Goal: Task Accomplishment & Management: Use online tool/utility

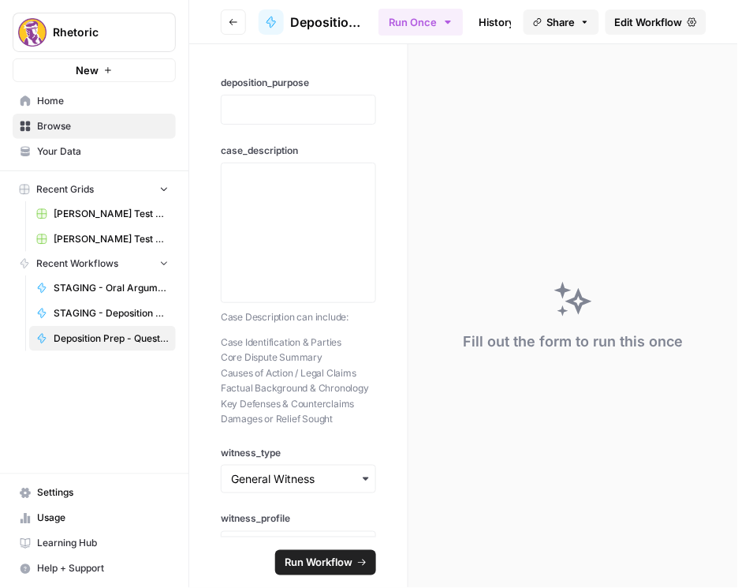
click at [632, 24] on span "Edit Workflow" at bounding box center [649, 22] width 68 height 16
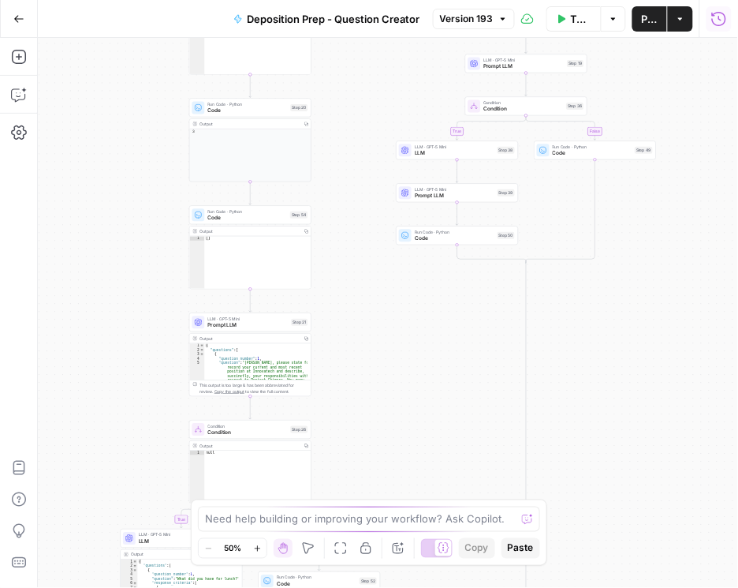
click at [715, 24] on icon "button" at bounding box center [720, 19] width 16 height 16
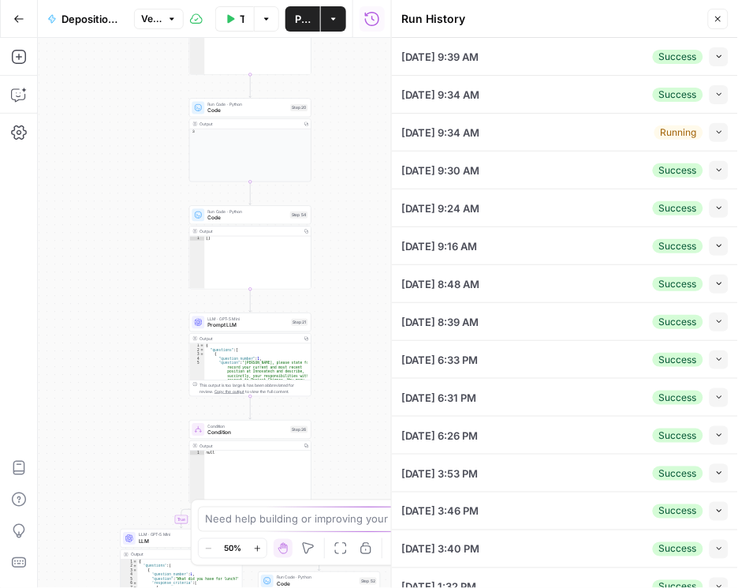
click at [719, 58] on button "Collapse" at bounding box center [719, 56] width 19 height 19
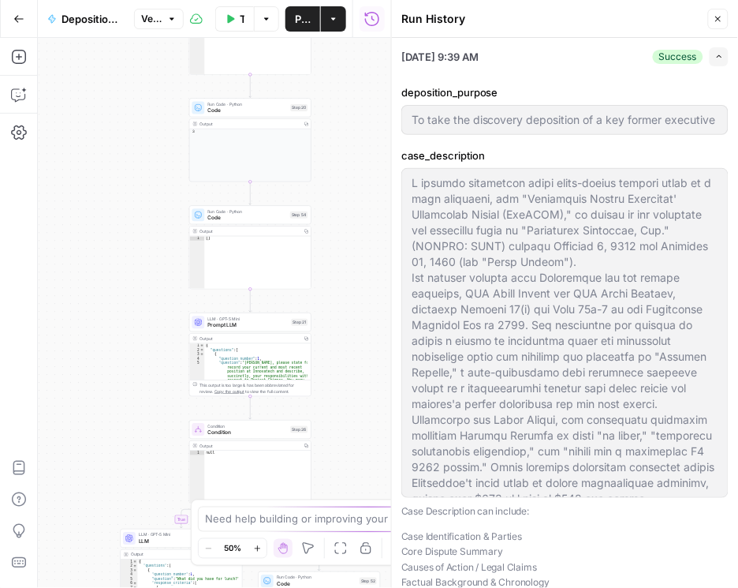
click at [717, 57] on icon "button" at bounding box center [719, 56] width 5 height 3
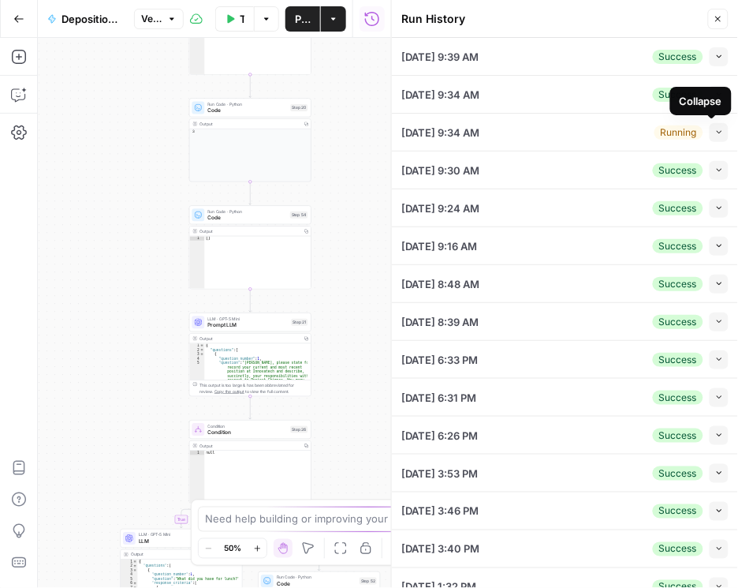
click at [717, 132] on icon "button" at bounding box center [719, 132] width 5 height 3
type input "To take the discovery deposition of a key former executive of the defendant cor…"
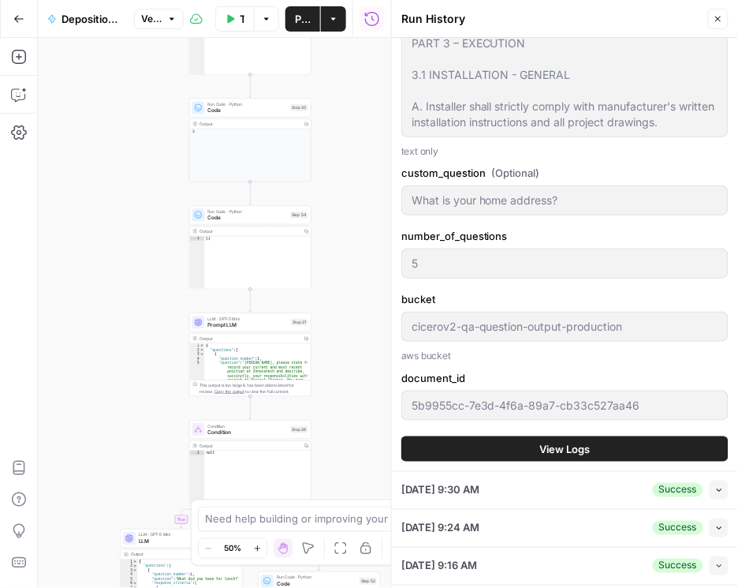
scroll to position [2163, 0]
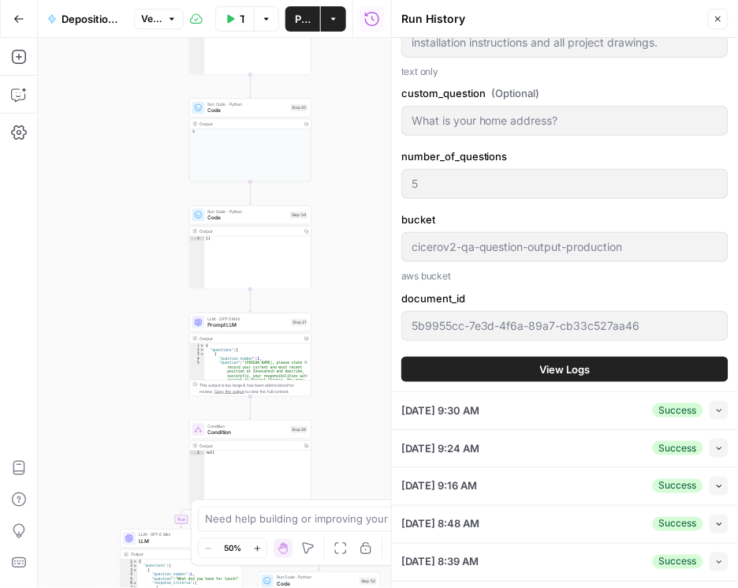
type input "To take the discovery deposition of a key former executive of the defendant cor…"
click at [592, 368] on button "View Logs" at bounding box center [565, 369] width 327 height 25
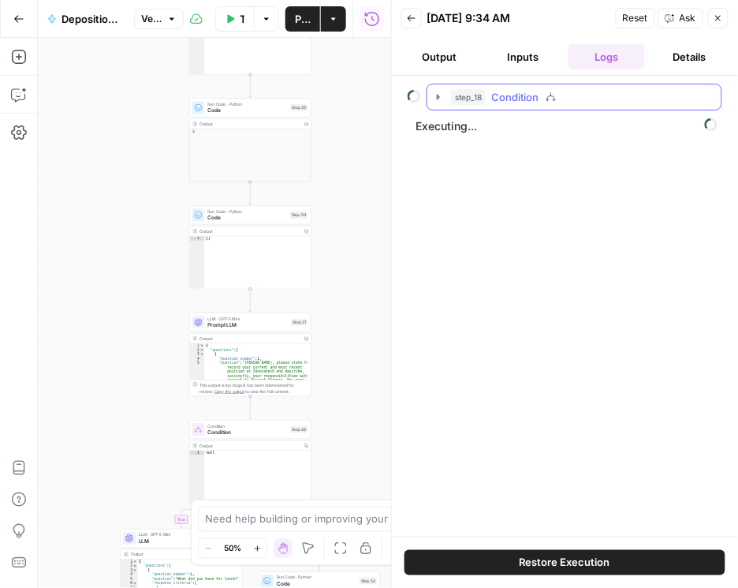
click at [440, 95] on icon "button" at bounding box center [438, 97] width 13 height 13
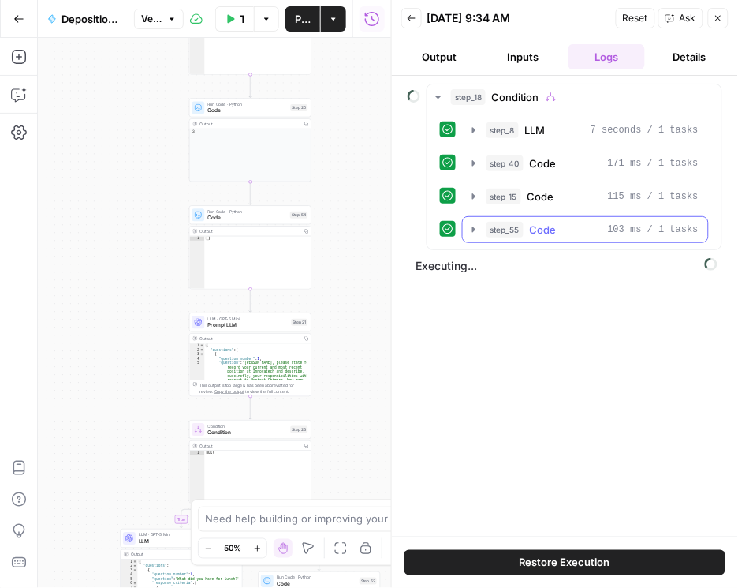
click at [471, 230] on icon "button" at bounding box center [474, 229] width 13 height 13
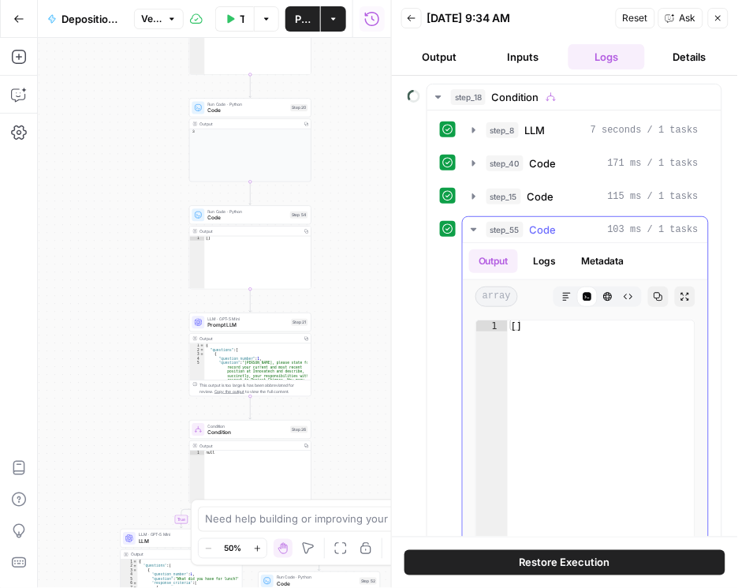
click at [470, 228] on icon "button" at bounding box center [474, 229] width 13 height 13
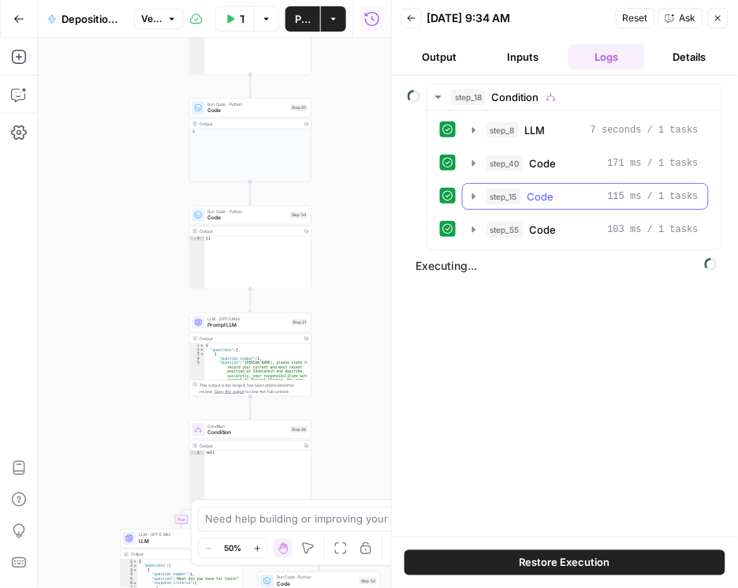
click at [470, 196] on icon "button" at bounding box center [474, 196] width 13 height 13
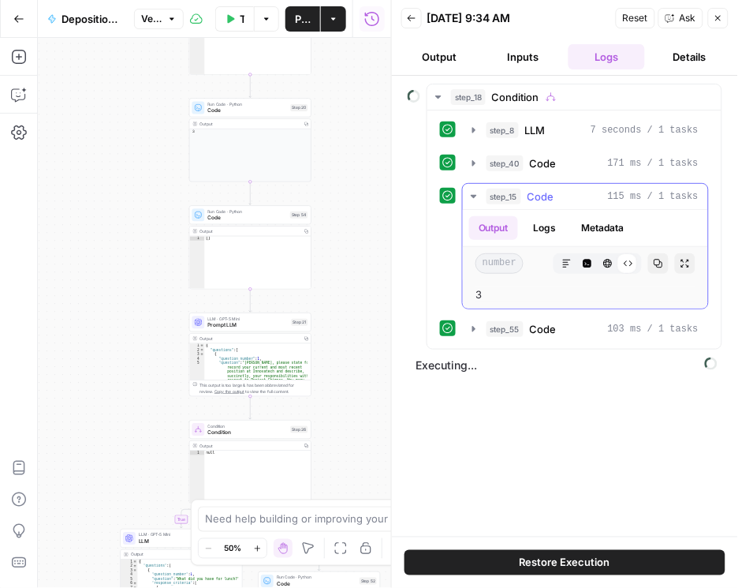
click at [470, 196] on icon "button" at bounding box center [474, 196] width 13 height 13
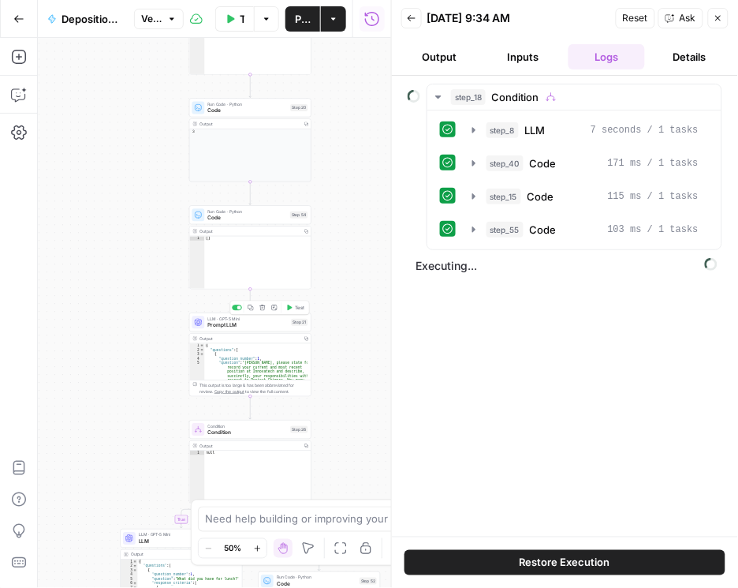
click at [250, 325] on span "Prompt LLM" at bounding box center [248, 325] width 80 height 8
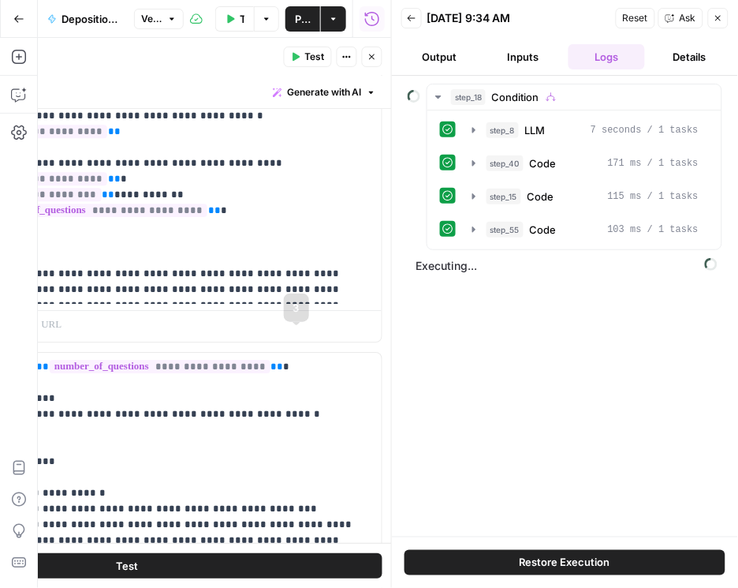
scroll to position [721, 0]
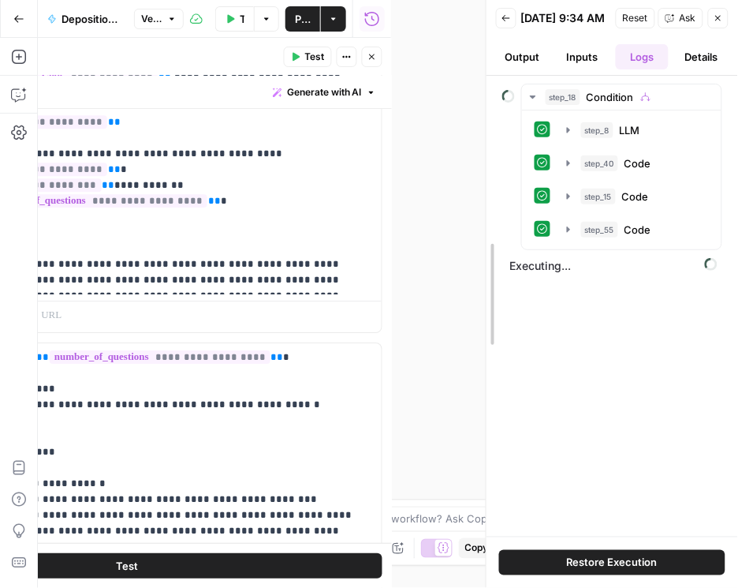
drag, startPoint x: 397, startPoint y: 259, endPoint x: 512, endPoint y: 280, distance: 117.1
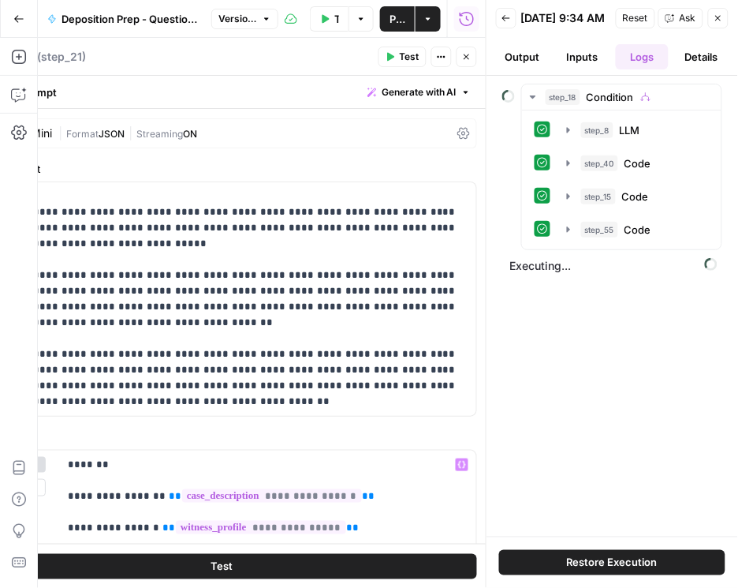
scroll to position [0, 0]
click at [458, 129] on icon at bounding box center [464, 134] width 13 height 12
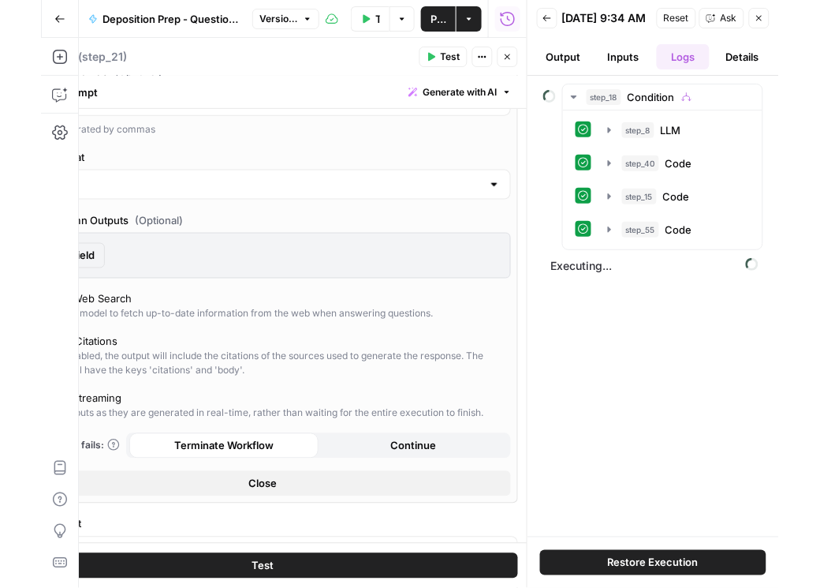
scroll to position [316, 0]
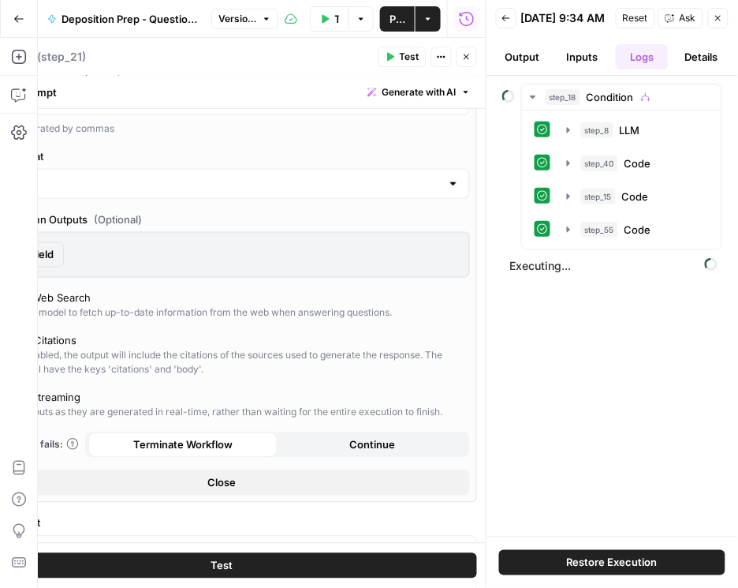
click at [68, 392] on div "Enable Streaming" at bounding box center [37, 398] width 85 height 16
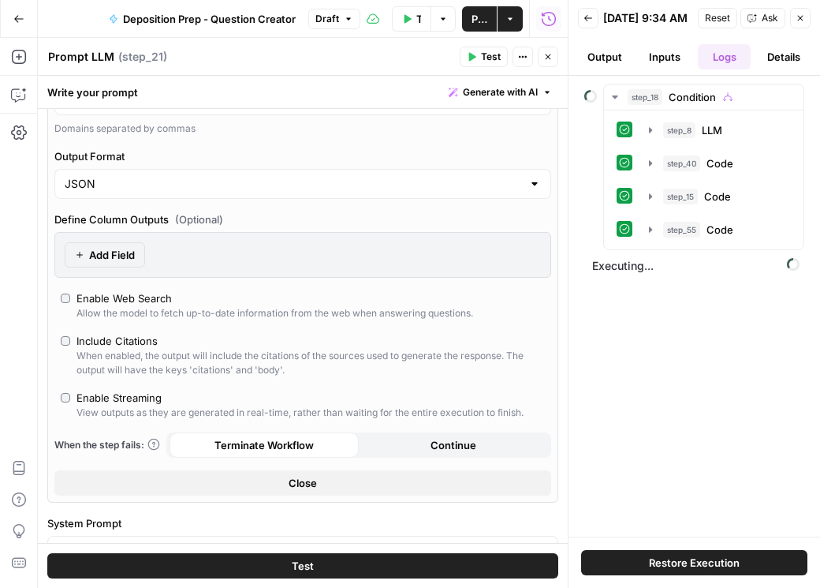
click at [481, 24] on span "Publish" at bounding box center [480, 19] width 16 height 16
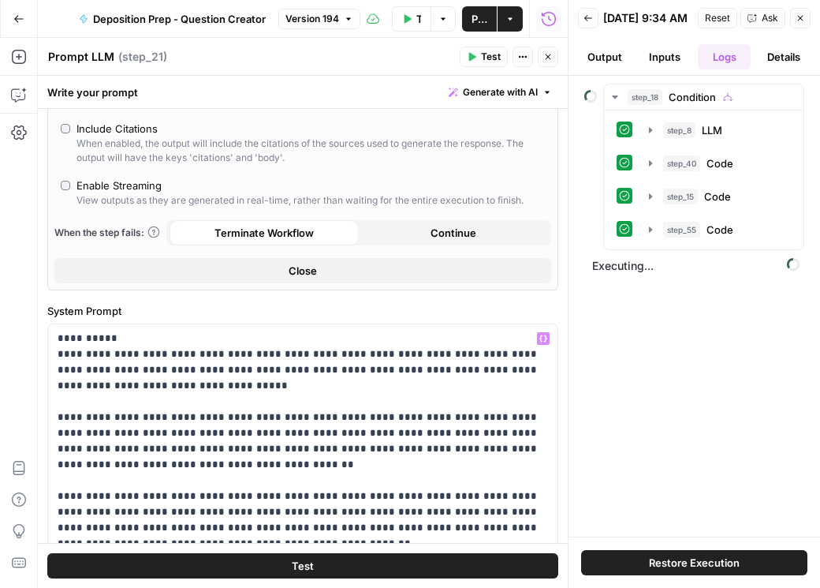
scroll to position [495, 0]
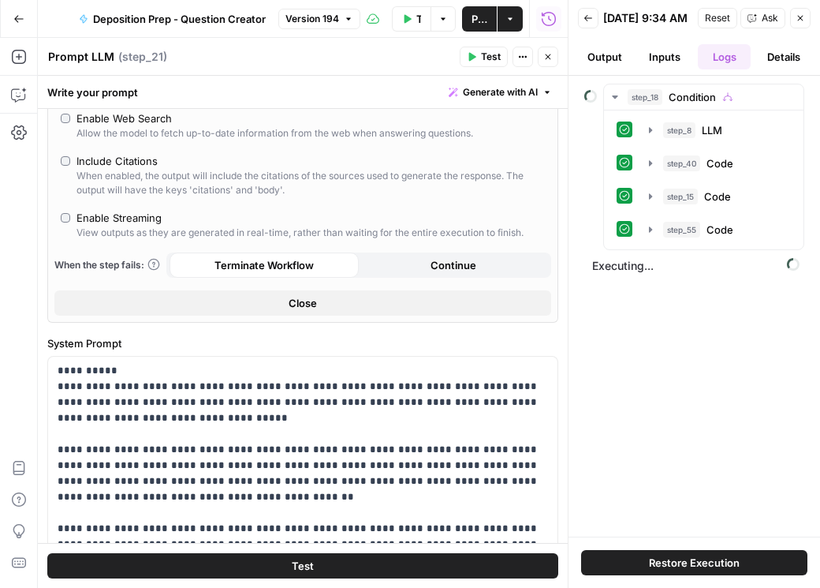
click at [701, 368] on div "step_18 Condition step_8 LLM 7 seconds / 1 tasks step_40 Code 171 ms / 1 tasks …" at bounding box center [695, 306] width 220 height 445
click at [585, 23] on icon "button" at bounding box center [588, 17] width 9 height 9
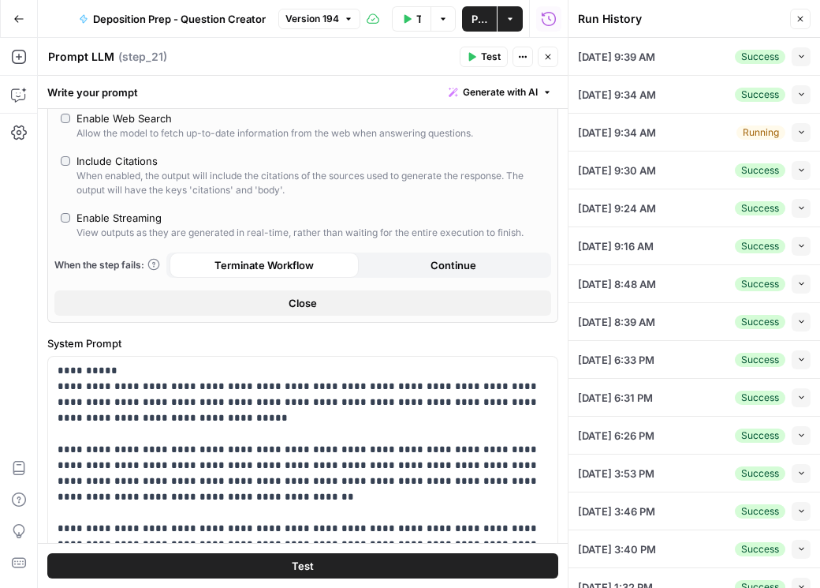
click at [738, 63] on button "Collapse" at bounding box center [801, 56] width 19 height 19
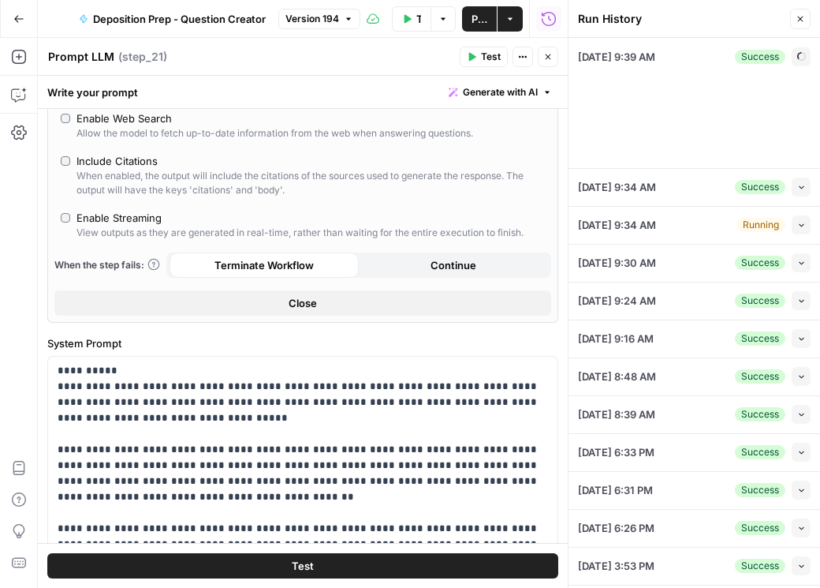
type input "To take the discovery deposition of a key former executive of the defendant cor…"
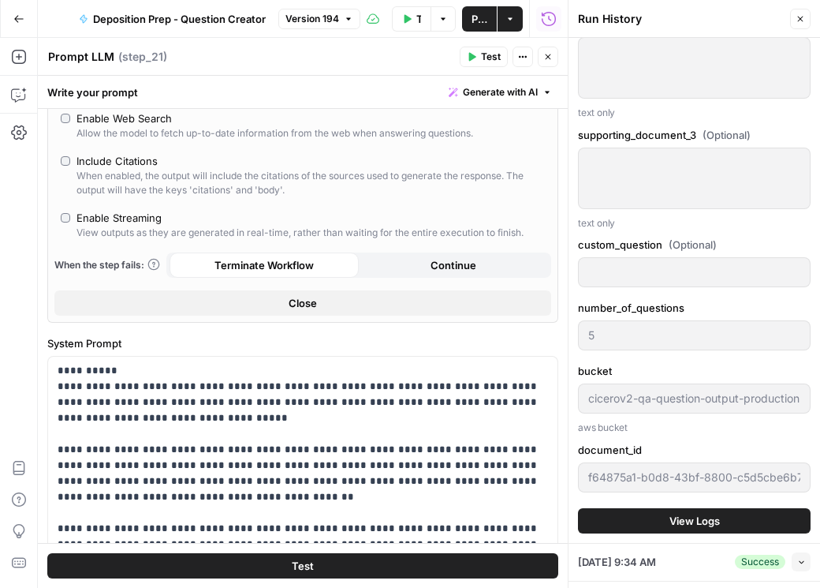
scroll to position [1262, 0]
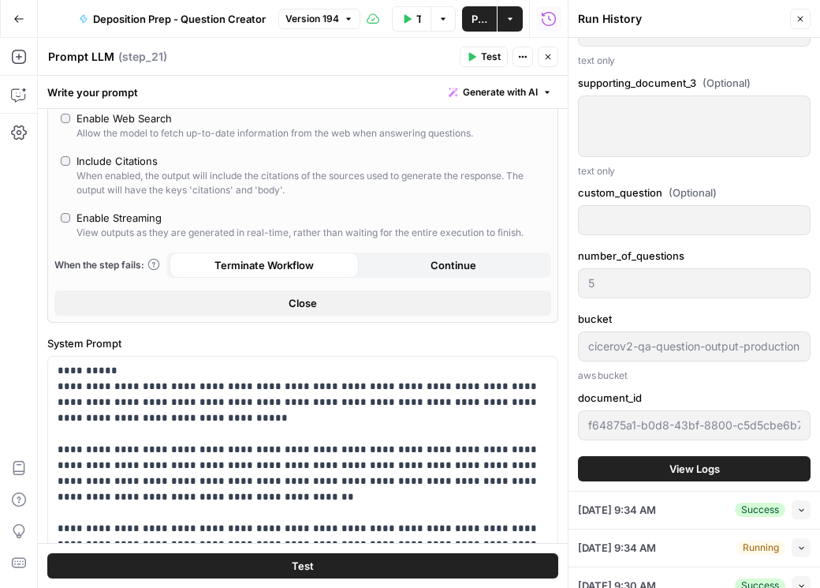
click at [712, 457] on button "View Logs" at bounding box center [694, 468] width 233 height 25
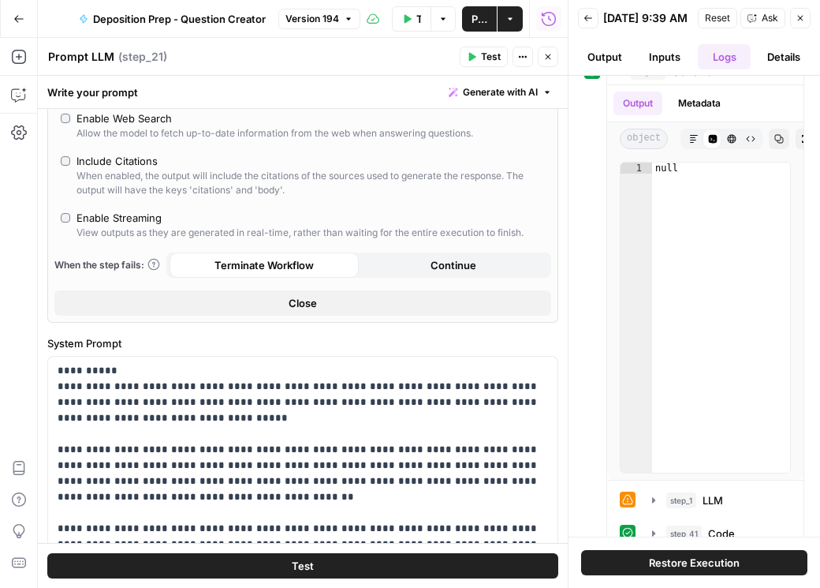
scroll to position [187, 0]
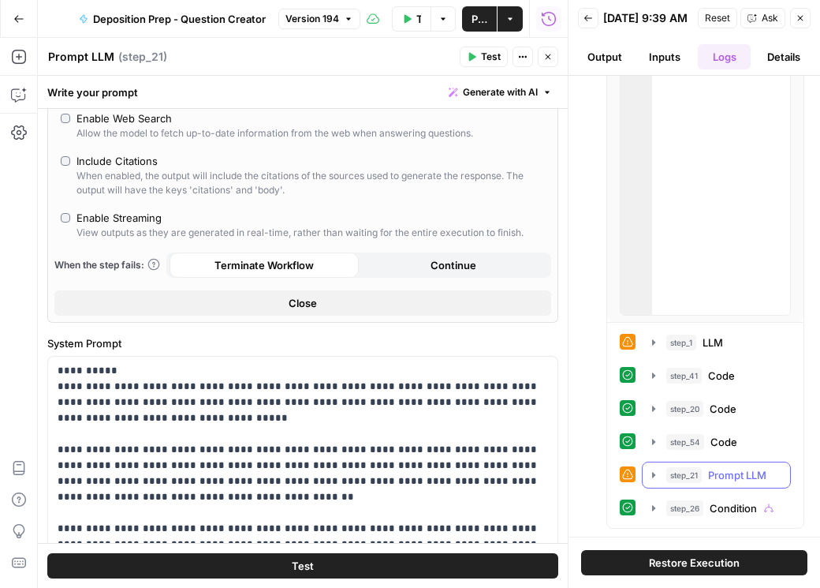
click at [656, 479] on icon "button" at bounding box center [654, 475] width 13 height 13
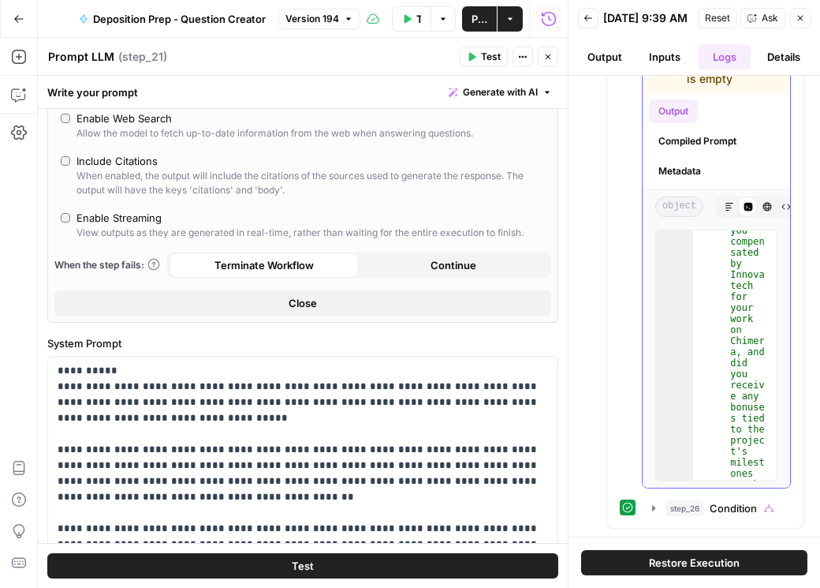
scroll to position [703, 0]
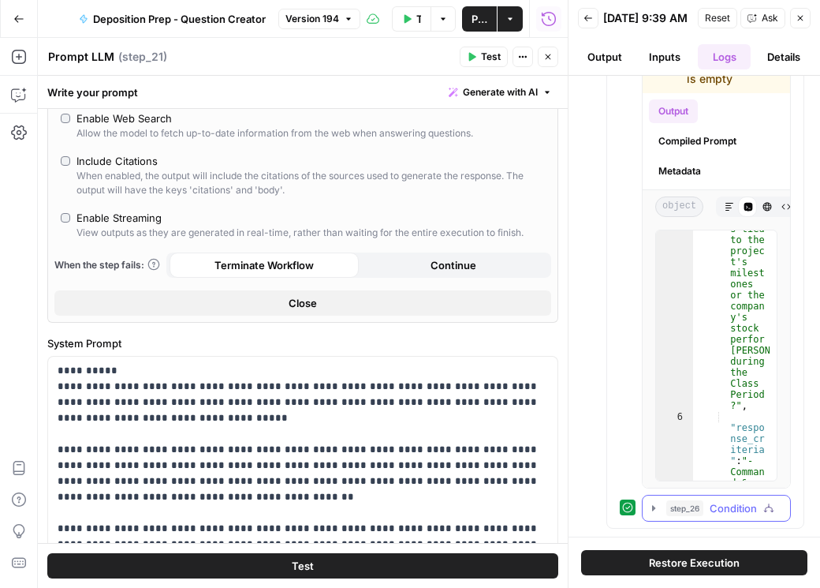
click at [641, 500] on div "step_26 Condition 394 ms" at bounding box center [705, 508] width 171 height 27
click at [651, 507] on icon "button" at bounding box center [654, 508] width 13 height 13
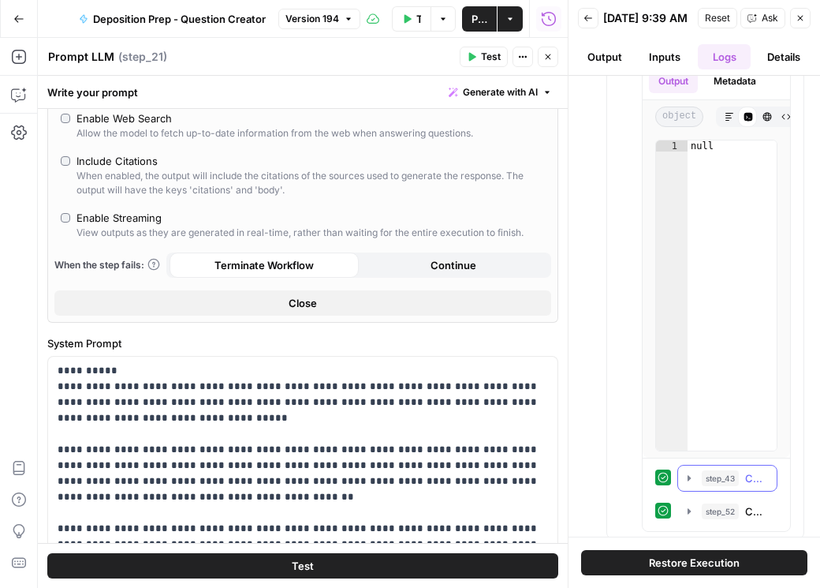
scroll to position [1258, 0]
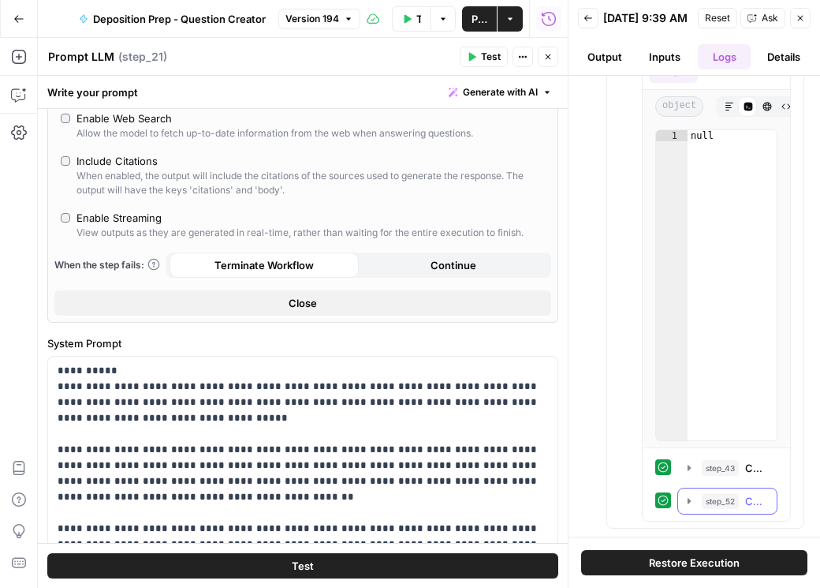
click at [685, 506] on icon "button" at bounding box center [689, 501] width 13 height 13
click at [688, 467] on icon "button" at bounding box center [689, 464] width 3 height 6
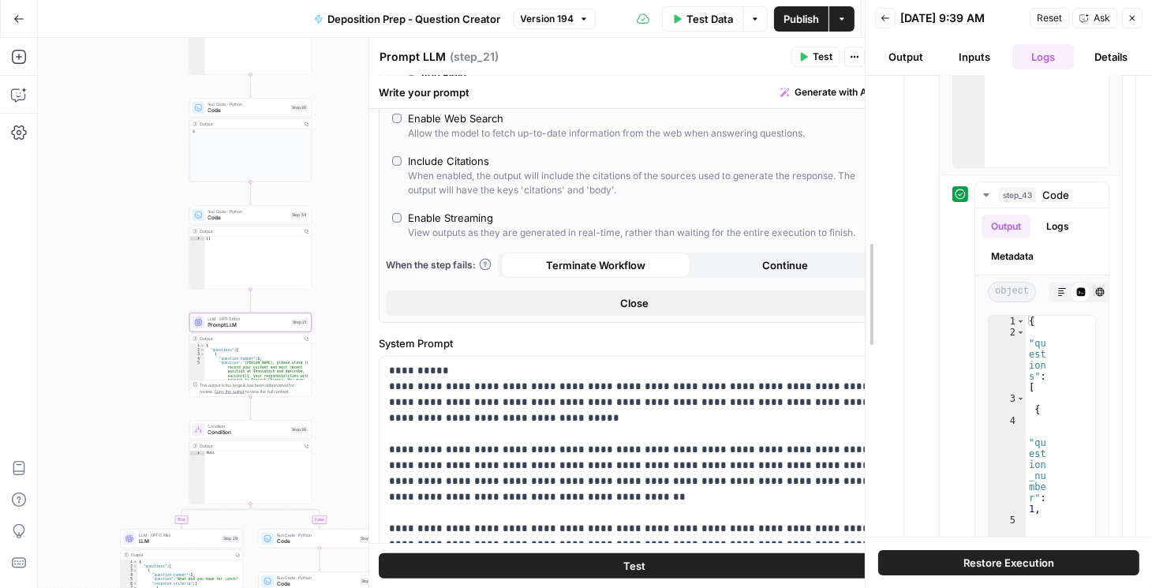
scroll to position [1418, 0]
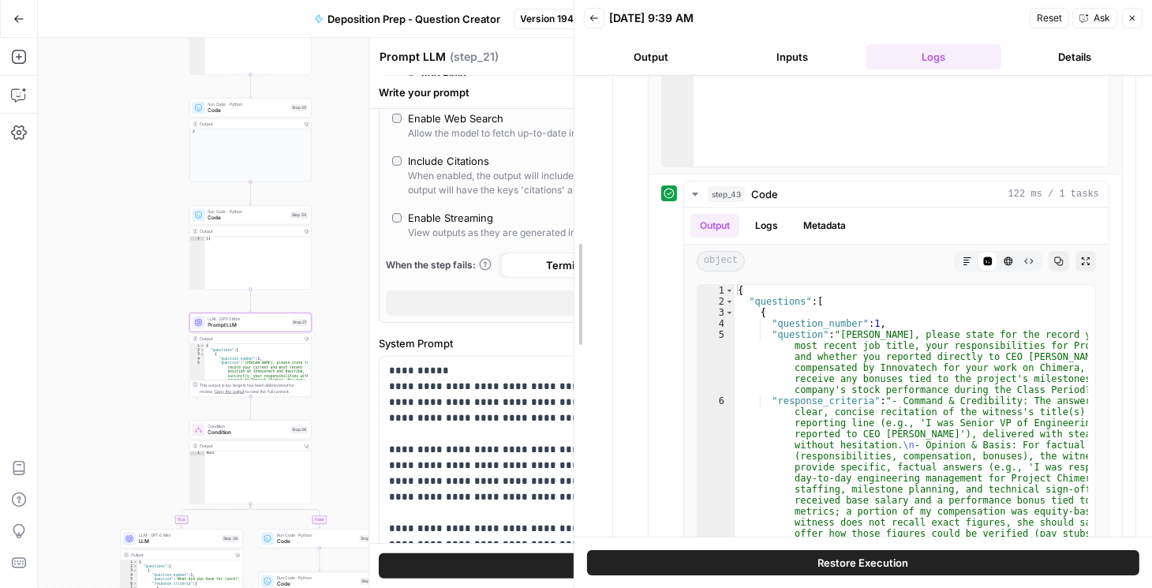
drag, startPoint x: 901, startPoint y: 443, endPoint x: 600, endPoint y: 376, distance: 308.7
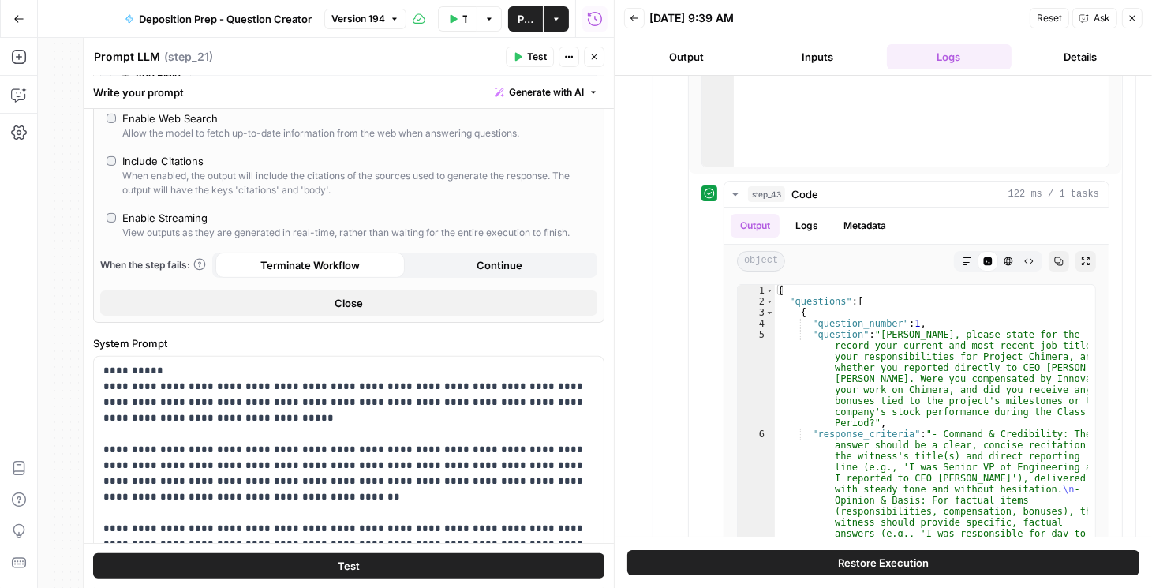
click at [631, 19] on icon "button" at bounding box center [634, 17] width 9 height 9
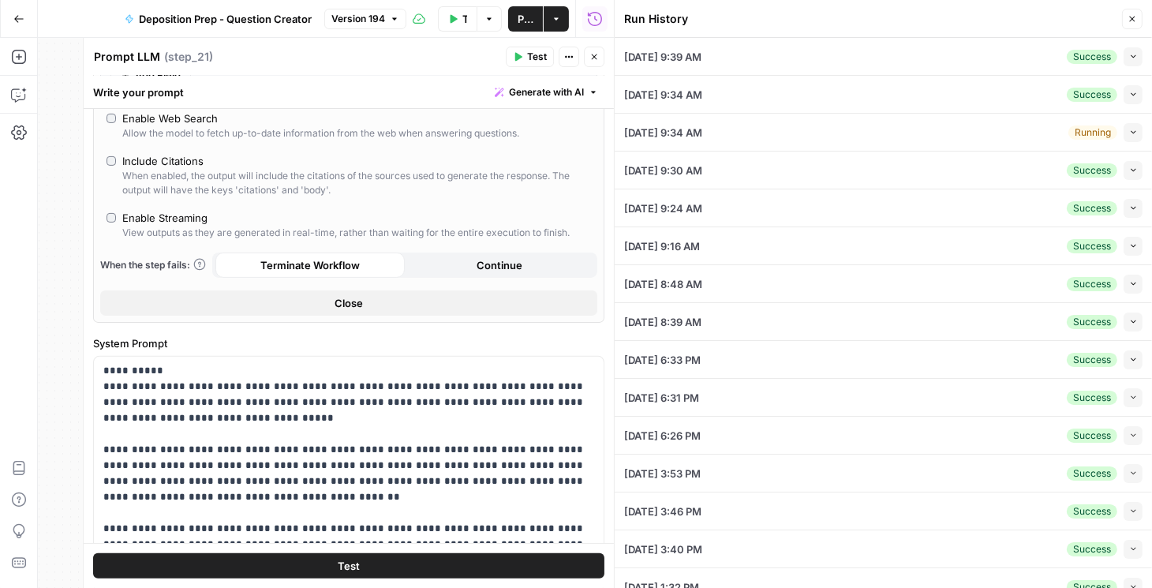
click at [738, 135] on button "Collapse" at bounding box center [1132, 132] width 19 height 19
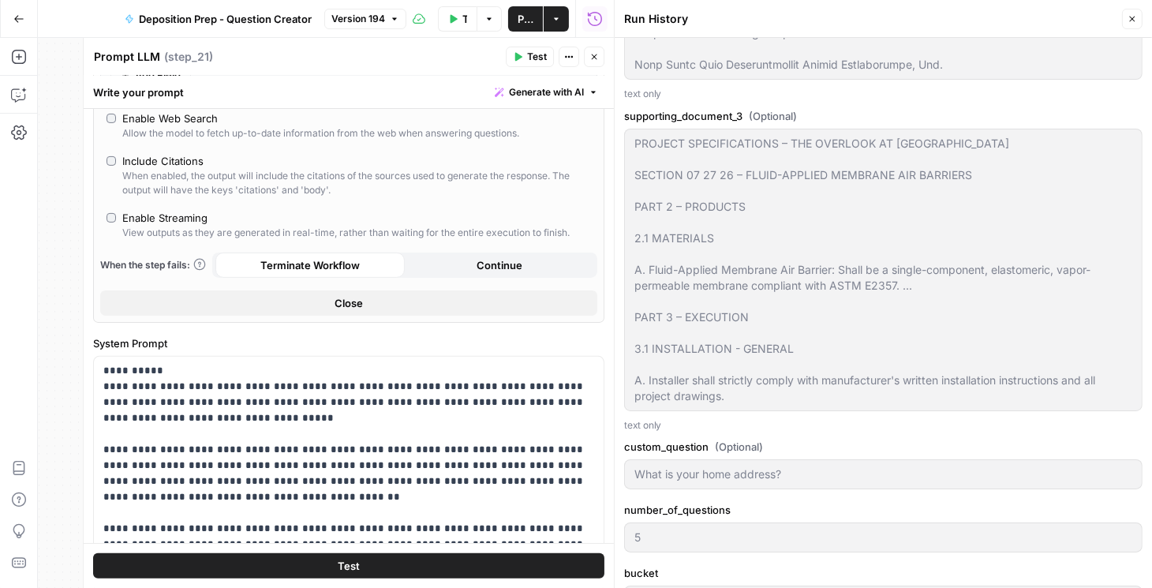
scroll to position [1938, 0]
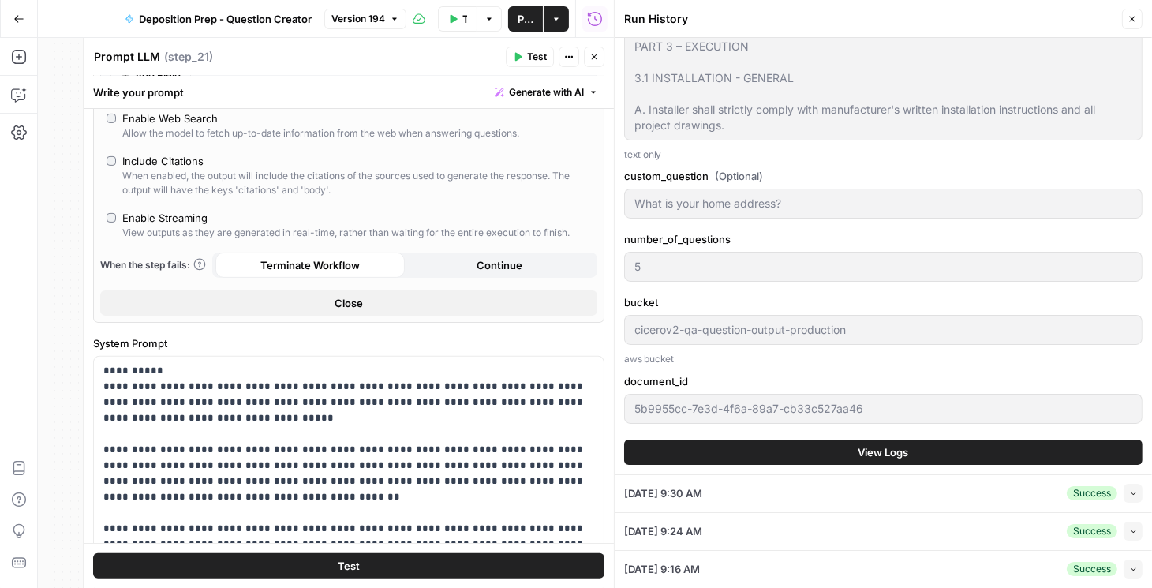
type input "To take the discovery deposition of a key former executive of the defendant cor…"
click at [738, 465] on button "View Logs" at bounding box center [883, 451] width 518 height 25
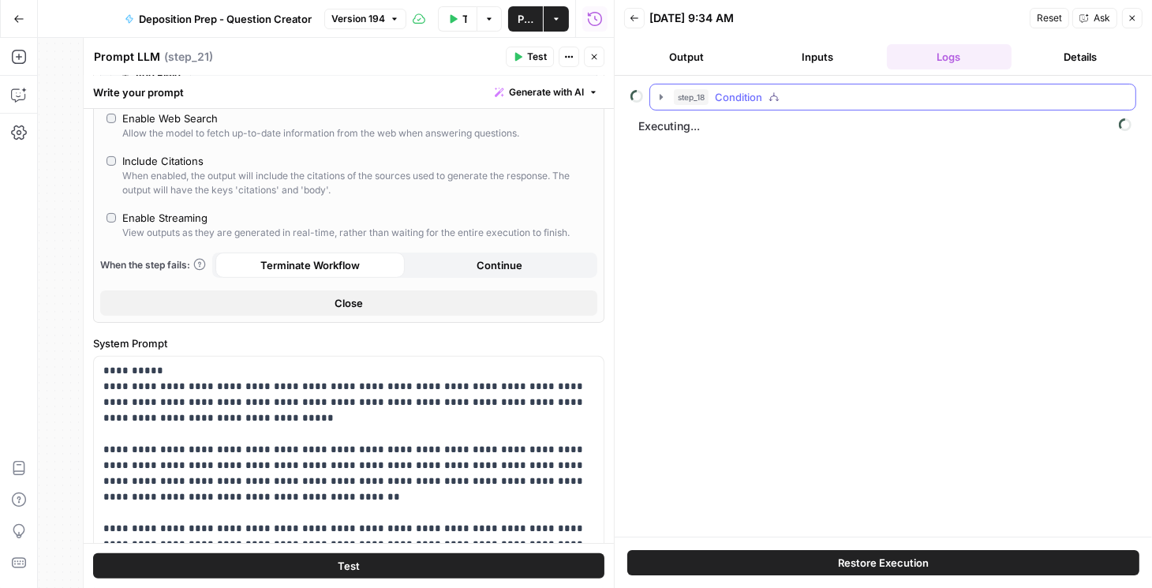
click at [662, 103] on button "step_18 Condition" at bounding box center [892, 96] width 485 height 25
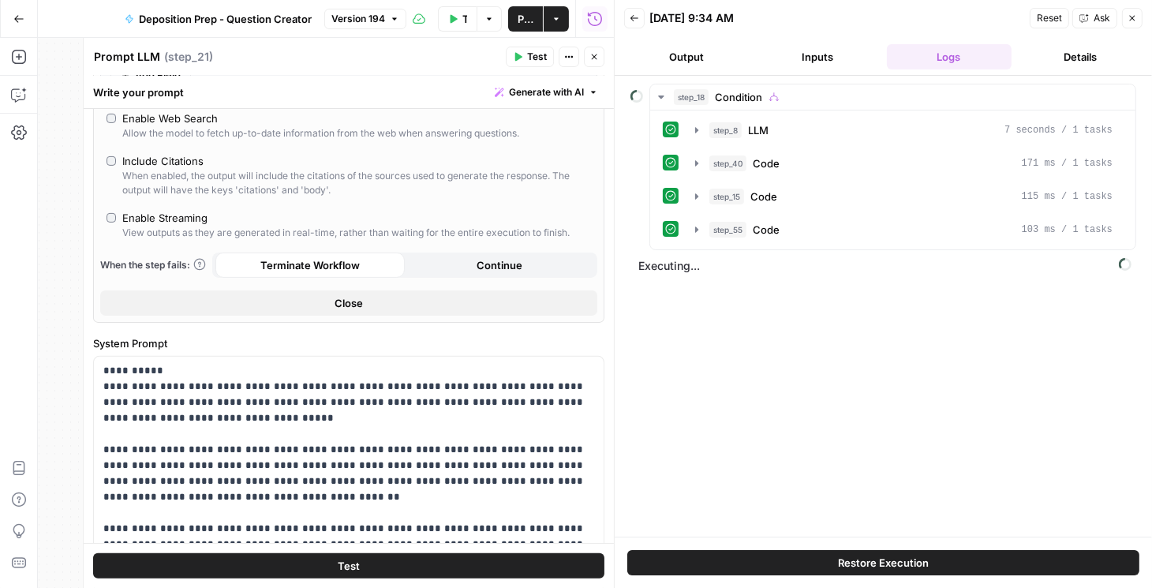
click at [688, 266] on span "Executing..." at bounding box center [884, 265] width 503 height 25
click at [738, 295] on div "step_18 Condition step_8 LLM 7 seconds / 1 tasks step_40 Code 171 ms / 1 tasks …" at bounding box center [883, 306] width 506 height 445
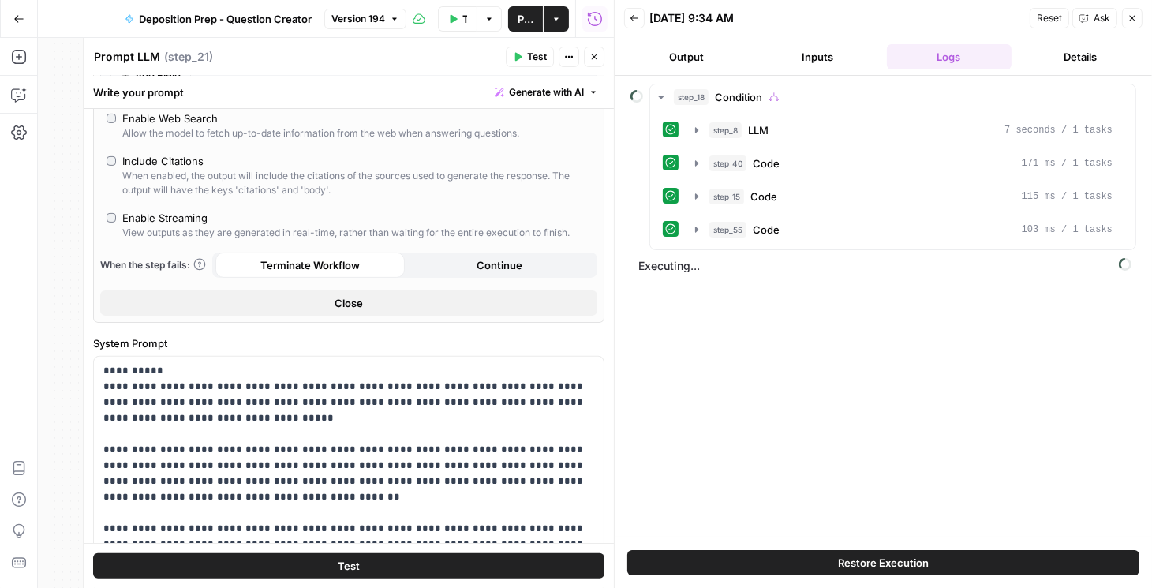
click at [738, 19] on button "Reset" at bounding box center [1048, 18] width 39 height 21
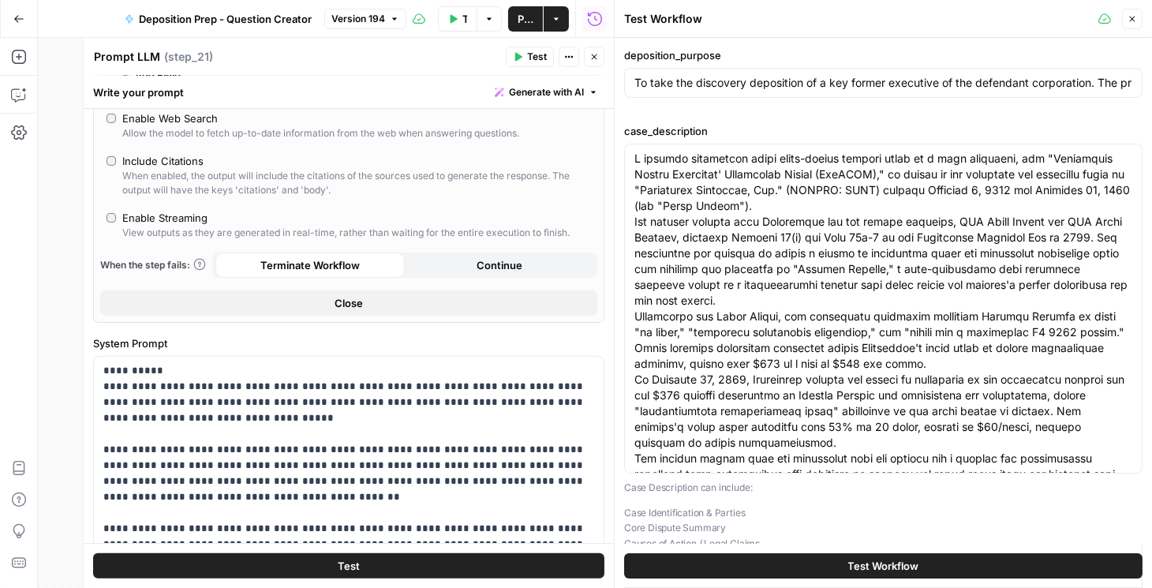
click at [738, 561] on span "Test Workflow" at bounding box center [883, 566] width 71 height 16
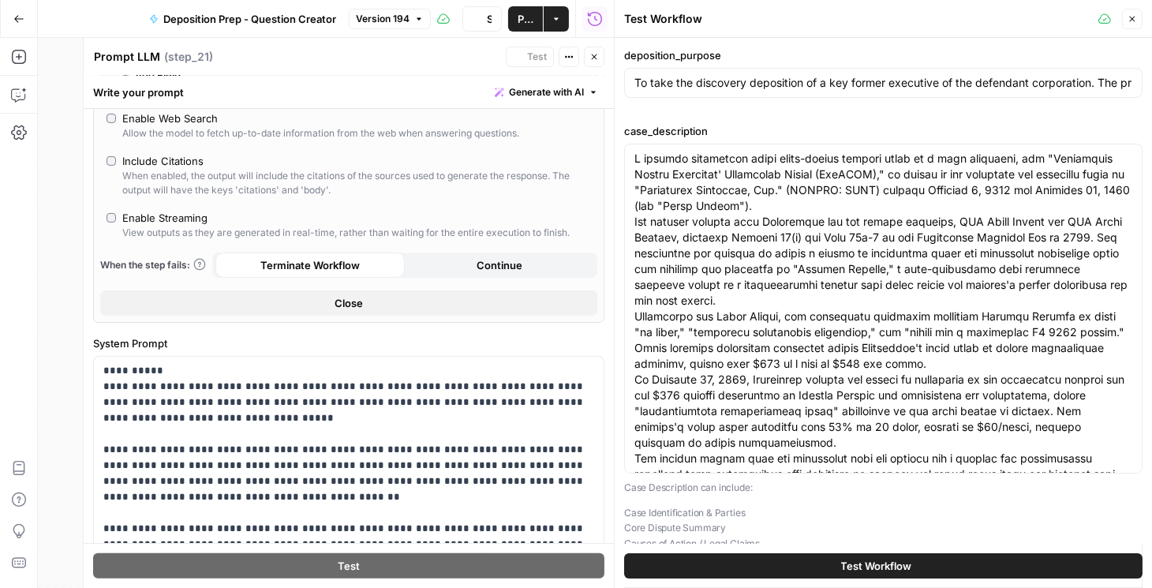
type input "To take the discovery deposition of a key former executive of the defendant cor…"
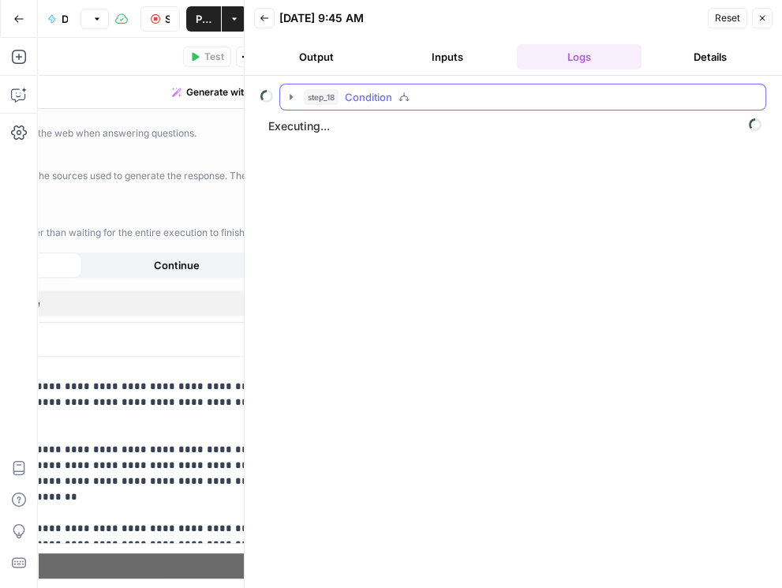
click at [288, 94] on icon "button" at bounding box center [291, 97] width 13 height 13
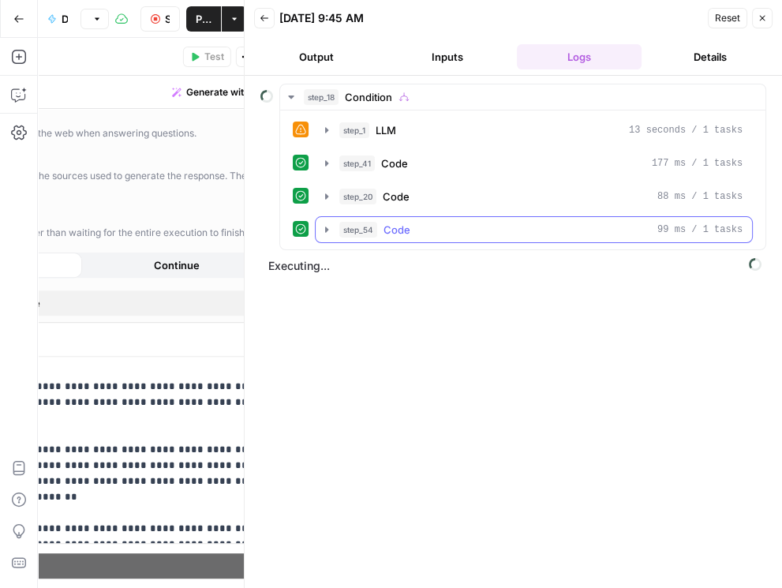
click at [320, 231] on icon "button" at bounding box center [326, 229] width 13 height 13
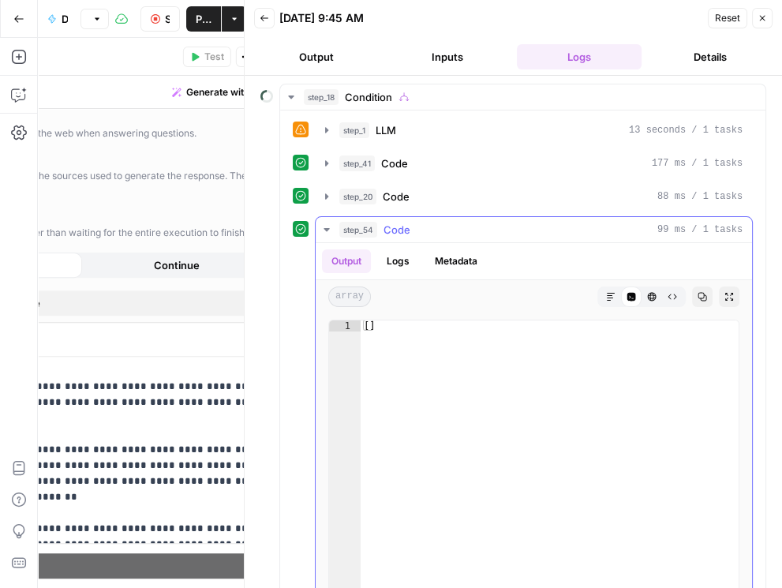
click at [321, 230] on icon "button" at bounding box center [326, 229] width 13 height 13
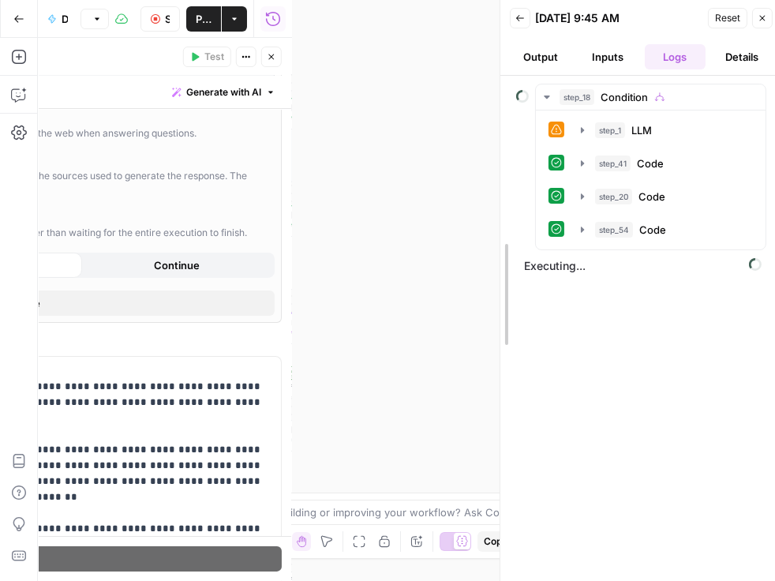
drag, startPoint x: 245, startPoint y: 249, endPoint x: 500, endPoint y: 237, distance: 255.1
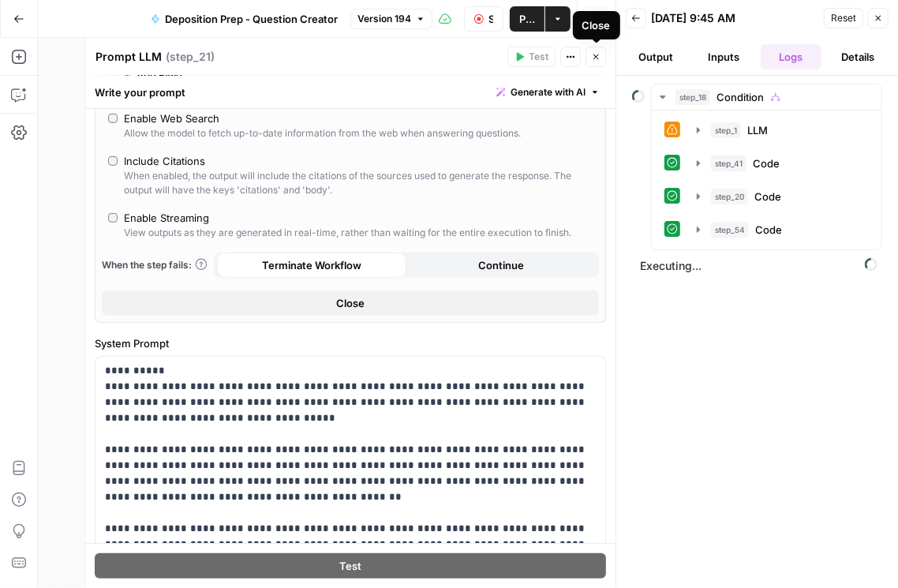
click at [596, 60] on icon "button" at bounding box center [595, 56] width 9 height 9
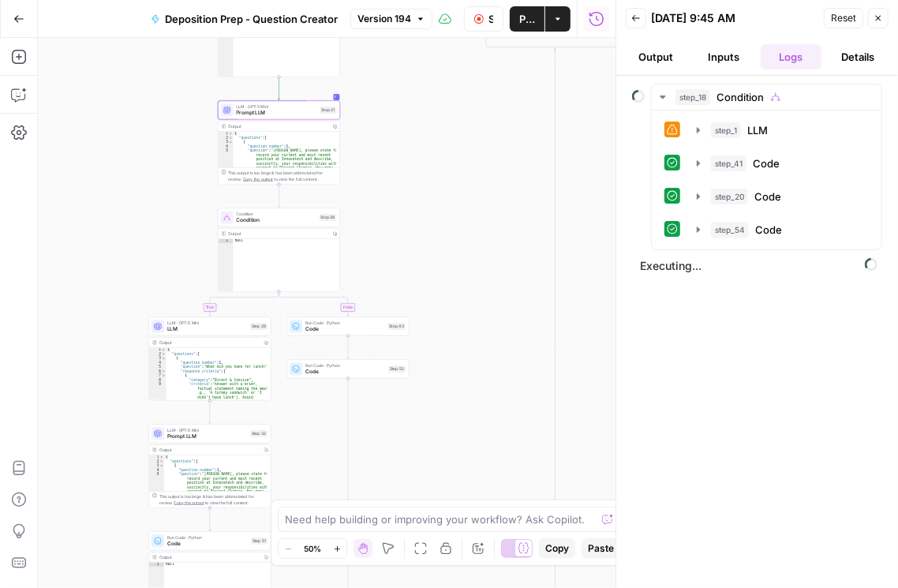
drag, startPoint x: 346, startPoint y: 394, endPoint x: 373, endPoint y: 180, distance: 216.3
click at [373, 179] on div "true false true false true false Workflow Input Settings Inputs Condition Condi…" at bounding box center [326, 313] width 577 height 550
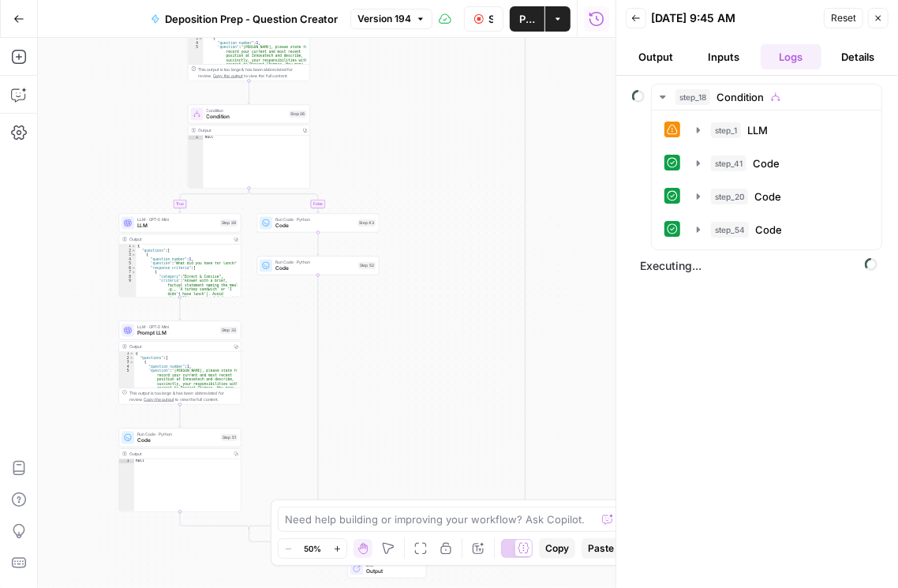
drag, startPoint x: 484, startPoint y: 411, endPoint x: 437, endPoint y: 572, distance: 167.5
click at [436, 572] on div "true false true false true false Workflow Input Settings Inputs Condition Condi…" at bounding box center [326, 313] width 577 height 550
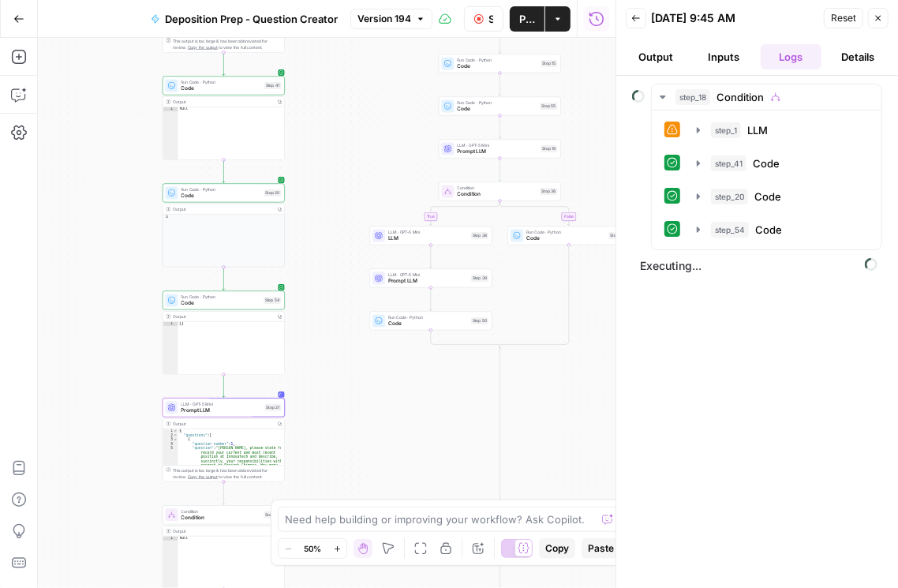
drag, startPoint x: 448, startPoint y: 363, endPoint x: 439, endPoint y: 499, distance: 136.0
click at [439, 499] on div "true false true false true false Workflow Input Settings Inputs Condition Condi…" at bounding box center [326, 313] width 577 height 550
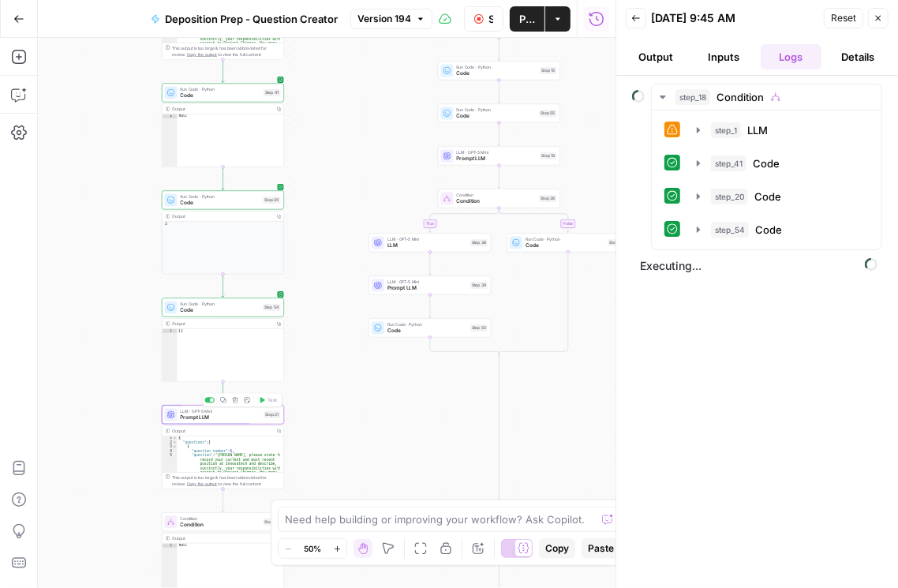
click at [225, 415] on span "Prompt LLM" at bounding box center [221, 417] width 80 height 8
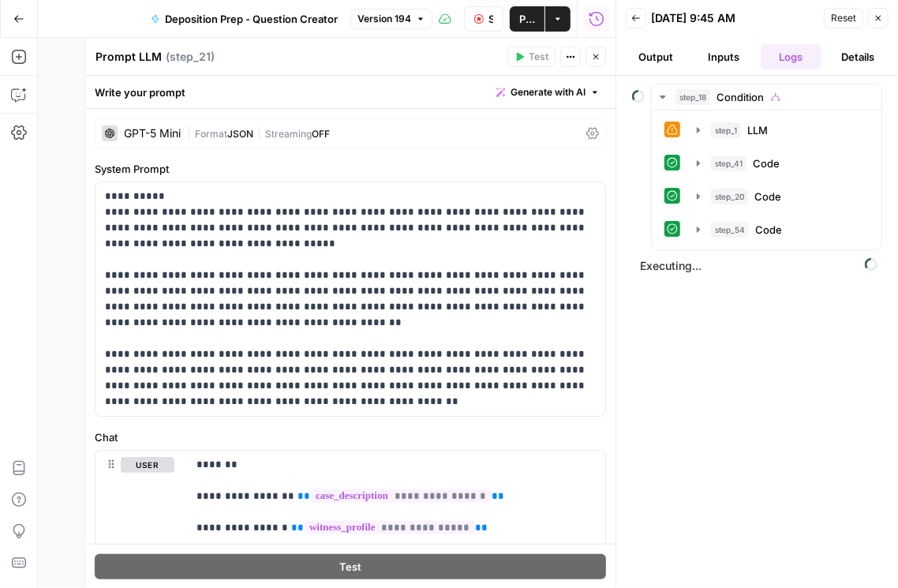
click at [586, 132] on icon at bounding box center [592, 134] width 13 height 12
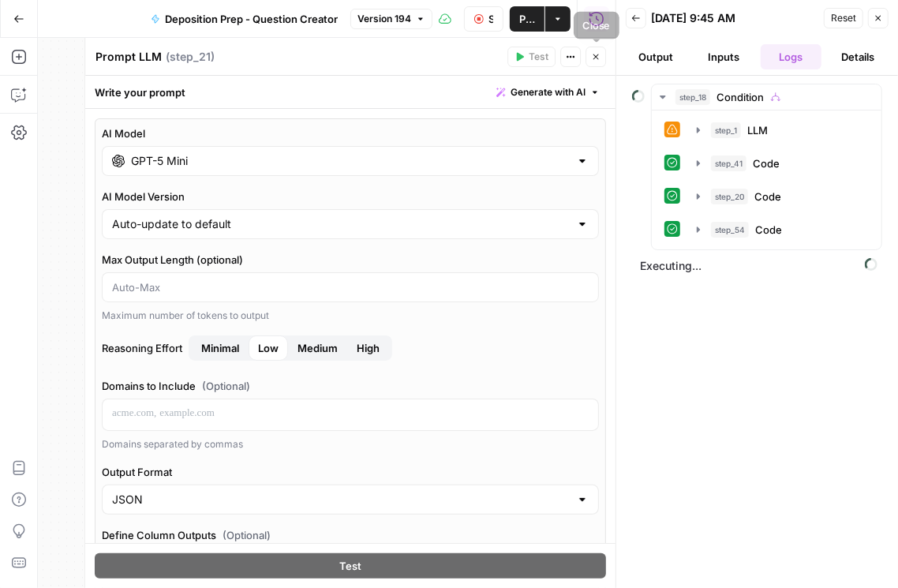
click at [602, 58] on button "Close" at bounding box center [595, 57] width 21 height 21
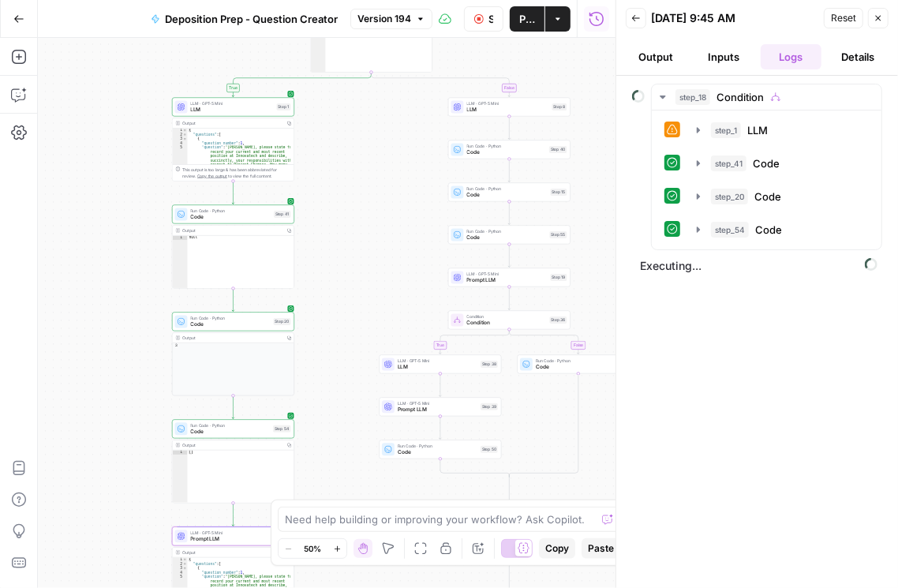
drag, startPoint x: 361, startPoint y: 177, endPoint x: 354, endPoint y: 345, distance: 167.4
click at [354, 345] on div "true false true false true false Workflow Input Settings Inputs Condition Condi…" at bounding box center [326, 313] width 577 height 550
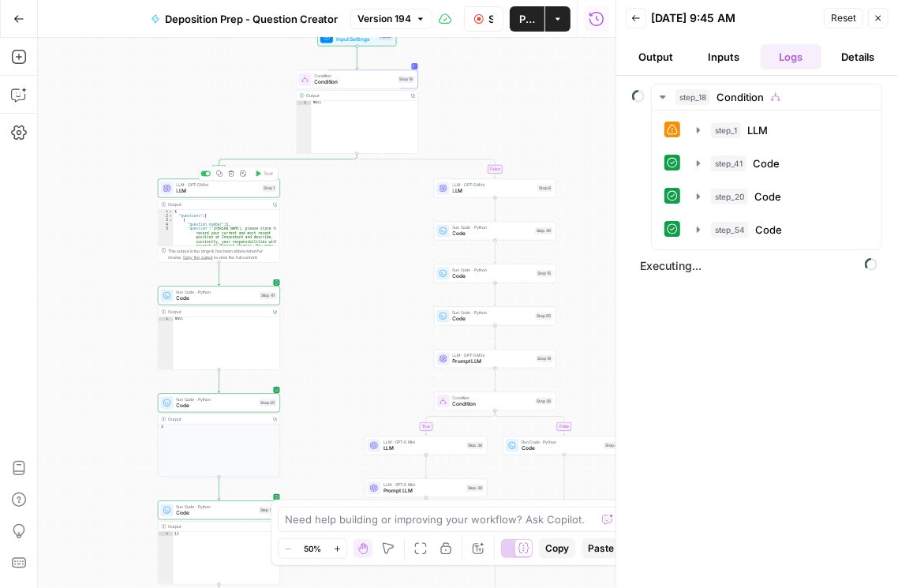
click at [237, 187] on span "LLM" at bounding box center [218, 191] width 83 height 8
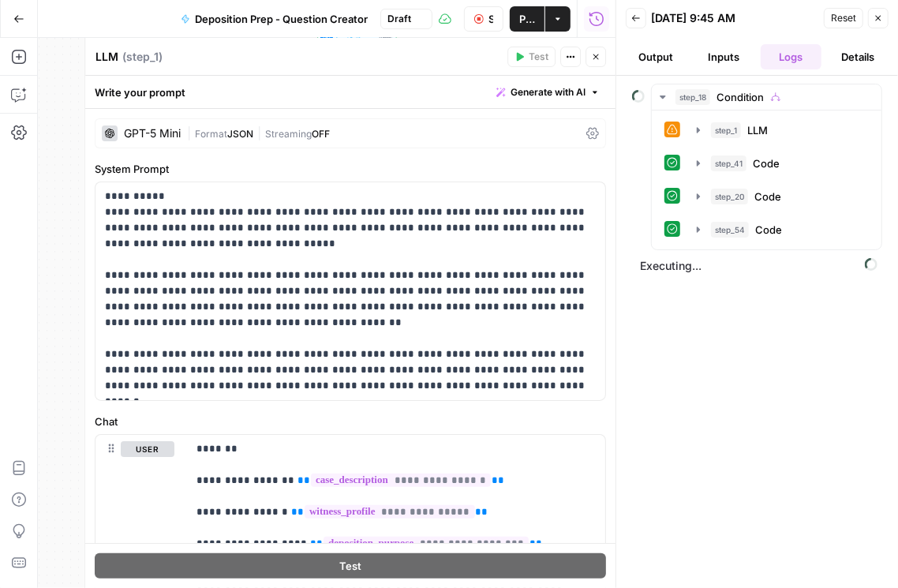
click at [590, 136] on icon at bounding box center [592, 133] width 13 height 13
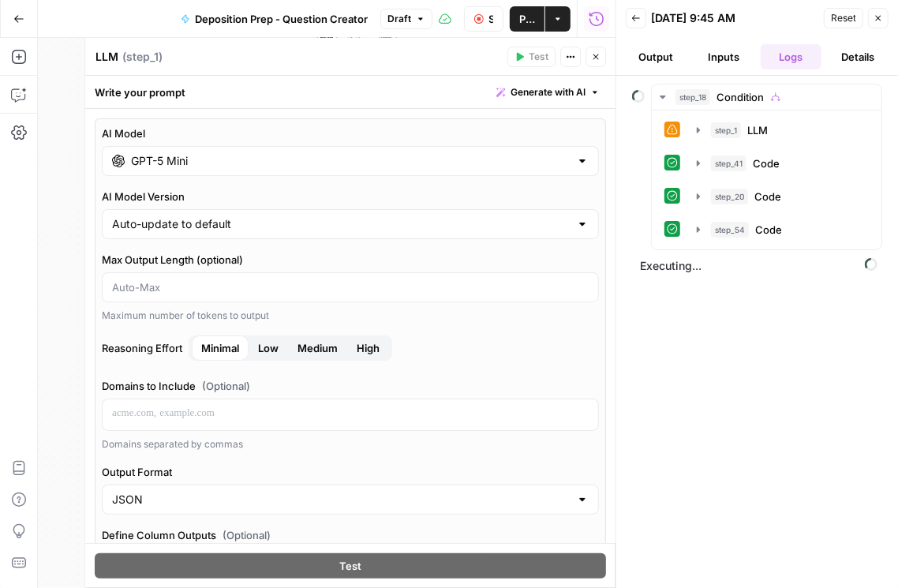
click at [602, 57] on button "Close" at bounding box center [595, 57] width 21 height 21
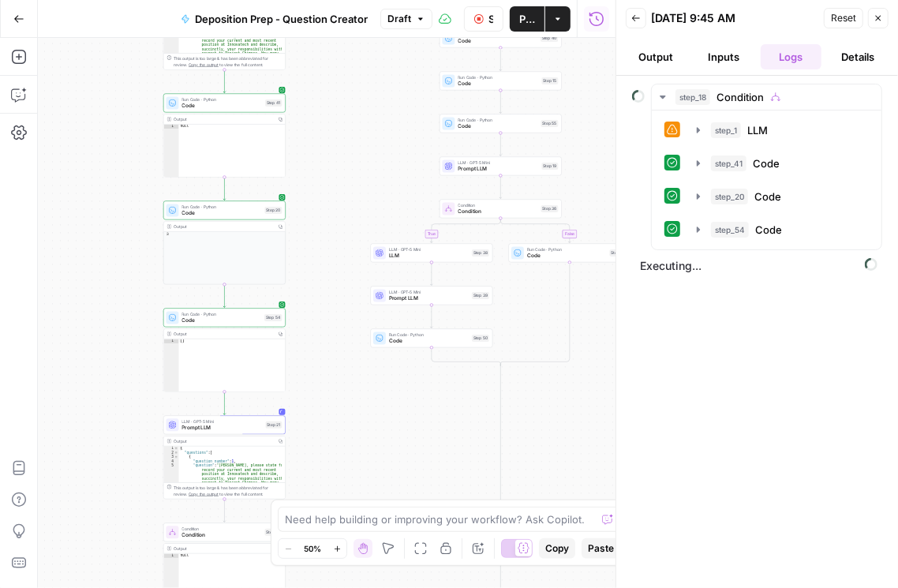
drag, startPoint x: 386, startPoint y: 372, endPoint x: 400, endPoint y: 113, distance: 259.9
click at [400, 113] on div "true false true false true false Workflow Input Settings Inputs Condition Condi…" at bounding box center [326, 313] width 577 height 550
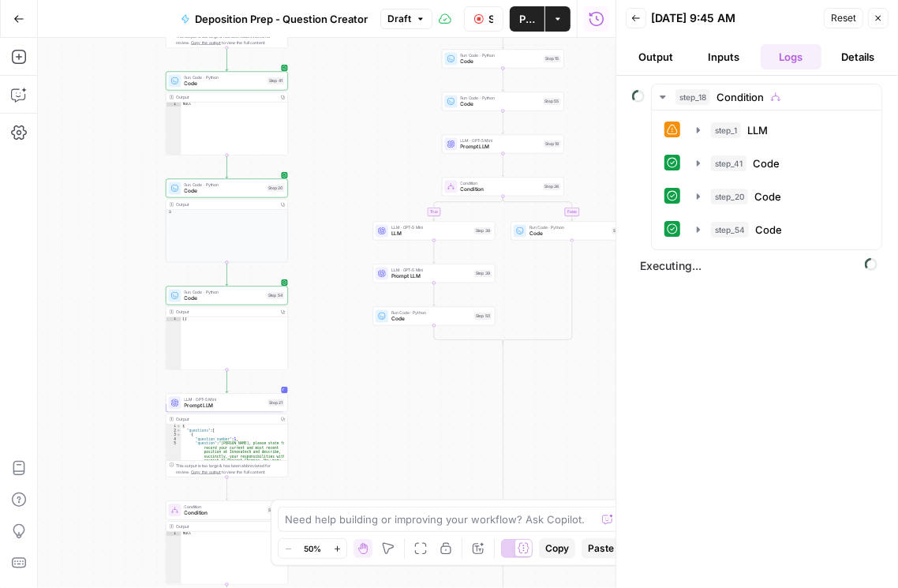
drag, startPoint x: 361, startPoint y: 308, endPoint x: 356, endPoint y: 280, distance: 28.8
click at [358, 283] on div "true false true false true false Workflow Input Settings Inputs Condition Condi…" at bounding box center [326, 313] width 577 height 550
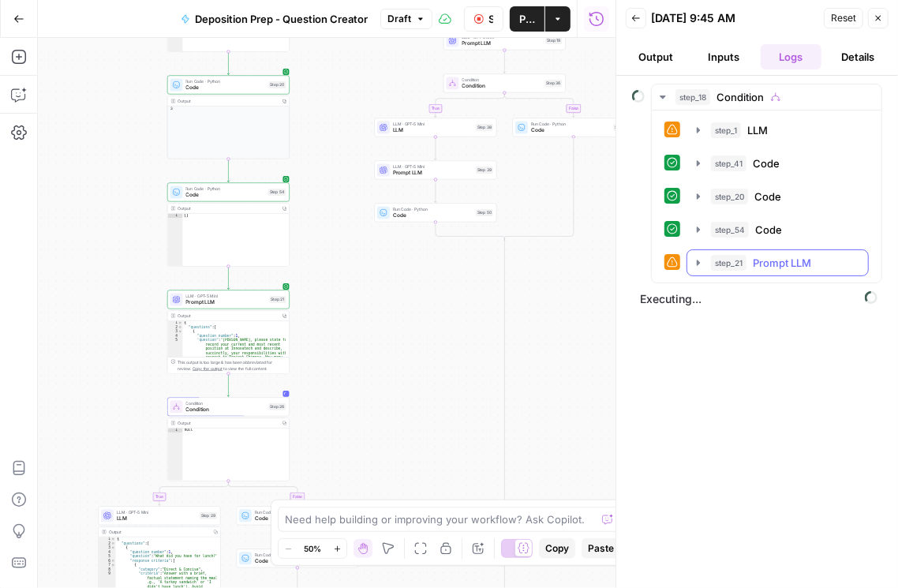
click at [699, 260] on icon "button" at bounding box center [698, 263] width 3 height 6
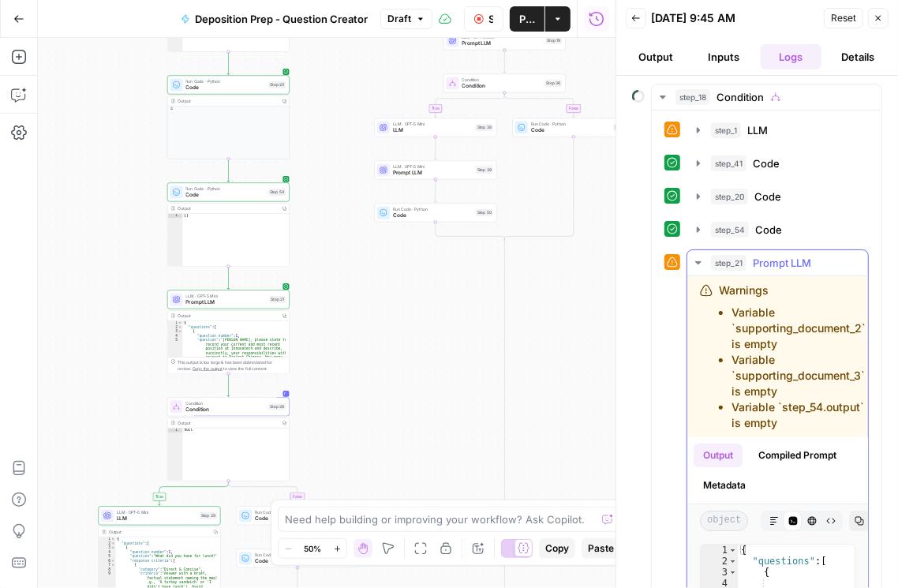
click at [701, 262] on icon "button" at bounding box center [698, 262] width 13 height 13
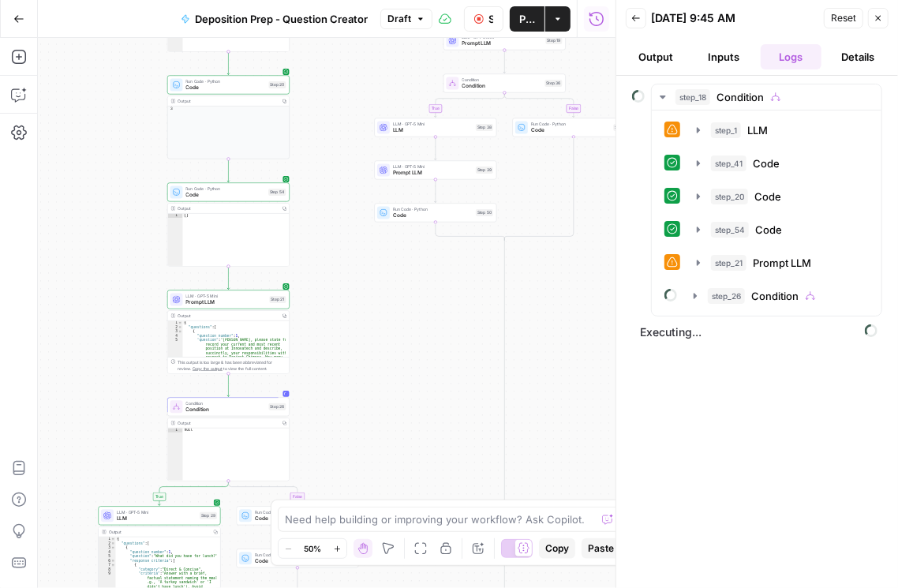
click at [626, 17] on button "Back" at bounding box center [636, 18] width 21 height 21
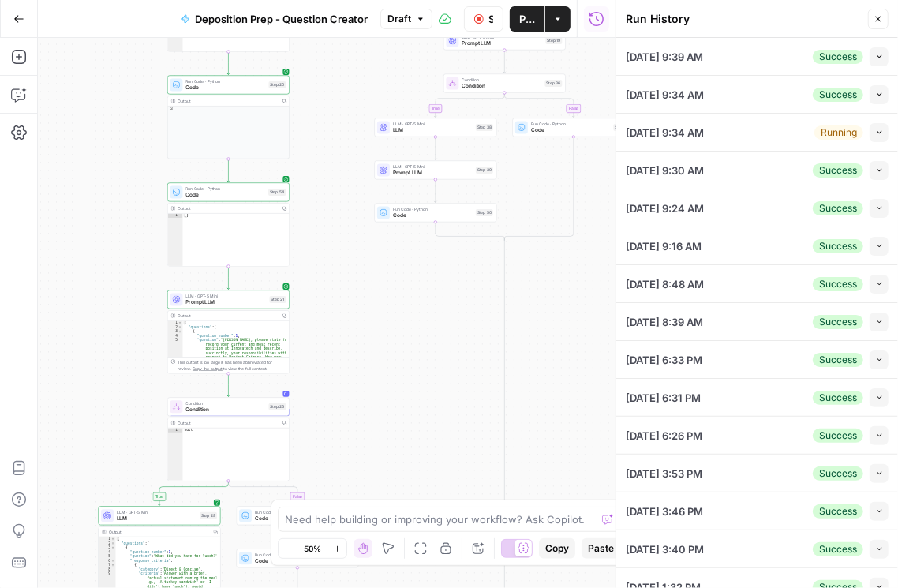
click at [738, 129] on icon "button" at bounding box center [879, 132] width 9 height 9
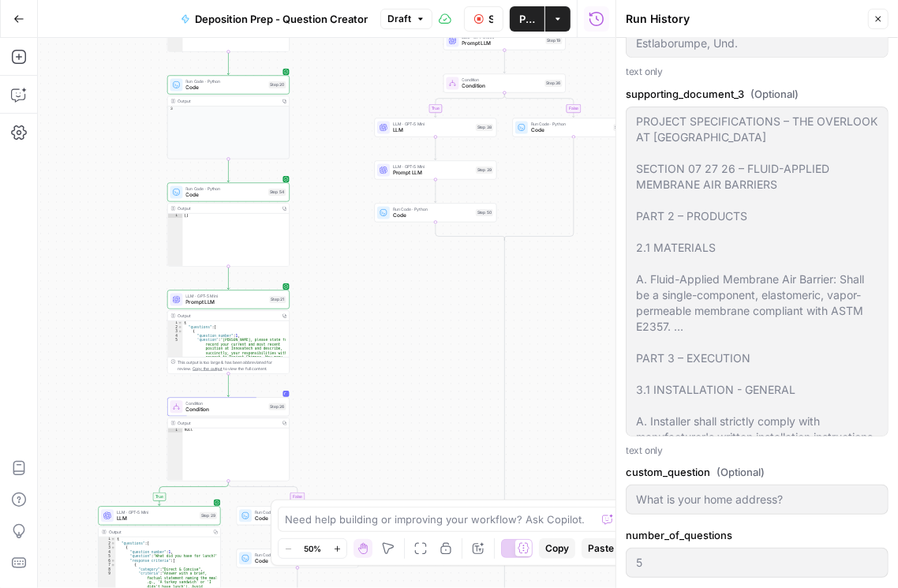
scroll to position [2163, 0]
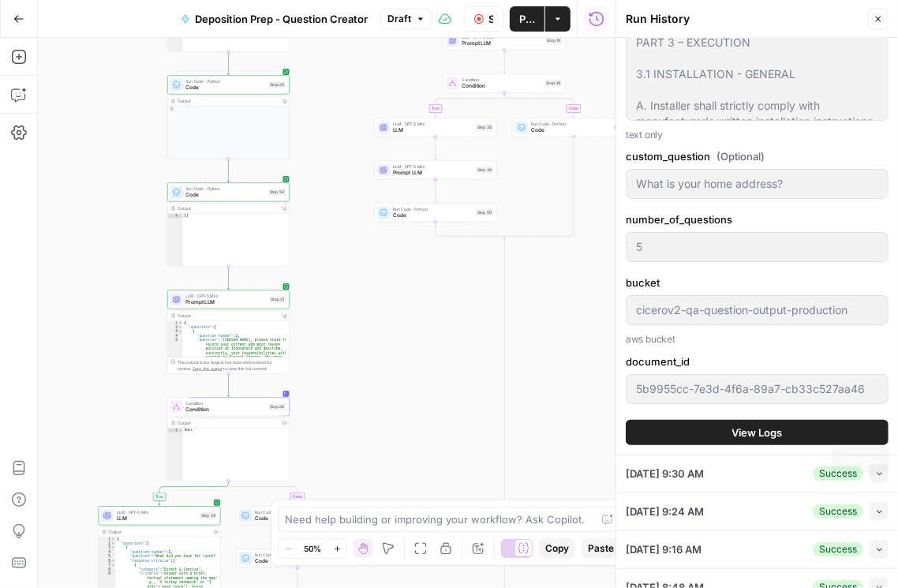
type input "To take the discovery deposition of a key former executive of the defendant cor…"
click at [738, 420] on button "View Logs" at bounding box center [757, 432] width 263 height 25
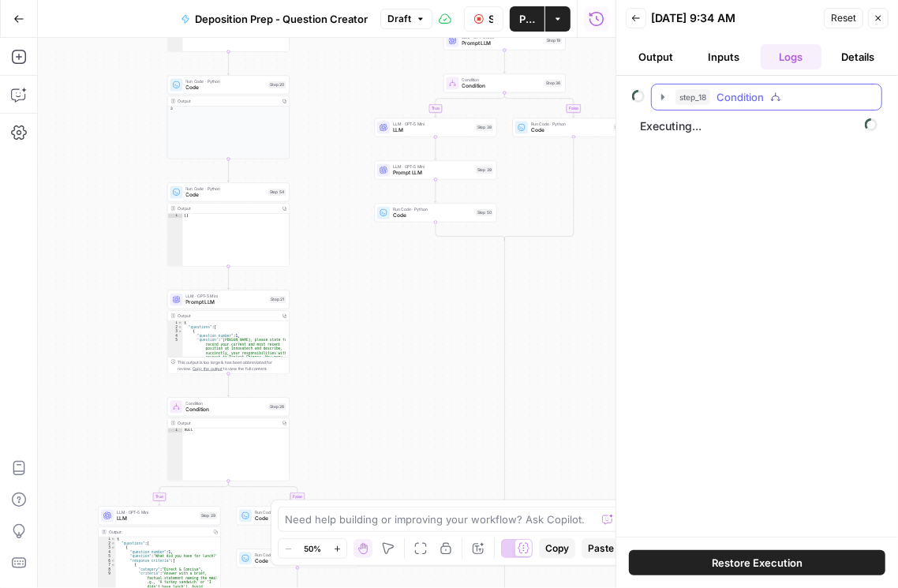
click at [661, 94] on icon "button" at bounding box center [662, 97] width 3 height 6
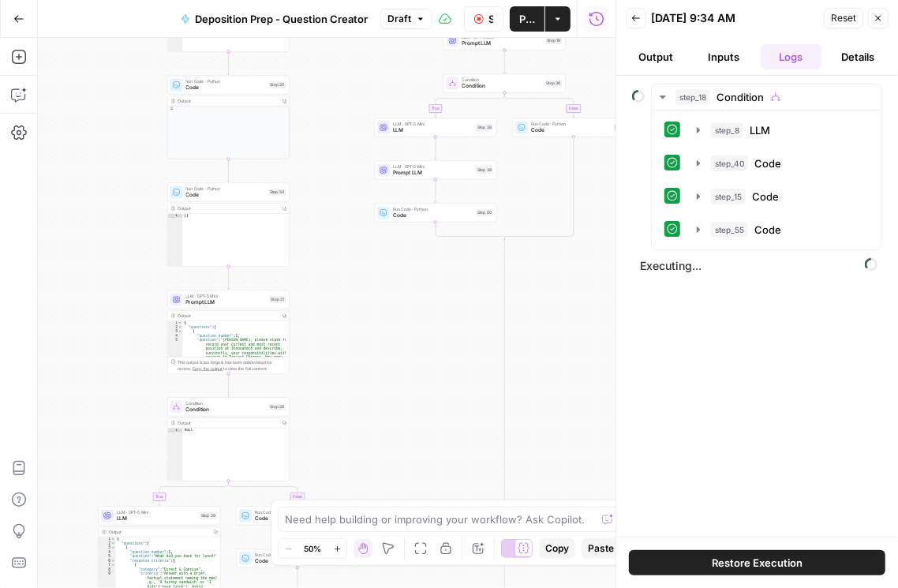
click at [676, 266] on span "Executing..." at bounding box center [758, 265] width 247 height 25
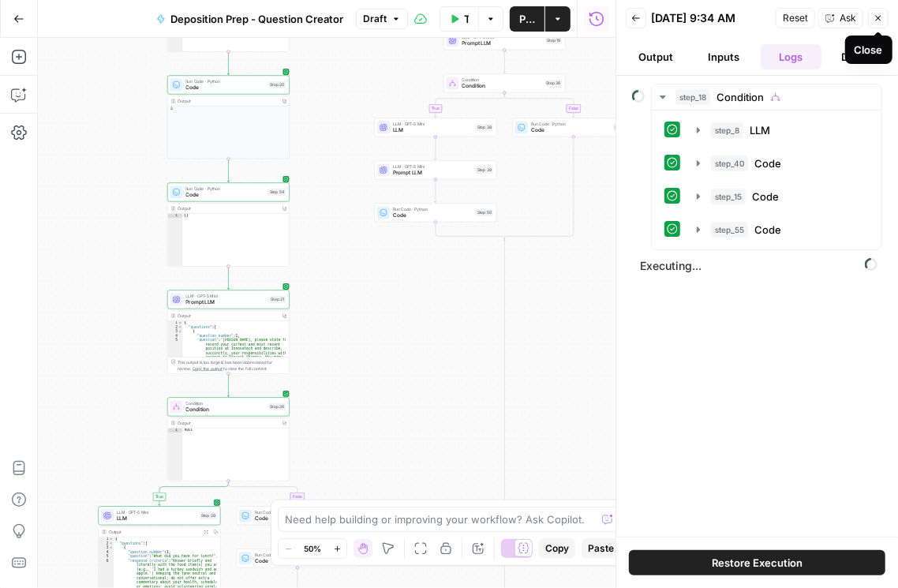
click at [738, 12] on button "Close" at bounding box center [878, 18] width 21 height 21
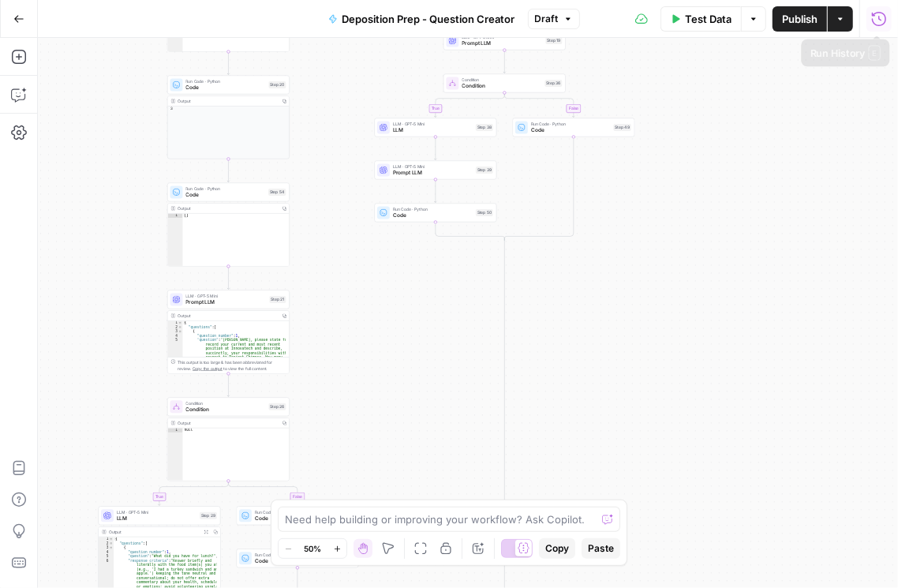
click at [738, 17] on icon "button" at bounding box center [879, 19] width 16 height 16
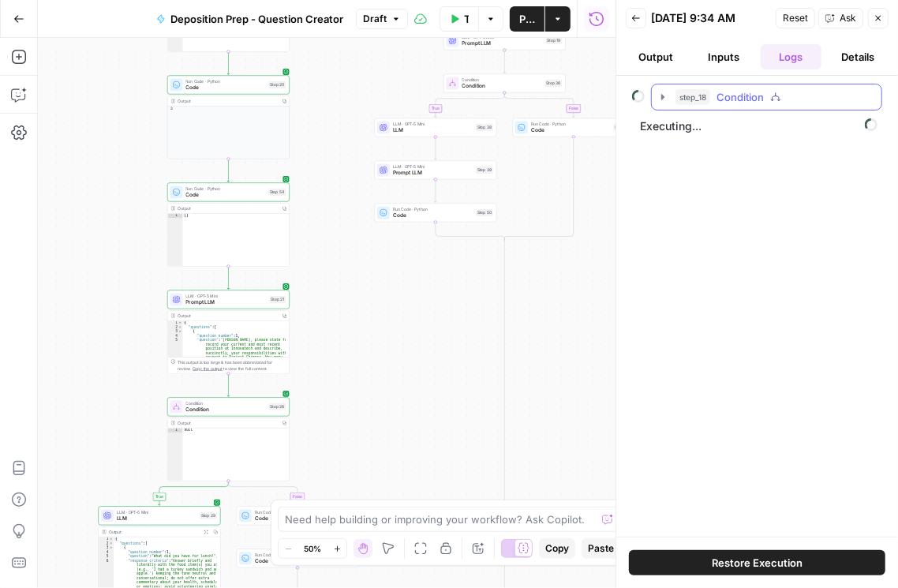
click at [661, 98] on icon "button" at bounding box center [662, 97] width 3 height 6
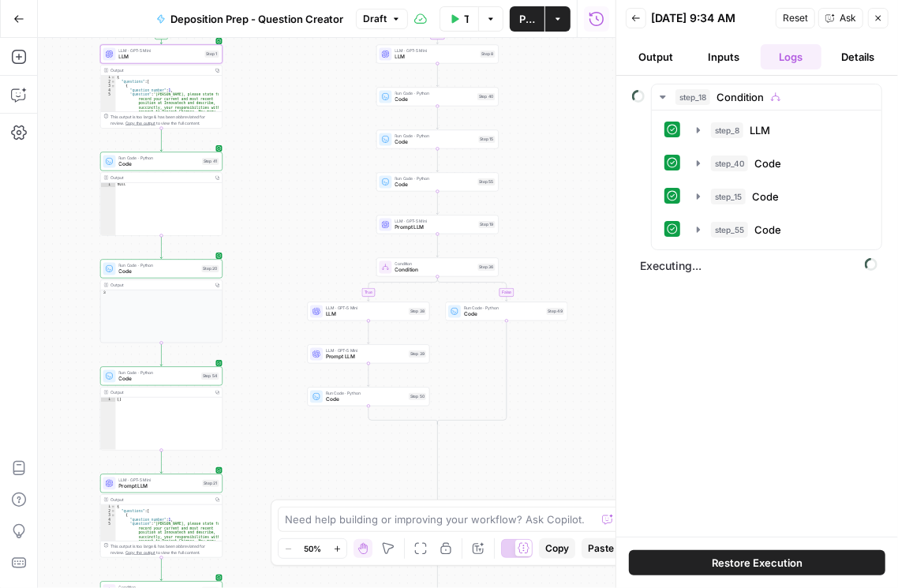
drag, startPoint x: 387, startPoint y: 314, endPoint x: 319, endPoint y: 498, distance: 195.7
click at [319, 498] on div "true false true false true false Workflow Input Settings Inputs Condition Condi…" at bounding box center [326, 313] width 577 height 550
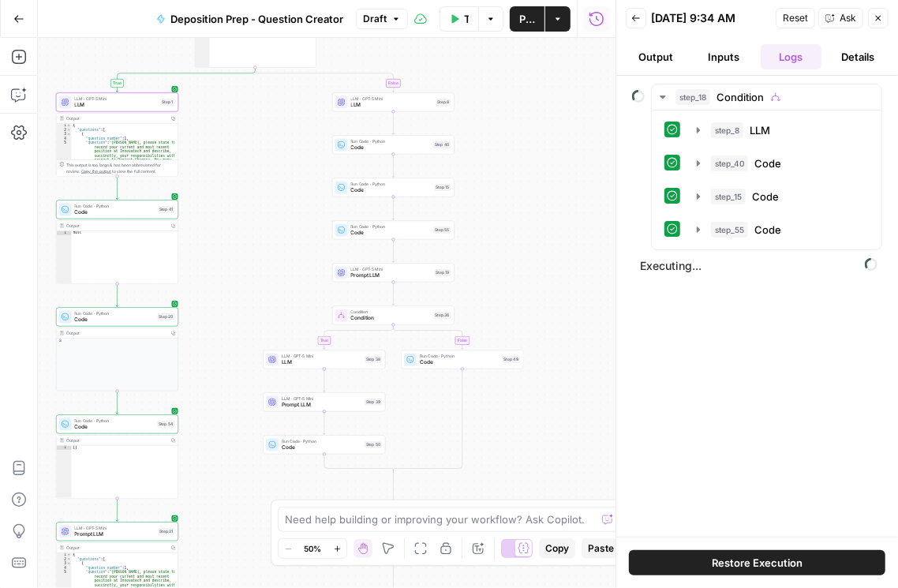
drag, startPoint x: 589, startPoint y: 182, endPoint x: 546, endPoint y: 224, distance: 60.3
click at [545, 229] on div "true false true false true false Workflow Input Settings Inputs Condition Condi…" at bounding box center [326, 313] width 577 height 550
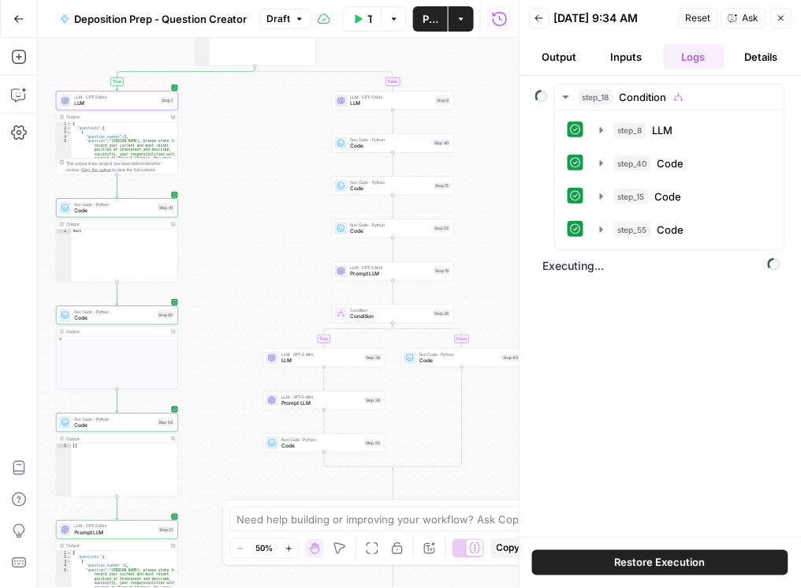
click at [534, 23] on button "Back" at bounding box center [539, 18] width 21 height 21
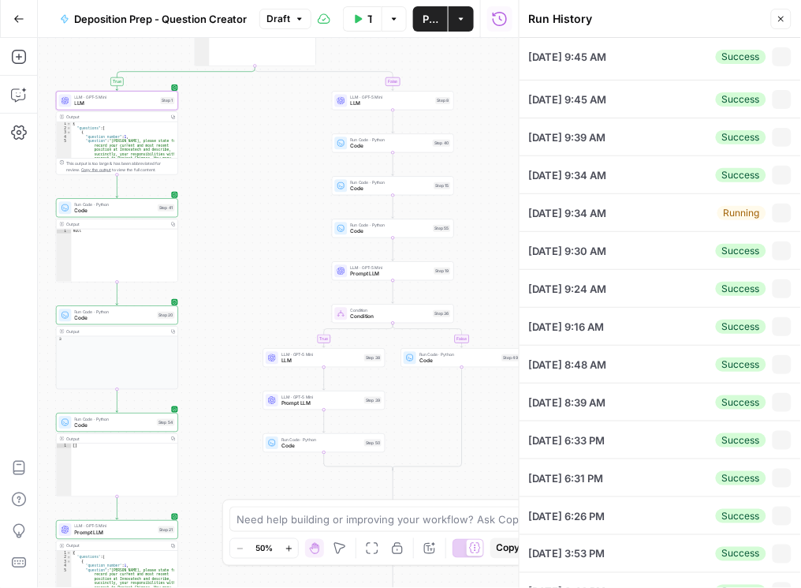
type input "To take the discovery deposition of a key former executive of the defendant cor…"
type textarea "A federal securities fraud class-action lawsuit filed by a lead plaintiff, the …"
type input "Expert Witness"
type textarea "Name: Katherine "Kate" Miller Title: Former Senior Vice President of Engineerin…"
type textarea "Innovatech Solutions, Inc. (INVT) Q2 2024 Earnings Call Date: August 12, 2024 O…"
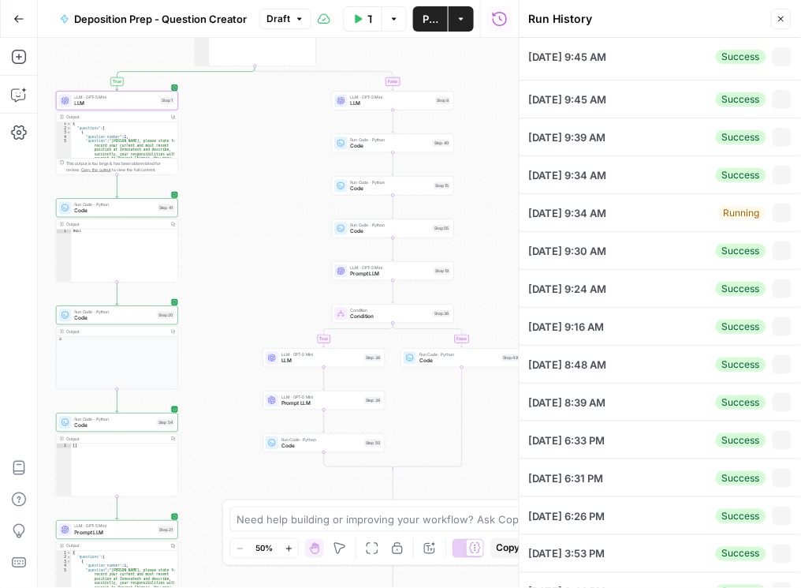
type input "What did you have for lunch?"
type input "5"
type input "cicerov2-qa-question-output-production"
type input "f7de5391-886a-4985-9448-add77a56e20d"
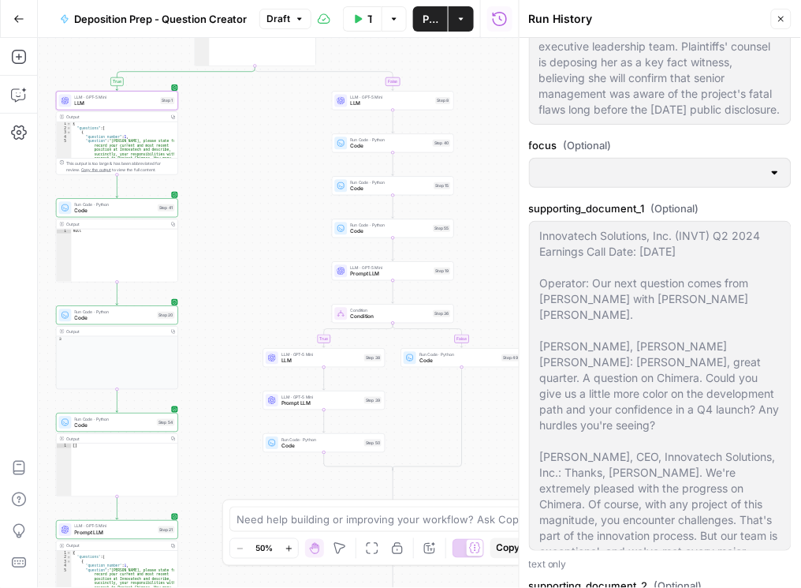
click at [738, 20] on icon "button" at bounding box center [781, 18] width 9 height 9
type input "To take the discovery deposition of a key former executive of the defendant cor…"
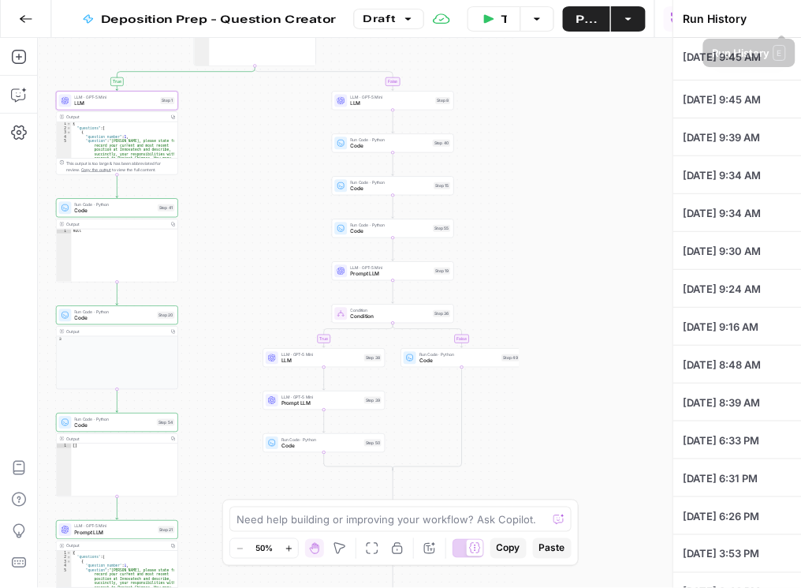
type input "To take the discovery deposition of a key former executive of the defendant cor…"
type input "Expert Witness"
type input "What did you have for lunch?"
type input "5"
type input "cicerov2-qa-question-output-production"
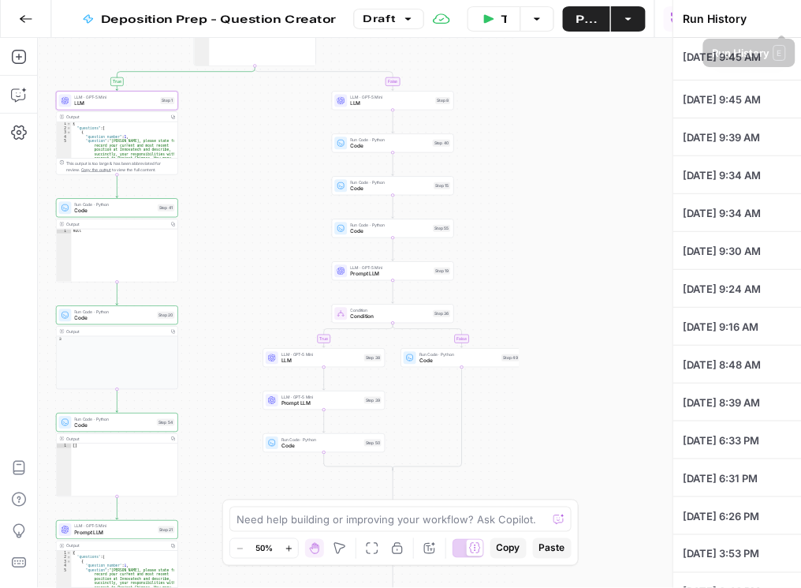
type input "f7de5391-886a-4985-9448-add77a56e20d"
type textarea "A federal securities fraud class-action lawsuit filed by a lead plaintiff, the …"
type textarea "Name: Katherine "Kate" Miller Title: Former Senior Vice President of Engineerin…"
type textarea "Innovatech Solutions, Inc. (INVT) Q2 2024 Earnings Call Date: August 12, 2024 O…"
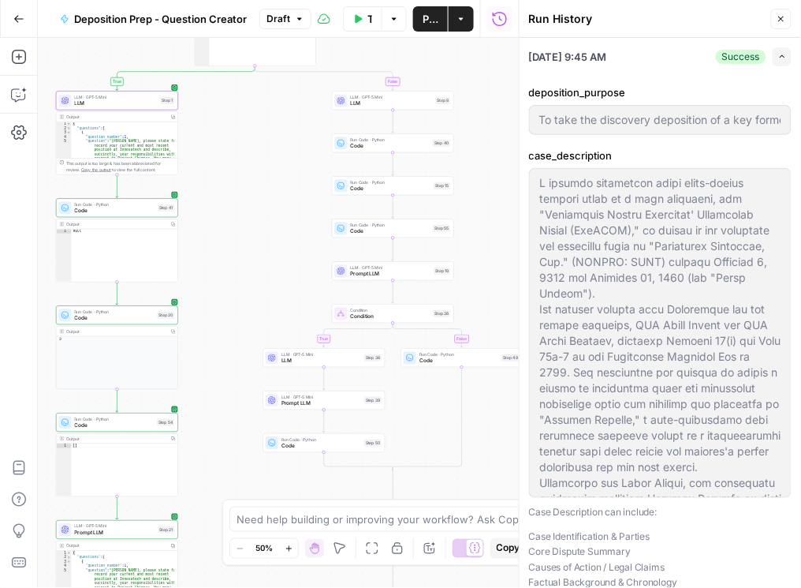
click at [738, 51] on div "Close" at bounding box center [772, 51] width 28 height 16
click at [738, 60] on button "Expand" at bounding box center [782, 56] width 19 height 19
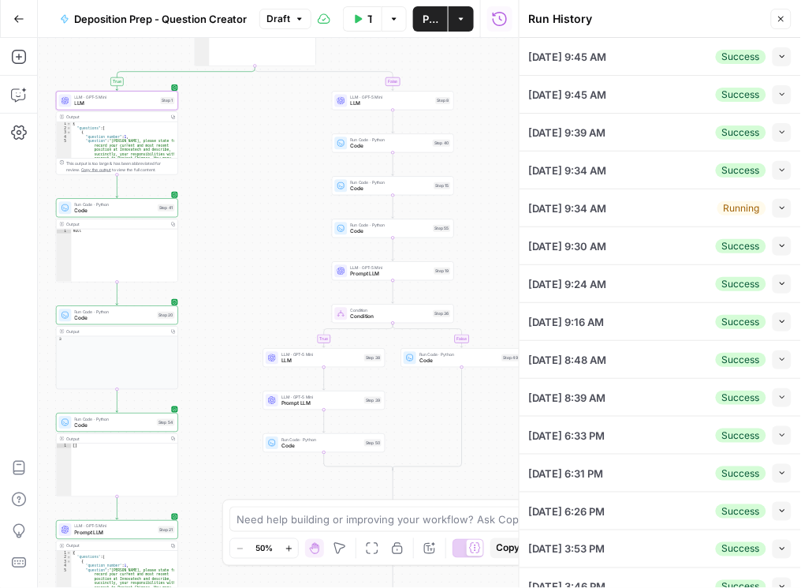
click at [738, 22] on div "Run History Close" at bounding box center [660, 19] width 263 height 21
click at [738, 21] on button "Close" at bounding box center [782, 19] width 21 height 21
type input "To take the discovery deposition of a key former executive of the defendant cor…"
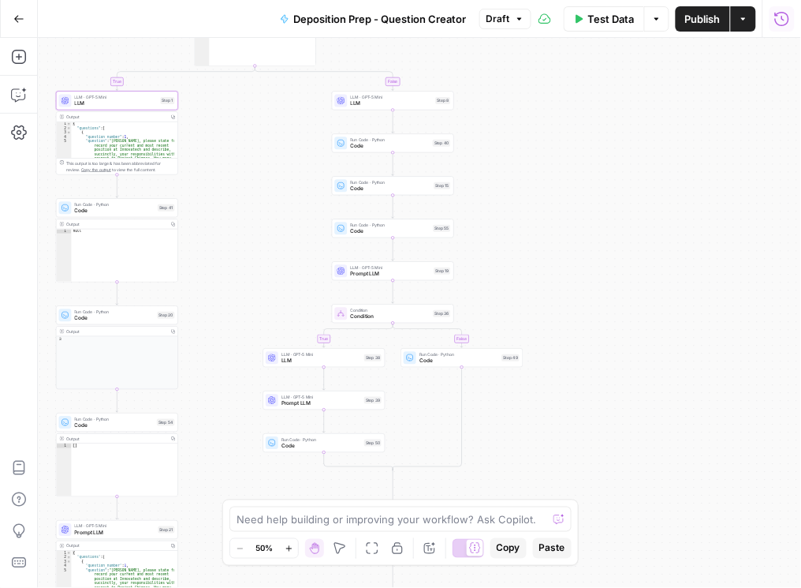
click at [738, 20] on icon "button" at bounding box center [783, 19] width 16 height 16
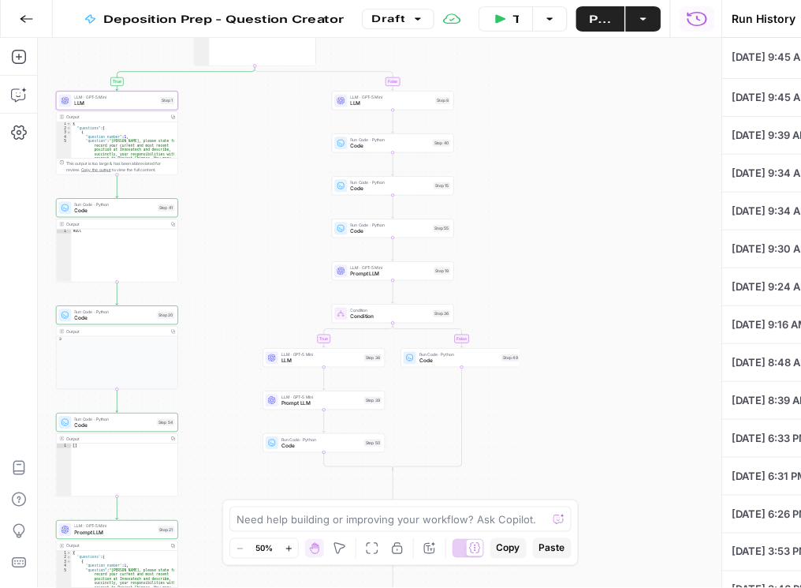
type input "To take the discovery deposition of a key former executive of the defendant cor…"
type input "Expert Witness"
type input "What did you have for lunch?"
type input "5"
type input "cicerov2-qa-question-output-production"
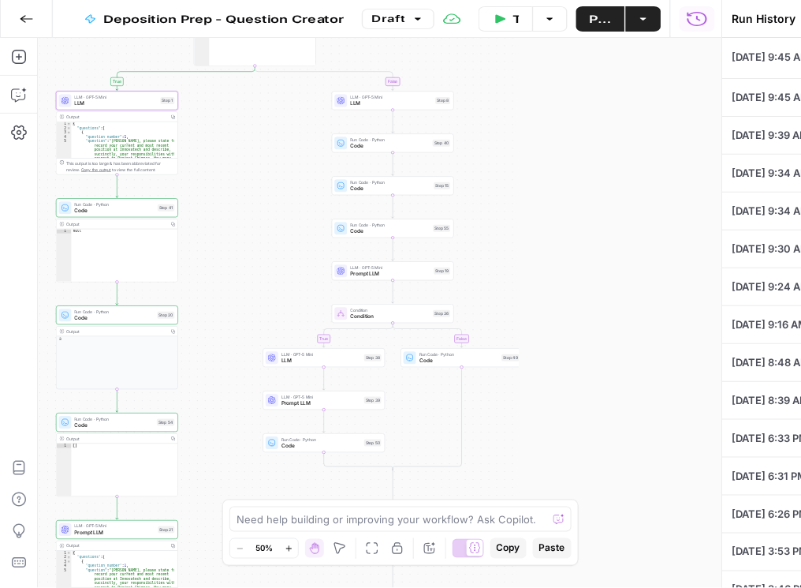
type input "f7de5391-886a-4985-9448-add77a56e20d"
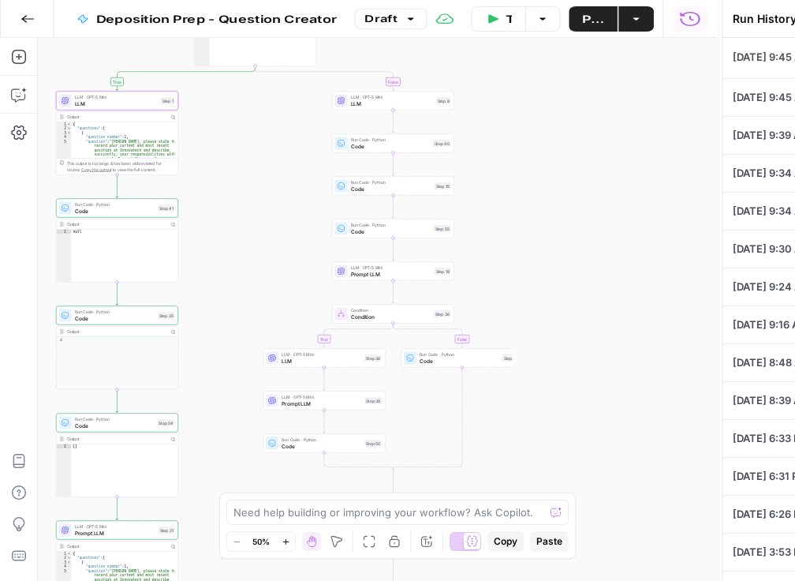
type textarea "A federal securities fraud class-action lawsuit filed by a lead plaintiff, the …"
type textarea "Name: Katherine "Kate" Miller Title: Former Senior Vice President of Engineerin…"
type textarea "Innovatech Solutions, Inc. (INVT) Q2 2024 Earnings Call Date: August 12, 2024 O…"
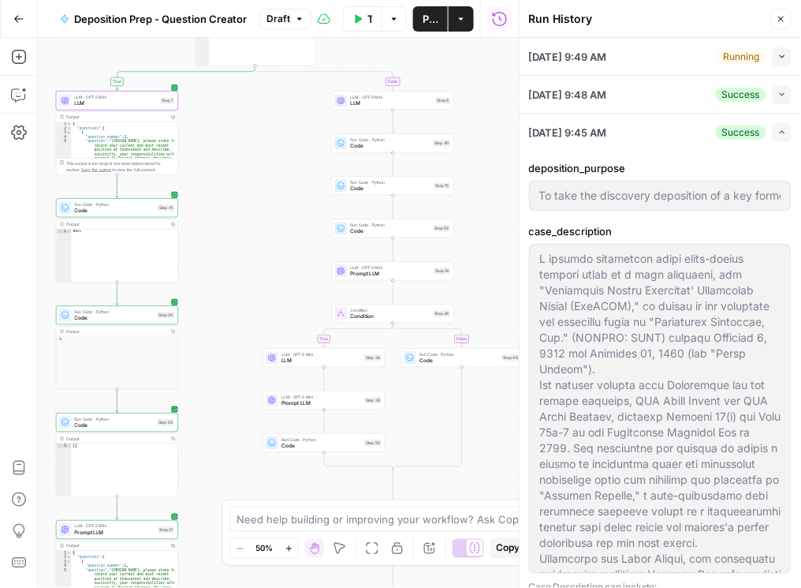
click at [738, 50] on button "Collapse" at bounding box center [782, 56] width 19 height 19
type input "To take the discovery deposition of a key former executive of the defendant cor…"
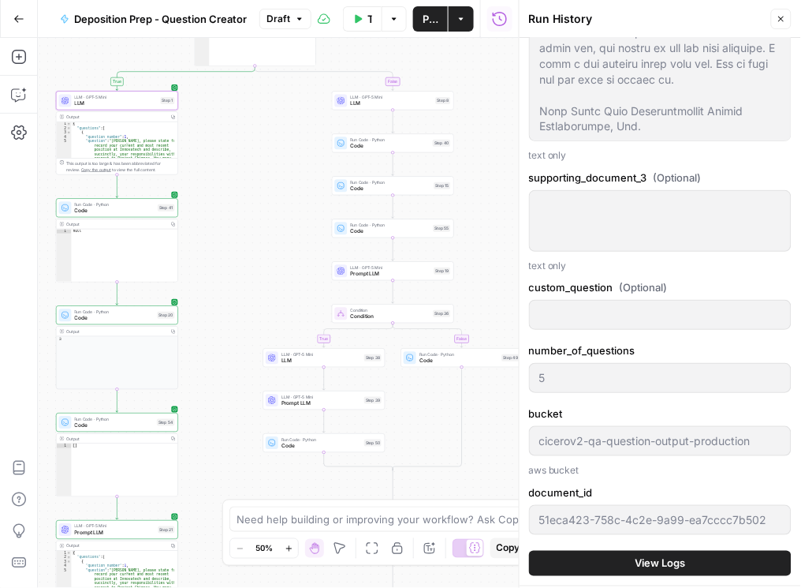
scroll to position [1713, 0]
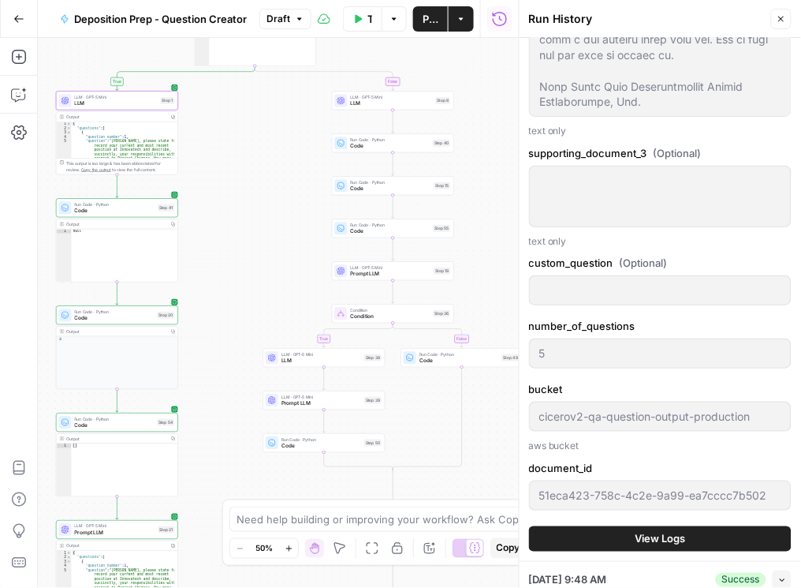
type input "To take the discovery deposition of a key former executive of the defendant cor…"
click at [682, 531] on span "View Logs" at bounding box center [661, 539] width 50 height 16
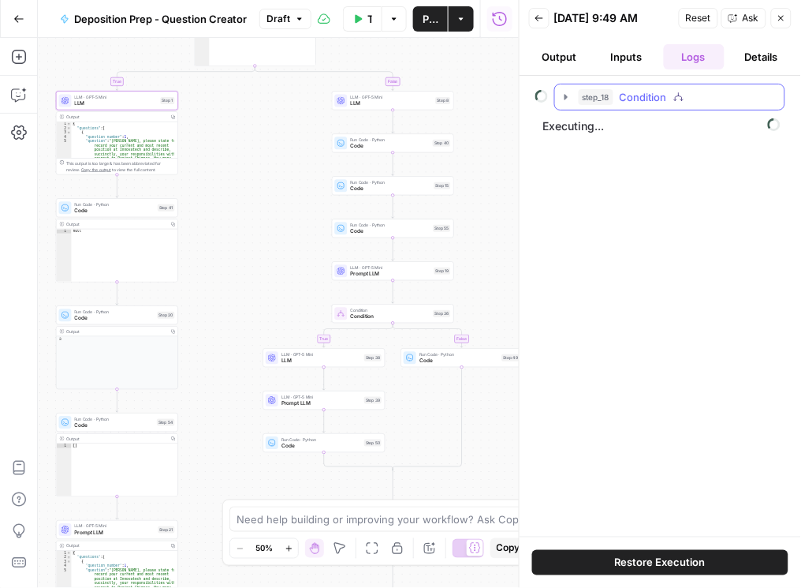
click at [568, 93] on icon "button" at bounding box center [566, 97] width 13 height 13
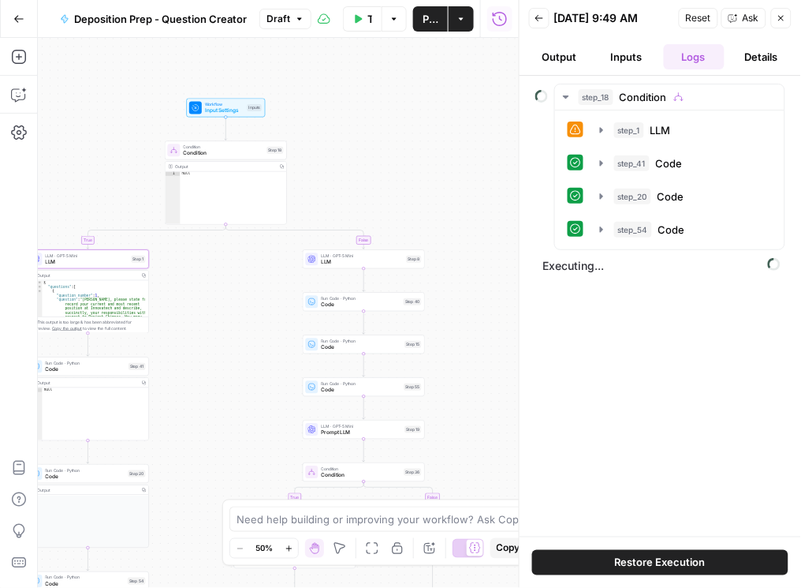
drag, startPoint x: 492, startPoint y: 119, endPoint x: 463, endPoint y: 278, distance: 161.2
click at [463, 278] on div "true false true false true false Workflow Input Settings Inputs Condition Condi…" at bounding box center [278, 313] width 481 height 550
click at [230, 150] on span "Condition" at bounding box center [224, 153] width 80 height 8
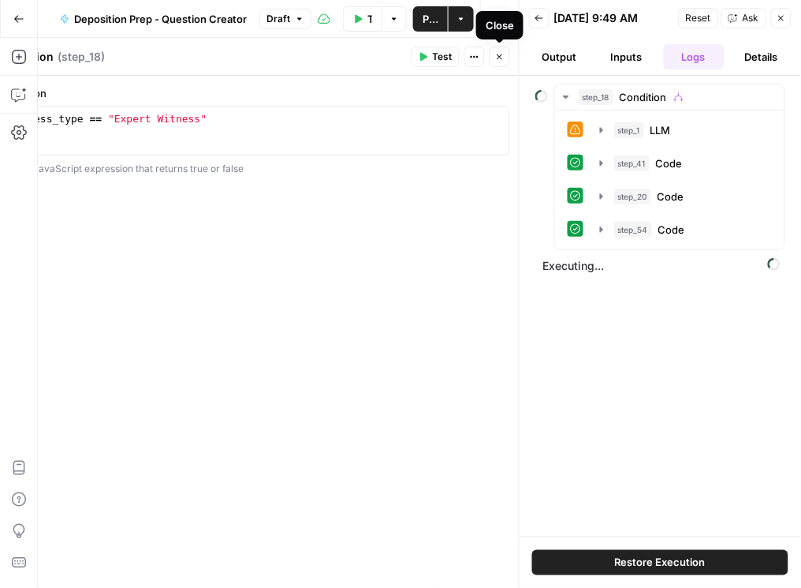
click at [503, 59] on icon "button" at bounding box center [499, 56] width 9 height 9
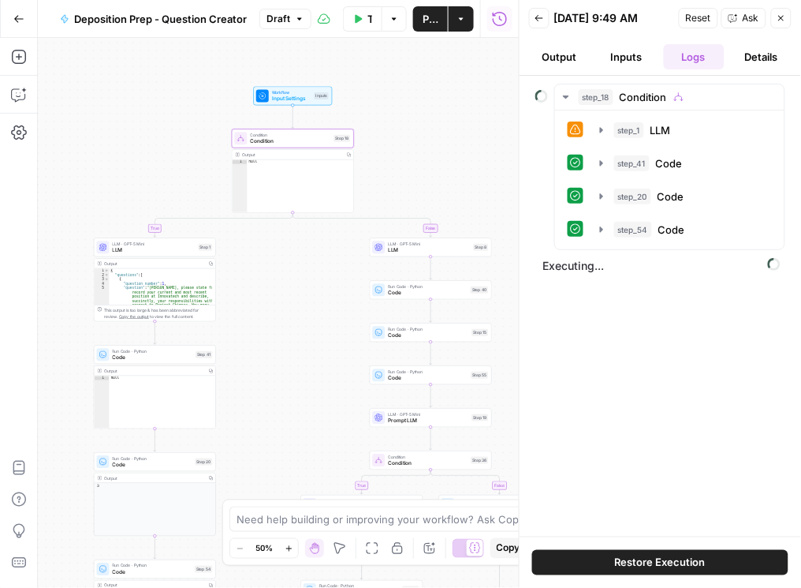
drag, startPoint x: 493, startPoint y: 155, endPoint x: 520, endPoint y: 153, distance: 26.9
click at [514, 157] on body "Rhetoric New Home Browse Your Data Recent Grids Brett Test Workflow - Copilot E…" at bounding box center [400, 294] width 801 height 588
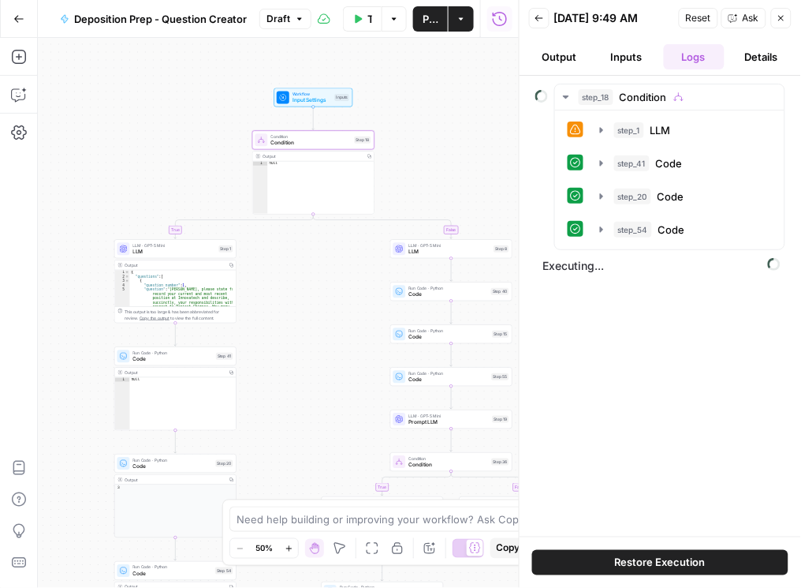
click at [618, 62] on button "Inputs" at bounding box center [626, 56] width 61 height 25
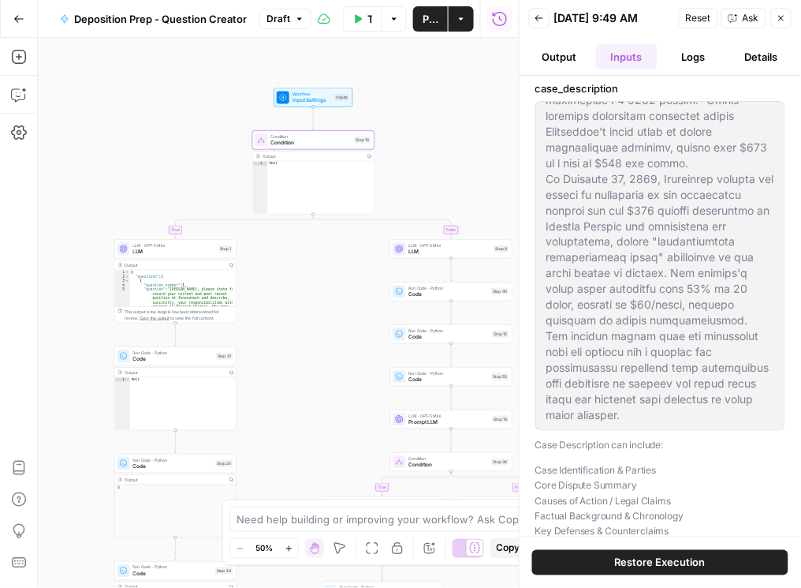
scroll to position [316, 0]
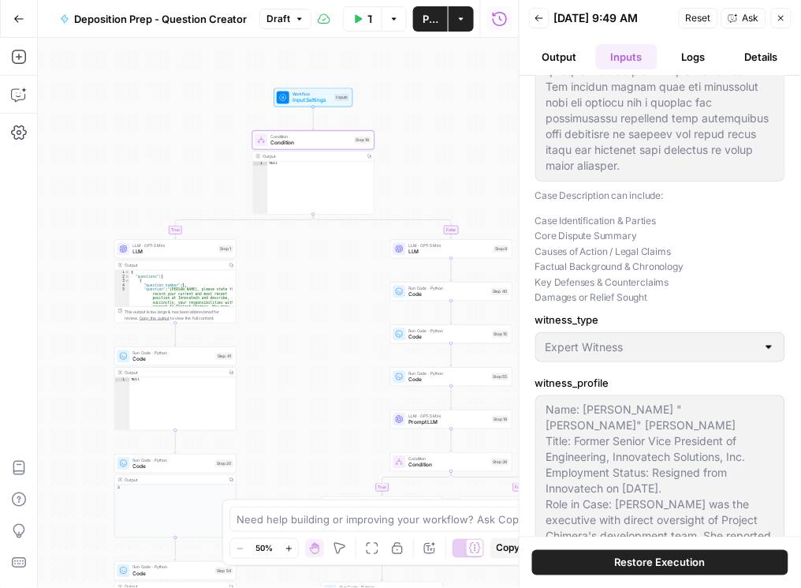
type input "To take the discovery deposition of a key former executive of the defendant cor…"
click at [682, 50] on button "Logs" at bounding box center [694, 56] width 61 height 25
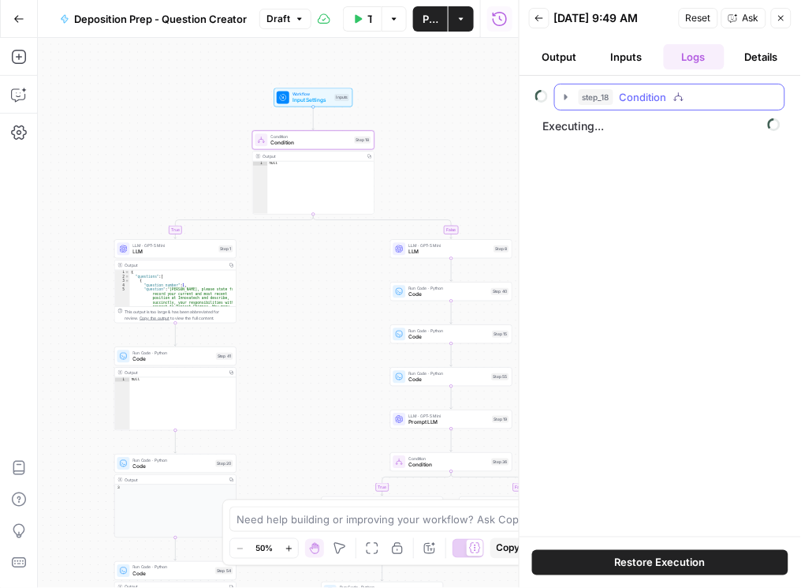
click at [562, 99] on icon "button" at bounding box center [566, 97] width 13 height 13
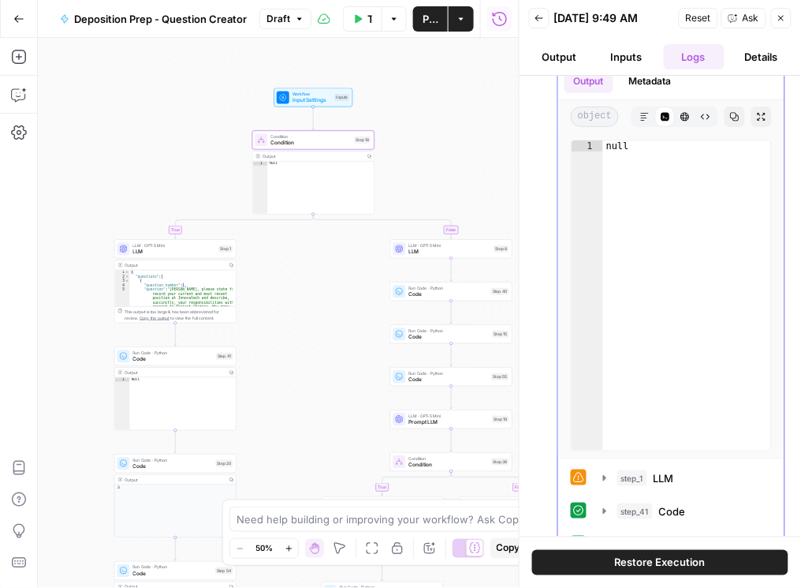
scroll to position [179, 0]
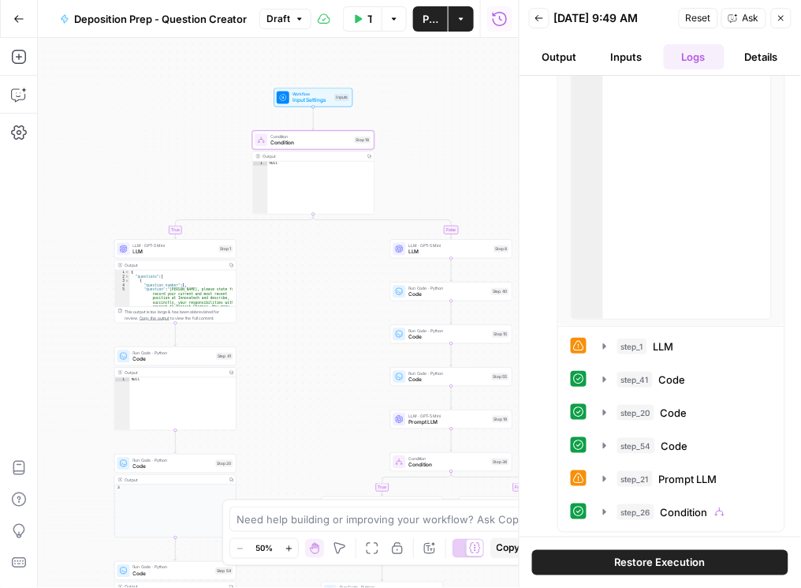
click at [626, 65] on button "Inputs" at bounding box center [626, 56] width 61 height 25
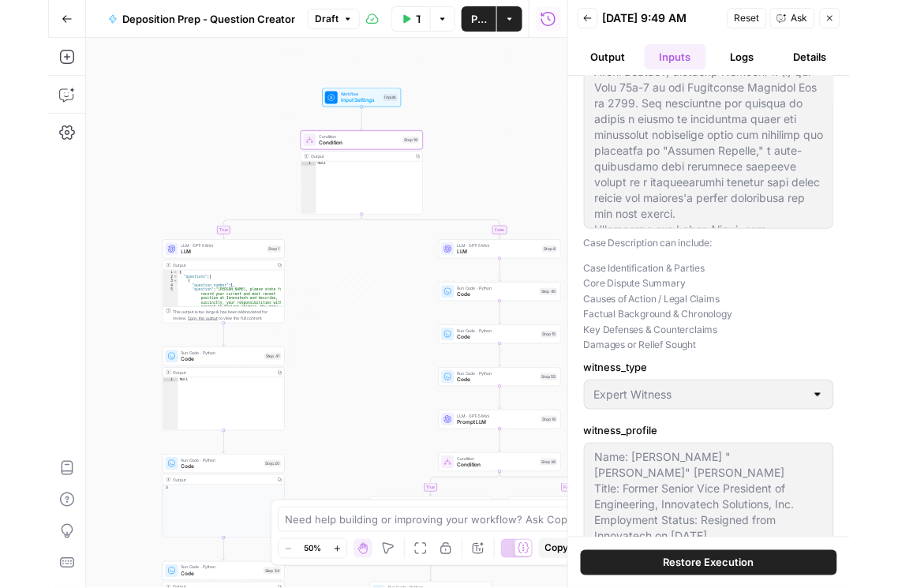
scroll to position [269, 0]
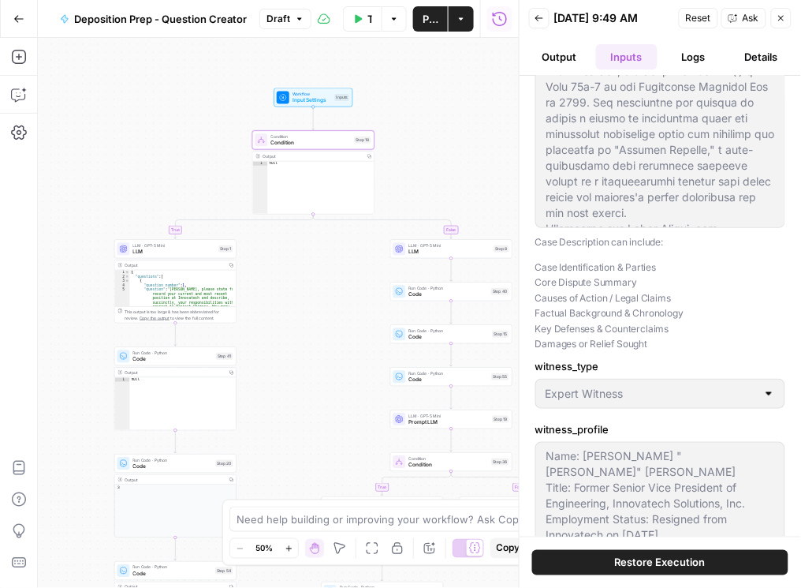
click at [290, 145] on span "Condition" at bounding box center [311, 143] width 80 height 8
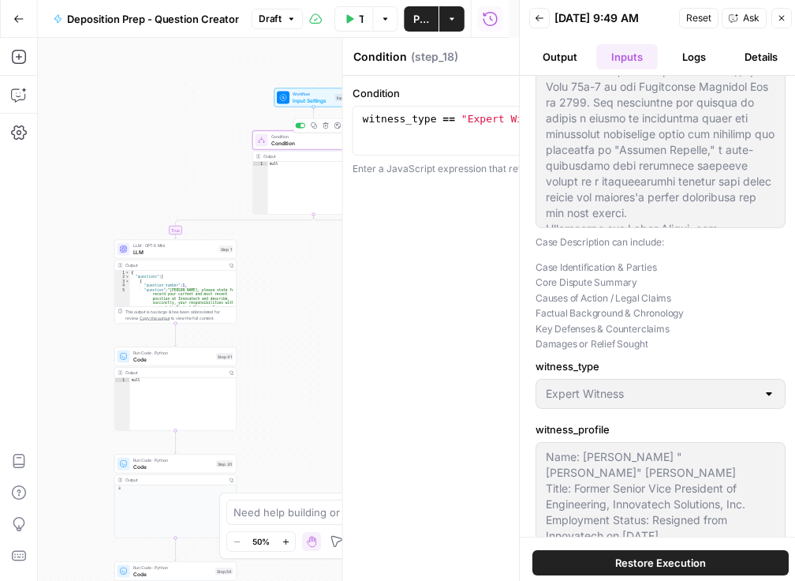
type input "To take the discovery deposition of a key former executive of the defendant cor…"
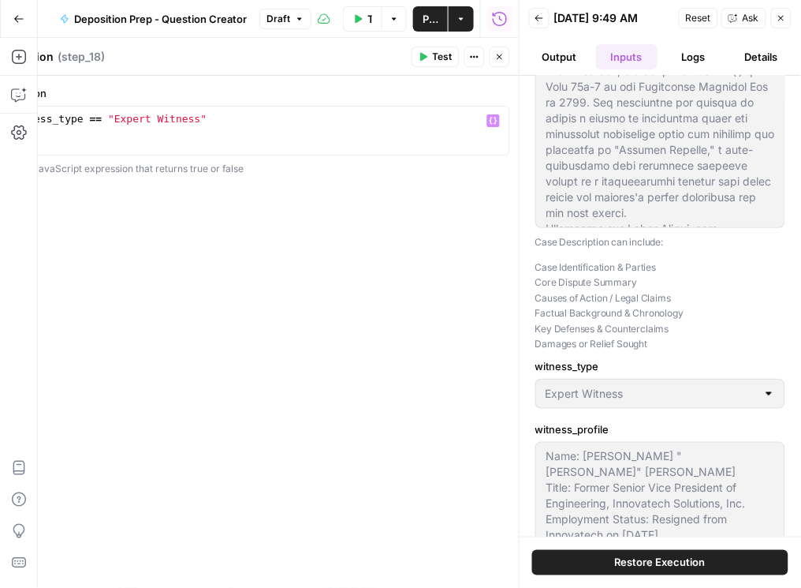
type textarea "**********"
click at [476, 121] on div "witness_type == "Expert Witness"" at bounding box center [255, 142] width 498 height 59
click at [491, 121] on icon "button" at bounding box center [494, 121] width 8 height 8
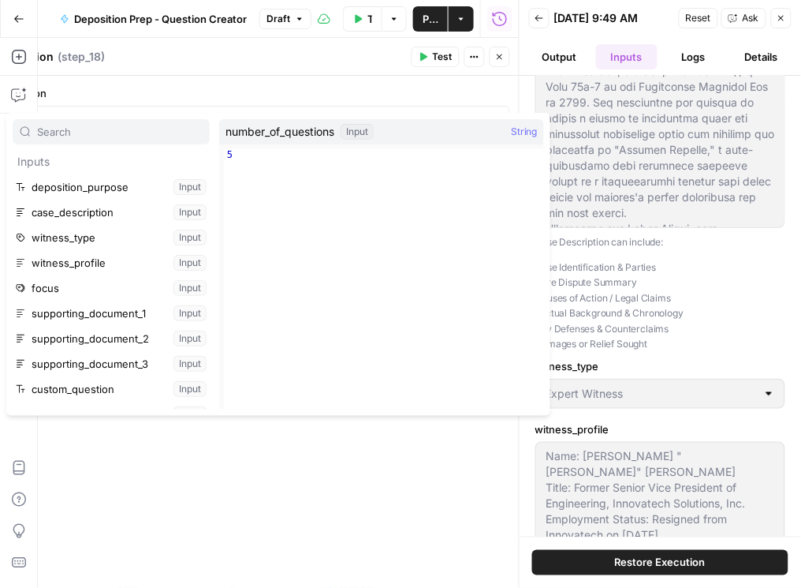
click at [294, 471] on div "**********" at bounding box center [255, 332] width 530 height 512
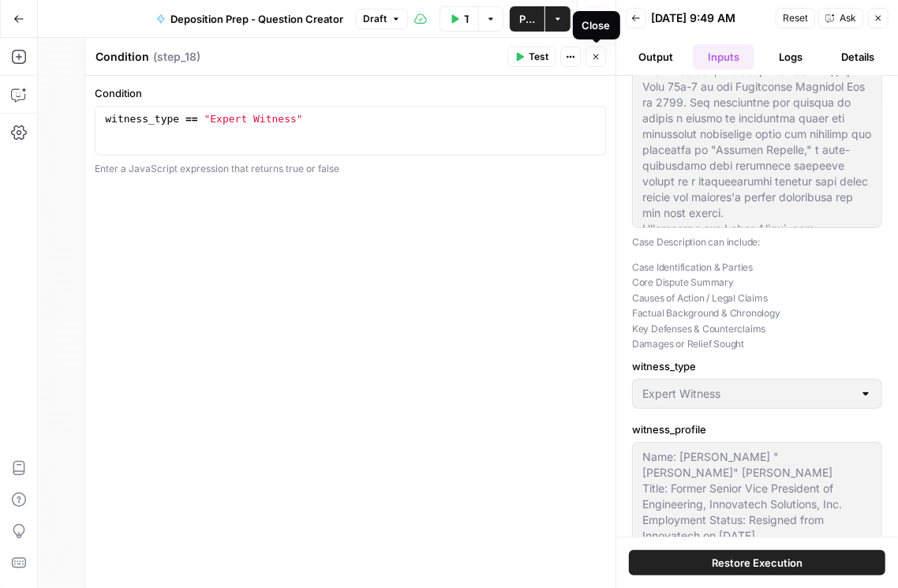
click at [599, 56] on icon "button" at bounding box center [595, 56] width 9 height 9
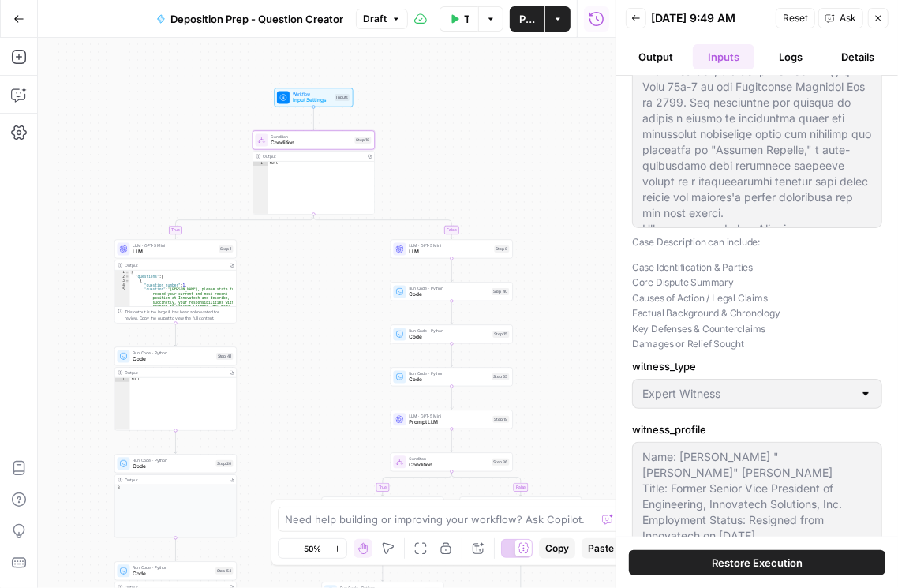
click at [306, 155] on div "Output" at bounding box center [312, 156] width 99 height 6
click at [312, 145] on span "Condition" at bounding box center [311, 143] width 80 height 8
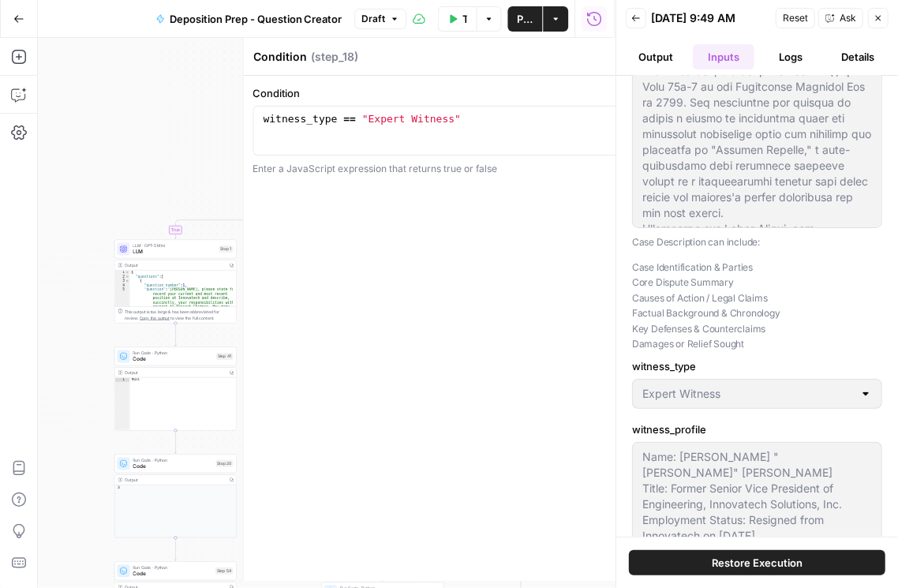
type input "To take the discovery deposition of a key former executive of the defendant cor…"
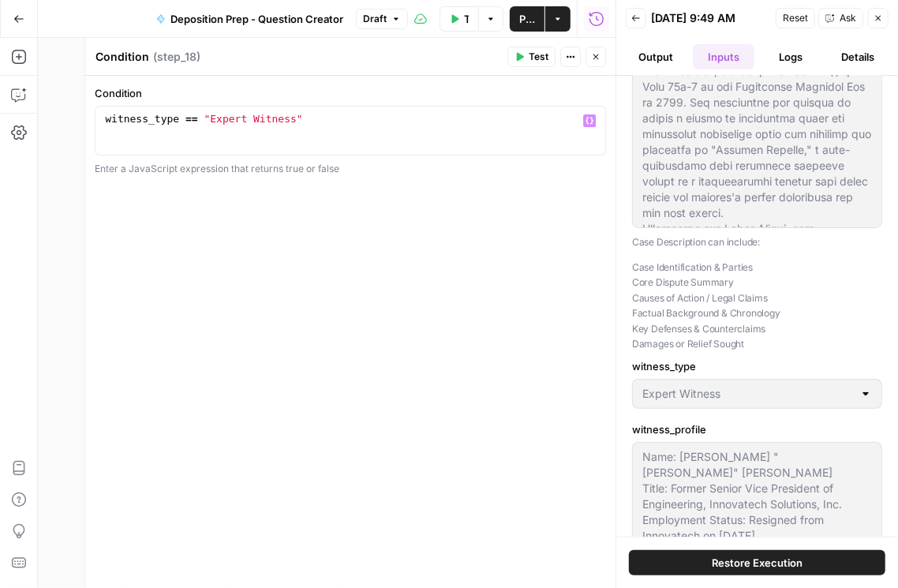
click at [177, 118] on div "witness_type == "Expert Witness"" at bounding box center [351, 142] width 498 height 59
type textarea "**********"
type input "To take the discovery deposition of a key former executive of the defendant cor…"
type textarea "**********"
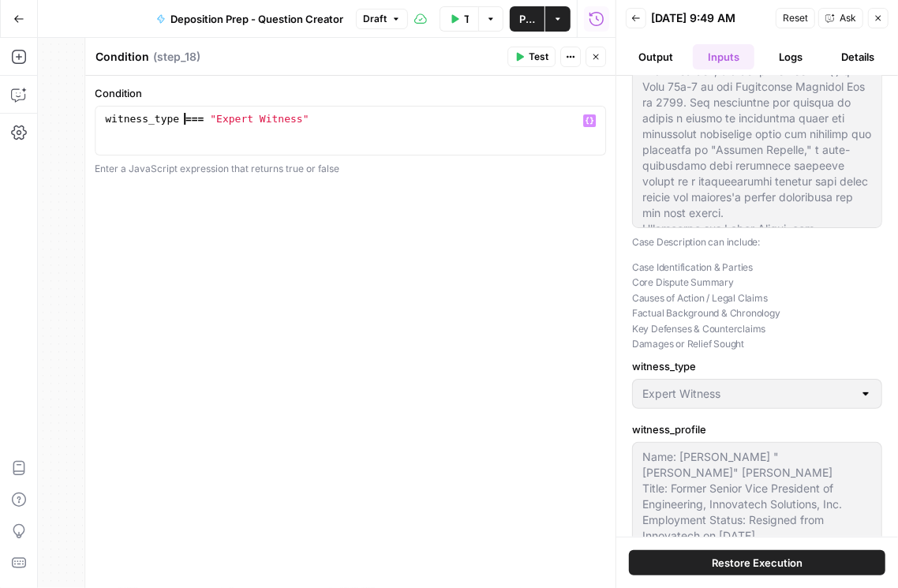
click at [550, 62] on button "Test" at bounding box center [531, 57] width 48 height 21
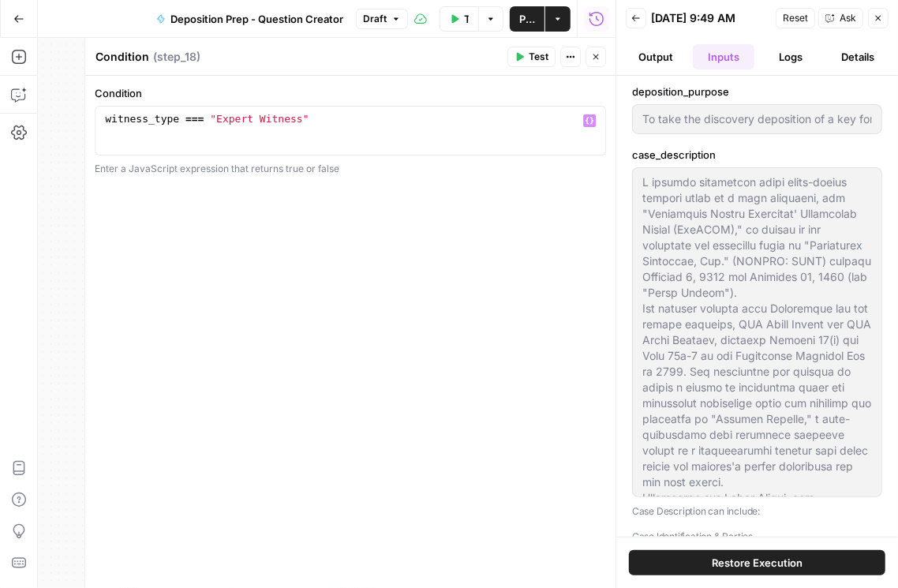
type input "To take the discovery deposition of a key former executive of the defendant cor…"
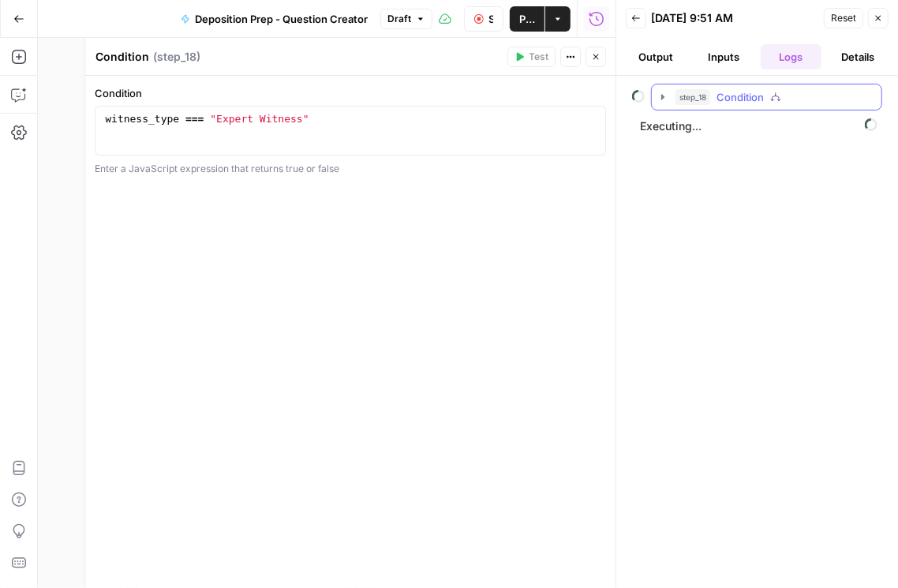
click at [660, 100] on icon "button" at bounding box center [662, 97] width 13 height 13
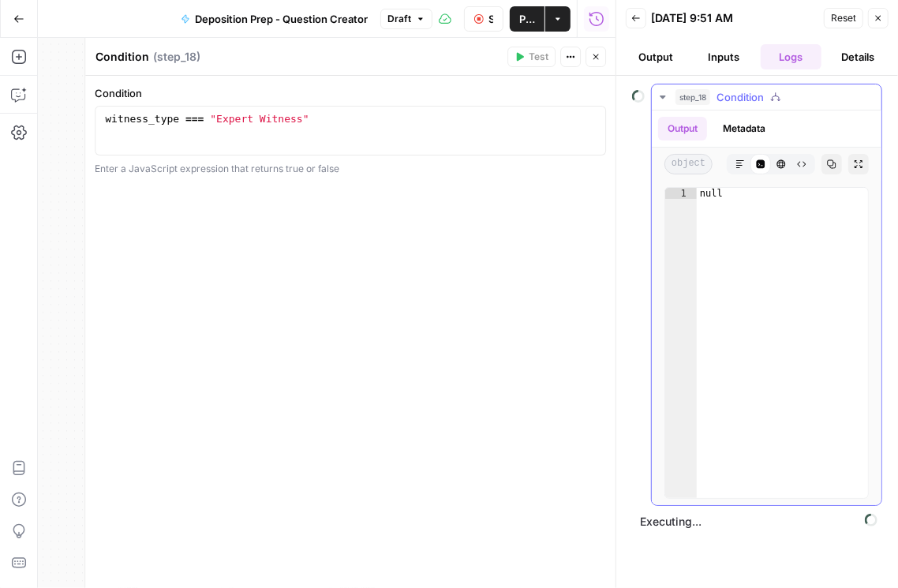
click at [738, 166] on button "Markdown" at bounding box center [740, 164] width 21 height 21
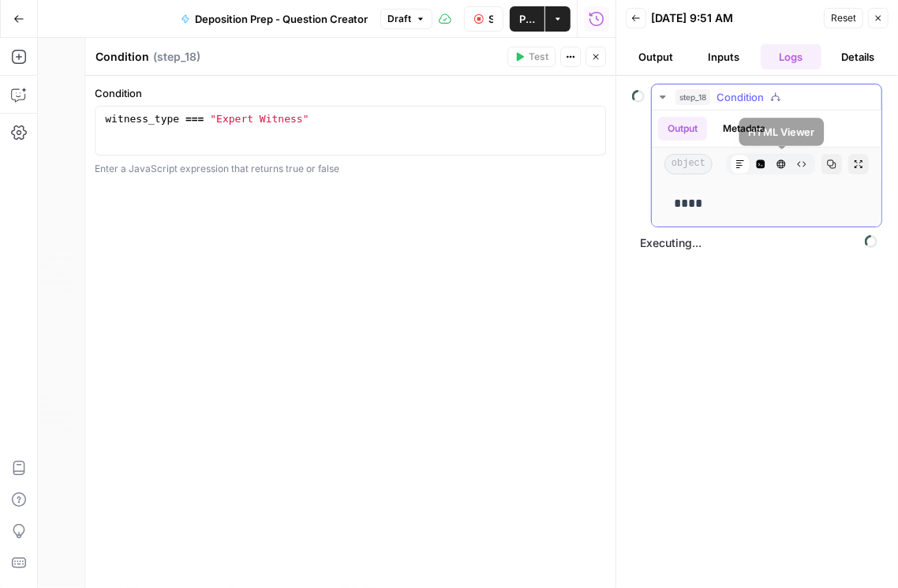
click at [738, 164] on icon "button" at bounding box center [780, 163] width 9 height 9
click at [738, 161] on button "Code Editor" at bounding box center [760, 164] width 21 height 21
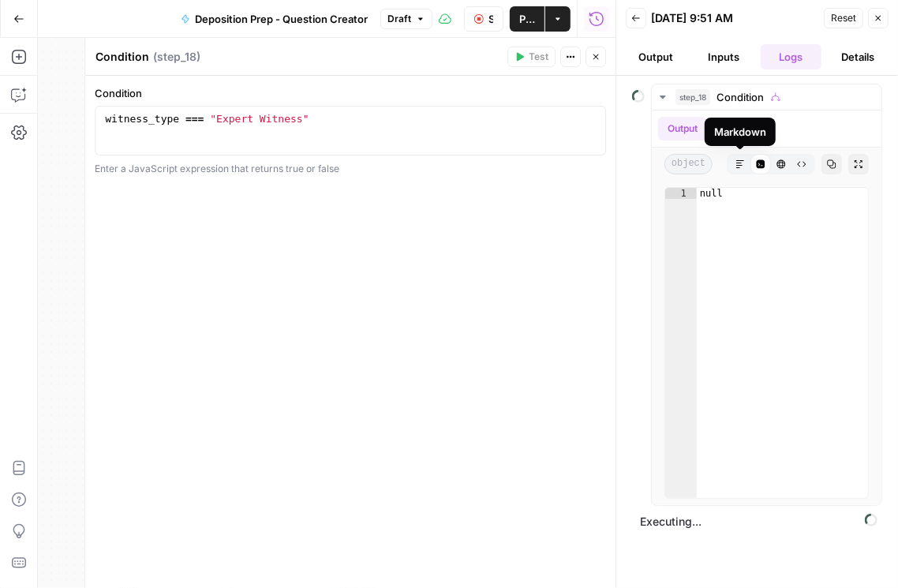
click at [729, 62] on button "Inputs" at bounding box center [723, 56] width 61 height 25
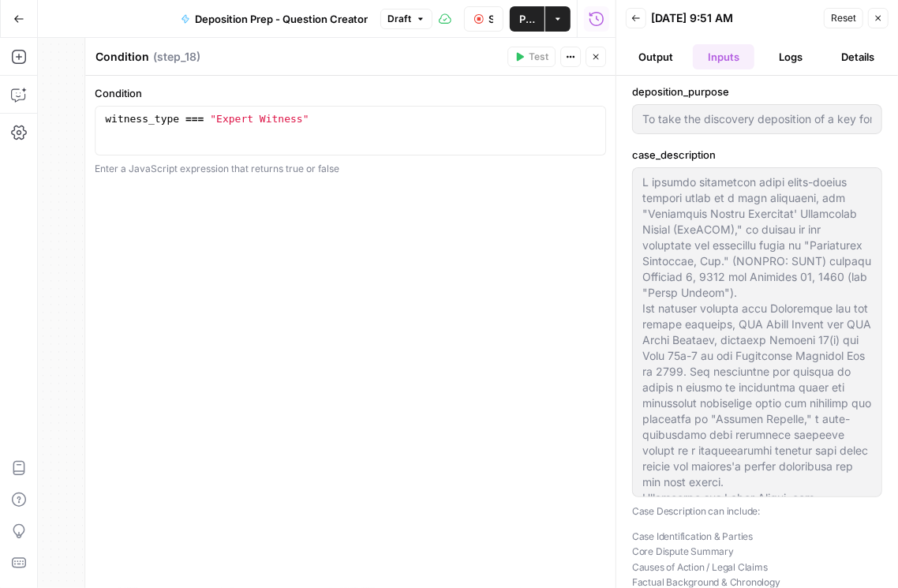
click at [738, 69] on header "Back 09/30/25 at 9:51 AM Reset Close Output Inputs Logs Details" at bounding box center [757, 38] width 282 height 76
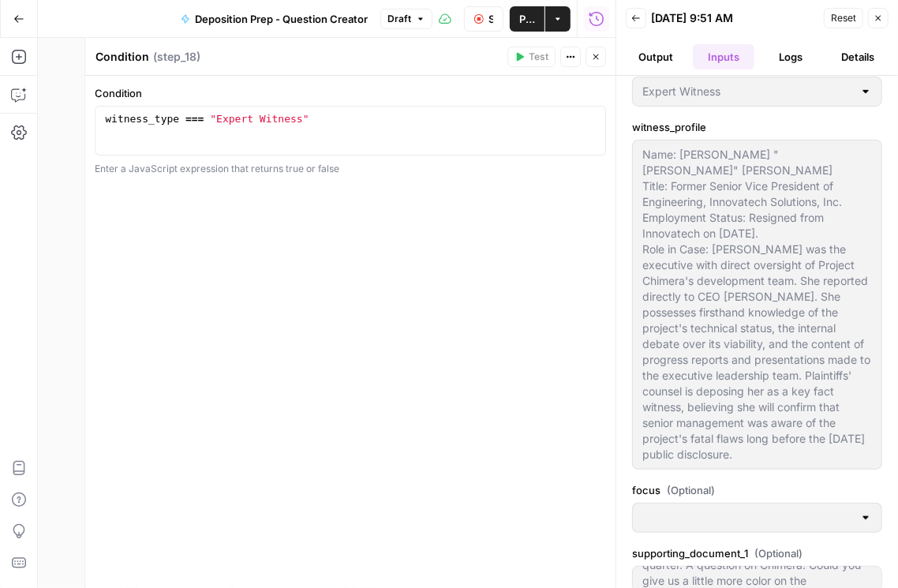
scroll to position [565, 0]
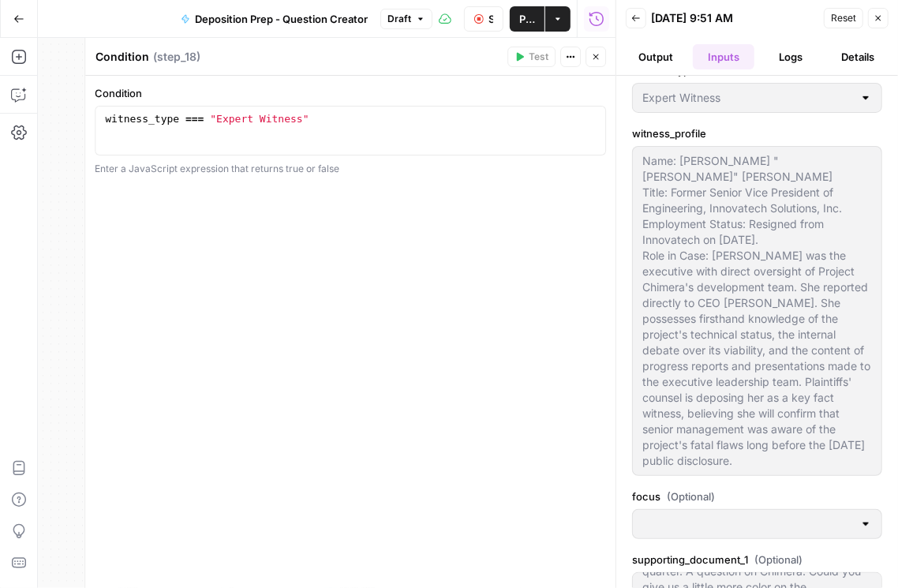
type input "To take the discovery deposition of a key former executive of the defendant cor…"
click at [738, 58] on button "Logs" at bounding box center [790, 56] width 61 height 25
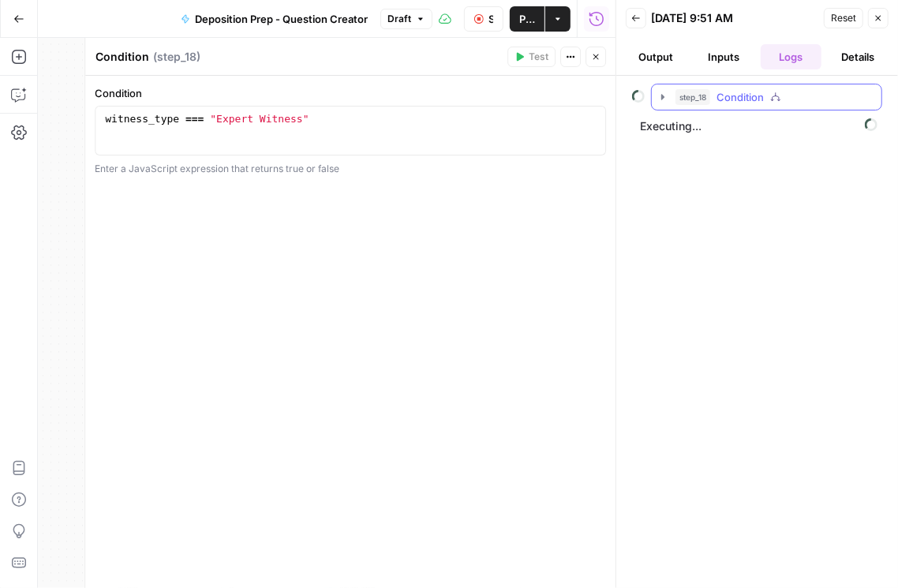
click at [663, 98] on icon "button" at bounding box center [662, 97] width 13 height 13
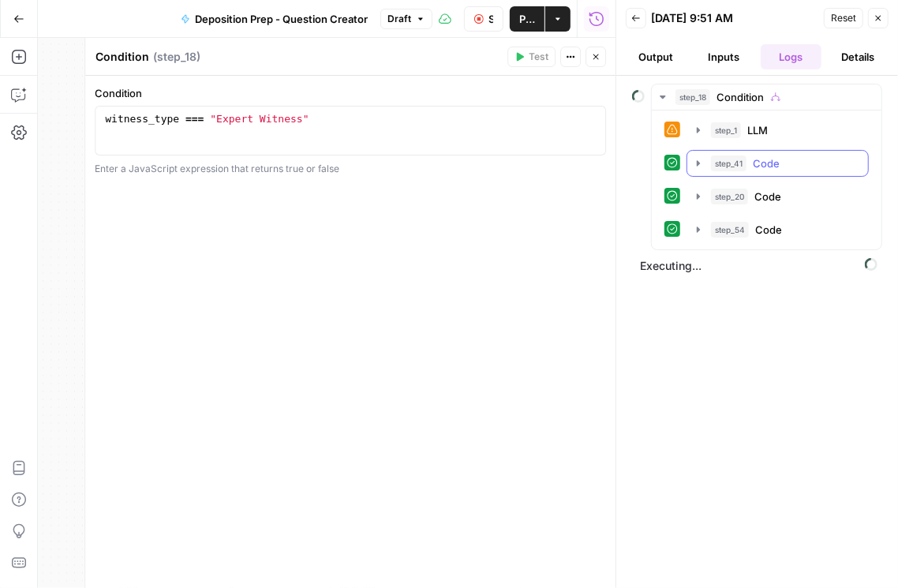
click at [700, 158] on icon "button" at bounding box center [698, 163] width 13 height 13
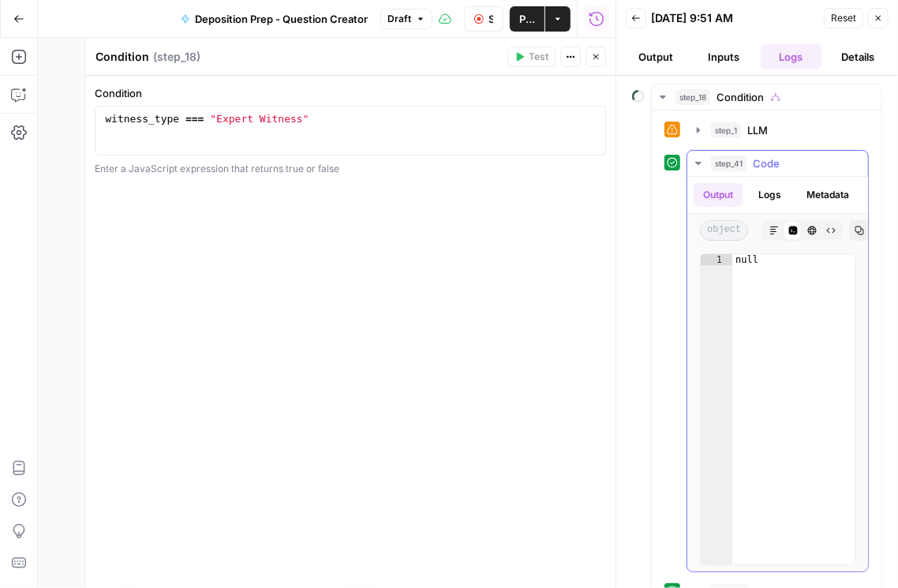
click at [738, 200] on button "Logs" at bounding box center [770, 195] width 42 height 24
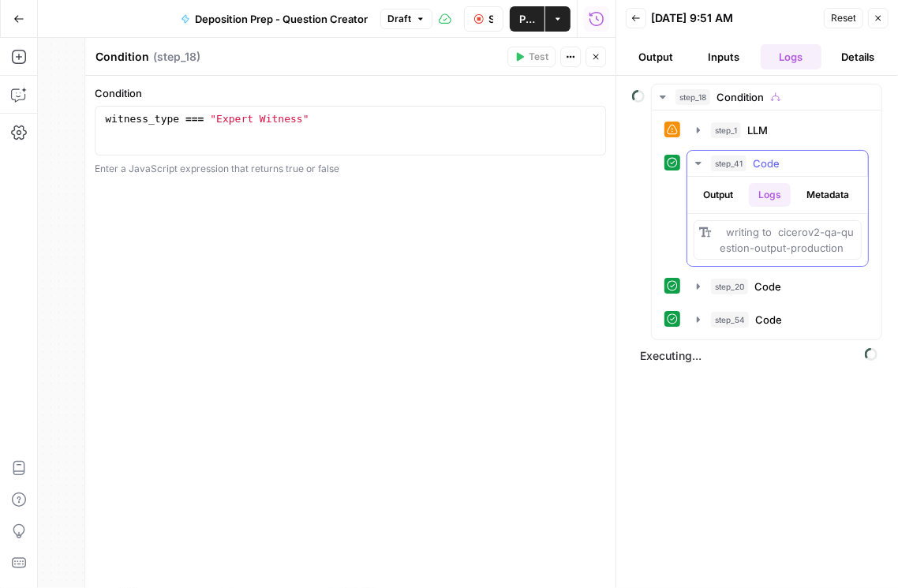
click at [695, 192] on button "Output" at bounding box center [717, 195] width 49 height 24
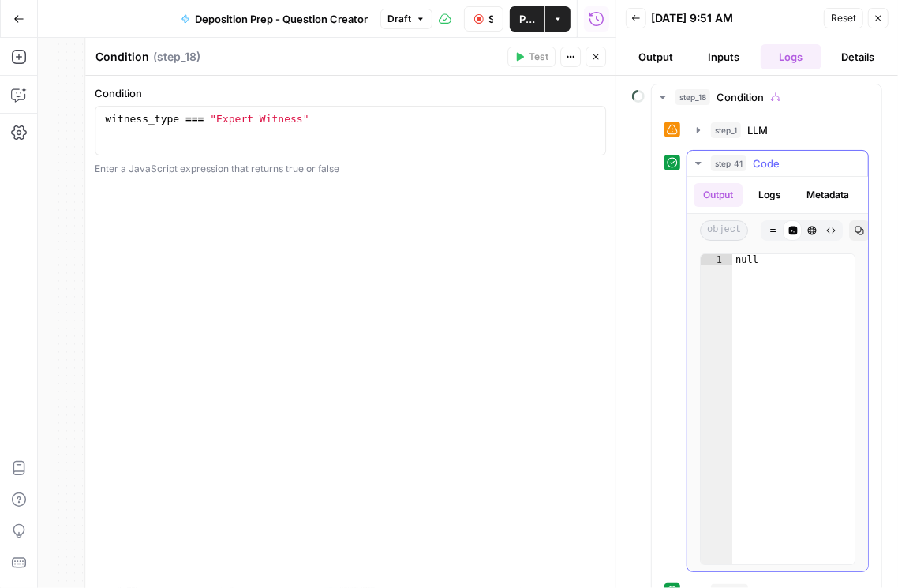
click at [738, 189] on button "Logs" at bounding box center [770, 195] width 42 height 24
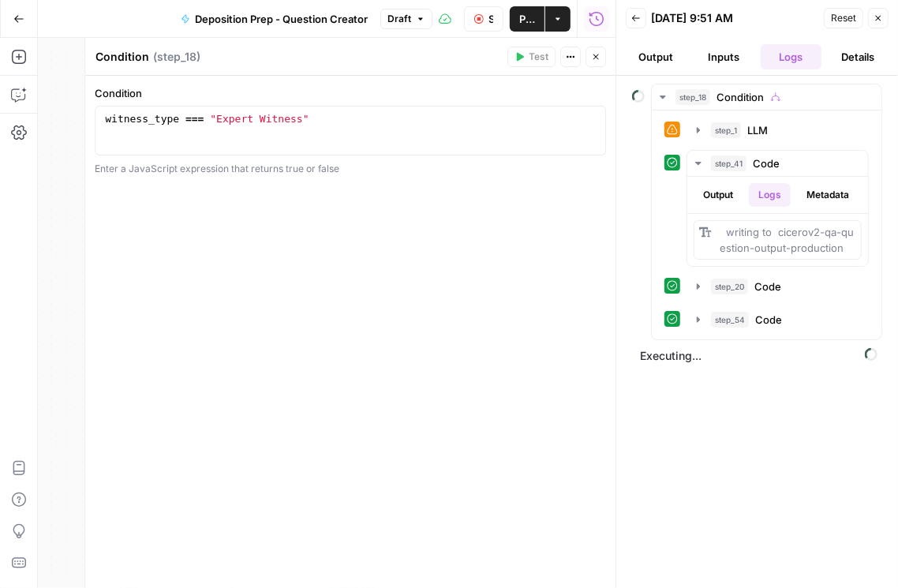
click at [599, 57] on icon "button" at bounding box center [595, 56] width 9 height 9
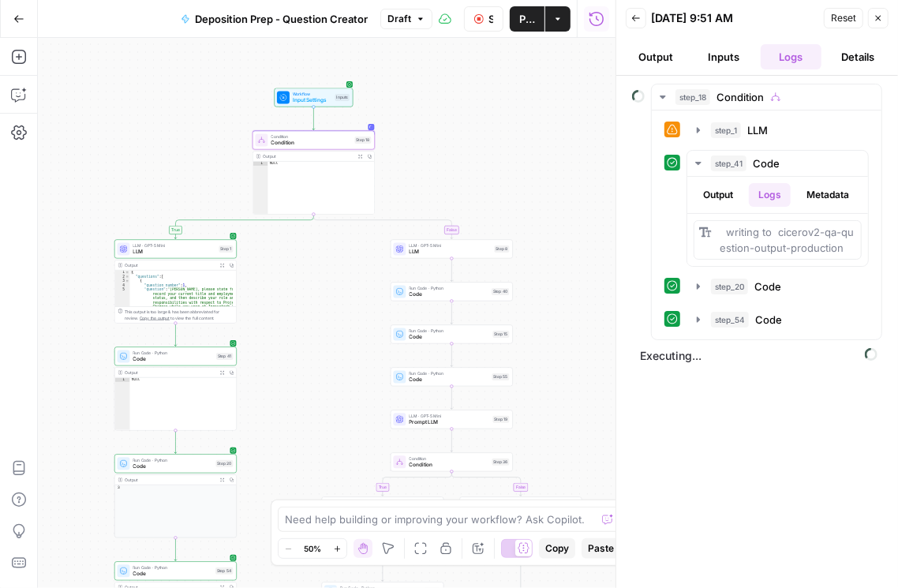
click at [638, 19] on icon "button" at bounding box center [635, 17] width 9 height 9
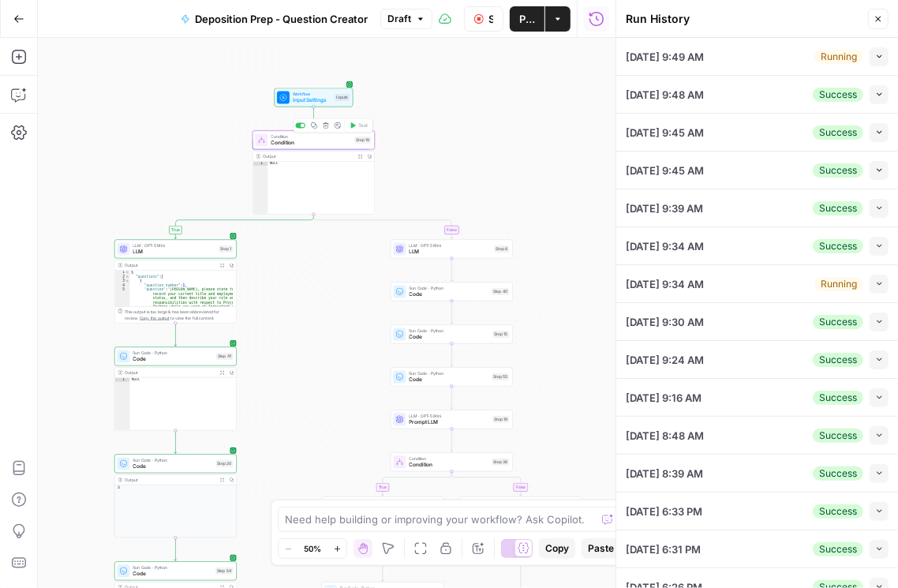
click at [337, 137] on span "Condition" at bounding box center [311, 136] width 80 height 6
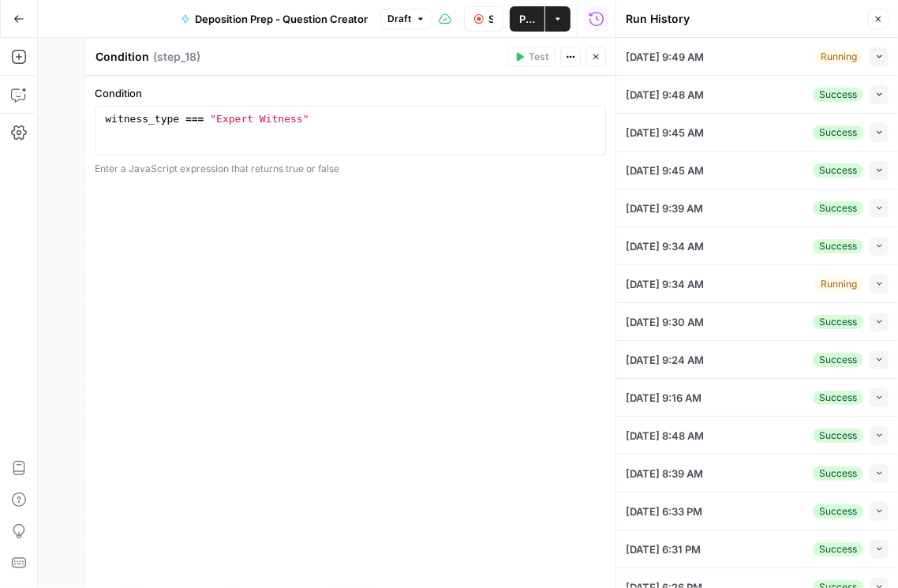
click at [570, 56] on icon "button" at bounding box center [570, 56] width 9 height 9
click at [447, 177] on div "Condition 1 witness_type === "Expert Witness" XXXXXXXXXXXXXXXXXXXXXXXXXXXXXXXXX…" at bounding box center [350, 332] width 530 height 512
type textarea "**********"
click at [299, 119] on div "witness_type === "Expert Witness"" at bounding box center [351, 142] width 498 height 59
click at [21, 99] on icon "button" at bounding box center [19, 95] width 16 height 16
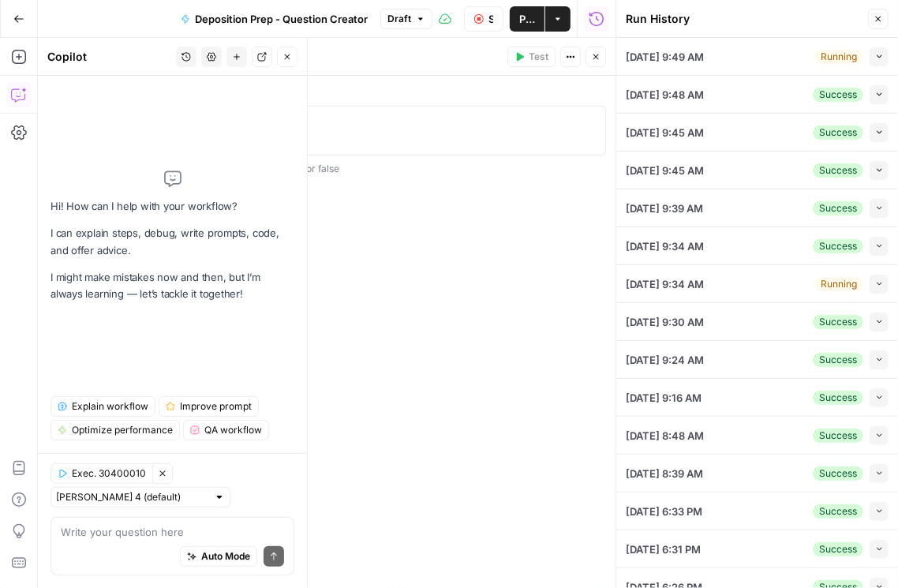
click at [136, 532] on textarea at bounding box center [172, 532] width 223 height 16
click at [164, 498] on input "text" at bounding box center [131, 497] width 151 height 16
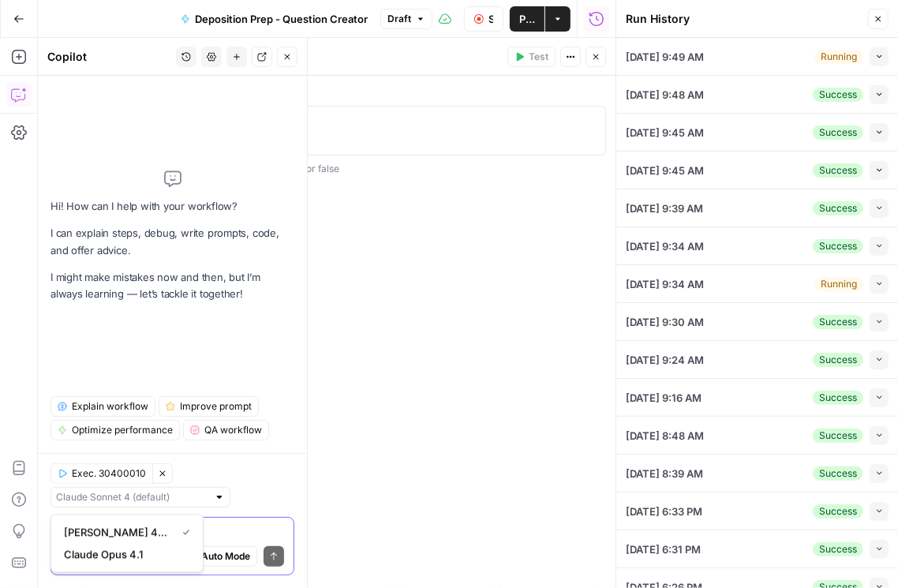
type input "Claude Sonnet 4 (default)"
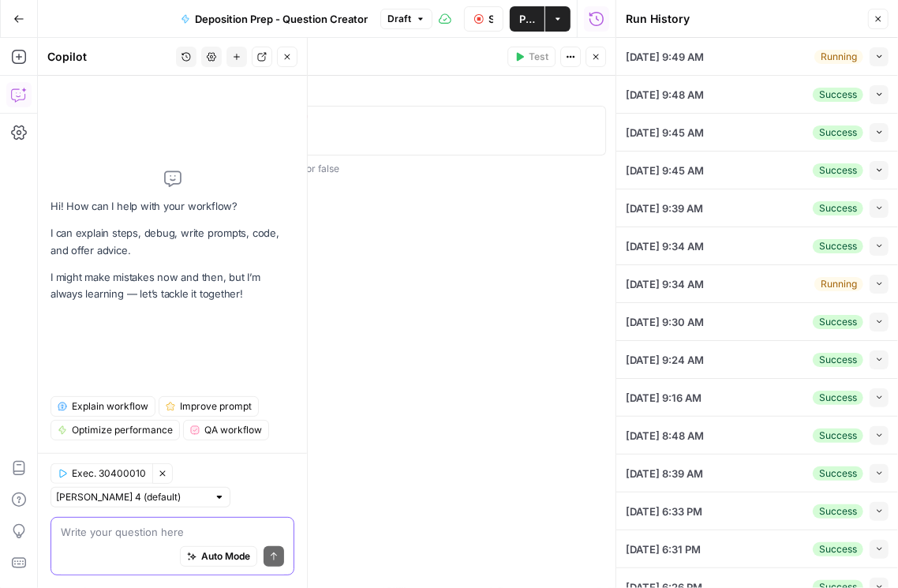
click at [238, 526] on textarea at bounding box center [172, 532] width 223 height 16
click at [85, 530] on textarea at bounding box center [172, 532] width 223 height 16
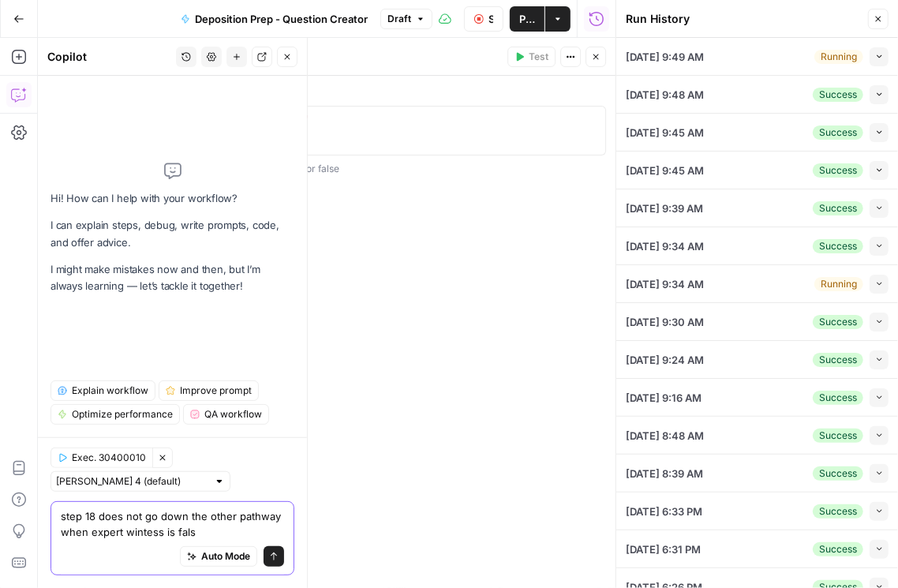
type textarea "step 18 does not go down the other pathway when expert wintess is false"
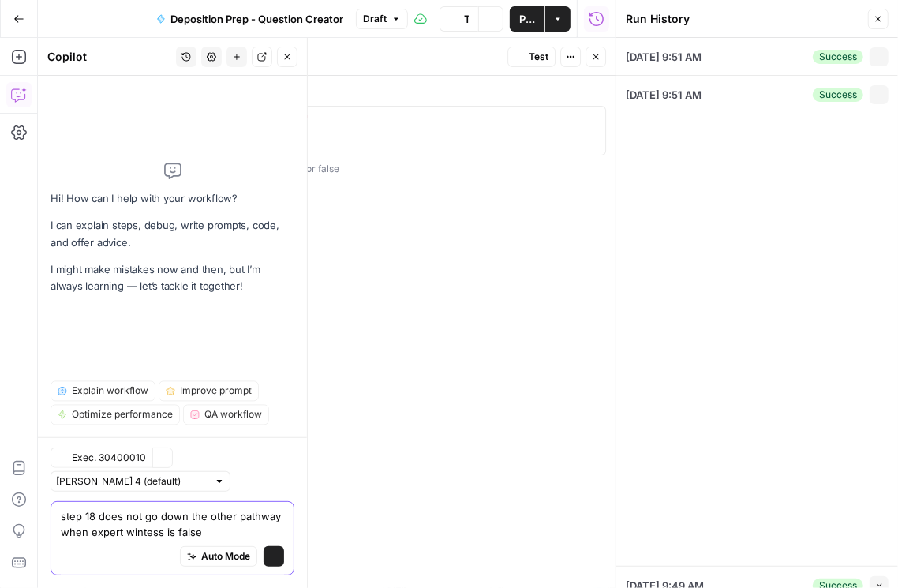
type input "To take the discovery deposition of a key former executive of the defendant cor…"
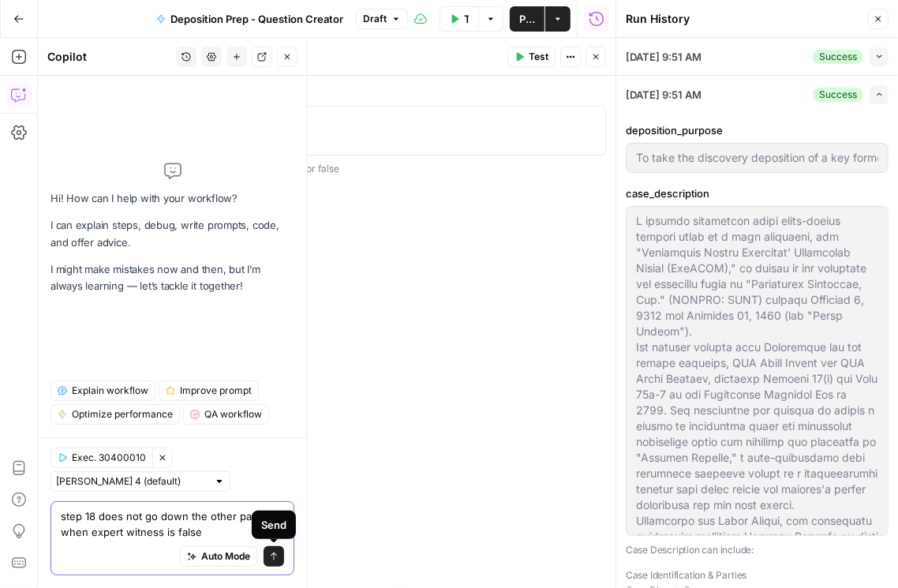
type textarea "step 18 does not go down the other pathway when expert witness is false"
click at [275, 556] on icon "submit" at bounding box center [273, 555] width 9 height 9
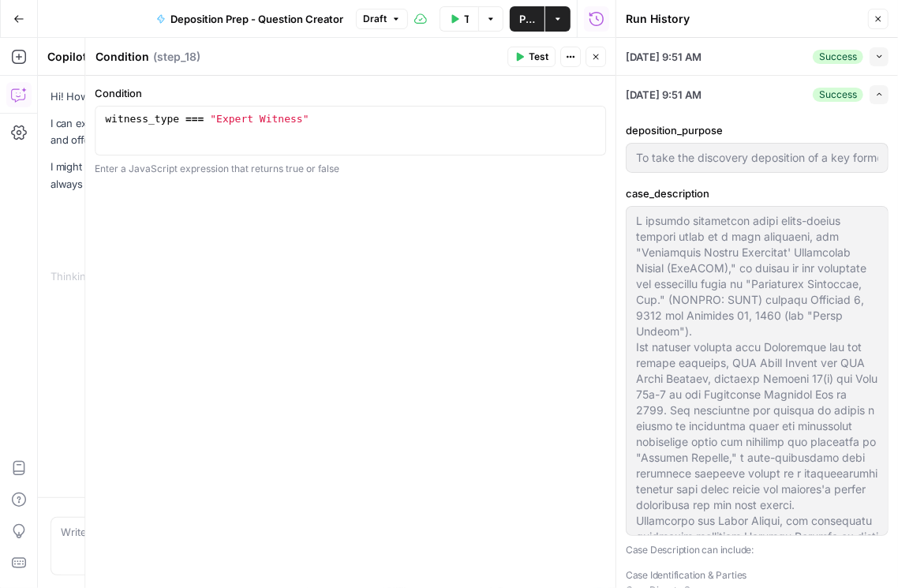
click at [738, 101] on button "Expand" at bounding box center [878, 94] width 19 height 19
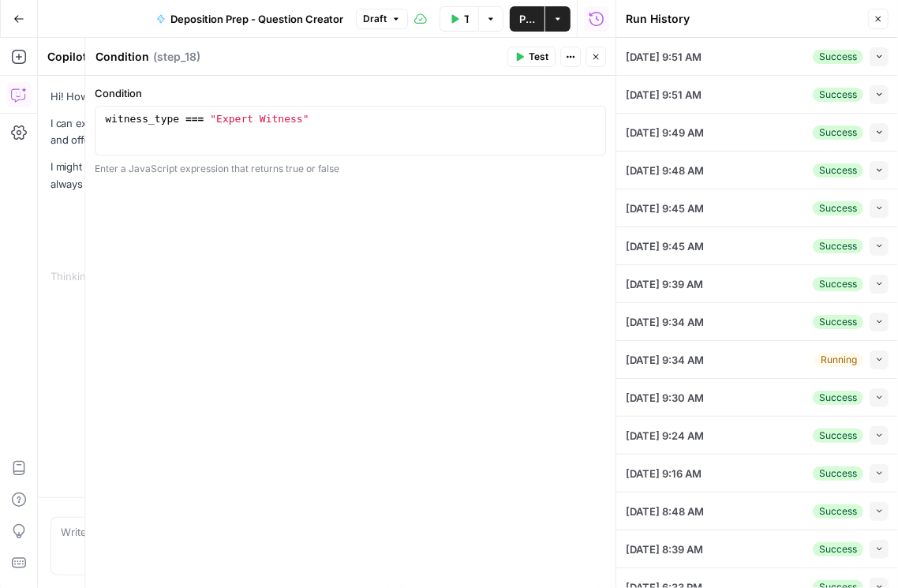
click at [738, 56] on icon "button" at bounding box center [879, 56] width 9 height 9
type input "To take the discovery deposition of a key former executive of the defendant cor…"
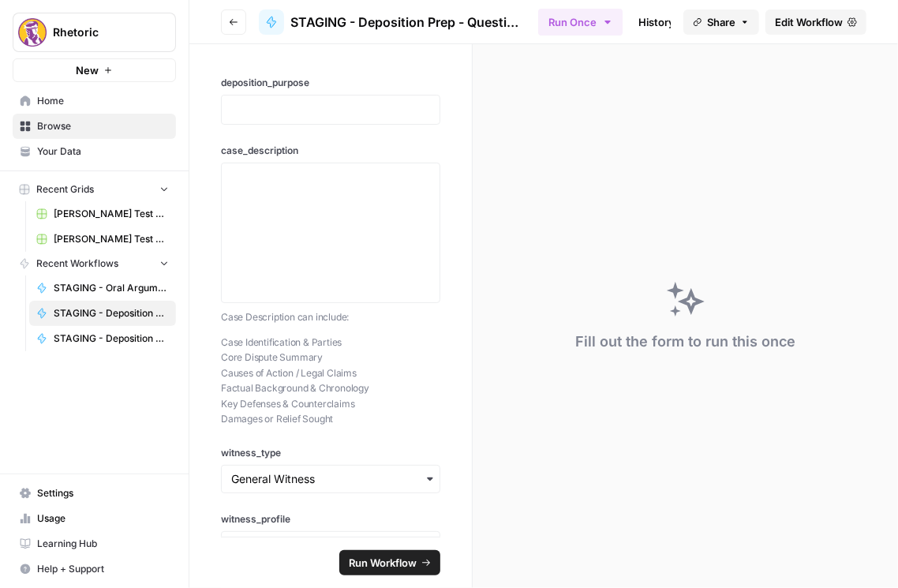
click at [240, 27] on button "Go back" at bounding box center [233, 21] width 25 height 25
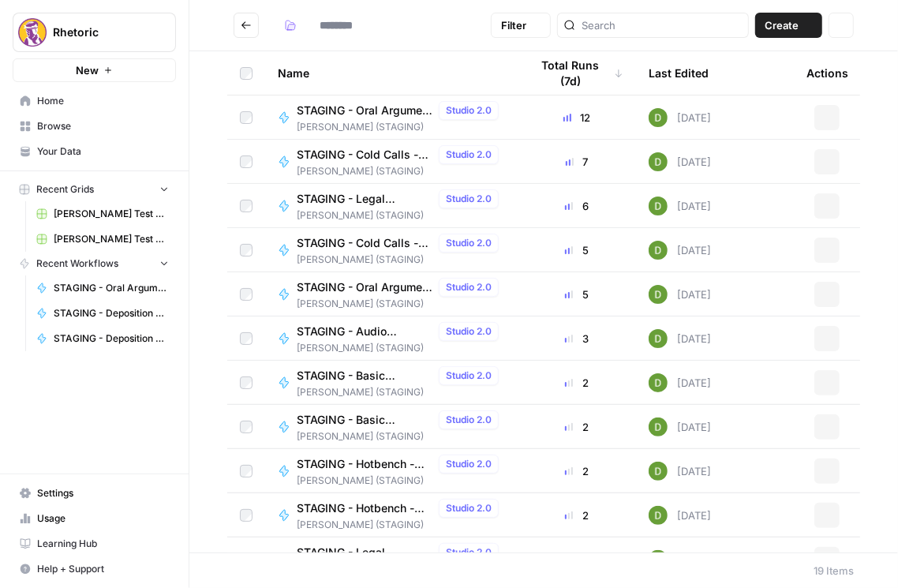
type input "**********"
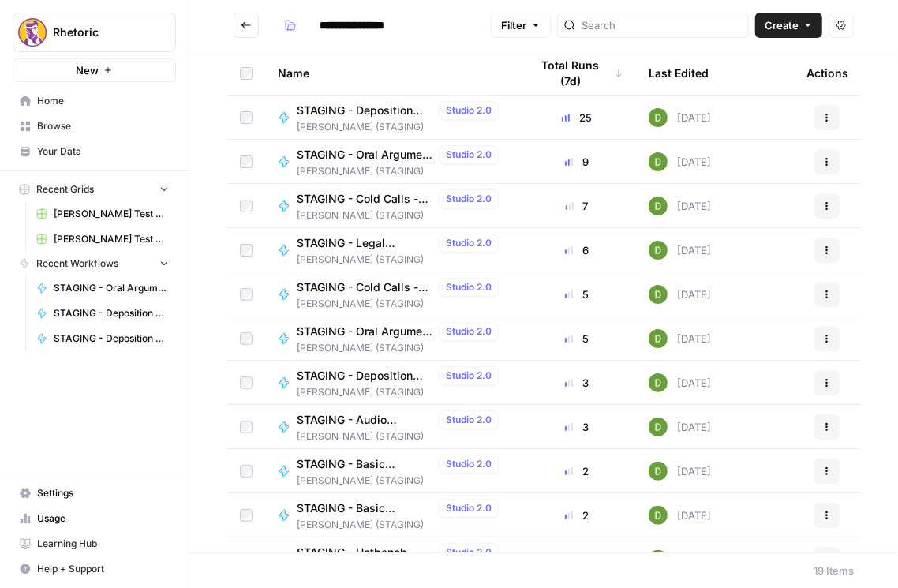
click at [388, 158] on span "STAGING - Oral Argument - Style Grading (AIO)" at bounding box center [365, 155] width 136 height 16
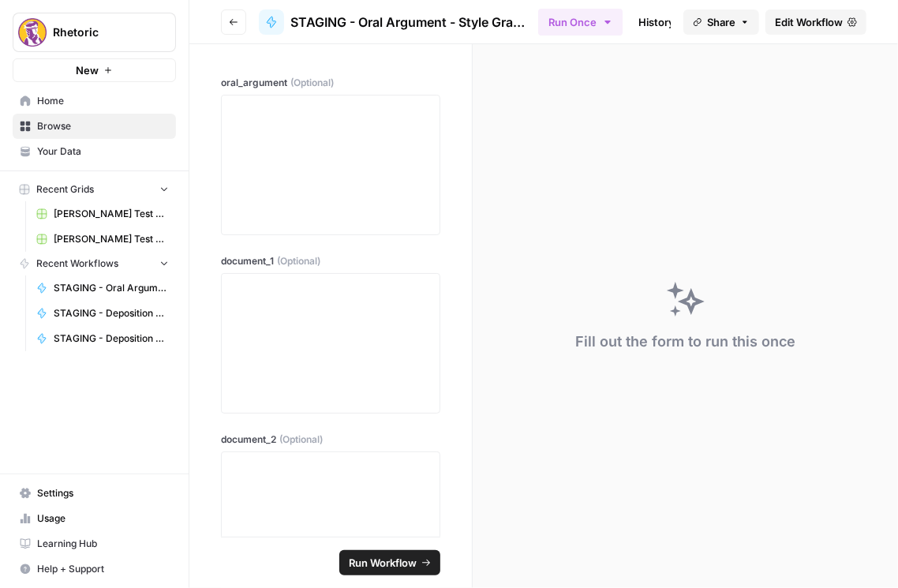
click at [815, 19] on span "Edit Workflow" at bounding box center [809, 22] width 68 height 16
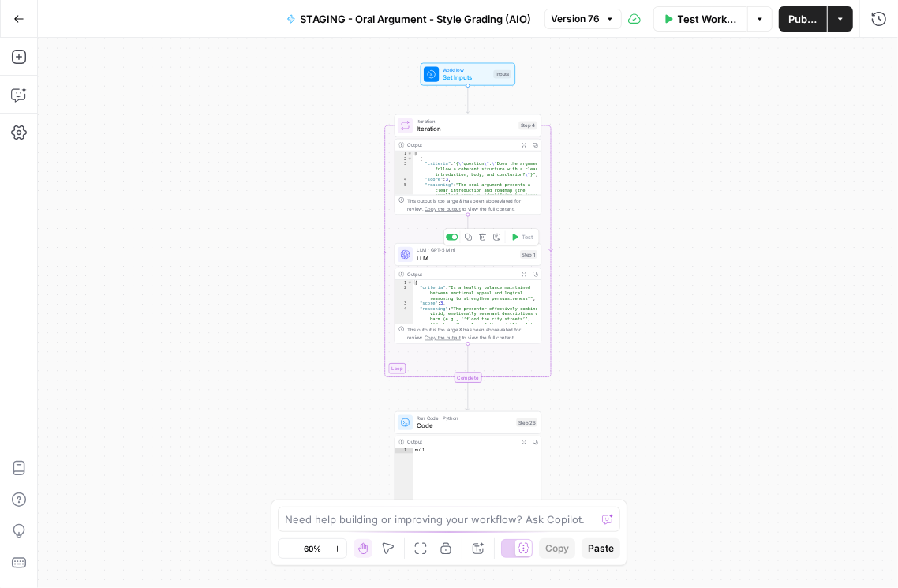
click at [484, 258] on span "LLM" at bounding box center [466, 257] width 99 height 9
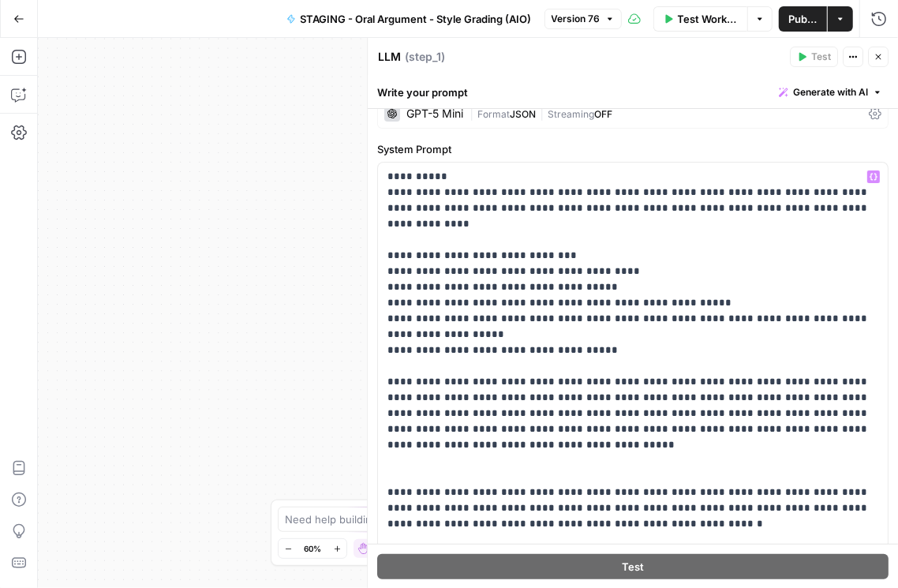
scroll to position [135, 0]
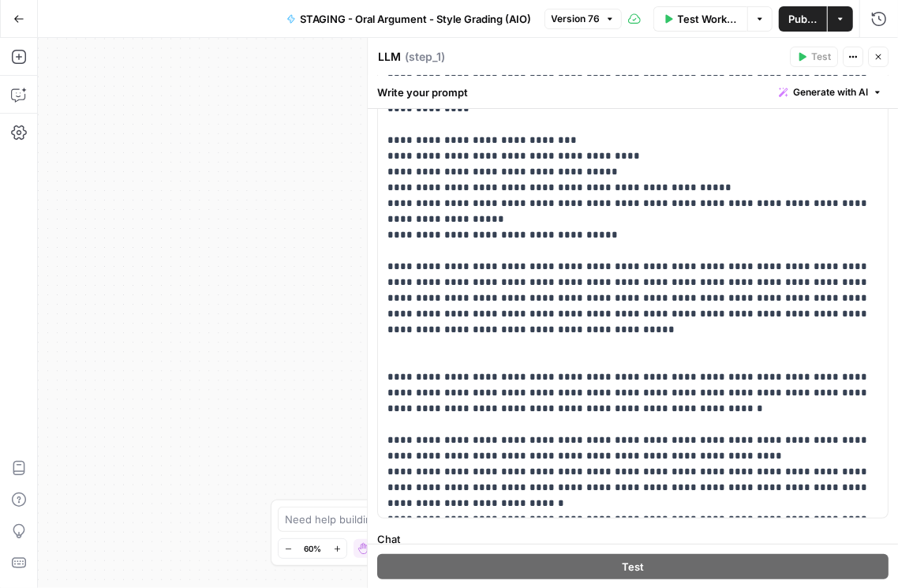
click at [16, 16] on icon "button" at bounding box center [18, 18] width 11 height 11
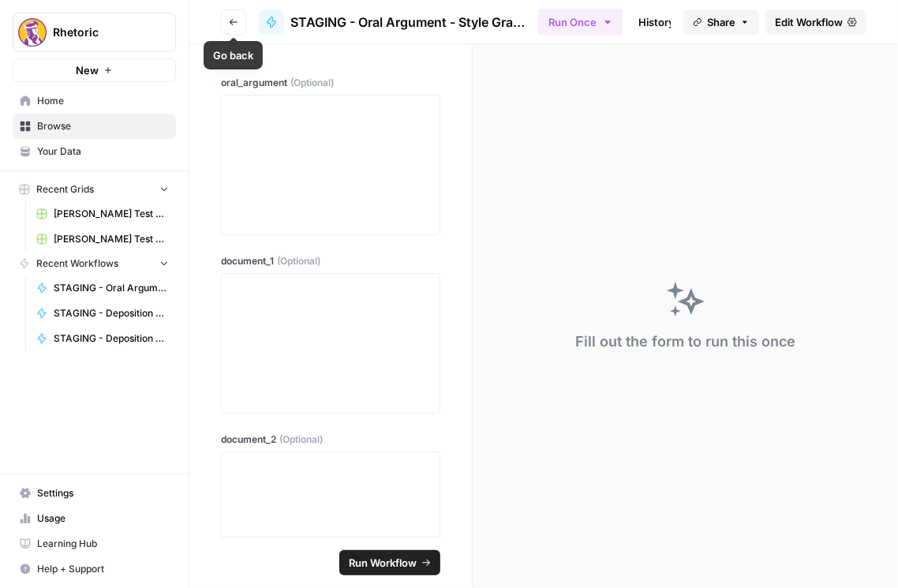
click at [235, 28] on button "Go back" at bounding box center [233, 21] width 25 height 25
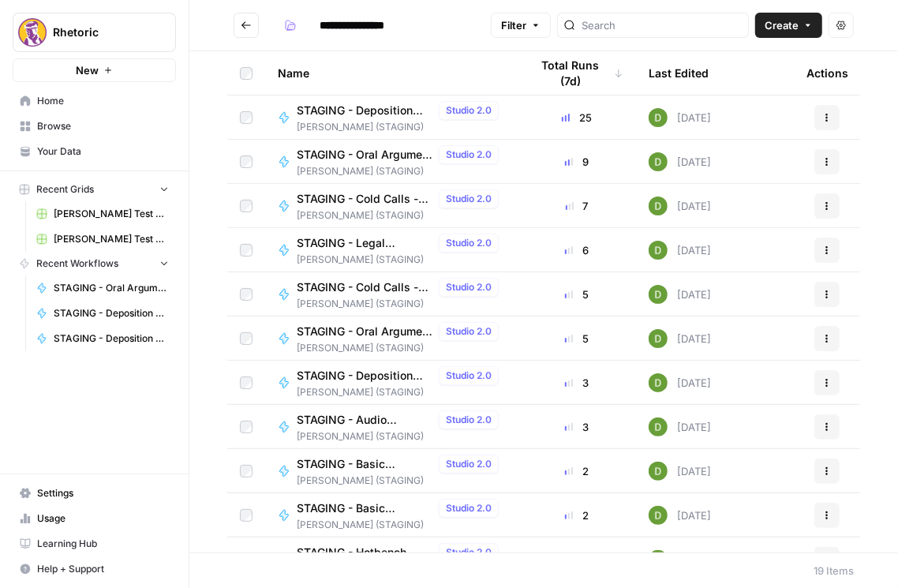
click at [377, 199] on span "STAGING - Cold Calls - Document Verification" at bounding box center [365, 199] width 136 height 16
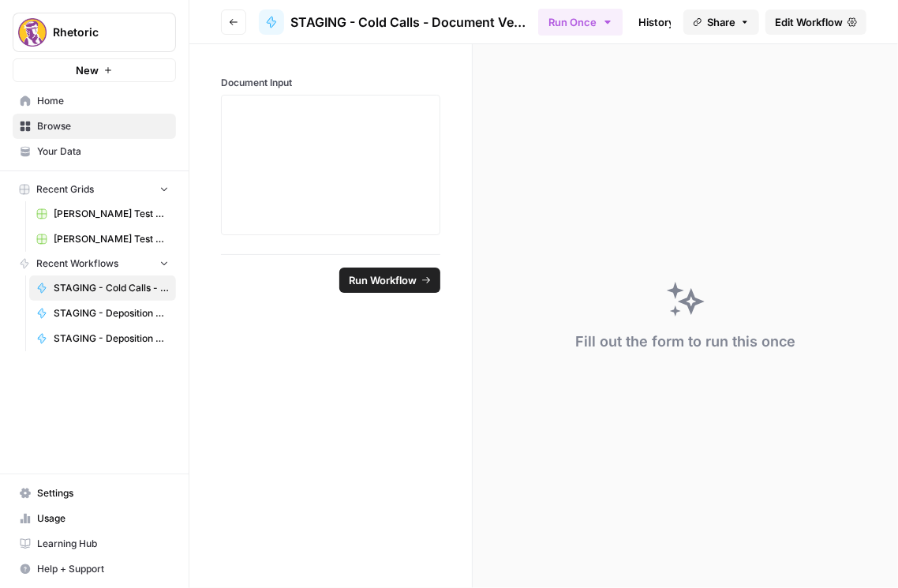
click at [813, 14] on span "Edit Workflow" at bounding box center [809, 22] width 68 height 16
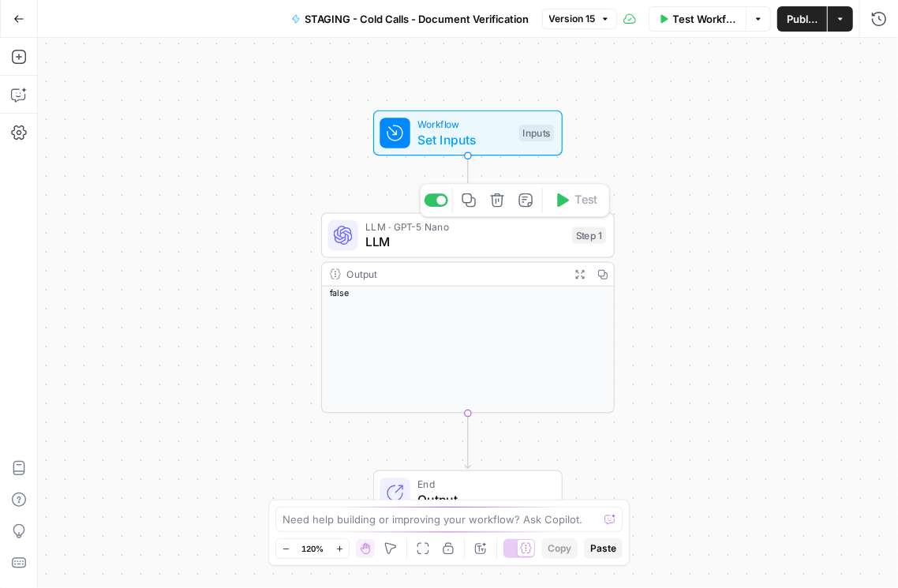
click at [415, 236] on span "LLM" at bounding box center [464, 242] width 199 height 19
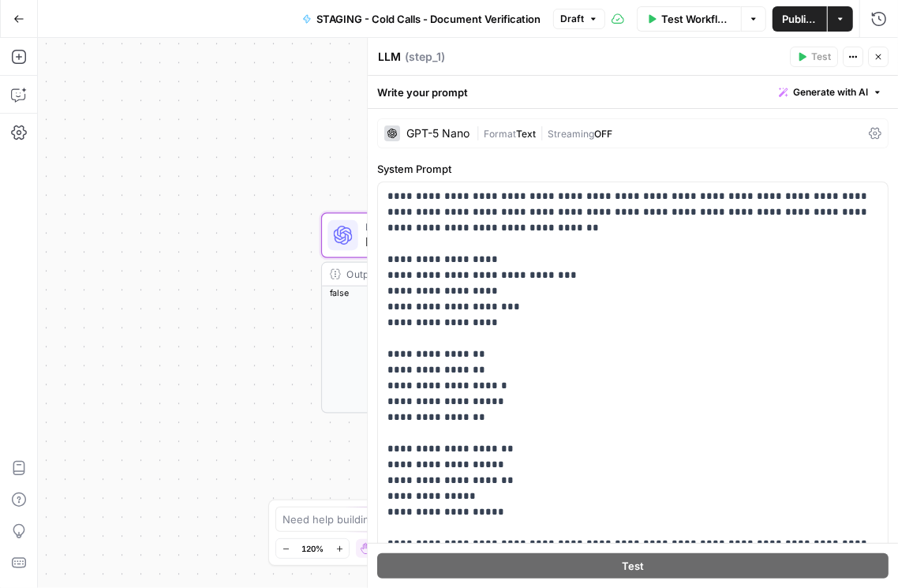
click at [11, 22] on button "Go Back" at bounding box center [19, 19] width 28 height 28
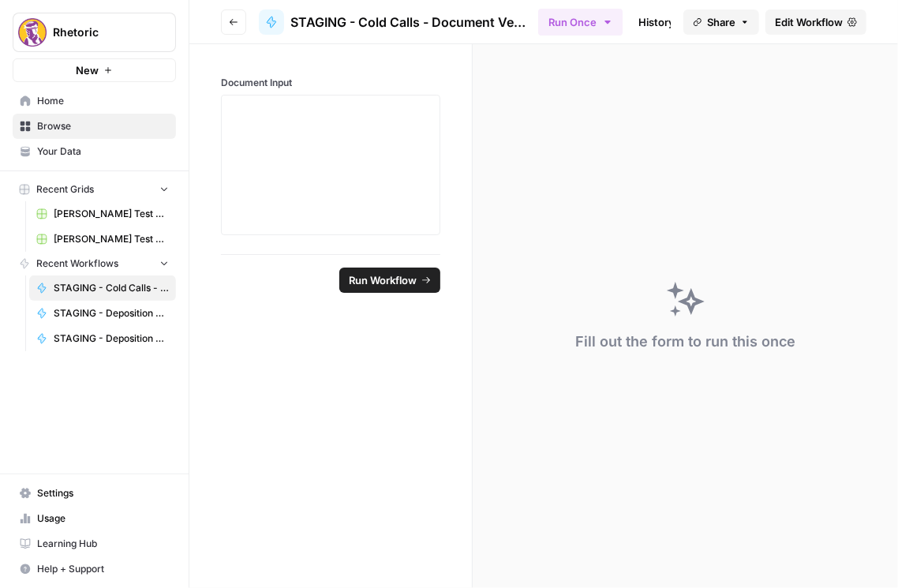
click at [239, 24] on div "Close sidebar" at bounding box center [249, 31] width 61 height 14
click at [229, 24] on icon "button" at bounding box center [233, 21] width 9 height 9
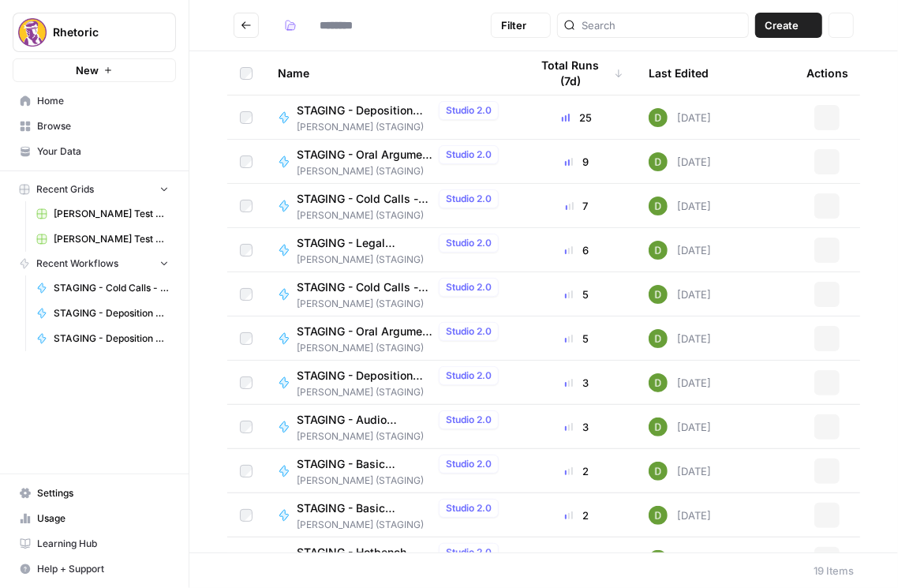
type input "**********"
click at [364, 286] on span "STAGING - Cold Calls - Question Creator" at bounding box center [365, 287] width 136 height 16
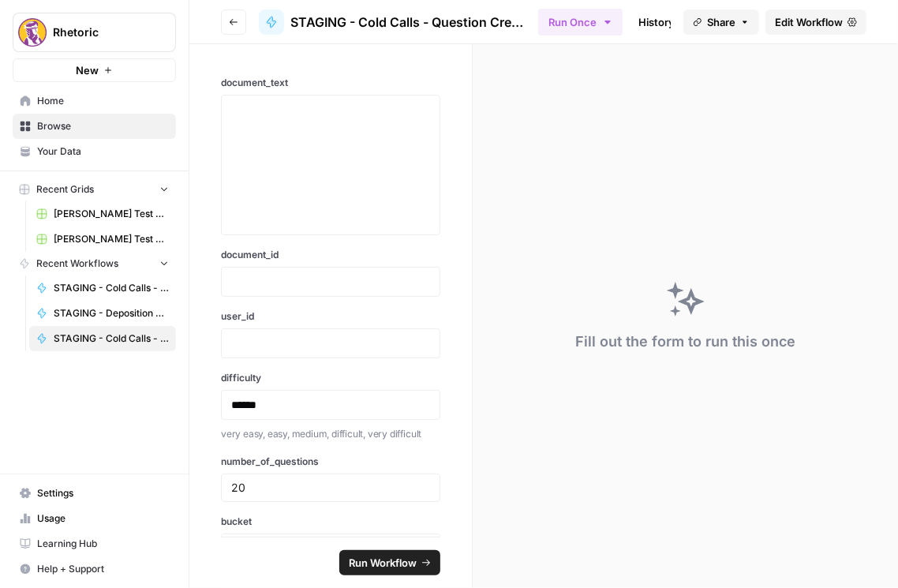
click at [799, 23] on span "Edit Workflow" at bounding box center [809, 22] width 68 height 16
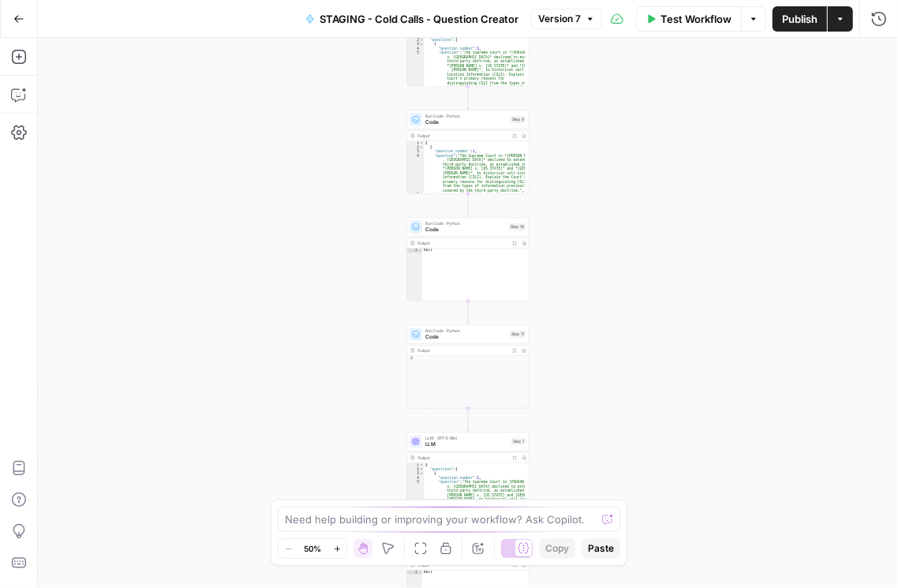
click at [483, 446] on span "LLM" at bounding box center [466, 444] width 83 height 8
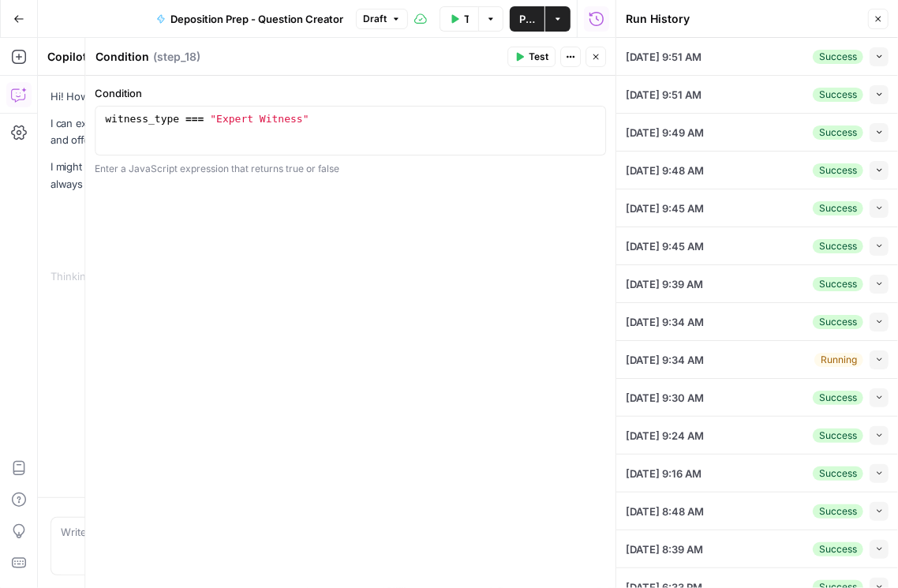
click at [876, 99] on button "Collapse" at bounding box center [878, 94] width 19 height 19
type input "To take the discovery deposition of a key former executive of the defendant cor…"
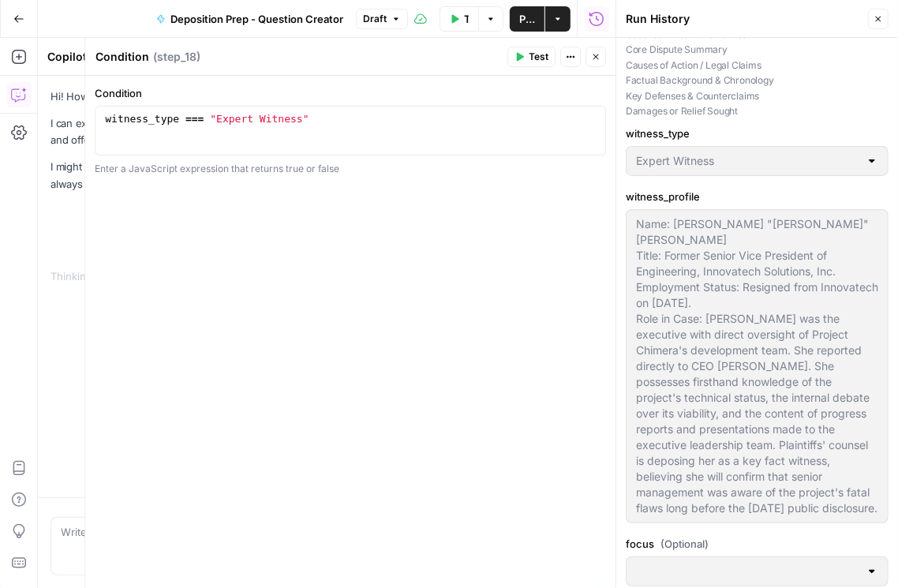
scroll to position [225, 0]
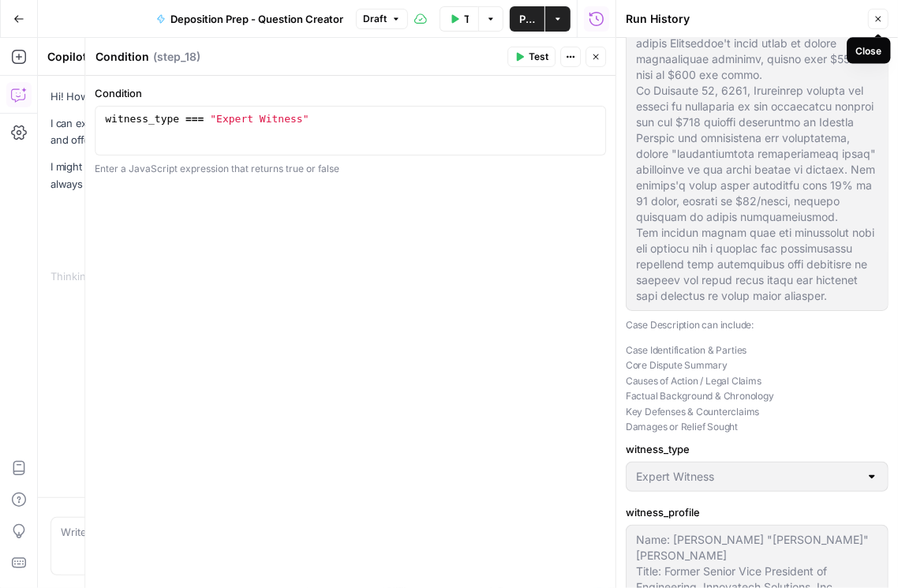
click at [884, 22] on button "Close" at bounding box center [878, 19] width 21 height 21
type input "To take the discovery deposition of a key former executive of the defendant cor…"
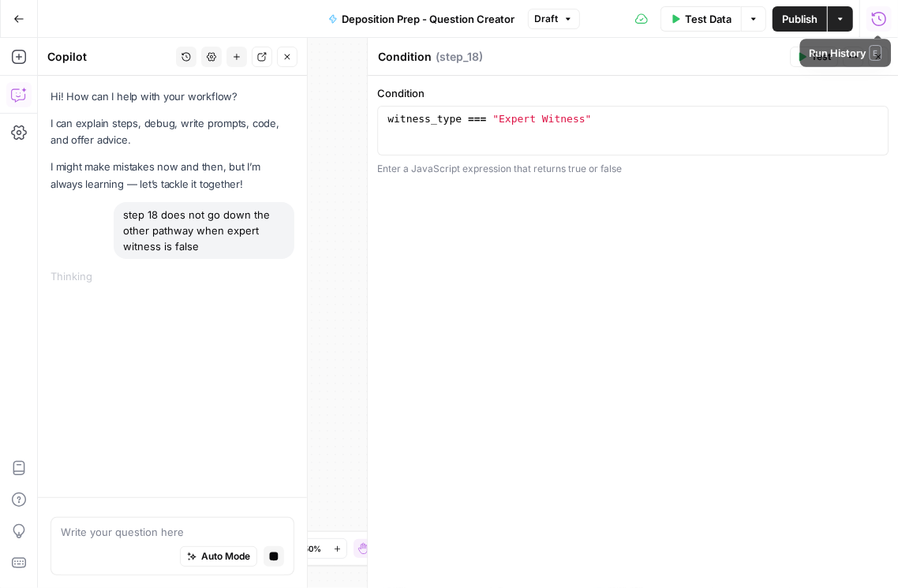
click at [877, 20] on icon "button" at bounding box center [879, 19] width 16 height 16
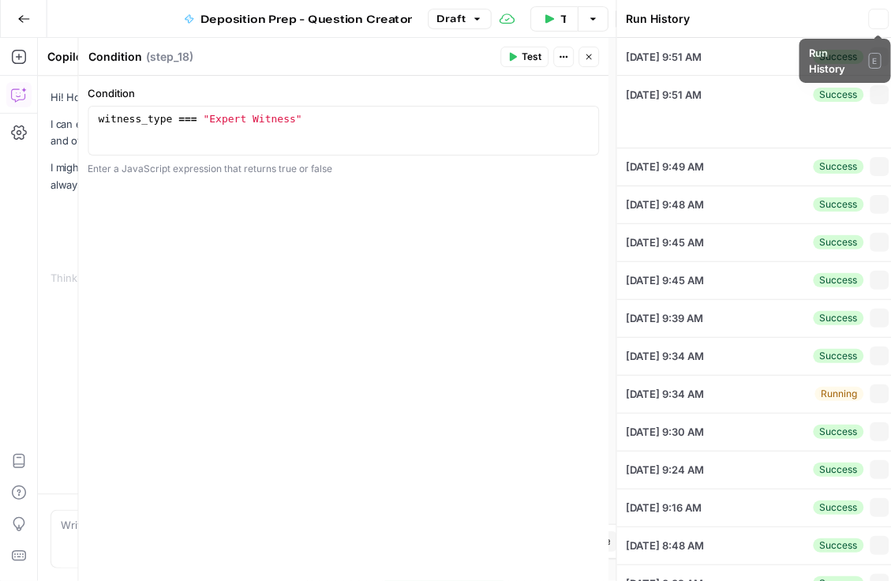
type textarea "A federal securities fraud class-action lawsuit filed by a lead plaintiff, the …"
type textarea "Name: Katherine "Kate" Miller Title: Former Senior Vice President of Engineerin…"
type textarea "Innovatech Solutions, Inc. (INVT) Q2 2024 Earnings Call Date: August 12, 2024 O…"
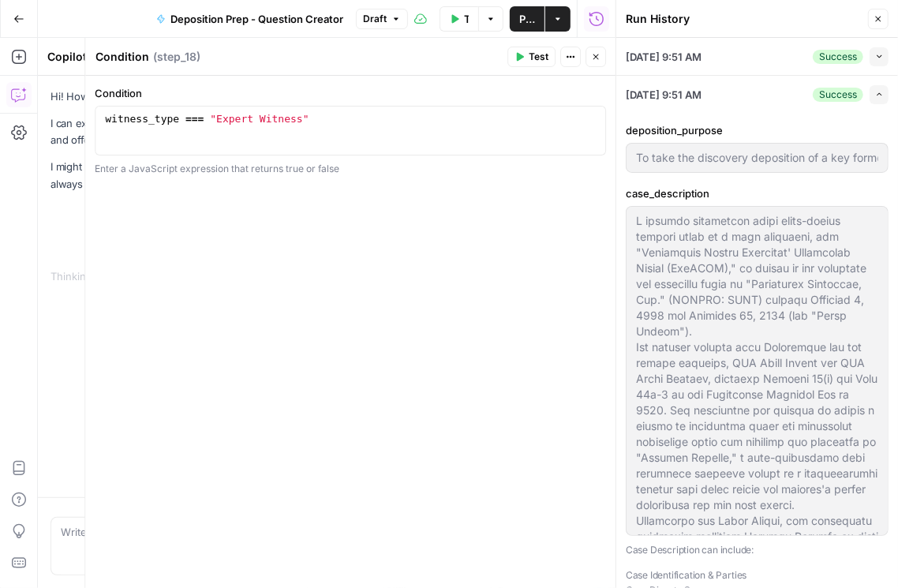
click at [875, 95] on icon "button" at bounding box center [879, 94] width 9 height 9
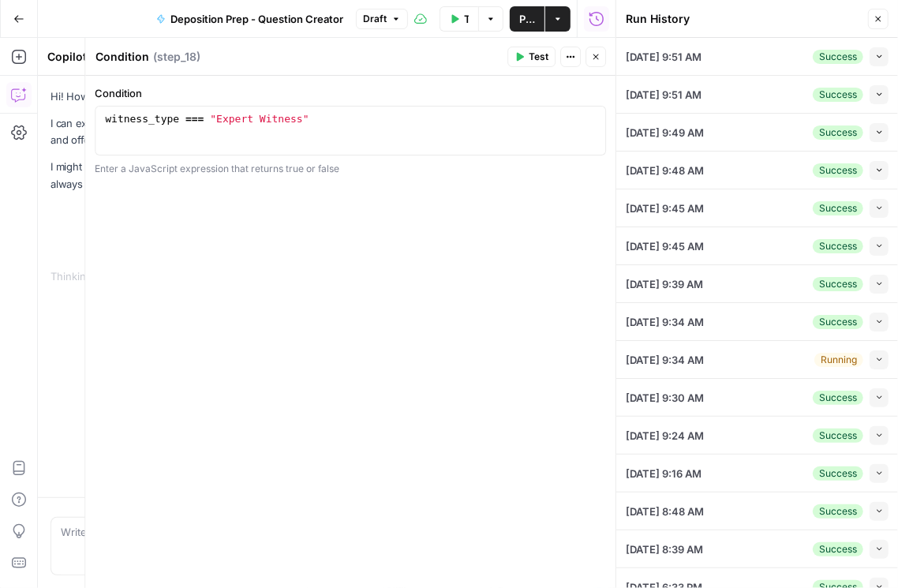
click at [869, 206] on button "Collapse" at bounding box center [878, 208] width 19 height 19
type input "To take the discovery deposition of a key former executive of the defendant cor…"
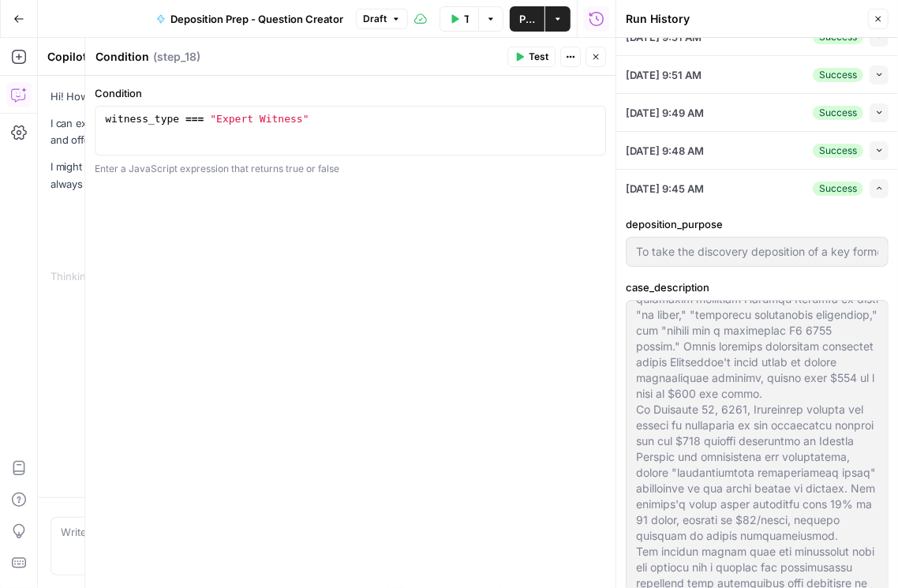
scroll to position [0, 0]
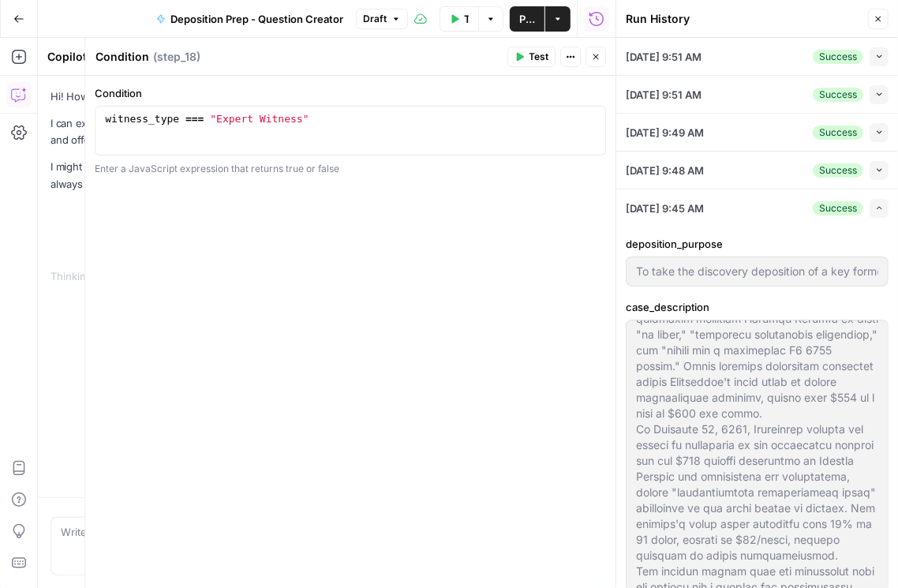
click at [875, 210] on icon "button" at bounding box center [879, 208] width 9 height 9
type input "To take the discovery deposition of a key former executive of the defendant cor…"
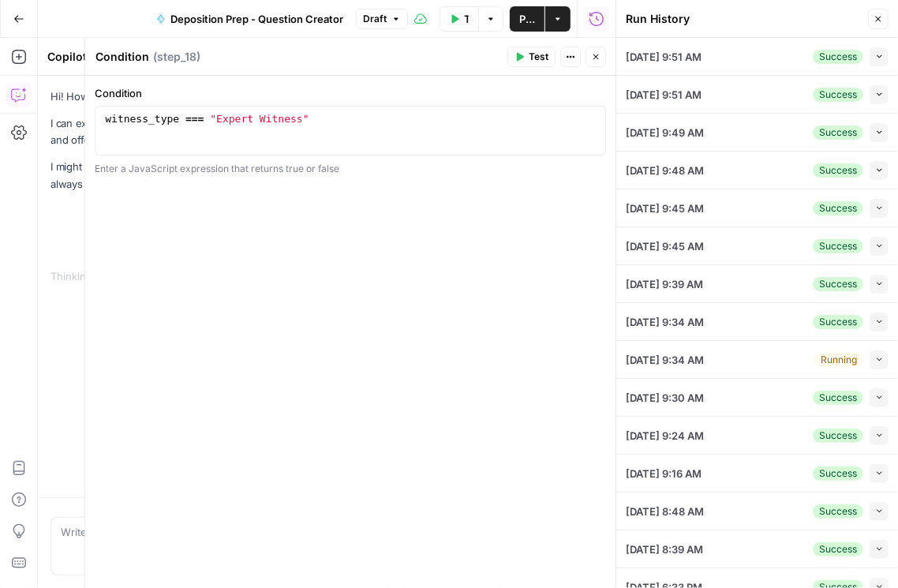
click at [877, 169] on button "Collapse" at bounding box center [878, 170] width 19 height 19
type input "To take the discovery deposition of a key former executive of the defendant cor…"
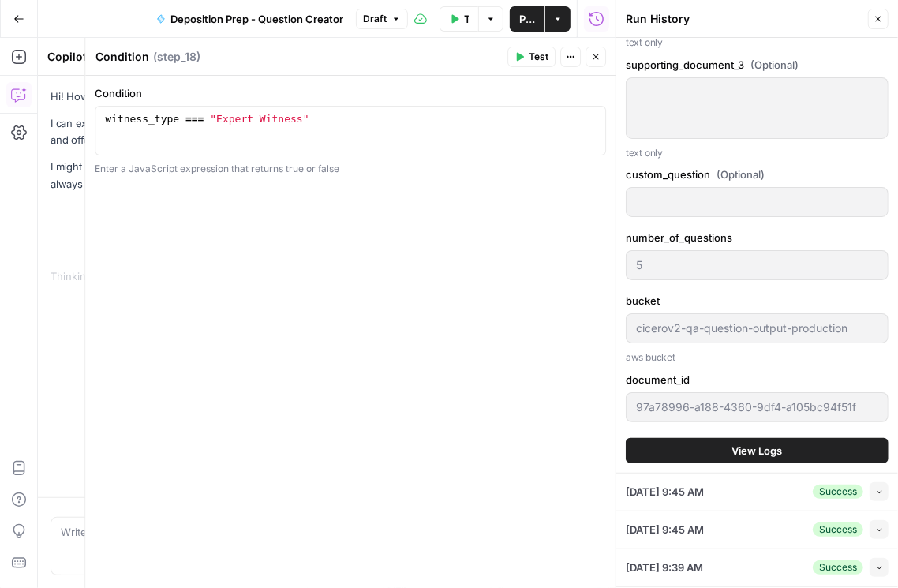
scroll to position [1487, 0]
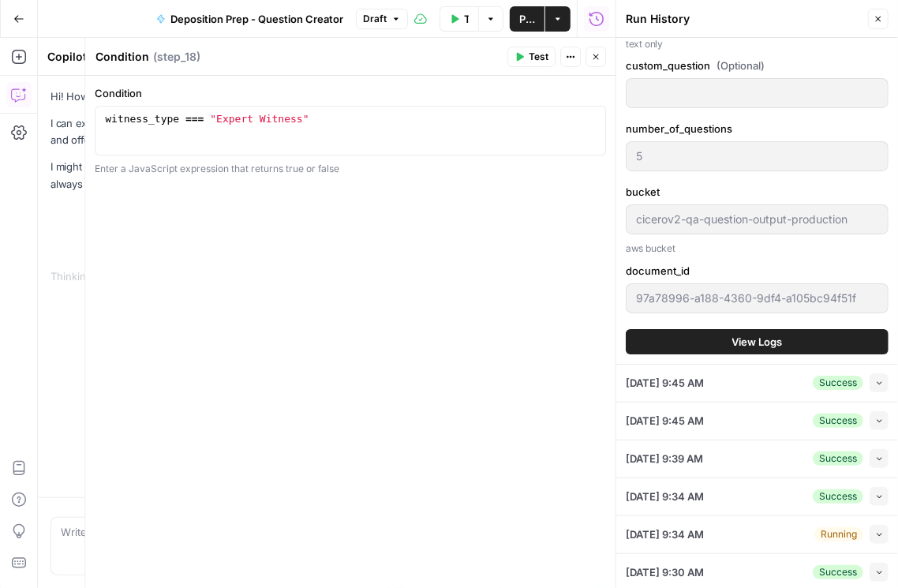
click at [741, 334] on span "View Logs" at bounding box center [757, 342] width 50 height 16
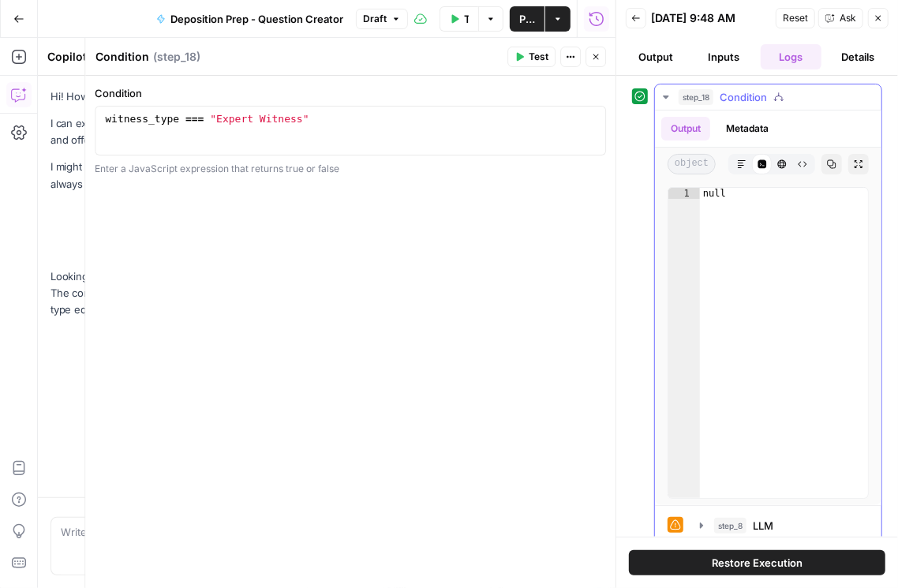
click at [667, 95] on icon "button" at bounding box center [665, 97] width 13 height 13
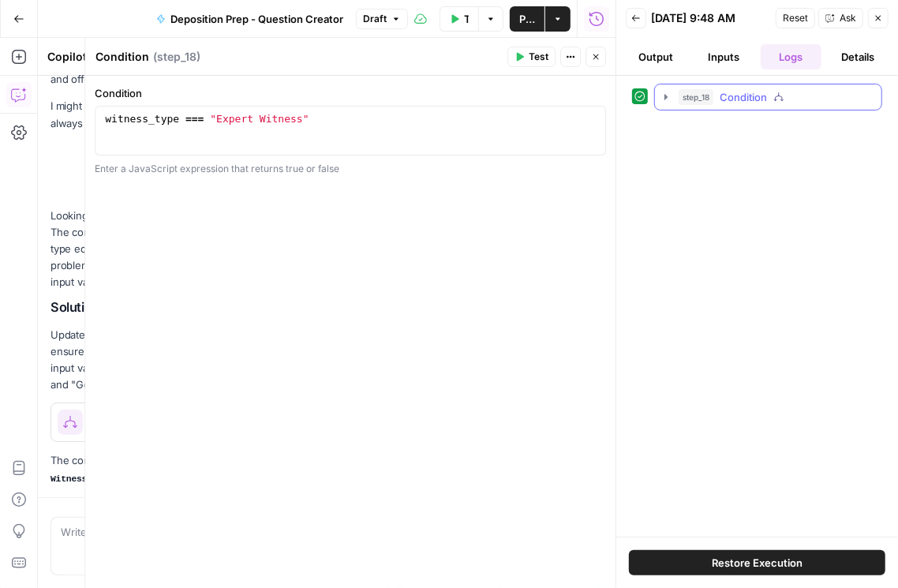
click at [667, 95] on icon "button" at bounding box center [665, 97] width 13 height 13
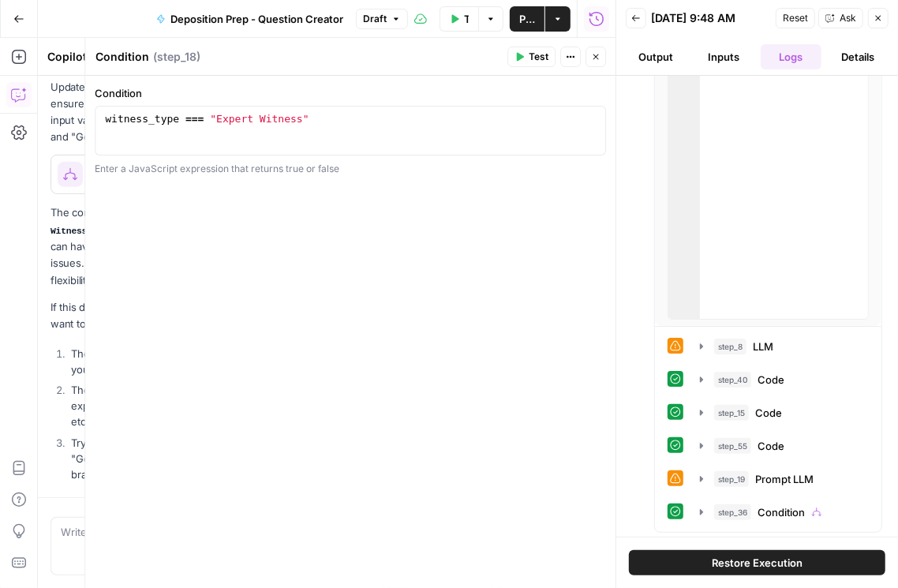
scroll to position [377, 0]
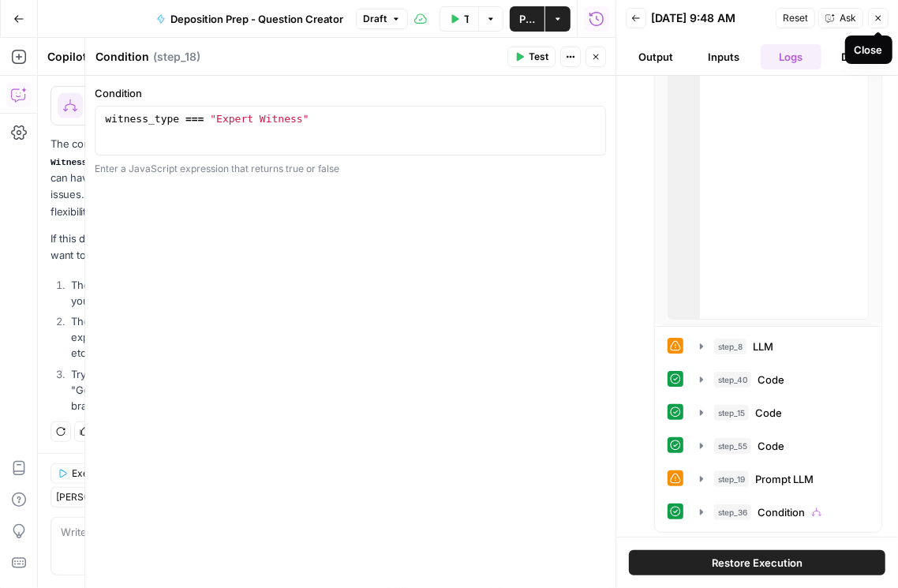
click at [879, 19] on icon "button" at bounding box center [879, 19] width 6 height 6
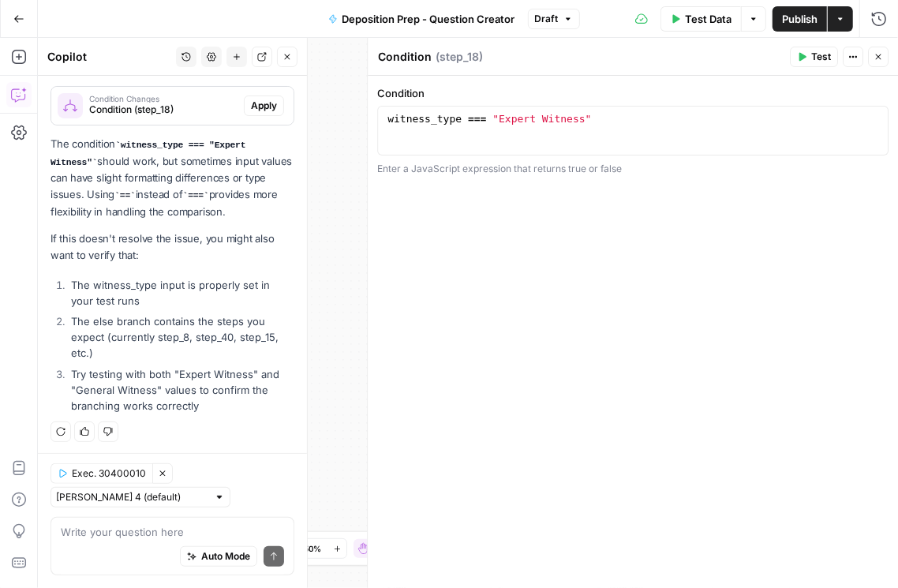
click at [466, 115] on div "witness_type === "Expert Witness"" at bounding box center [633, 142] width 498 height 59
type textarea "**********"
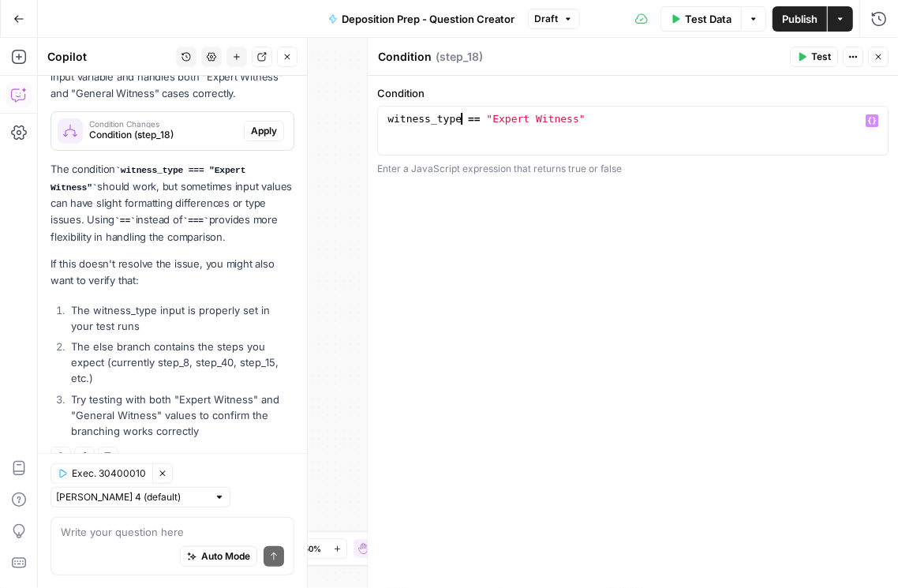
scroll to position [402, 0]
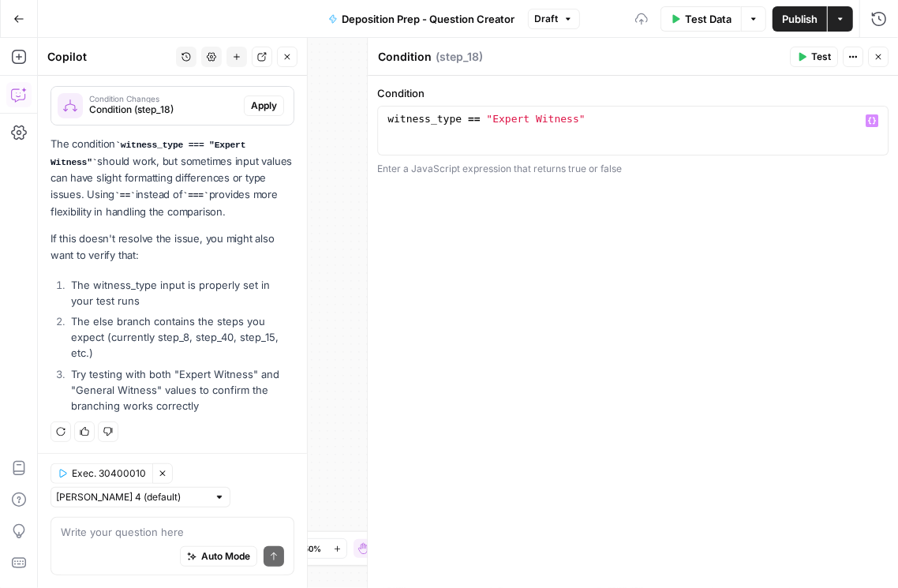
click at [815, 13] on span "Publish" at bounding box center [799, 19] width 35 height 16
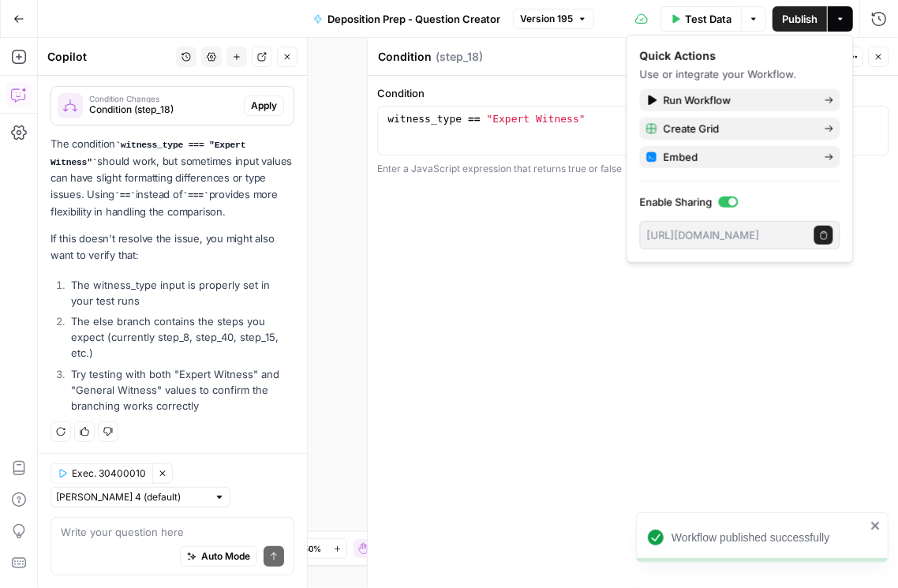
click at [881, 52] on icon "button" at bounding box center [877, 56] width 9 height 9
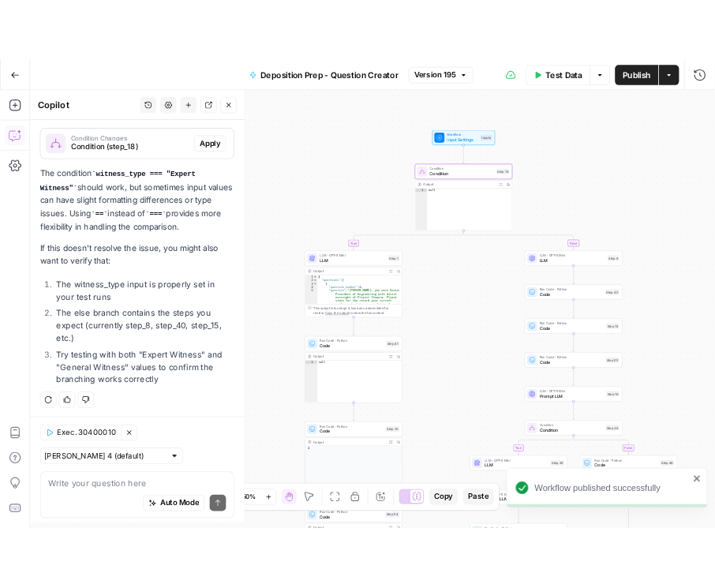
scroll to position [402, 0]
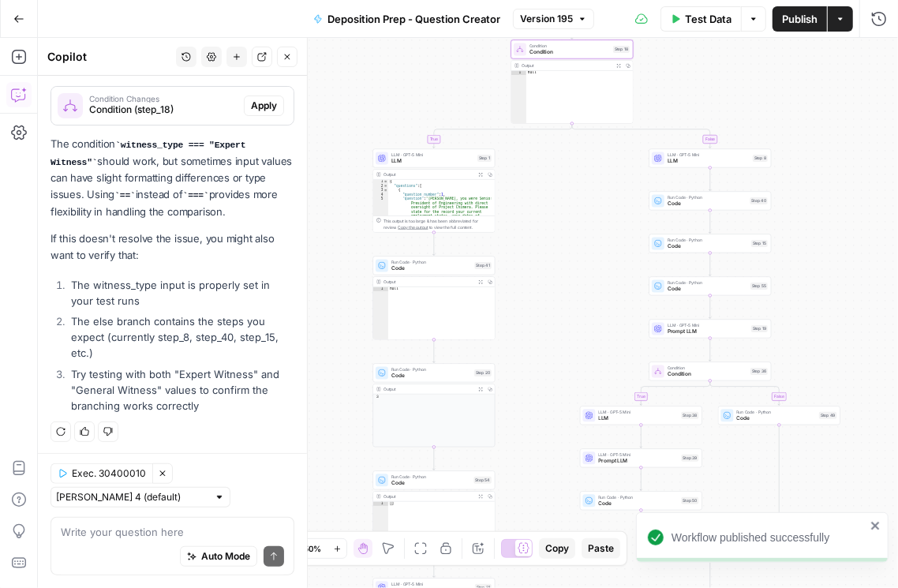
drag, startPoint x: 439, startPoint y: 159, endPoint x: 429, endPoint y: 69, distance: 90.5
click at [429, 69] on div "true false true false true false Workflow Input Settings Inputs Condition Condi…" at bounding box center [468, 313] width 860 height 550
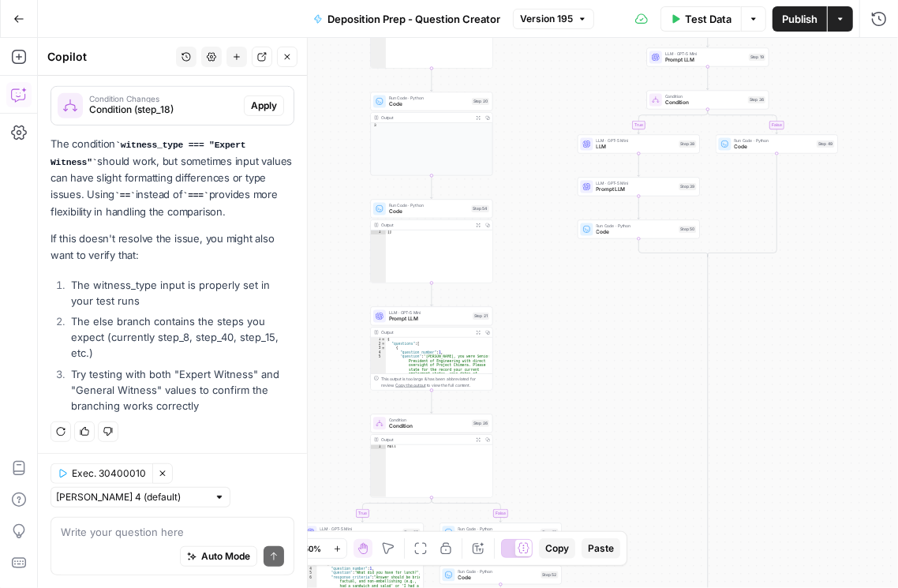
drag, startPoint x: 566, startPoint y: 285, endPoint x: 568, endPoint y: -3, distance: 287.9
click at [568, 0] on html "Rhetoric New Home Browse Your Data Recent Grids Brett Test Workflow - Copilot E…" at bounding box center [449, 294] width 898 height 588
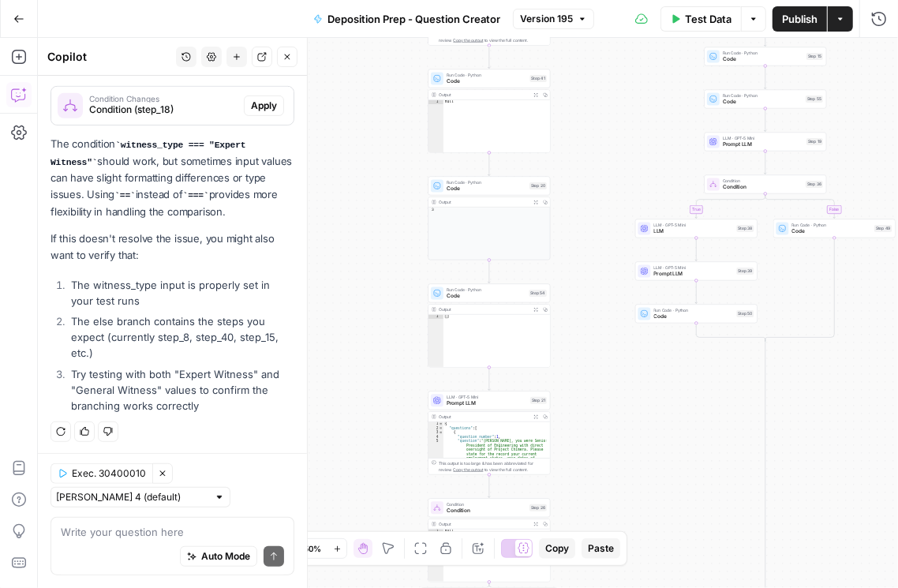
drag, startPoint x: 635, startPoint y: 248, endPoint x: 640, endPoint y: 488, distance: 240.6
click at [640, 488] on div "true false true false true false Workflow Input Settings Inputs Condition Condi…" at bounding box center [468, 313] width 860 height 550
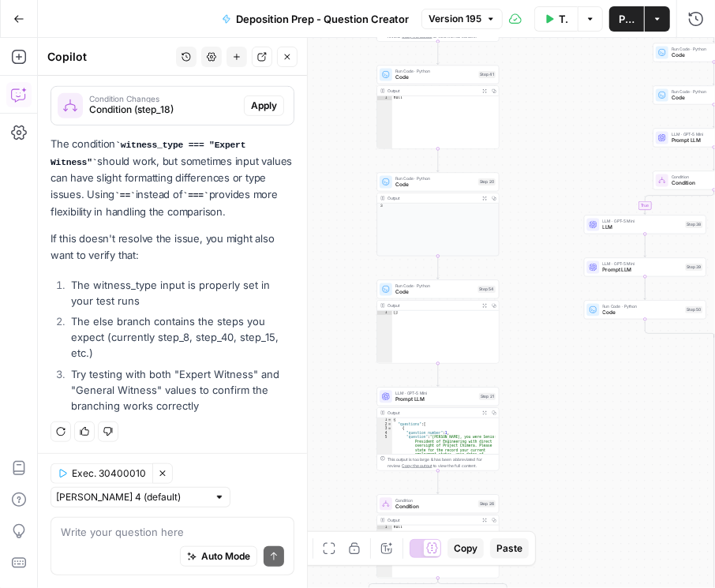
drag, startPoint x: 614, startPoint y: 119, endPoint x: 562, endPoint y: 115, distance: 51.4
click at [562, 115] on div "true false true false true false Workflow Input Settings Inputs Condition Condi…" at bounding box center [376, 313] width 677 height 550
click at [696, 13] on icon "button" at bounding box center [696, 19] width 16 height 16
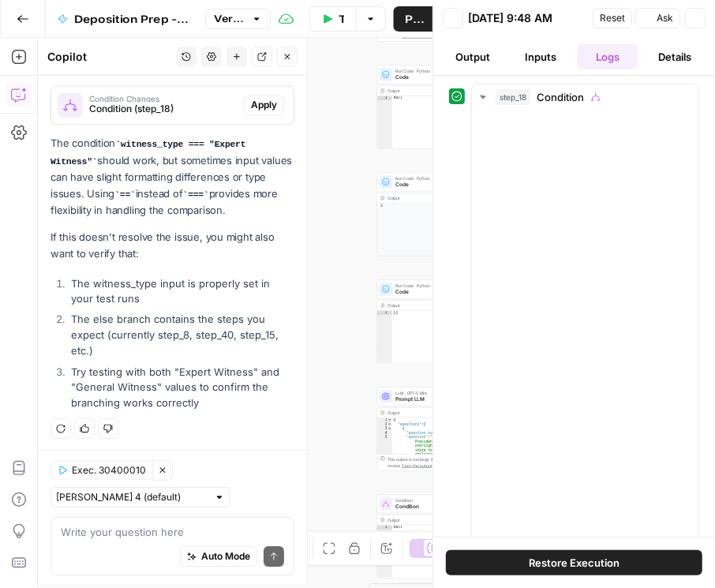
scroll to position [402, 0]
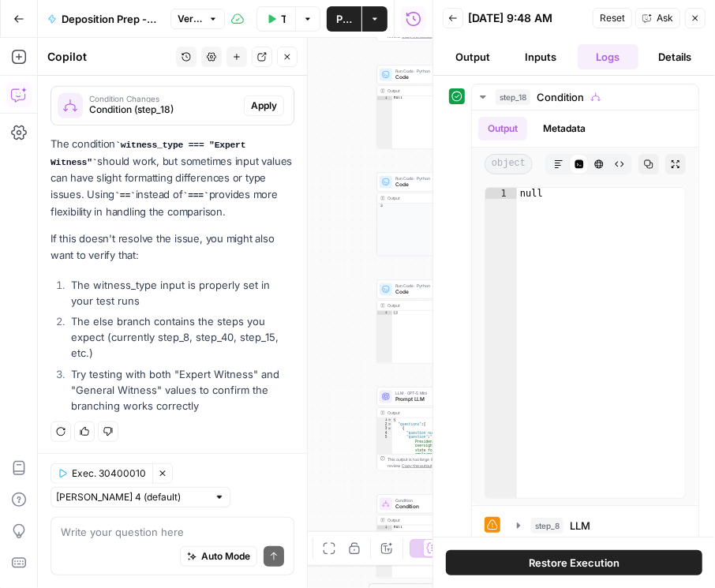
click at [453, 12] on button "Back" at bounding box center [453, 18] width 21 height 21
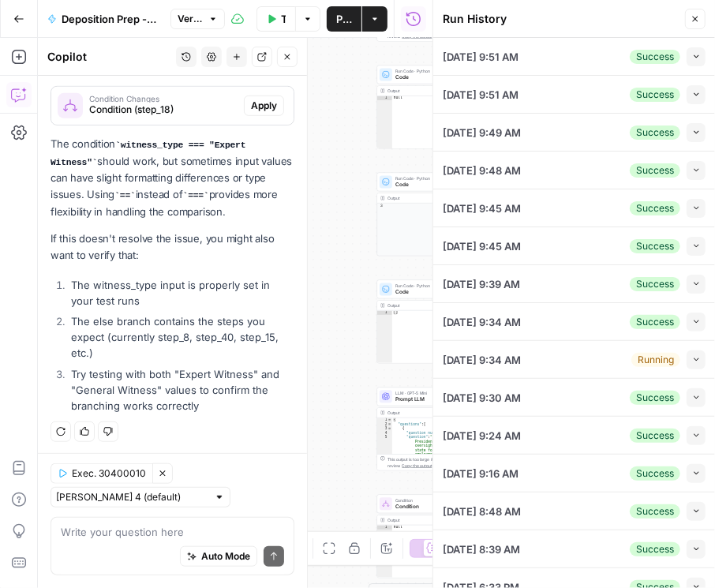
click at [692, 98] on icon "button" at bounding box center [696, 94] width 9 height 9
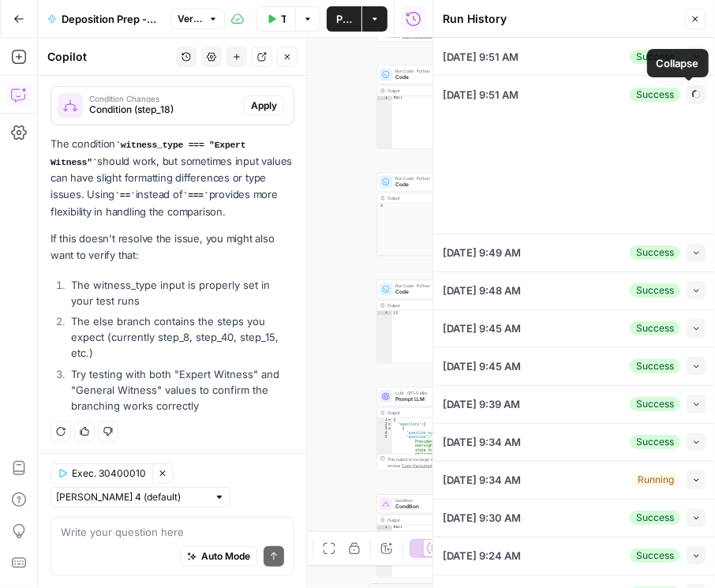
type input "To take the discovery deposition of a key former executive of the defendant cor…"
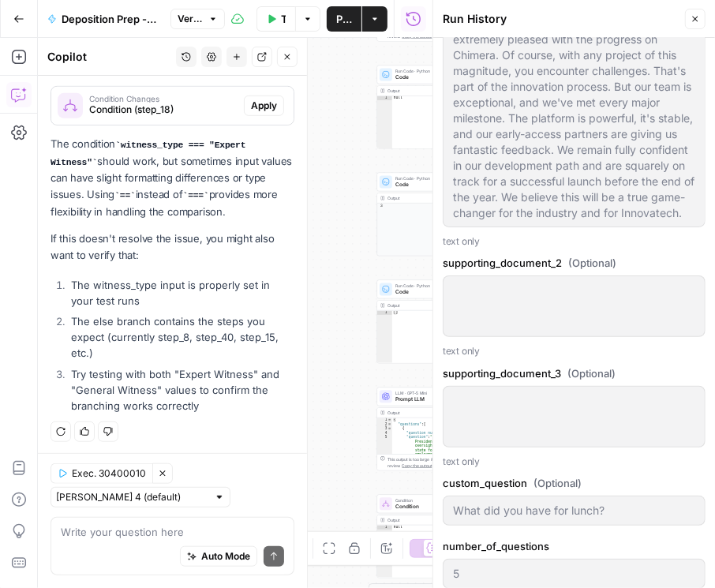
scroll to position [1578, 0]
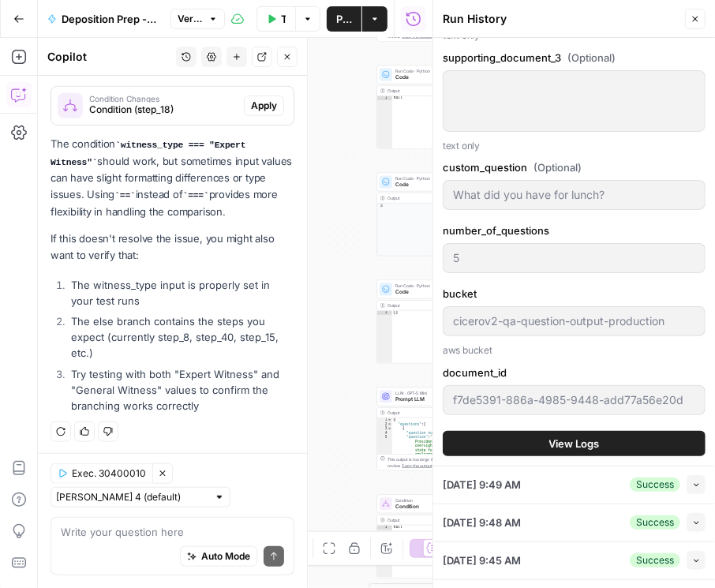
click at [574, 435] on span "View Logs" at bounding box center [574, 443] width 50 height 16
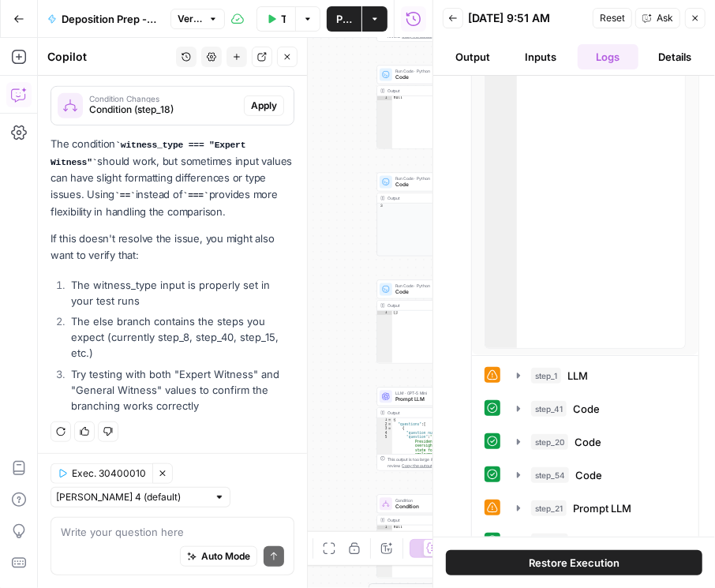
scroll to position [179, 0]
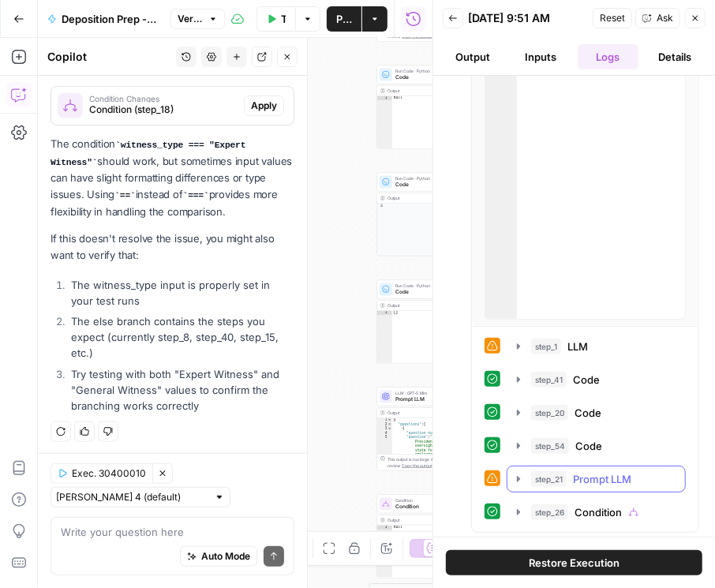
click at [517, 476] on icon "button" at bounding box center [518, 479] width 3 height 6
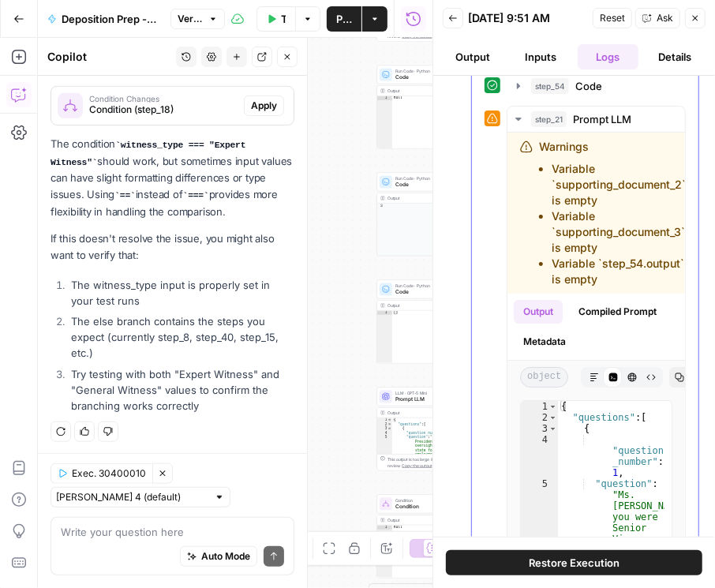
scroll to position [734, 0]
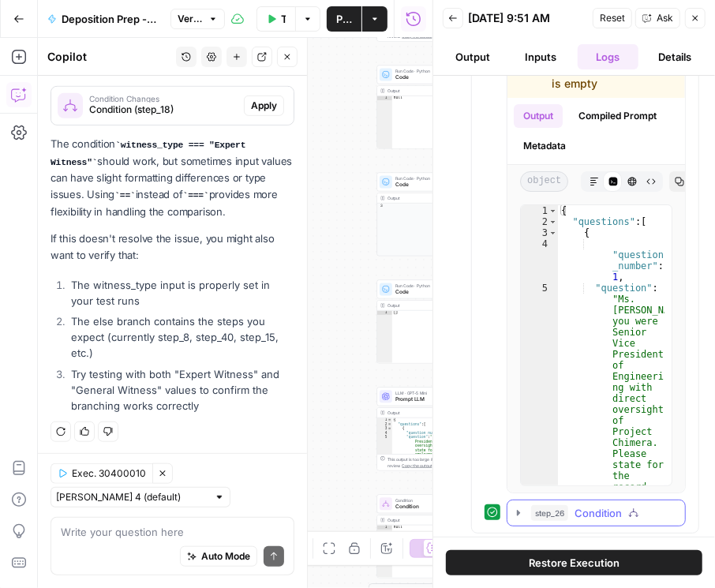
click at [514, 510] on icon "button" at bounding box center [518, 512] width 13 height 13
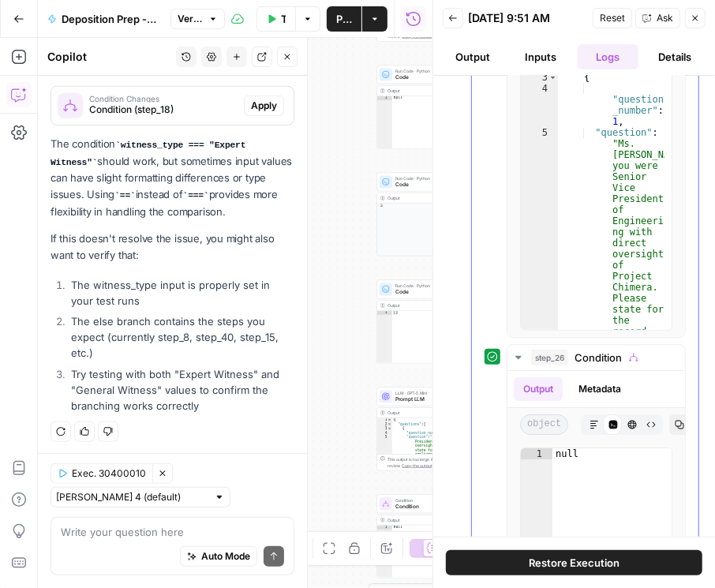
scroll to position [1050, 0]
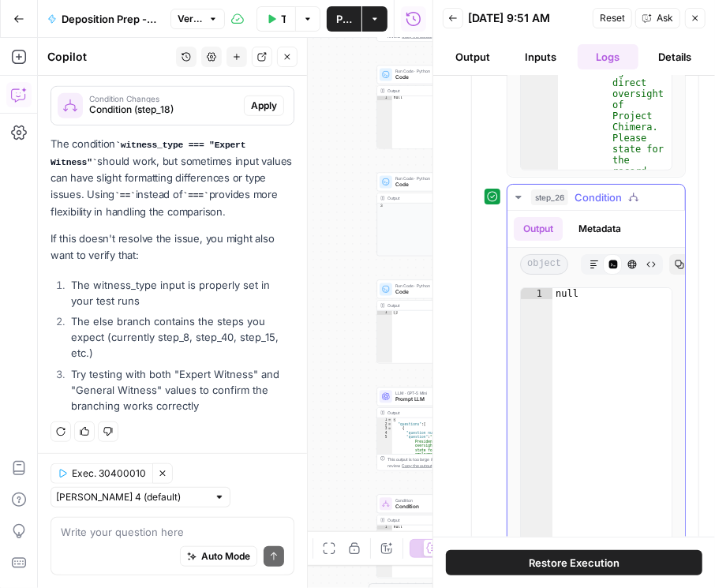
click at [589, 260] on icon "button" at bounding box center [593, 264] width 9 height 9
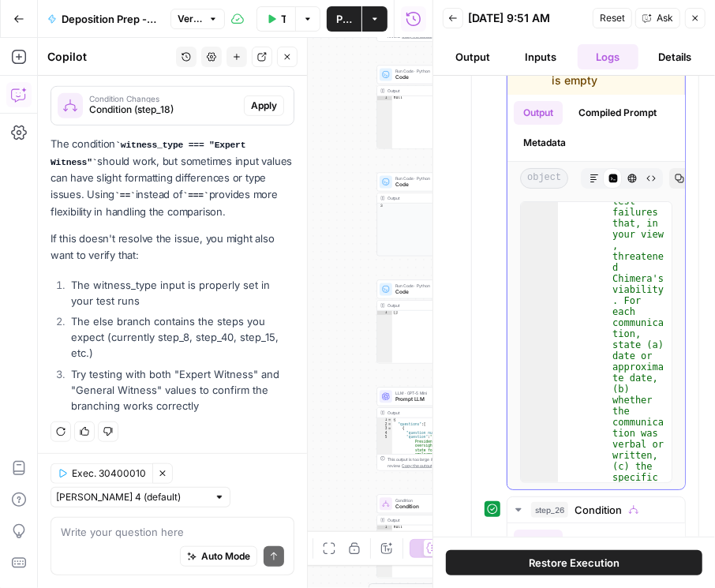
scroll to position [9409, 0]
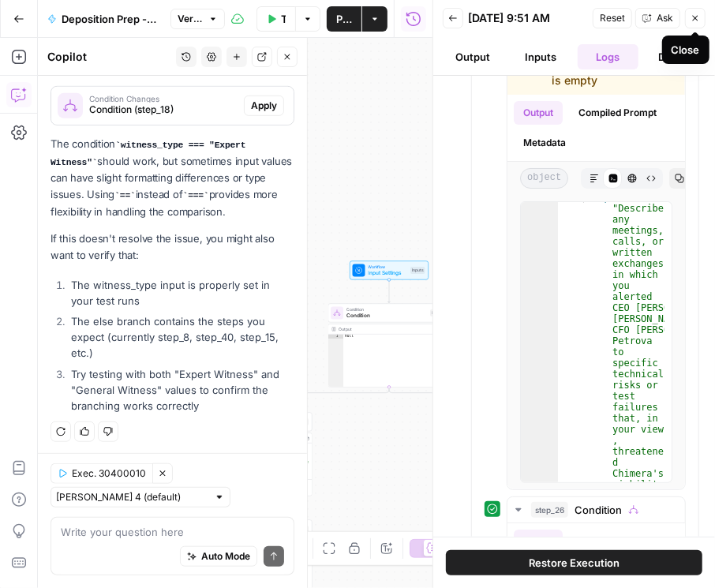
click at [690, 20] on icon "button" at bounding box center [694, 17] width 9 height 9
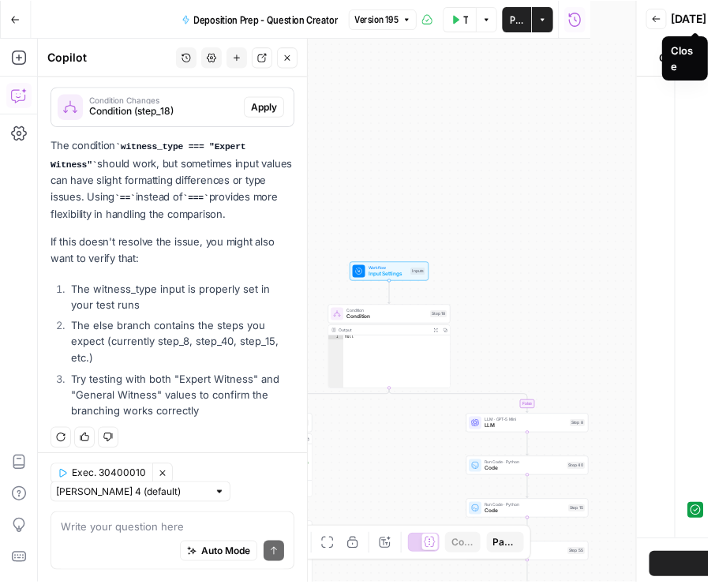
scroll to position [402, 0]
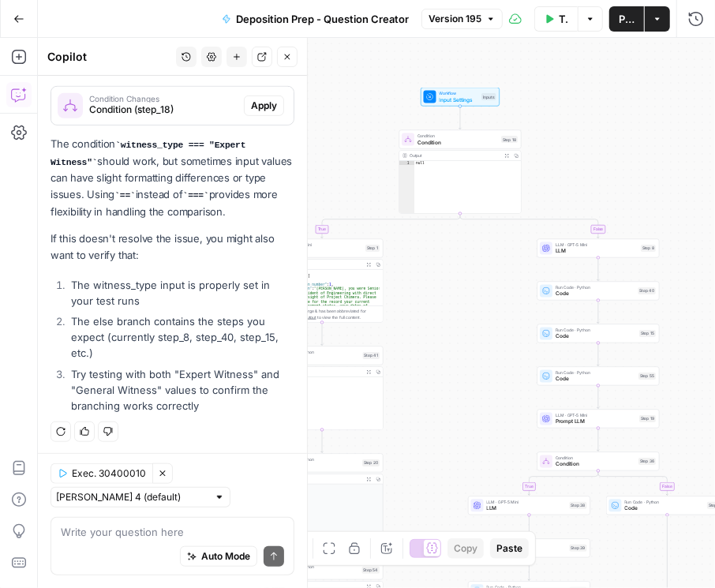
drag, startPoint x: 517, startPoint y: 219, endPoint x: 532, endPoint y: 88, distance: 131.8
click at [535, 84] on div "true false true false true false Workflow Input Settings Inputs Condition Condi…" at bounding box center [376, 313] width 677 height 550
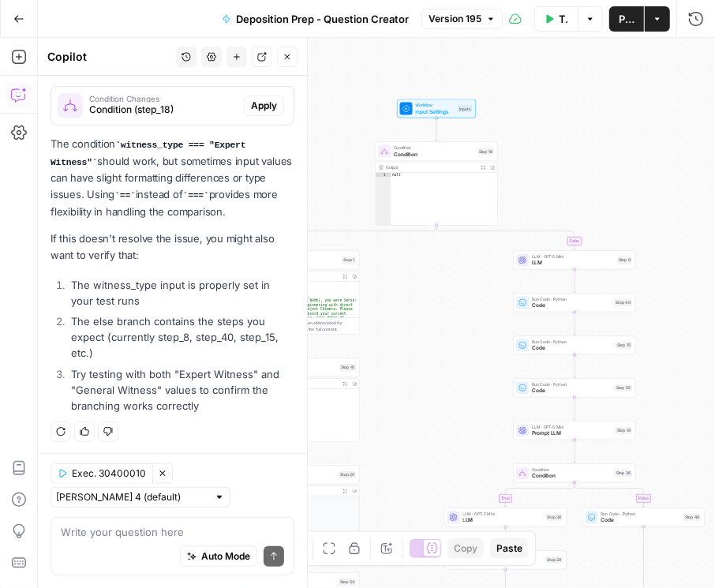
click at [291, 54] on icon "button" at bounding box center [286, 56] width 9 height 9
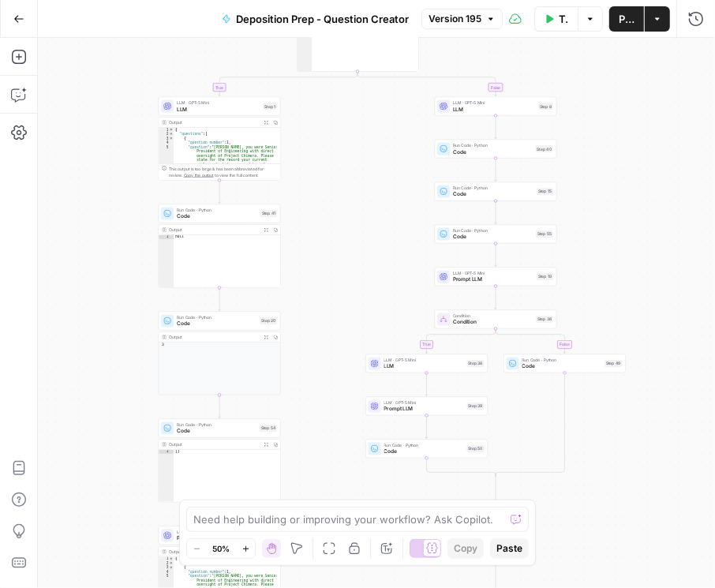
drag, startPoint x: 450, startPoint y: 296, endPoint x: 369, endPoint y: 151, distance: 165.7
click at [372, 140] on div "true false true false true false Workflow Input Settings Inputs Condition Condi…" at bounding box center [376, 313] width 677 height 550
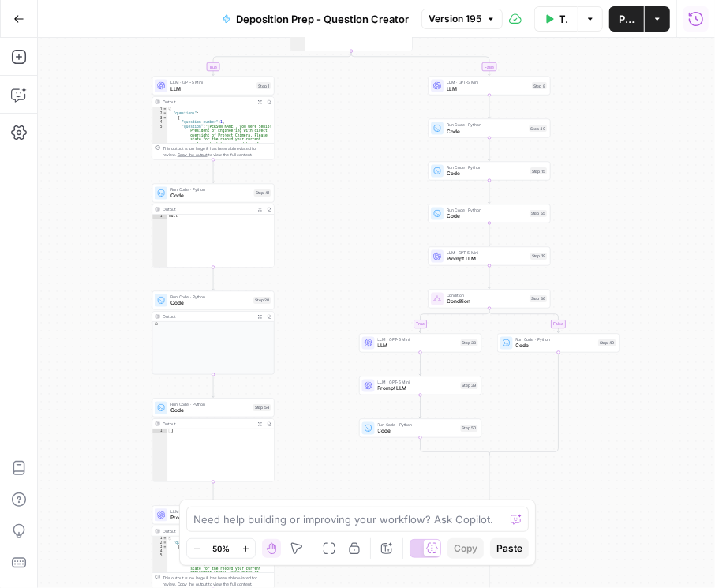
click at [693, 24] on icon "button" at bounding box center [696, 19] width 16 height 16
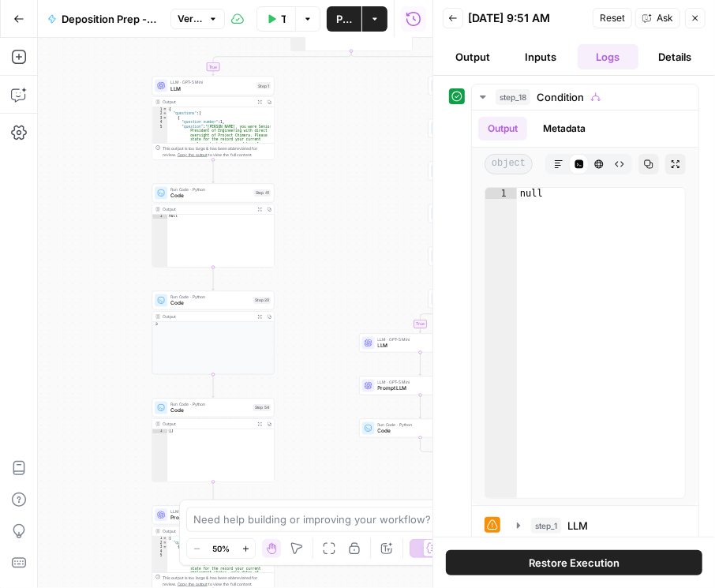
click at [456, 24] on button "Back" at bounding box center [453, 18] width 21 height 21
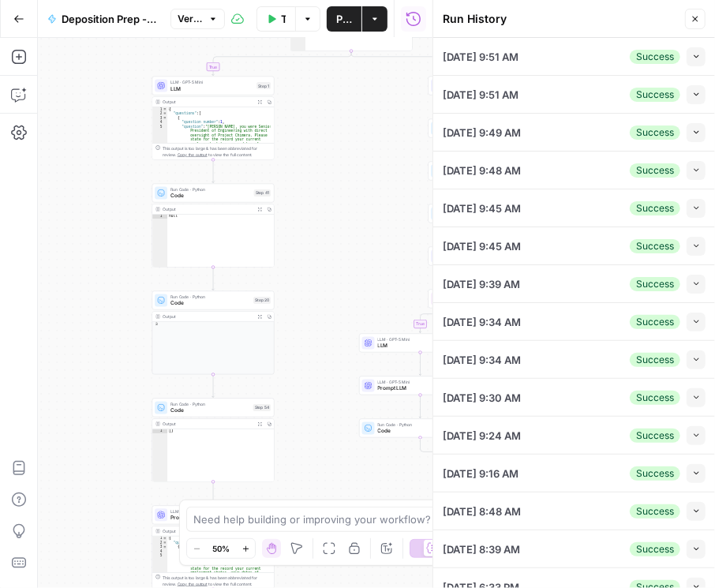
drag, startPoint x: 693, startPoint y: 56, endPoint x: 685, endPoint y: 65, distance: 11.7
click at [692, 56] on icon "button" at bounding box center [696, 56] width 9 height 9
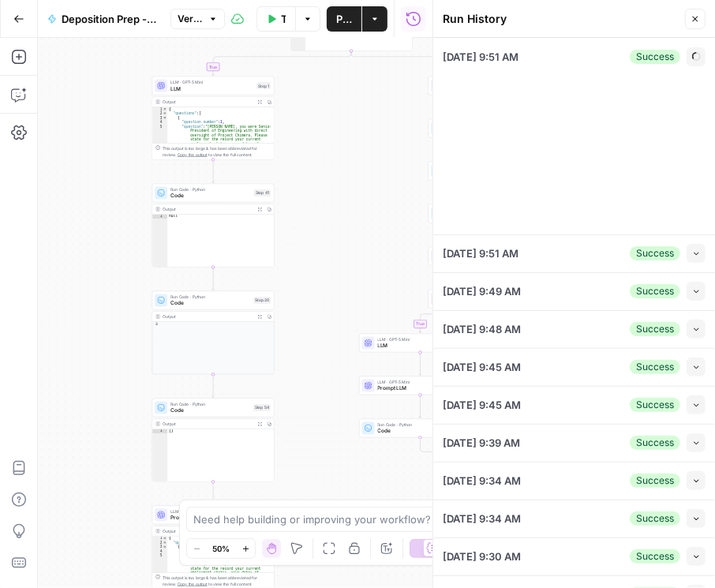
type input "To take the discovery deposition of a key former executive of the defendant cor…"
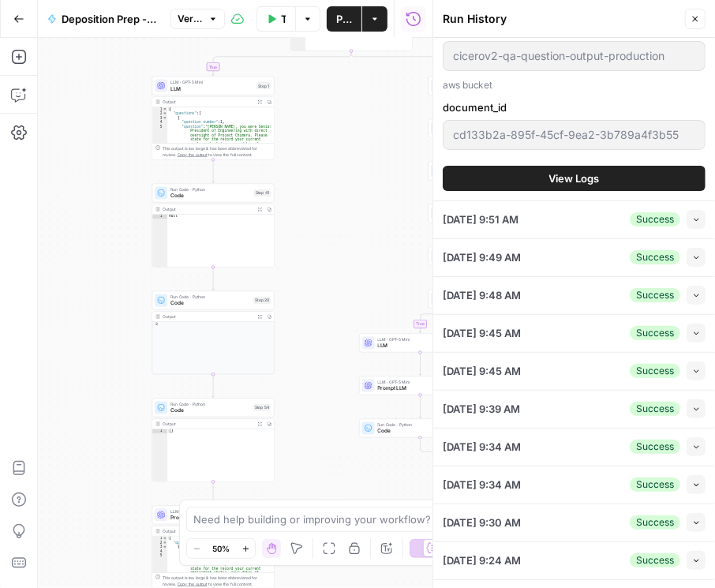
scroll to position [1352, 0]
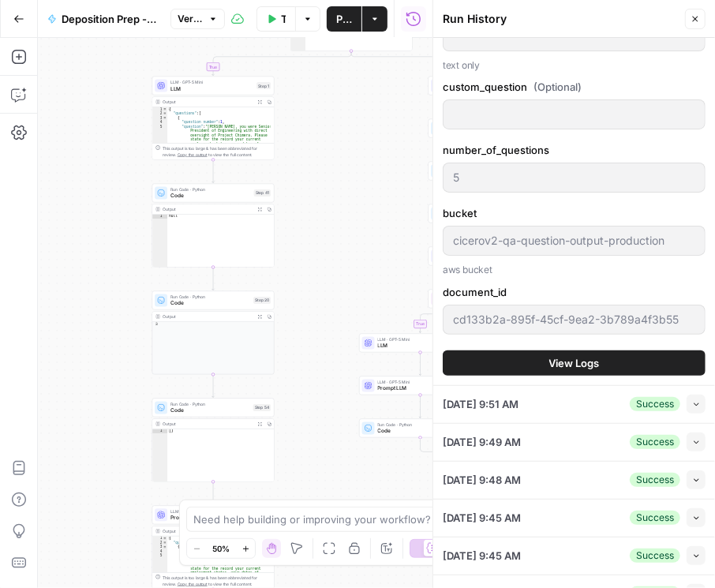
click at [541, 351] on button "View Logs" at bounding box center [574, 362] width 263 height 25
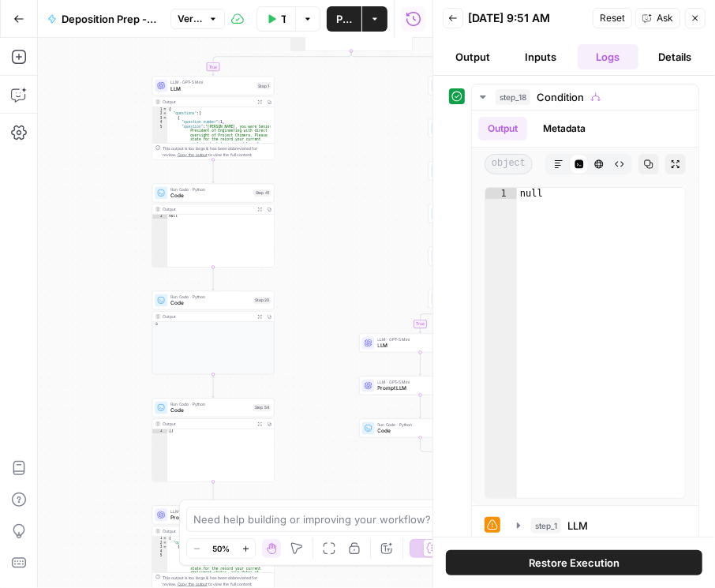
scroll to position [179, 0]
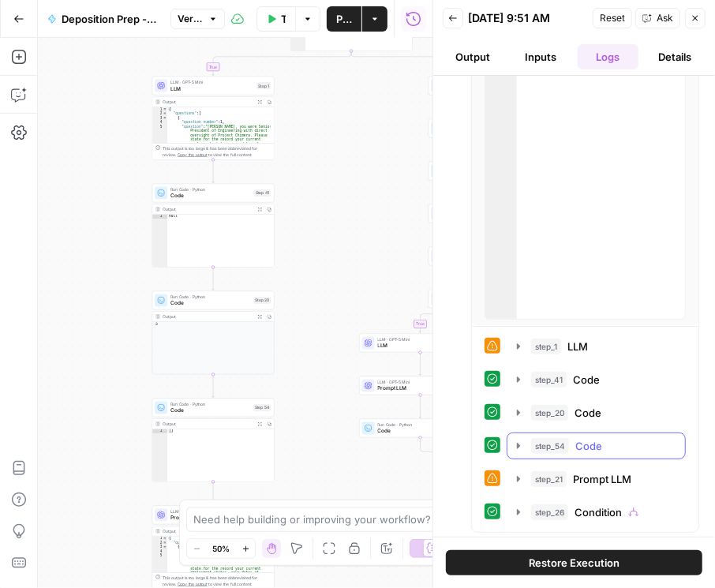
click at [516, 444] on icon "button" at bounding box center [518, 445] width 13 height 13
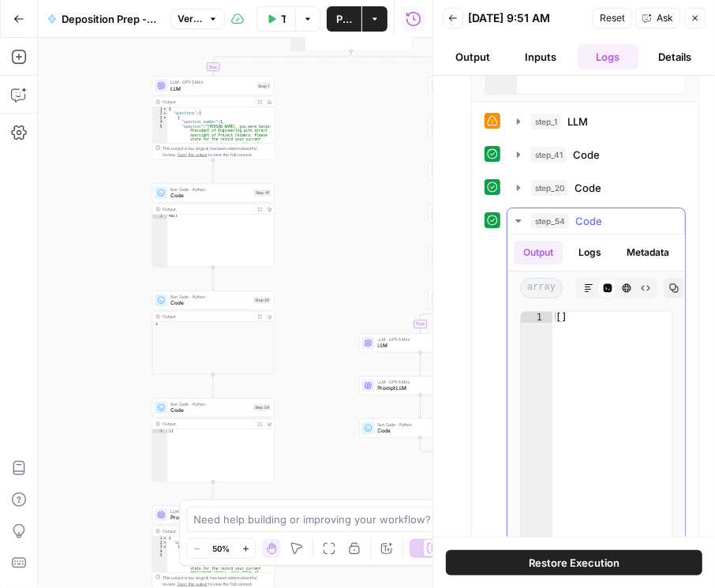
click at [597, 255] on button "Logs" at bounding box center [590, 253] width 42 height 24
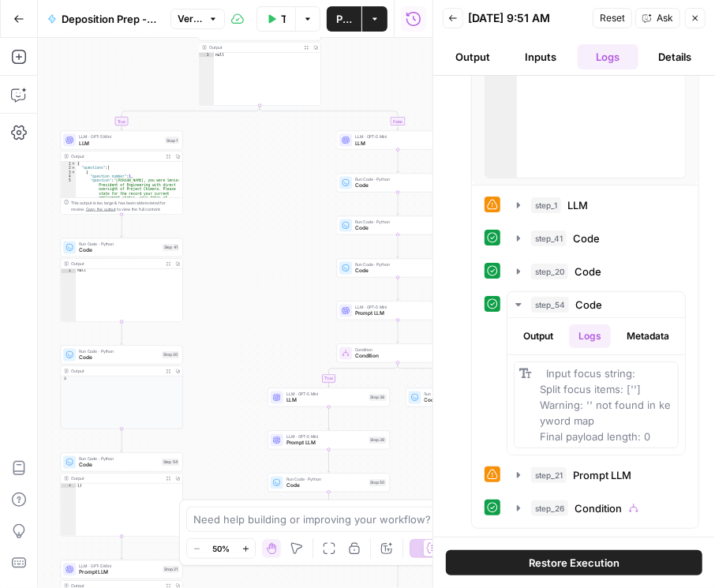
drag, startPoint x: 283, startPoint y: 266, endPoint x: 256, endPoint y: 275, distance: 28.4
click at [252, 278] on div "true false true false true false Workflow Input Settings Inputs Condition Condi…" at bounding box center [235, 313] width 394 height 550
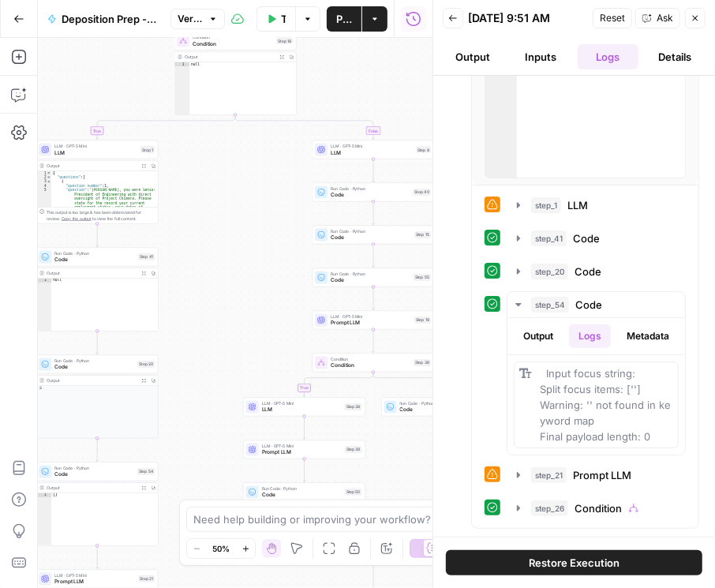
click at [699, 21] on icon "button" at bounding box center [694, 17] width 9 height 9
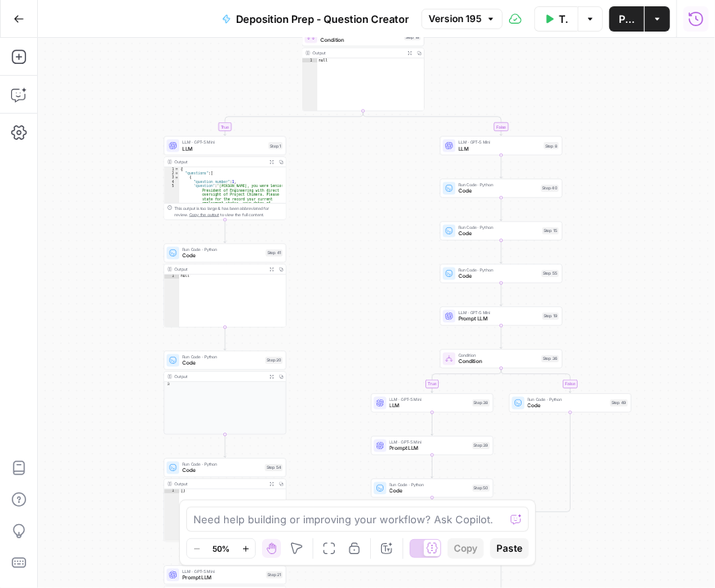
drag, startPoint x: 592, startPoint y: 187, endPoint x: 659, endPoint y: 190, distance: 67.1
click at [659, 190] on div "true false true false true false Workflow Input Settings Inputs Condition Condi…" at bounding box center [376, 313] width 677 height 550
click at [473, 144] on span "LLM" at bounding box center [499, 148] width 82 height 8
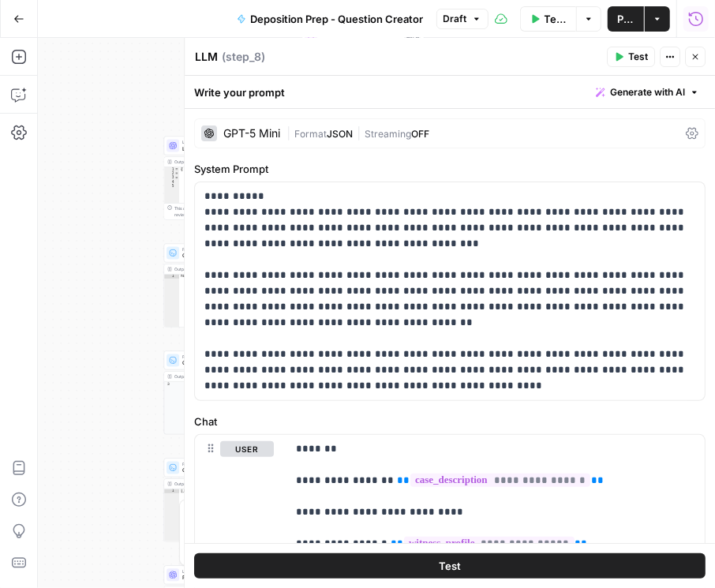
click at [697, 53] on icon "button" at bounding box center [694, 56] width 9 height 9
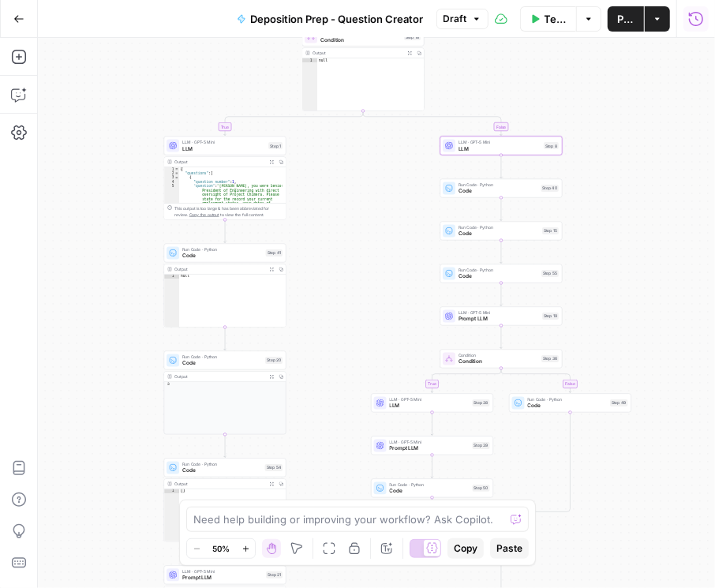
click at [198, 147] on span "LLM" at bounding box center [223, 148] width 83 height 8
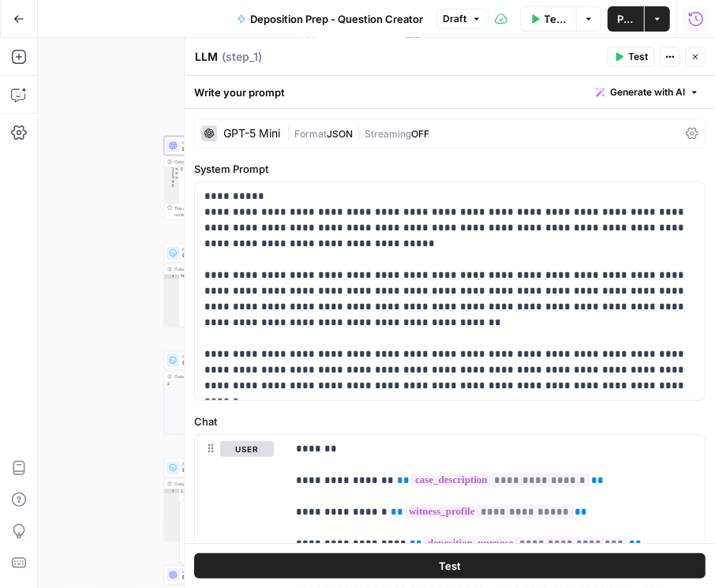
click at [700, 54] on button "Close" at bounding box center [695, 57] width 21 height 21
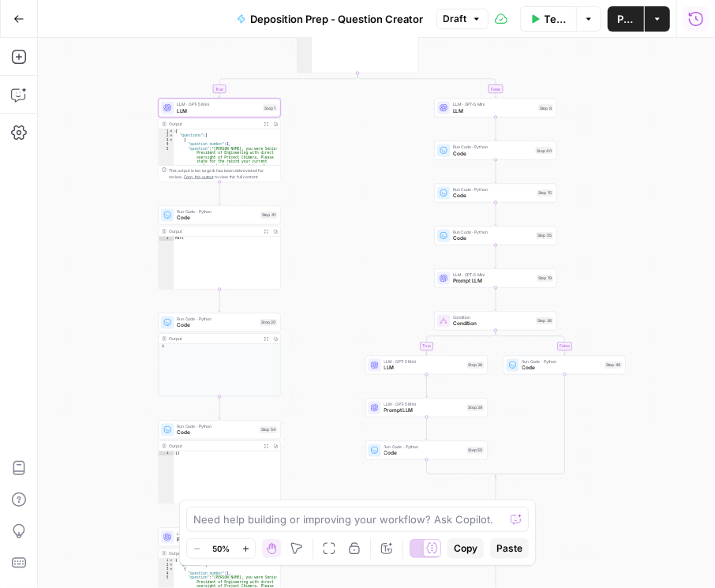
drag, startPoint x: 618, startPoint y: 312, endPoint x: 611, endPoint y: 267, distance: 46.4
click at [613, 271] on div "true false true false true false Workflow Input Settings Inputs Condition Condi…" at bounding box center [376, 313] width 677 height 550
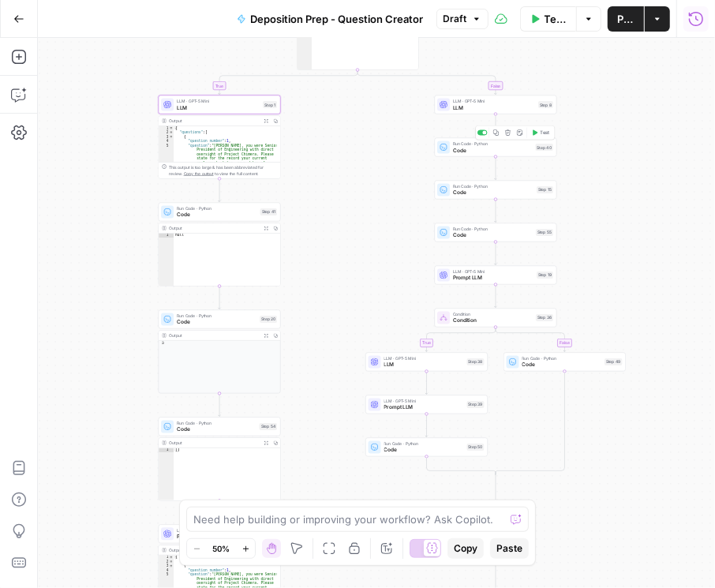
click at [514, 148] on span "Code" at bounding box center [493, 150] width 80 height 8
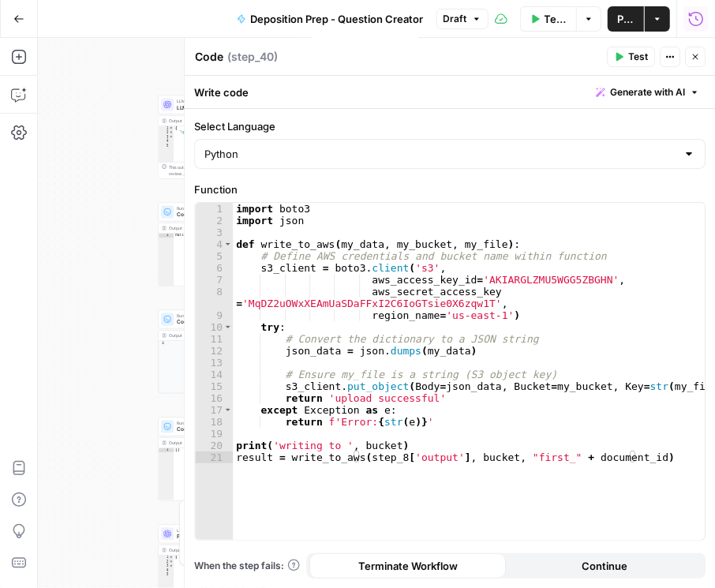
click at [696, 58] on icon "button" at bounding box center [694, 56] width 9 height 9
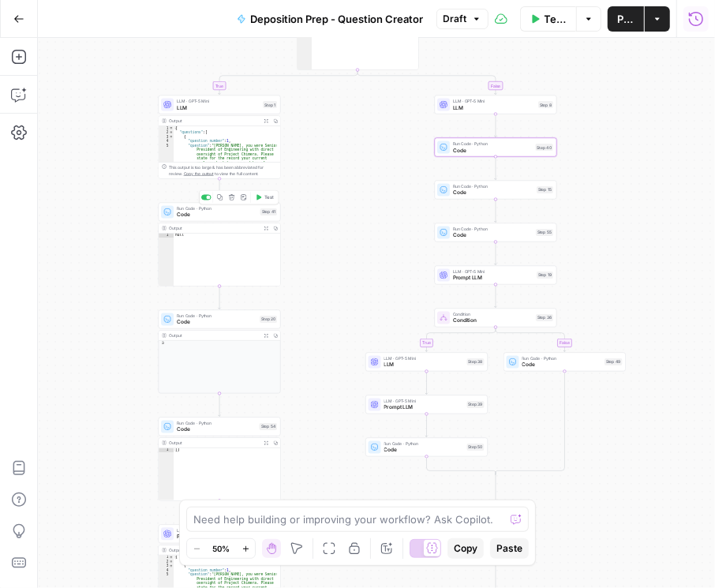
click at [205, 215] on span "Code" at bounding box center [217, 215] width 80 height 8
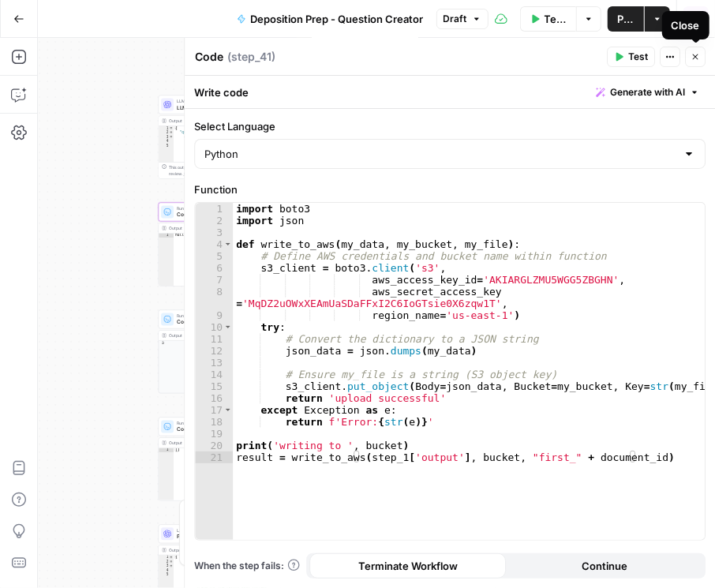
click at [701, 54] on button "Close" at bounding box center [695, 57] width 21 height 21
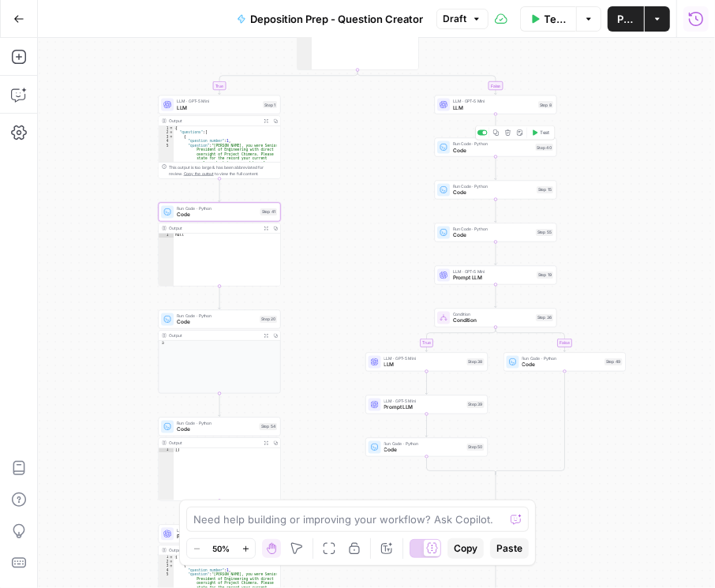
click at [519, 152] on span "Code" at bounding box center [493, 150] width 80 height 8
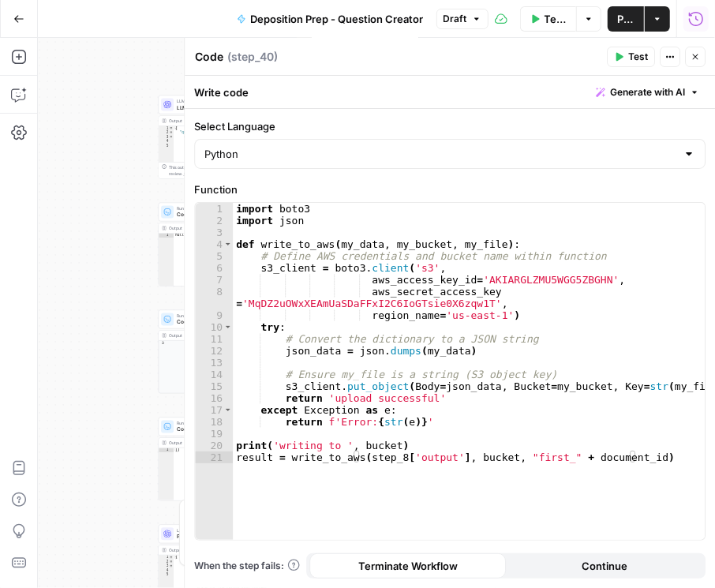
click at [695, 55] on icon "button" at bounding box center [694, 56] width 9 height 9
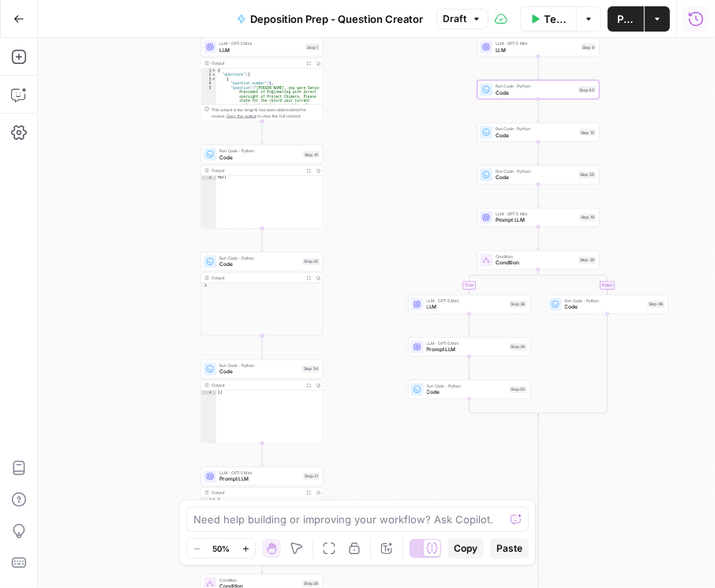
drag, startPoint x: 351, startPoint y: 319, endPoint x: 393, endPoint y: 253, distance: 78.4
click at [393, 253] on div "true false true false true false Workflow Input Settings Inputs Condition Condi…" at bounding box center [376, 313] width 677 height 550
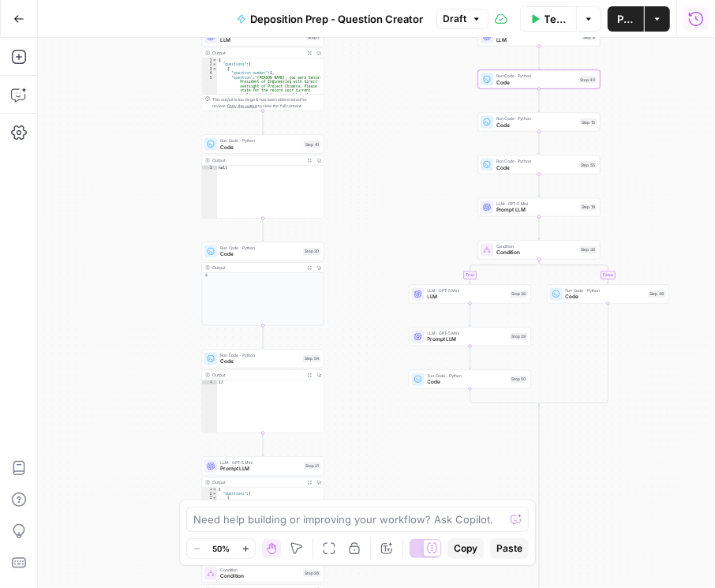
click at [263, 252] on span "Code" at bounding box center [260, 254] width 80 height 8
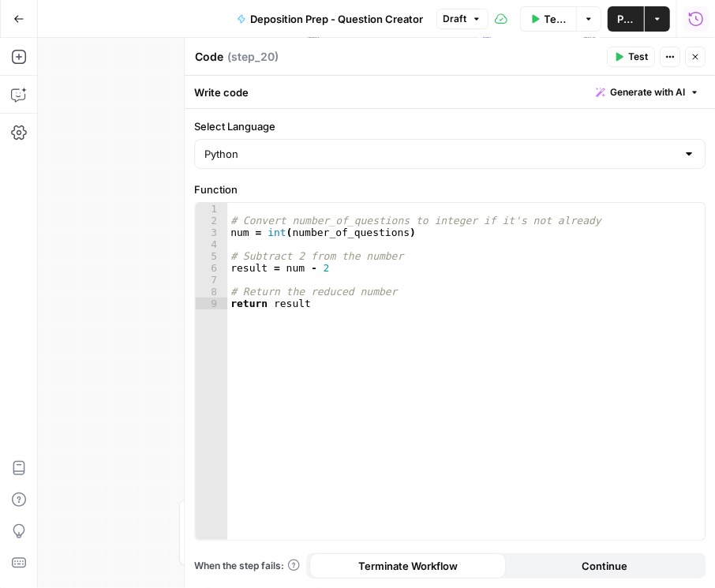
click at [691, 56] on icon "button" at bounding box center [694, 56] width 9 height 9
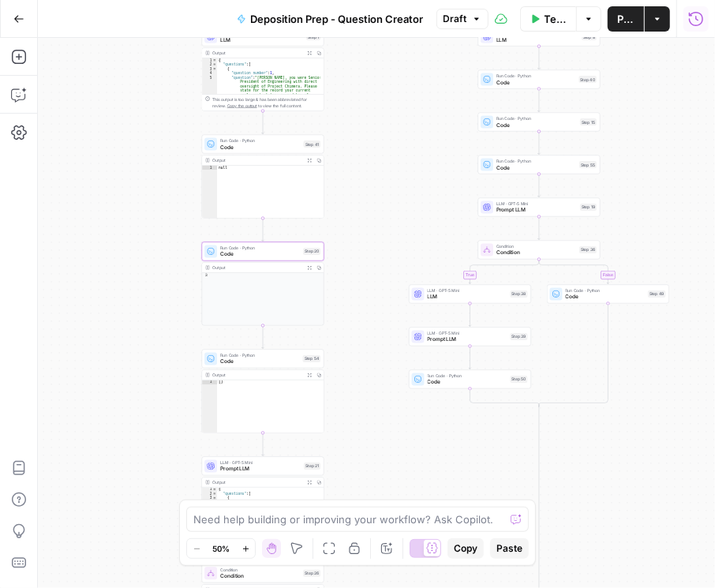
click at [240, 361] on span "Code" at bounding box center [260, 361] width 80 height 8
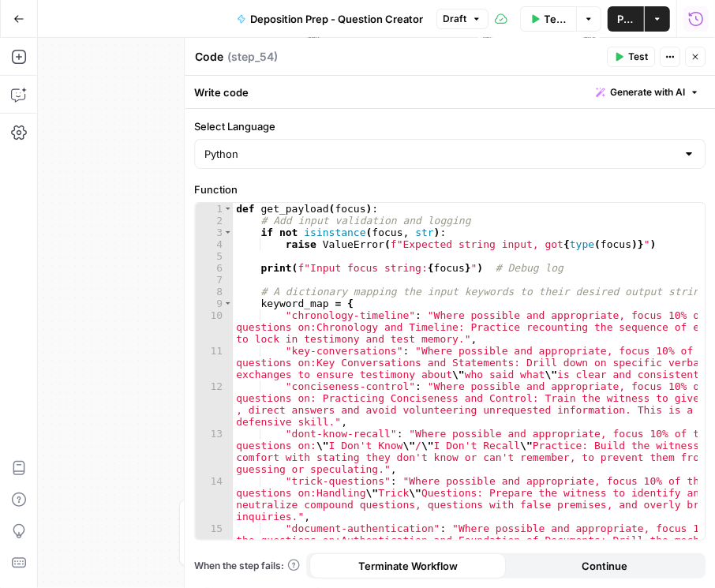
click at [696, 62] on button "Close" at bounding box center [695, 57] width 21 height 21
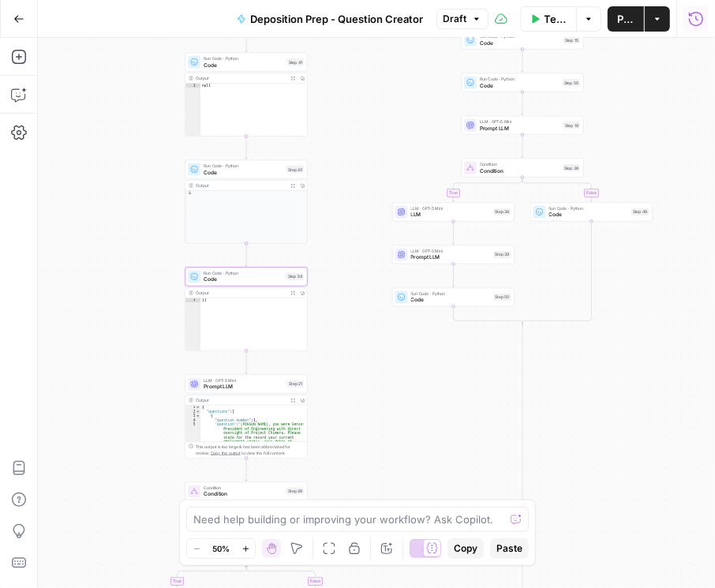
drag, startPoint x: 357, startPoint y: 452, endPoint x: 346, endPoint y: 293, distance: 159.8
click at [350, 292] on div "true false true false true false Workflow Input Settings Inputs Condition Condi…" at bounding box center [376, 313] width 677 height 550
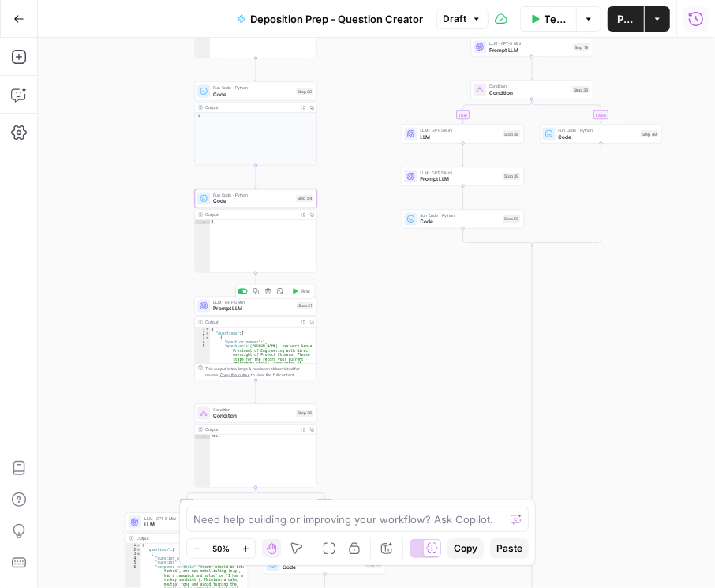
click at [256, 308] on span "Prompt LLM" at bounding box center [253, 309] width 80 height 8
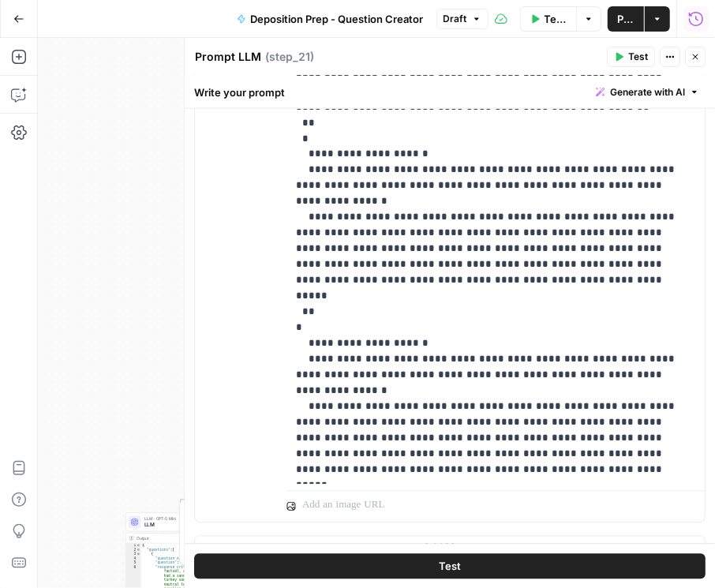
scroll to position [1199, 0]
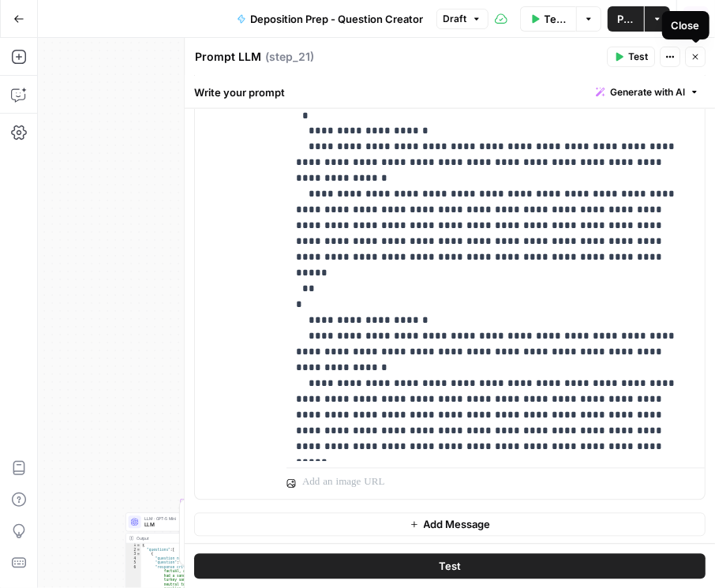
click at [699, 63] on button "Close" at bounding box center [695, 57] width 21 height 21
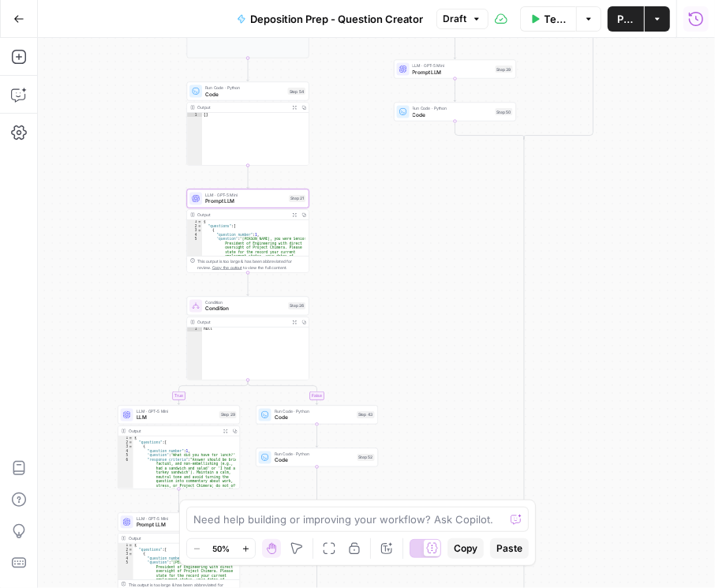
drag, startPoint x: 364, startPoint y: 418, endPoint x: 341, endPoint y: 319, distance: 102.0
click at [356, 320] on div "true false true false true false Workflow Input Settings Inputs Condition Condi…" at bounding box center [376, 313] width 677 height 550
click at [260, 309] on span "Condition" at bounding box center [245, 308] width 80 height 8
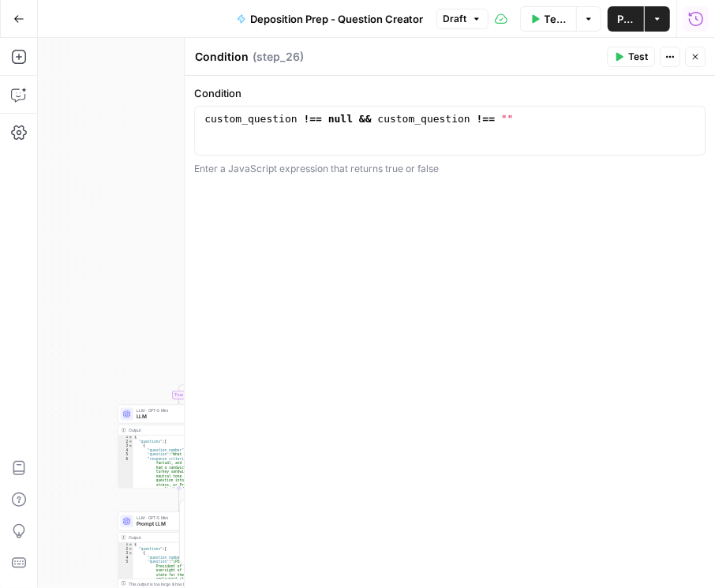
click at [693, 52] on icon "button" at bounding box center [694, 56] width 9 height 9
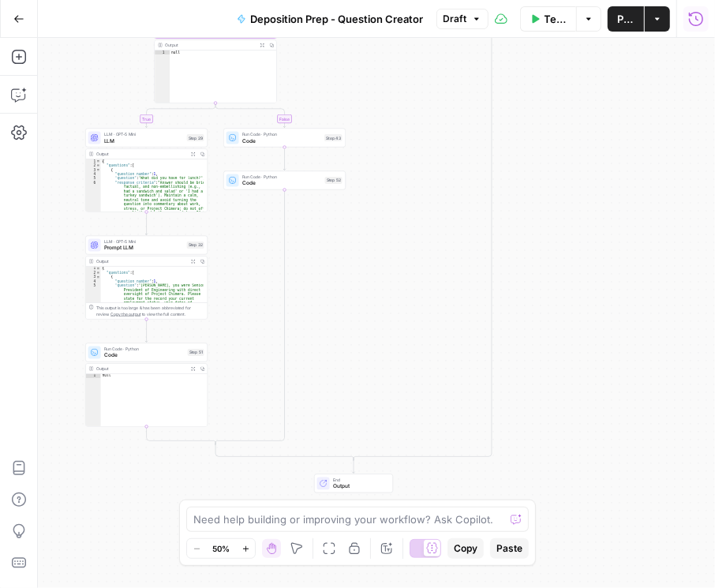
drag, startPoint x: 417, startPoint y: 270, endPoint x: 405, endPoint y: 80, distance: 190.5
click at [405, 58] on div "true false true false true false Workflow Input Settings Inputs Condition Condi…" at bounding box center [376, 313] width 677 height 550
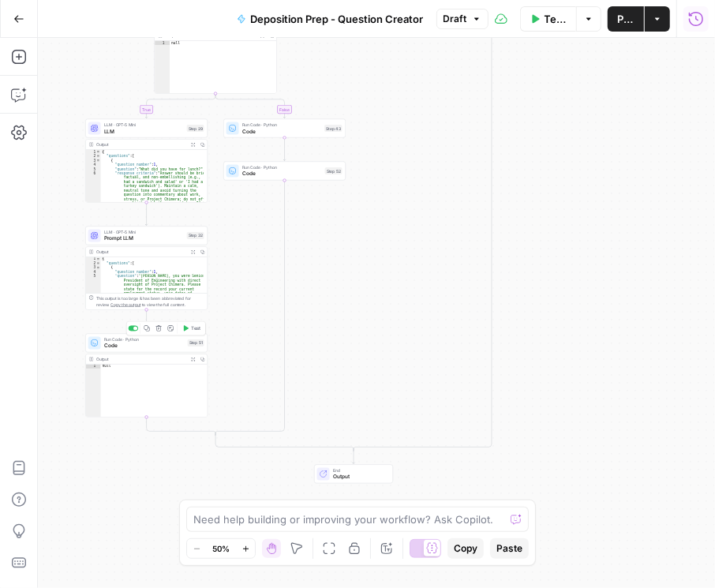
click at [134, 342] on span "Code" at bounding box center [144, 346] width 80 height 8
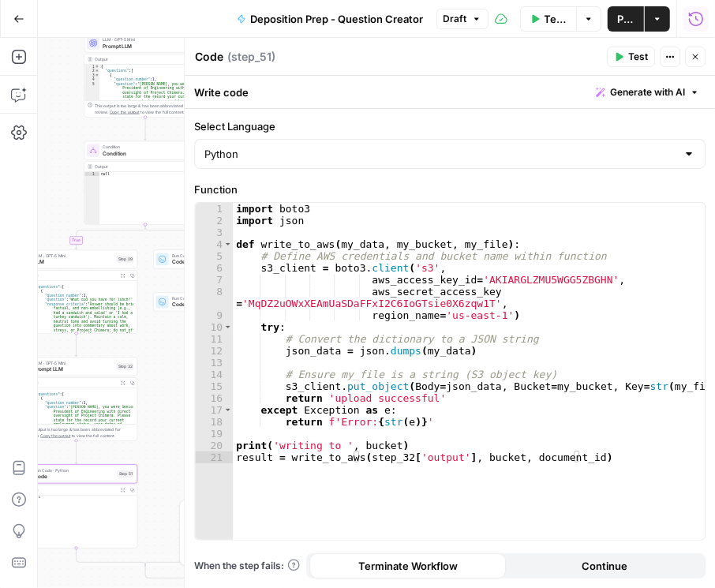
drag, startPoint x: 114, startPoint y: 465, endPoint x: 45, endPoint y: 596, distance: 147.8
click at [45, 587] on html "Rhetoric New Home Browse Your Data Recent Grids Brett Test Workflow - Copilot E…" at bounding box center [357, 294] width 715 height 588
click at [694, 56] on icon "button" at bounding box center [694, 56] width 9 height 9
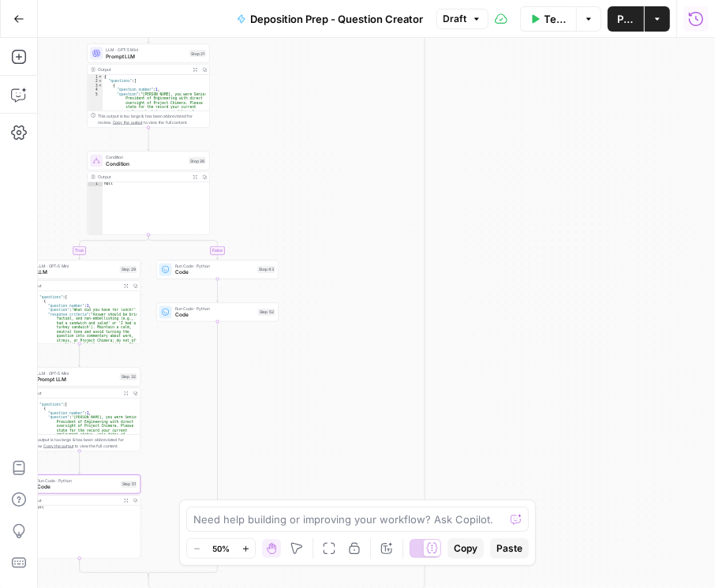
drag, startPoint x: 331, startPoint y: 162, endPoint x: 480, endPoint y: 290, distance: 196.9
click at [487, 292] on div "true false true false true false Workflow Input Settings Inputs Condition Condi…" at bounding box center [376, 313] width 677 height 550
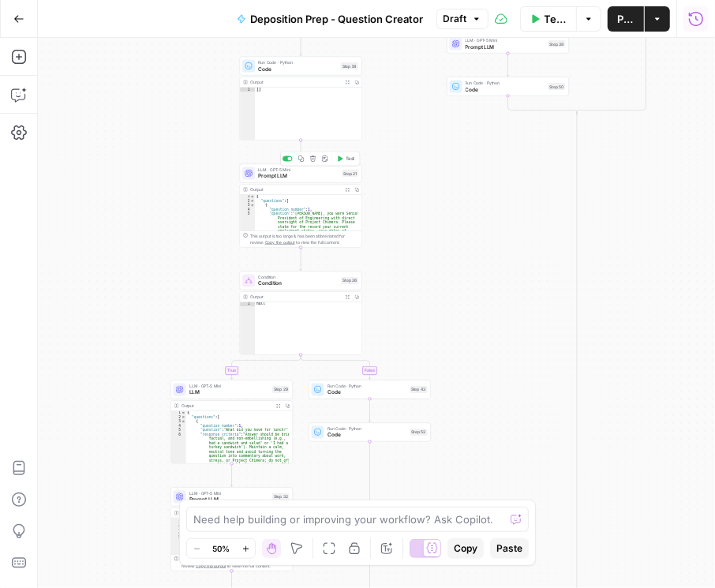
click at [308, 177] on span "Prompt LLM" at bounding box center [298, 176] width 80 height 8
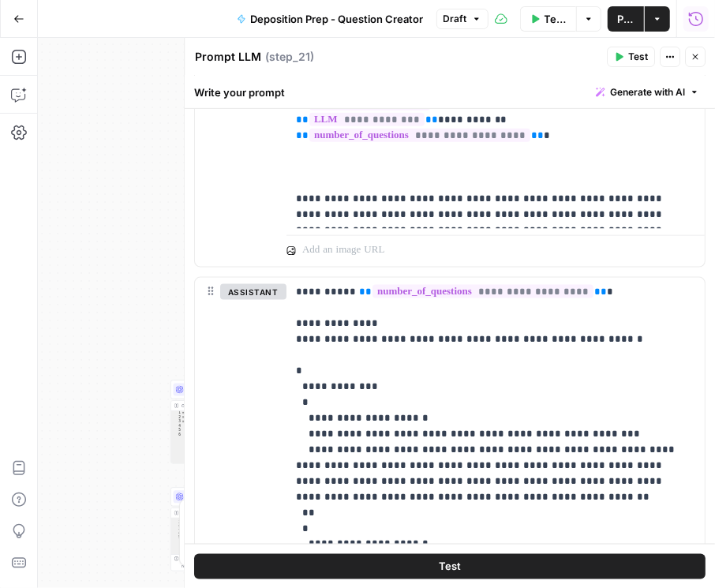
scroll to position [856, 0]
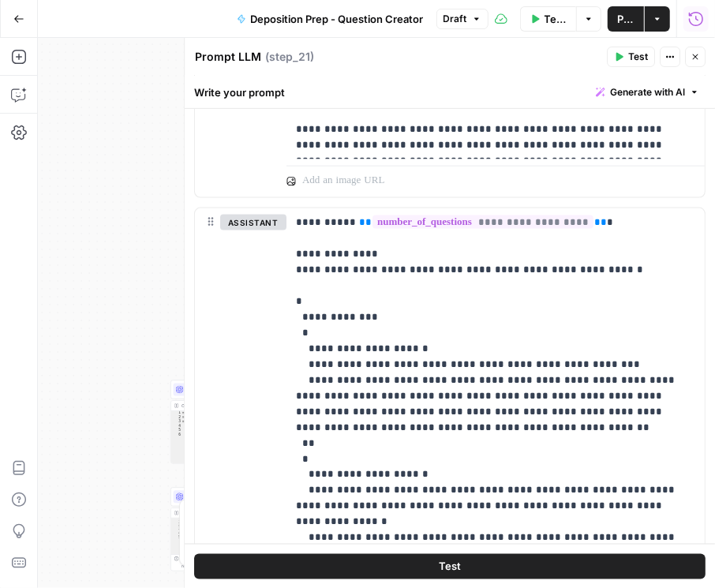
click at [695, 58] on icon "button" at bounding box center [694, 56] width 9 height 9
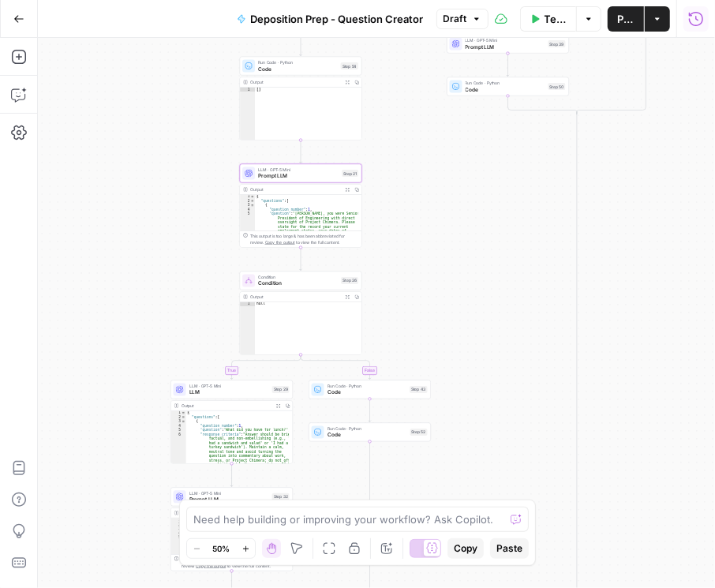
click at [386, 435] on span "Code" at bounding box center [367, 435] width 80 height 8
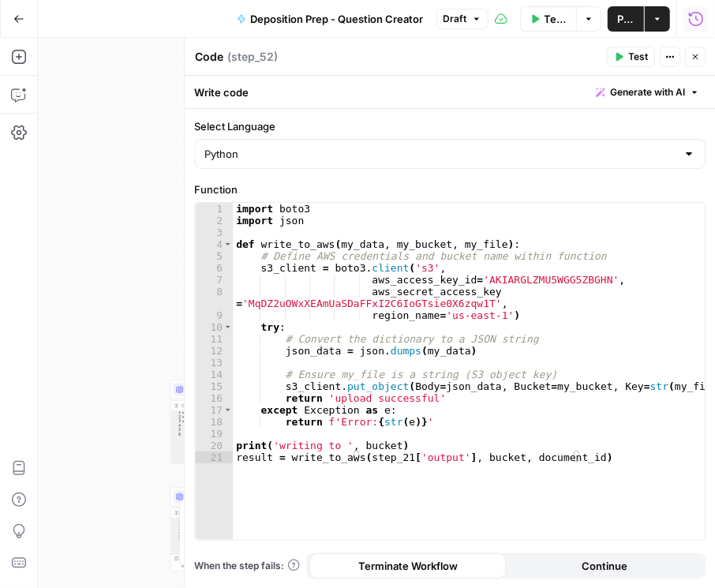
click at [701, 53] on button "Close" at bounding box center [695, 57] width 21 height 21
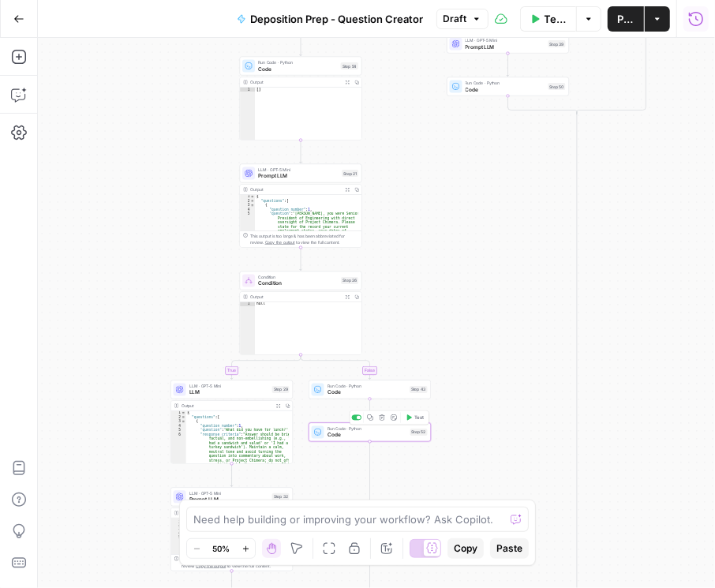
click at [367, 434] on span "Code" at bounding box center [367, 435] width 80 height 8
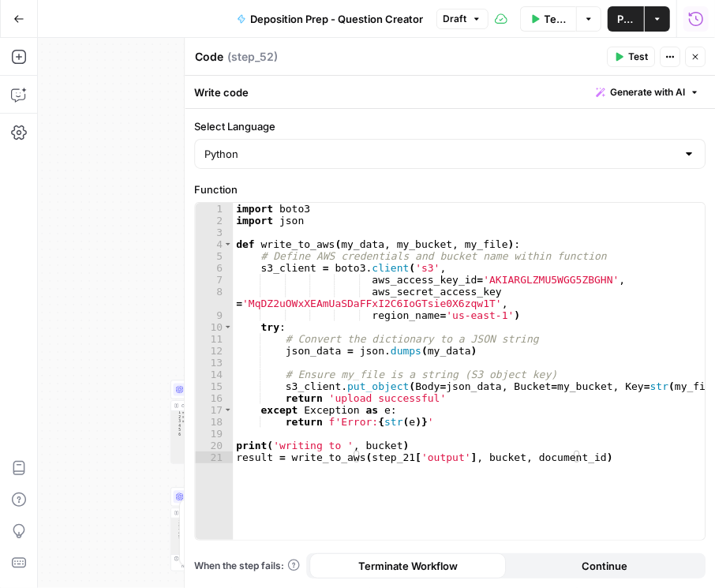
click at [698, 60] on icon "button" at bounding box center [694, 56] width 9 height 9
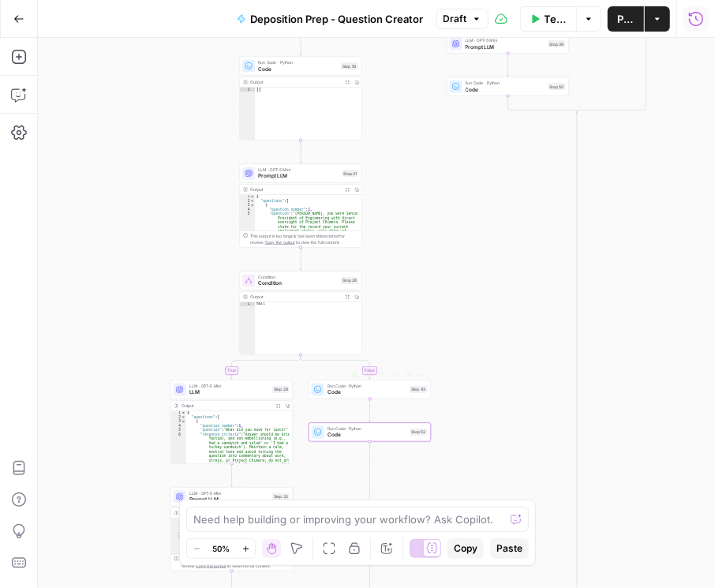
click at [367, 390] on span "Code" at bounding box center [367, 392] width 80 height 8
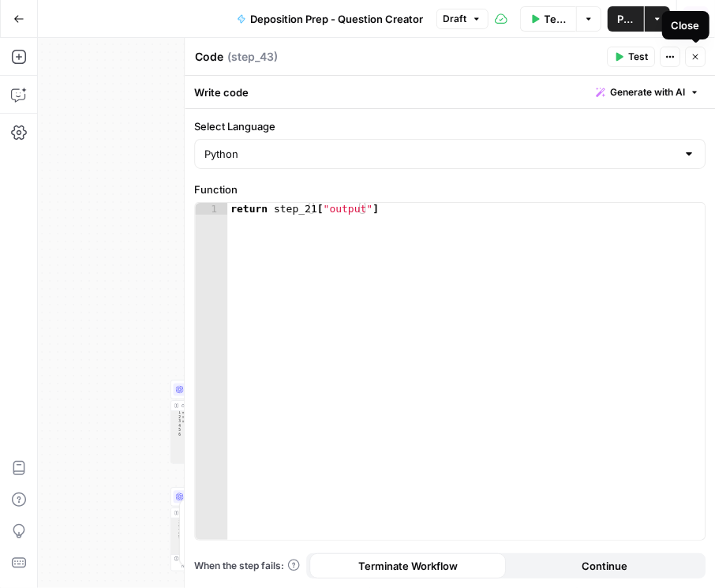
click at [697, 57] on icon "button" at bounding box center [694, 56] width 9 height 9
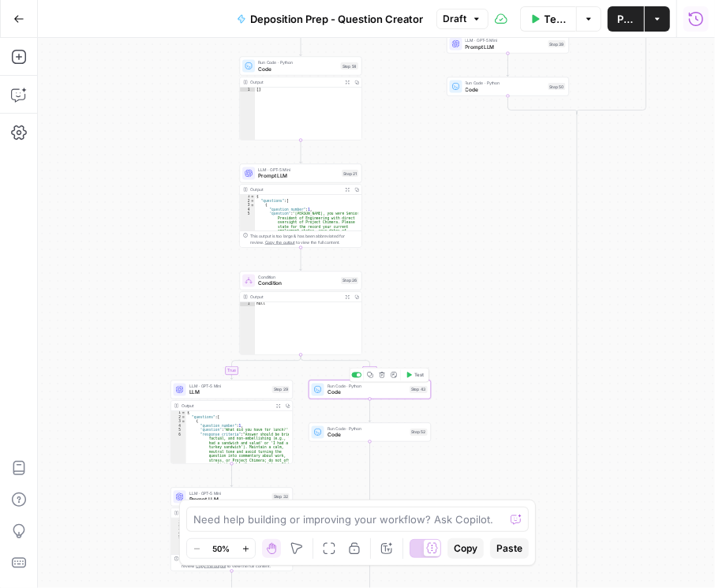
click at [375, 390] on span "Code" at bounding box center [367, 392] width 80 height 8
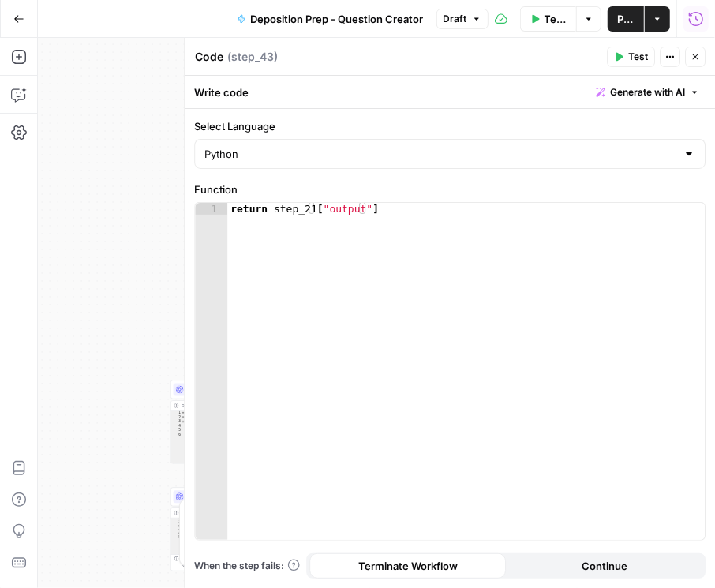
click at [696, 54] on icon "button" at bounding box center [694, 56] width 9 height 9
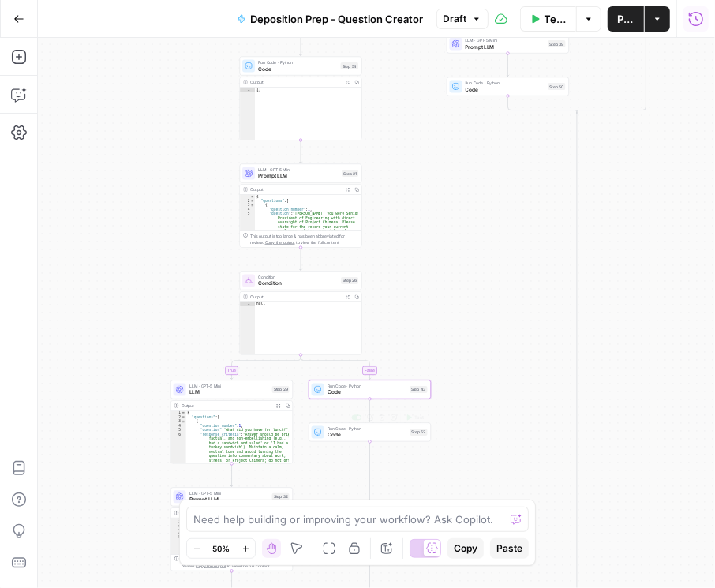
click at [383, 435] on span "Code" at bounding box center [367, 435] width 80 height 8
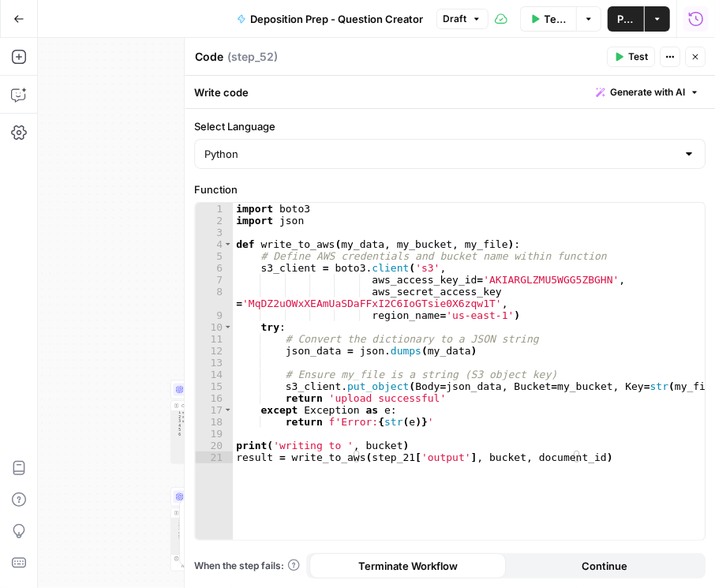
click at [701, 53] on button "Close" at bounding box center [695, 57] width 21 height 21
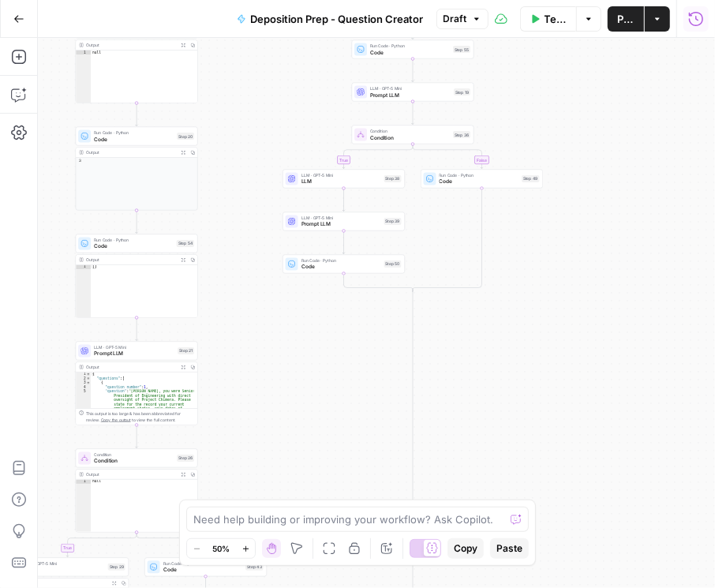
drag, startPoint x: 581, startPoint y: 285, endPoint x: 430, endPoint y: 443, distance: 218.7
click at [430, 443] on div "true false true false true false Workflow Input Settings Inputs Condition Condi…" at bounding box center [376, 313] width 677 height 550
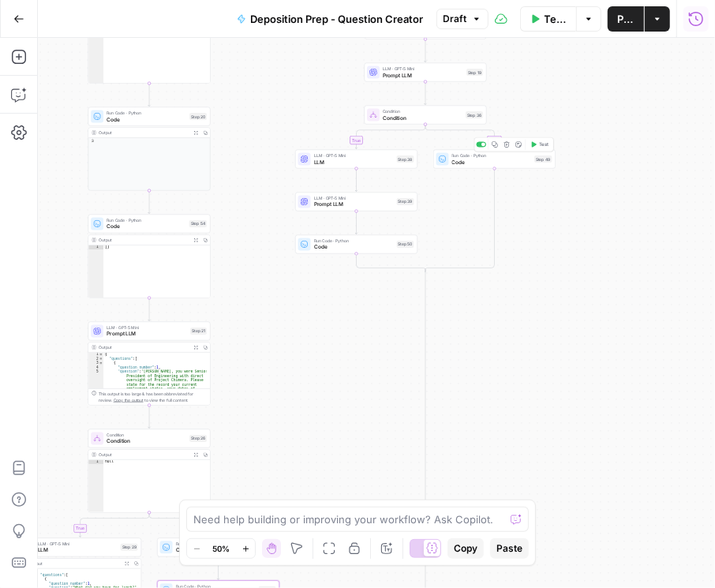
click at [497, 162] on span "Code" at bounding box center [492, 162] width 80 height 8
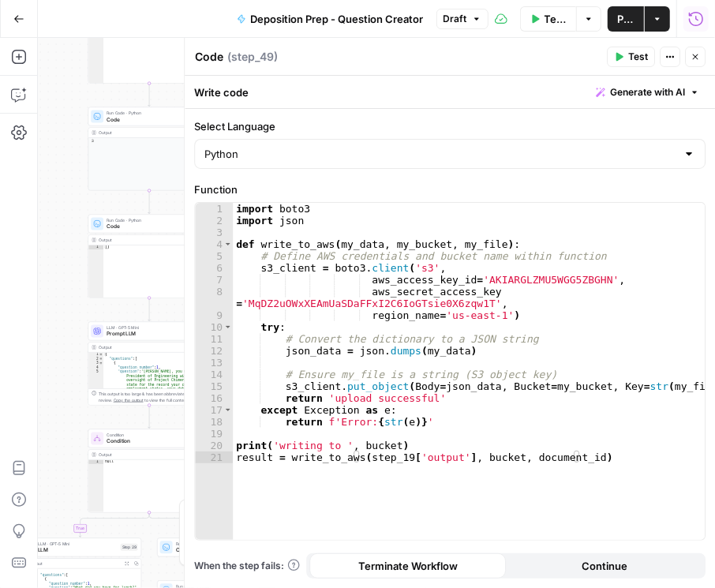
click at [701, 60] on button "Close" at bounding box center [695, 57] width 21 height 21
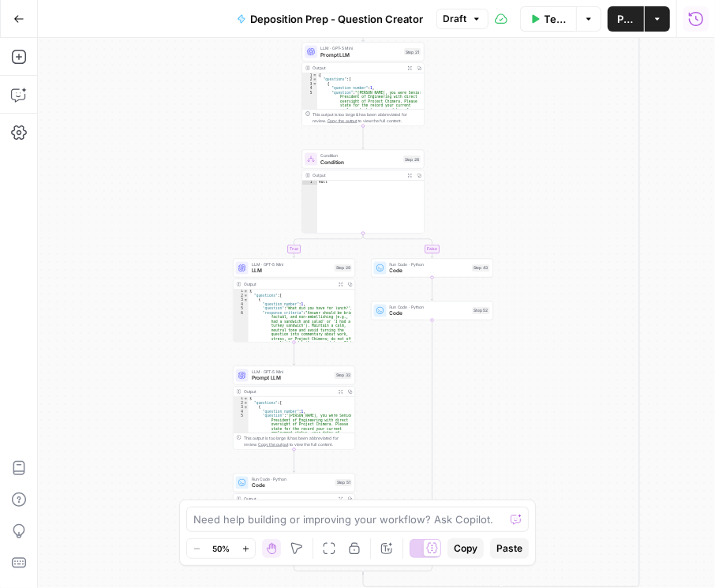
drag, startPoint x: 338, startPoint y: 420, endPoint x: 546, endPoint y: 144, distance: 345.8
click at [546, 144] on div "true false true false true false Workflow Input Settings Inputs Condition Condi…" at bounding box center [376, 313] width 677 height 550
click at [446, 255] on icon "button" at bounding box center [444, 253] width 6 height 6
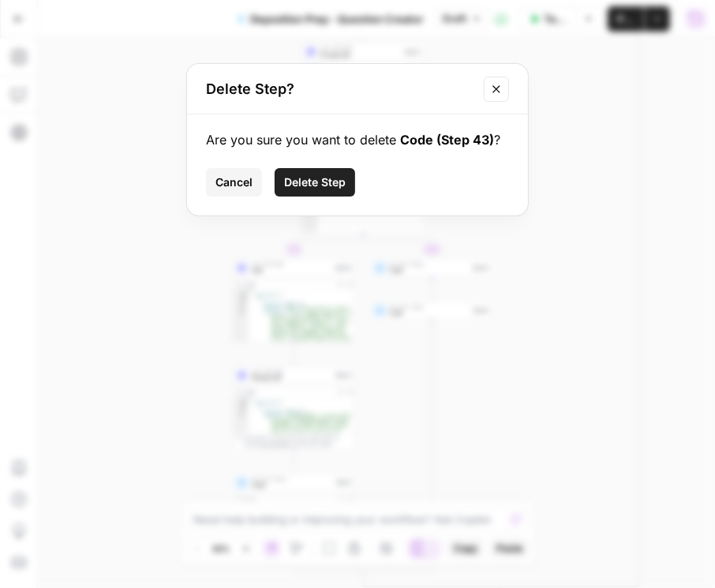
click at [345, 182] on span "Delete Step" at bounding box center [315, 182] width 62 height 16
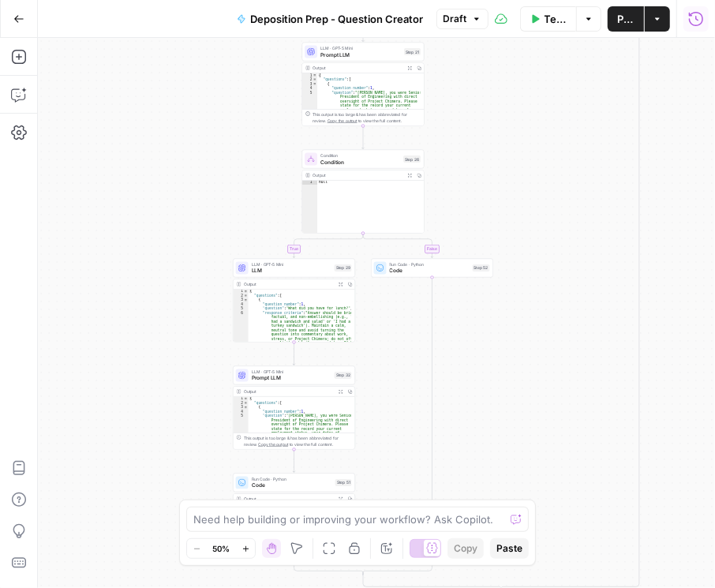
click at [626, 24] on span "Publish" at bounding box center [625, 19] width 17 height 16
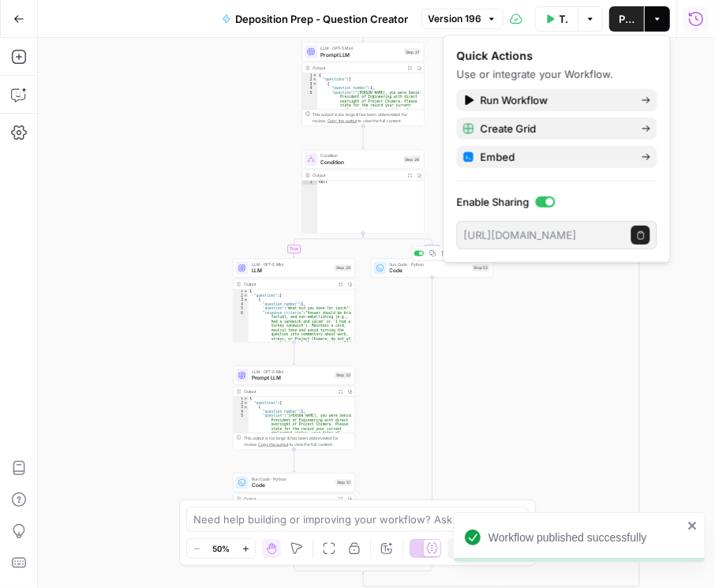
click at [444, 272] on span "Code" at bounding box center [430, 271] width 80 height 8
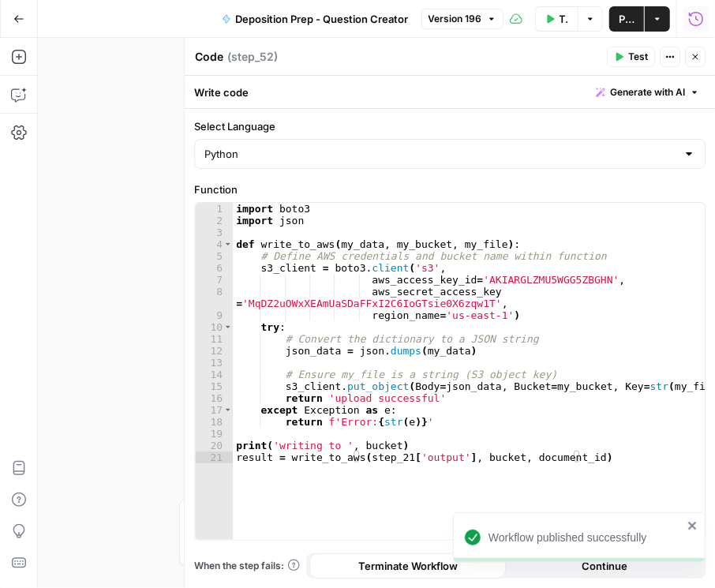
click at [692, 54] on icon "button" at bounding box center [694, 56] width 9 height 9
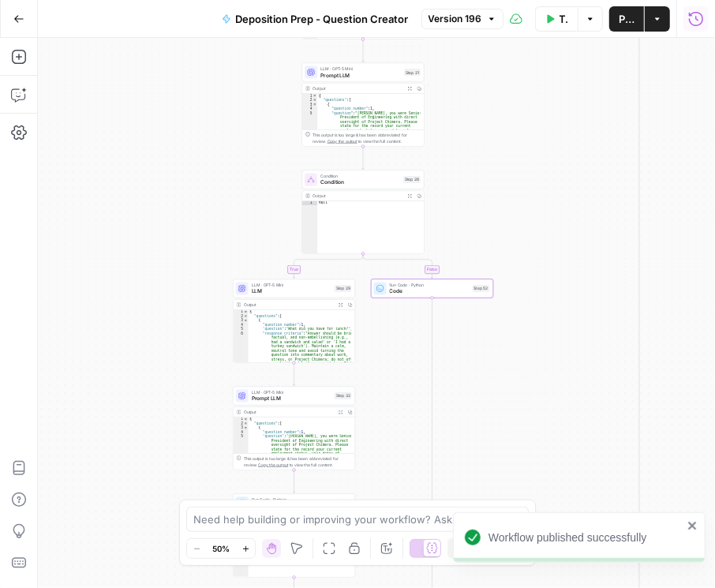
drag, startPoint x: 516, startPoint y: 166, endPoint x: 515, endPoint y: 309, distance: 142.8
click at [515, 309] on div "true true false true false false Workflow Input Settings Inputs Condition Condi…" at bounding box center [376, 313] width 677 height 550
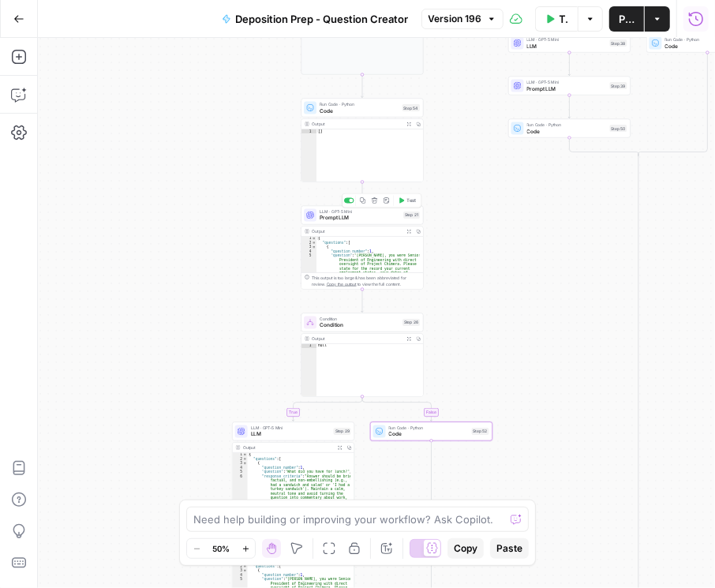
click at [355, 216] on span "Prompt LLM" at bounding box center [359, 218] width 80 height 8
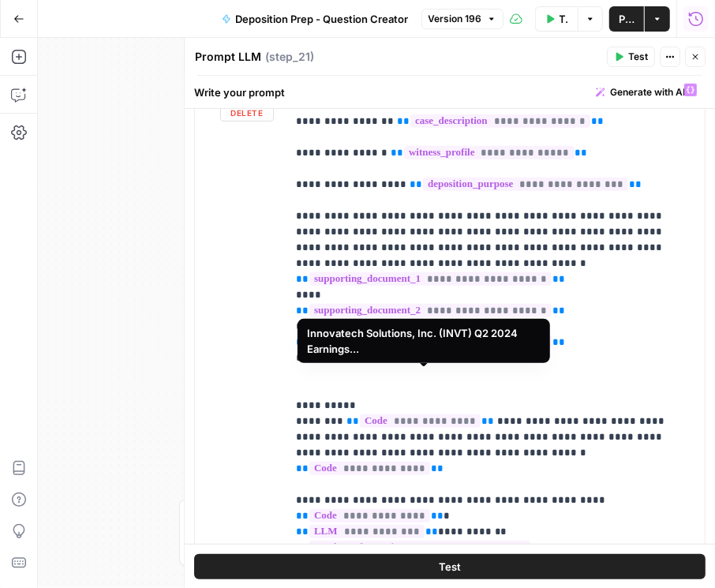
scroll to position [495, 0]
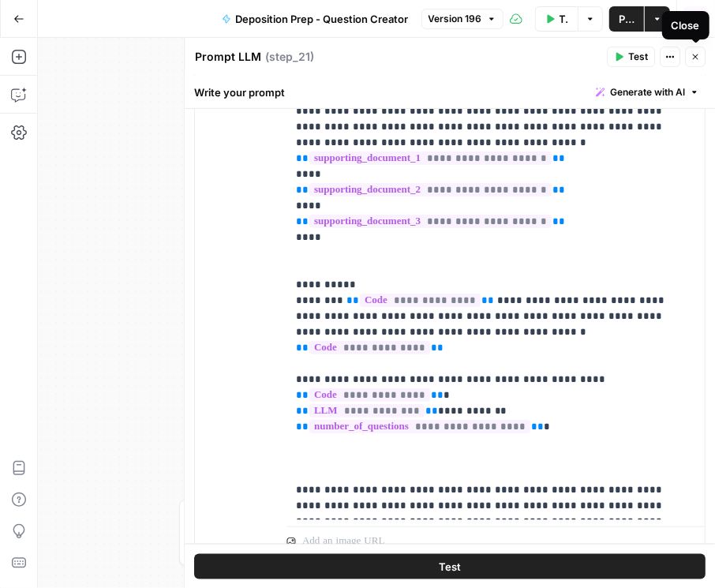
click at [695, 58] on icon "button" at bounding box center [694, 56] width 9 height 9
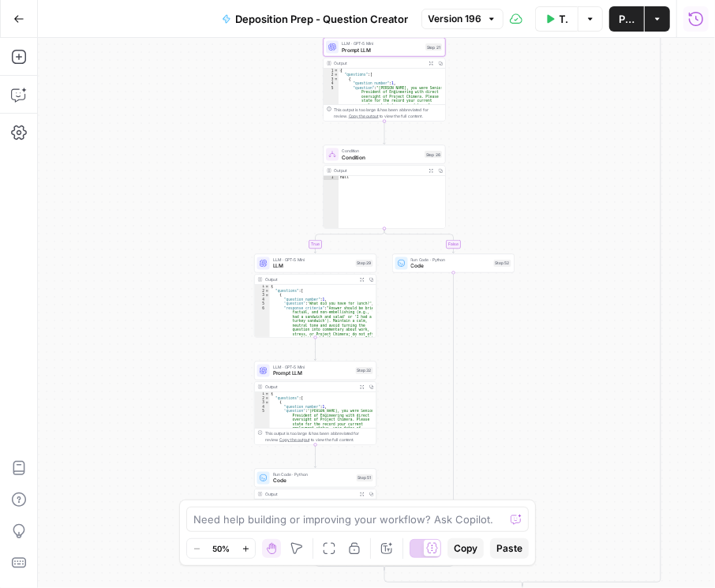
drag, startPoint x: 547, startPoint y: 244, endPoint x: 545, endPoint y: 159, distance: 84.4
click at [568, 73] on div "true true false true false false Workflow Input Settings Inputs Condition Condi…" at bounding box center [376, 313] width 677 height 550
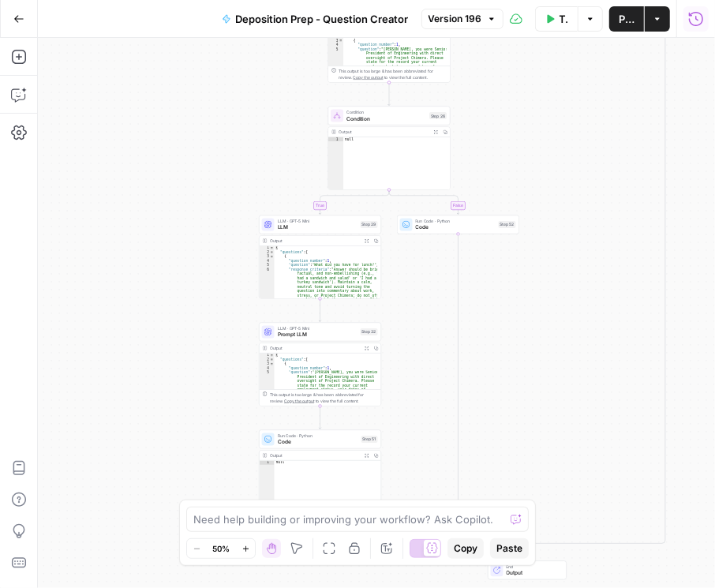
drag, startPoint x: 555, startPoint y: 327, endPoint x: 555, endPoint y: 312, distance: 15.8
click at [555, 312] on div "true true false true false false Workflow Input Settings Inputs Condition Condi…" at bounding box center [376, 313] width 677 height 550
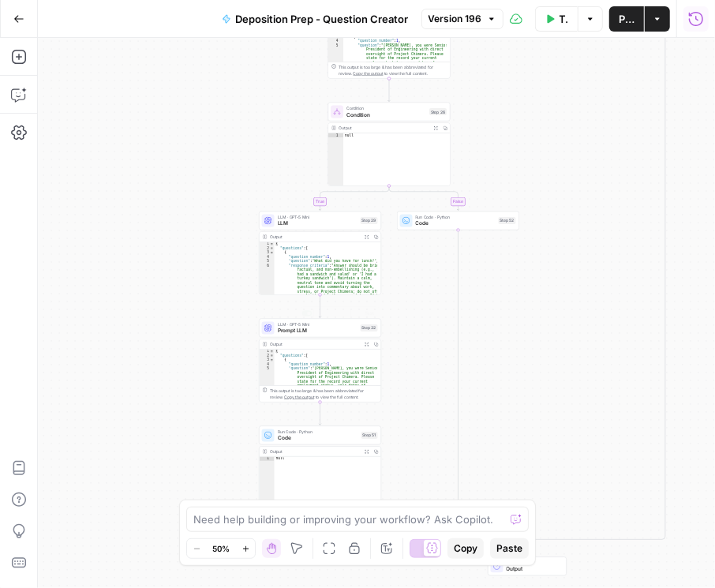
drag, startPoint x: 595, startPoint y: 375, endPoint x: 554, endPoint y: 292, distance: 93.1
click at [555, 294] on div "true true false true false false Workflow Input Settings Inputs Condition Condi…" at bounding box center [376, 313] width 677 height 550
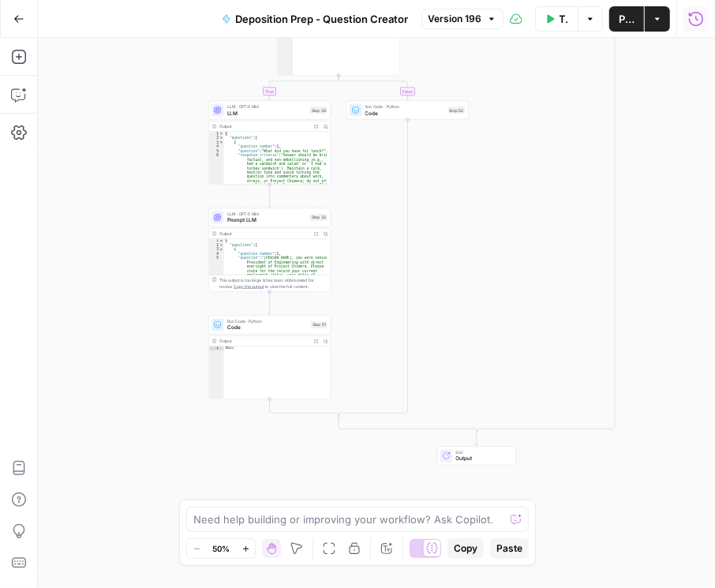
click at [256, 324] on span "Code" at bounding box center [267, 327] width 80 height 8
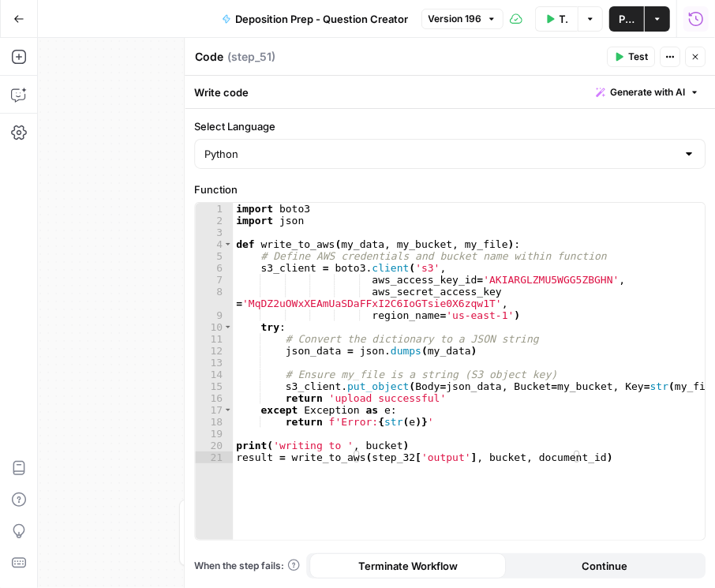
click at [697, 57] on icon "button" at bounding box center [694, 56] width 9 height 9
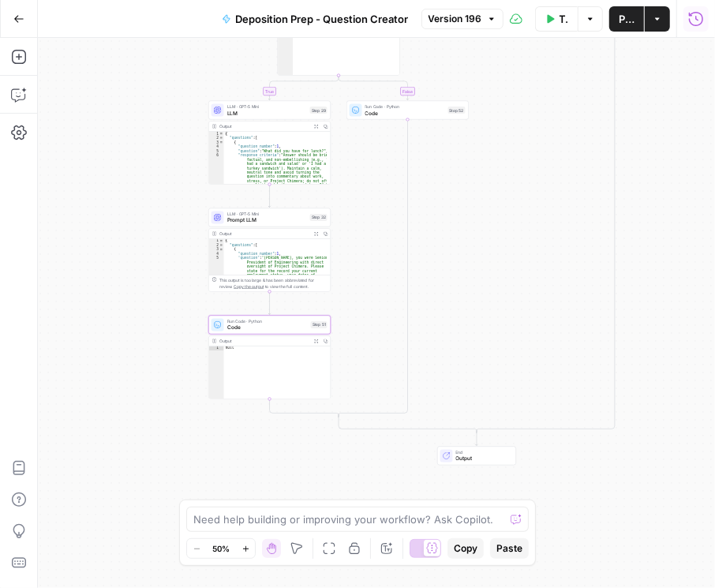
click at [268, 219] on span "Prompt LLM" at bounding box center [267, 220] width 80 height 8
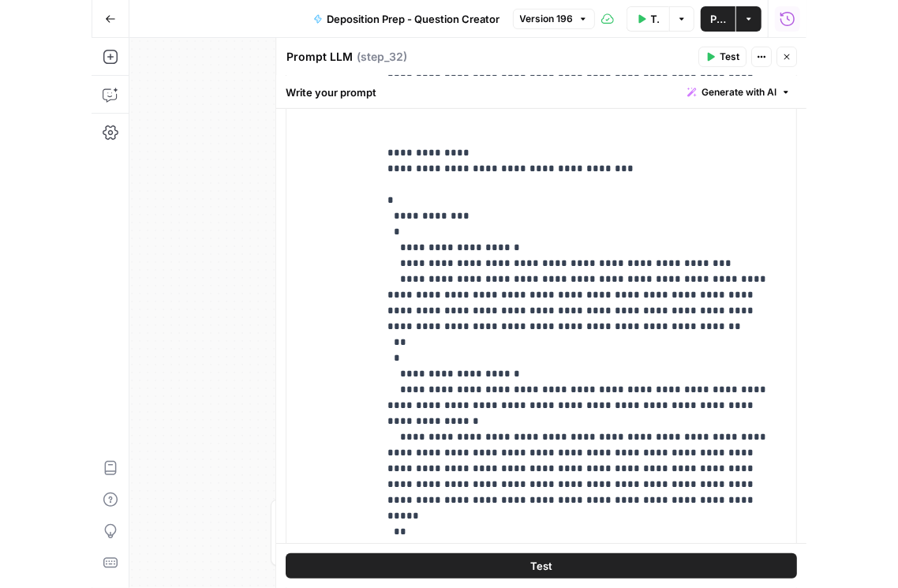
scroll to position [738, 0]
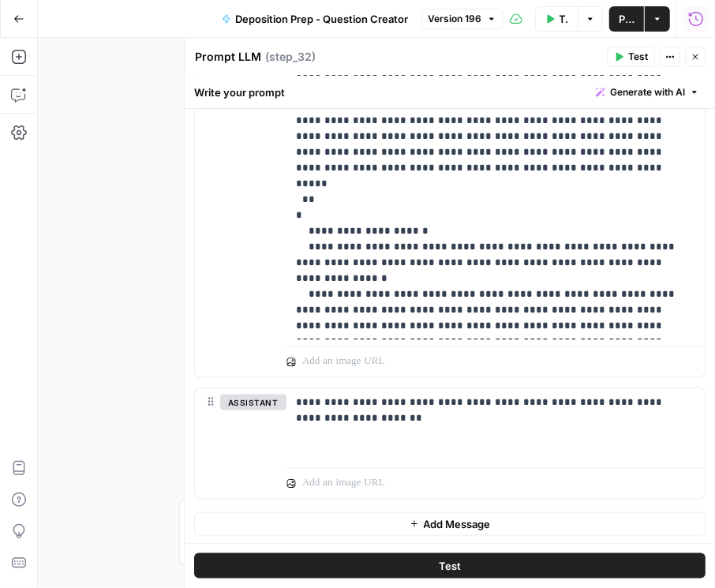
click at [628, 23] on span "Publish" at bounding box center [626, 19] width 16 height 16
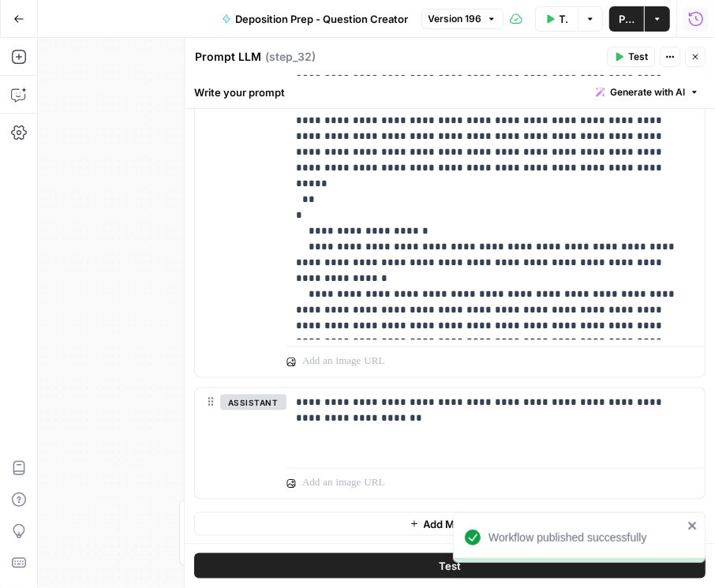
click at [698, 54] on icon "button" at bounding box center [694, 56] width 9 height 9
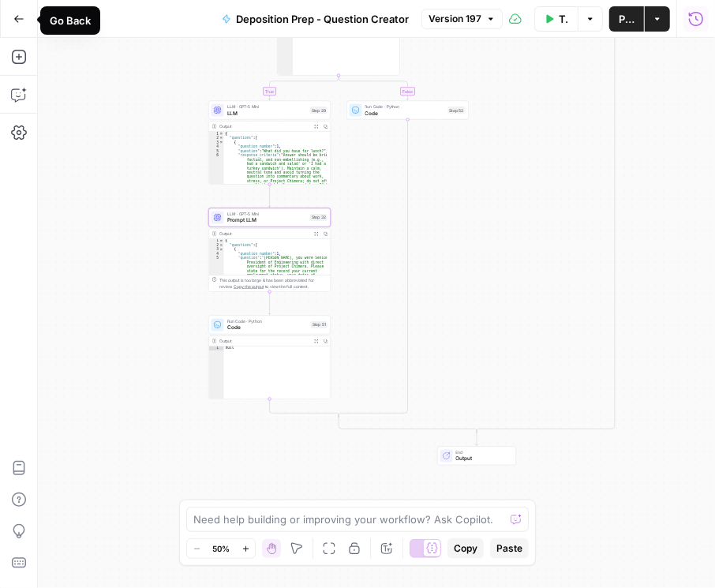
click at [13, 19] on button "Go Back" at bounding box center [19, 19] width 28 height 28
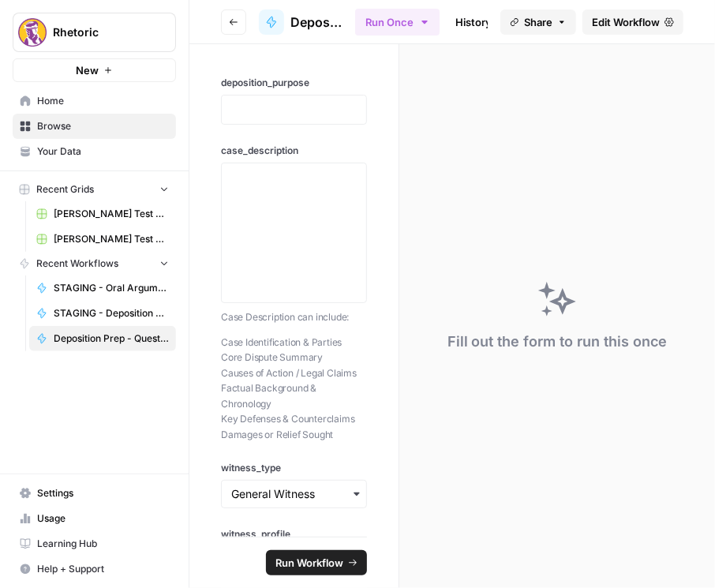
click at [243, 24] on button "Go back" at bounding box center [233, 21] width 25 height 25
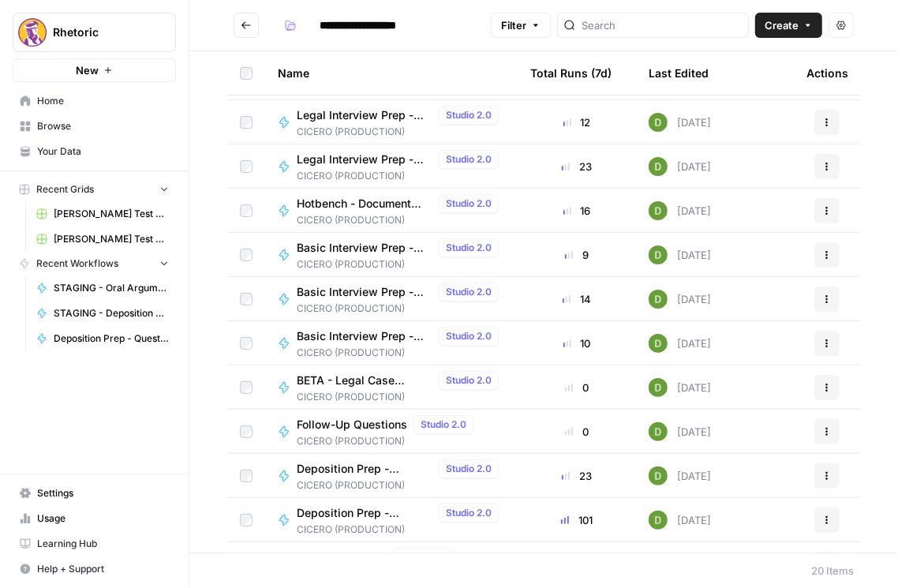
scroll to position [316, 0]
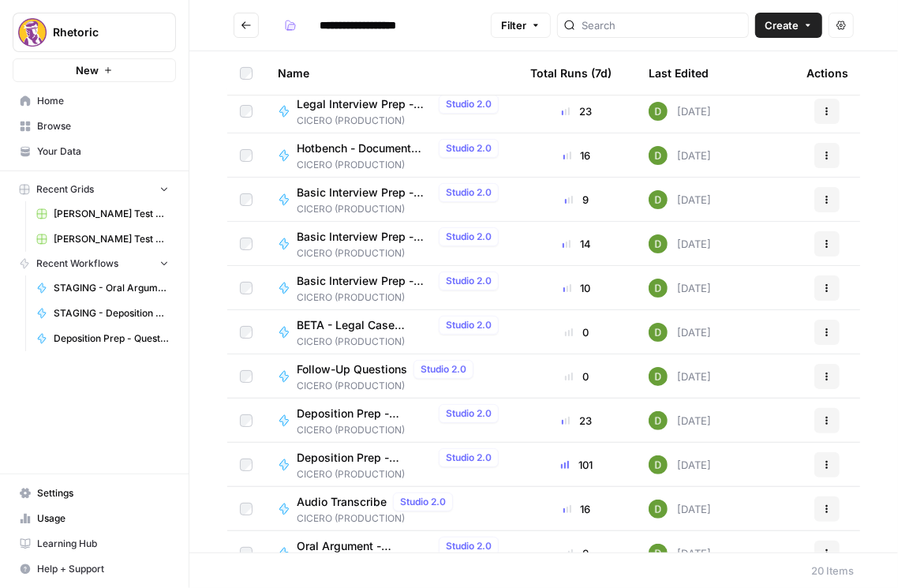
click at [357, 450] on span "Deposition Prep - Grading" at bounding box center [365, 458] width 136 height 16
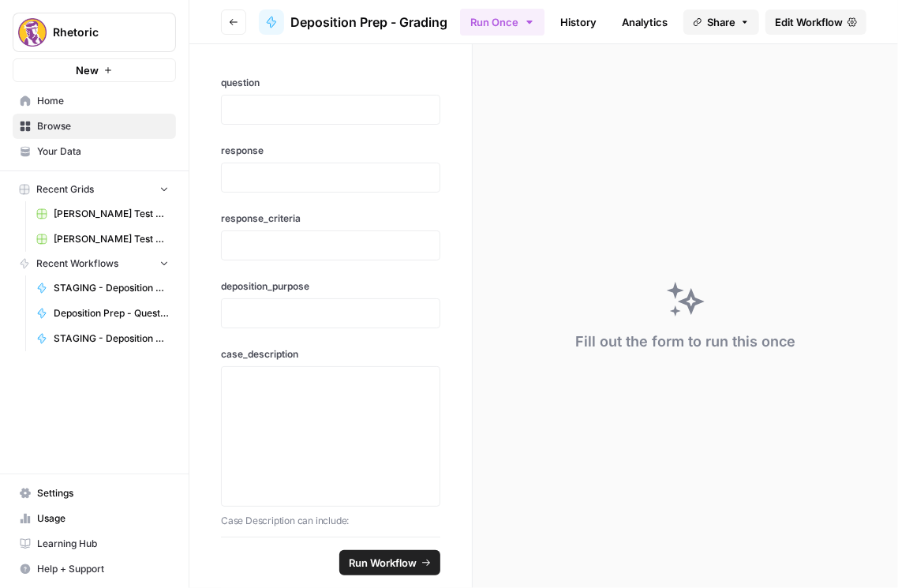
click at [794, 27] on span "Edit Workflow" at bounding box center [809, 22] width 68 height 16
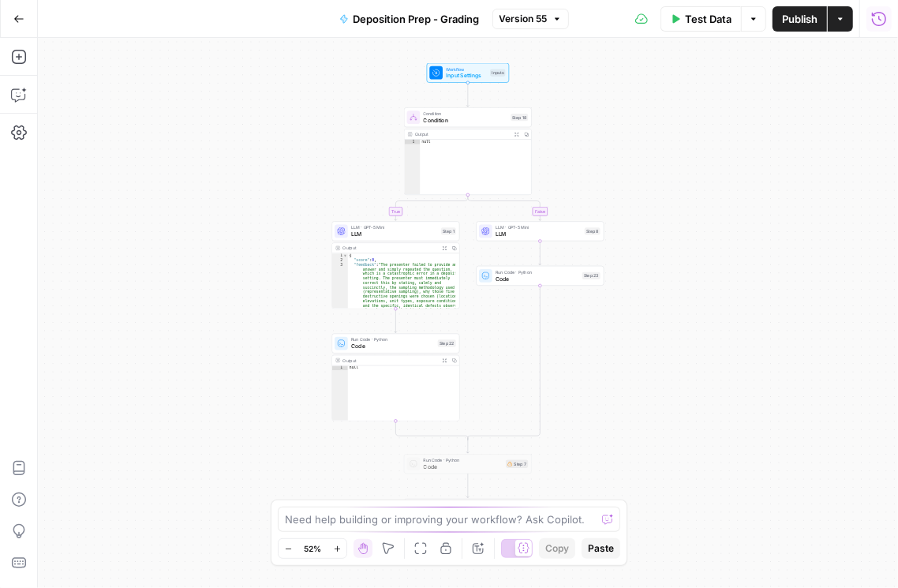
click at [871, 18] on icon "button" at bounding box center [879, 19] width 16 height 16
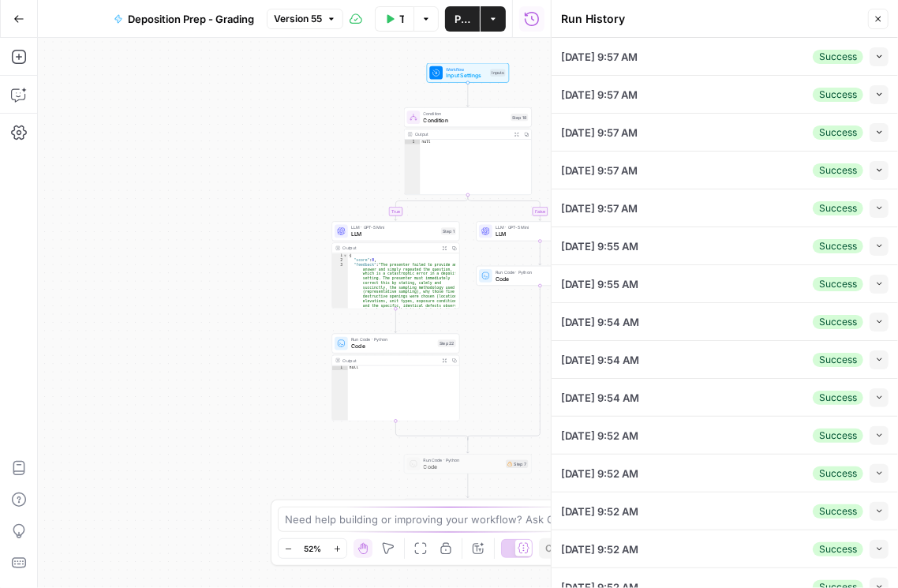
click at [875, 54] on icon "button" at bounding box center [879, 56] width 9 height 9
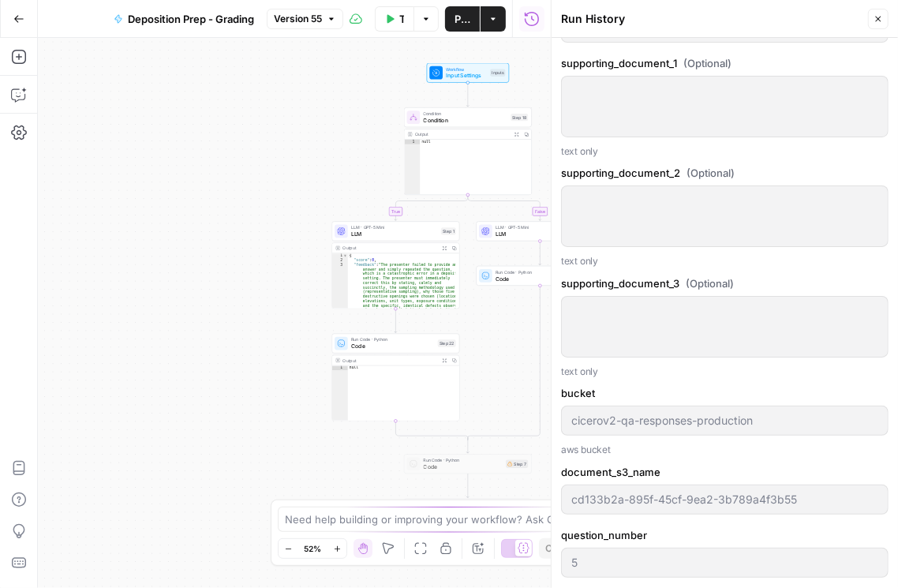
scroll to position [1352, 0]
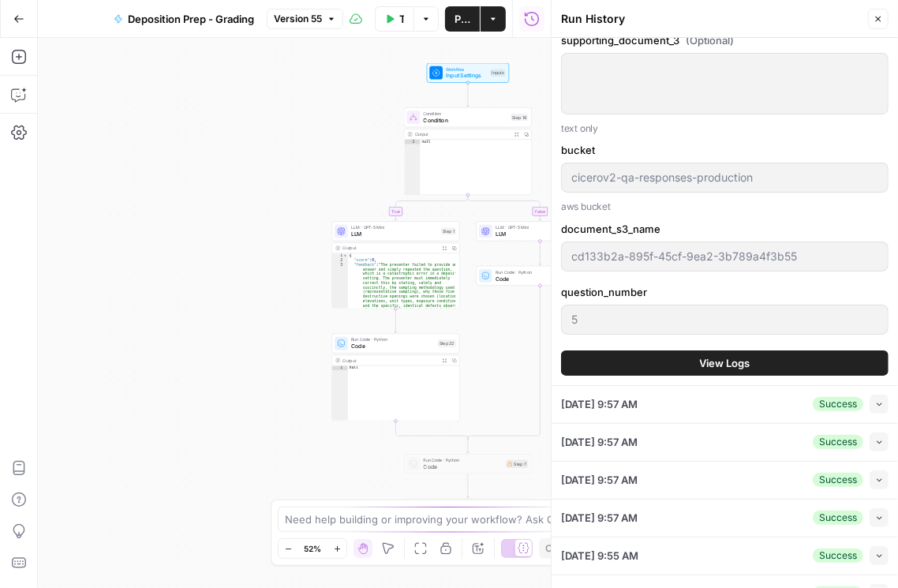
click at [723, 363] on span "View Logs" at bounding box center [725, 363] width 50 height 16
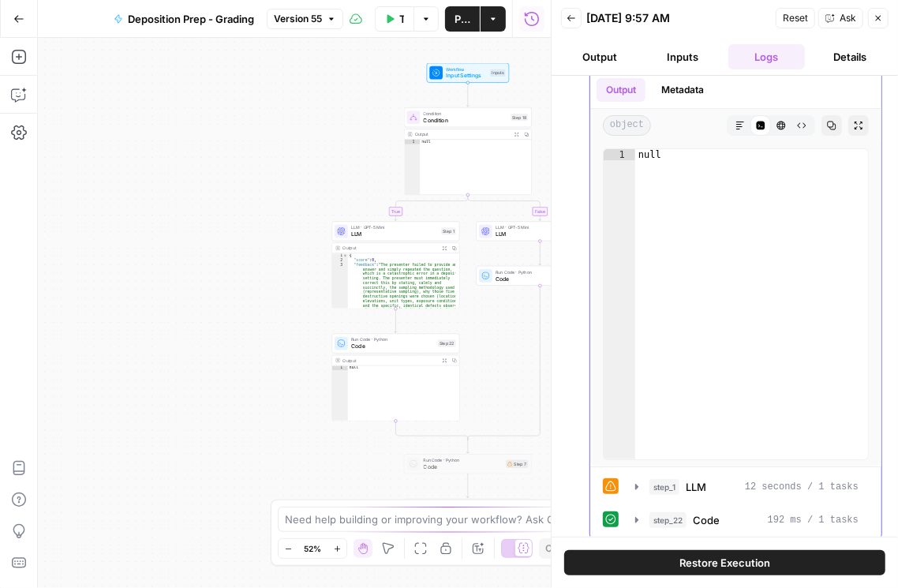
scroll to position [47, 0]
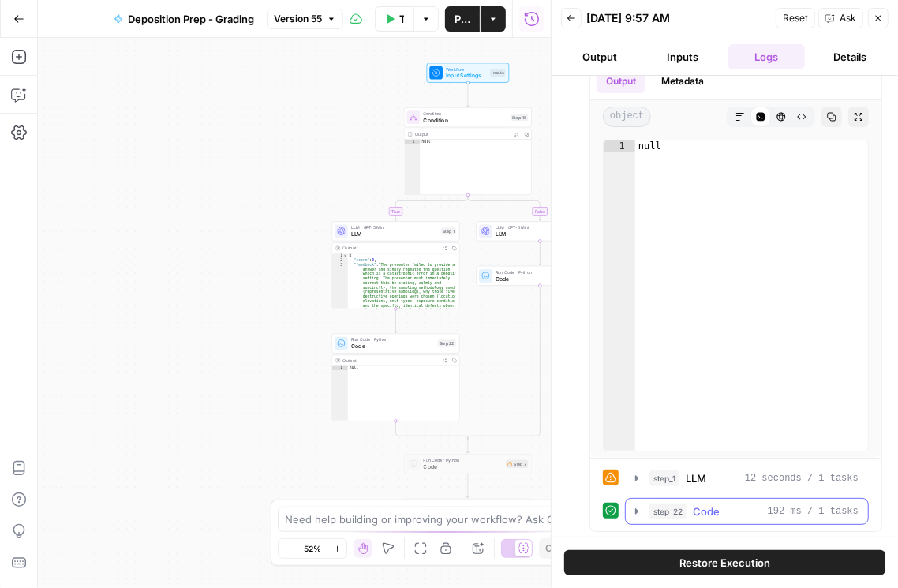
click at [637, 506] on icon "button" at bounding box center [636, 511] width 13 height 13
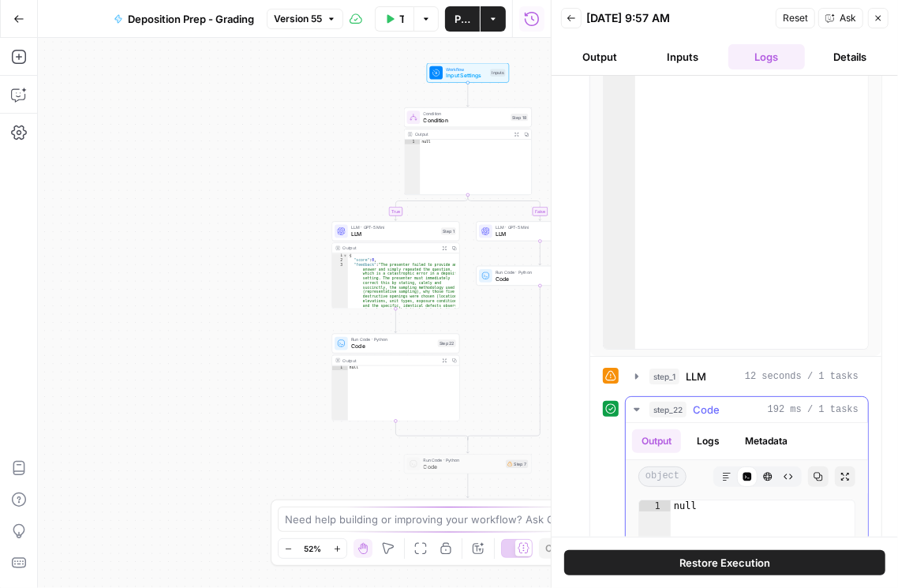
scroll to position [273, 0]
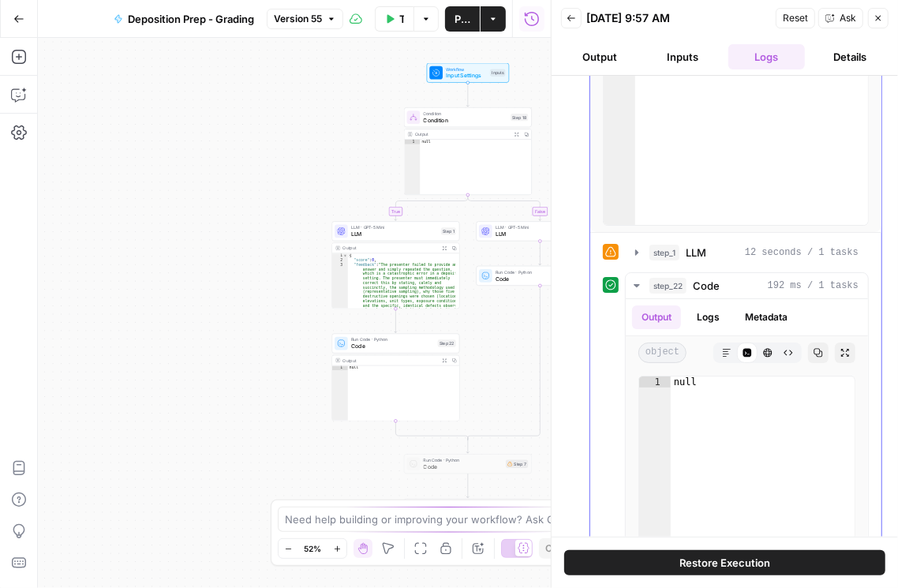
click at [637, 249] on icon "button" at bounding box center [636, 252] width 13 height 13
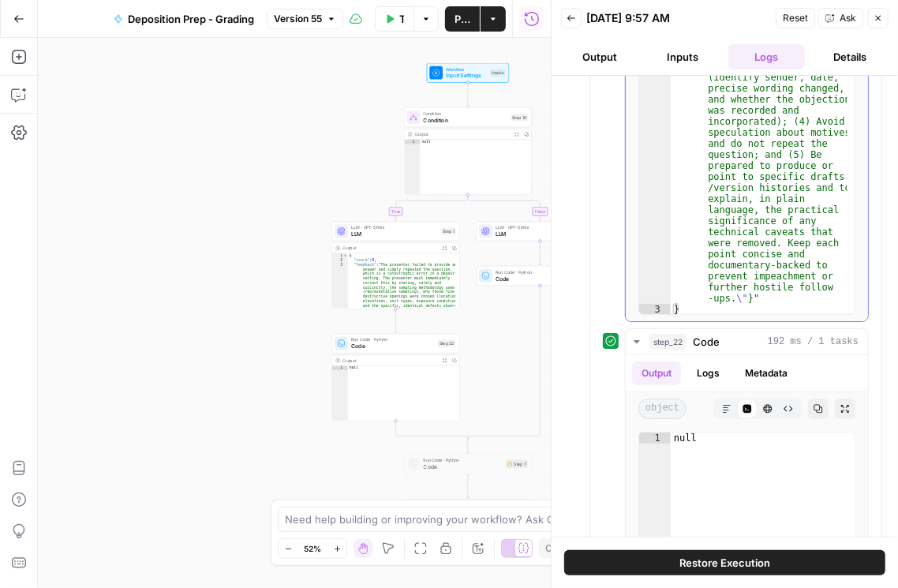
scroll to position [769, 0]
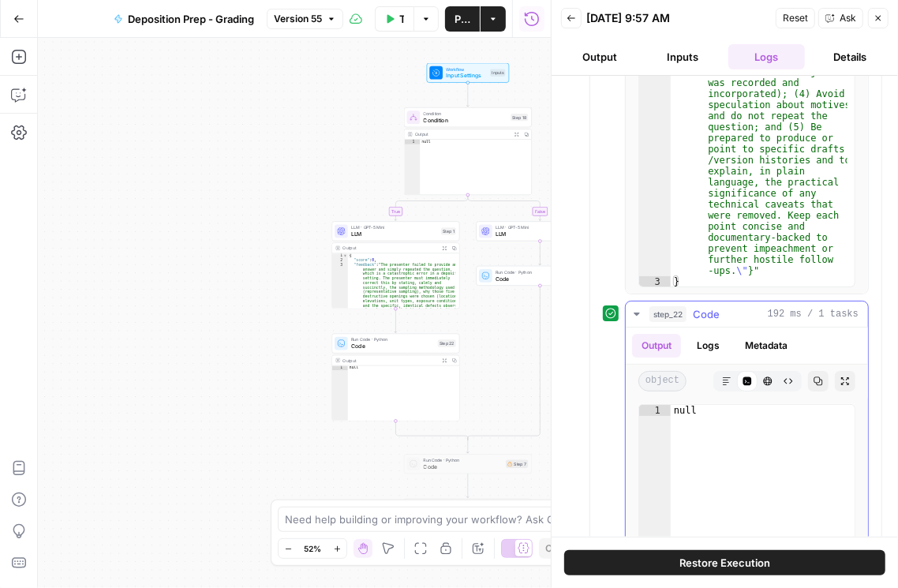
click at [706, 357] on button "Logs" at bounding box center [708, 346] width 42 height 24
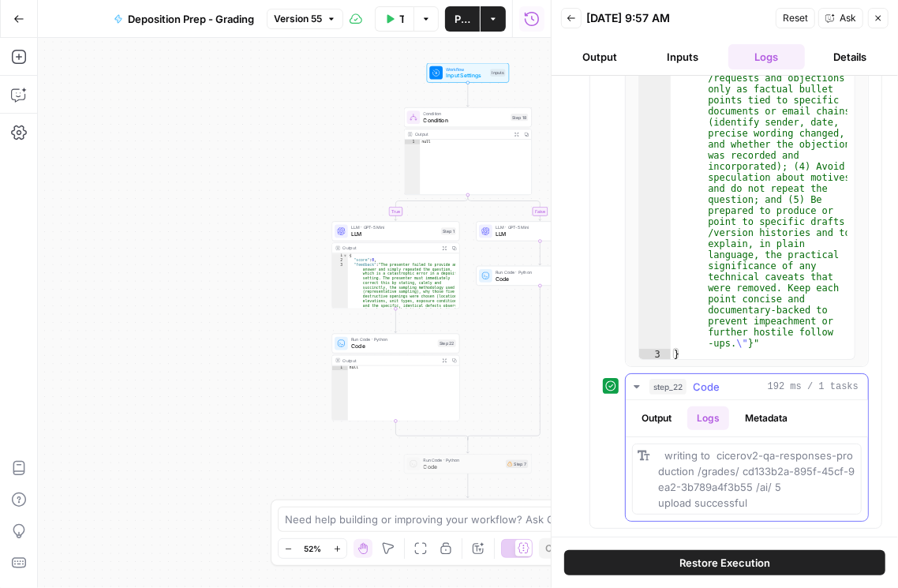
click at [672, 416] on button "Output" at bounding box center [656, 418] width 49 height 24
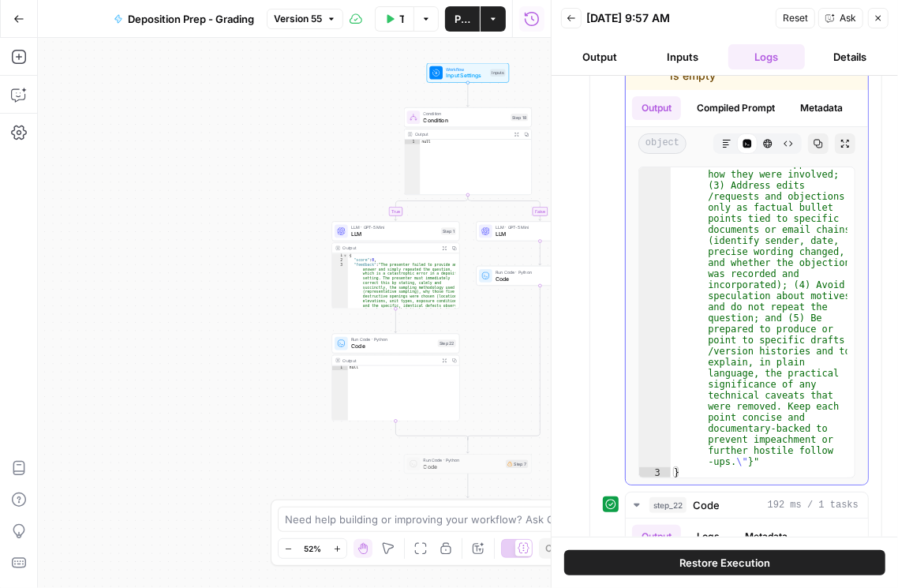
scroll to position [551, 0]
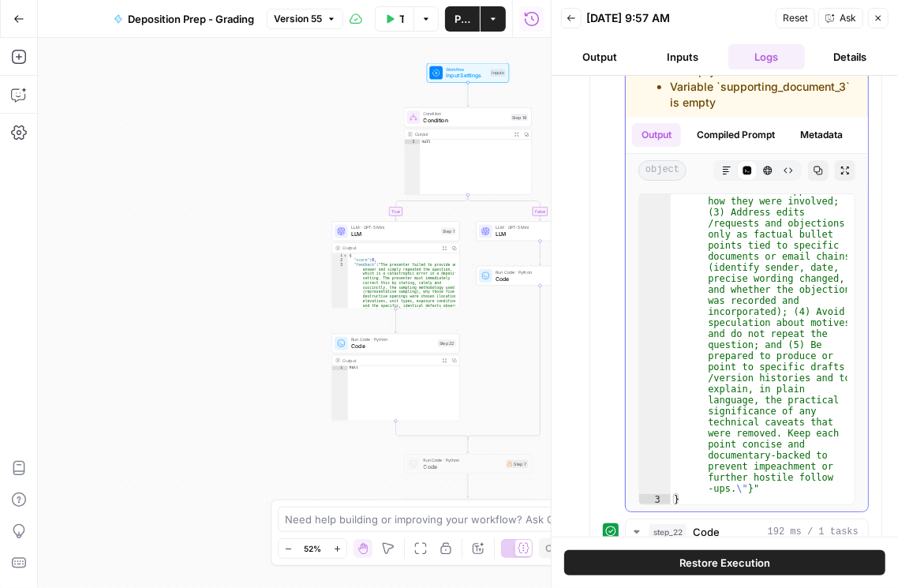
click at [722, 175] on icon "button" at bounding box center [726, 170] width 9 height 9
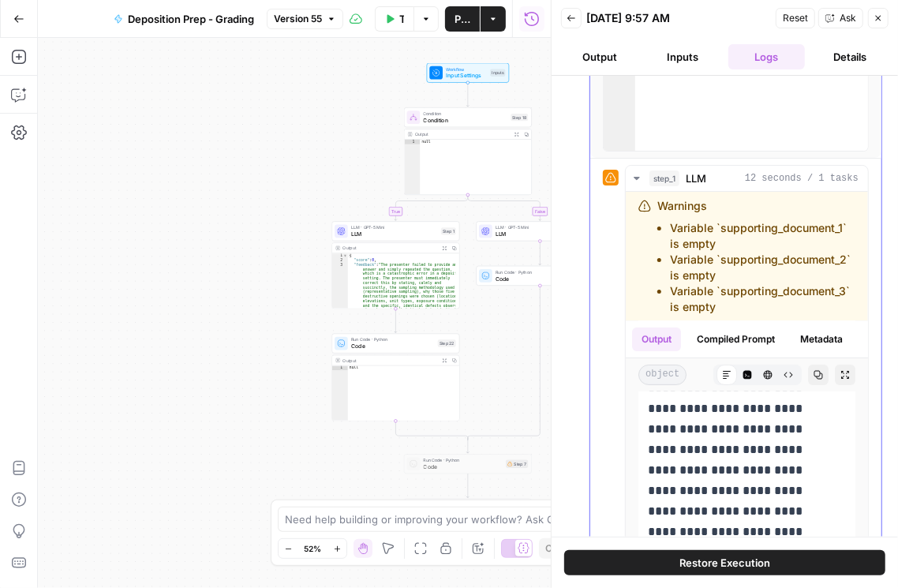
scroll to position [327, 0]
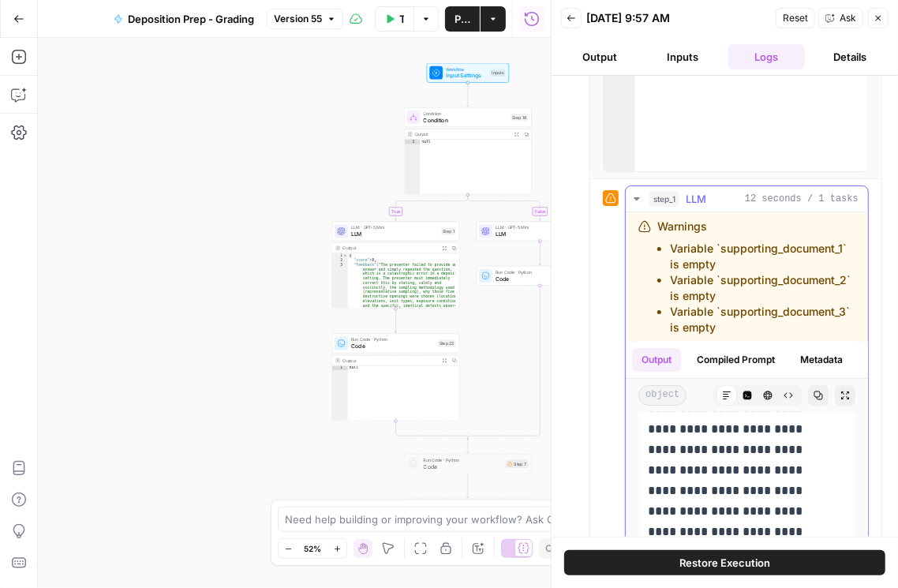
click at [744, 372] on button "Compiled Prompt" at bounding box center [735, 360] width 97 height 24
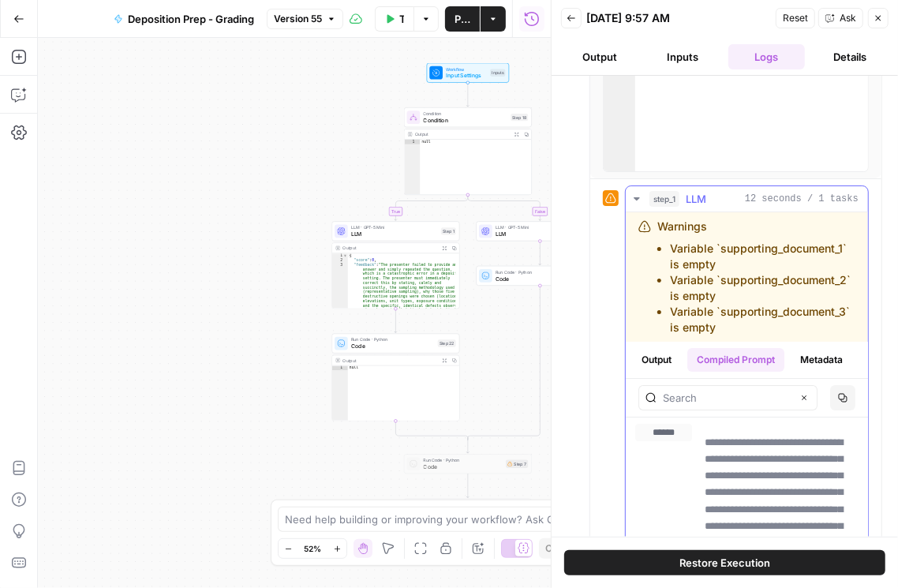
click at [790, 372] on button "Metadata" at bounding box center [821, 360] width 62 height 24
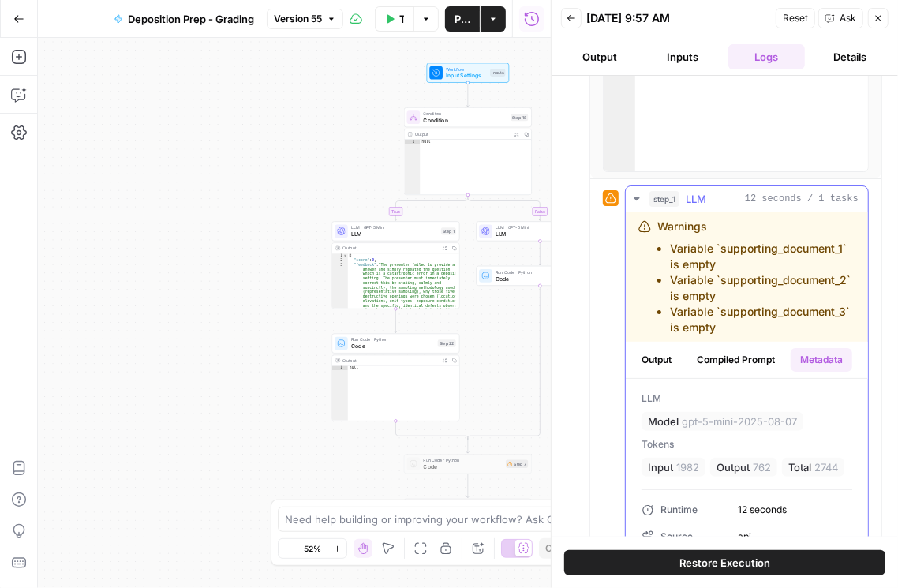
click at [652, 372] on button "Output" at bounding box center [656, 360] width 49 height 24
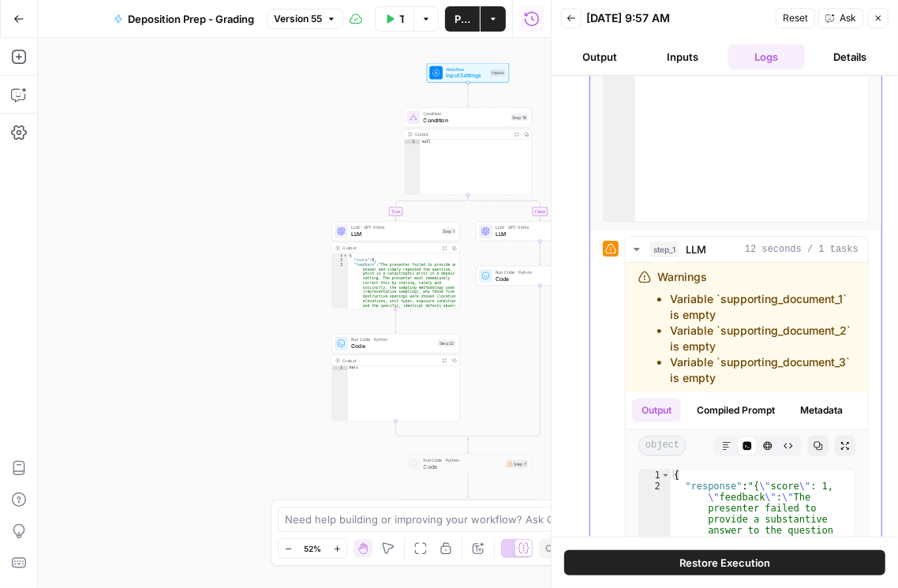
scroll to position [101, 0]
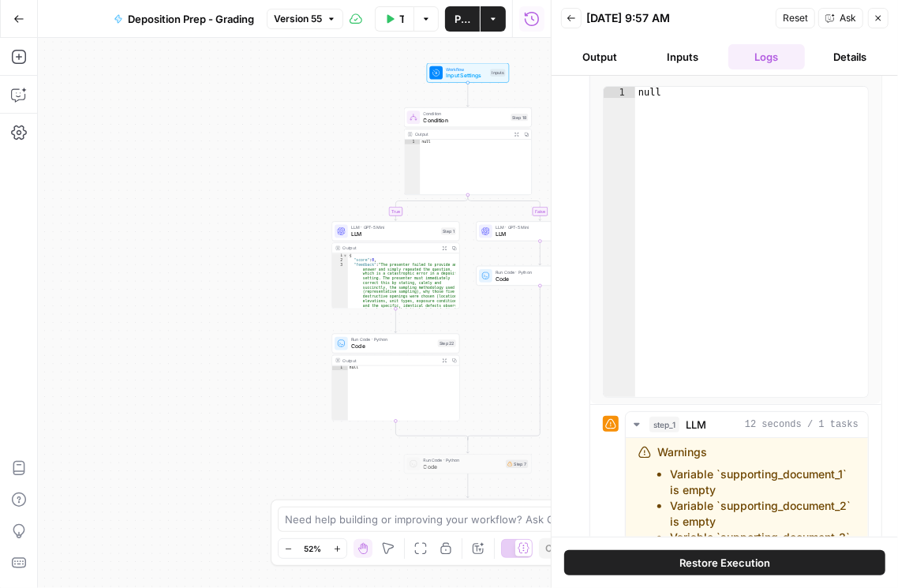
click at [570, 21] on icon "button" at bounding box center [570, 17] width 9 height 9
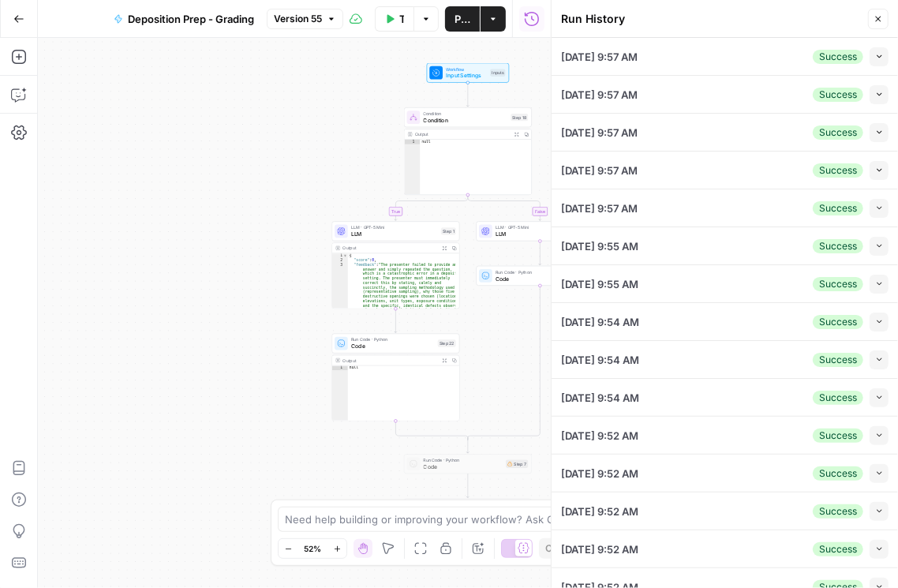
click at [875, 94] on icon "button" at bounding box center [879, 94] width 9 height 9
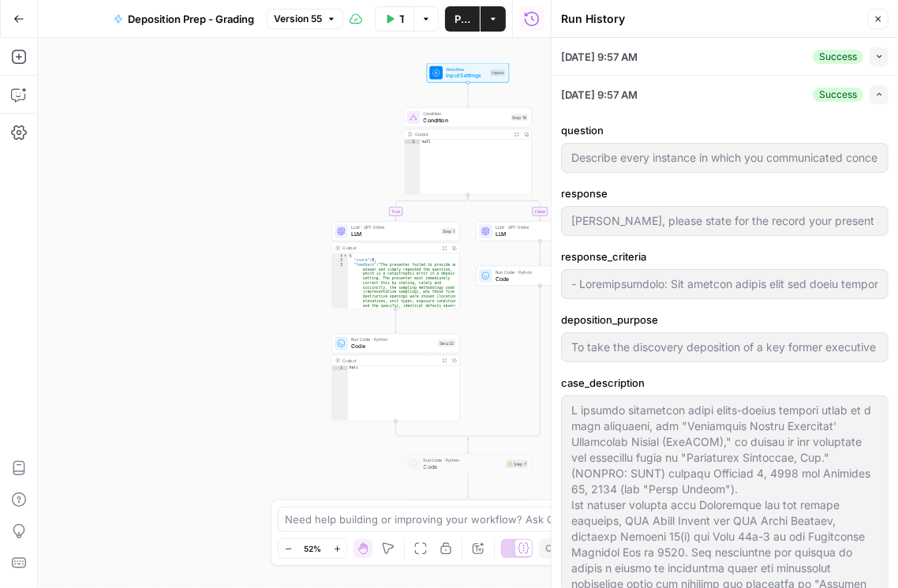
click at [875, 97] on icon "button" at bounding box center [879, 94] width 9 height 9
type input "Ms. Miller, please state for the record your present and most recent position a…"
type input "- Exhaustiveness: The witness should list all known communications (not just th…"
type input "To take the discovery deposition of a key former executive of the defendant cor…"
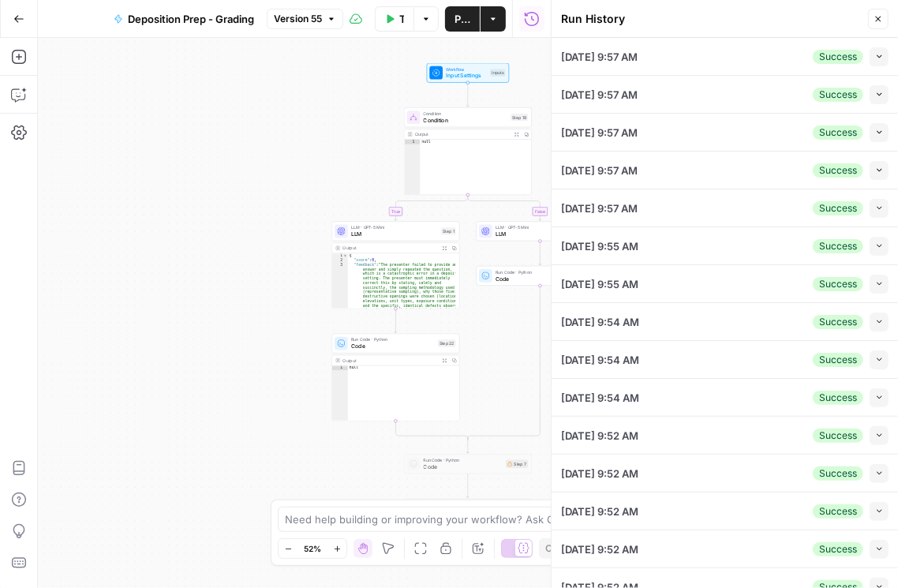
click at [875, 206] on span "button" at bounding box center [879, 208] width 9 height 9
type input "Ms. Miller, please state for the record your present and most recent position a…"
type input "- Exhaustiveness: The witness should list all known communications (not just th…"
type input "To take the discovery deposition of a key former executive of the defendant cor…"
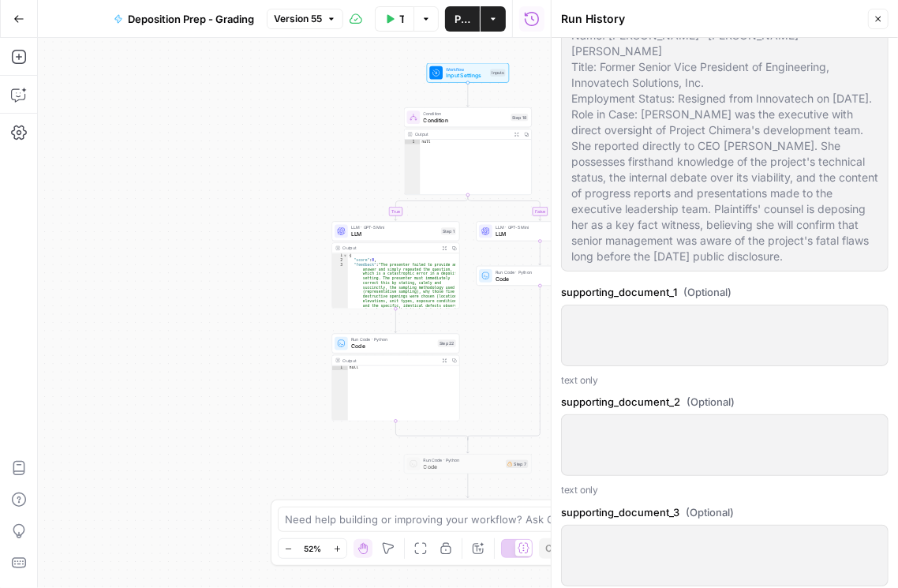
scroll to position [947, 0]
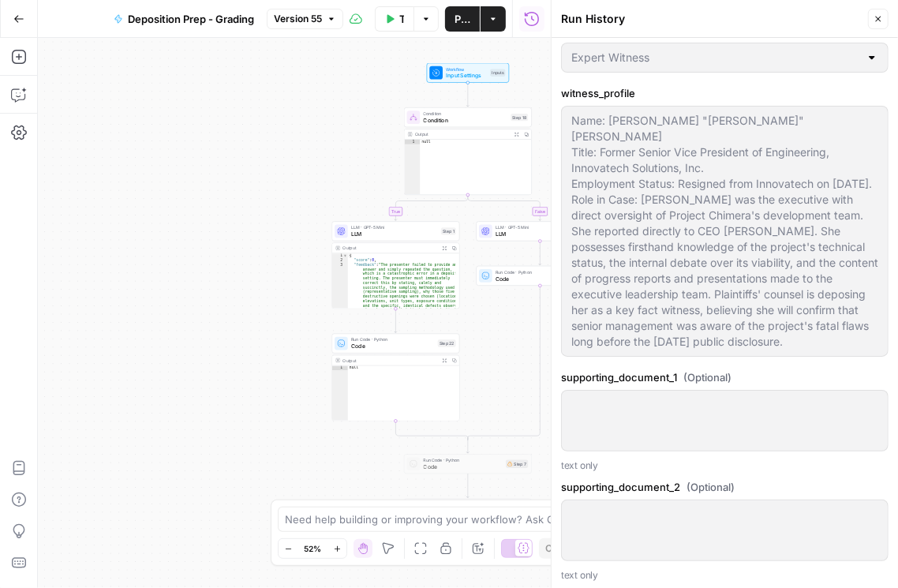
click at [880, 21] on icon "button" at bounding box center [879, 20] width 6 height 6
type input "Ms. Miller, please state for the record your present and most recent position a…"
type input "- Exhaustiveness: The witness should list all known communications (not just th…"
type input "To take the discovery deposition of a key former executive of the defendant cor…"
type input "Ms. Miller, please state for the record your present and most recent position a…"
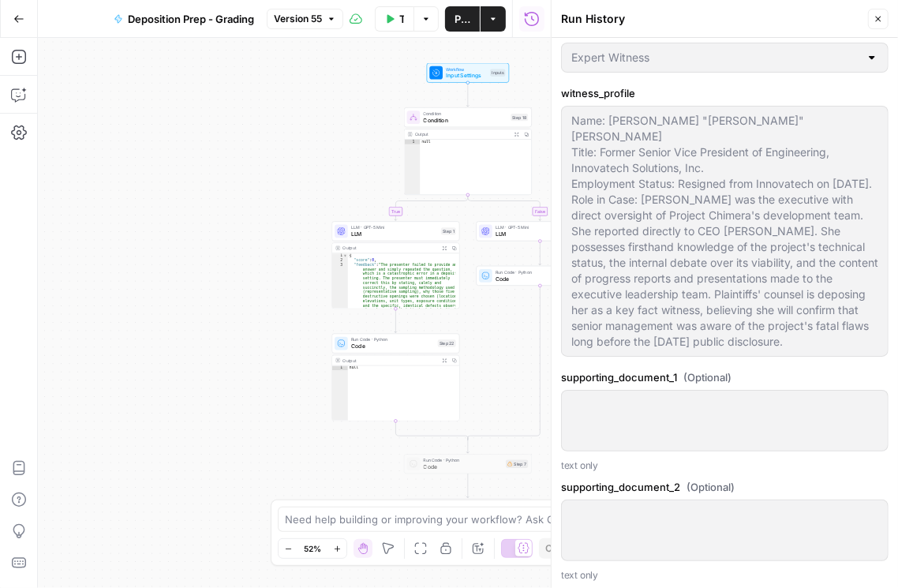
type input "- Command & Credibility: The witness should begin with a concise statement of t…"
type input "To take the discovery deposition of a key former executive of the defendant cor…"
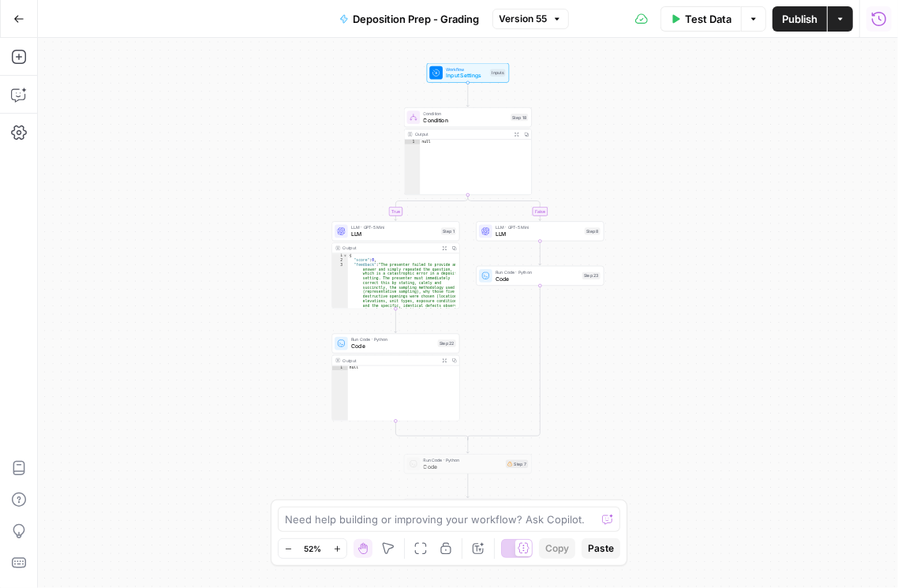
click at [880, 19] on icon "button" at bounding box center [879, 18] width 14 height 14
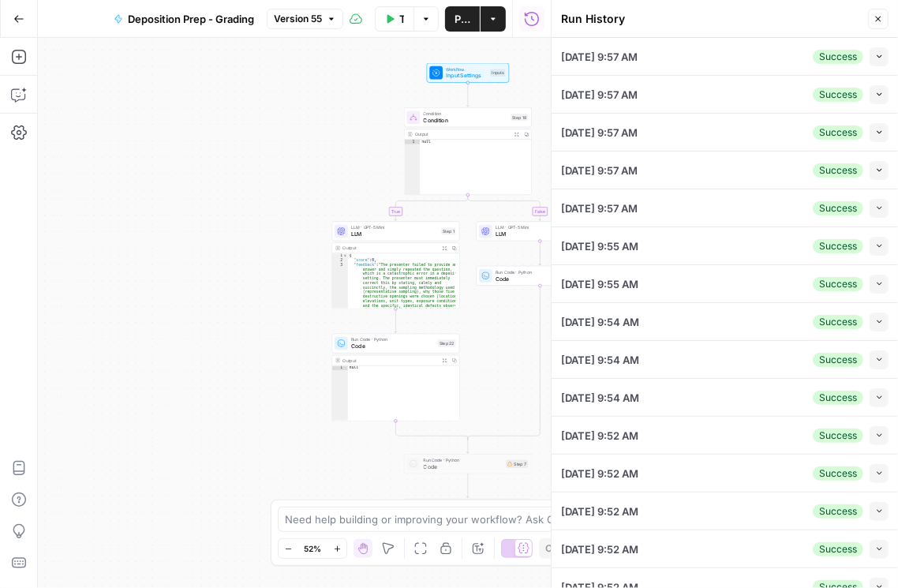
click at [871, 174] on button "Collapse" at bounding box center [878, 170] width 19 height 19
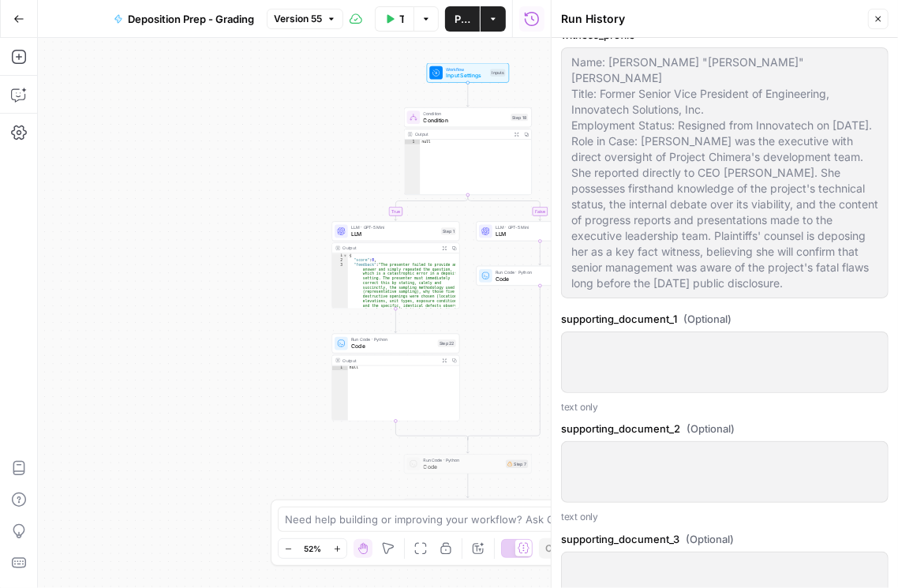
scroll to position [721, 0]
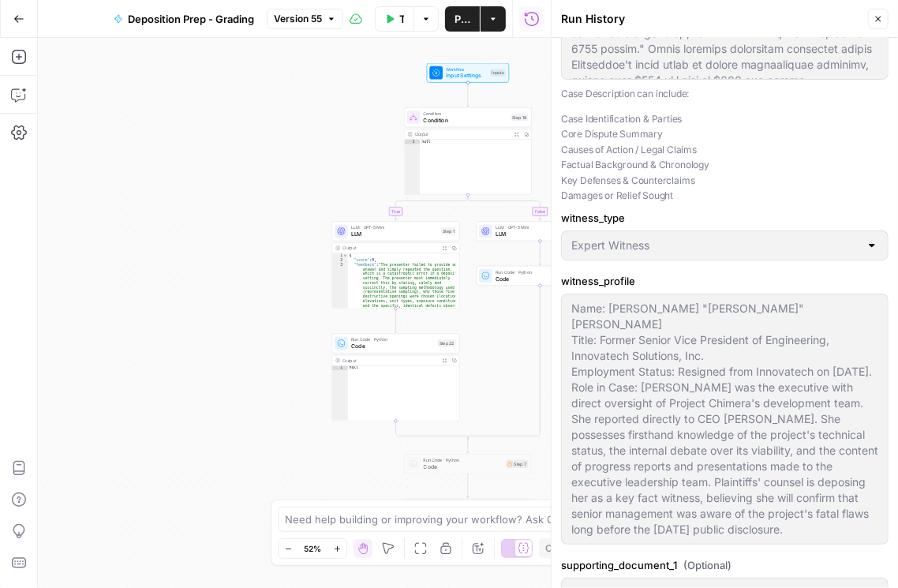
click at [880, 18] on icon "button" at bounding box center [877, 18] width 9 height 9
type input "Ms. Miller, please state for the record your present and most recent position a…"
type input "- Command & Credibility: The witness should respond methodically, listing docum…"
type input "To take the discovery deposition of a key former executive of the defendant cor…"
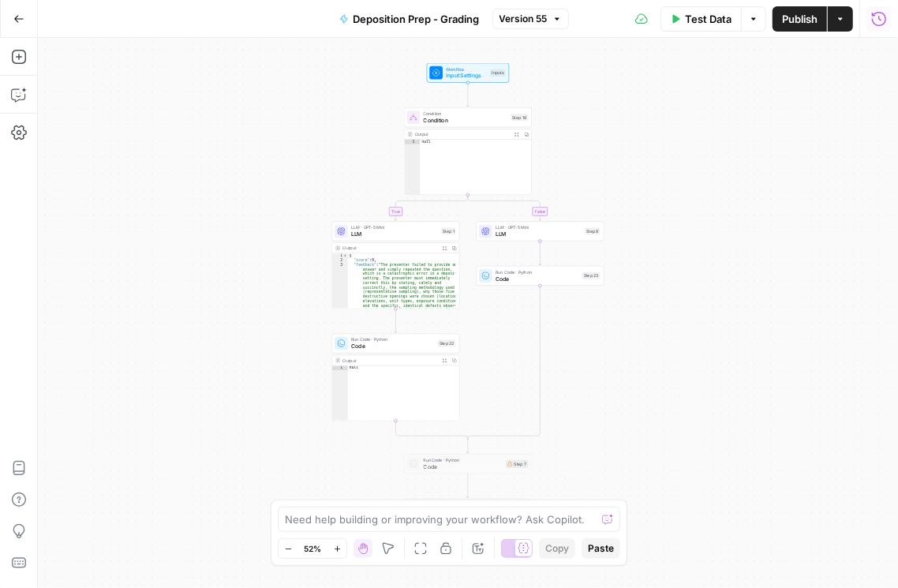
click at [876, 23] on icon "button" at bounding box center [879, 19] width 16 height 16
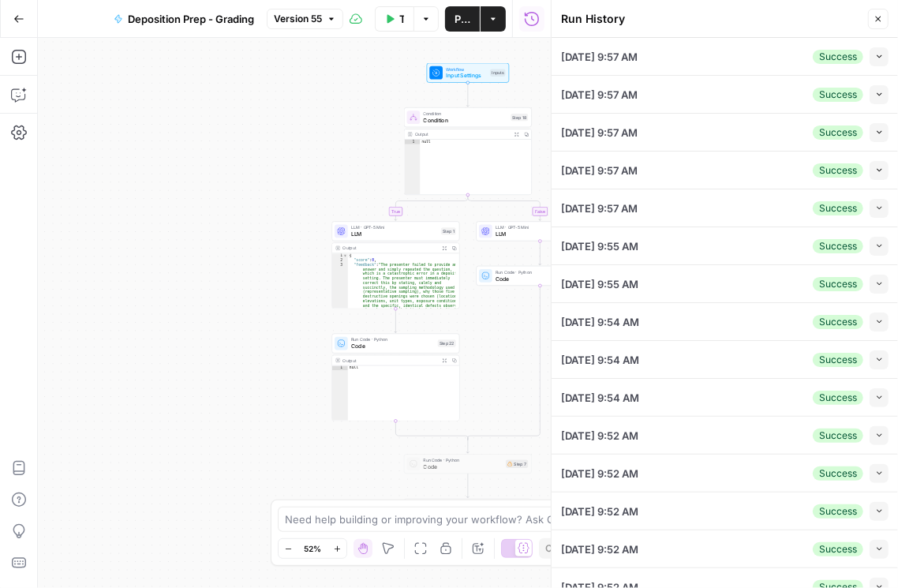
click at [876, 59] on button "Collapse" at bounding box center [878, 56] width 19 height 19
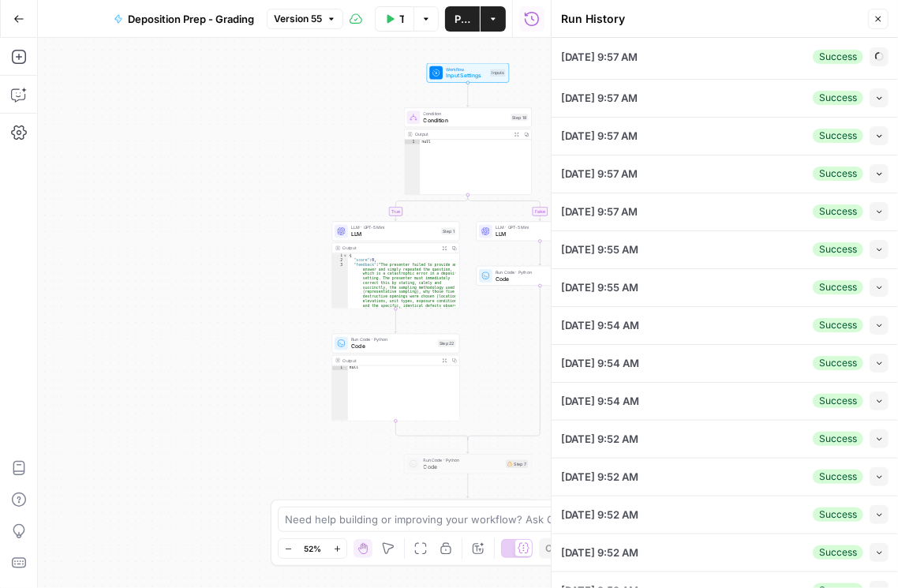
type input "What involvement did you have in preparing any internal or external presentatio…"
type input "Ms. Miller, please state for the record your present and most recent position a…"
type input "- Role Clarification: The witness should say exactly what she prepared (e.g., t…"
type input "To take the discovery deposition of a key former executive of the defendant cor…"
type textarea "A federal securities fraud class-action lawsuit filed by a lead plaintiff, the …"
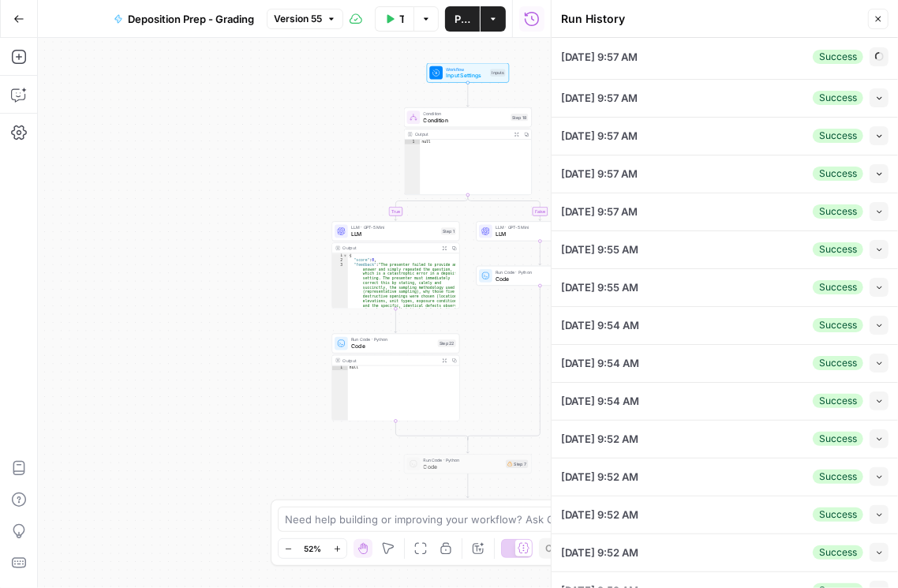
type input "Expert Witness"
type textarea "Name: Katherine "Kate" Miller Title: Former Senior Vice President of Engineerin…"
type input "cicerov2-qa-responses-production"
type input "cd133b2a-895f-45cf-9ea2-3b789a4f3b55"
type input "5"
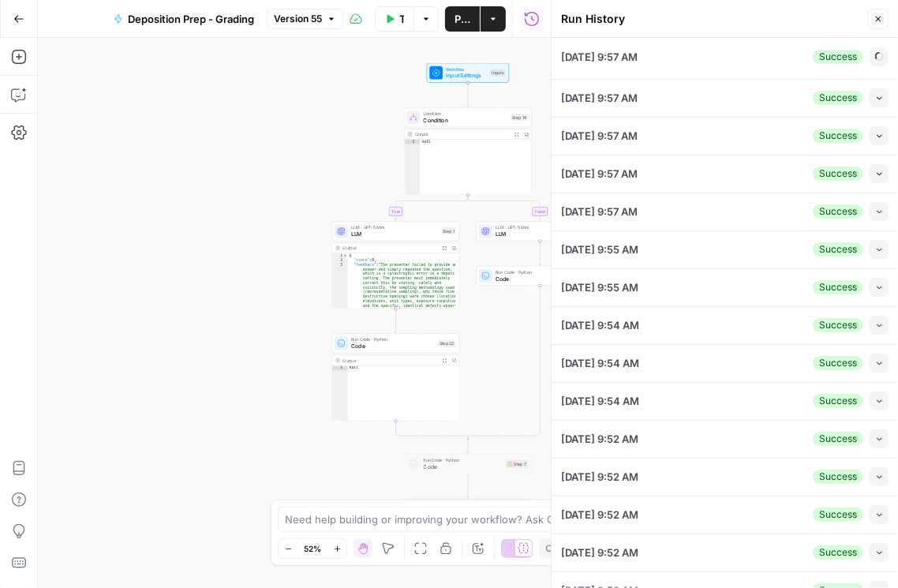
type input "Ms. Miller, please state for the record your present and most recent position a…"
type input "- Role Clarification: The witness should say exactly what she prepared (e.g., t…"
type input "To take the discovery deposition of a key former executive of the defendant cor…"
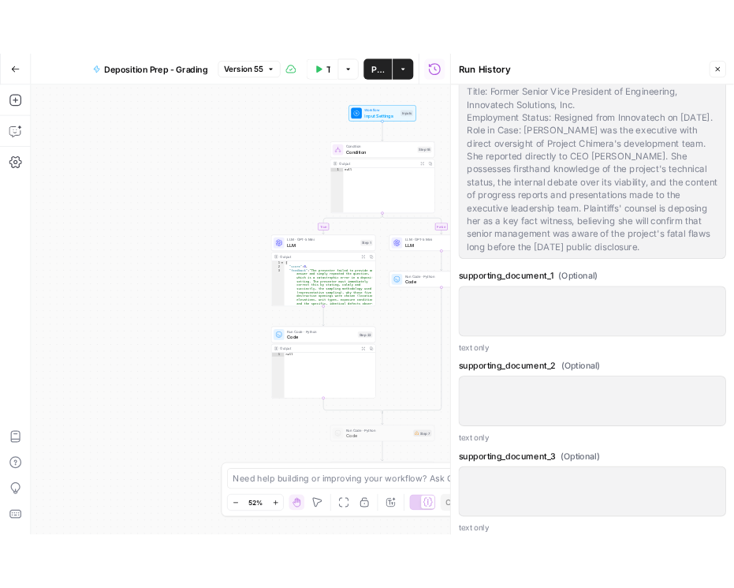
scroll to position [676, 0]
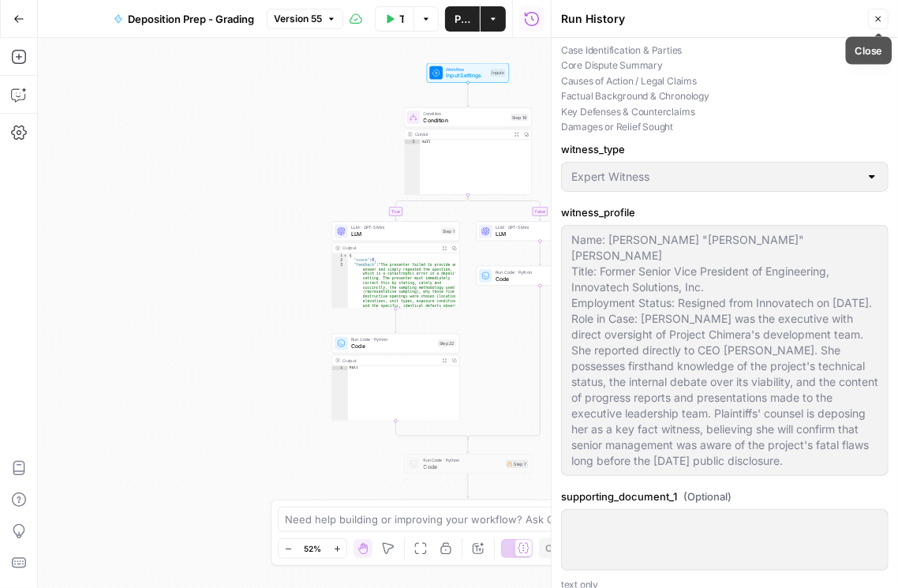
click at [877, 21] on icon "button" at bounding box center [877, 18] width 9 height 9
type input "Ms. Miller, please state for the record your present and most recent position a…"
type input "- Role Clarification: The witness should say exactly what she prepared (e.g., t…"
type input "To take the discovery deposition of a key former executive of the defendant cor…"
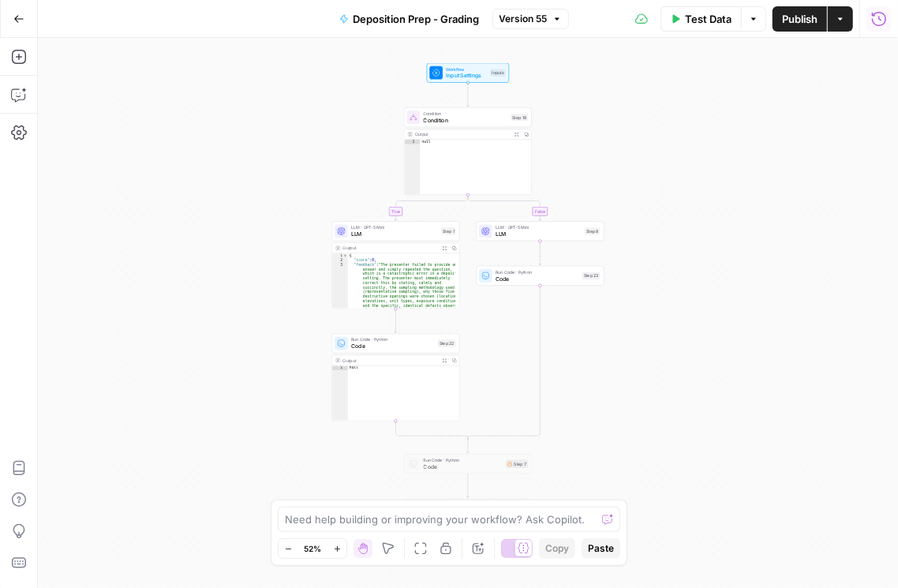
click at [873, 24] on icon "button" at bounding box center [879, 19] width 16 height 16
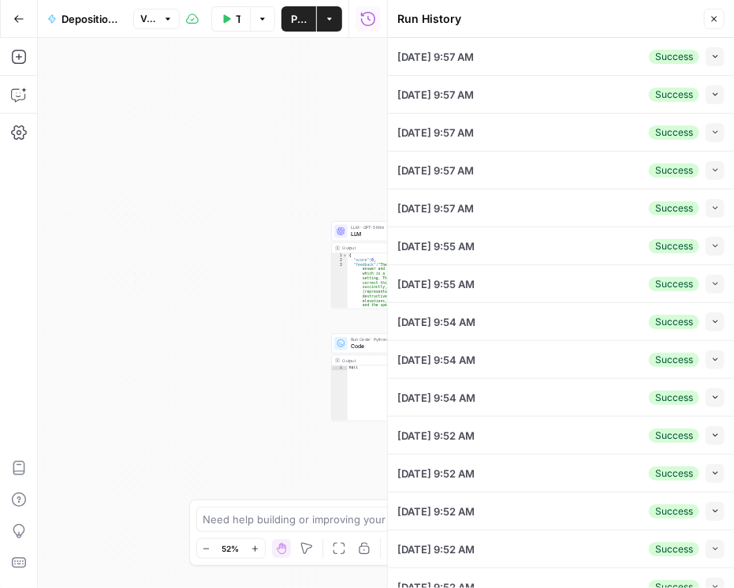
drag, startPoint x: 708, startPoint y: 63, endPoint x: 705, endPoint y: 71, distance: 8.2
click at [708, 63] on button "Collapse" at bounding box center [715, 56] width 19 height 19
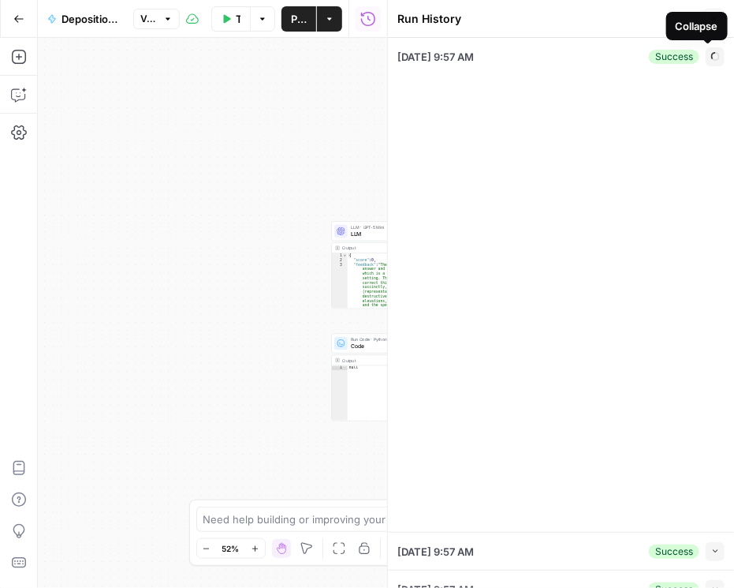
type input "Ms. Miller, please state for the record your present and most recent position a…"
type input "- Role Clarification: The witness should say exactly what she prepared (e.g., t…"
type input "To take the discovery deposition of a key former executive of the defendant cor…"
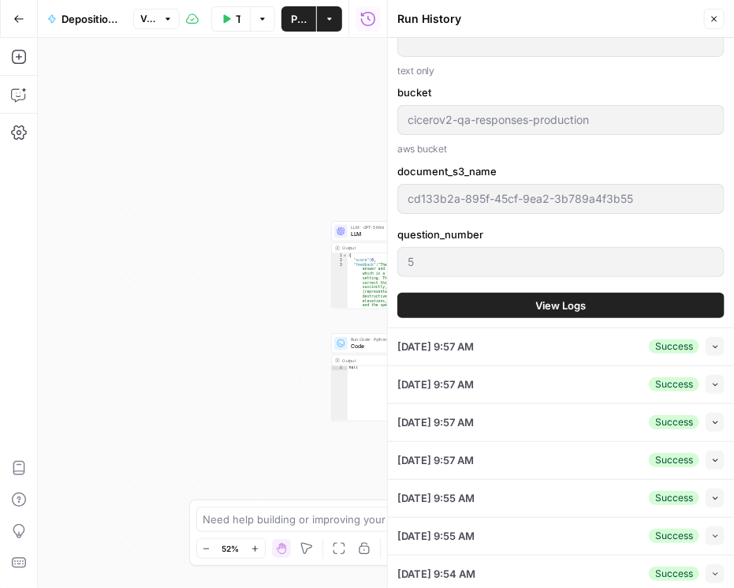
scroll to position [1442, 0]
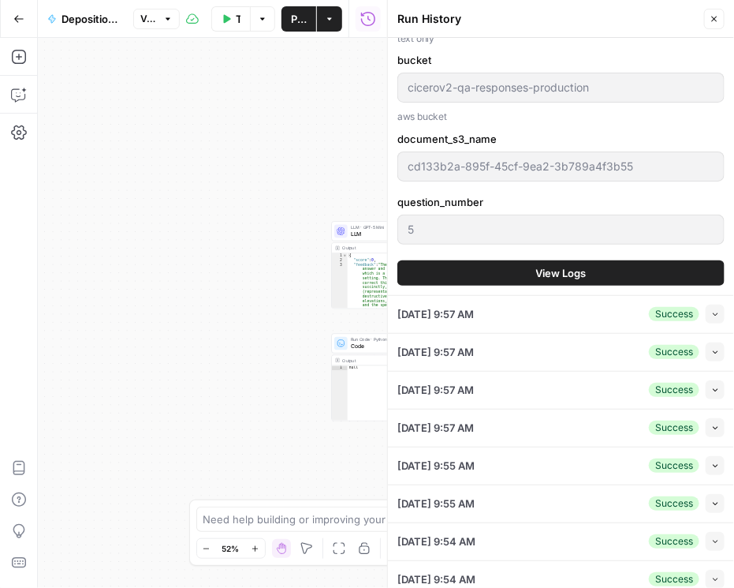
click at [580, 271] on span "View Logs" at bounding box center [561, 273] width 50 height 16
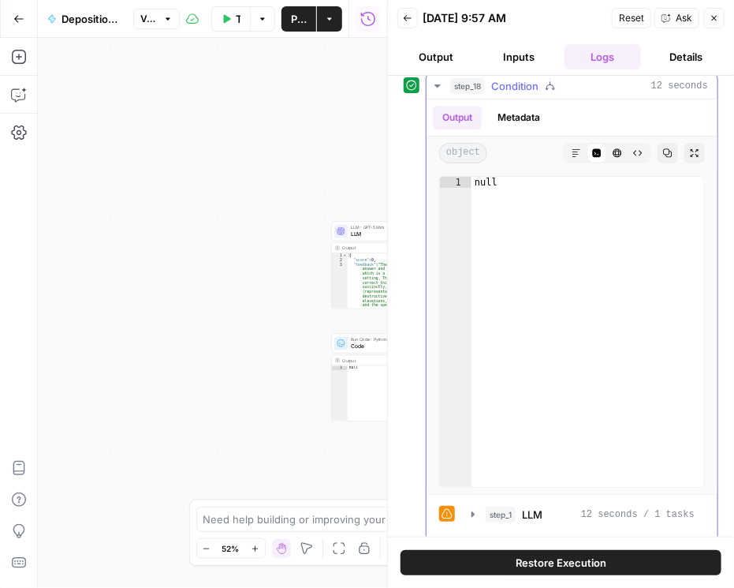
scroll to position [0, 0]
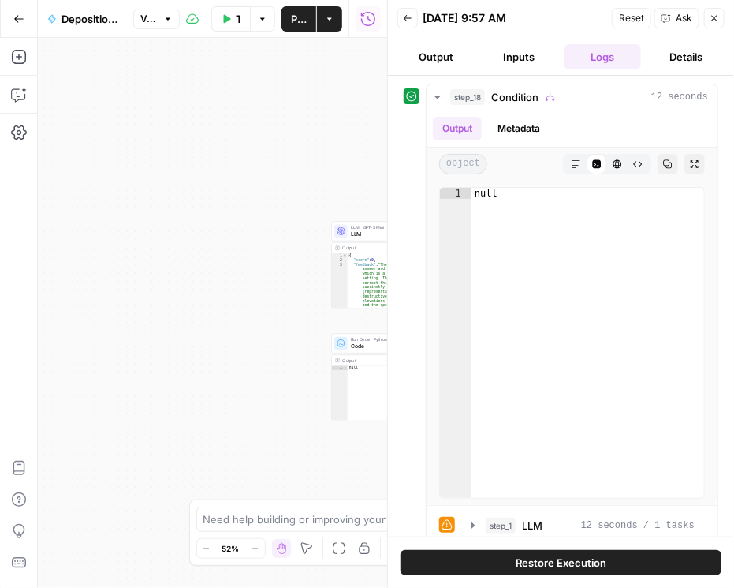
click at [514, 56] on button "Inputs" at bounding box center [519, 56] width 77 height 25
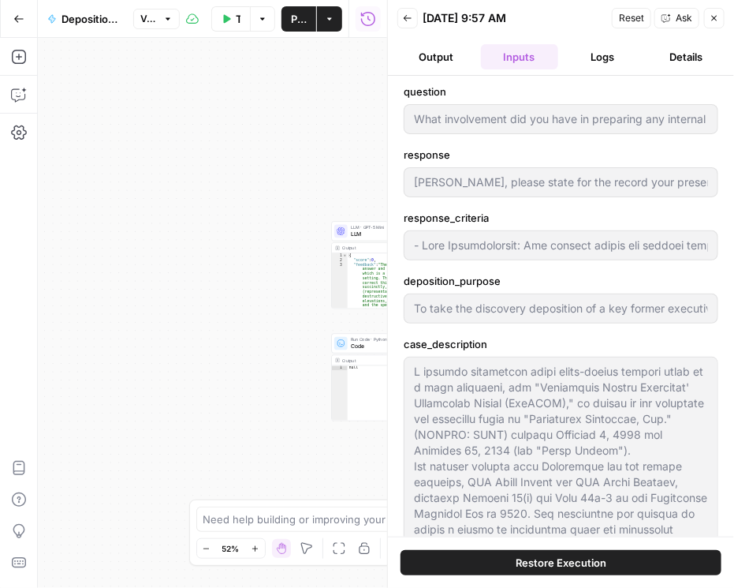
click at [587, 54] on button "Logs" at bounding box center [603, 56] width 77 height 25
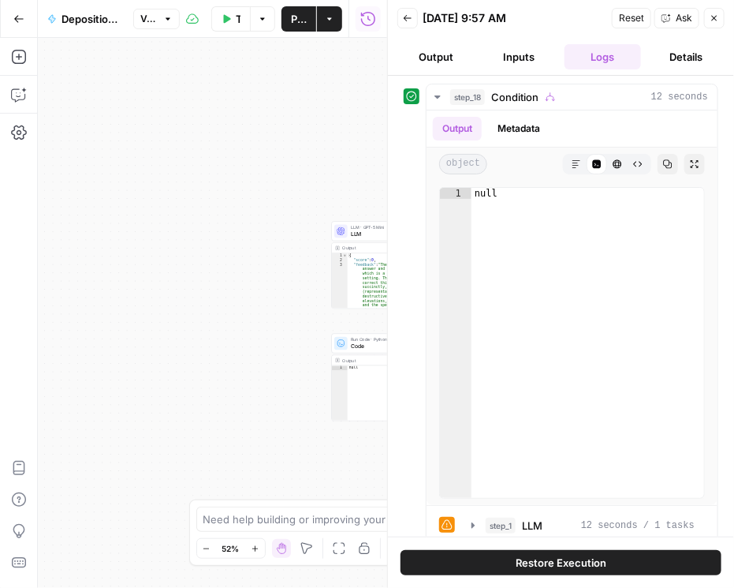
drag, startPoint x: 446, startPoint y: 54, endPoint x: 480, endPoint y: 58, distance: 34.1
click at [446, 54] on button "Output" at bounding box center [436, 56] width 77 height 25
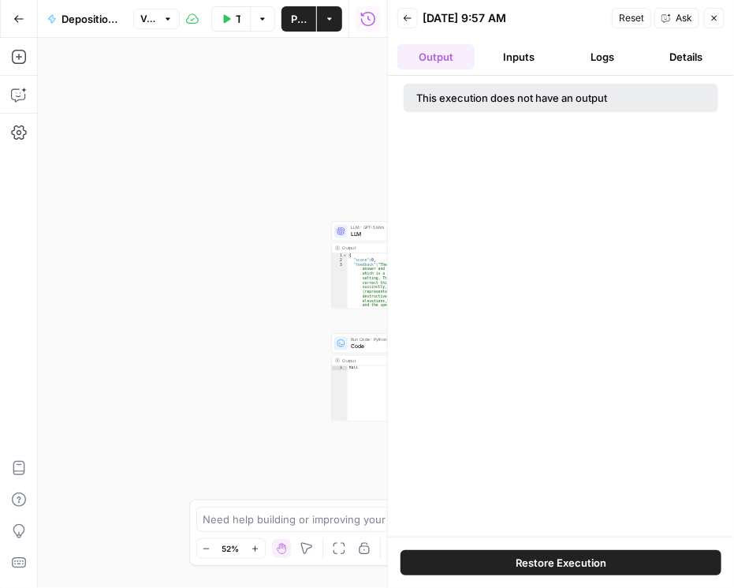
click at [598, 57] on button "Logs" at bounding box center [603, 56] width 77 height 25
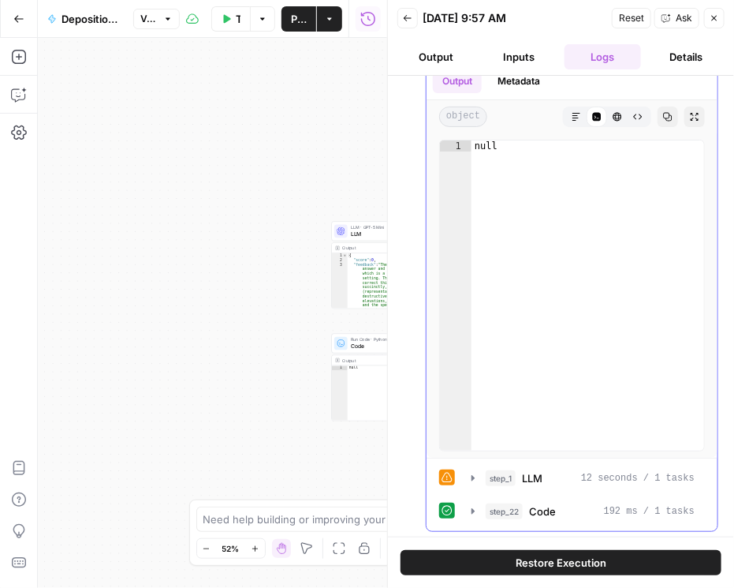
scroll to position [47, 0]
click at [476, 507] on icon "button" at bounding box center [473, 511] width 13 height 13
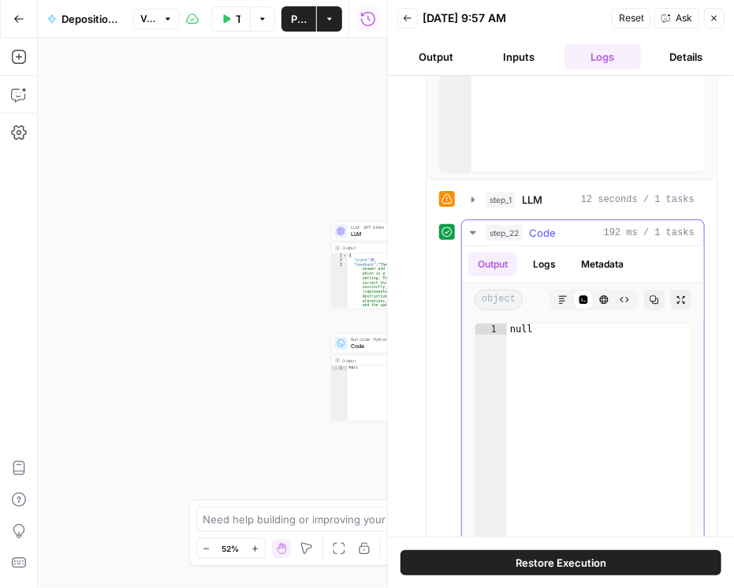
scroll to position [363, 0]
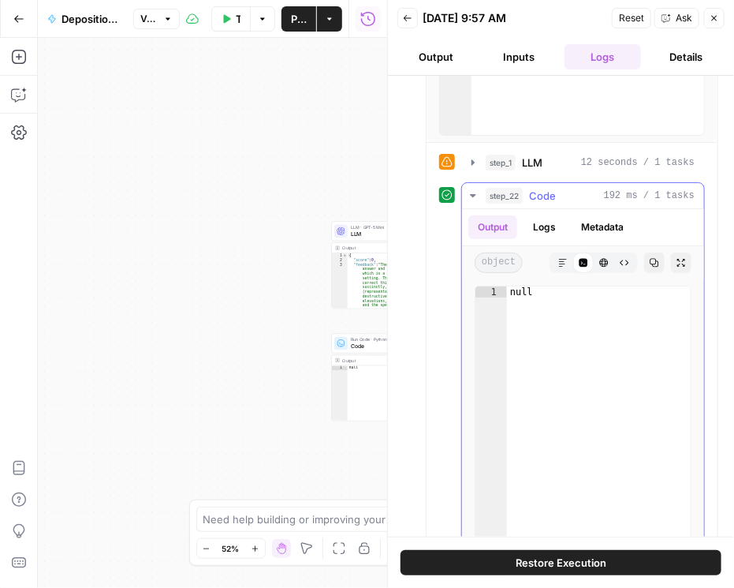
click at [553, 263] on button "Markdown" at bounding box center [563, 262] width 21 height 21
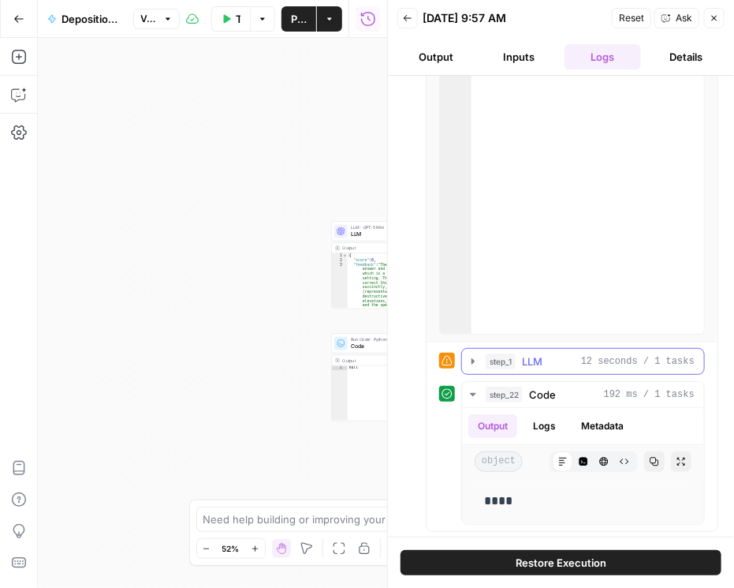
click at [473, 359] on icon "button" at bounding box center [473, 361] width 3 height 6
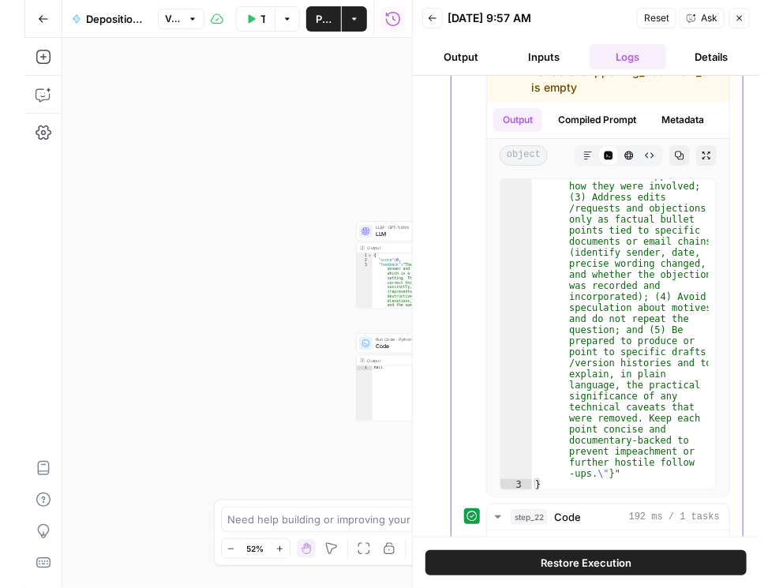
scroll to position [720, 0]
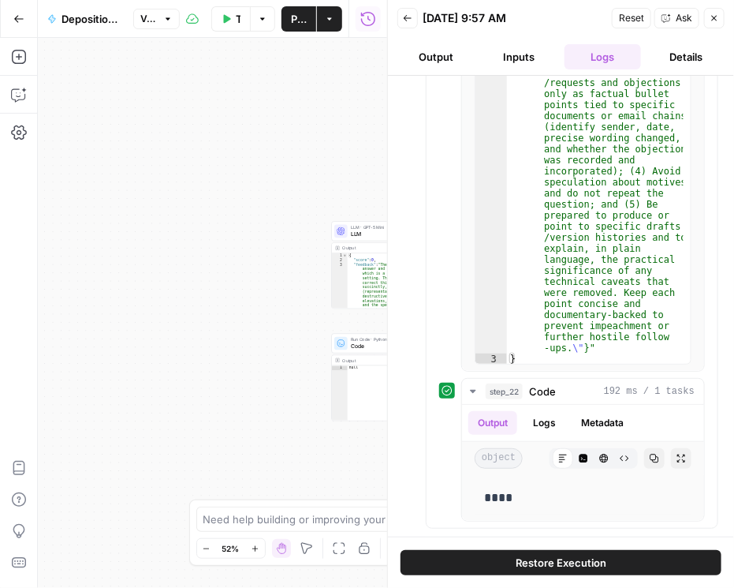
click at [359, 229] on span "LLM · GPT-5 Mini" at bounding box center [394, 227] width 87 height 6
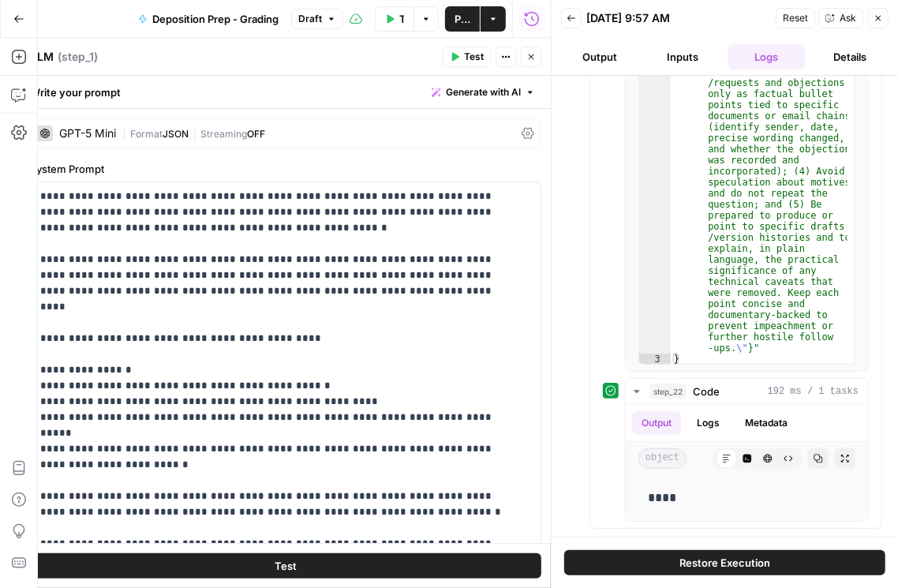
click at [577, 17] on button "Back" at bounding box center [571, 18] width 21 height 21
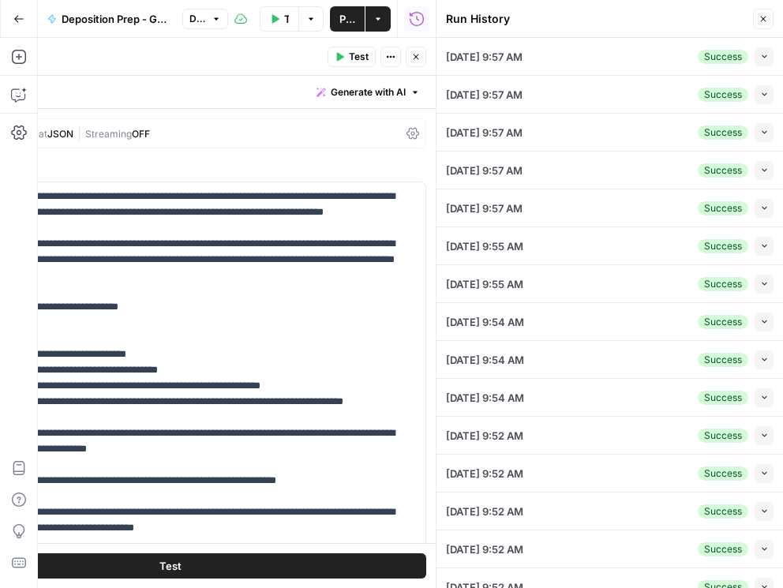
click at [760, 98] on icon "button" at bounding box center [764, 94] width 9 height 9
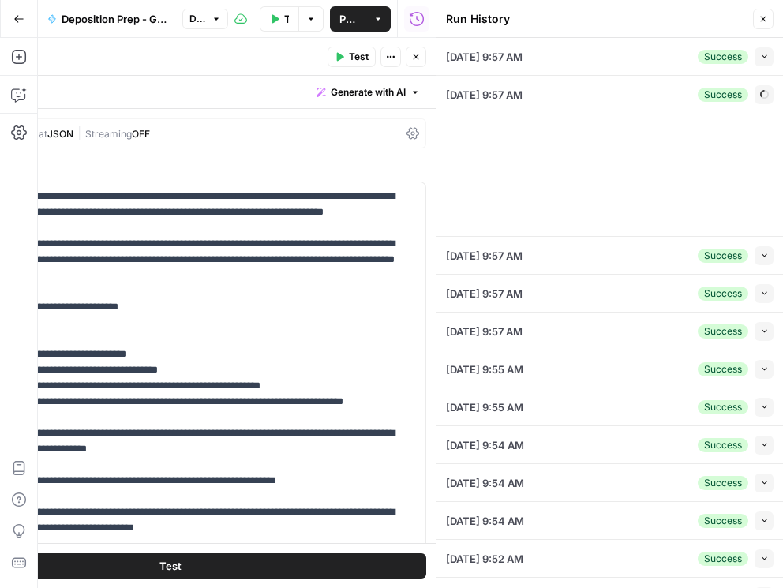
type input "Ms. Miller, please state for the record your present and most recent position a…"
type input "- Exhaustiveness: The witness should list all known communications (not just th…"
type input "To take the discovery deposition of a key former executive of the defendant cor…"
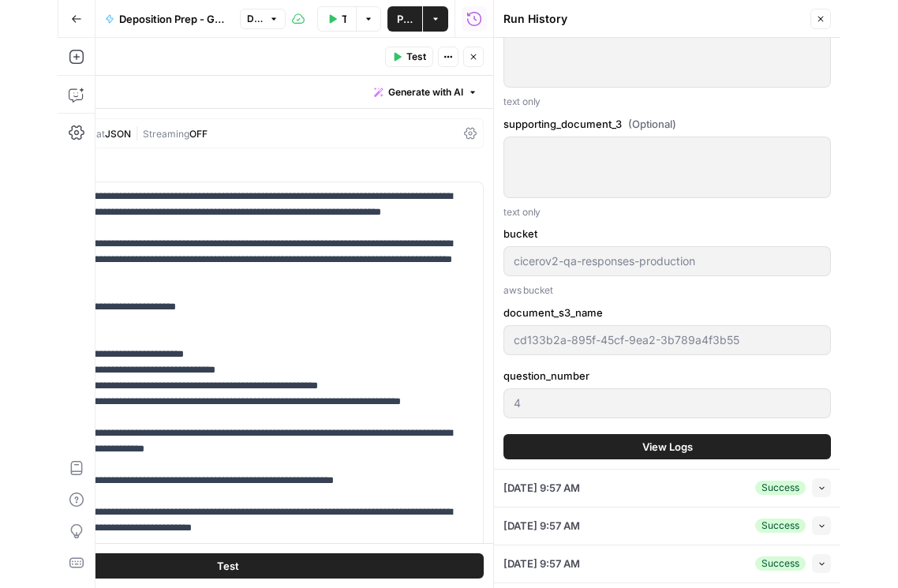
scroll to position [1307, 0]
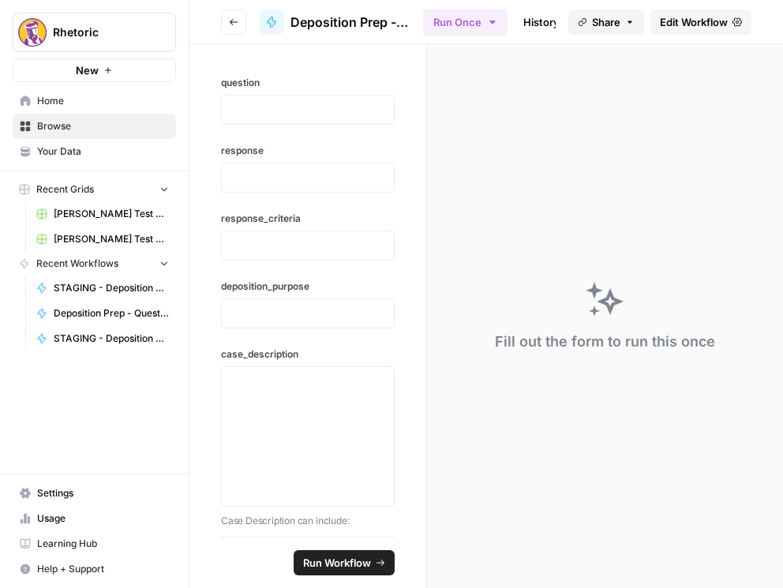
click at [226, 17] on button "Go back" at bounding box center [233, 21] width 25 height 25
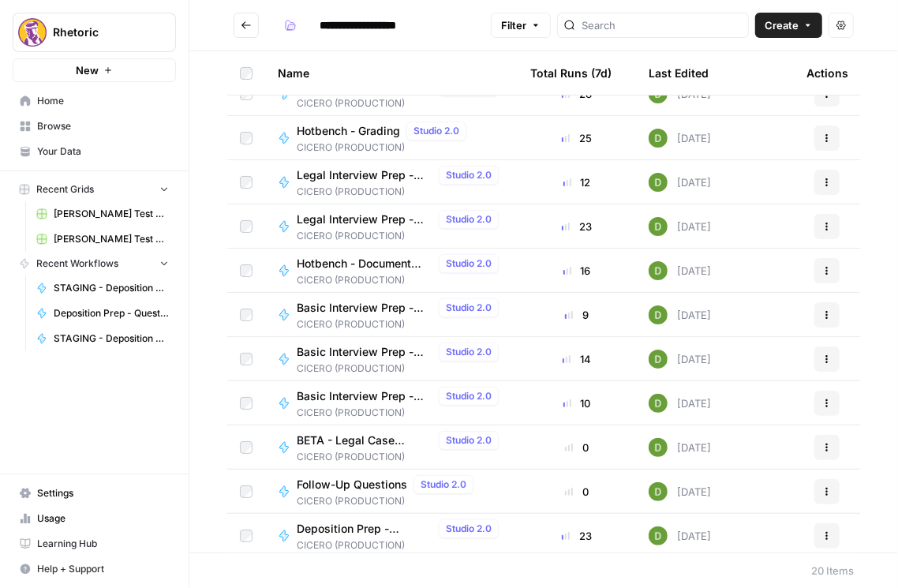
scroll to position [316, 0]
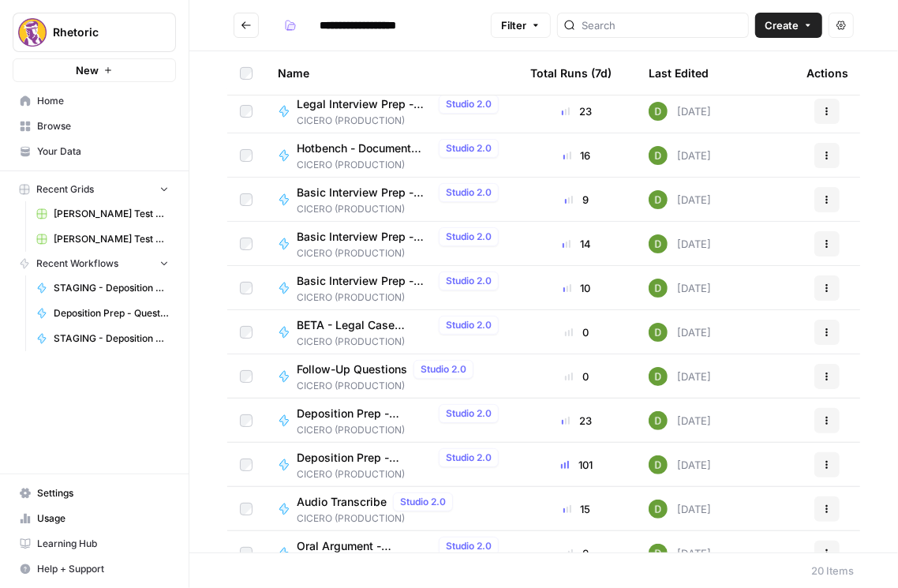
click at [351, 412] on span "Deposition Prep - Question Creator" at bounding box center [365, 413] width 136 height 16
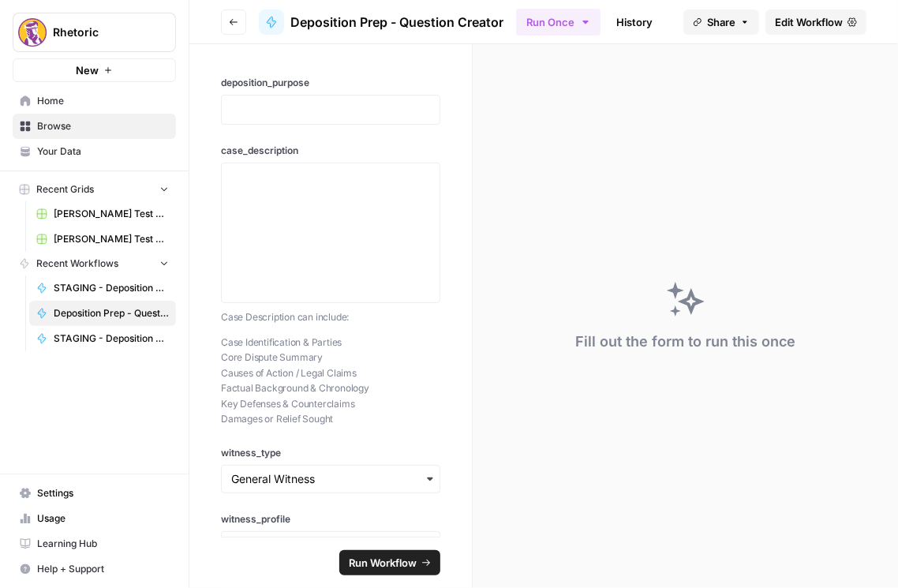
click at [796, 23] on span "Edit Workflow" at bounding box center [809, 22] width 68 height 16
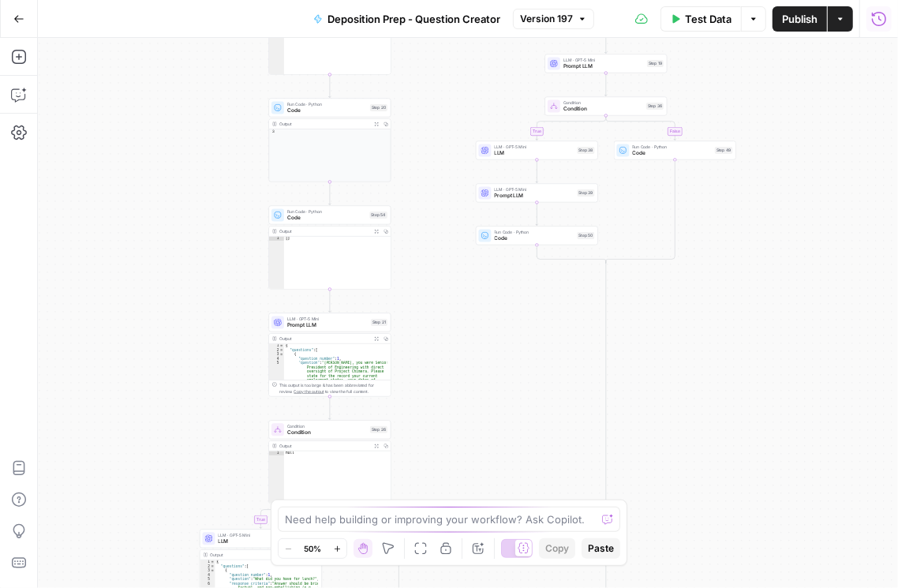
click at [886, 19] on icon "button" at bounding box center [879, 18] width 14 height 14
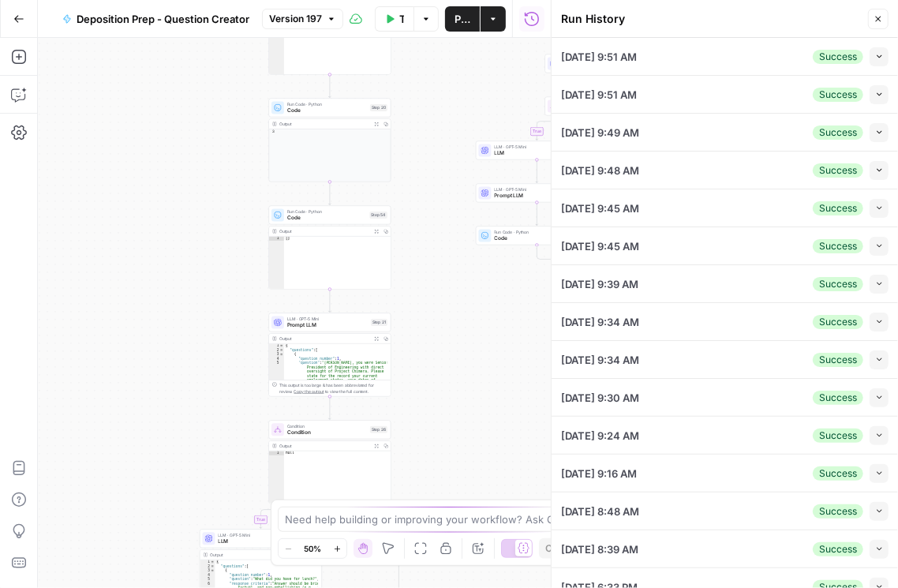
click at [869, 94] on button "Collapse" at bounding box center [878, 94] width 19 height 19
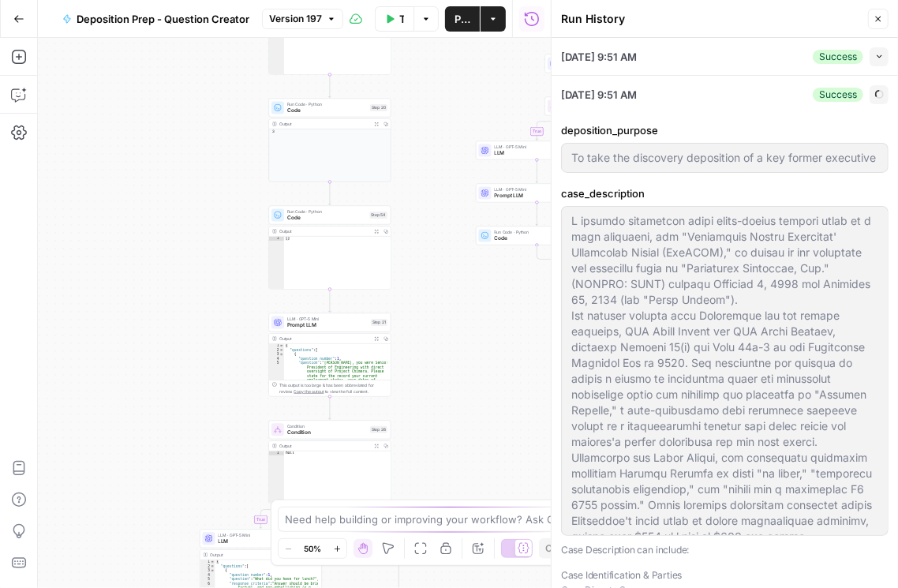
type input "To take the discovery deposition of a key former executive of the defendant cor…"
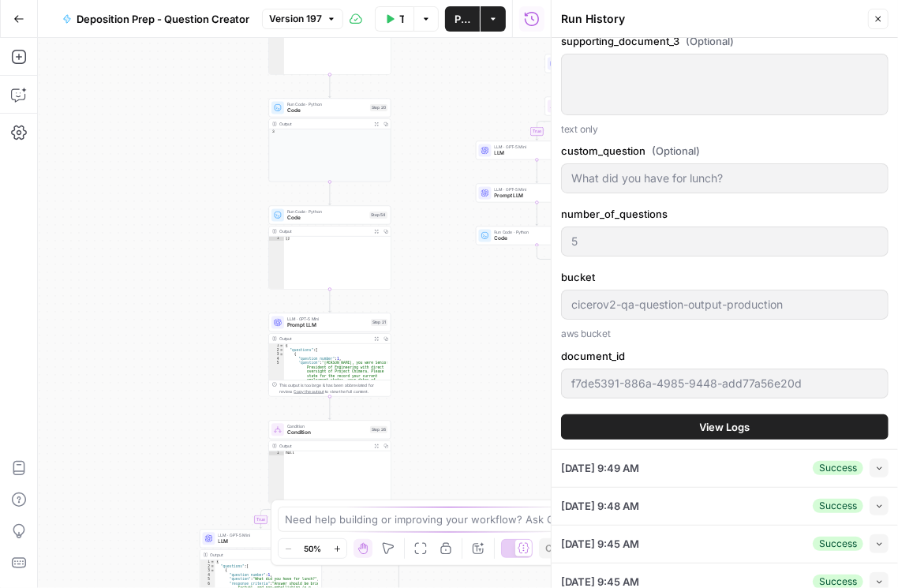
scroll to position [1532, 0]
click at [663, 420] on button "View Logs" at bounding box center [724, 425] width 327 height 25
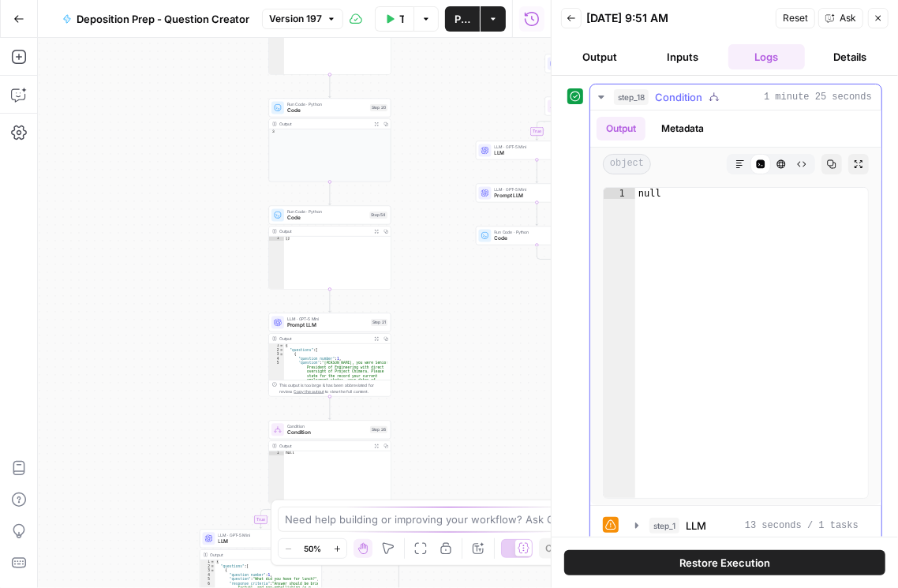
click at [598, 98] on icon "button" at bounding box center [601, 97] width 13 height 13
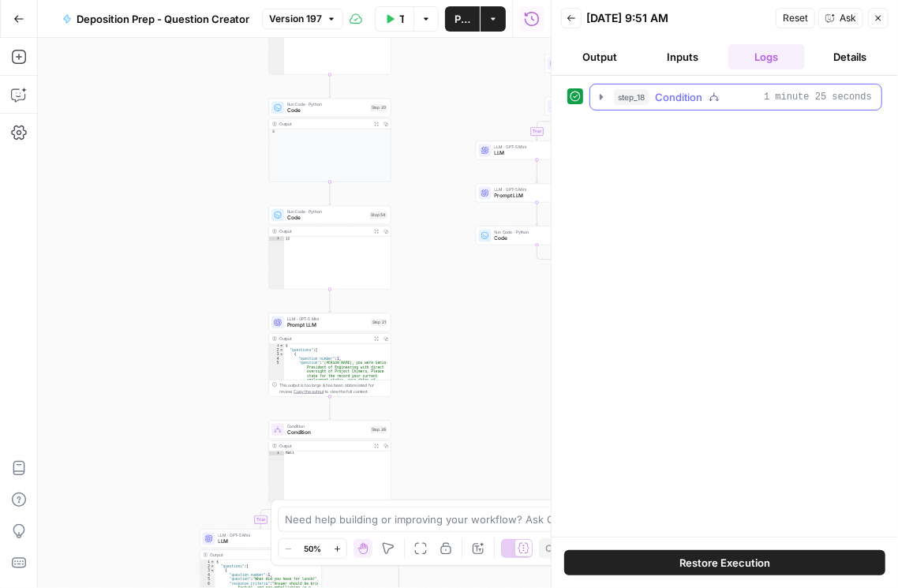
click at [602, 95] on icon "button" at bounding box center [601, 97] width 3 height 6
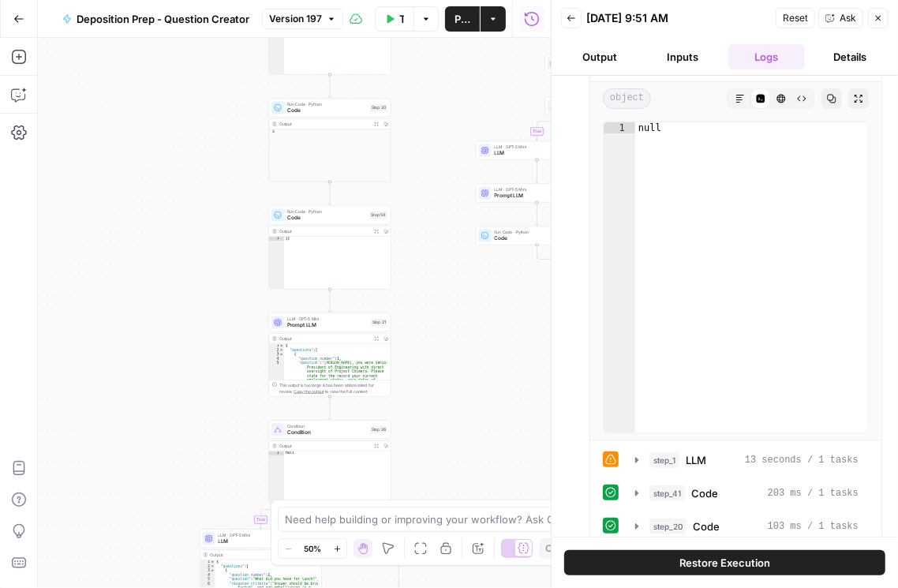
scroll to position [179, 0]
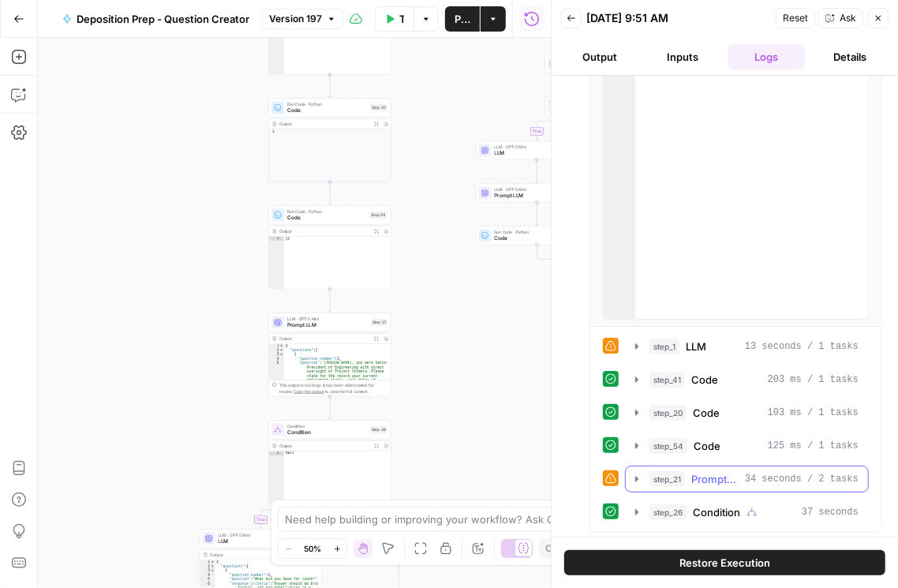
click at [637, 475] on icon "button" at bounding box center [636, 479] width 13 height 13
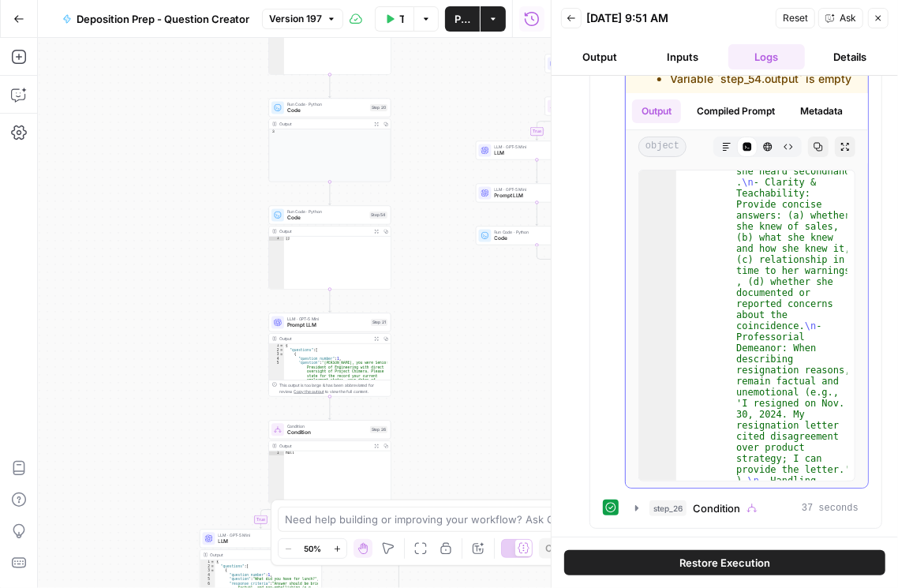
scroll to position [6238, 0]
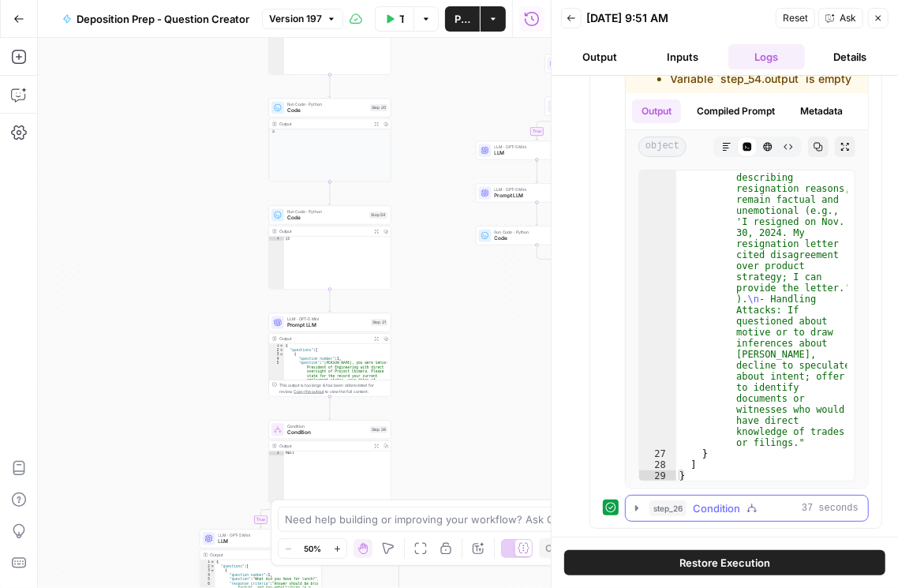
click at [633, 514] on icon "button" at bounding box center [636, 508] width 13 height 13
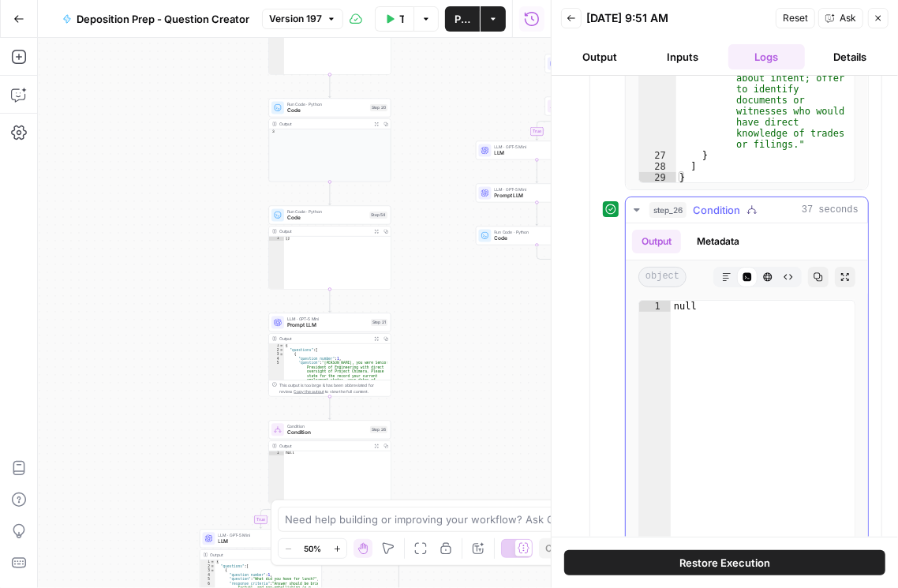
click at [723, 282] on icon "button" at bounding box center [726, 276] width 9 height 9
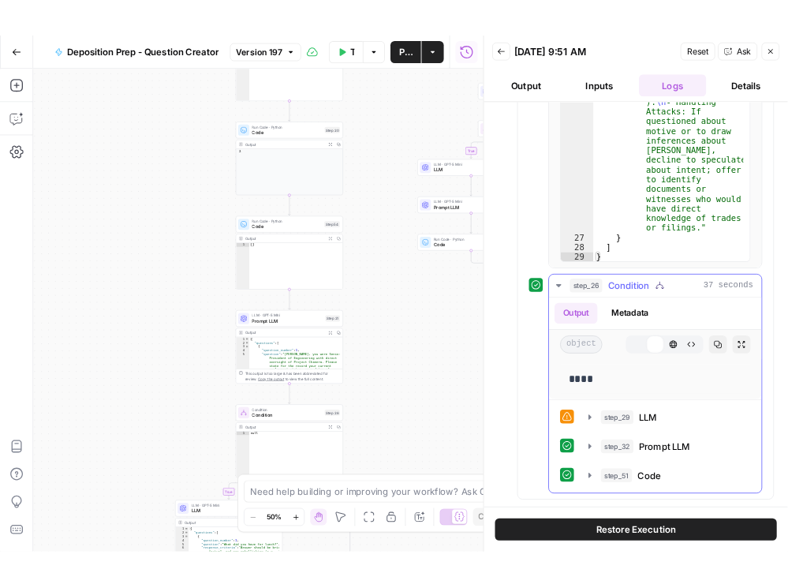
scroll to position [923, 0]
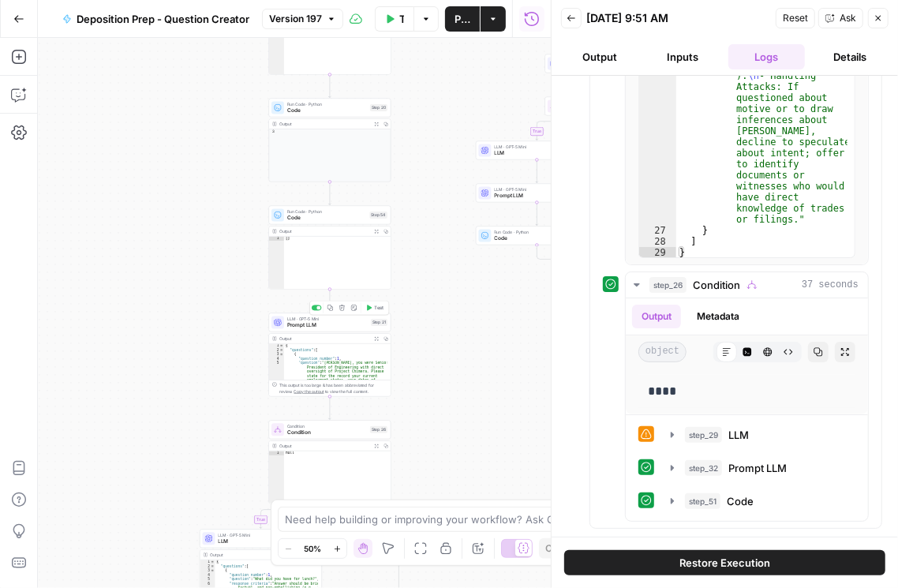
click at [329, 328] on div "LLM · GPT-5 Mini Prompt LLM Step 21 Copy step Delete step Add Note Test" at bounding box center [330, 322] width 122 height 19
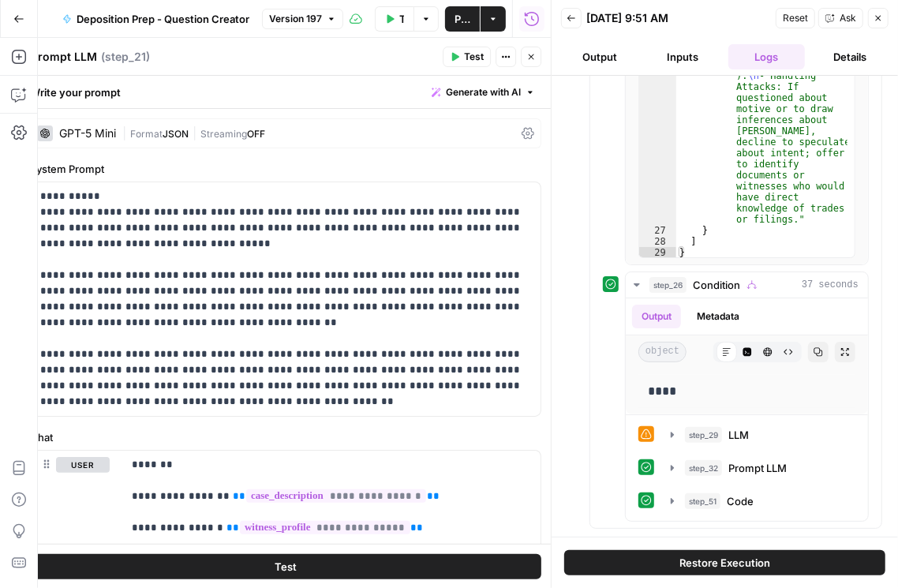
click at [536, 60] on icon "button" at bounding box center [530, 56] width 9 height 9
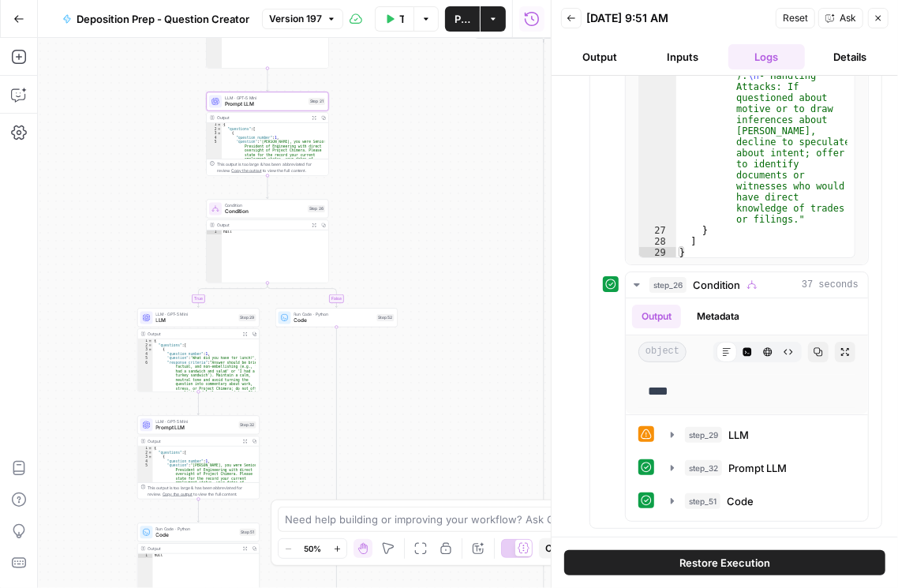
drag, startPoint x: 476, startPoint y: 345, endPoint x: 420, endPoint y: 134, distance: 218.1
click at [420, 134] on div "true false true false true false Workflow Input Settings Inputs Condition Condi…" at bounding box center [294, 313] width 513 height 550
click at [180, 318] on span "LLM" at bounding box center [196, 320] width 80 height 8
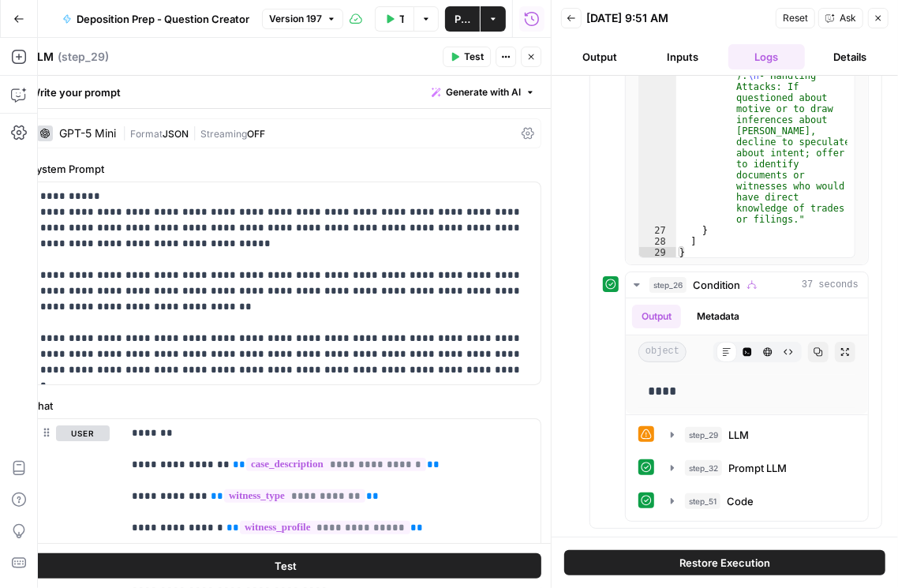
click at [539, 50] on button "Close" at bounding box center [531, 57] width 21 height 21
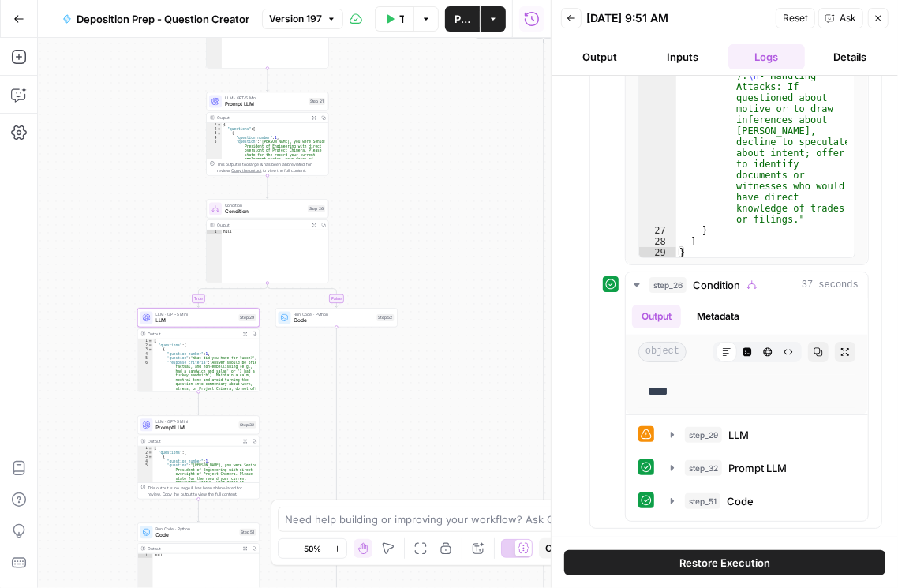
click at [189, 428] on span "Prompt LLM" at bounding box center [196, 428] width 80 height 8
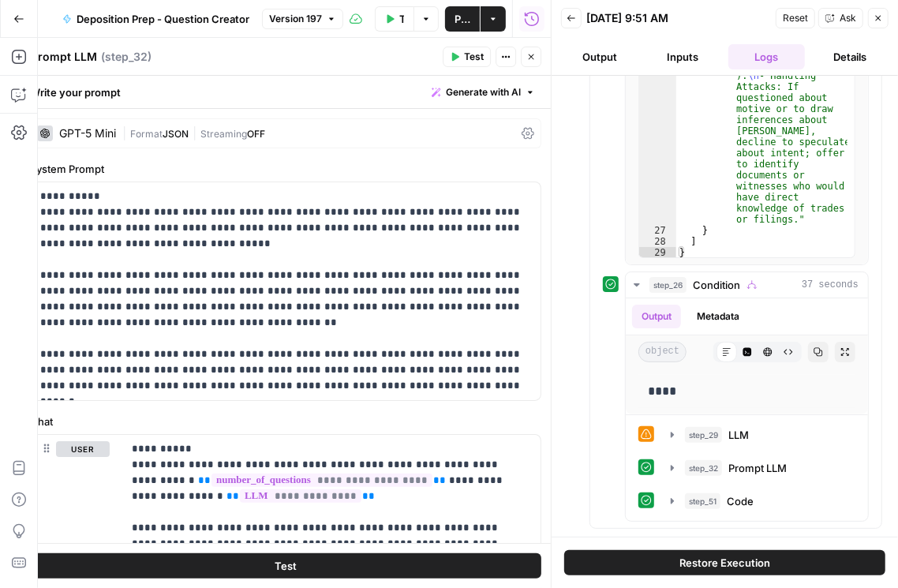
click at [526, 59] on icon "button" at bounding box center [530, 56] width 9 height 9
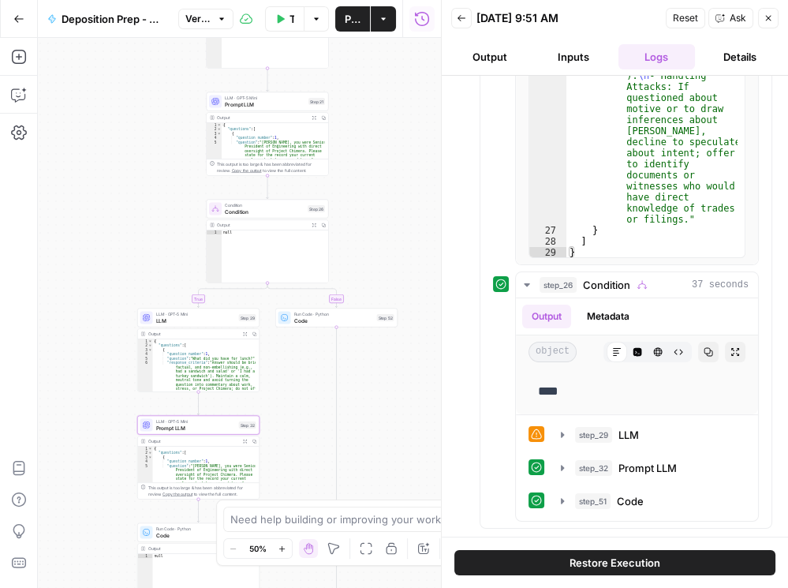
drag, startPoint x: 501, startPoint y: 59, endPoint x: 551, endPoint y: 53, distance: 50.1
click at [501, 58] on button "Output" at bounding box center [489, 56] width 77 height 25
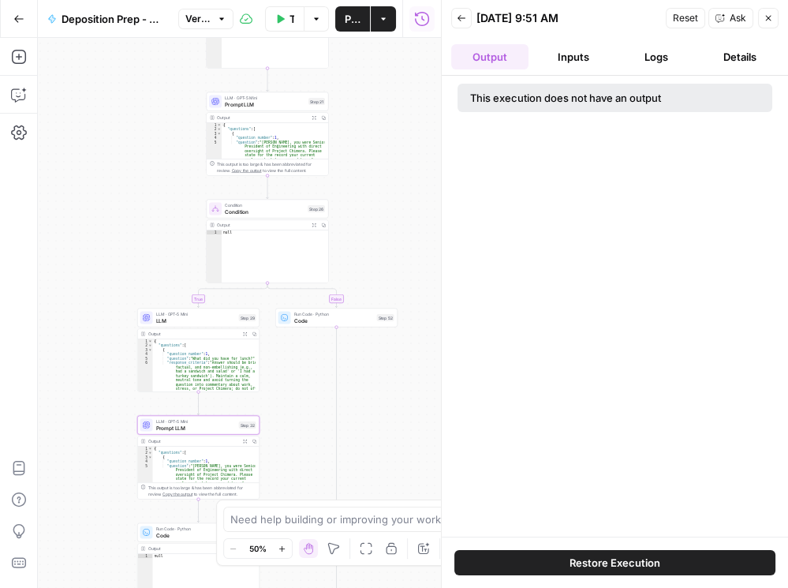
click at [552, 51] on button "Inputs" at bounding box center [573, 56] width 77 height 25
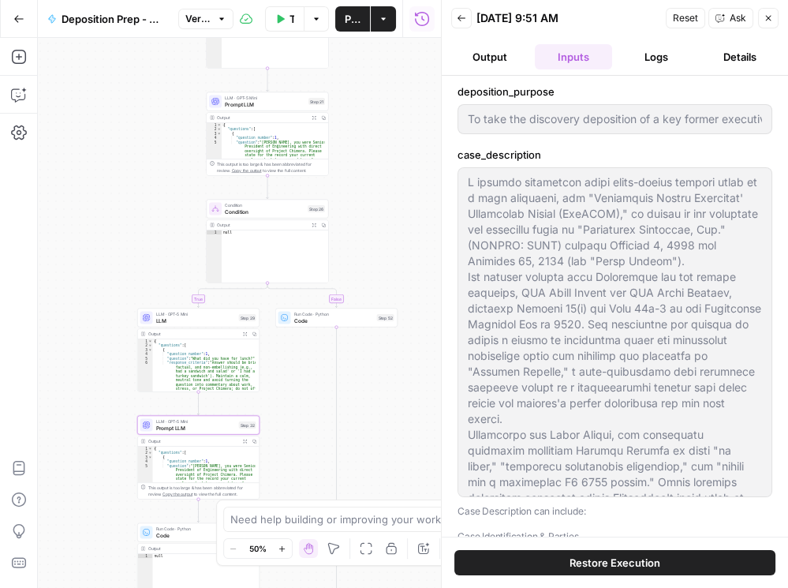
click at [687, 50] on button "Logs" at bounding box center [656, 56] width 77 height 25
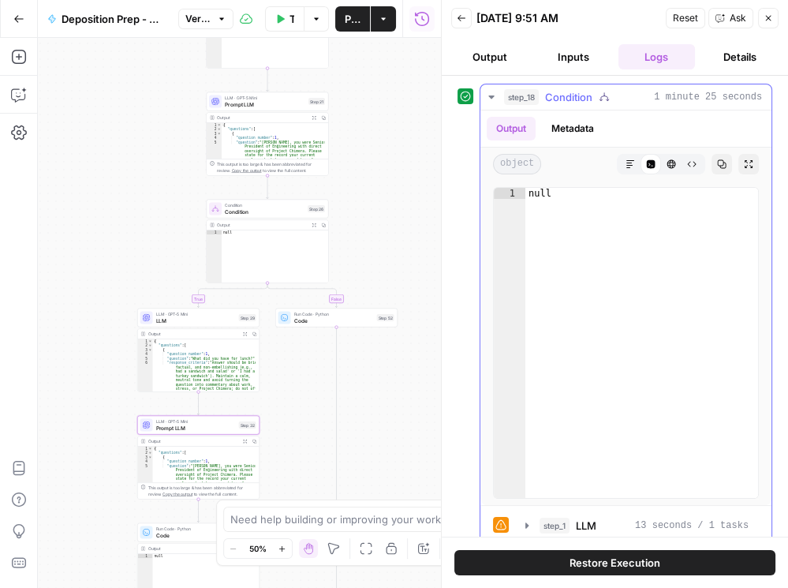
scroll to position [179, 0]
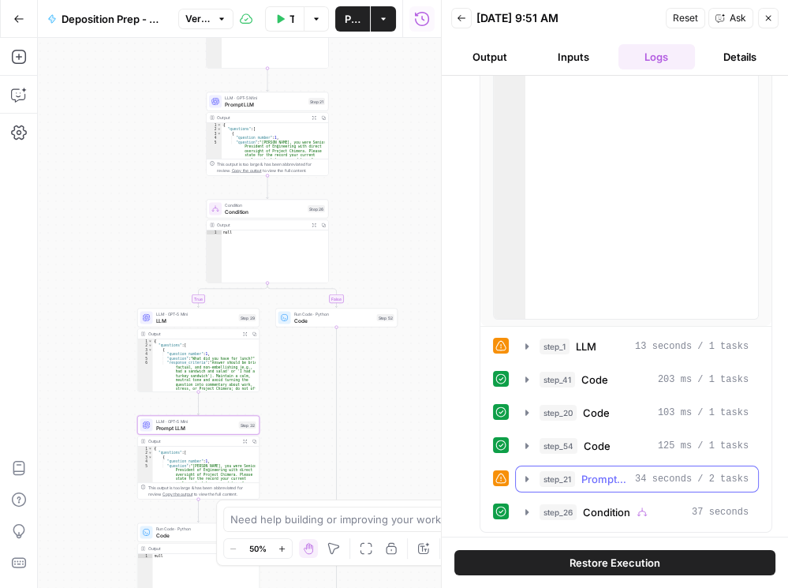
click at [522, 478] on icon "button" at bounding box center [527, 479] width 13 height 13
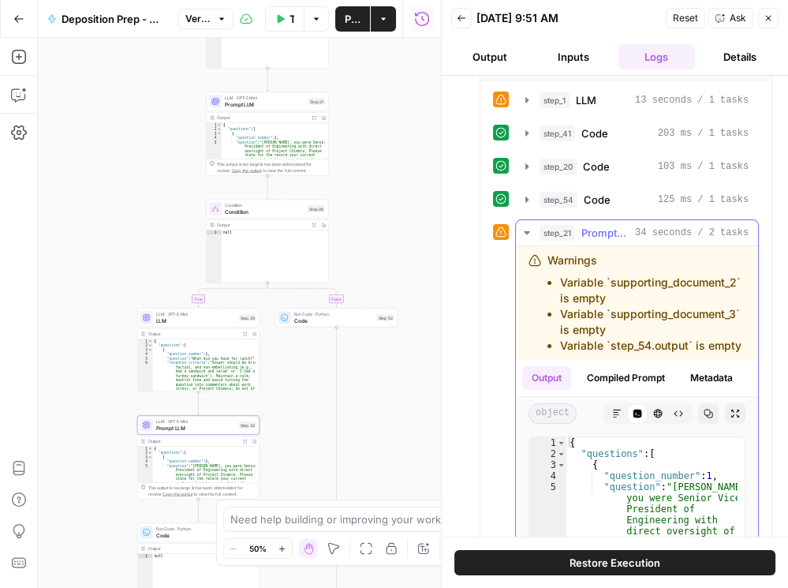
scroll to position [585, 0]
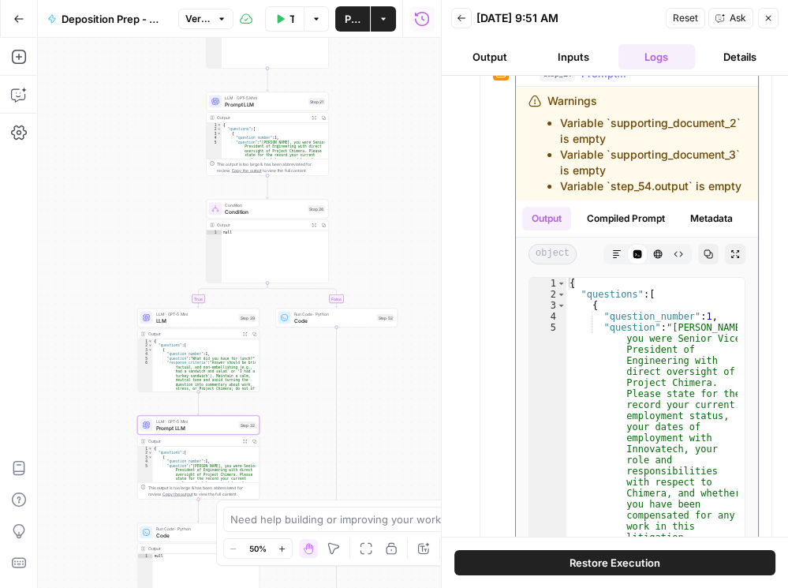
click at [622, 230] on button "Compiled Prompt" at bounding box center [625, 219] width 97 height 24
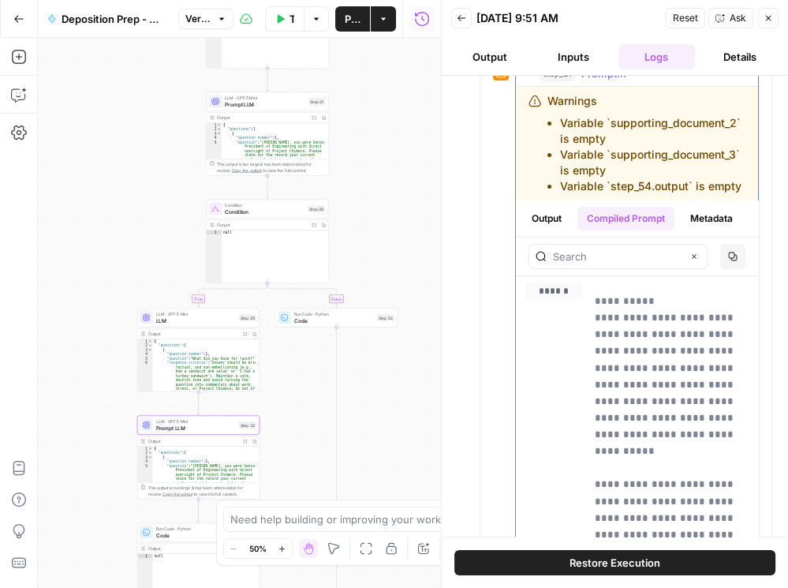
click at [546, 230] on button "Output" at bounding box center [546, 219] width 49 height 24
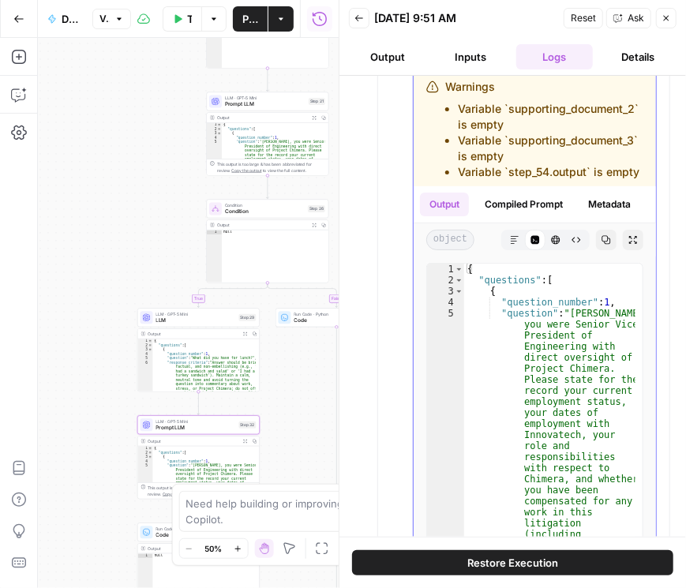
scroll to position [734, 0]
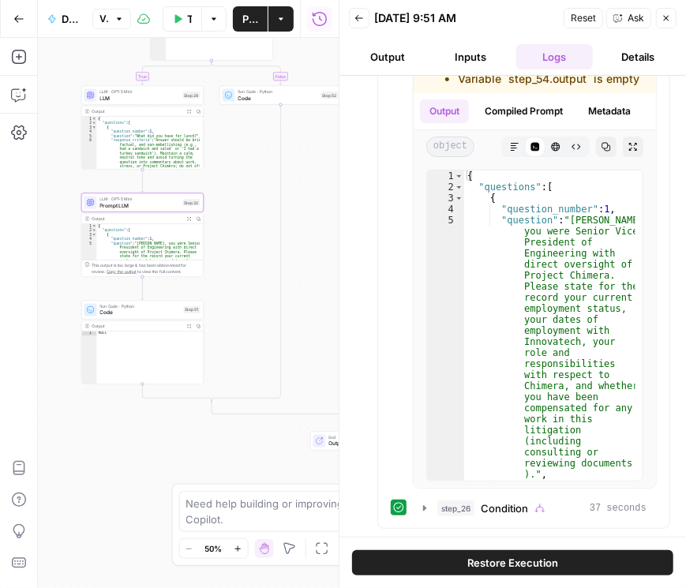
drag, startPoint x: 287, startPoint y: 353, endPoint x: 247, endPoint y: 243, distance: 116.8
click at [247, 243] on div "true false true false true false Workflow Input Settings Inputs Condition Condi…" at bounding box center [188, 313] width 301 height 550
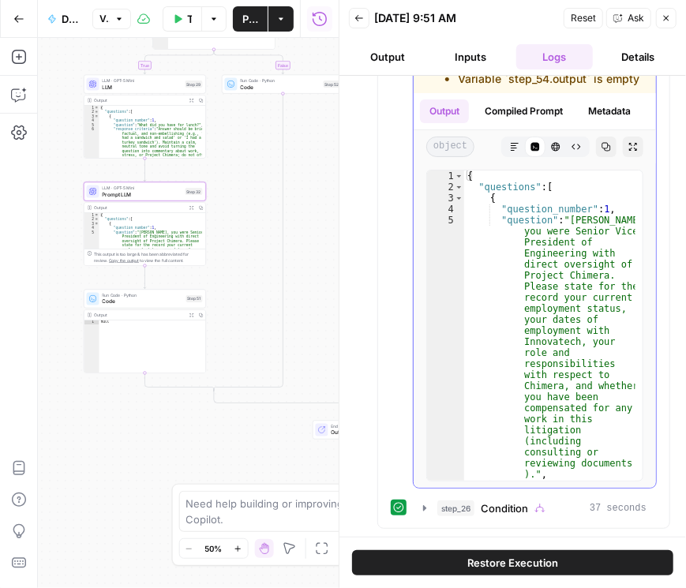
click at [601, 148] on icon "button" at bounding box center [605, 146] width 9 height 9
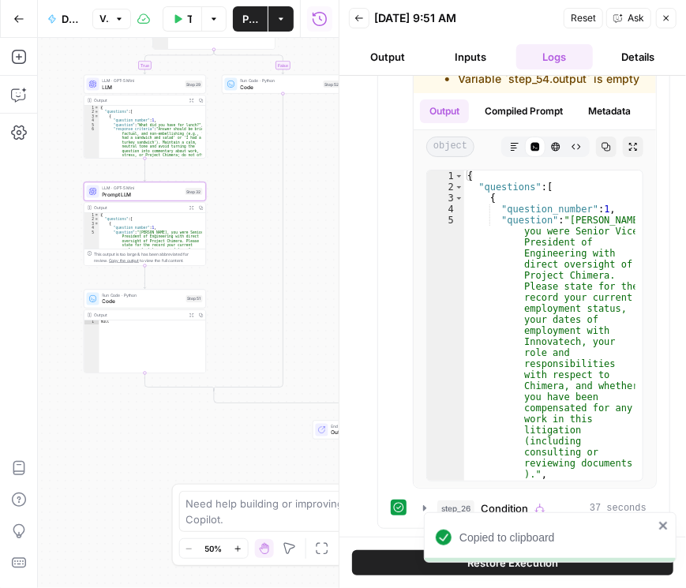
click at [451, 56] on button "Inputs" at bounding box center [470, 56] width 77 height 25
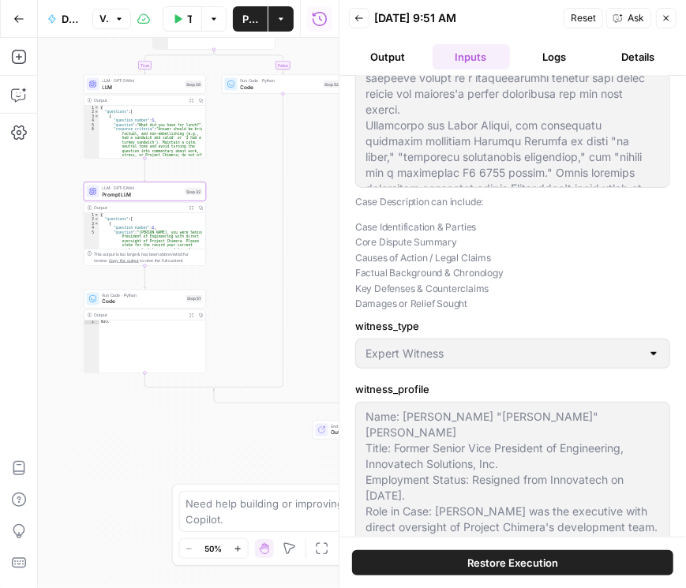
scroll to position [298, 0]
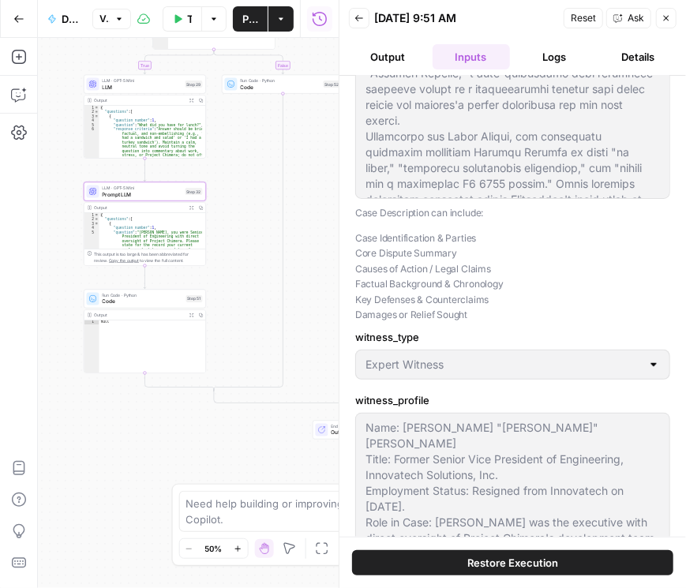
click at [364, 23] on button "Back" at bounding box center [359, 18] width 21 height 21
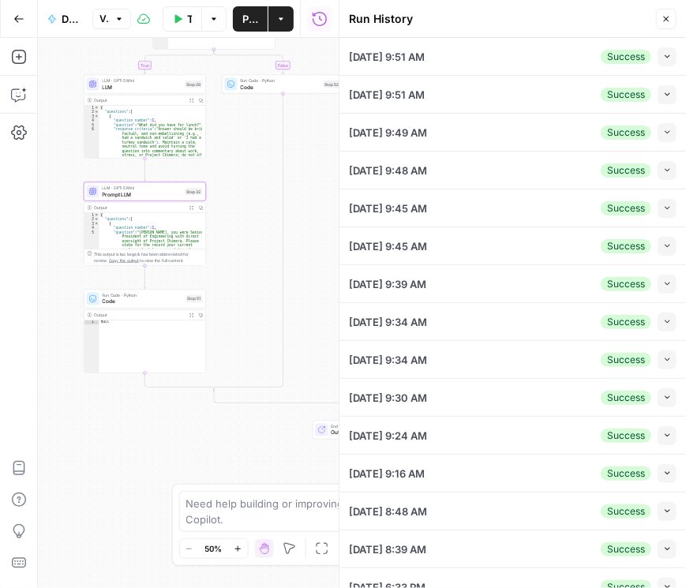
click at [663, 95] on icon "button" at bounding box center [667, 94] width 9 height 9
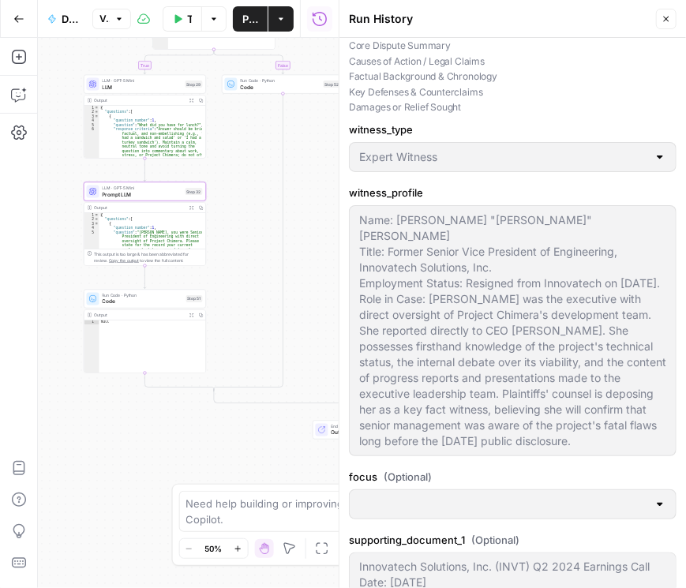
scroll to position [495, 0]
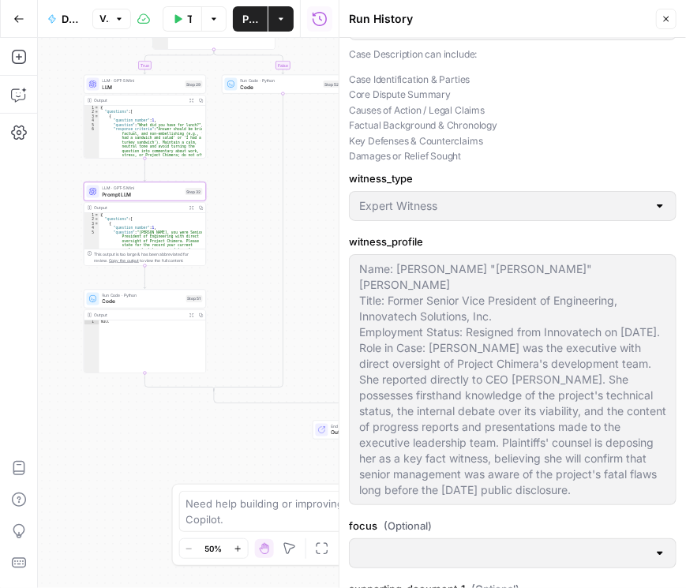
click at [669, 18] on icon "button" at bounding box center [665, 18] width 9 height 9
type input "To take the discovery deposition of a key former executive of the defendant cor…"
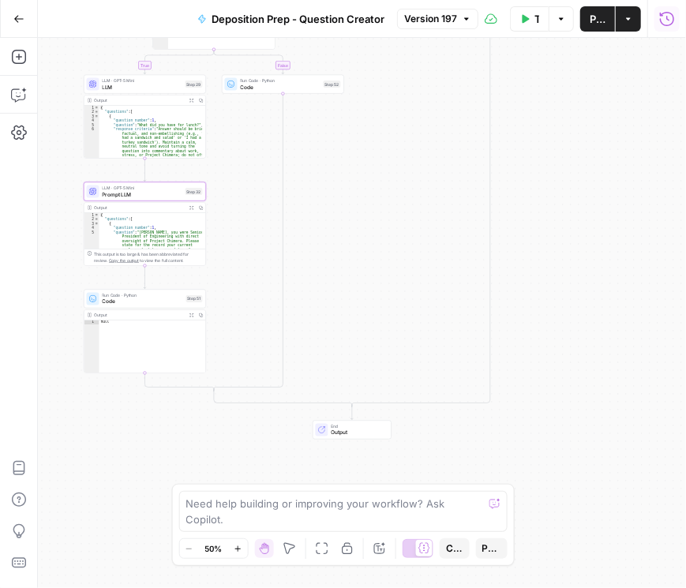
click at [669, 22] on icon "button" at bounding box center [667, 19] width 16 height 16
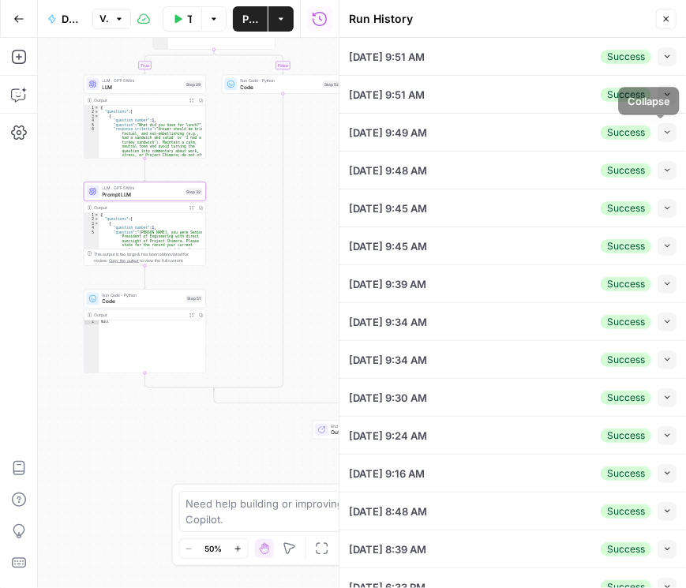
click at [663, 128] on icon "button" at bounding box center [667, 132] width 9 height 9
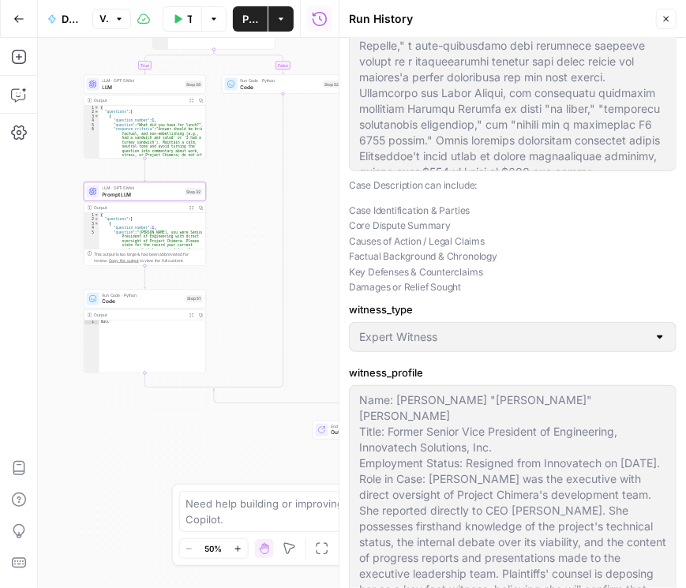
scroll to position [405, 0]
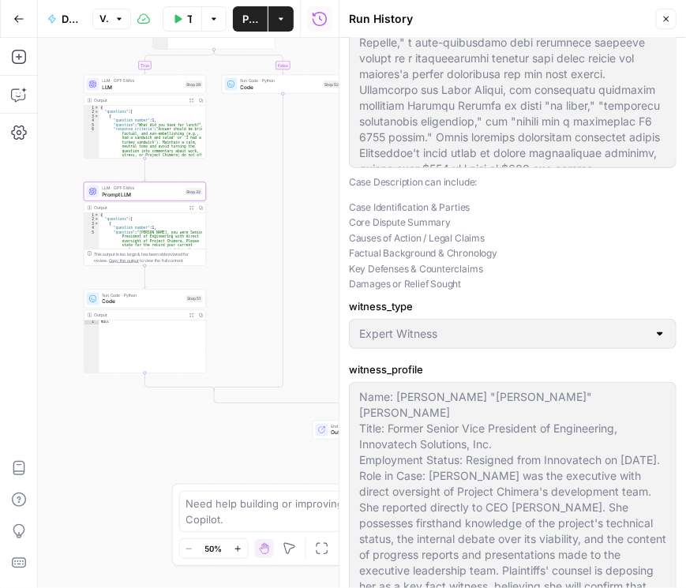
click at [666, 18] on icon "button" at bounding box center [666, 20] width 6 height 6
type input "To take the discovery deposition of a key former executive of the defendant cor…"
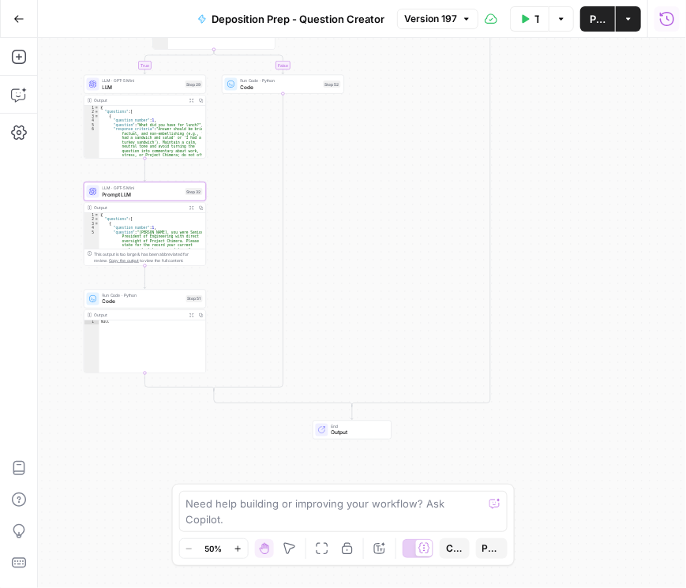
click at [674, 9] on button "Run History" at bounding box center [666, 18] width 25 height 25
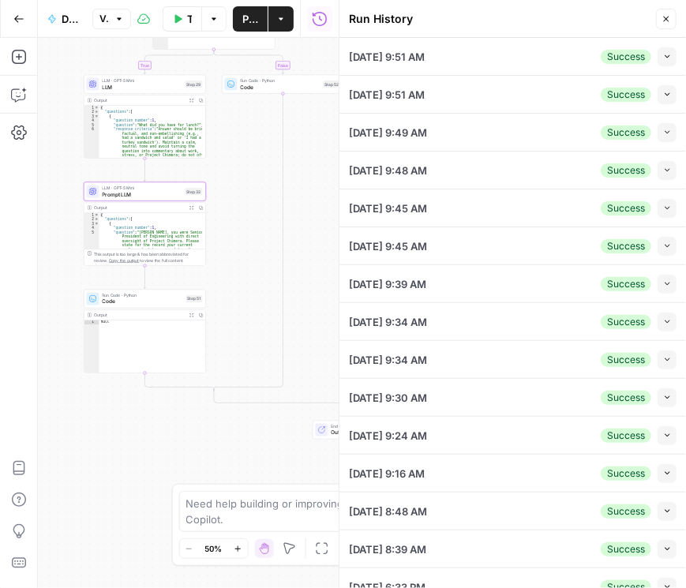
click at [663, 204] on icon "button" at bounding box center [667, 208] width 9 height 9
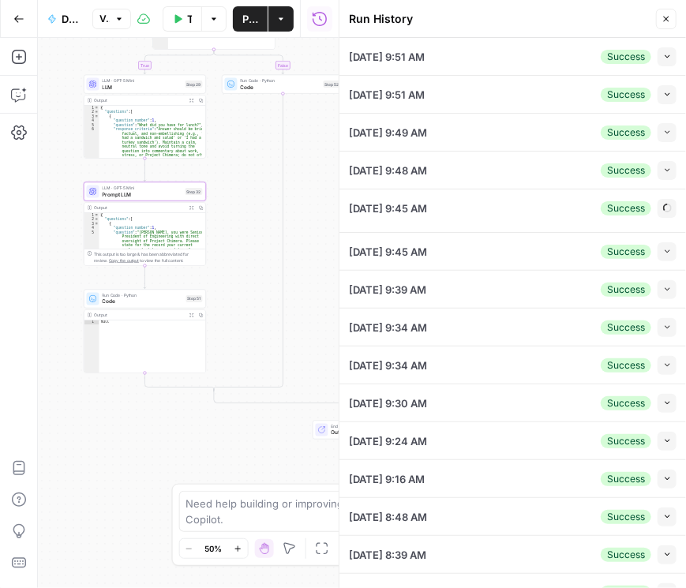
type input "To take the discovery deposition of a key former executive of the defendant cor…"
type input "Expert Witness"
type input "What did you have for lunch?"
type input "5"
type input "cicerov2-qa-question-output-production"
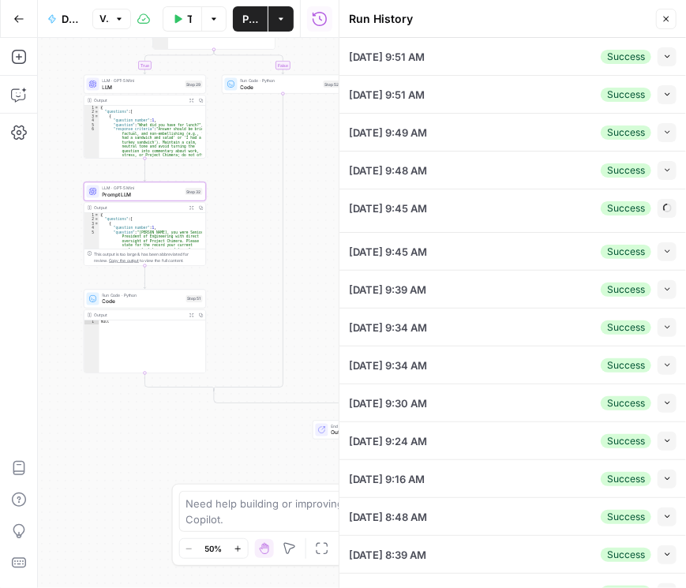
type input "f7de5391-886a-4985-9448-add77a56e20d"
type textarea "A federal securities fraud class-action lawsuit filed by a lead plaintiff, the …"
type textarea "Name: Katherine "Kate" Miller Title: Former Senior Vice President of Engineerin…"
type textarea "Innovatech Solutions, Inc. (INVT) Q2 2024 Earnings Call Date: August 12, 2024 O…"
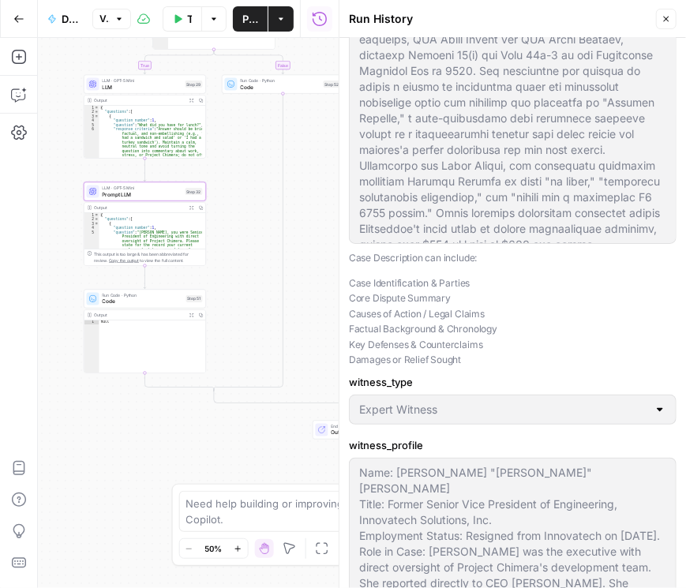
click at [671, 24] on button "Close" at bounding box center [666, 19] width 21 height 21
type input "To take the discovery deposition of a key former executive of the defendant cor…"
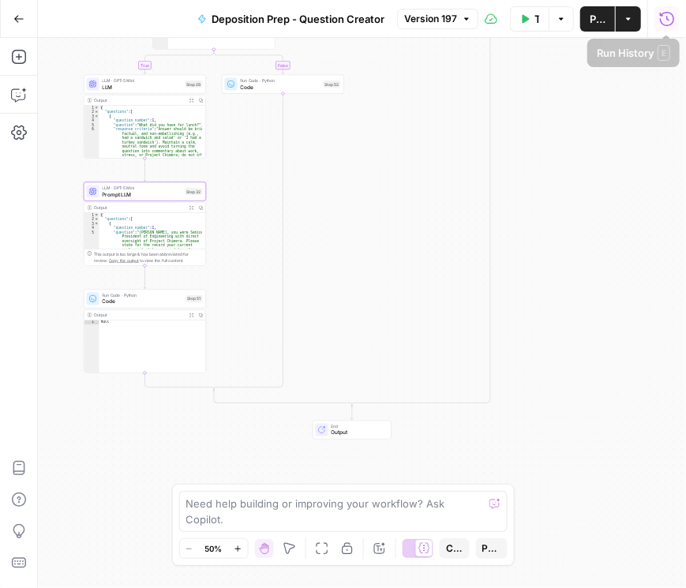
click at [671, 22] on icon "button" at bounding box center [667, 19] width 16 height 16
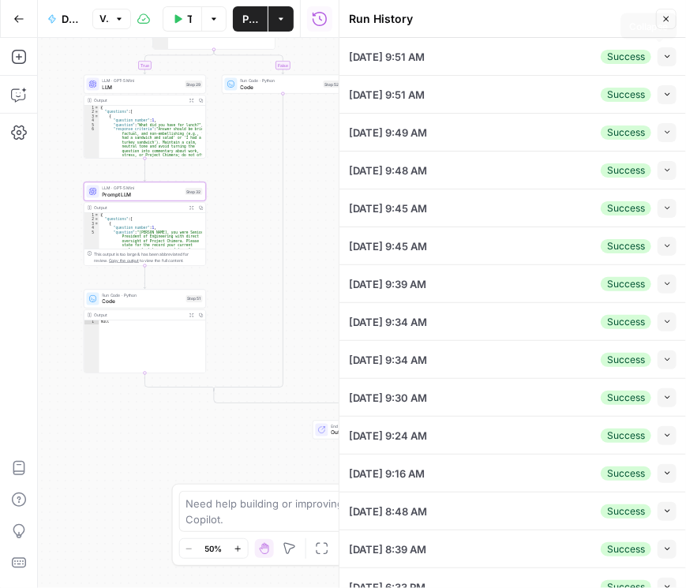
click at [663, 54] on icon "button" at bounding box center [667, 56] width 9 height 9
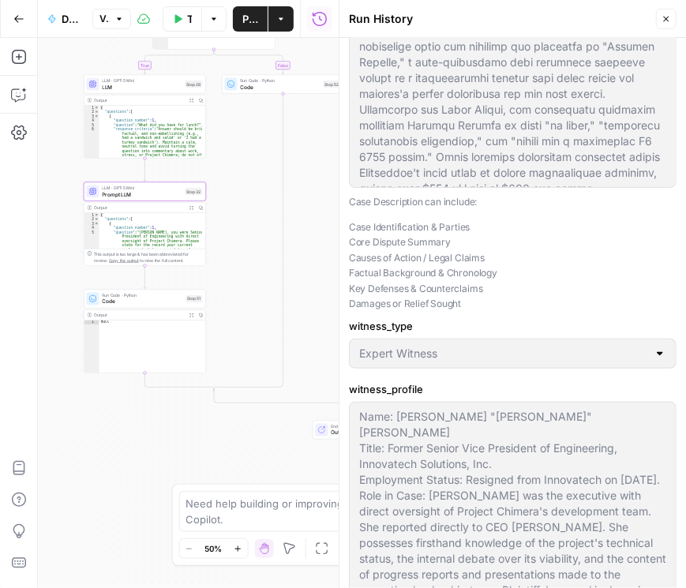
scroll to position [316, 0]
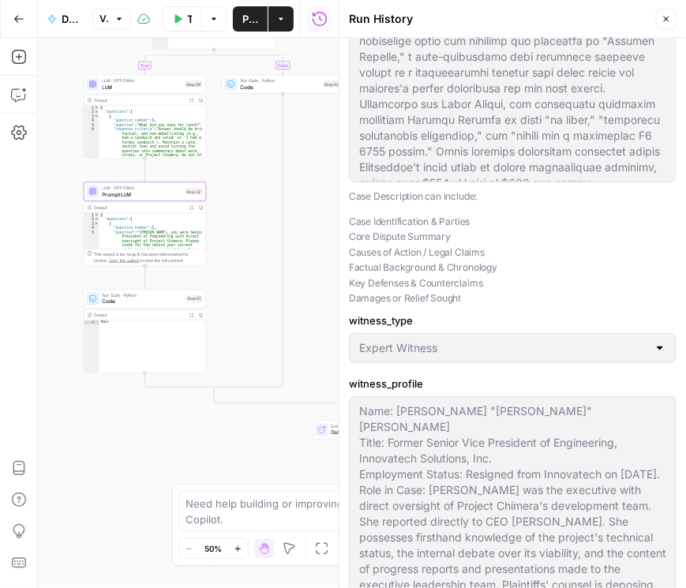
click at [668, 17] on icon "button" at bounding box center [665, 18] width 9 height 9
type input "To take the discovery deposition of a key former executive of the defendant cor…"
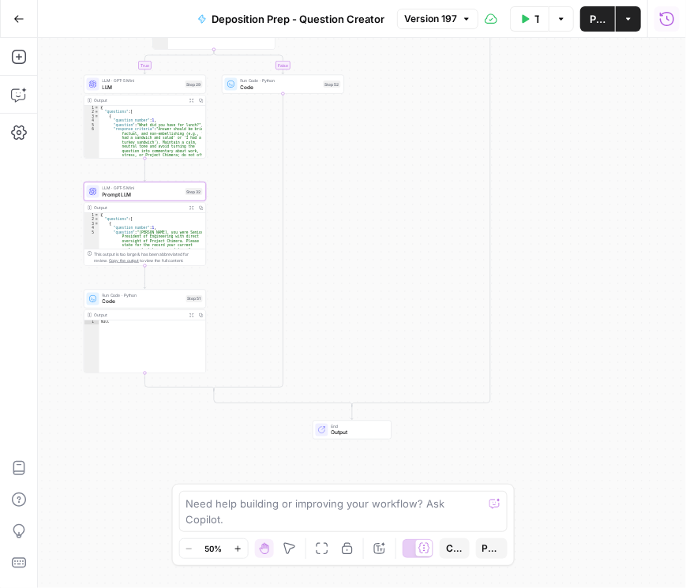
click at [676, 18] on button "Run History" at bounding box center [666, 18] width 25 height 25
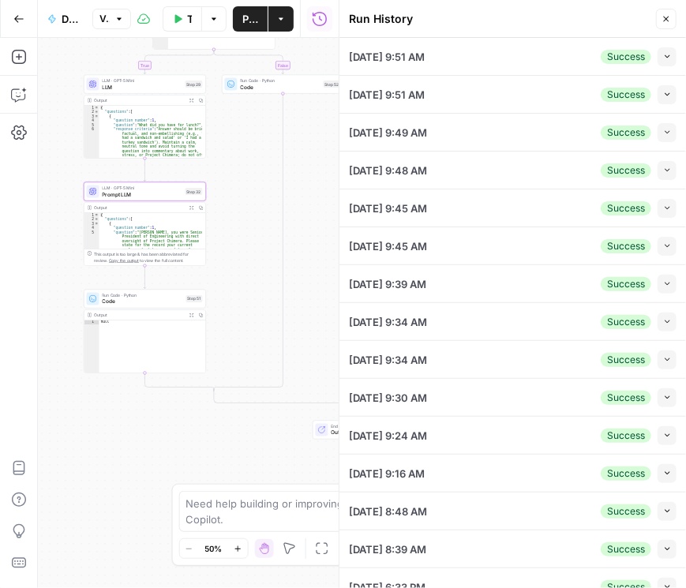
click at [663, 284] on icon "button" at bounding box center [667, 283] width 9 height 9
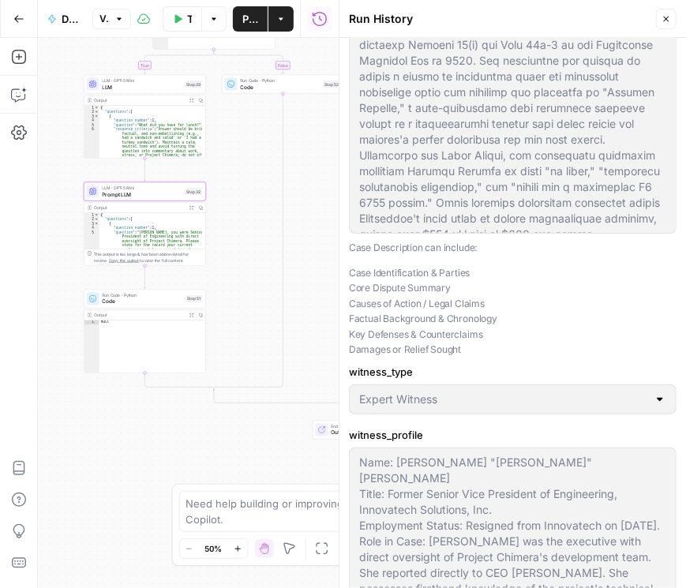
scroll to position [495, 0]
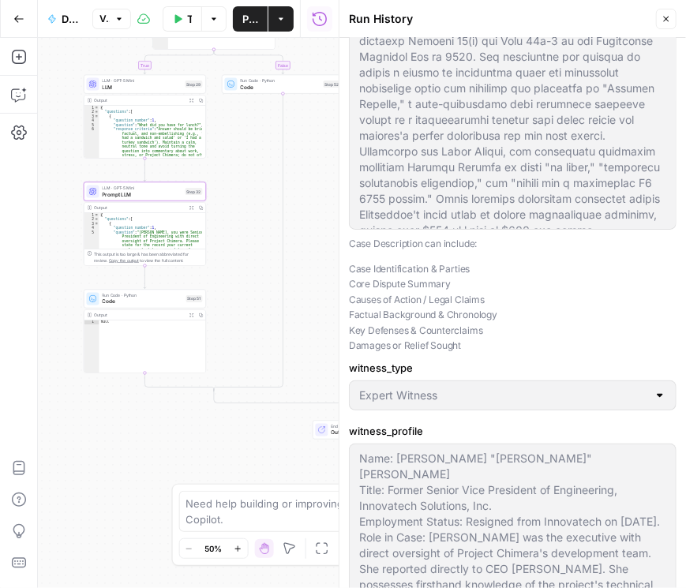
click at [661, 17] on icon "button" at bounding box center [665, 18] width 9 height 9
type input "To take the discovery deposition of a key former executive of the defendant cor…"
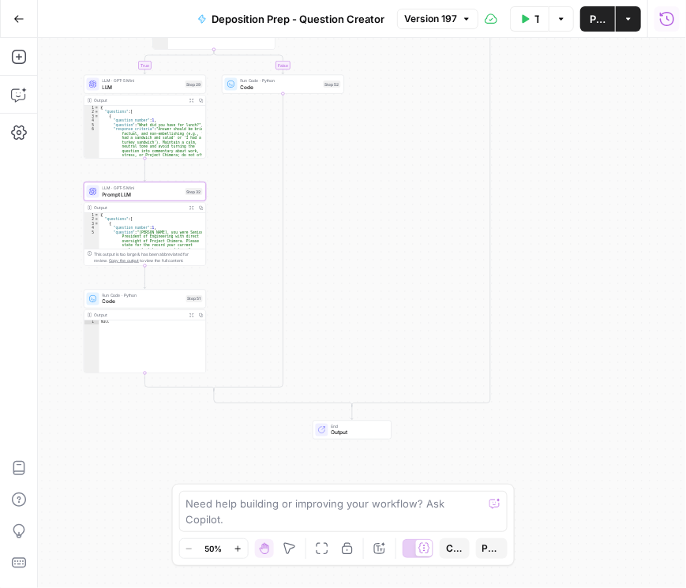
click at [672, 19] on icon "button" at bounding box center [666, 18] width 14 height 14
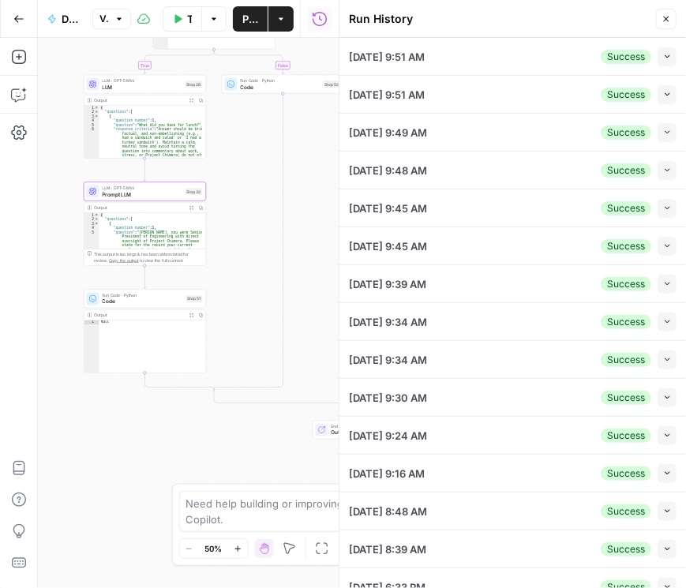
click at [666, 316] on button "Collapse" at bounding box center [666, 321] width 19 height 19
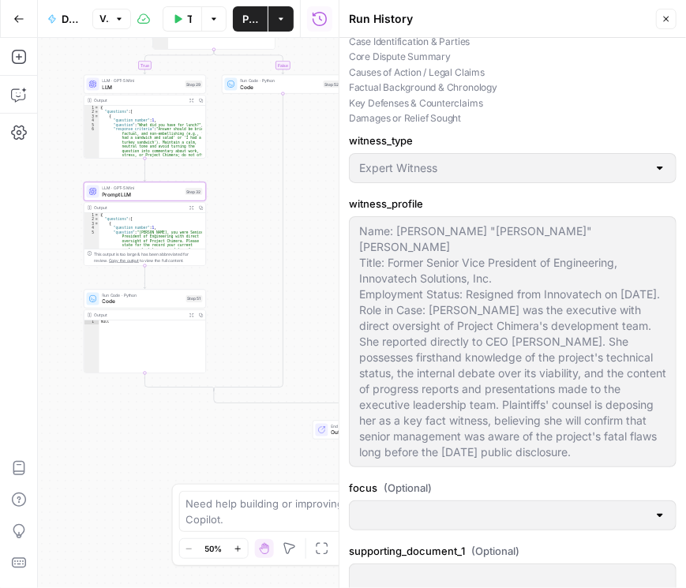
scroll to position [811, 0]
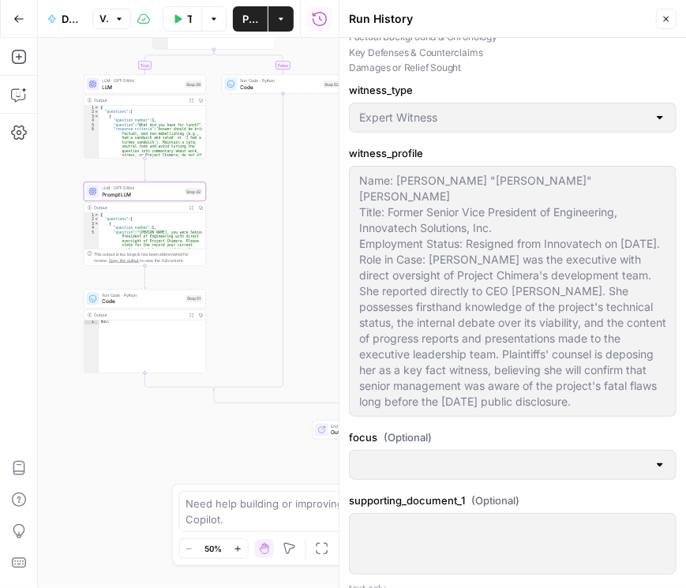
click at [670, 16] on icon "button" at bounding box center [665, 18] width 9 height 9
type input "To take the discovery deposition of a key former executive of the defendant cor…"
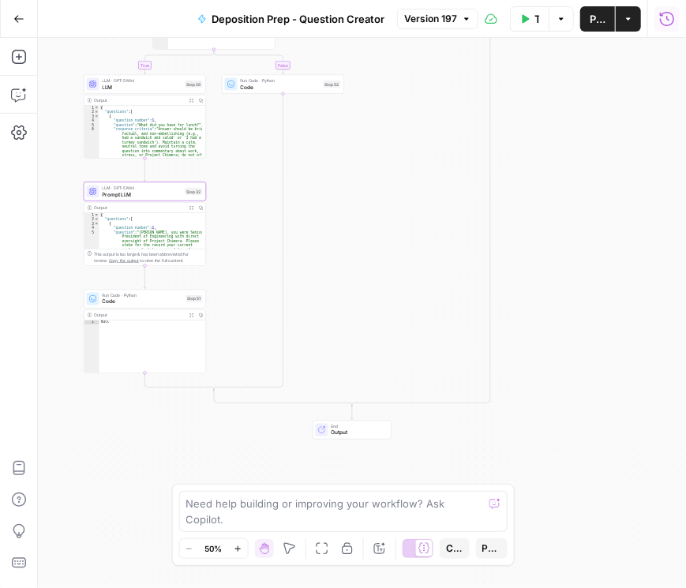
click at [670, 27] on button "Run History" at bounding box center [666, 18] width 25 height 25
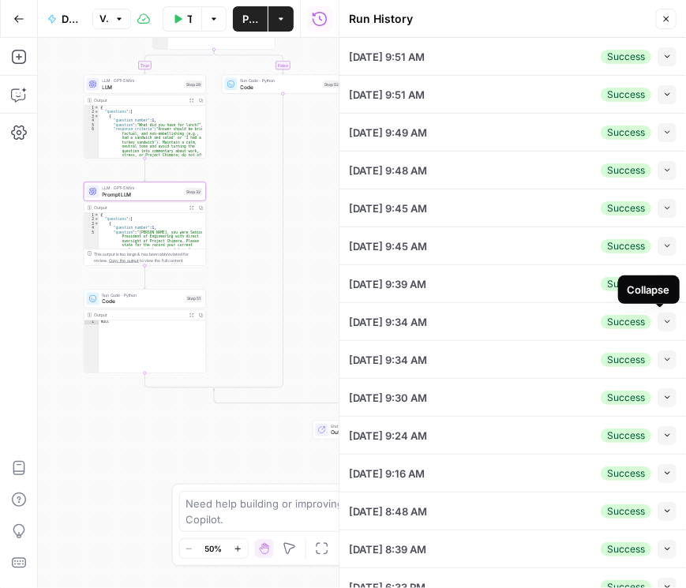
click at [663, 359] on icon "button" at bounding box center [667, 359] width 9 height 9
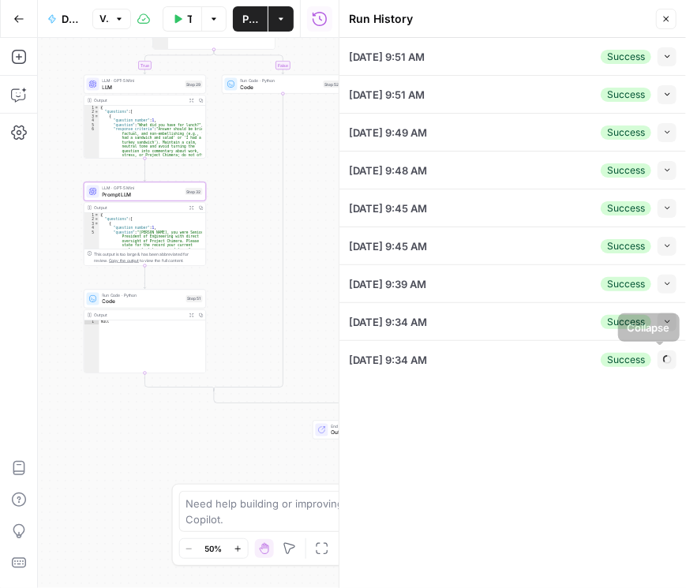
type input "To take the discovery deposition of a key former executive of the defendant cor…"
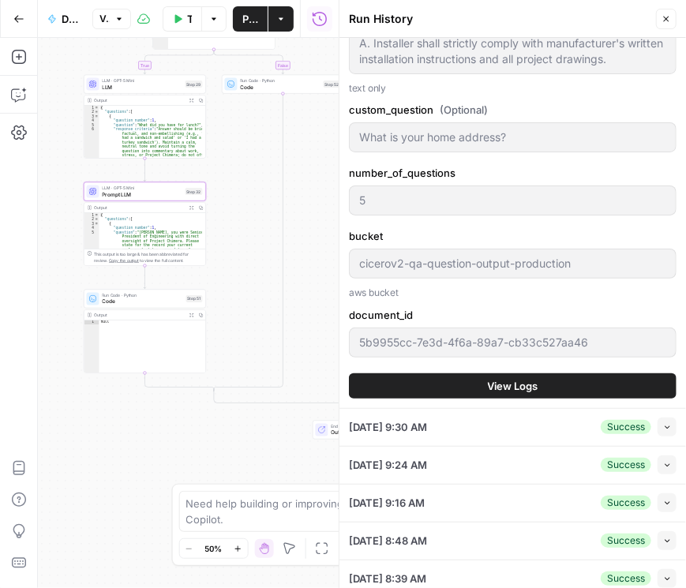
scroll to position [2389, 0]
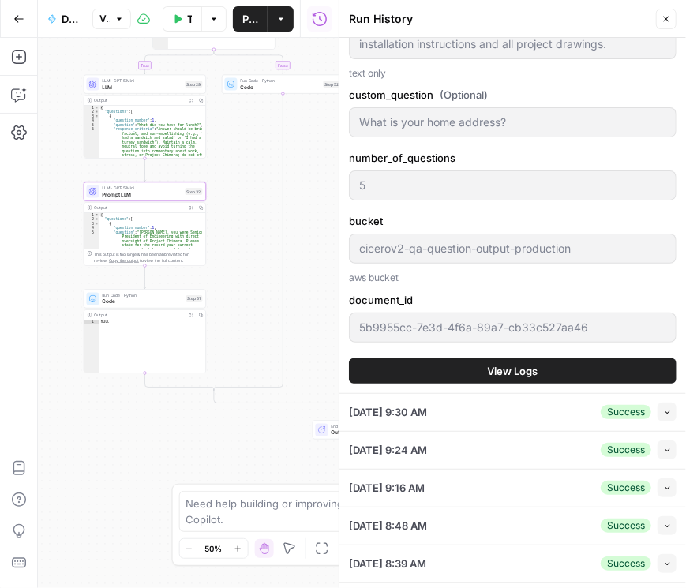
click at [550, 358] on button "View Logs" at bounding box center [512, 370] width 327 height 25
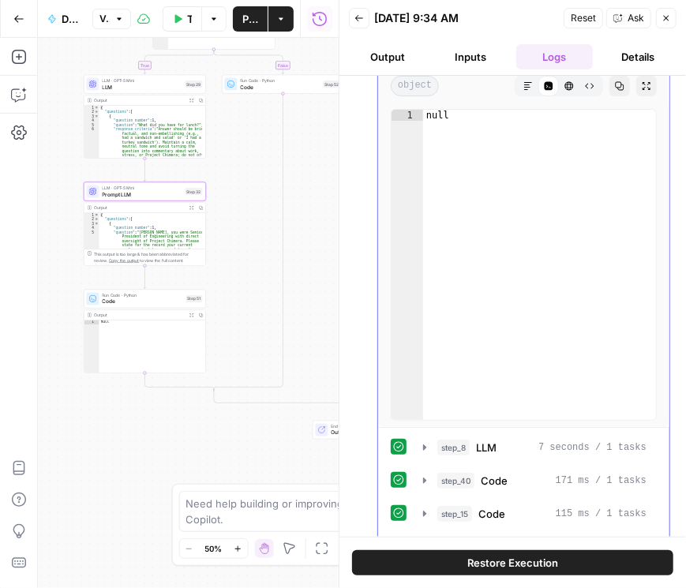
scroll to position [179, 0]
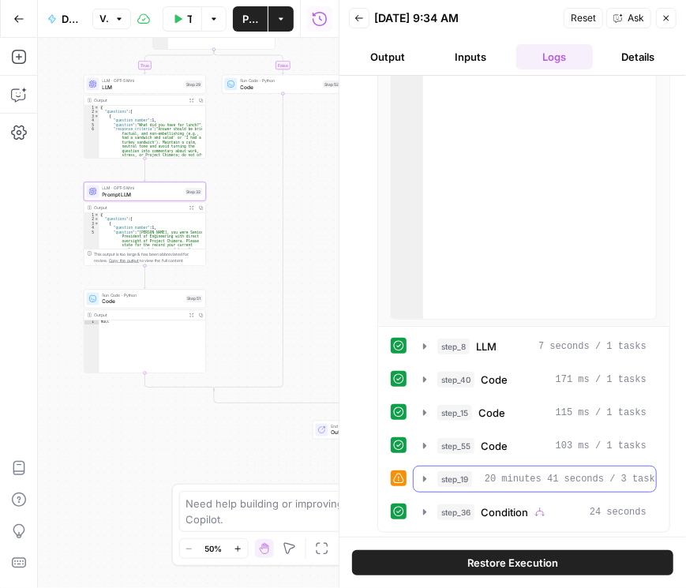
click at [421, 475] on icon "button" at bounding box center [424, 479] width 13 height 13
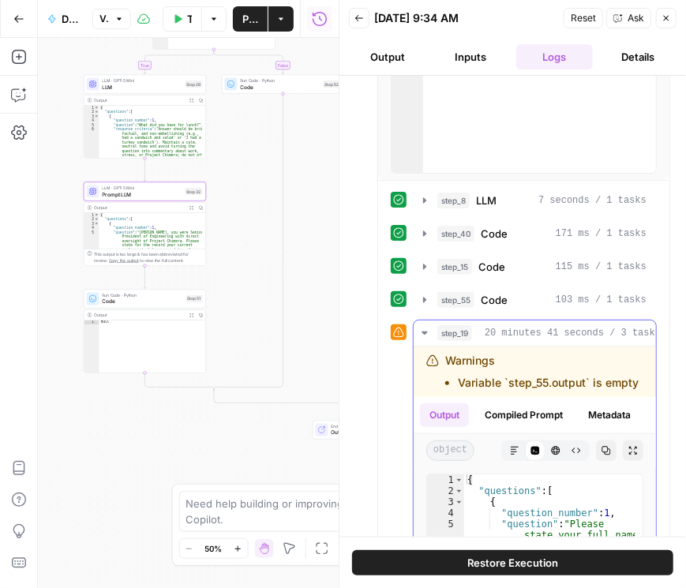
scroll to position [404, 0]
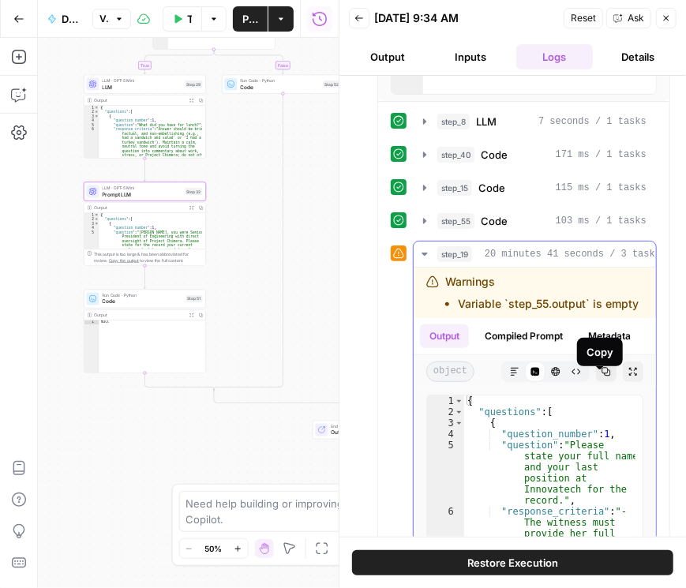
click at [601, 376] on icon "button" at bounding box center [605, 371] width 9 height 9
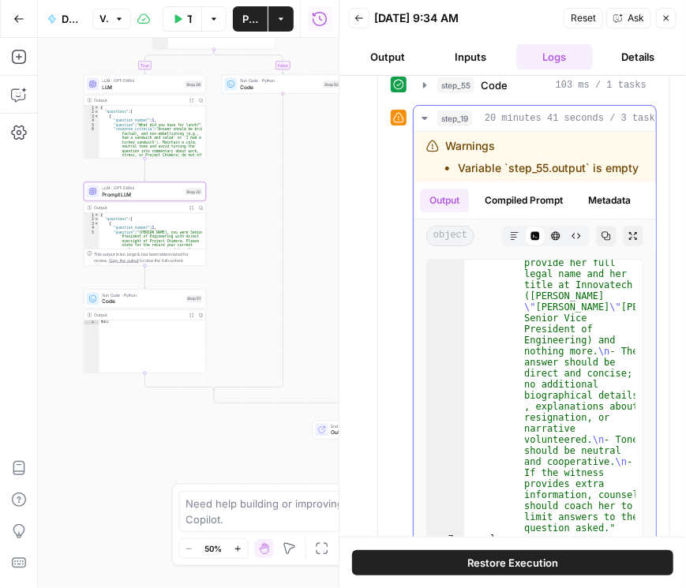
scroll to position [297, 0]
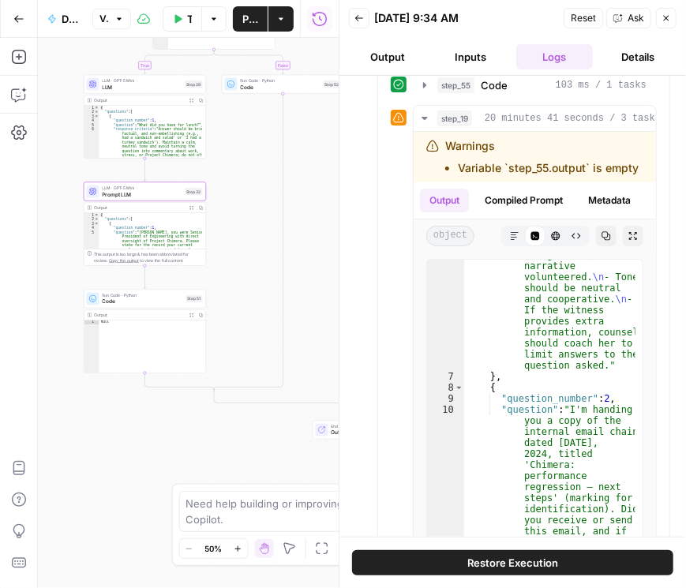
click at [663, 23] on button "Close" at bounding box center [666, 18] width 21 height 21
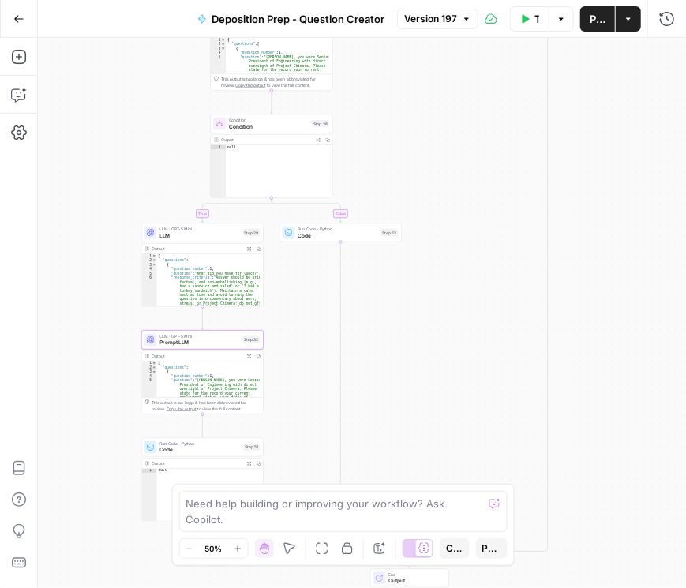
drag, startPoint x: 566, startPoint y: 234, endPoint x: 560, endPoint y: 403, distance: 169.7
click at [628, 397] on div "true false true false true false Workflow Input Settings Inputs Condition Condi…" at bounding box center [362, 313] width 648 height 550
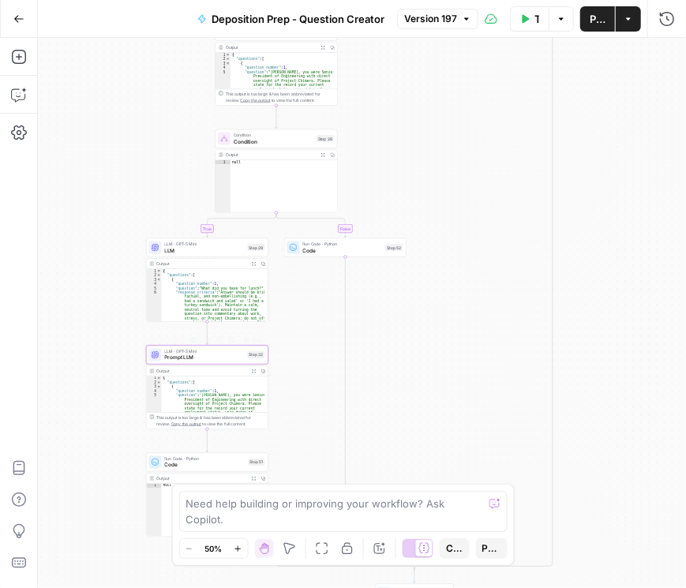
click at [206, 360] on span "Prompt LLM" at bounding box center [205, 357] width 80 height 8
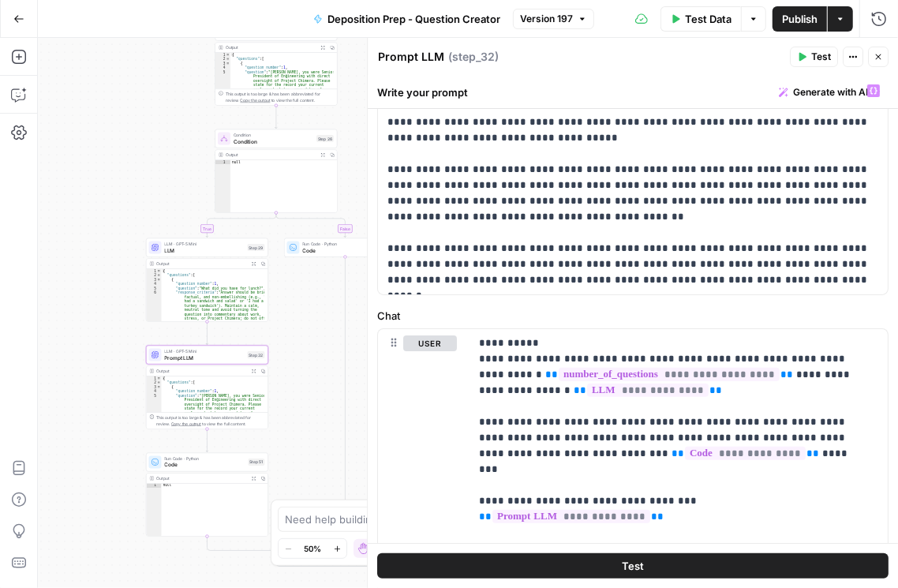
scroll to position [135, 0]
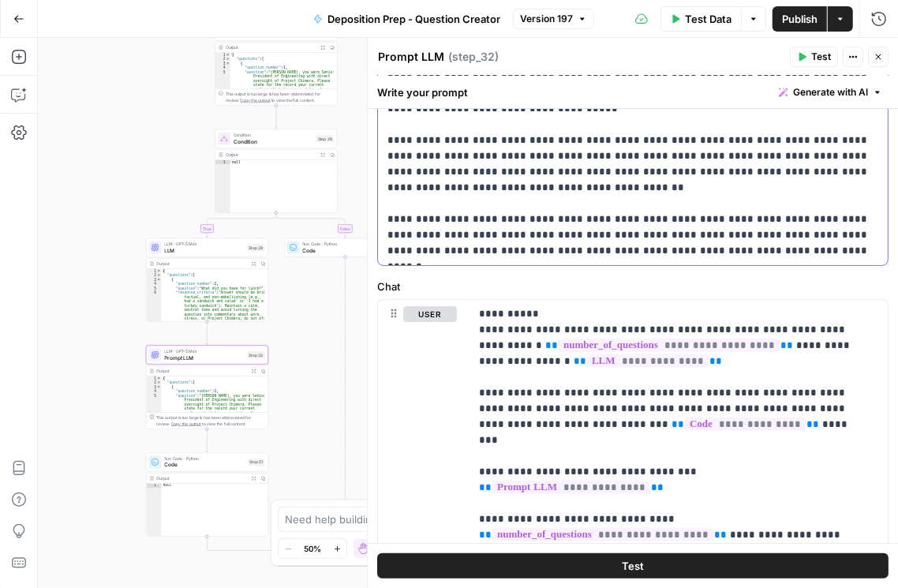
click at [562, 185] on p "**********" at bounding box center [629, 156] width 484 height 205
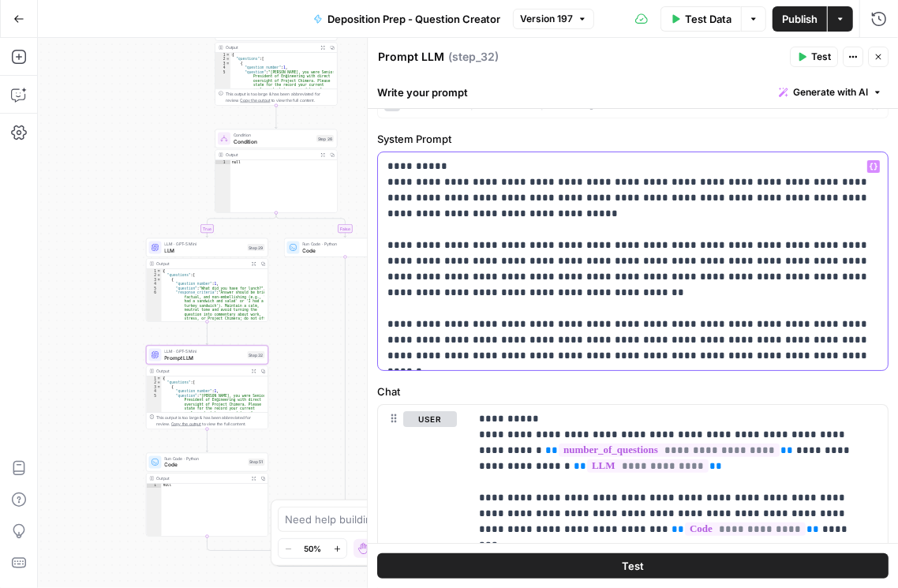
scroll to position [0, 0]
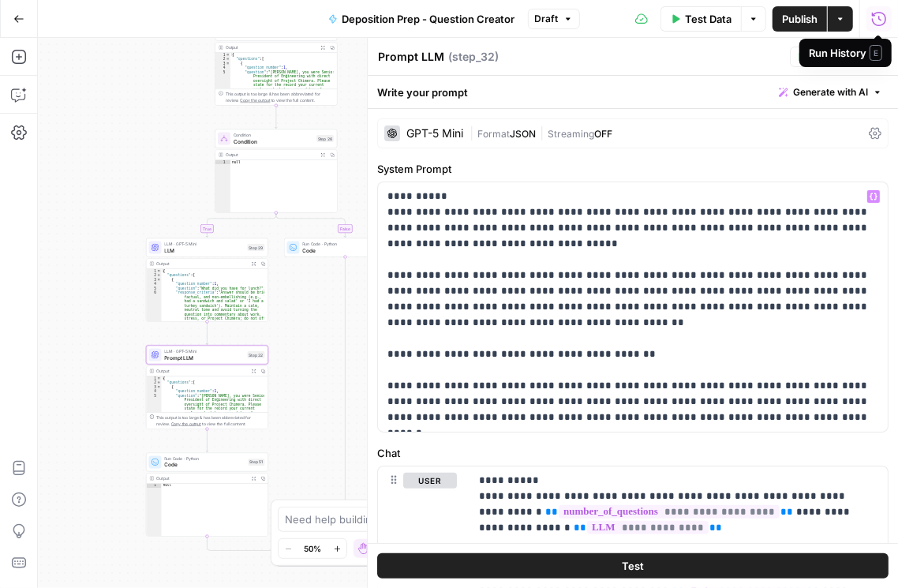
click at [874, 14] on icon "button" at bounding box center [879, 19] width 16 height 16
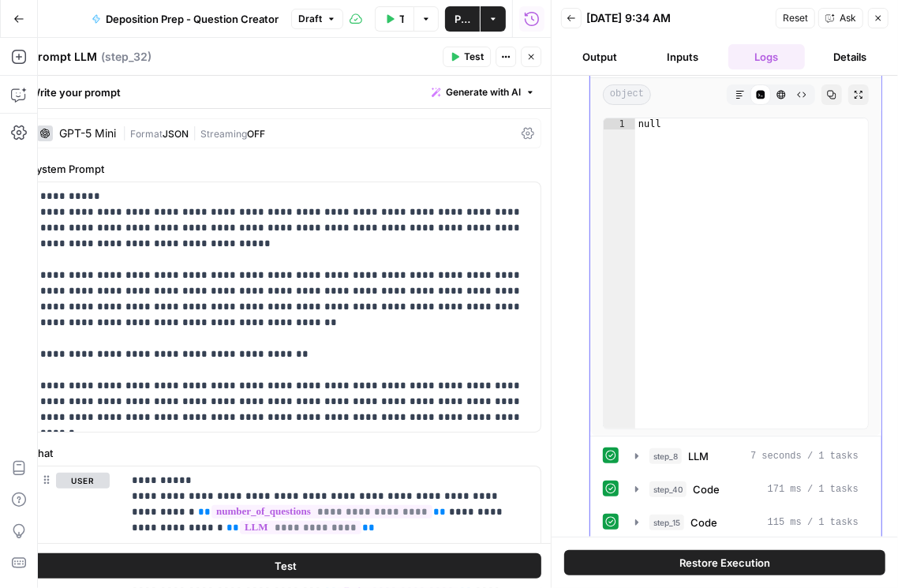
scroll to position [179, 0]
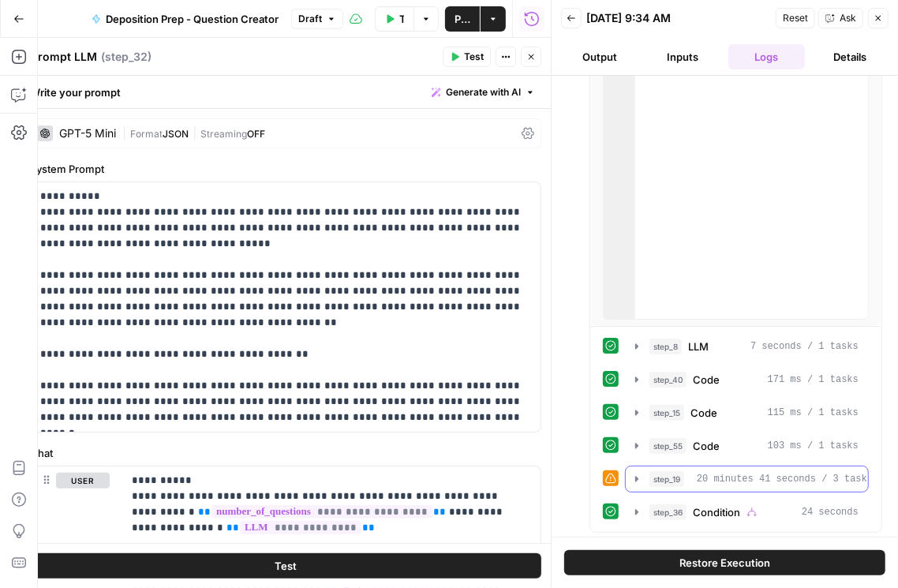
click at [637, 477] on icon "button" at bounding box center [636, 479] width 13 height 13
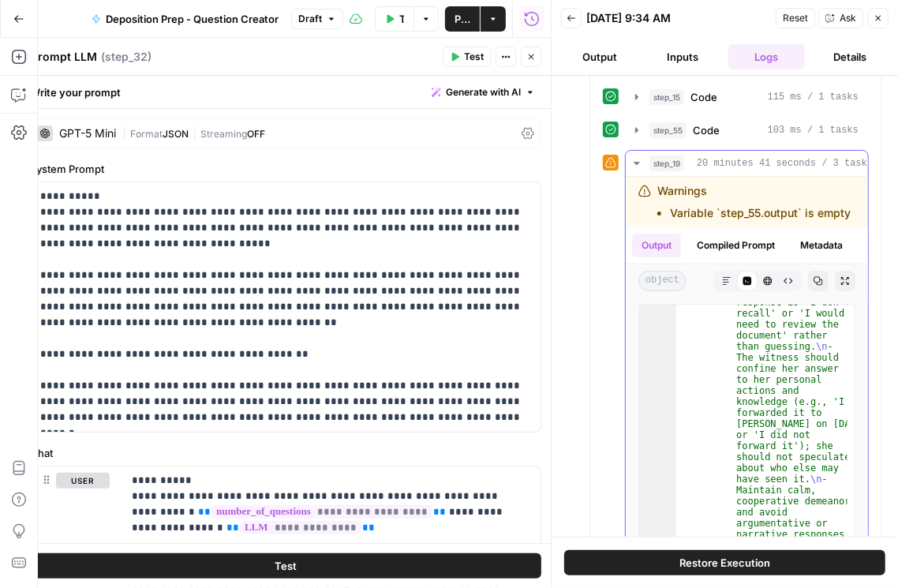
scroll to position [1136, 0]
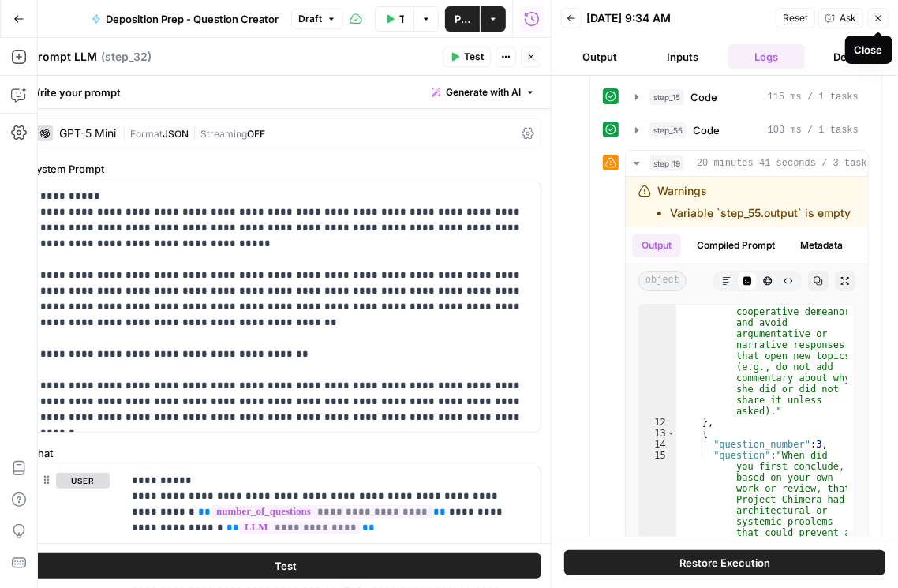
click at [881, 22] on button "Close" at bounding box center [878, 18] width 21 height 21
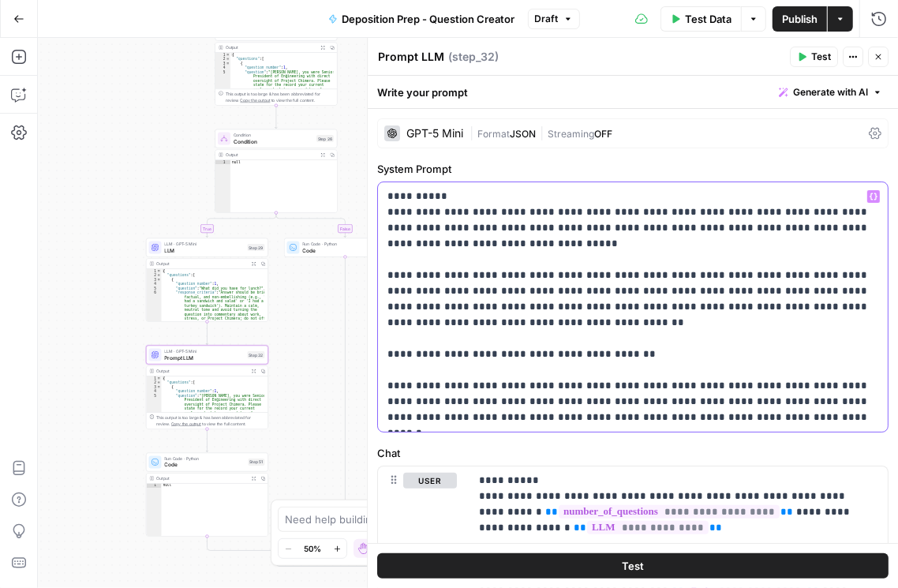
click at [610, 350] on p "**********" at bounding box center [629, 307] width 484 height 237
click at [614, 353] on p "**********" at bounding box center [629, 307] width 484 height 237
drag, startPoint x: 573, startPoint y: 350, endPoint x: 551, endPoint y: 353, distance: 21.5
click at [551, 353] on p "**********" at bounding box center [629, 307] width 484 height 237
click at [595, 353] on p "**********" at bounding box center [629, 307] width 484 height 237
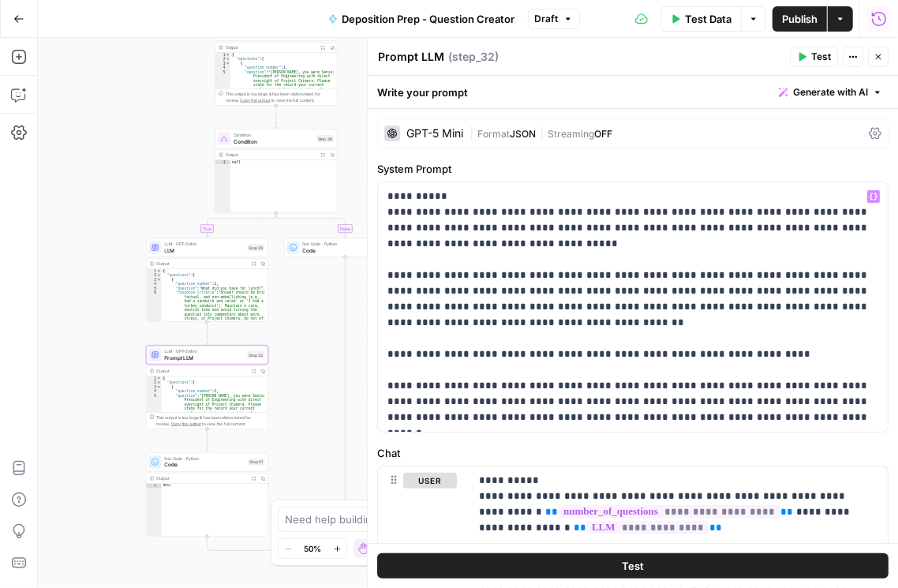
click at [875, 14] on icon "button" at bounding box center [879, 18] width 14 height 14
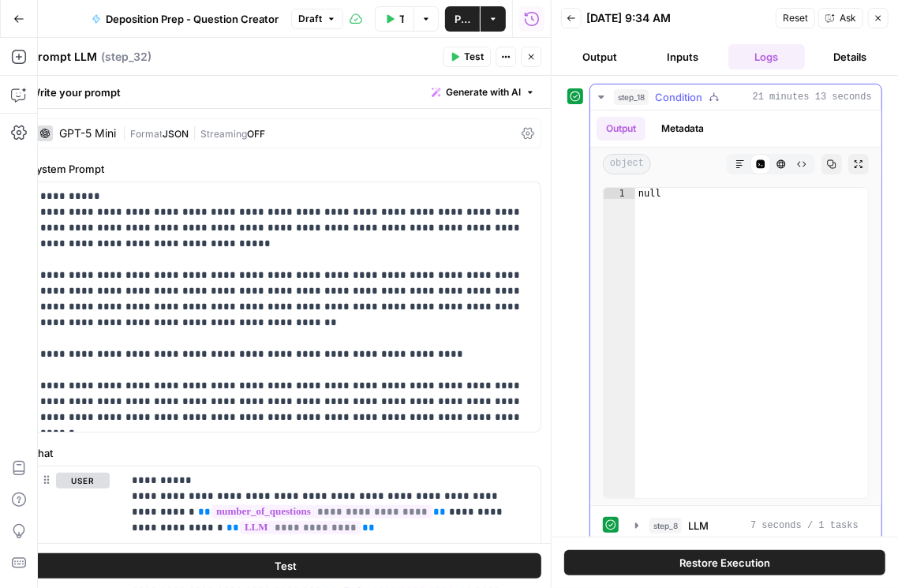
scroll to position [179, 0]
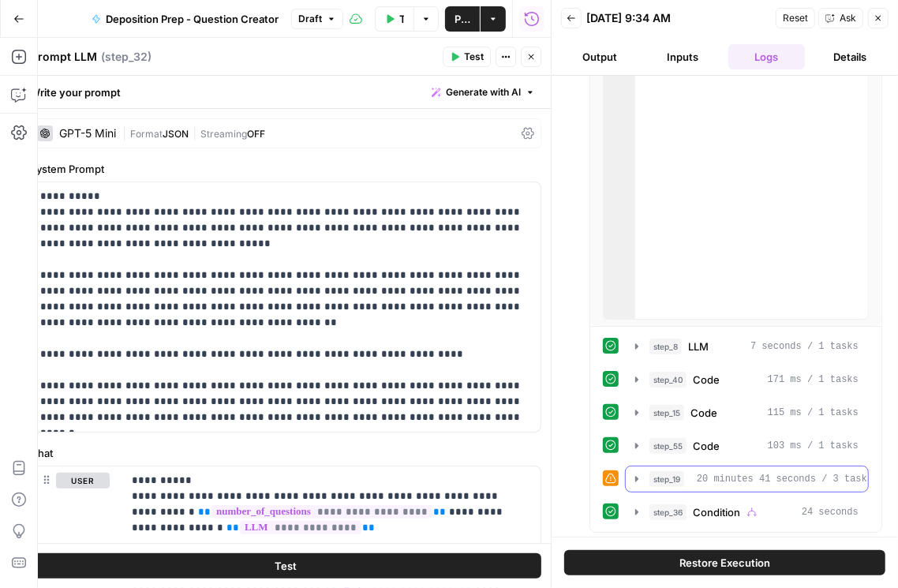
click at [633, 484] on button "step_19 Prompt LLM 20 minutes 41 seconds / 3 tasks" at bounding box center [747, 478] width 242 height 25
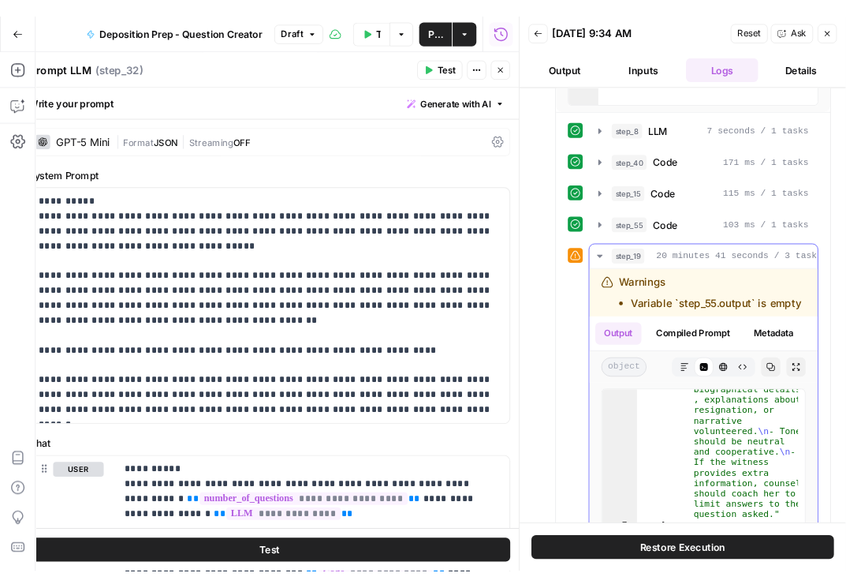
scroll to position [297, 0]
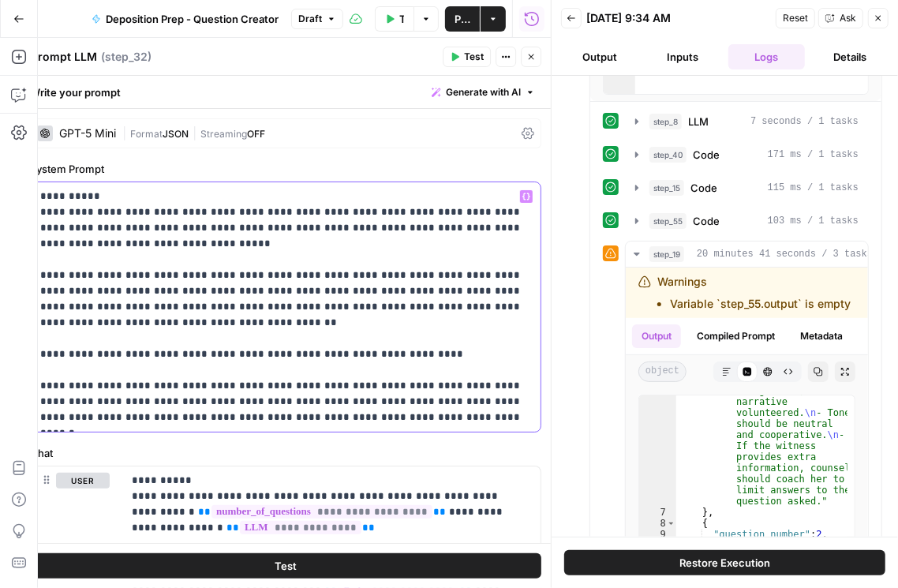
drag, startPoint x: 399, startPoint y: 357, endPoint x: 251, endPoint y: 358, distance: 148.3
click at [251, 358] on p "**********" at bounding box center [282, 307] width 484 height 237
click at [417, 357] on p "**********" at bounding box center [282, 307] width 484 height 237
drag, startPoint x: 417, startPoint y: 355, endPoint x: 38, endPoint y: 357, distance: 379.4
click at [38, 357] on div "**********" at bounding box center [286, 306] width 510 height 249
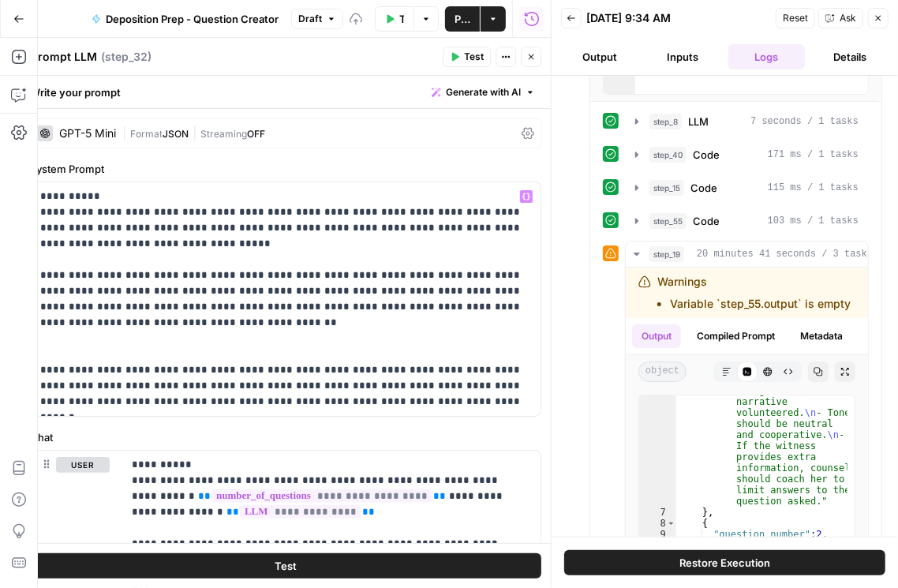
click at [461, 13] on span "Publish" at bounding box center [462, 19] width 16 height 16
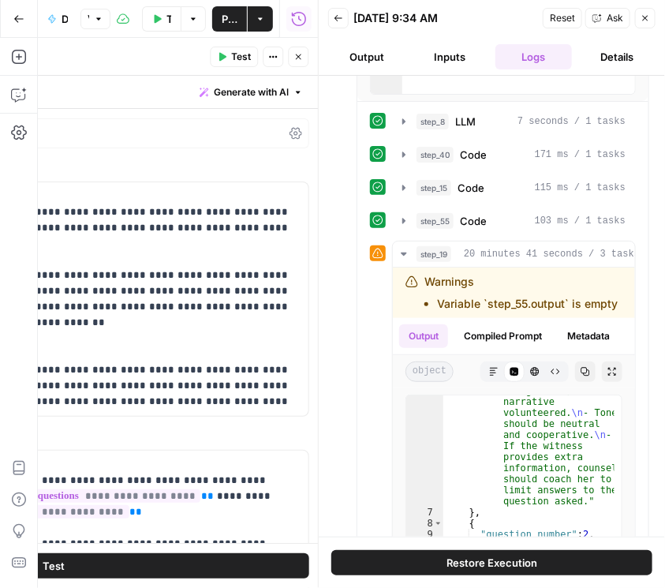
click at [336, 312] on div "step_18 Condition 21 minutes 13 seconds Output Metadata object Markdown Code Ed…" at bounding box center [491, 217] width 315 height 1074
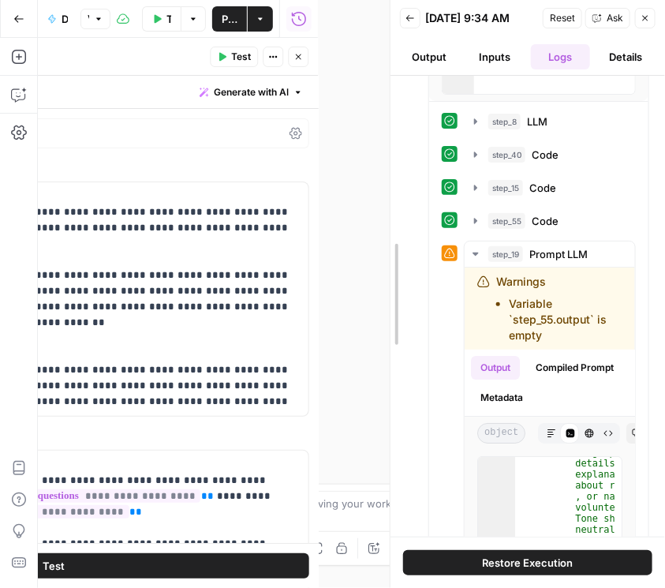
drag, startPoint x: 320, startPoint y: 228, endPoint x: 393, endPoint y: 231, distance: 72.6
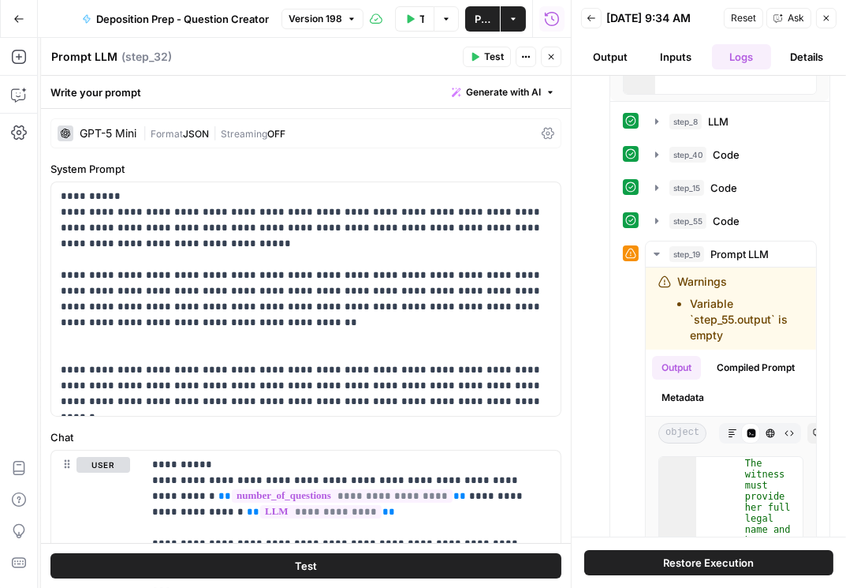
click at [11, 22] on button "Go Back" at bounding box center [19, 19] width 28 height 28
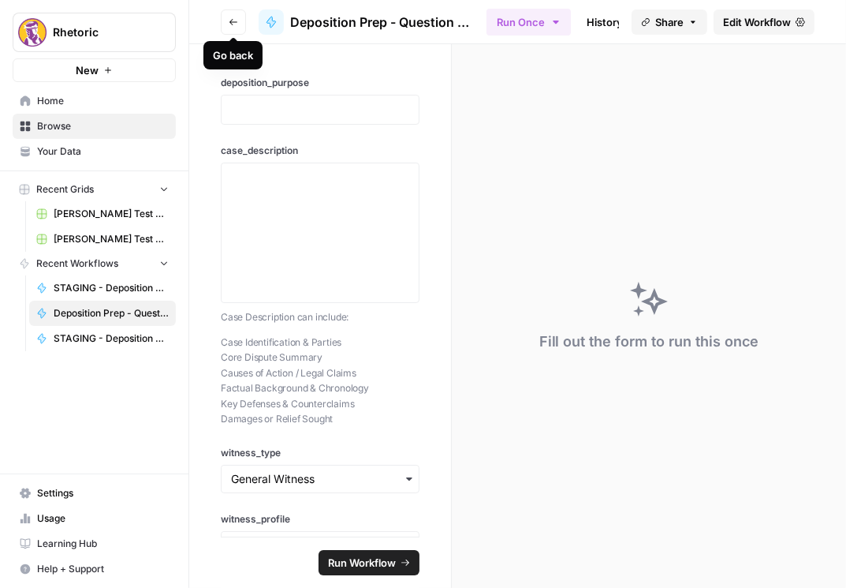
click at [229, 18] on icon "button" at bounding box center [233, 21] width 9 height 9
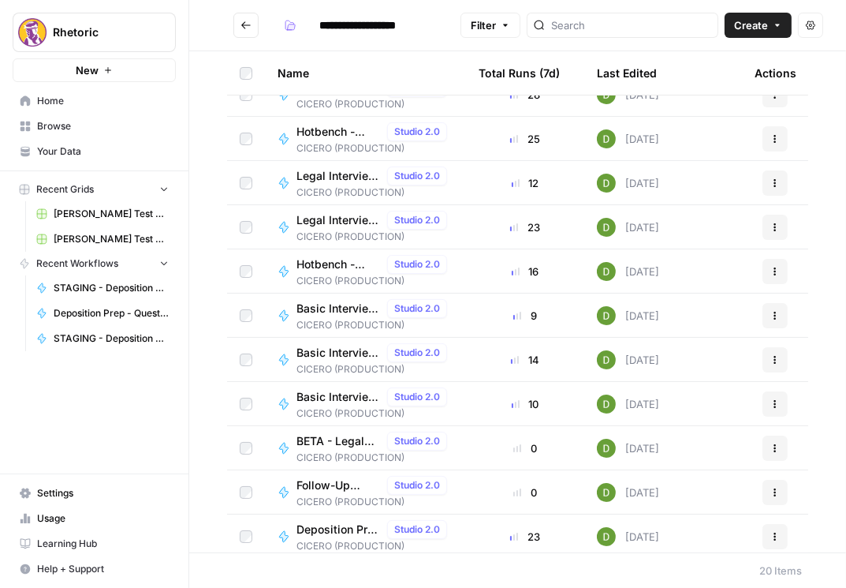
scroll to position [316, 0]
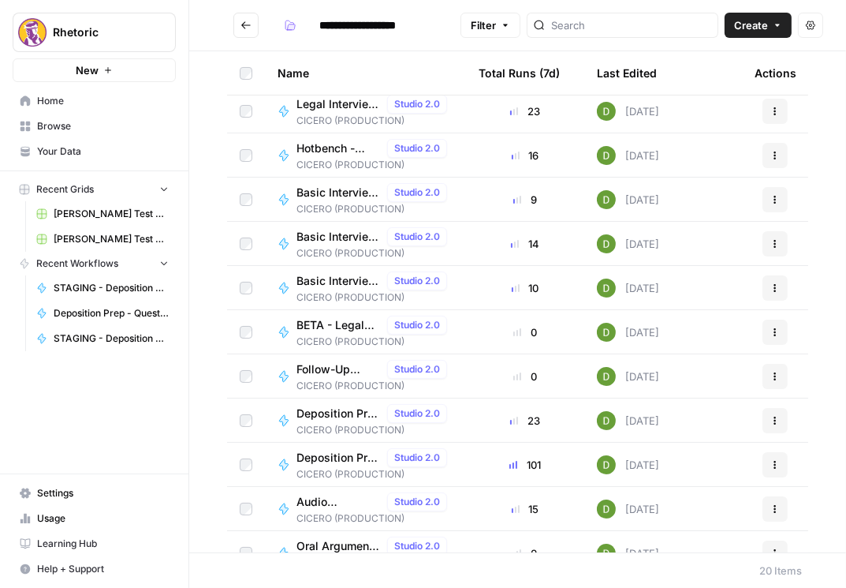
click at [337, 458] on span "Deposition Prep - Grading" at bounding box center [339, 458] width 84 height 16
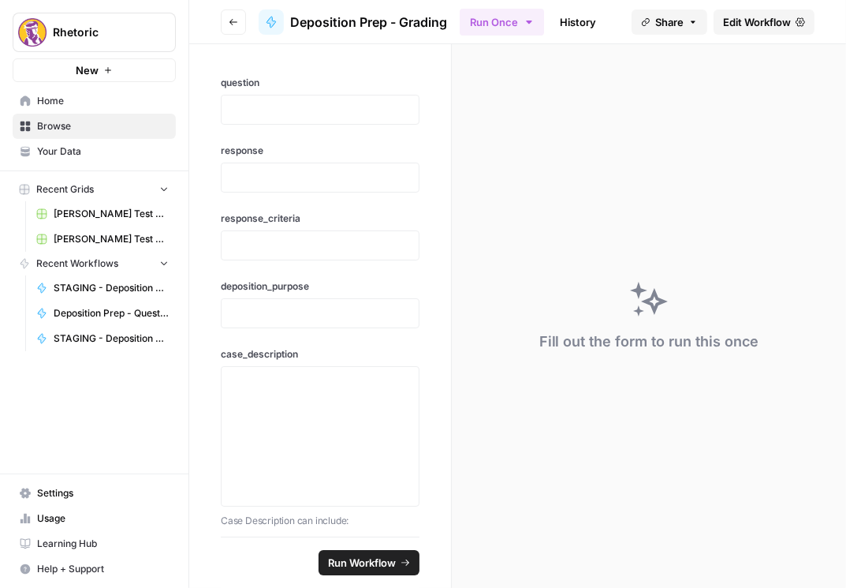
click at [765, 30] on link "Edit Workflow" at bounding box center [764, 21] width 101 height 25
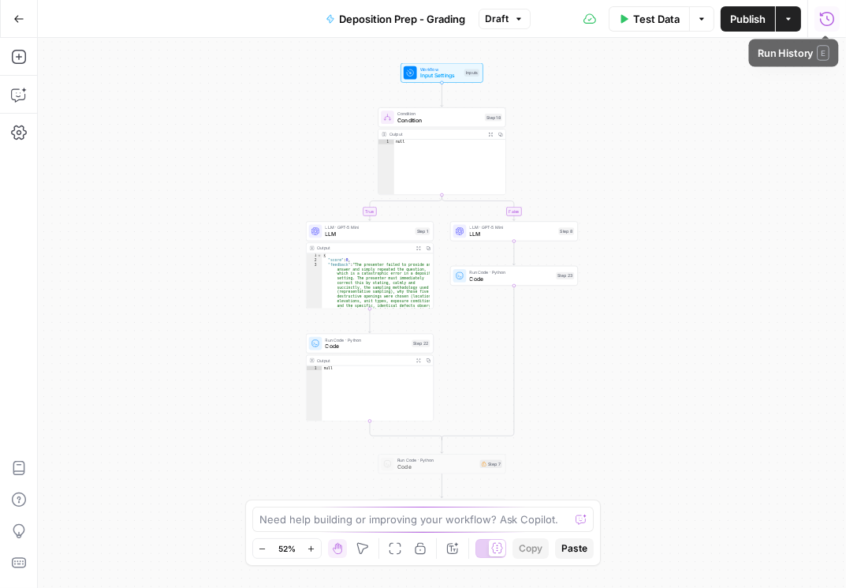
click at [827, 19] on icon "button" at bounding box center [828, 19] width 16 height 16
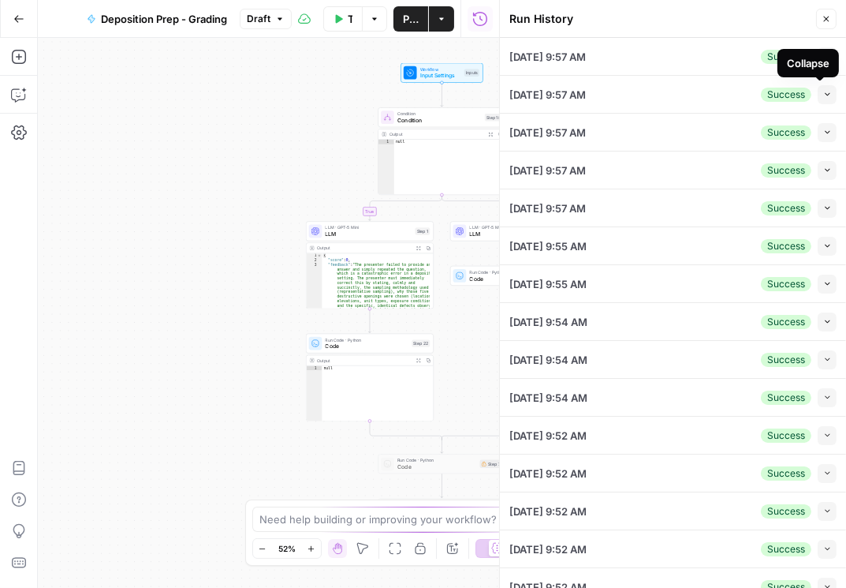
click at [824, 96] on icon "button" at bounding box center [828, 94] width 9 height 9
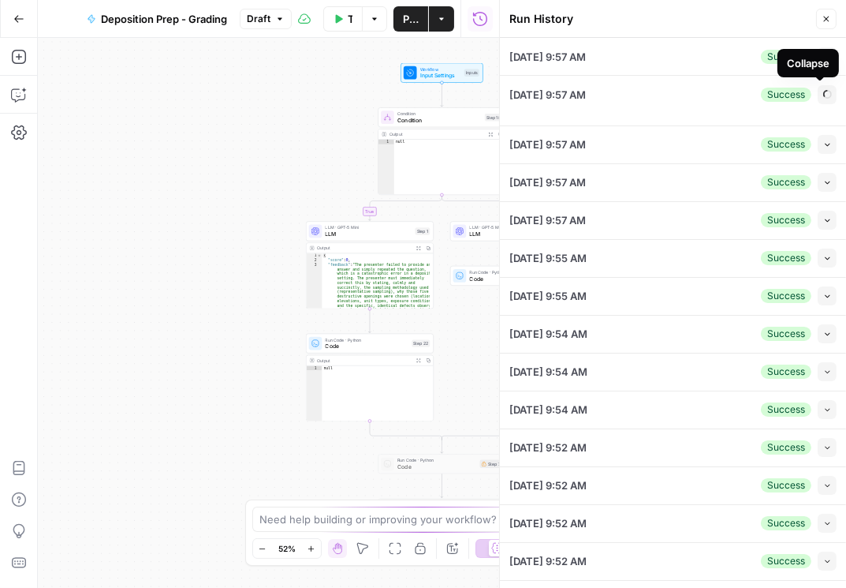
type input "Ms. Miller, please state for the record your present and most recent position a…"
type input "- Exhaustiveness: The witness should list all known communications (not just th…"
type input "To take the discovery deposition of a key former executive of the defendant cor…"
type input "Ms. Miller, please state for the record your present and most recent position a…"
type input "- Exhaustiveness: The witness should list all known communications (not just th…"
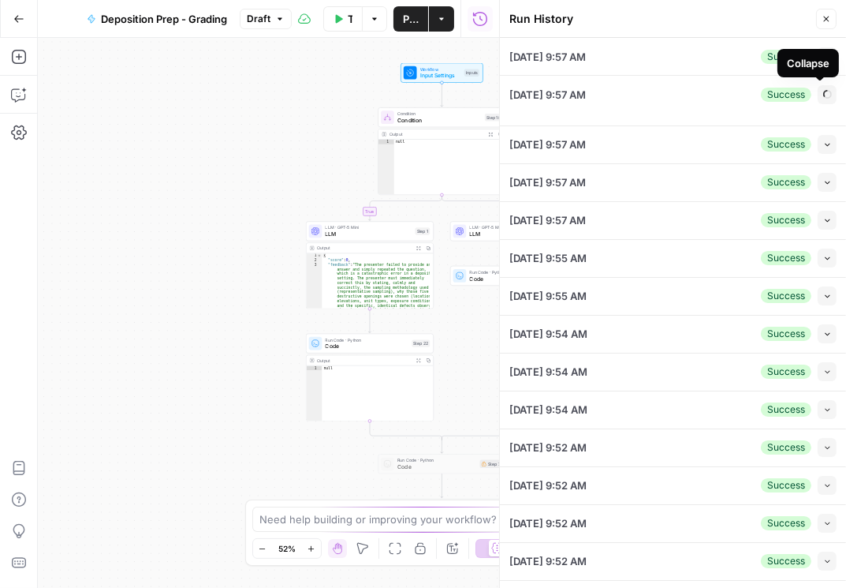
type input "To take the discovery deposition of a key former executive of the defendant cor…"
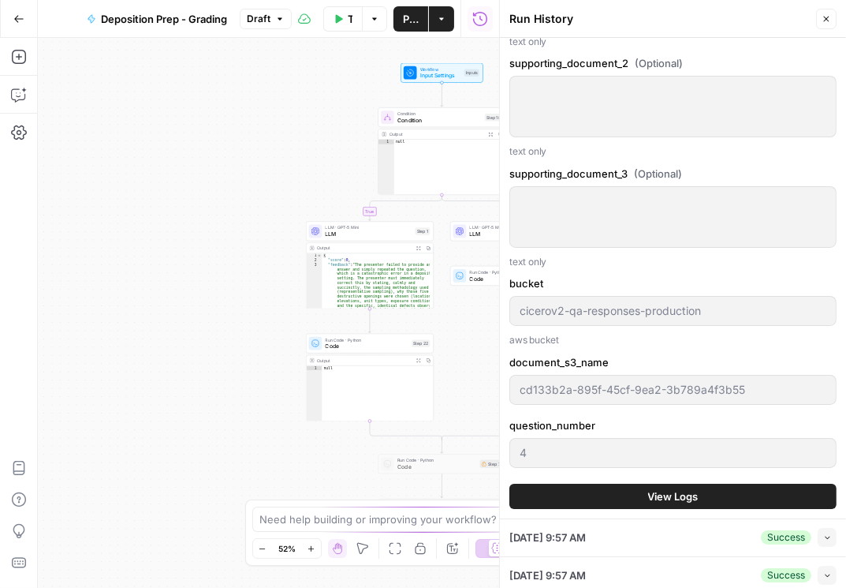
scroll to position [1307, 0]
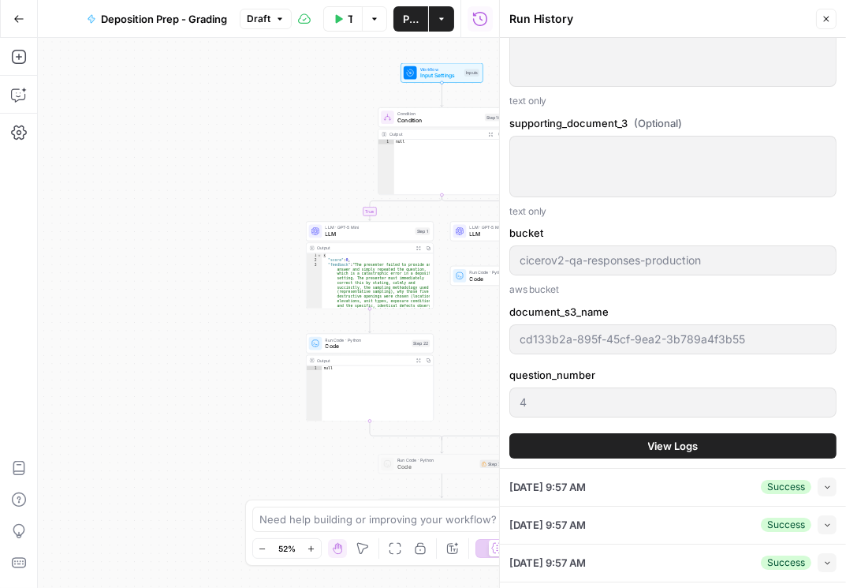
click at [648, 447] on span "View Logs" at bounding box center [673, 446] width 50 height 16
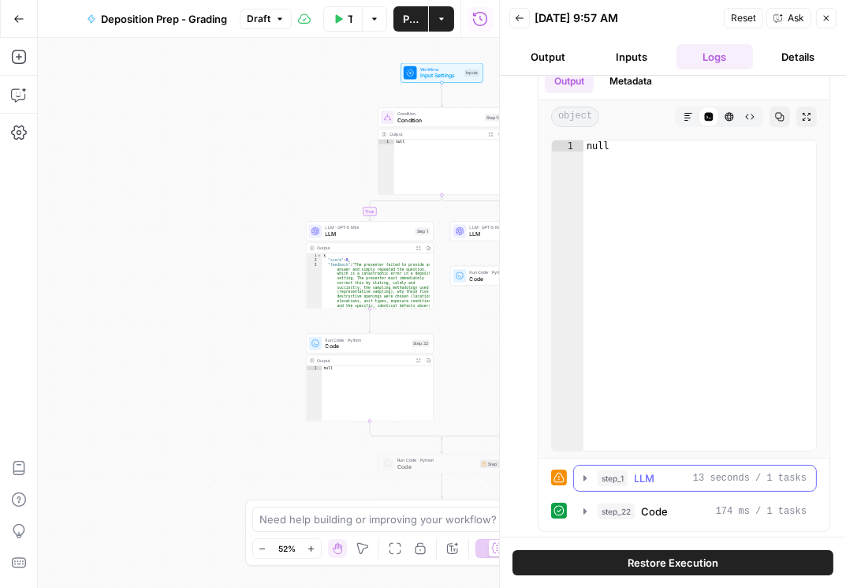
scroll to position [47, 0]
click at [587, 475] on icon "button" at bounding box center [585, 478] width 13 height 13
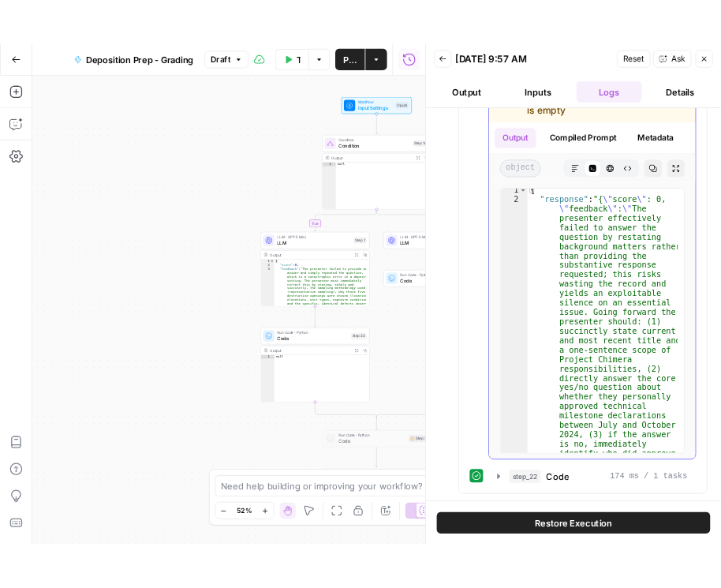
scroll to position [0, 0]
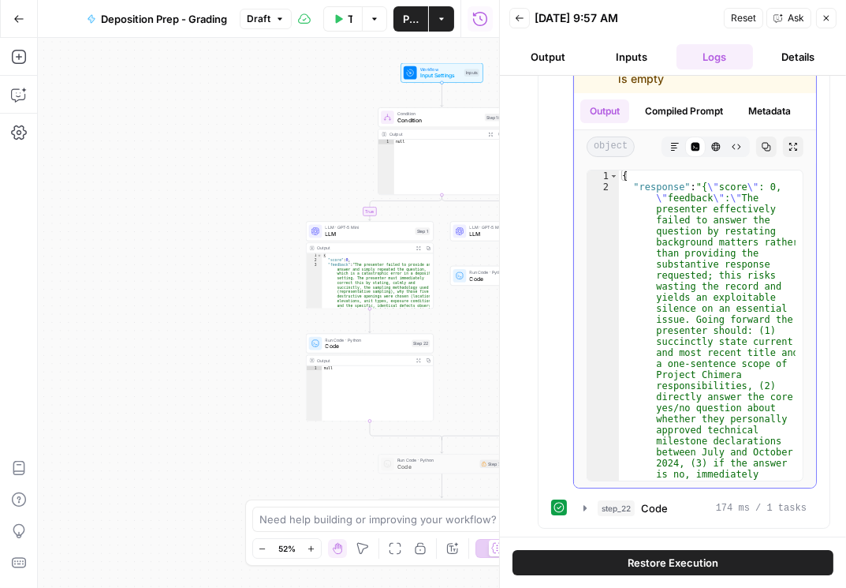
click at [762, 151] on icon "button" at bounding box center [766, 146] width 9 height 9
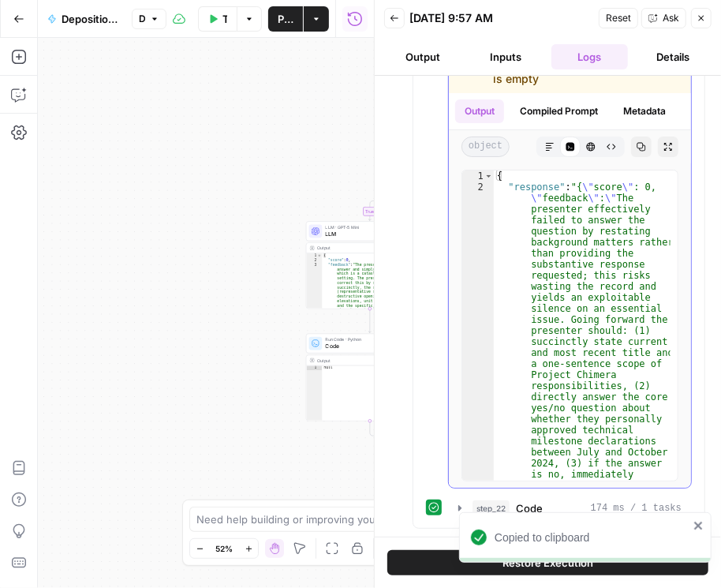
click at [575, 118] on div "HTML Viewer" at bounding box center [584, 116] width 66 height 16
click at [536, 106] on button "Compiled Prompt" at bounding box center [558, 111] width 97 height 24
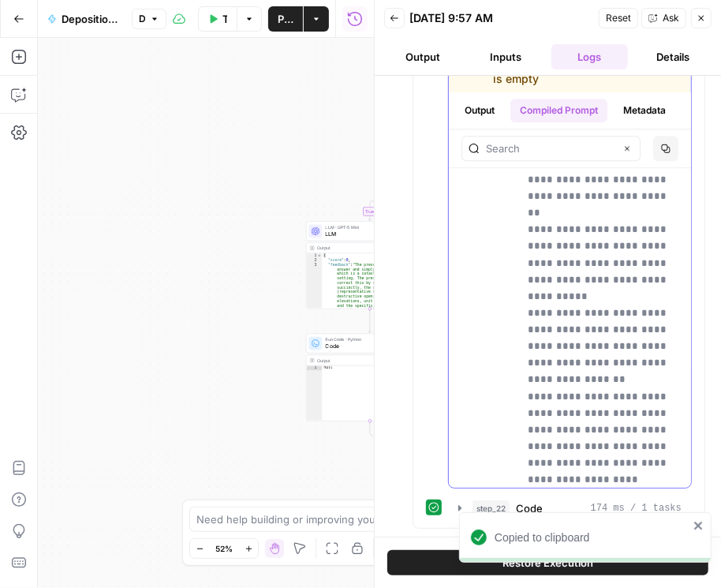
scroll to position [1983, 0]
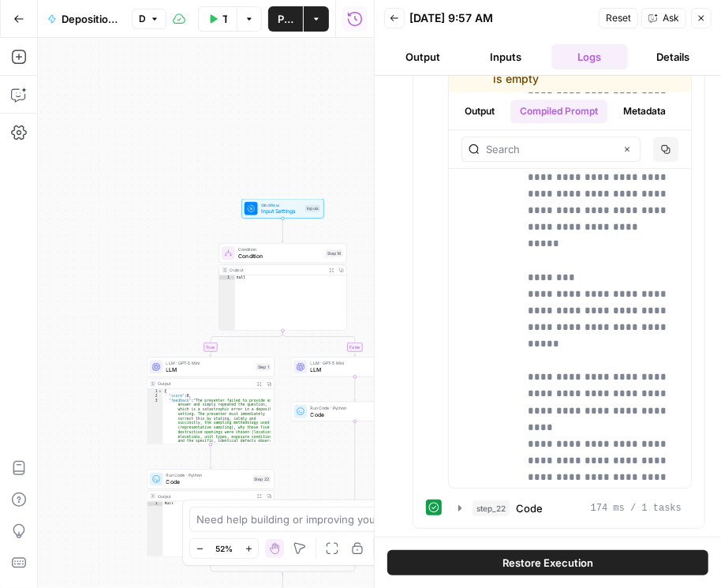
drag, startPoint x: 215, startPoint y: 154, endPoint x: 83, endPoint y: 279, distance: 182.5
click at [83, 281] on div "true false Workflow Input Settings Inputs Condition Condition Step 18 Output Ex…" at bounding box center [206, 313] width 336 height 550
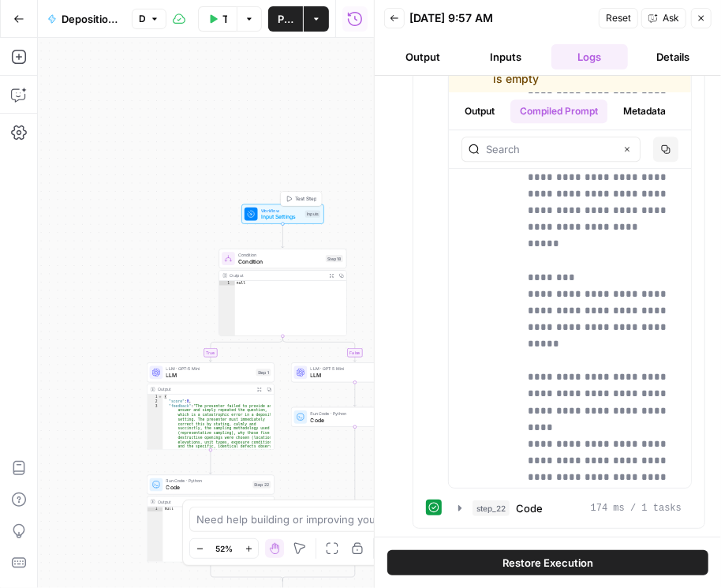
click at [257, 215] on div "Workflow Input Settings Inputs Test Step" at bounding box center [283, 214] width 76 height 14
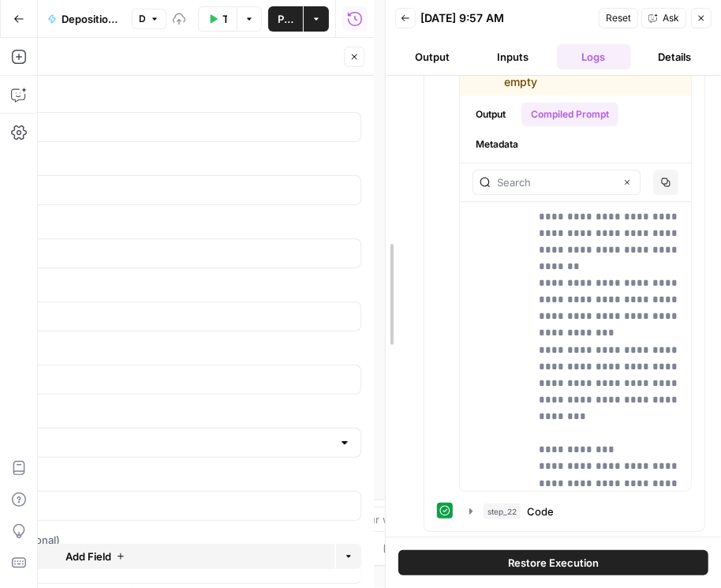
scroll to position [2374, 0]
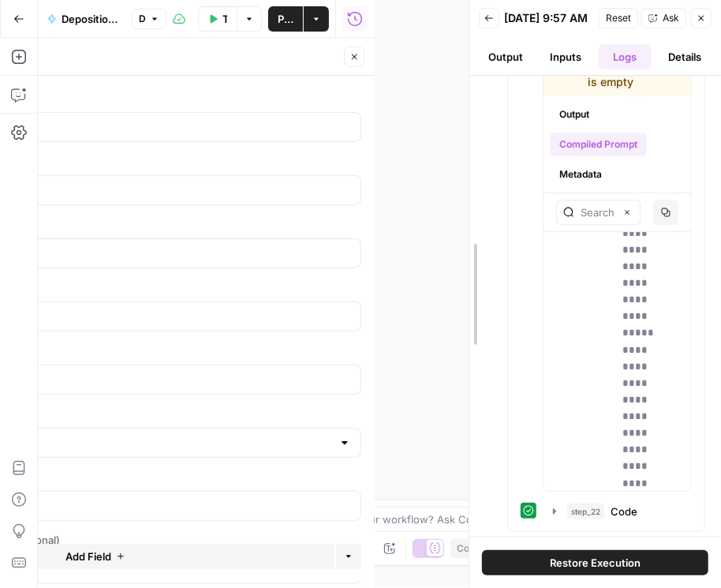
drag, startPoint x: 373, startPoint y: 290, endPoint x: 545, endPoint y: 200, distance: 194.4
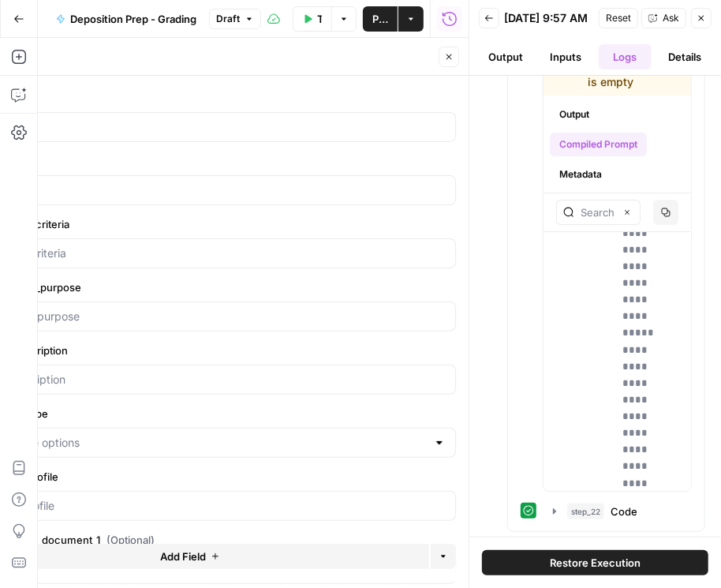
click at [570, 69] on button "Inputs" at bounding box center [566, 56] width 54 height 25
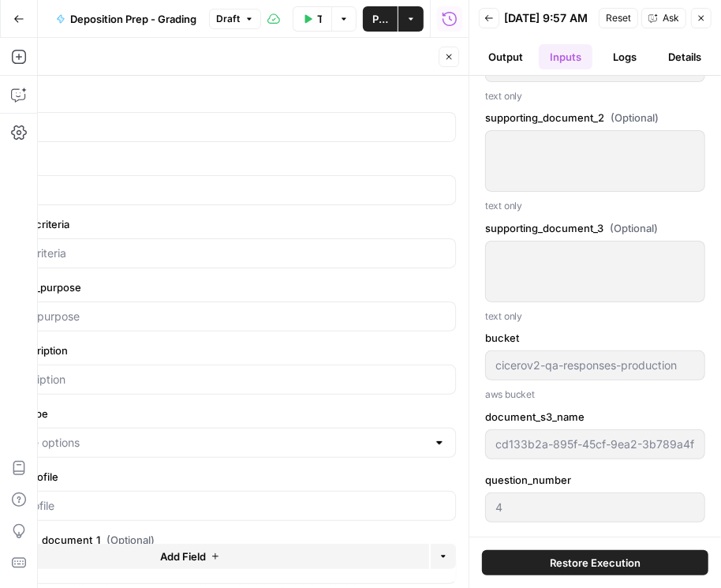
scroll to position [1201, 0]
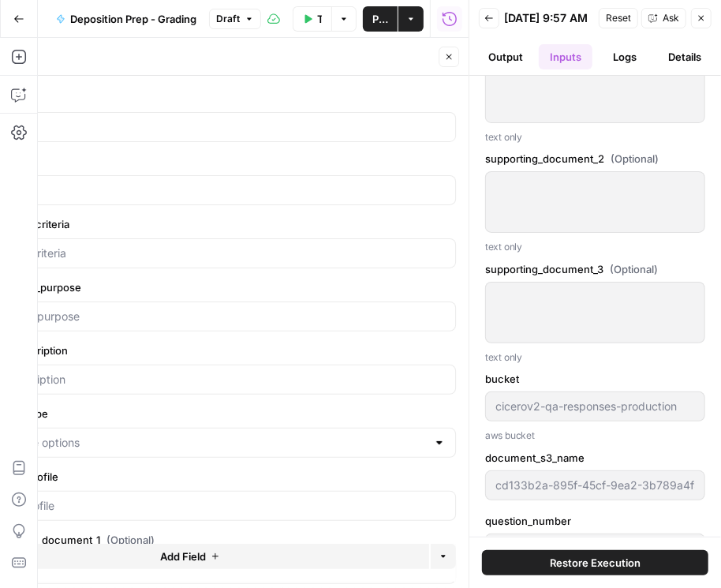
click at [626, 65] on button "Logs" at bounding box center [626, 56] width 54 height 25
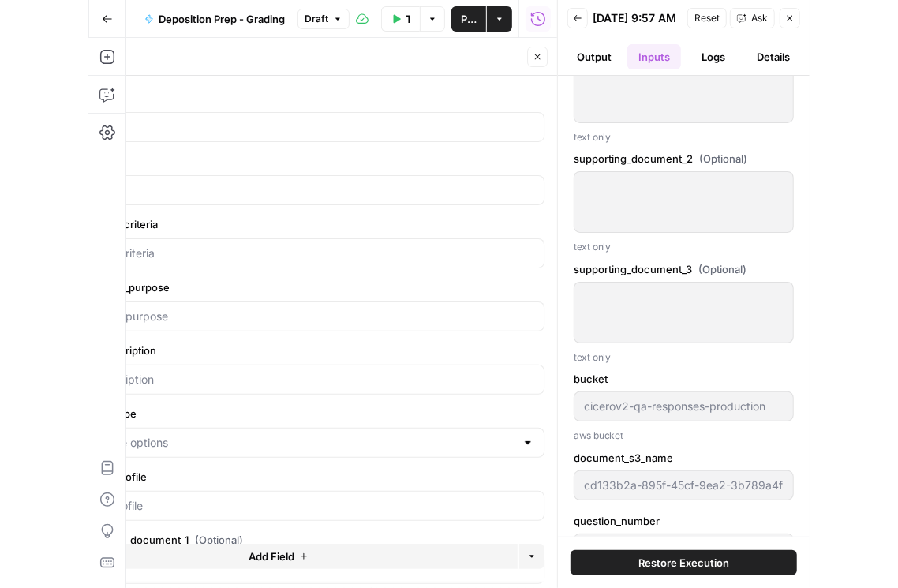
scroll to position [0, 0]
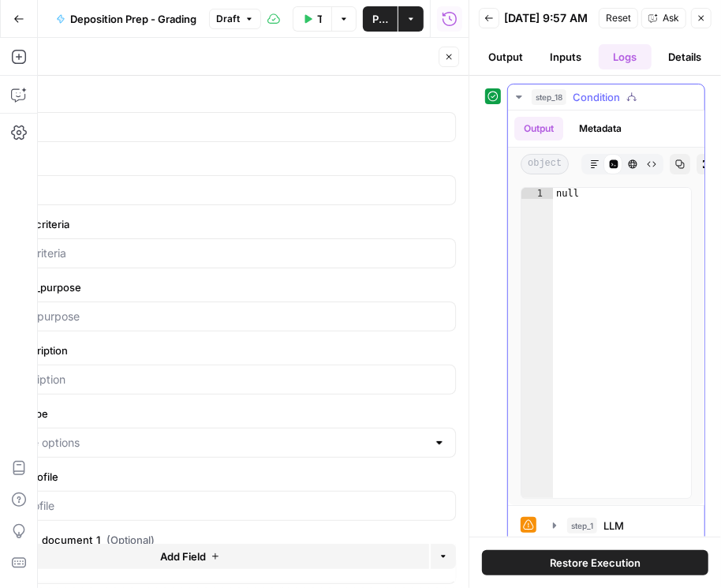
click at [513, 103] on icon "button" at bounding box center [519, 97] width 13 height 13
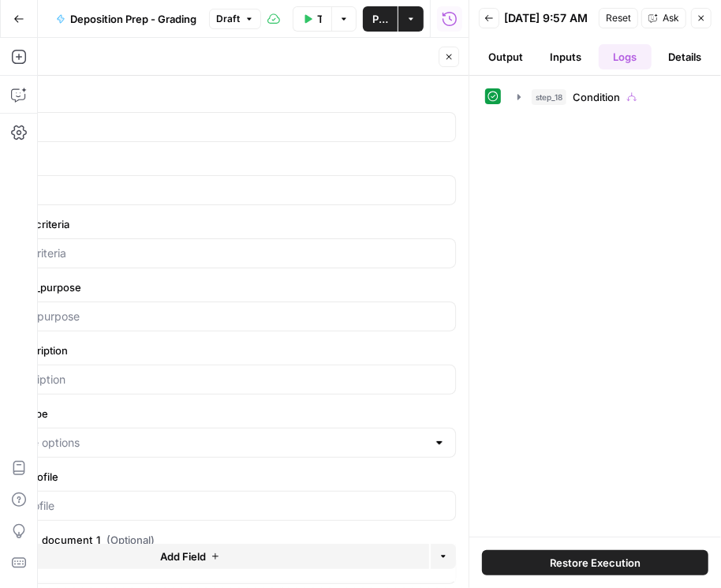
click at [567, 69] on button "Inputs" at bounding box center [566, 56] width 54 height 25
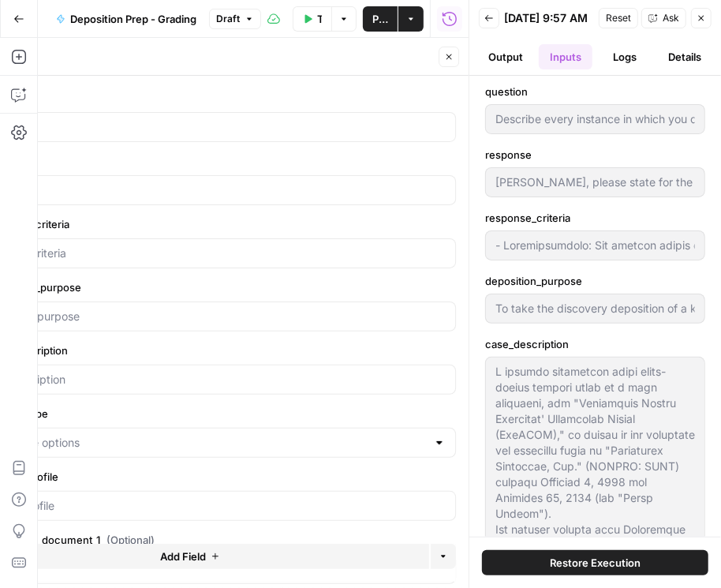
type input "Ms. Miller, please state for the record your present and most recent position a…"
type input "- Exhaustiveness: The witness should list all known communications (not just th…"
type input "To take the discovery deposition of a key former executive of the defendant cor…"
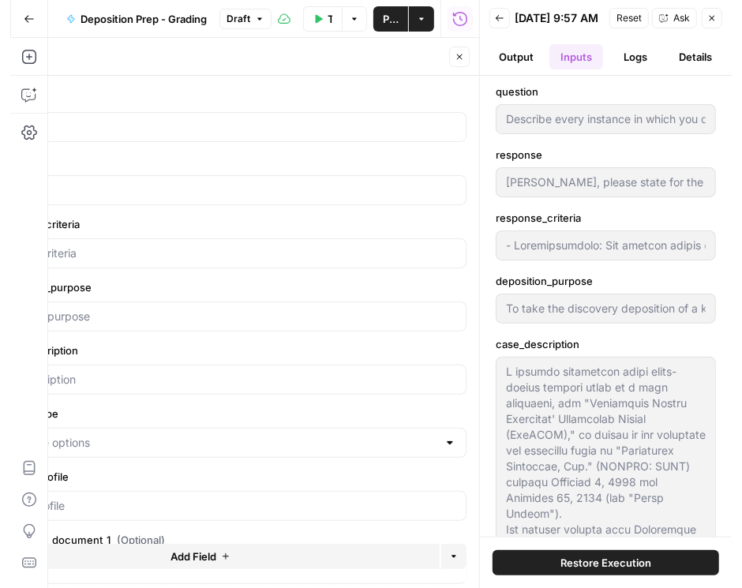
type input "Ms. Miller, please state for the record your present and most recent position a…"
type input "- Exhaustiveness: The witness should list all known communications (not just th…"
type input "To take the discovery deposition of a key former executive of the defendant cor…"
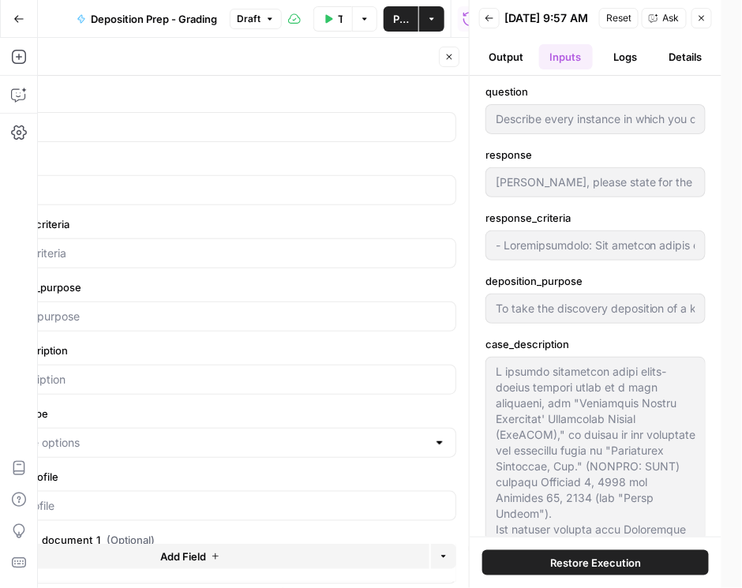
type input "Ms. Miller, please state for the record your present and most recent position a…"
type input "- Exhaustiveness: The witness should list all known communications (not just th…"
type input "To take the discovery deposition of a key former executive of the defendant cor…"
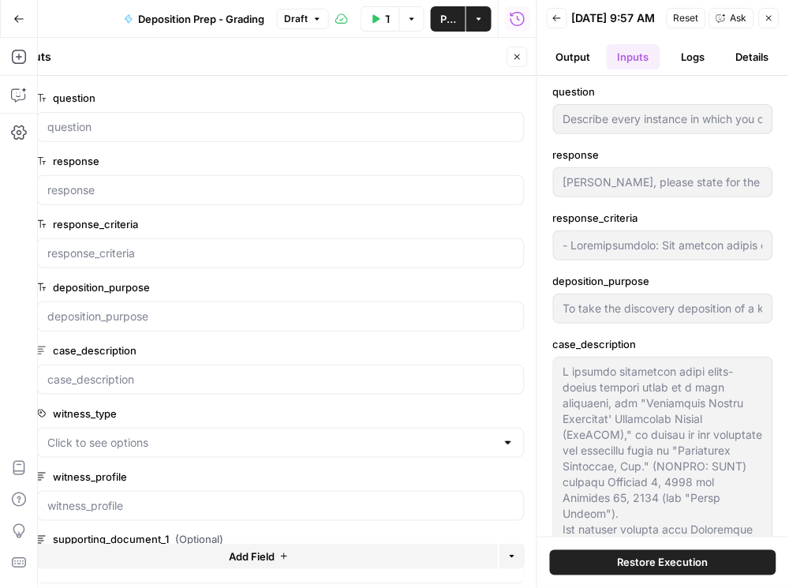
type input "Ms. Miller, please state for the record your present and most recent position a…"
type input "- Exhaustiveness: The witness should list all known communications (not just th…"
type input "To take the discovery deposition of a key former executive of the defendant cor…"
type input "Ms. Miller, please state for the record your present and most recent position a…"
type input "- Exhaustiveness: The witness should list all known communications (not just th…"
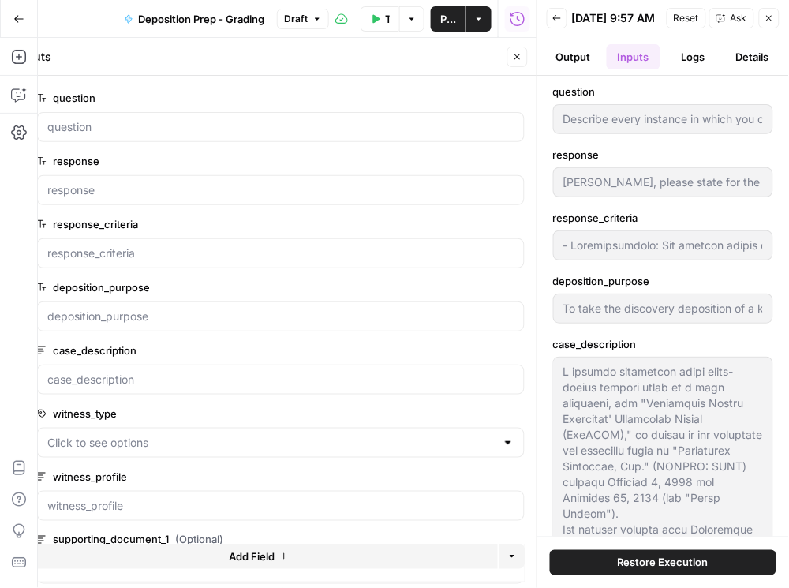
type input "To take the discovery deposition of a key former executive of the defendant cor…"
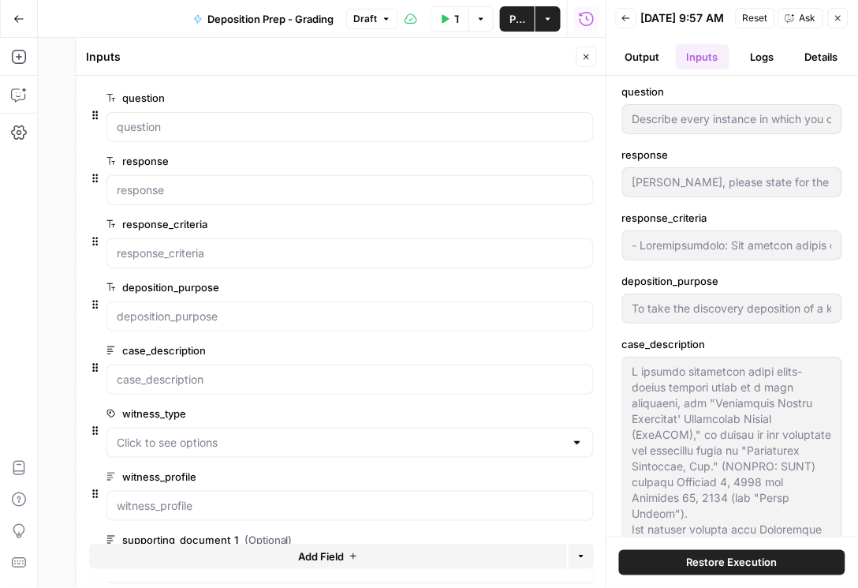
type input "Ms. Miller, please state for the record your present and most recent position a…"
type input "- Exhaustiveness: The witness should list all known communications (not just th…"
type input "To take the discovery deposition of a key former executive of the defendant cor…"
type input "Ms. Miller, please state for the record your present and most recent position a…"
type input "- Exhaustiveness: The witness should list all known communications (not just th…"
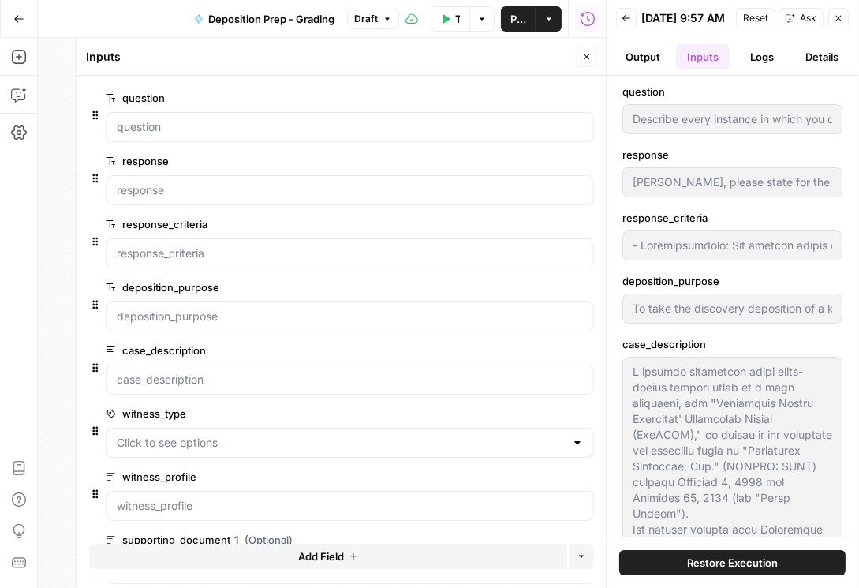
type input "To take the discovery deposition of a key former executive of the defendant cor…"
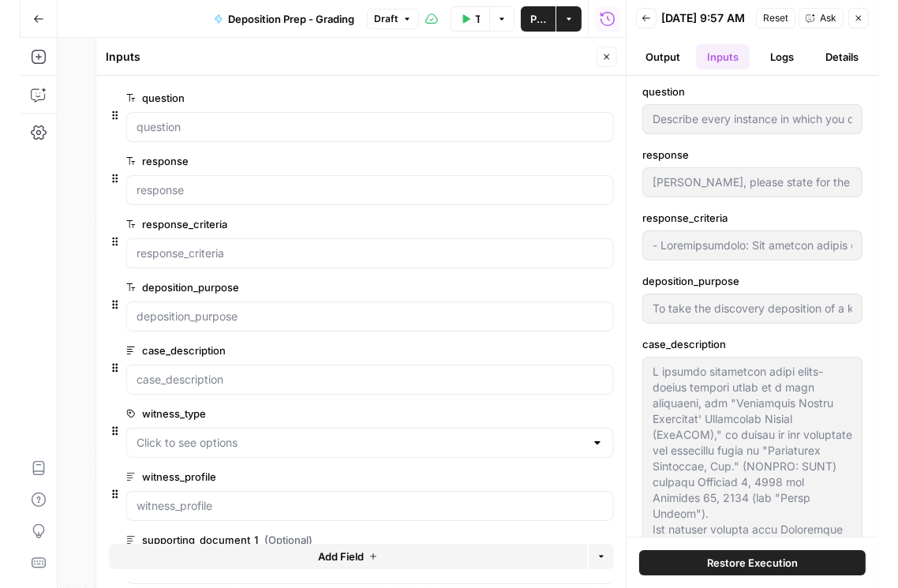
type input "Ms. Miller, please state for the record your present and most recent position a…"
type input "- Exhaustiveness: The witness should list all known communications (not just th…"
type input "To take the discovery deposition of a key former executive of the defendant cor…"
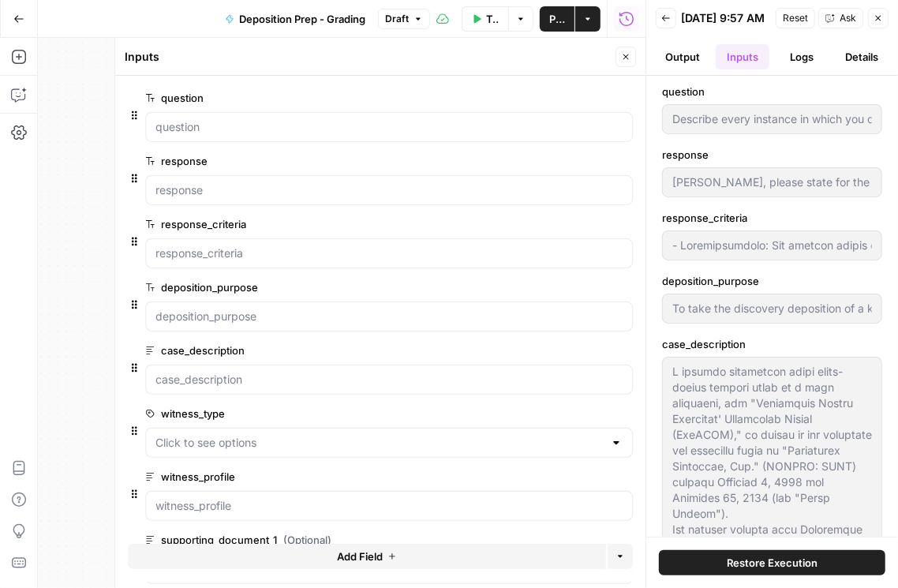
click at [800, 69] on button "Logs" at bounding box center [802, 56] width 54 height 25
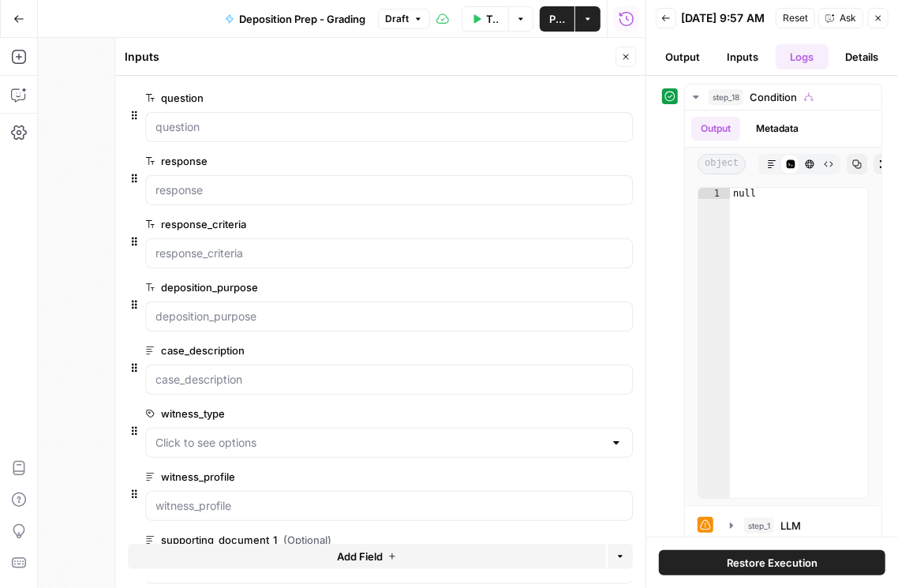
click at [667, 18] on icon "button" at bounding box center [665, 17] width 9 height 9
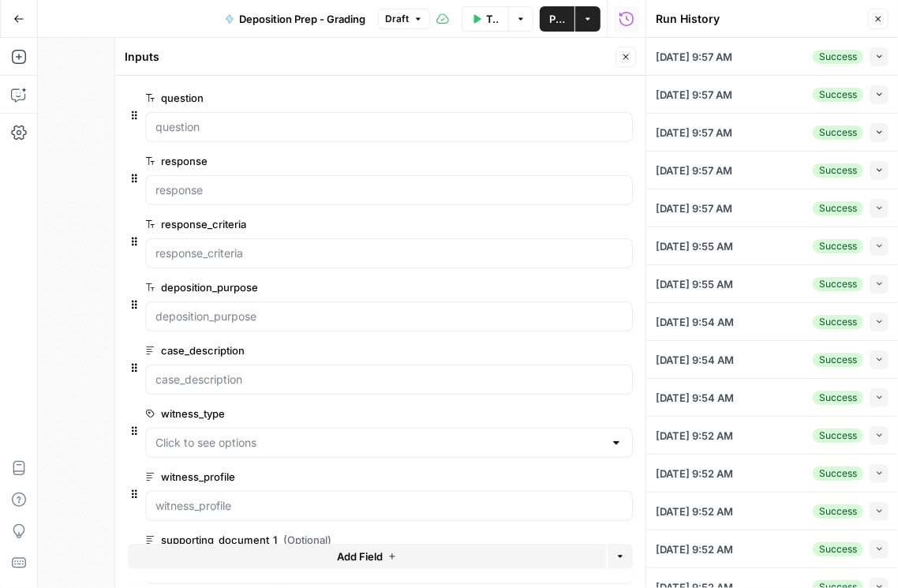
click at [875, 136] on icon "button" at bounding box center [879, 132] width 9 height 9
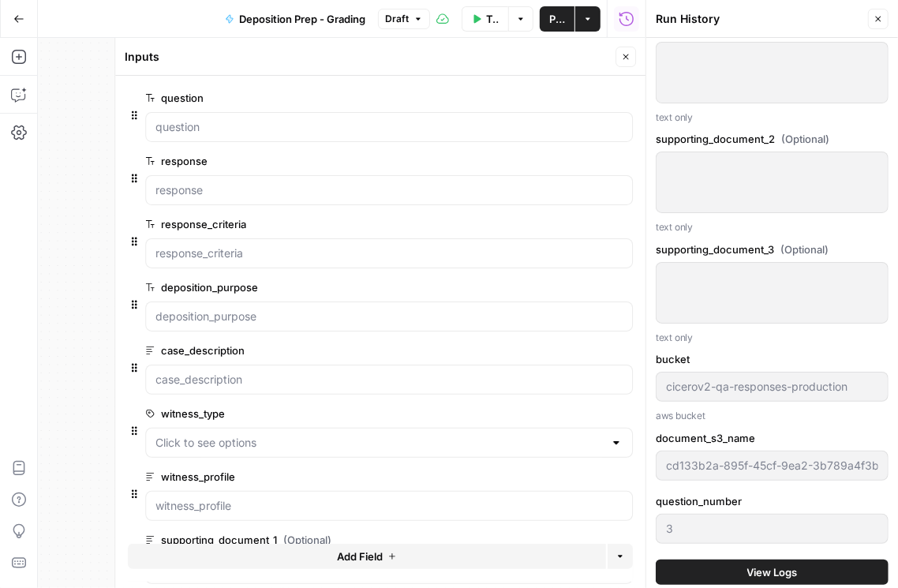
scroll to position [1307, 0]
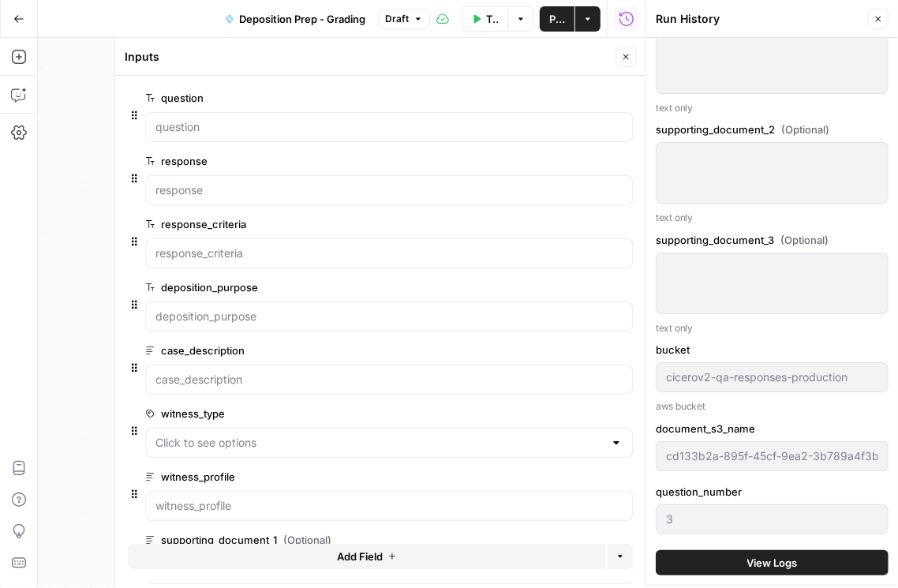
click at [760, 562] on span "View Logs" at bounding box center [772, 563] width 50 height 16
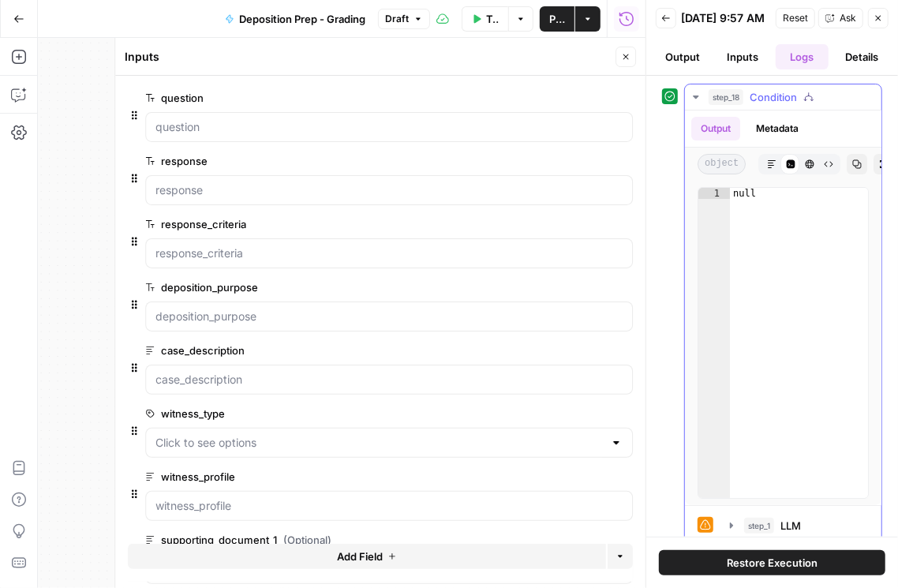
click at [773, 174] on button "Markdown" at bounding box center [771, 164] width 21 height 21
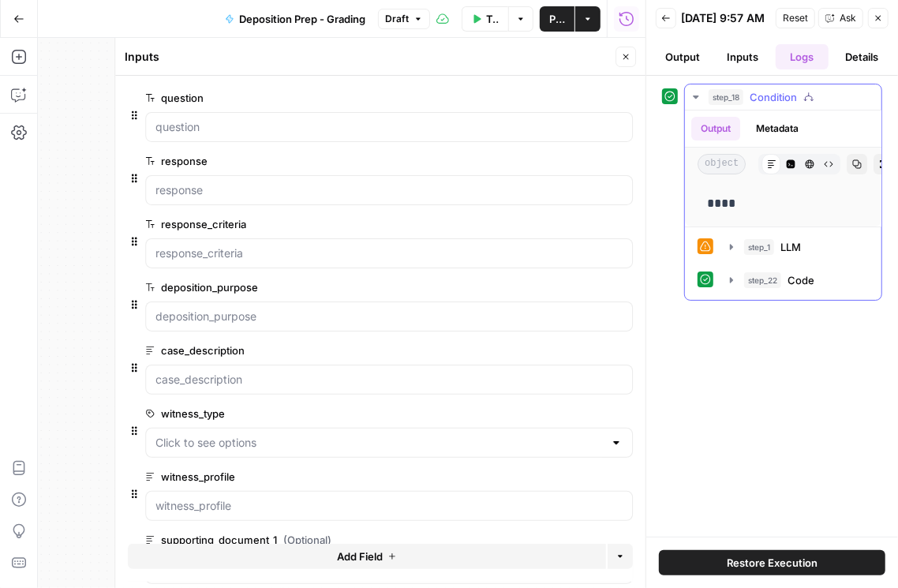
click at [805, 169] on icon "button" at bounding box center [809, 163] width 9 height 9
click at [728, 253] on icon "button" at bounding box center [731, 247] width 13 height 13
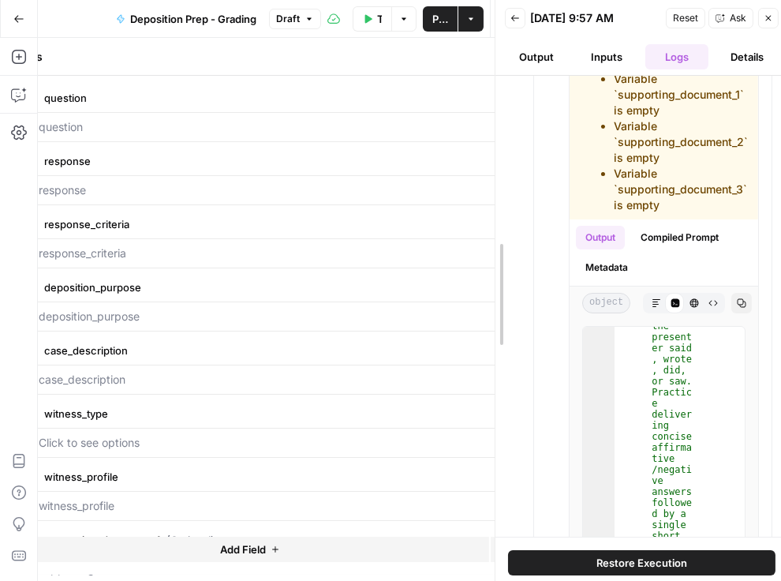
scroll to position [297, 0]
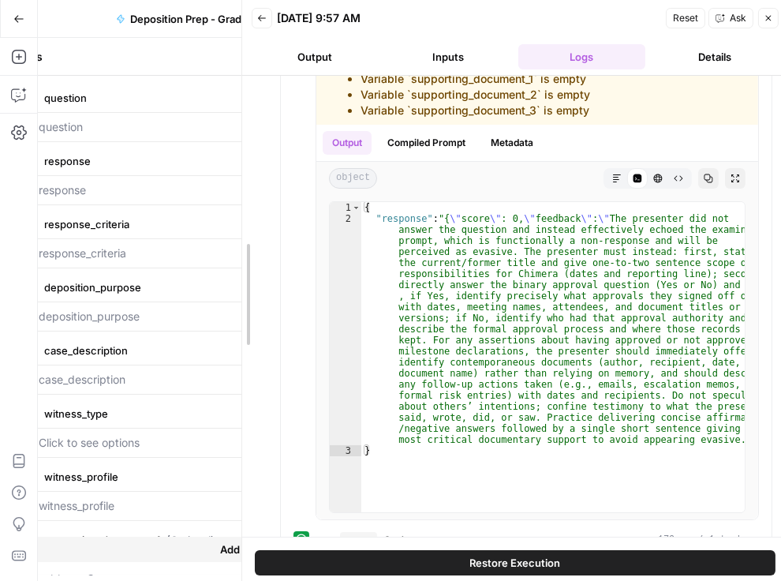
drag, startPoint x: 537, startPoint y: 307, endPoint x: 256, endPoint y: 319, distance: 281.9
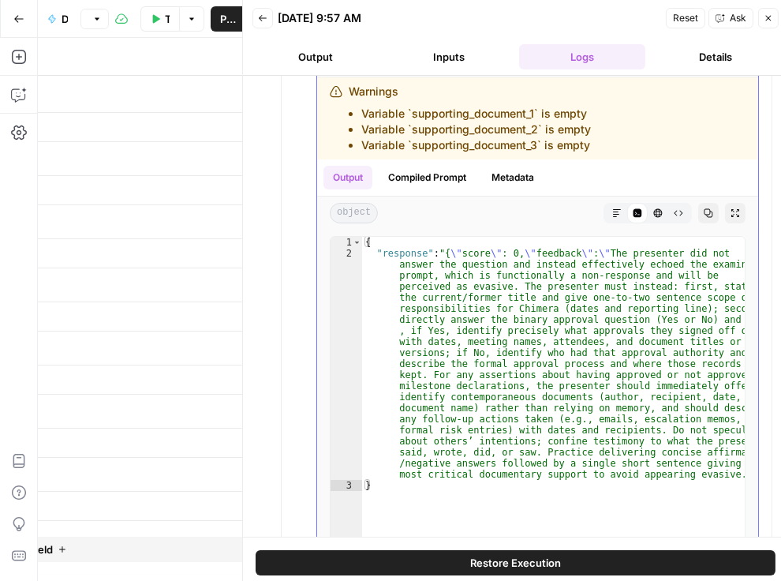
scroll to position [0, 0]
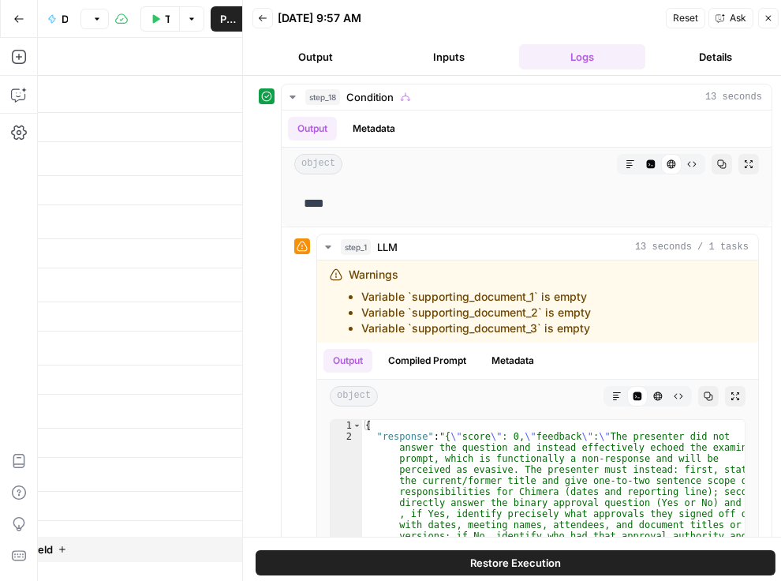
click at [263, 24] on button "Back" at bounding box center [262, 18] width 21 height 21
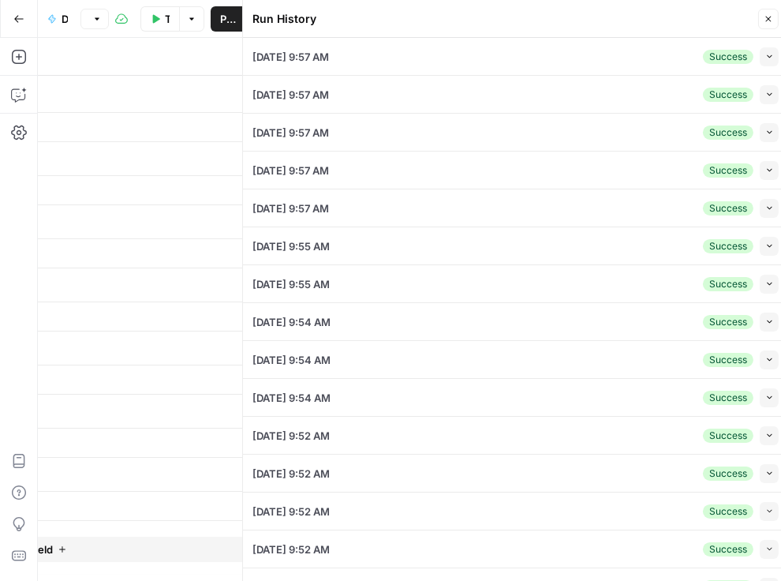
click at [765, 248] on icon "button" at bounding box center [769, 245] width 9 height 9
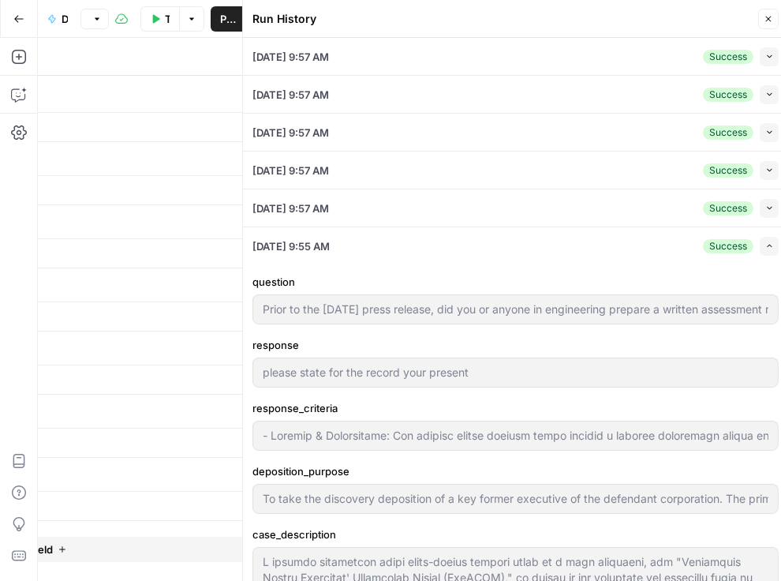
click at [765, 246] on icon "button" at bounding box center [769, 245] width 9 height 9
type input "- Command & Credibility: The witness should clearly state whether a written ass…"
type input "To take the discovery deposition of a key former executive of the defendant cor…"
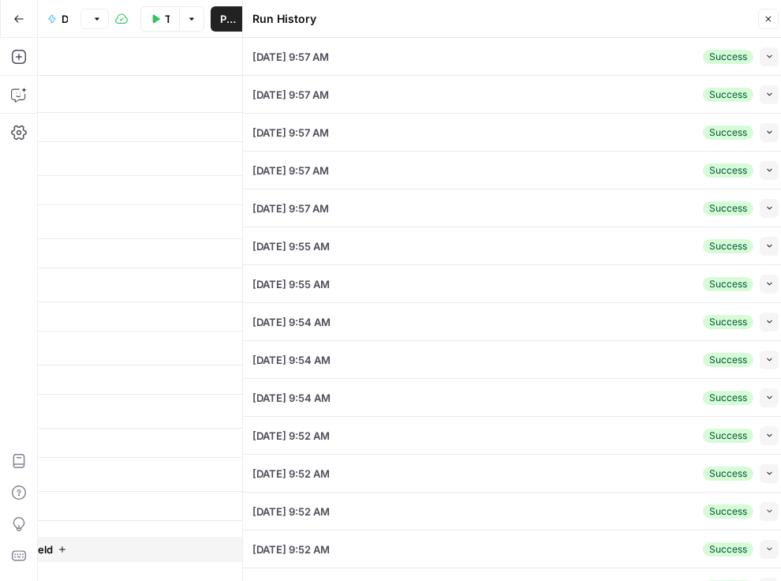
click at [761, 364] on button "Collapse" at bounding box center [769, 359] width 19 height 19
type input "- Command & Credibility: The witness should clearly state whether a written ass…"
type input "To take the discovery deposition of a key former executive of the defendant cor…"
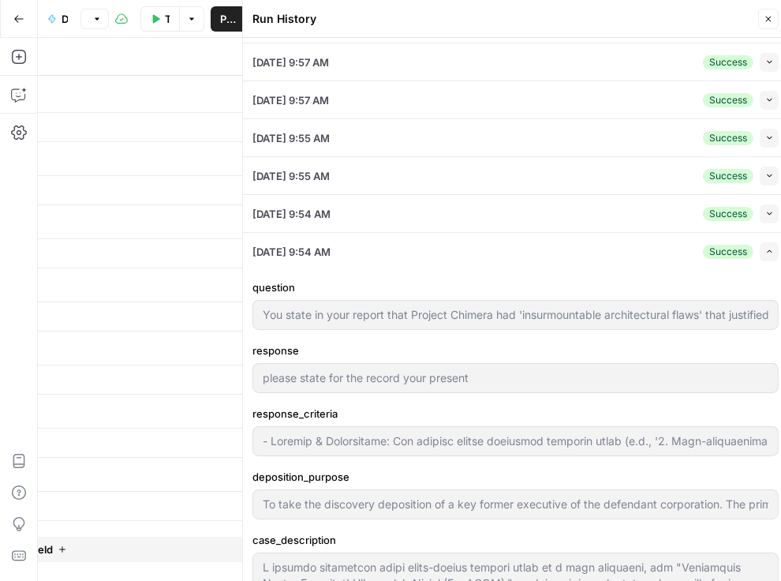
scroll to position [90, 0]
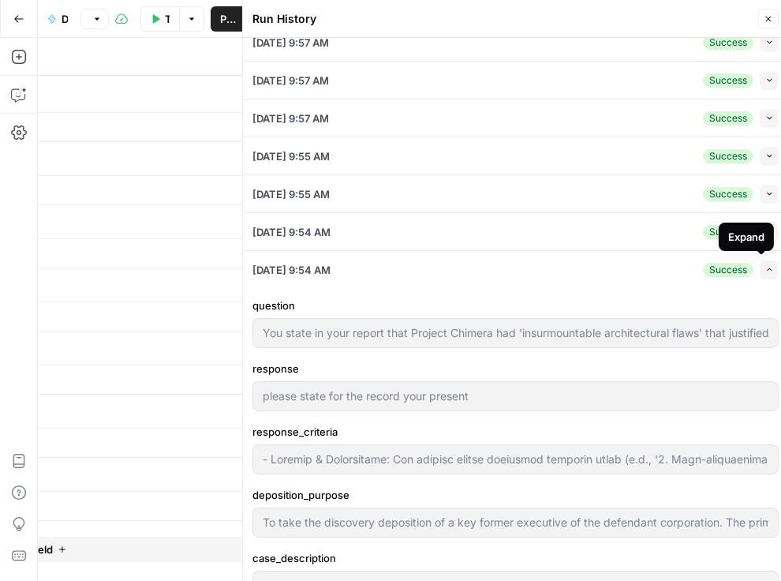
click at [765, 271] on icon "button" at bounding box center [769, 269] width 9 height 9
type input "- Command & Credibility: The witness should clearly state whether a written ass…"
type input "To take the discovery deposition of a key former executive of the defendant cor…"
type input "- Command & Credibility: The witness should enumerate specific flaws (e.g., '1.…"
type input "To take the discovery deposition of a key former executive of the defendant cor…"
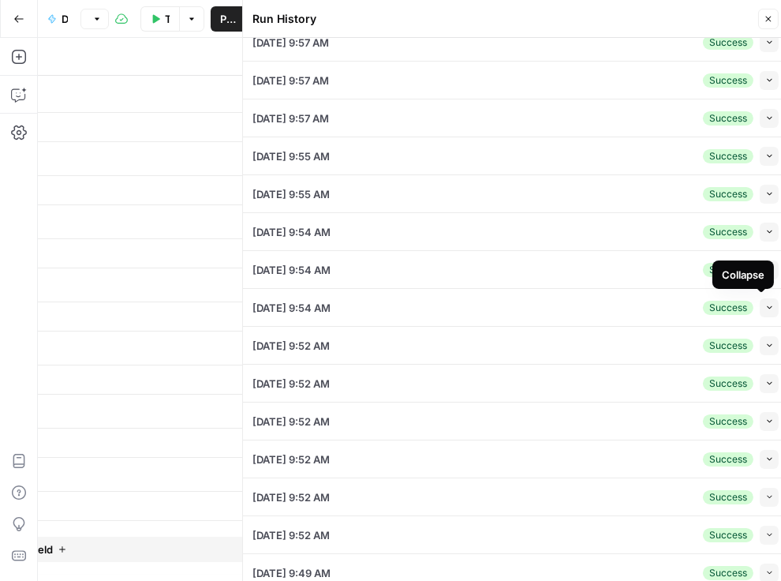
click at [767, 344] on icon "button" at bounding box center [769, 345] width 5 height 3
type input "- Command & Credibility: The witness should clearly state whether a written ass…"
type input "To take the discovery deposition of a key former executive of the defendant cor…"
type input "- Command & Credibility: The witness should enumerate specific flaws (e.g., '1.…"
type input "To take the discovery deposition of a key former executive of the defendant cor…"
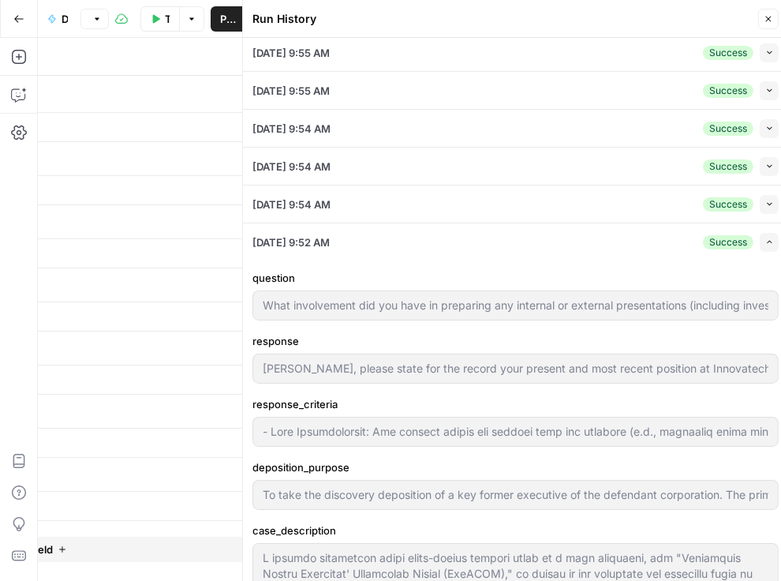
scroll to position [180, 0]
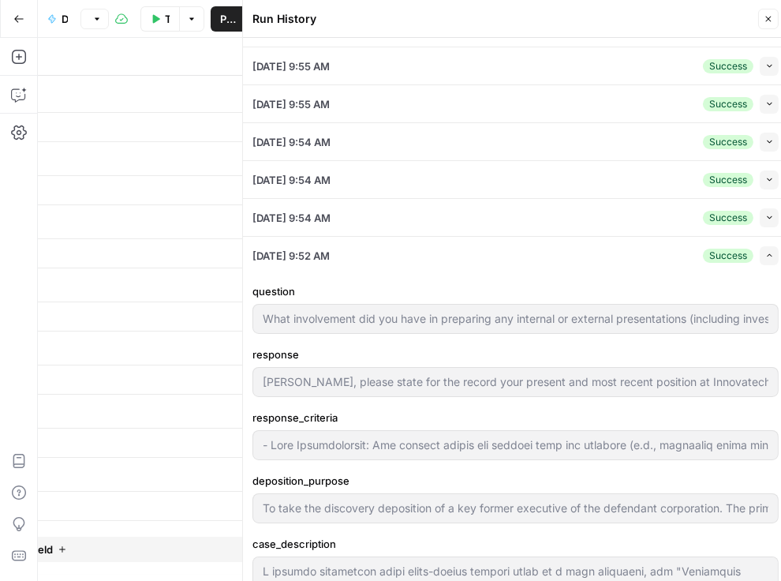
click at [760, 255] on button "Expand" at bounding box center [769, 255] width 19 height 19
type input "- Command & Credibility: The witness should clearly state whether a written ass…"
type input "To take the discovery deposition of a key former executive of the defendant cor…"
type input "- Command & Credibility: The witness should enumerate specific flaws (e.g., '1.…"
type input "To take the discovery deposition of a key former executive of the defendant cor…"
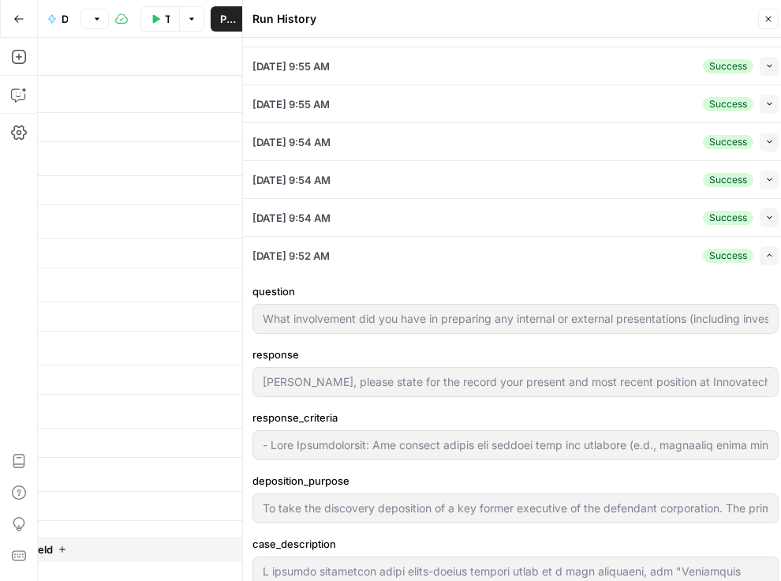
type input "Ms. Miller, please state for the record your present and most recent position a…"
type input "- Role Clarification: The witness should say exactly what she prepared (e.g., t…"
type input "To take the discovery deposition of a key former executive of the defendant cor…"
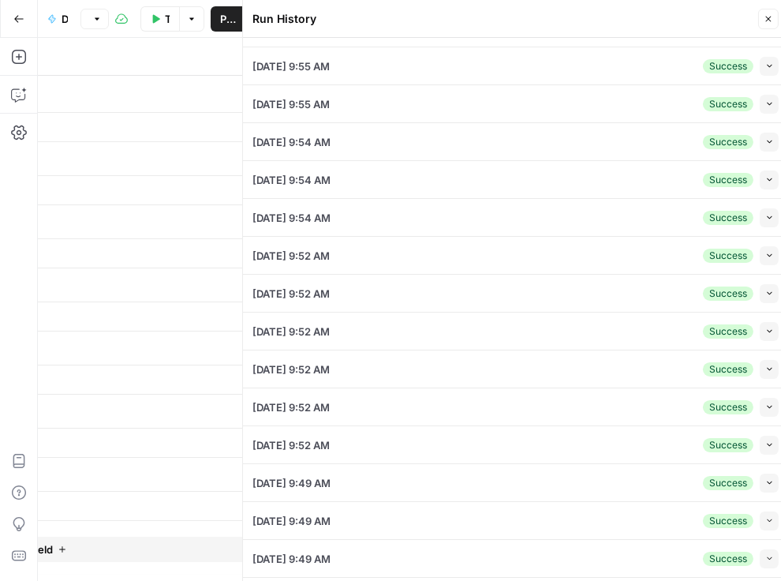
click at [765, 367] on icon "button" at bounding box center [769, 368] width 9 height 9
type input "- Command & Credibility: The witness should clearly state whether a written ass…"
type input "To take the discovery deposition of a key former executive of the defendant cor…"
type input "- Command & Credibility: The witness should enumerate specific flaws (e.g., '1.…"
type input "To take the discovery deposition of a key former executive of the defendant cor…"
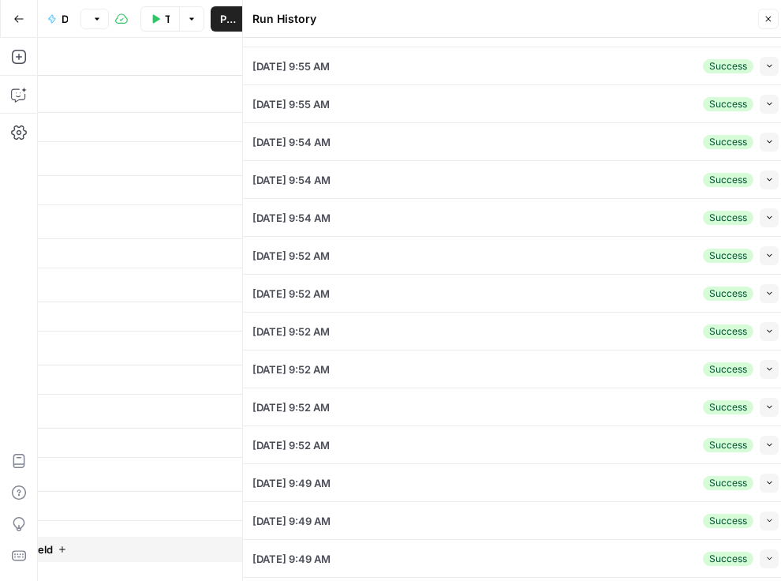
type input "Ms. Miller, please state for the record your present and most recent position a…"
type input "- Role Clarification: The witness should say exactly what she prepared (e.g., t…"
type input "To take the discovery deposition of a key former executive of the defendant cor…"
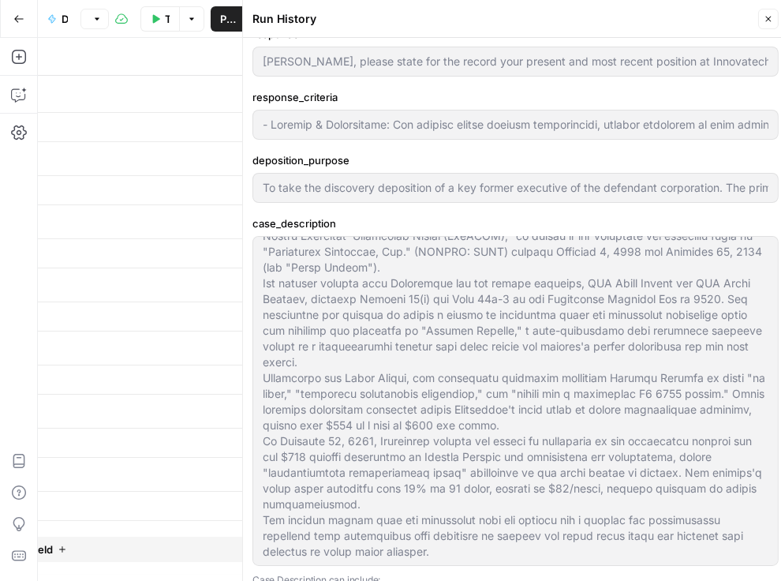
scroll to position [450, 0]
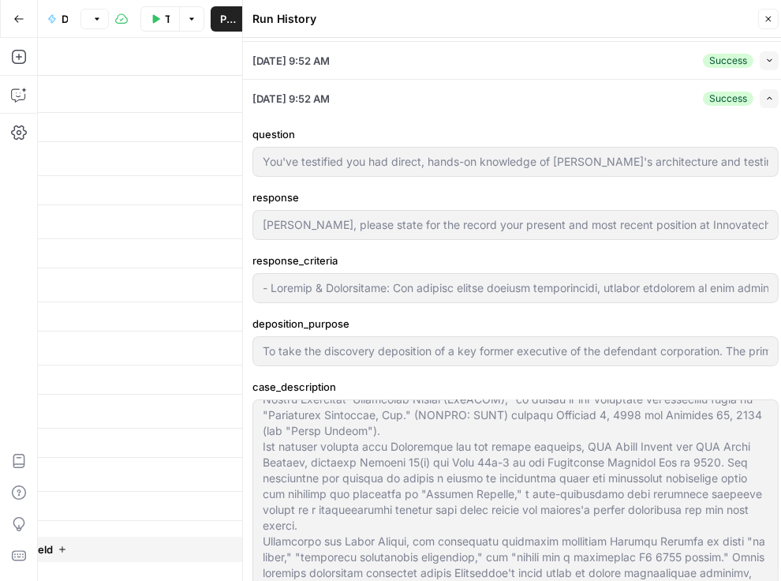
click at [767, 96] on button "Expand" at bounding box center [769, 98] width 19 height 19
type input "- Command & Credibility: The witness should clearly state whether a written ass…"
type input "To take the discovery deposition of a key former executive of the defendant cor…"
type input "- Command & Credibility: The witness should enumerate specific flaws (e.g., '1.…"
type input "To take the discovery deposition of a key former executive of the defendant cor…"
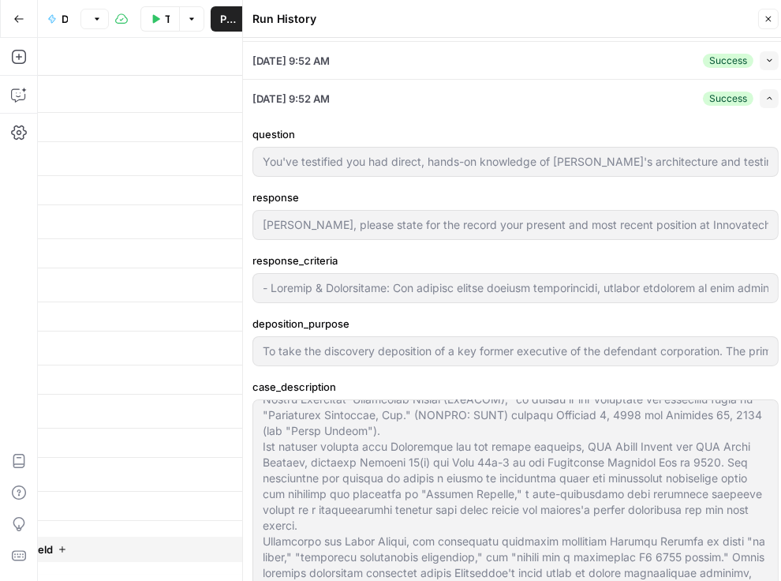
type input "Ms. Miller, please state for the record your present and most recent position a…"
type input "- Role Clarification: The witness should say exactly what she prepared (e.g., t…"
type input "To take the discovery deposition of a key former executive of the defendant cor…"
type input "Ms. Miller, please state for the record your present and most recent position a…"
type input "- Command & Credibility: The witness should respond methodically, listing docum…"
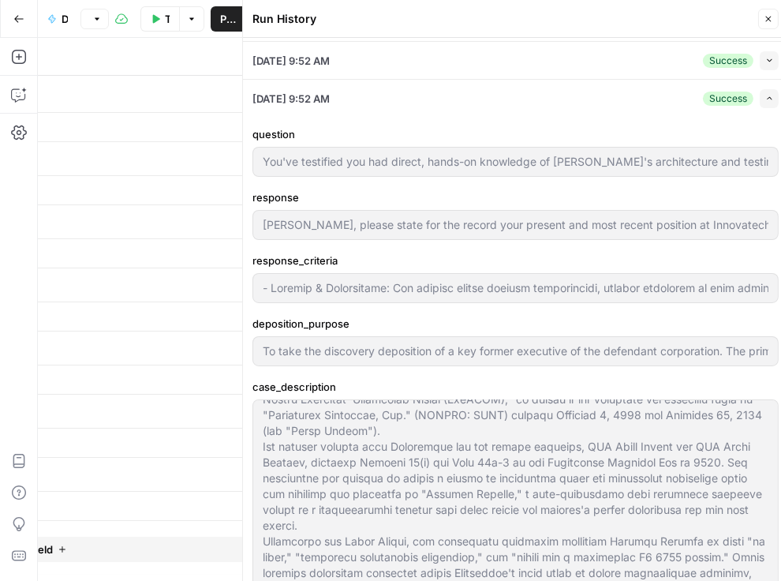
type input "To take the discovery deposition of a key former executive of the defendant cor…"
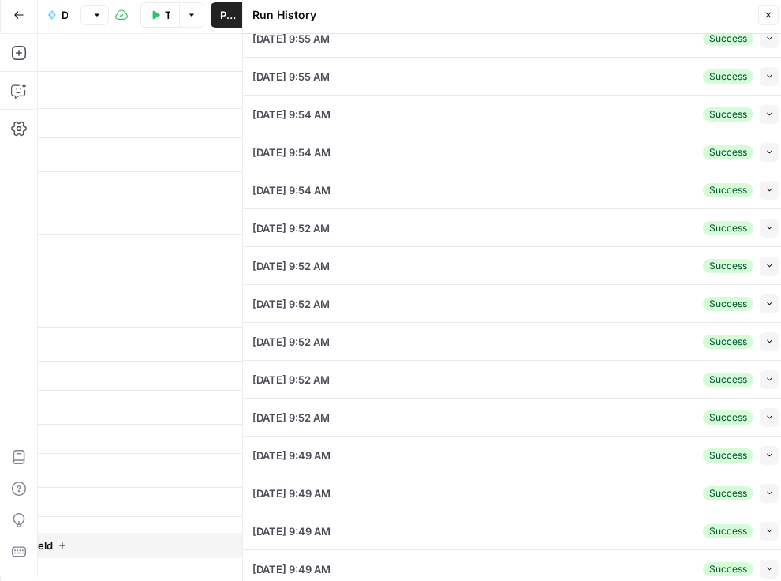
scroll to position [6, 0]
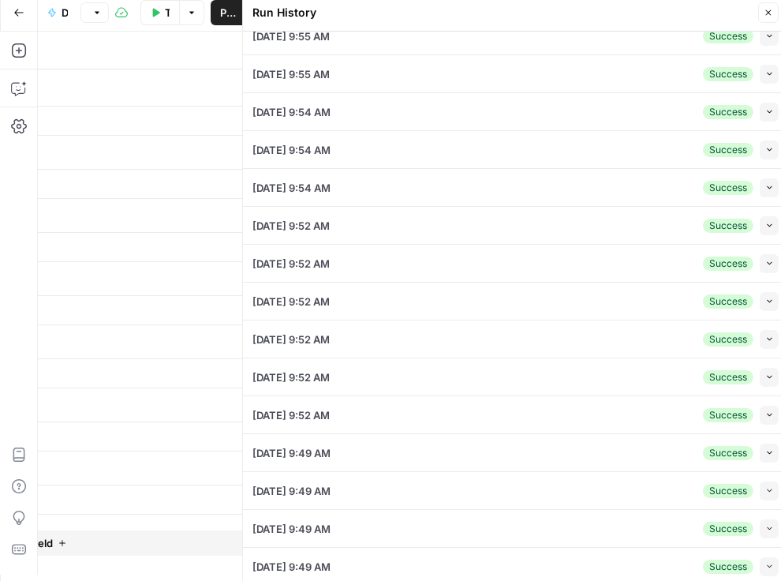
click at [765, 525] on icon "button" at bounding box center [769, 528] width 9 height 9
type input "- Command & Credibility: The witness should clearly state whether a written ass…"
type input "To take the discovery deposition of a key former executive of the defendant cor…"
type input "- Command & Credibility: The witness should enumerate specific flaws (e.g., '1.…"
type input "To take the discovery deposition of a key former executive of the defendant cor…"
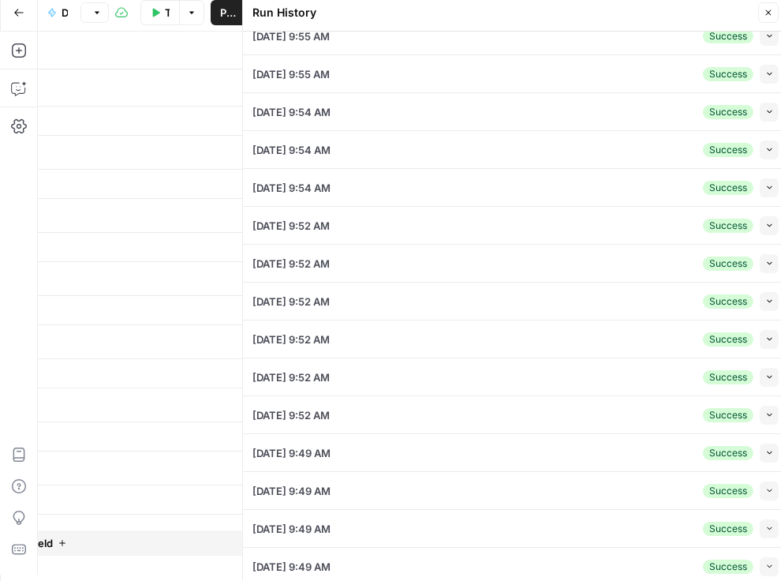
type input "Ms. Miller, please state for the record your present and most recent position a…"
type input "- Role Clarification: The witness should say exactly what she prepared (e.g., t…"
type input "To take the discovery deposition of a key former executive of the defendant cor…"
type input "Ms. Miller, please state for the record your present and most recent position a…"
type input "- Command & Credibility: The witness should respond methodically, listing docum…"
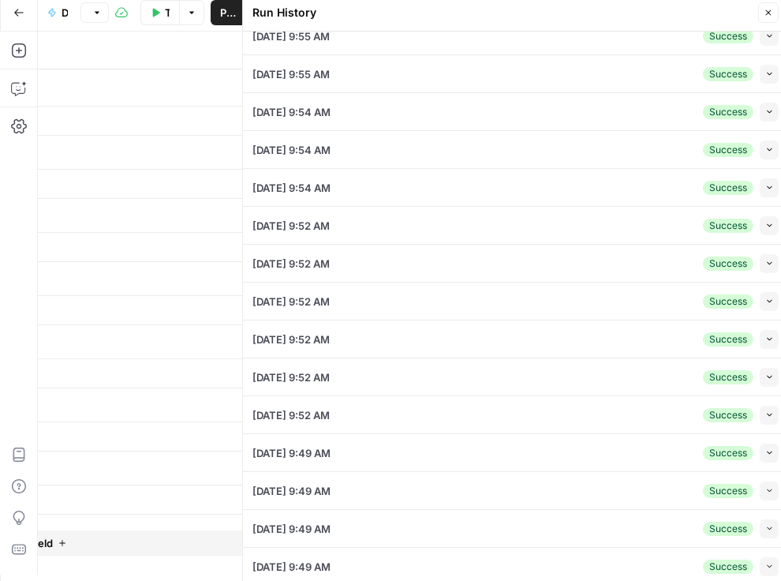
type input "To take the discovery deposition of a key former executive of the defendant cor…"
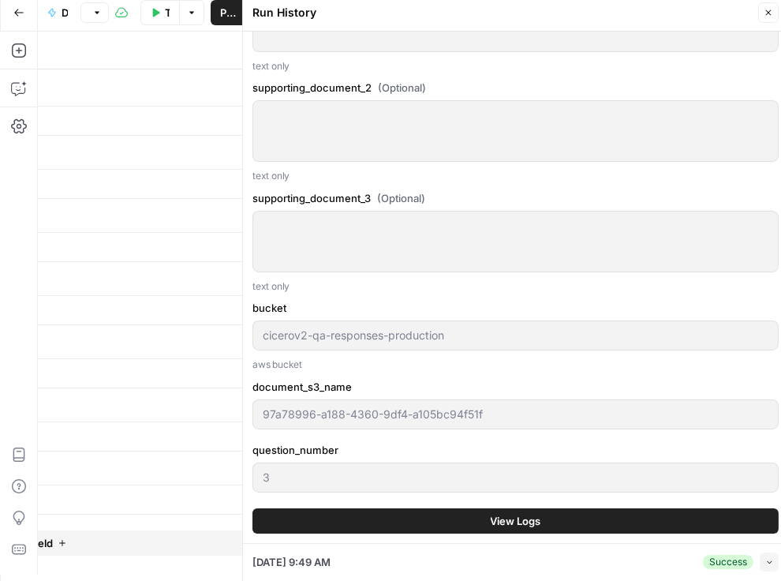
scroll to position [1783, 0]
click at [544, 523] on button "View Logs" at bounding box center [515, 520] width 526 height 25
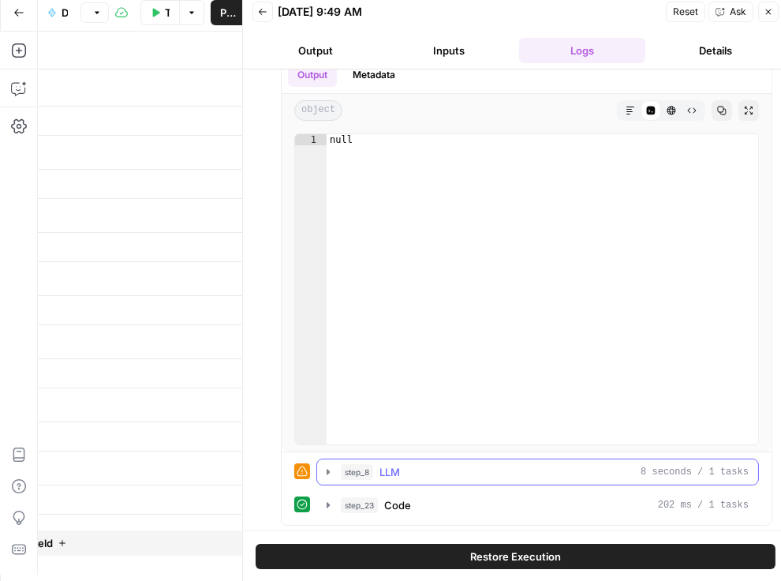
click at [330, 476] on button "step_8 LLM 8 seconds / 1 tasks" at bounding box center [537, 471] width 441 height 25
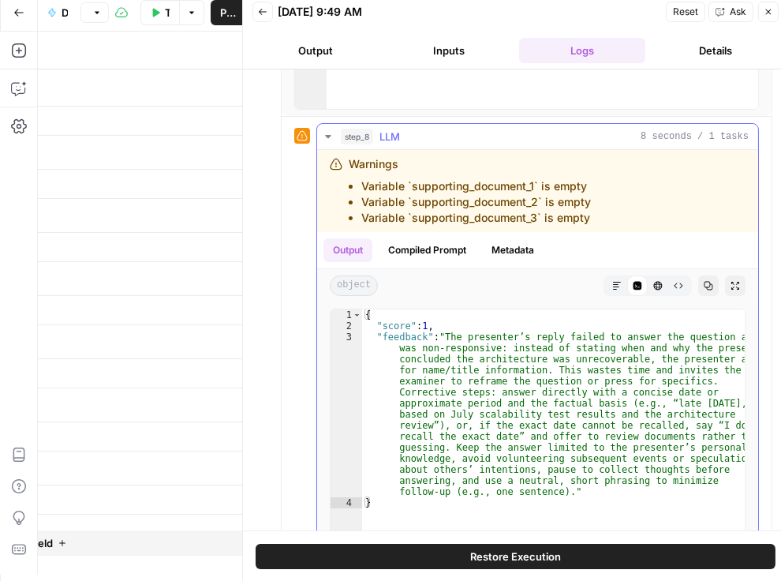
scroll to position [409, 0]
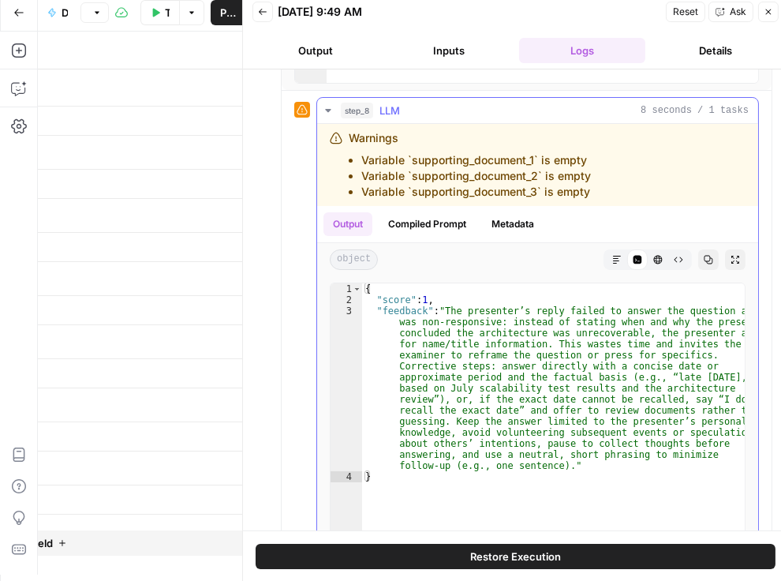
click at [698, 263] on button "Copy" at bounding box center [708, 259] width 21 height 21
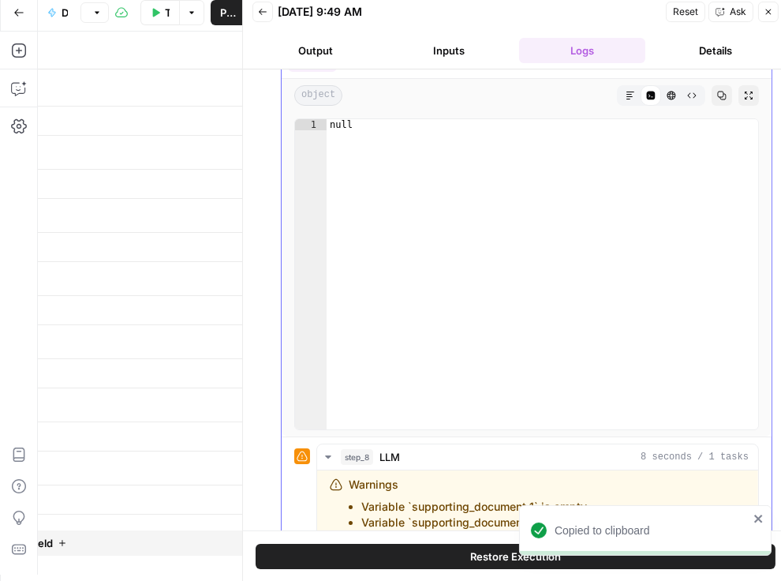
scroll to position [0, 0]
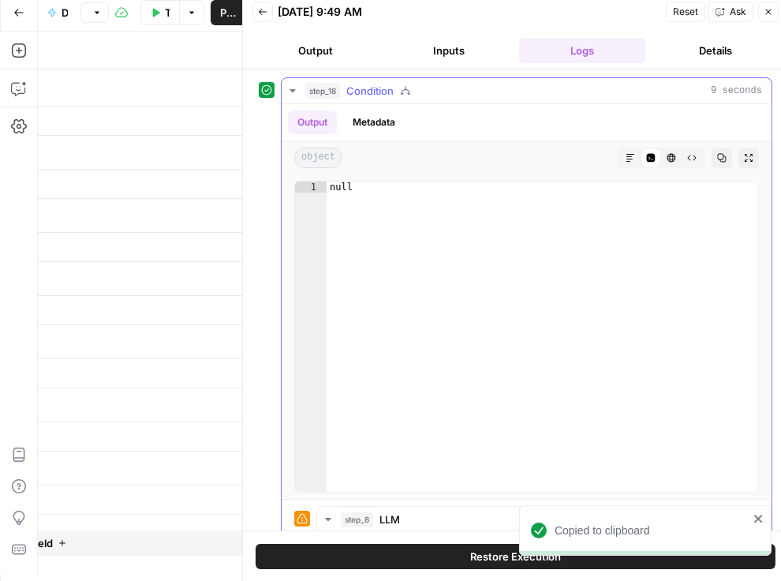
click at [296, 89] on icon "button" at bounding box center [292, 90] width 13 height 13
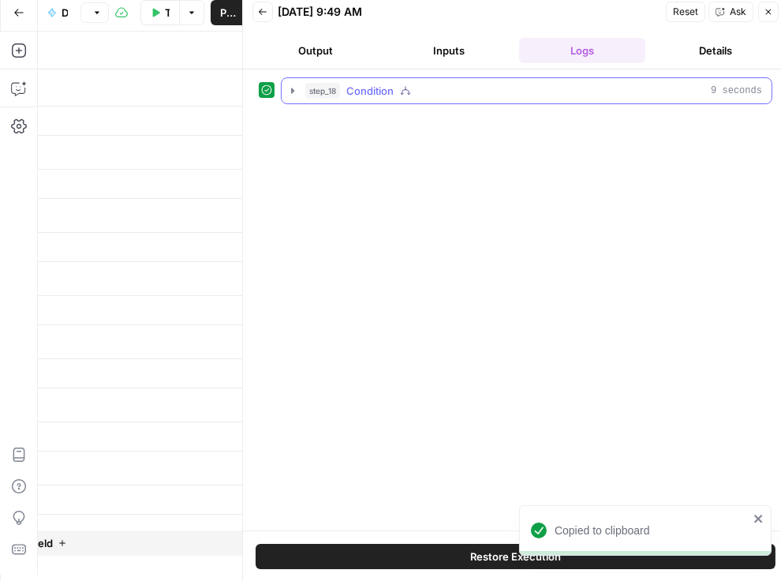
click at [296, 89] on icon "button" at bounding box center [292, 90] width 13 height 13
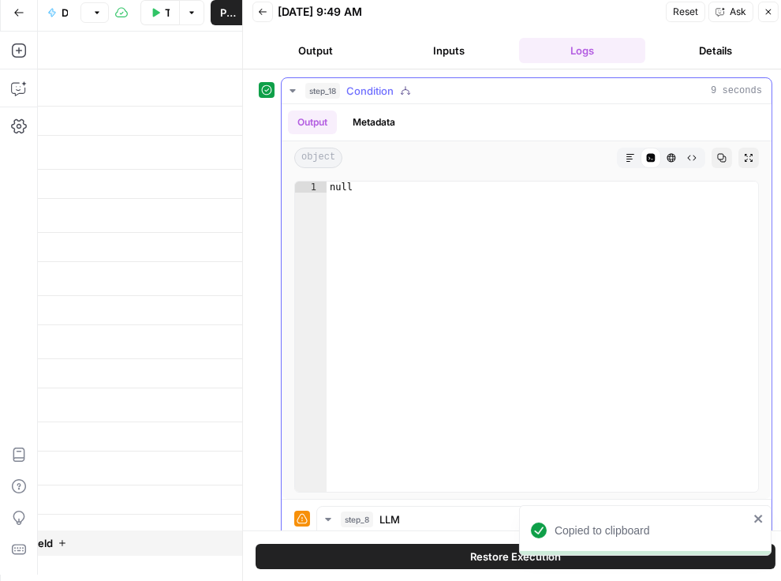
click at [627, 159] on icon "button" at bounding box center [630, 157] width 9 height 9
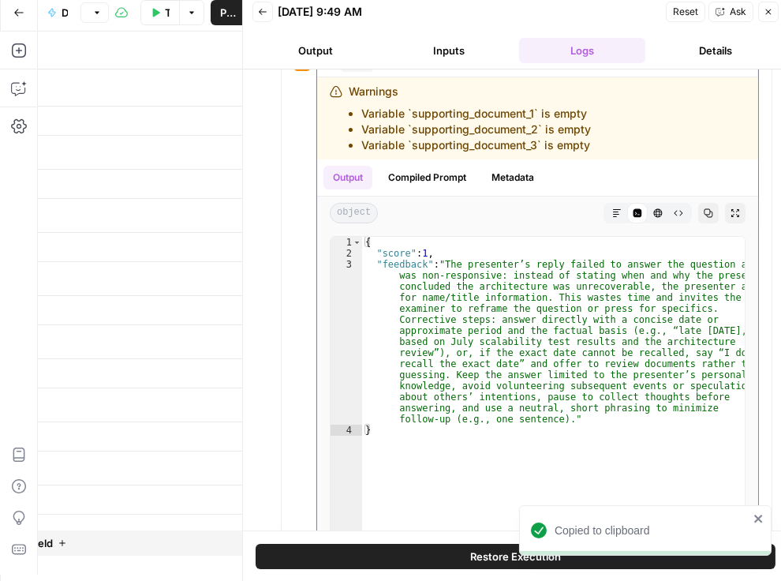
scroll to position [180, 0]
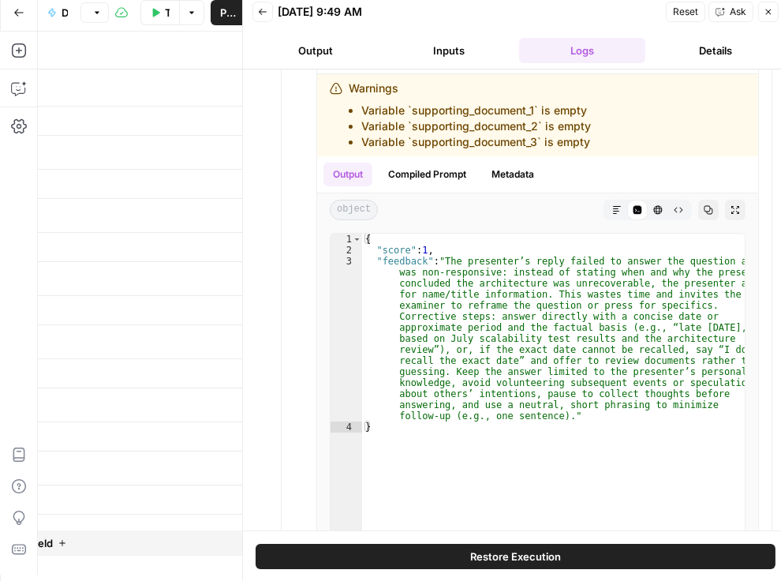
click at [261, 7] on icon "button" at bounding box center [262, 11] width 9 height 9
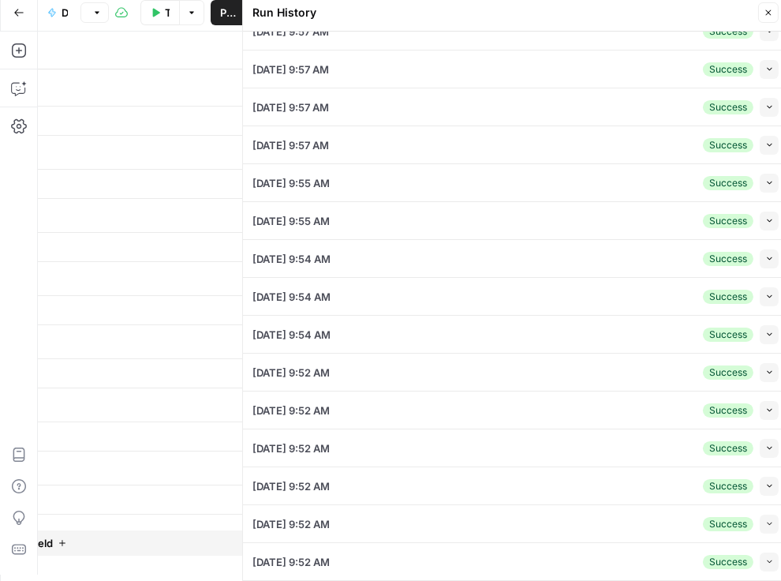
scroll to position [204, 0]
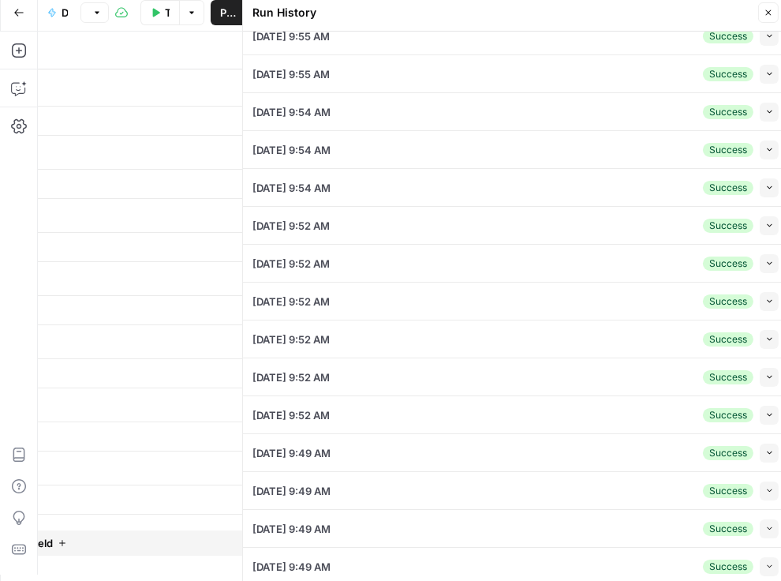
click at [765, 524] on icon "button" at bounding box center [769, 528] width 9 height 9
type input "Please state your full name for the record and your most recent title at Innova…"
type input "- The preferred answer is a concise date or approximate time period (e.g., 'lat…"
type input "To take the discovery deposition of a key former executive of the defendant cor…"
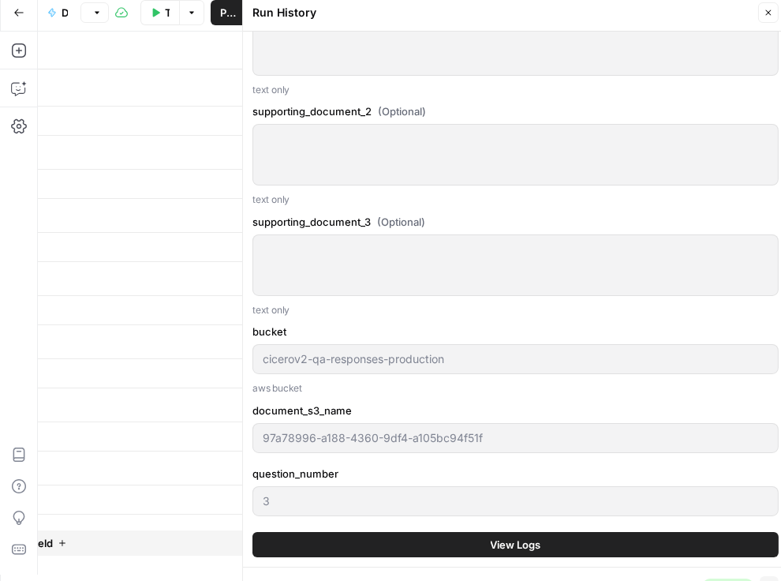
scroll to position [1783, 0]
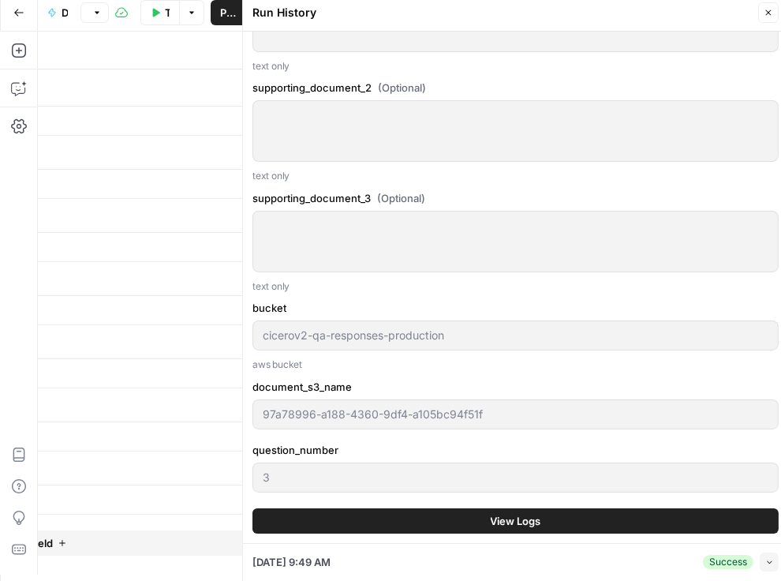
click at [765, 563] on icon "button" at bounding box center [769, 561] width 9 height 9
type input "Please state your full name for the record and your most recent title at Innova…"
type input "- The preferred answer is a concise date or approximate time period (e.g., 'lat…"
type input "To take the discovery deposition of a key former executive of the defendant cor…"
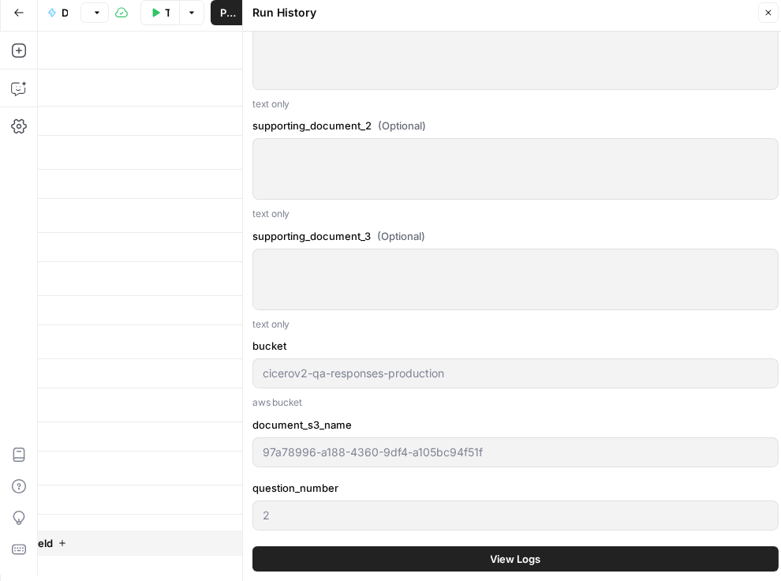
click at [536, 557] on span "View Logs" at bounding box center [516, 559] width 50 height 16
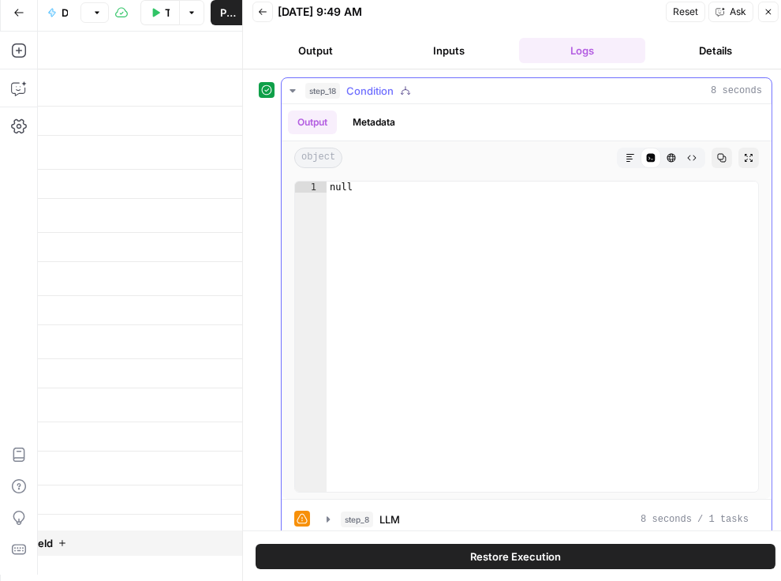
click at [324, 520] on icon "button" at bounding box center [328, 519] width 13 height 13
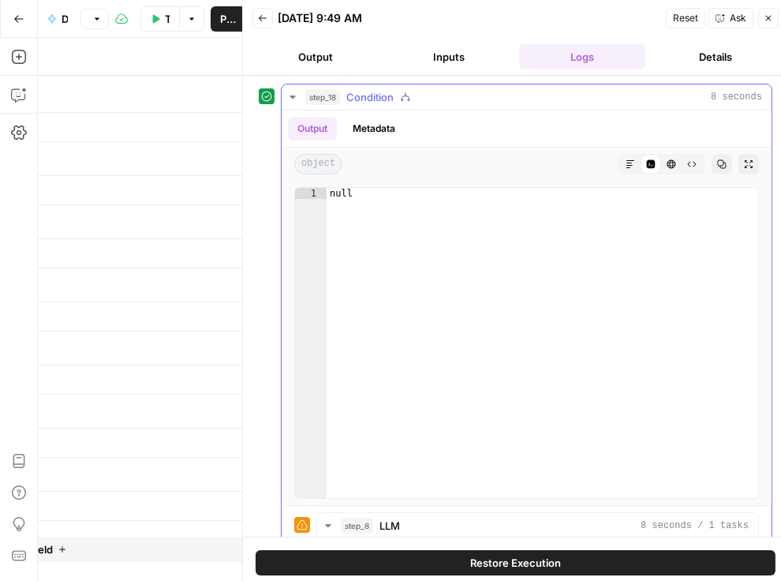
click at [294, 98] on icon "button" at bounding box center [292, 97] width 13 height 13
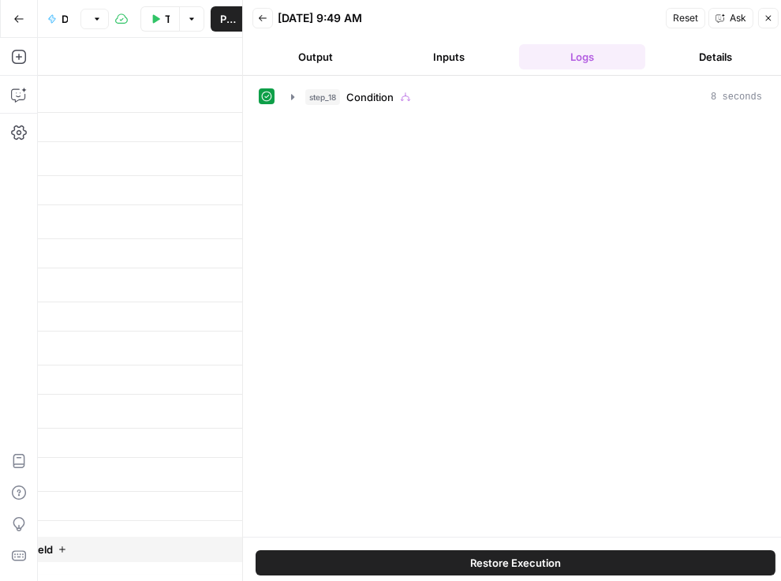
click at [267, 12] on button "Back" at bounding box center [262, 18] width 21 height 21
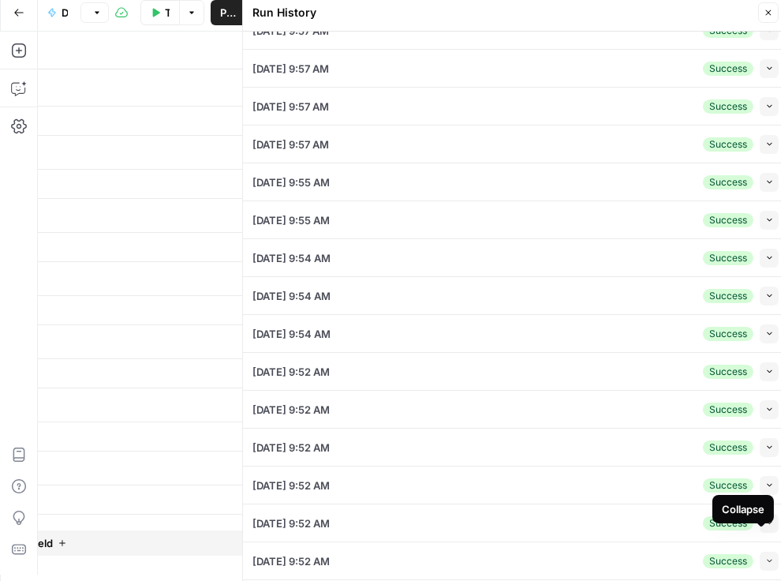
scroll to position [204, 0]
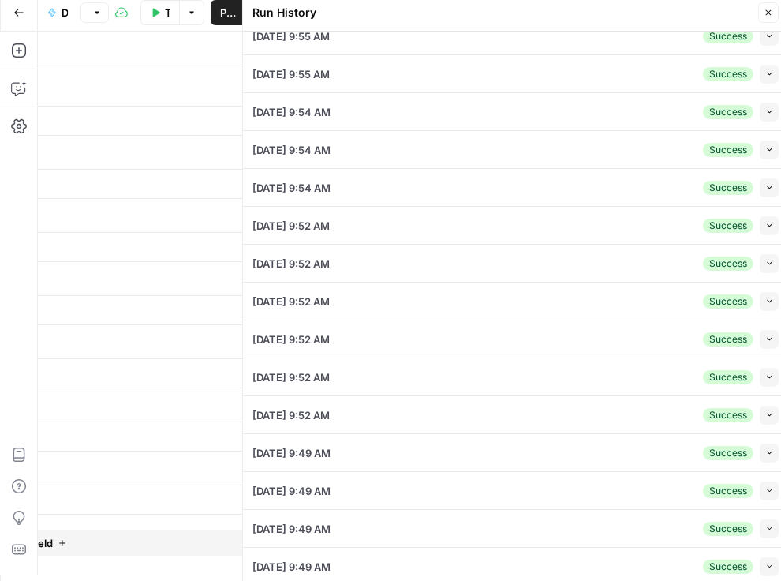
click at [765, 488] on icon "button" at bounding box center [769, 490] width 9 height 9
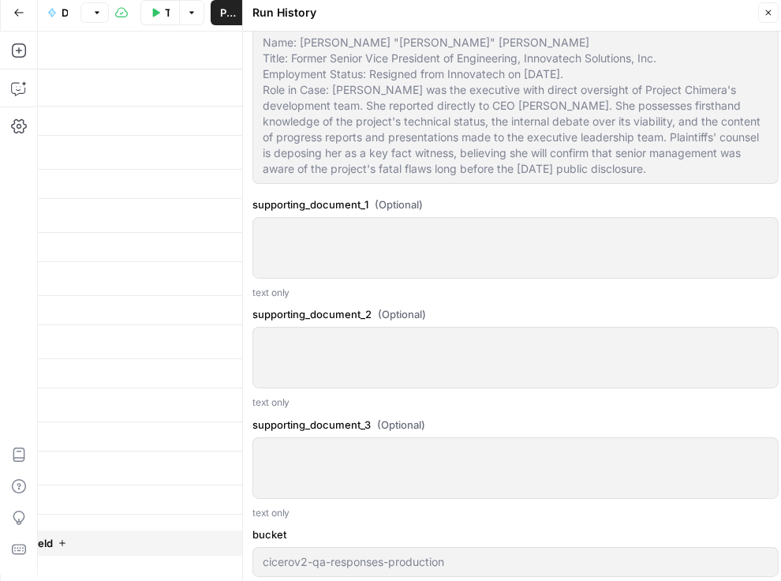
scroll to position [1783, 0]
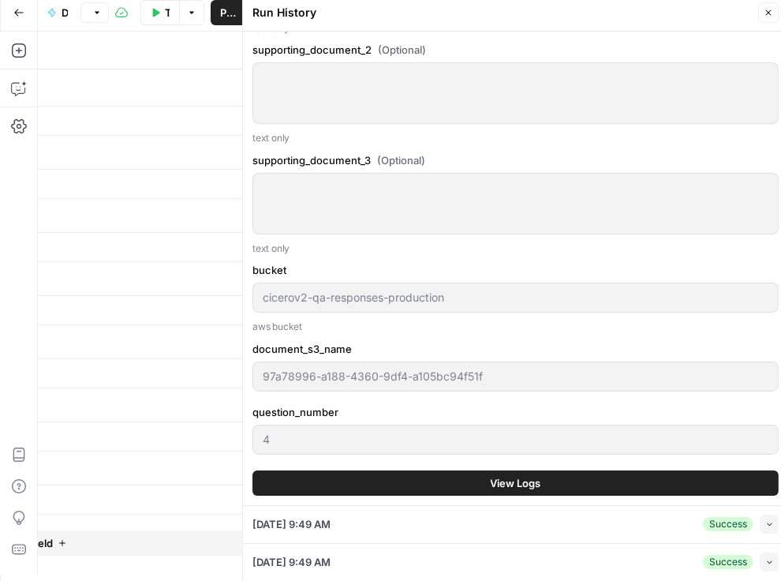
click at [484, 489] on button "View Logs" at bounding box center [515, 482] width 526 height 25
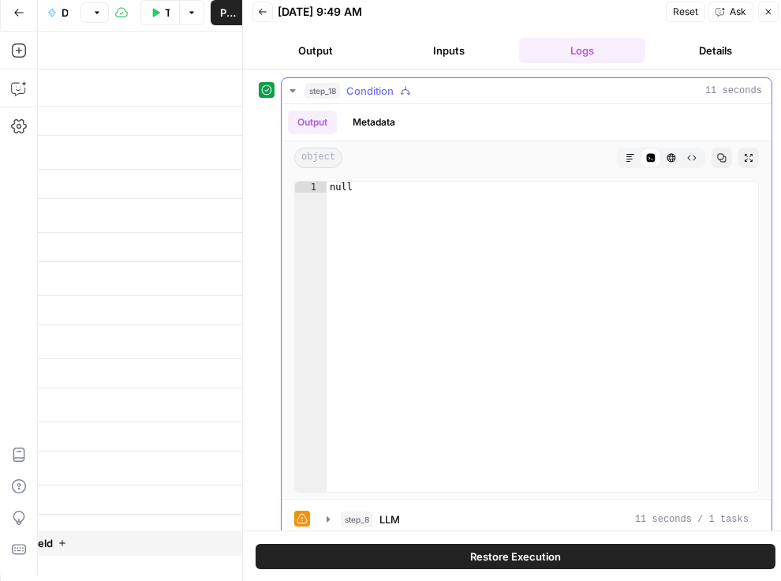
click at [626, 157] on icon "button" at bounding box center [630, 157] width 9 height 9
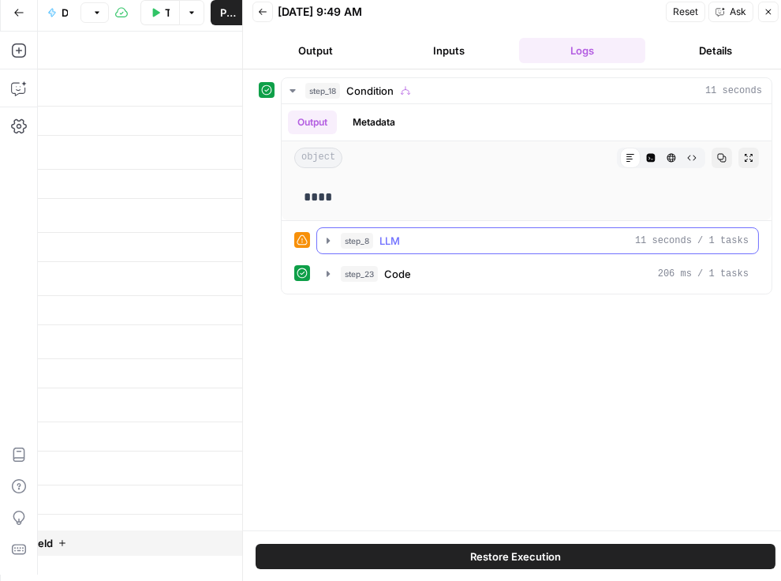
click at [331, 234] on icon "button" at bounding box center [328, 240] width 13 height 13
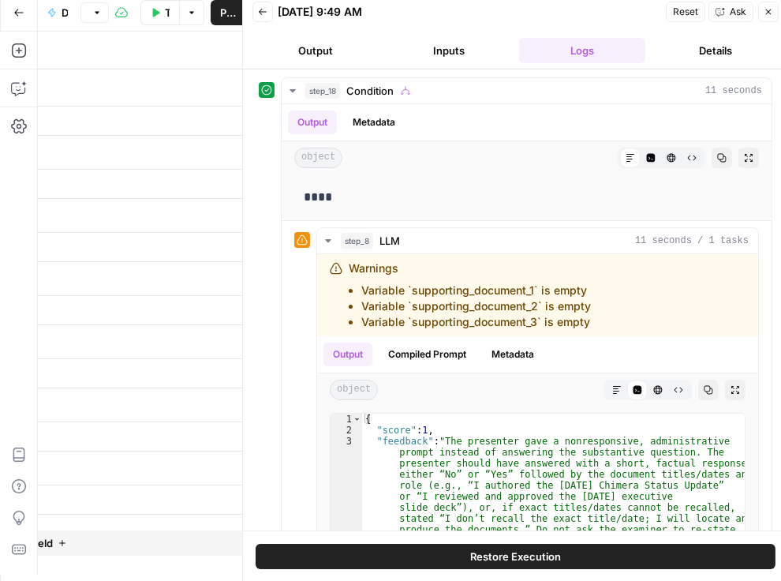
click at [260, 2] on button "Back" at bounding box center [262, 12] width 21 height 21
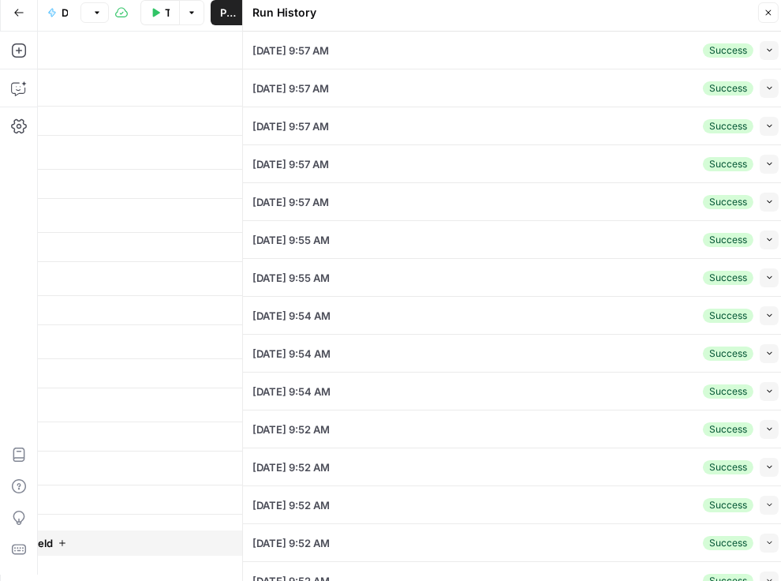
click at [765, 388] on icon "button" at bounding box center [769, 391] width 9 height 9
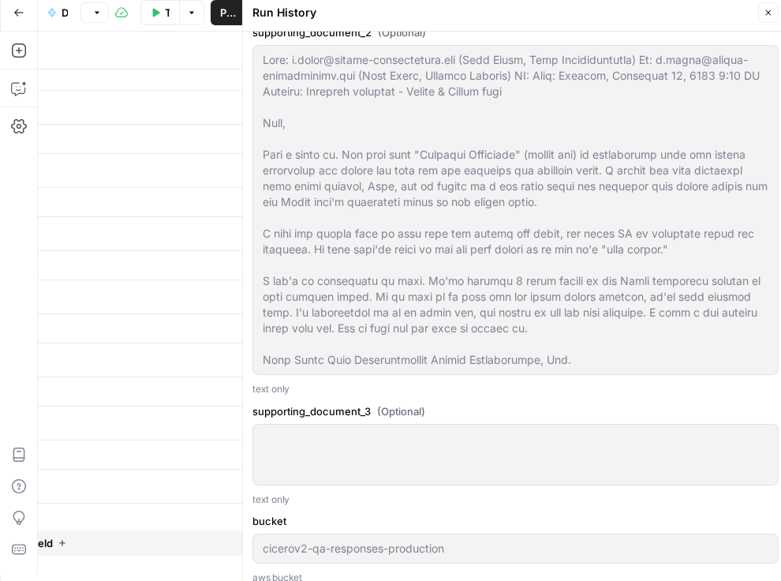
scroll to position [2073, 0]
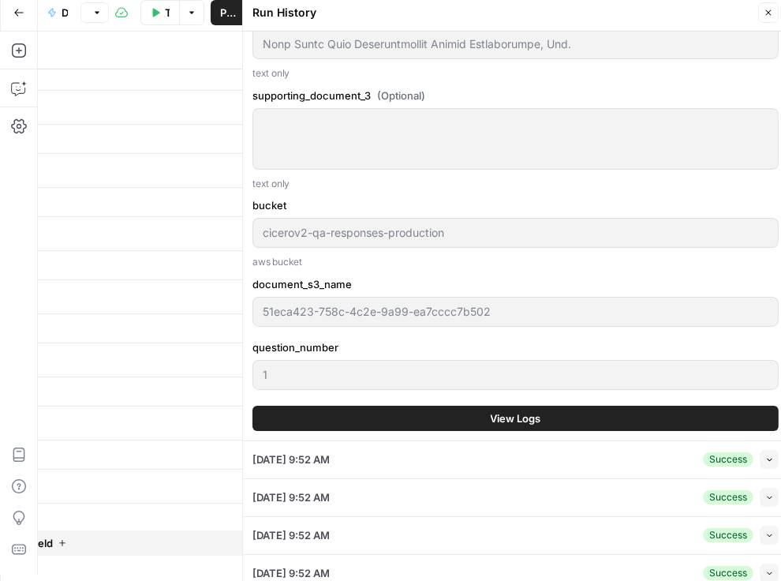
click at [568, 420] on button "View Logs" at bounding box center [515, 417] width 526 height 25
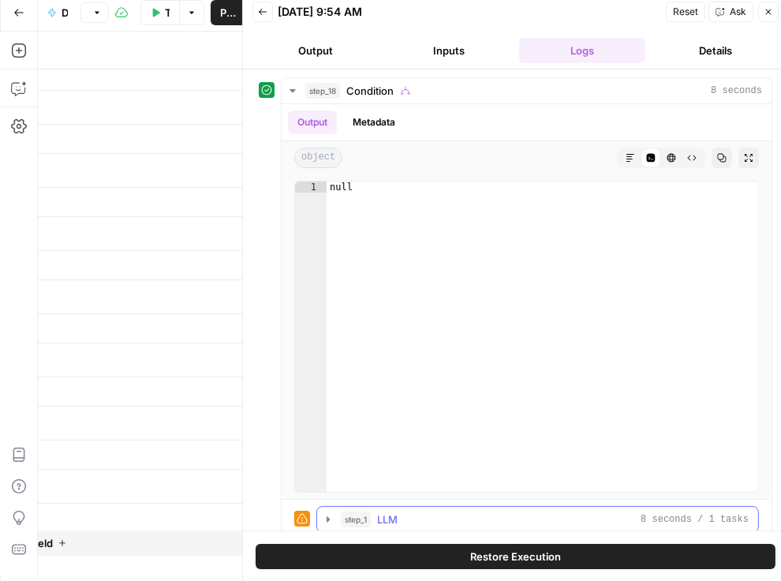
click at [327, 517] on icon "button" at bounding box center [328, 519] width 3 height 6
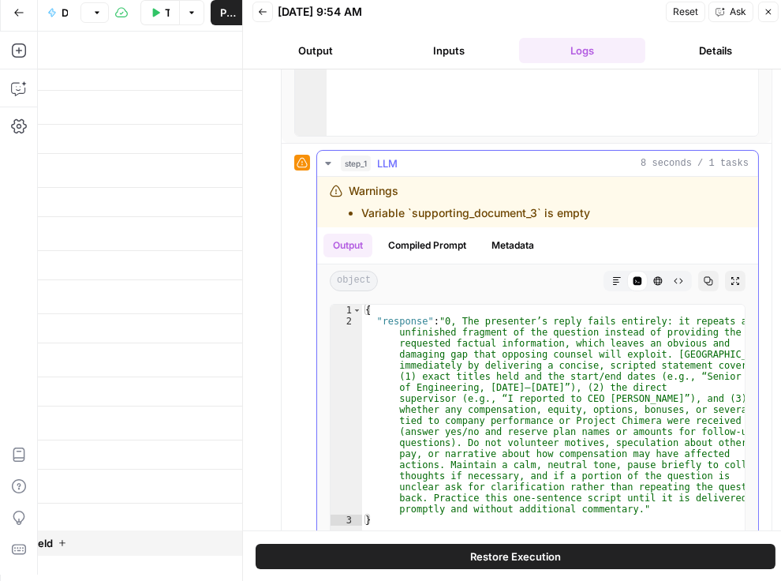
scroll to position [361, 0]
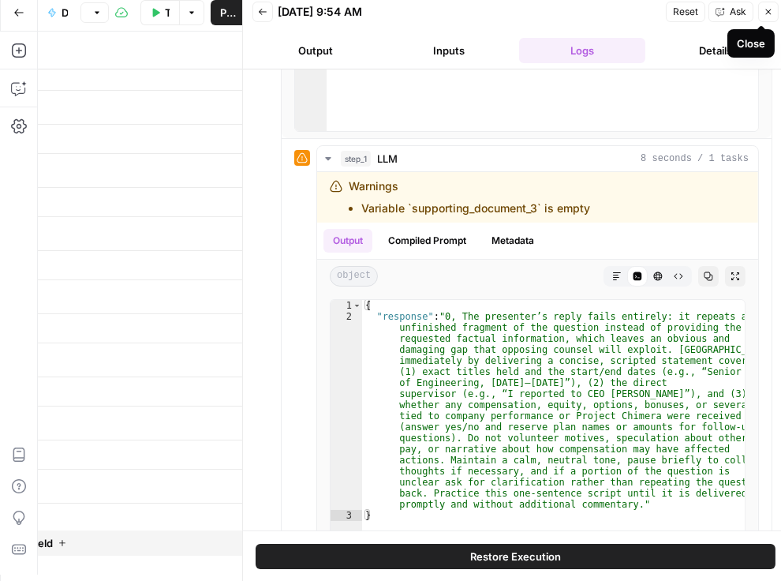
click at [768, 14] on icon "button" at bounding box center [768, 11] width 9 height 9
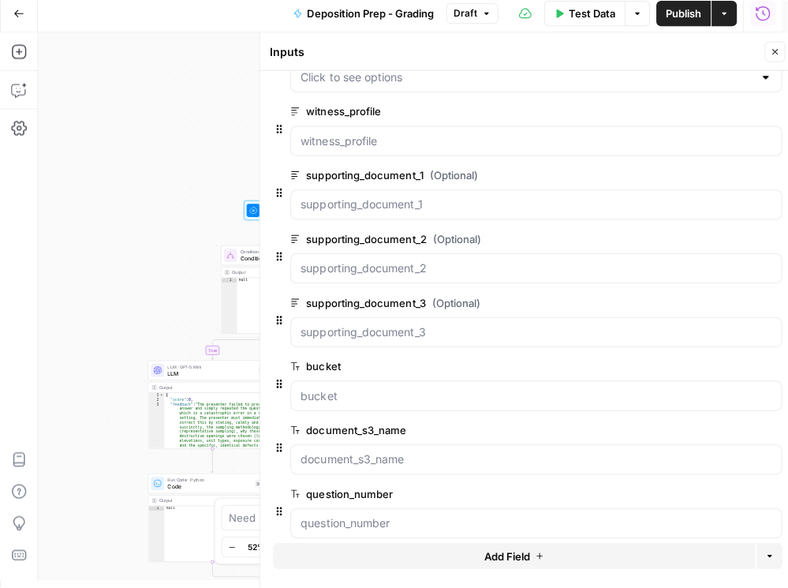
scroll to position [0, 0]
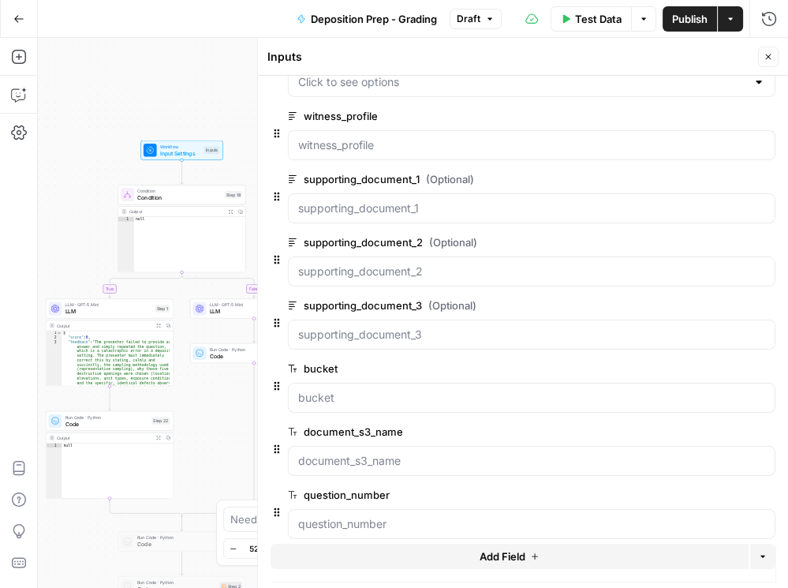
drag, startPoint x: 140, startPoint y: 221, endPoint x: 39, endPoint y: 157, distance: 119.5
click at [39, 157] on div "true false Workflow Input Settings Inputs Condition Condition Step 18 Output Ex…" at bounding box center [413, 313] width 750 height 550
click at [768, 59] on icon "button" at bounding box center [768, 56] width 9 height 9
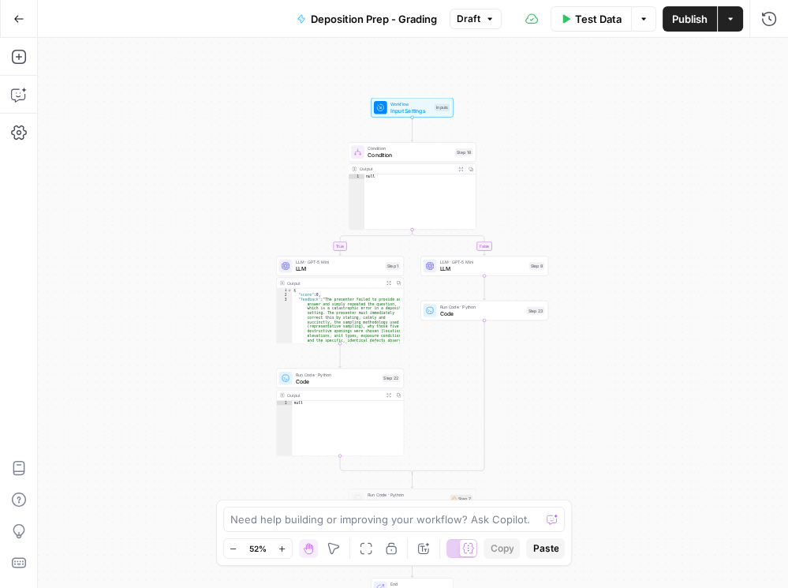
drag, startPoint x: 381, startPoint y: 207, endPoint x: 550, endPoint y: 144, distance: 180.5
click at [563, 144] on div "true false Workflow Input Settings Inputs Condition Condition Step 18 Output Ex…" at bounding box center [413, 313] width 750 height 550
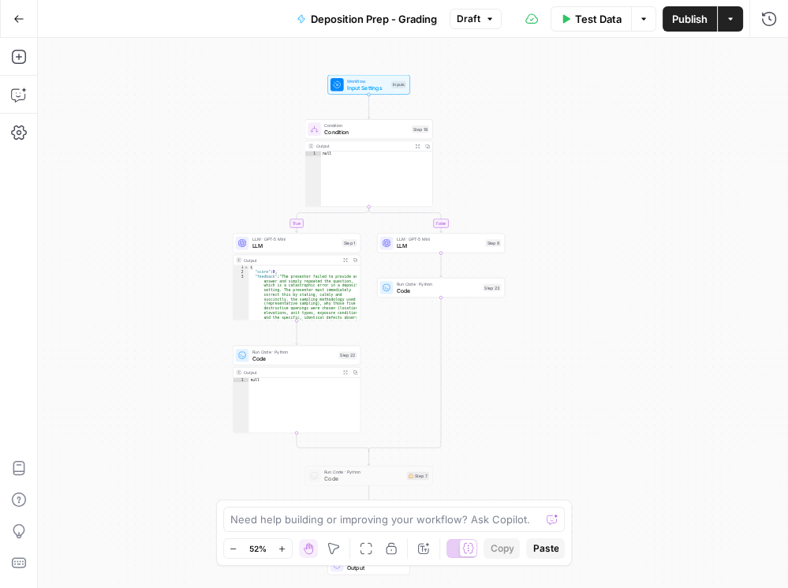
click at [349, 132] on span "Condition" at bounding box center [366, 132] width 84 height 8
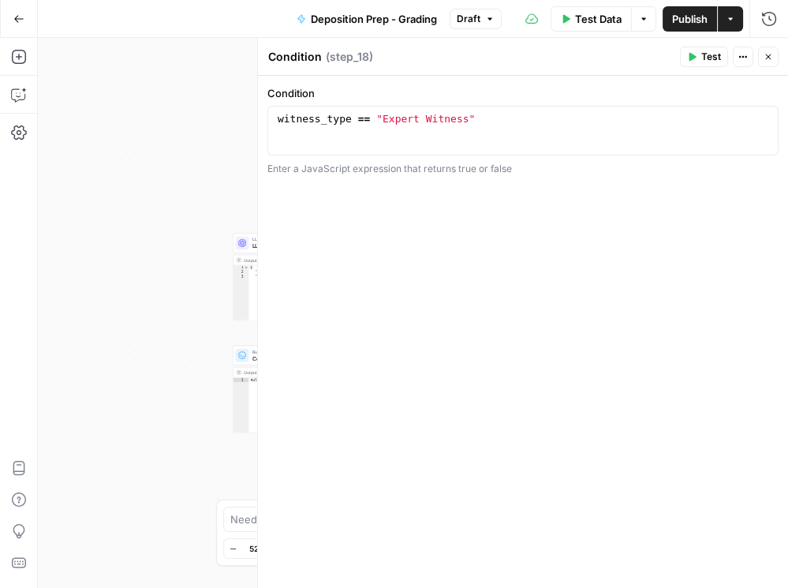
click at [769, 54] on icon "button" at bounding box center [768, 56] width 9 height 9
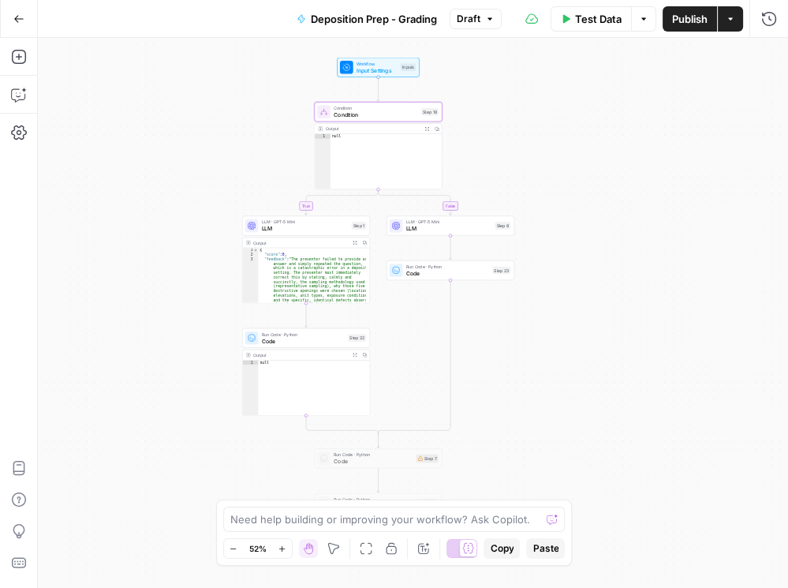
drag, startPoint x: 585, startPoint y: 196, endPoint x: 586, endPoint y: 151, distance: 45.0
click at [587, 151] on div "true false Workflow Input Settings Inputs Condition Condition Step 18 Output Ex…" at bounding box center [413, 313] width 750 height 550
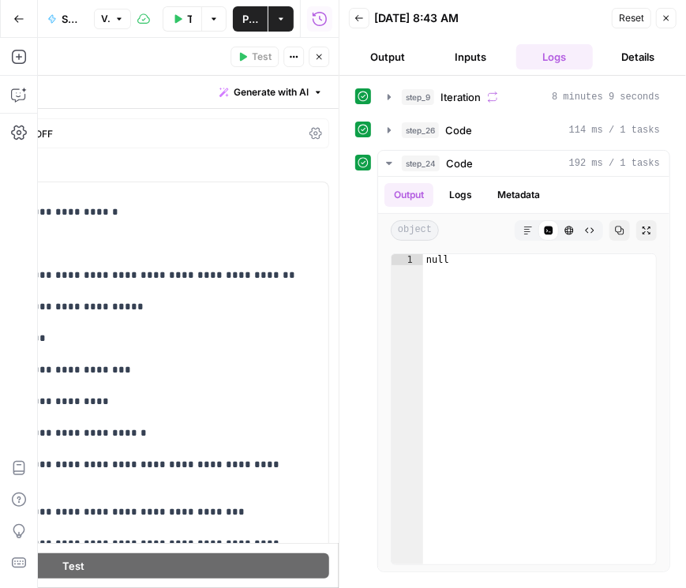
click at [685, 105] on div "step_9 Iteration 8 minutes 9 seconds step_26 Code 114 ms / 1 tasks step_24 Code…" at bounding box center [512, 332] width 346 height 512
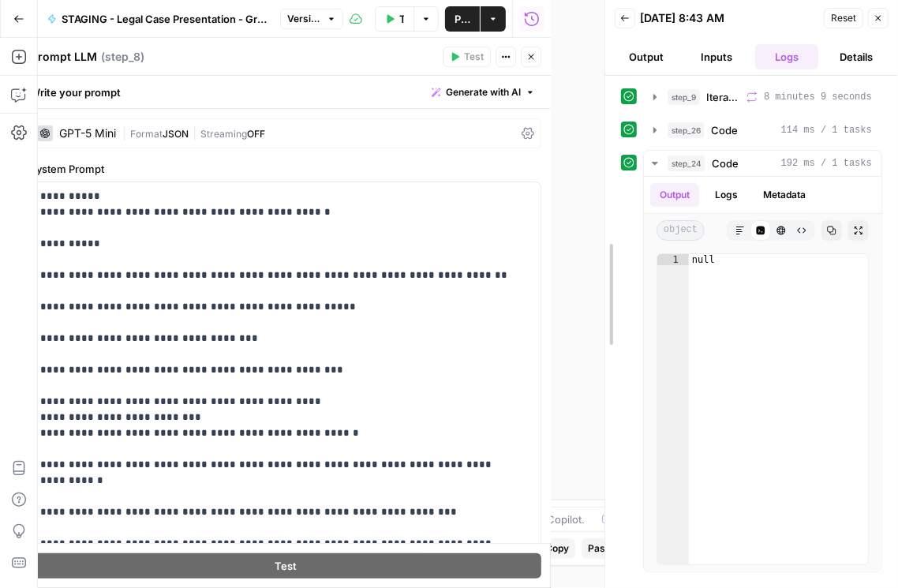
drag, startPoint x: 546, startPoint y: 297, endPoint x: 601, endPoint y: 293, distance: 55.4
click at [601, 293] on div at bounding box center [605, 294] width 16 height 588
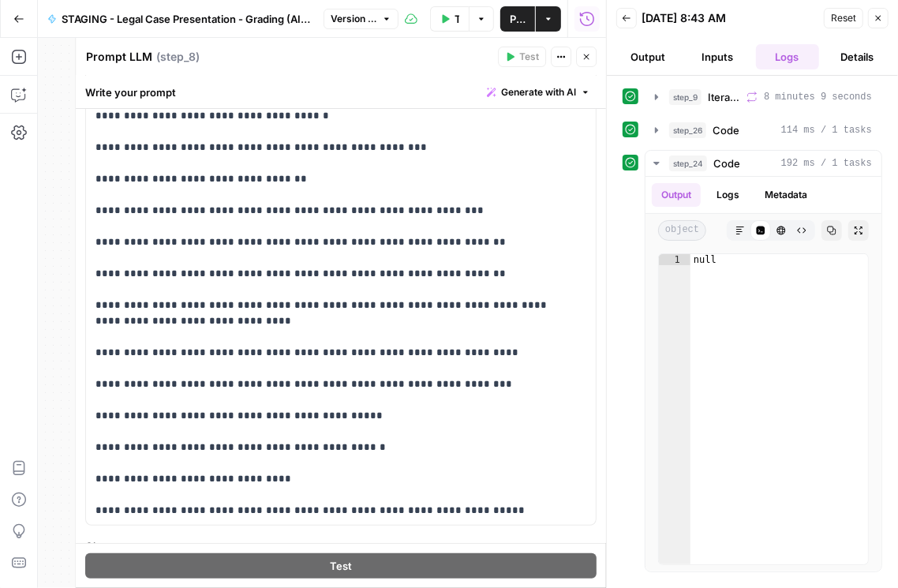
scroll to position [316, 0]
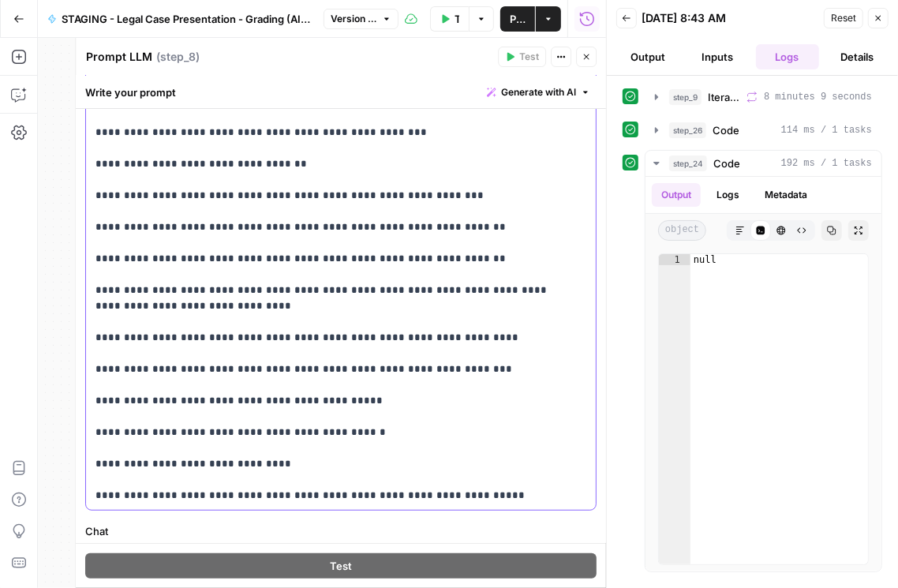
drag, startPoint x: 95, startPoint y: 476, endPoint x: 564, endPoint y: 494, distance: 469.7
copy p "**********"
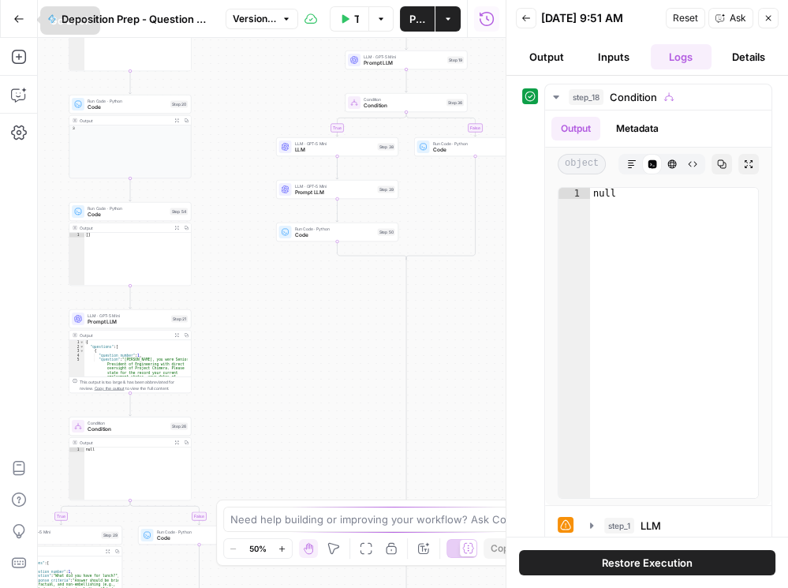
click at [24, 13] on button "Go Back" at bounding box center [19, 19] width 28 height 28
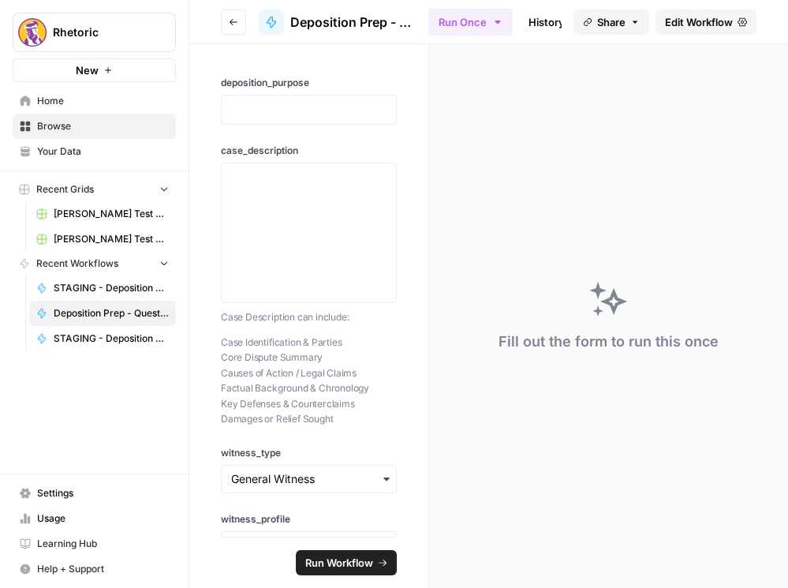
click at [230, 30] on button "Go back" at bounding box center [233, 21] width 25 height 25
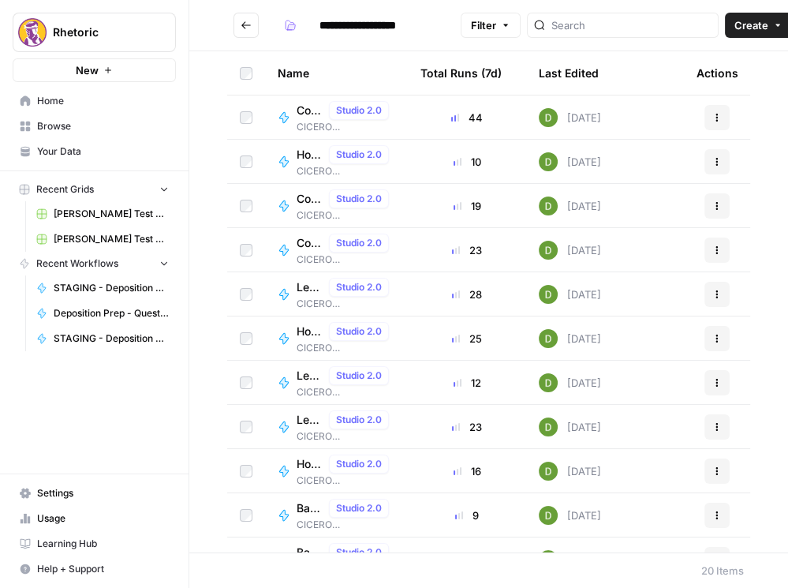
click at [253, 31] on button "Go back" at bounding box center [246, 25] width 25 height 25
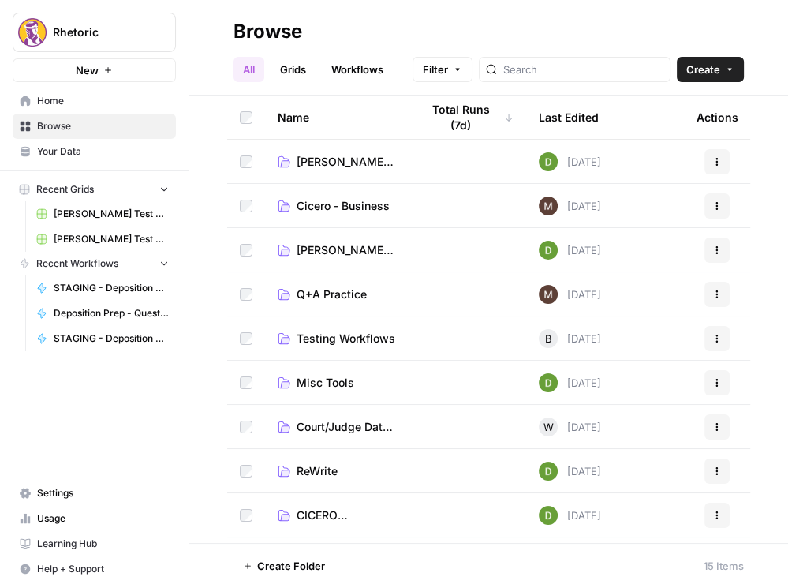
click at [327, 159] on span "[PERSON_NAME] (STAGING)" at bounding box center [346, 162] width 99 height 16
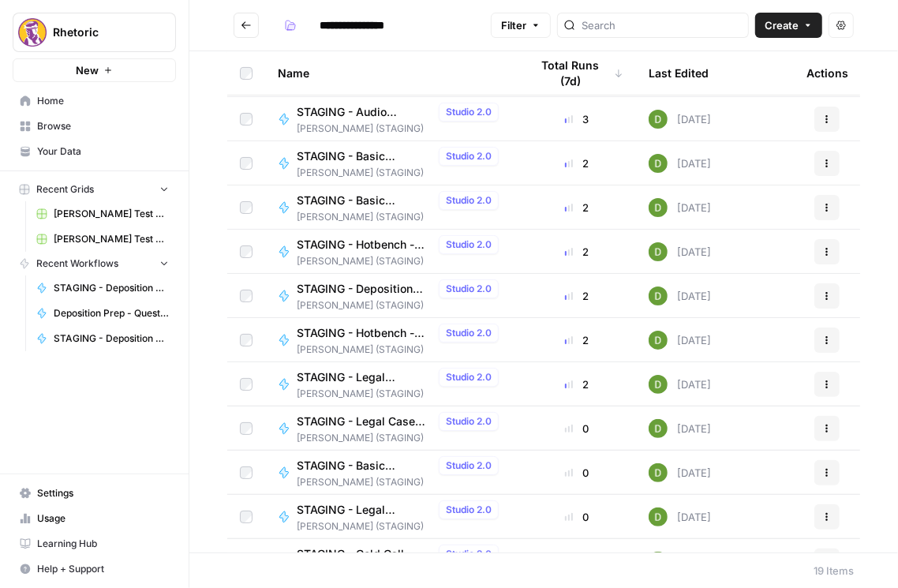
scroll to position [270, 0]
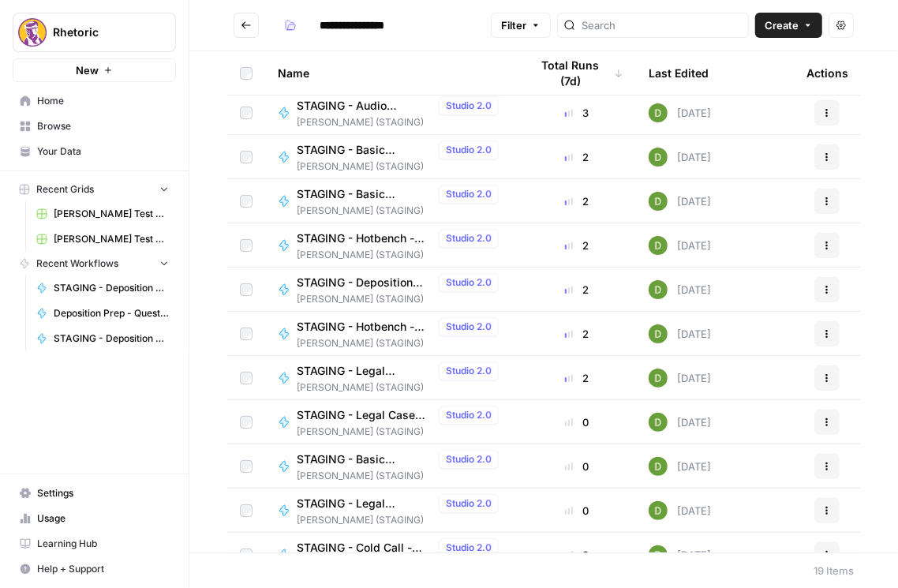
click at [375, 282] on span "STAGING - Deposition Prep - Question Creator" at bounding box center [365, 283] width 136 height 16
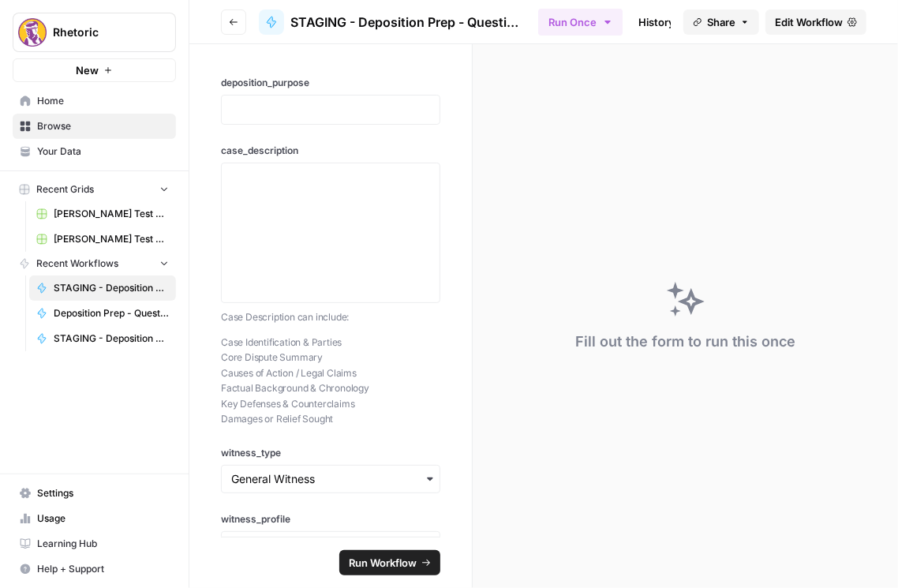
click at [781, 21] on span "Edit Workflow" at bounding box center [809, 22] width 68 height 16
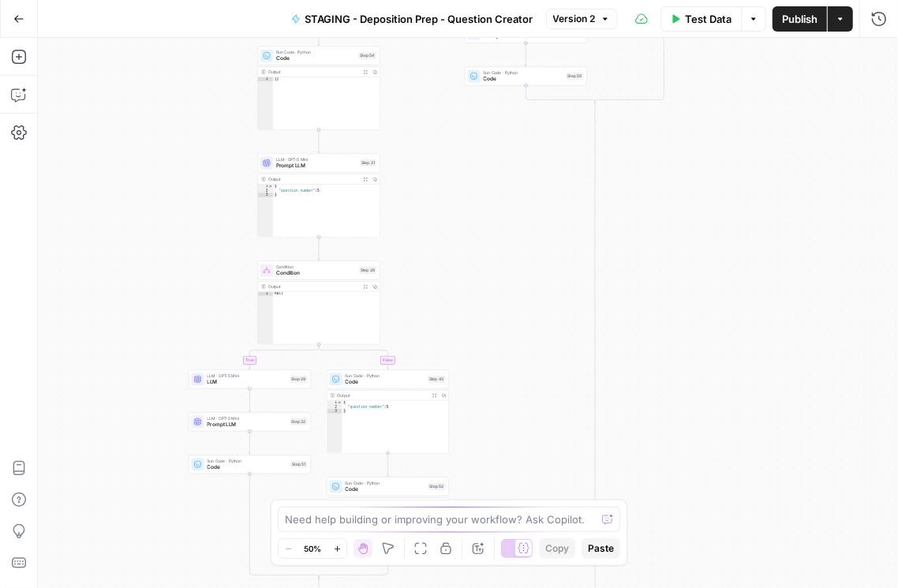
drag, startPoint x: 484, startPoint y: 416, endPoint x: 473, endPoint y: 203, distance: 213.3
click at [473, 203] on div "true false true false true false Workflow Input Settings Inputs Condition Condi…" at bounding box center [468, 313] width 860 height 550
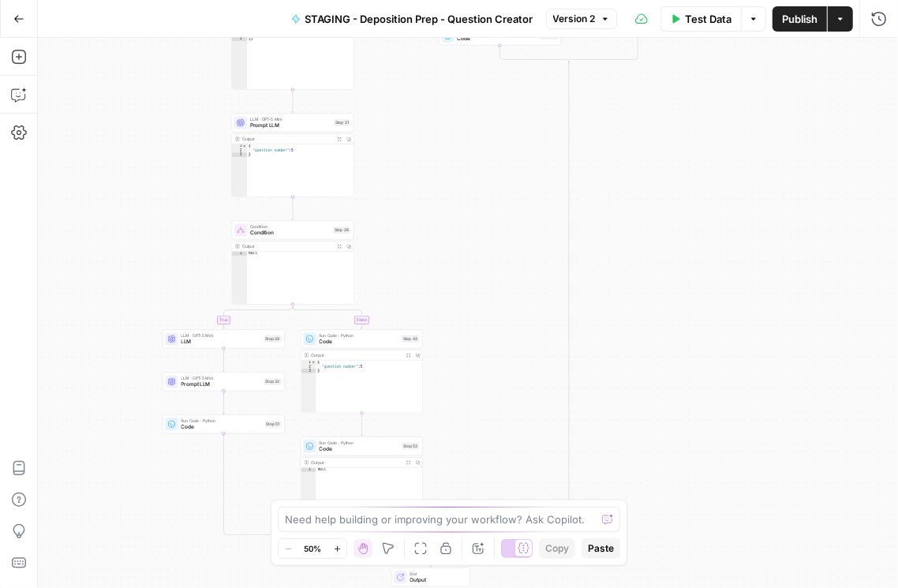
drag, startPoint x: 496, startPoint y: 271, endPoint x: 449, endPoint y: 239, distance: 56.9
click at [461, 232] on div "true false true false true false Workflow Input Settings Inputs Condition Condi…" at bounding box center [468, 313] width 860 height 550
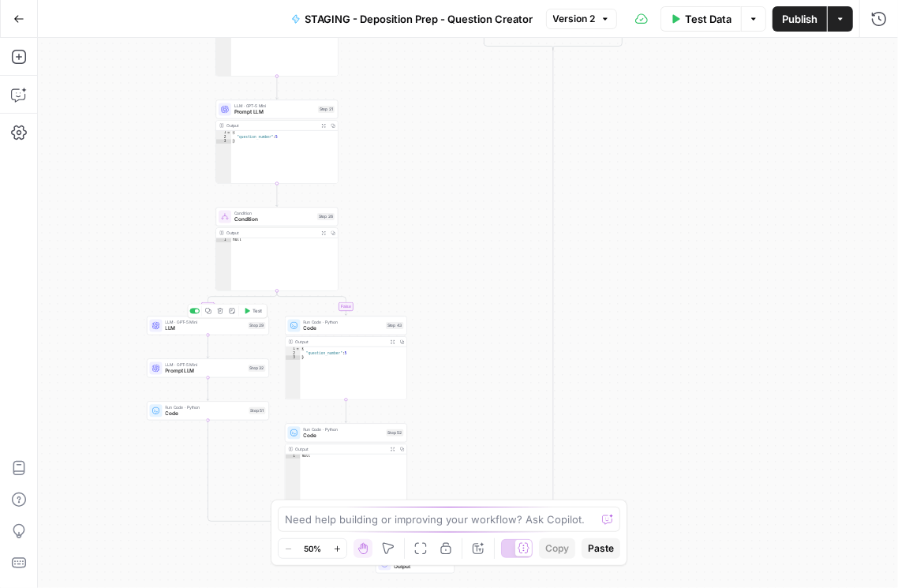
click at [230, 329] on span "LLM" at bounding box center [206, 328] width 80 height 8
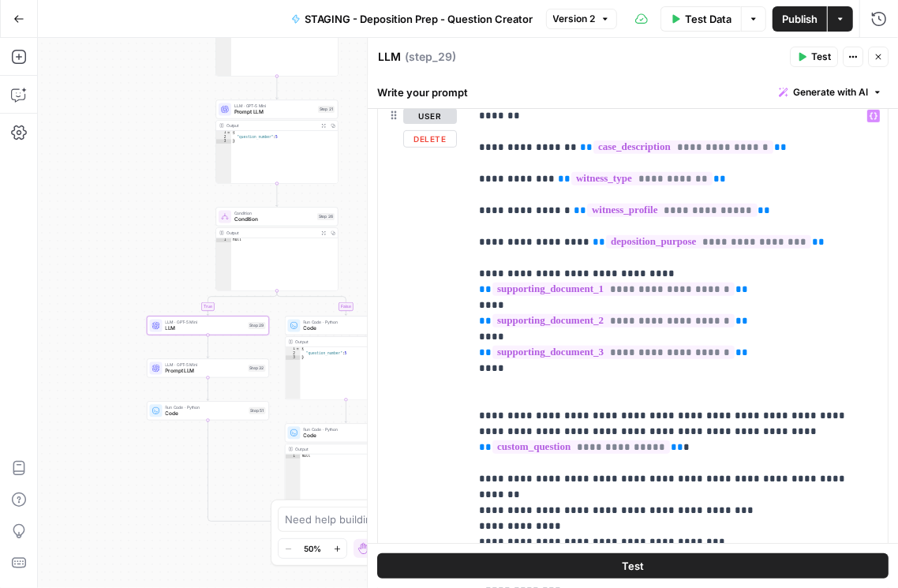
scroll to position [286, 0]
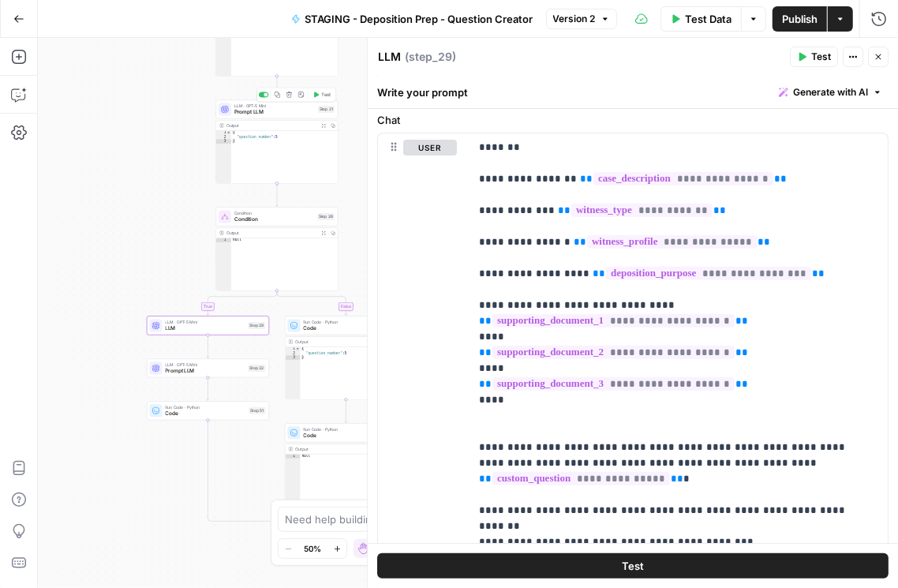
click at [267, 112] on span "Prompt LLM" at bounding box center [274, 112] width 80 height 8
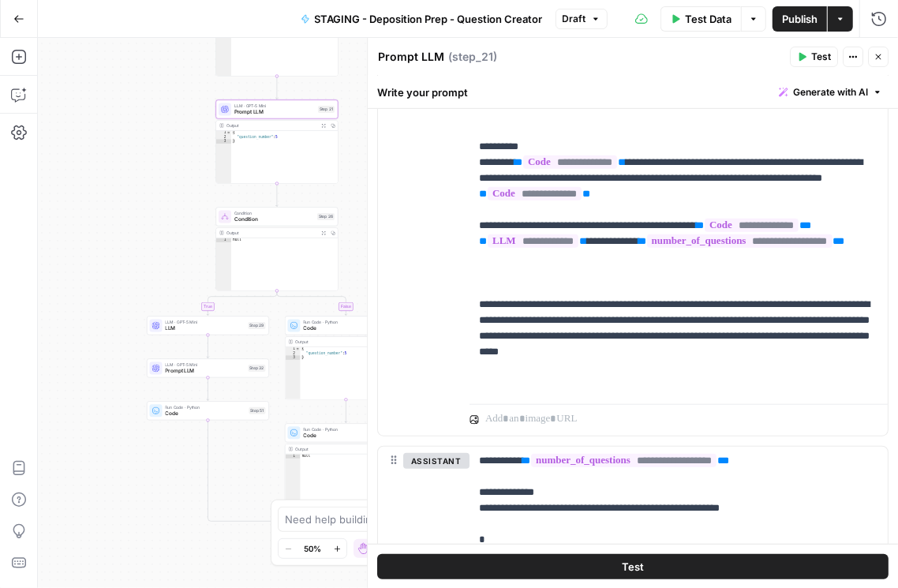
scroll to position [901, 0]
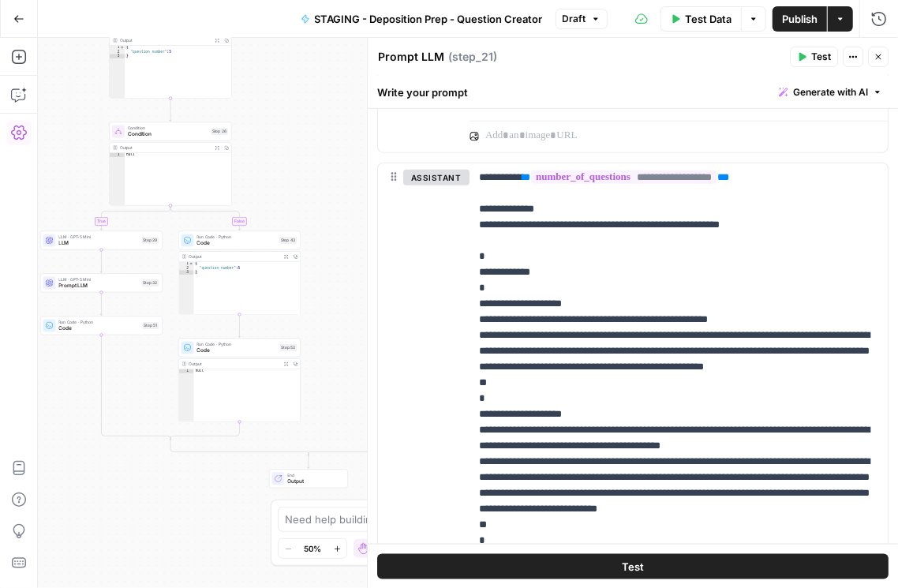
drag, startPoint x: 118, startPoint y: 227, endPoint x: 10, endPoint y: 131, distance: 144.7
click at [10, 131] on div "Add Steps Copilot Settings AirOps Academy Help Give Feedback Shortcuts true fal…" at bounding box center [449, 313] width 898 height 550
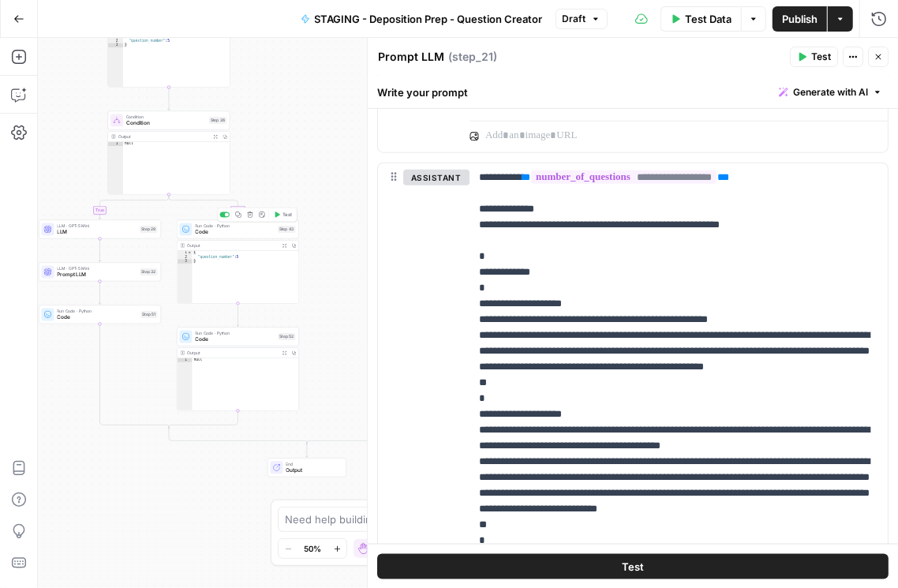
click at [247, 230] on span "Code" at bounding box center [236, 232] width 80 height 8
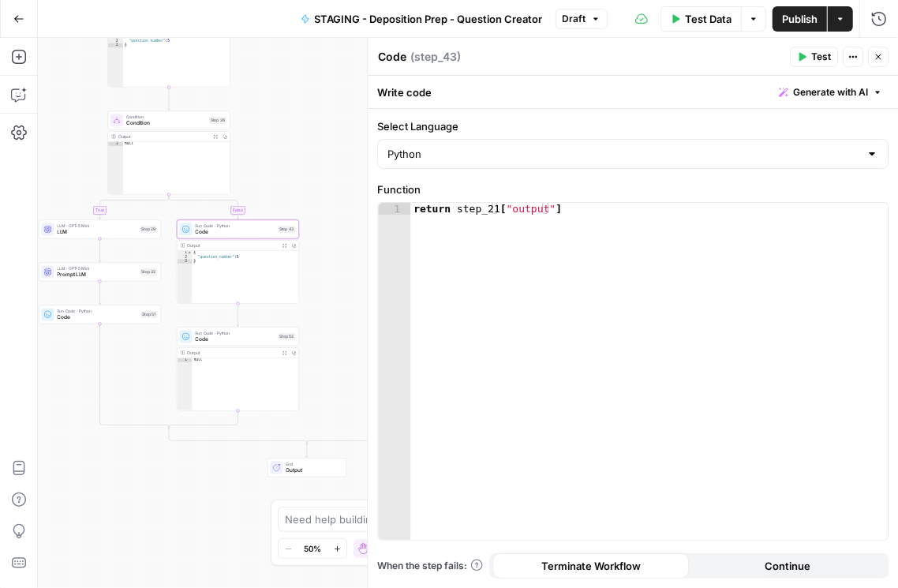
click at [787, 52] on button "Close" at bounding box center [878, 57] width 21 height 21
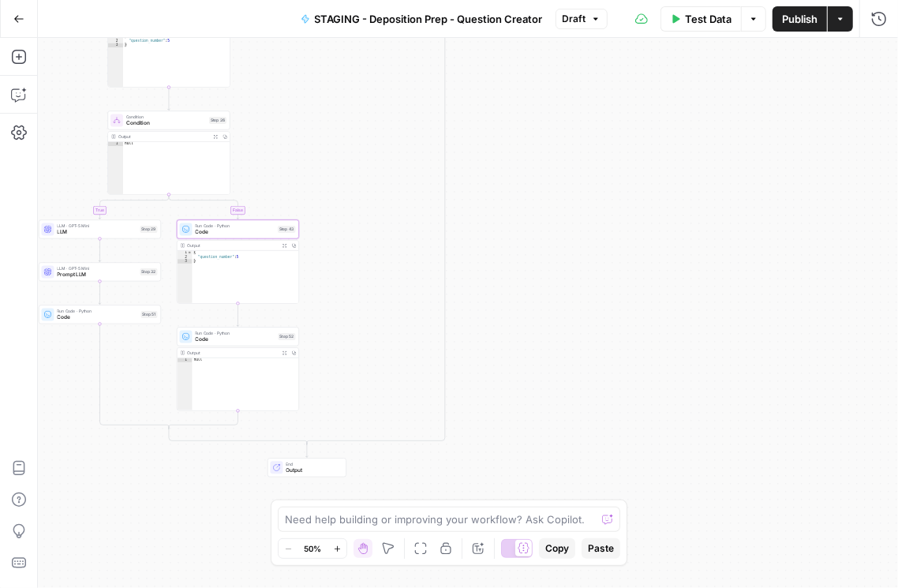
click at [207, 340] on span "Code" at bounding box center [236, 339] width 80 height 8
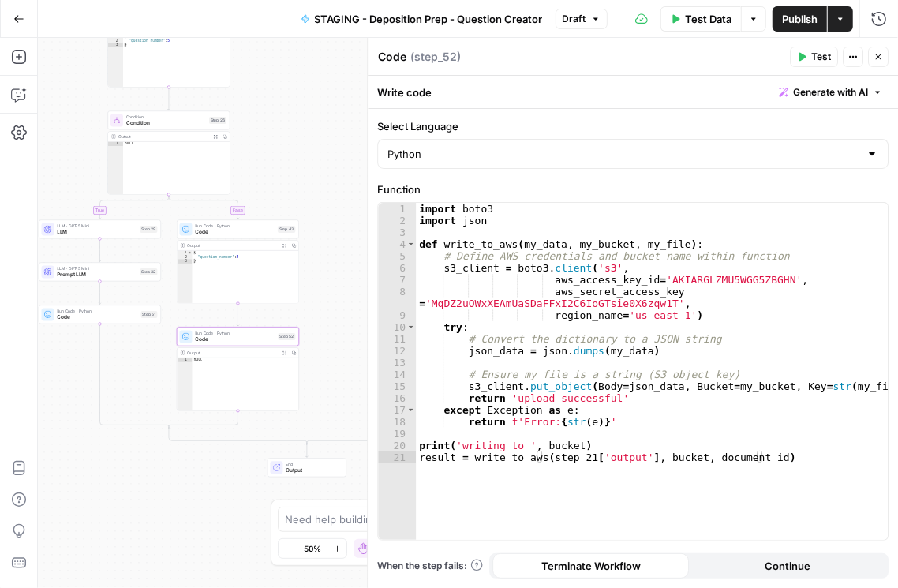
click at [787, 58] on button "Close" at bounding box center [878, 57] width 21 height 21
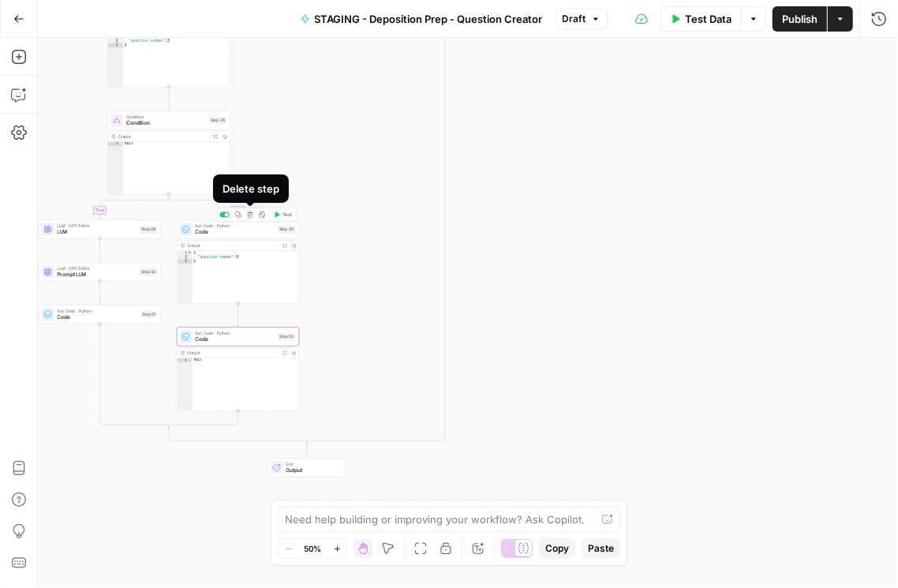
click at [250, 216] on icon "button" at bounding box center [250, 214] width 6 height 6
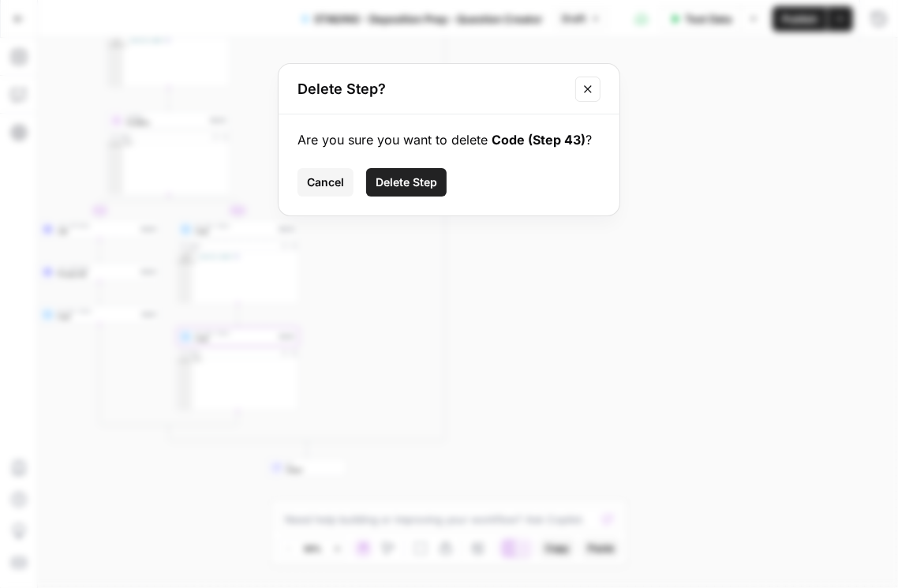
click at [420, 186] on span "Delete Step" at bounding box center [406, 182] width 62 height 16
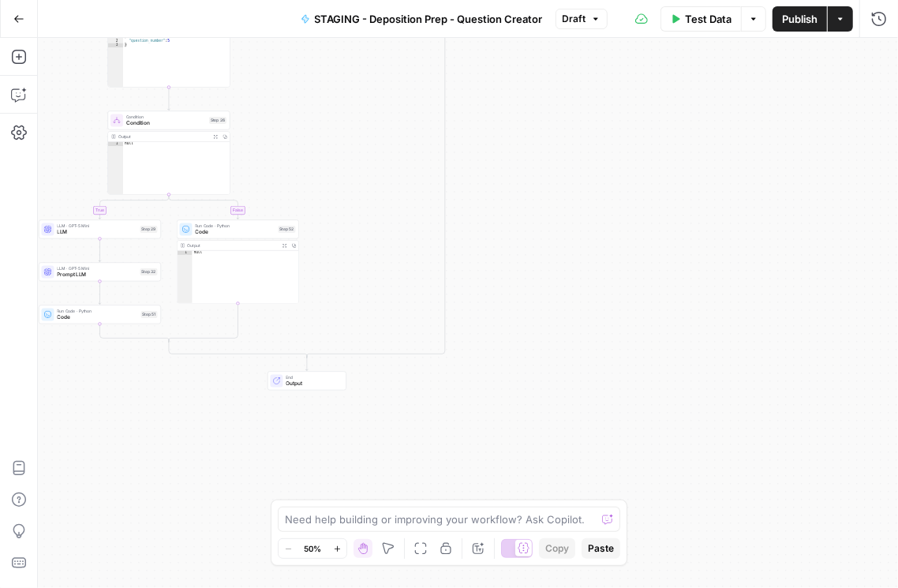
click at [787, 22] on span "Publish" at bounding box center [799, 19] width 35 height 16
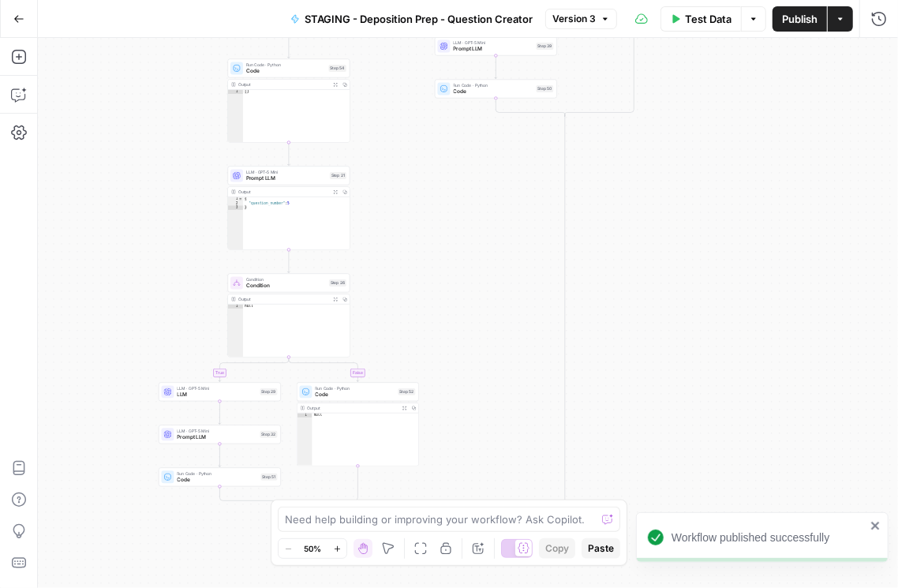
drag, startPoint x: 568, startPoint y: 336, endPoint x: 620, endPoint y: 407, distance: 88.0
click at [620, 407] on div "true true false true false false Workflow Input Settings Inputs Condition Condi…" at bounding box center [468, 313] width 860 height 550
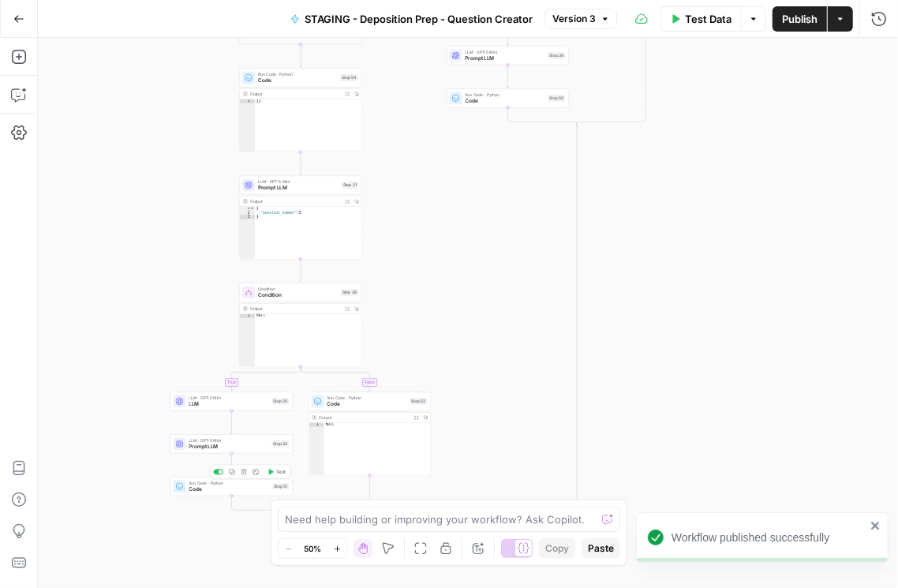
click at [212, 491] on span "Code" at bounding box center [229, 489] width 80 height 8
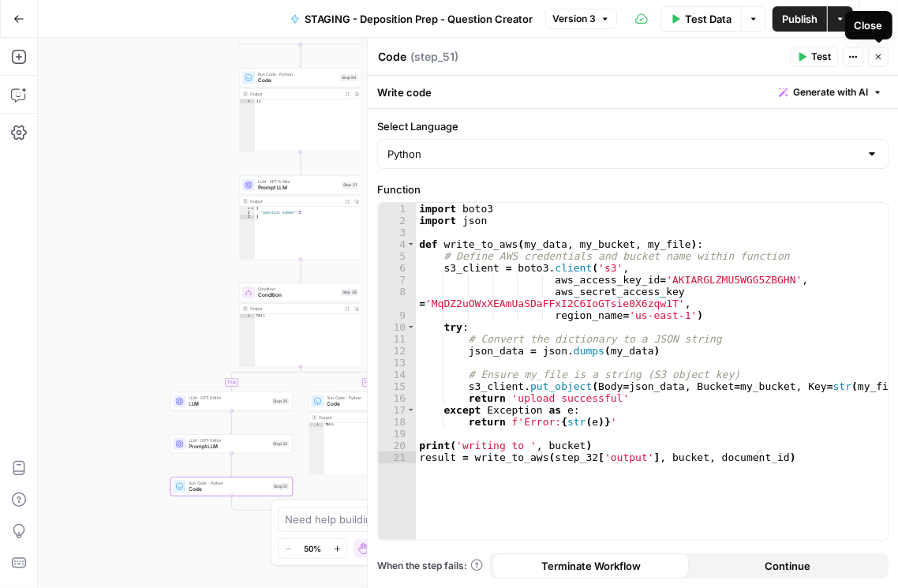
click at [787, 58] on icon "button" at bounding box center [877, 56] width 9 height 9
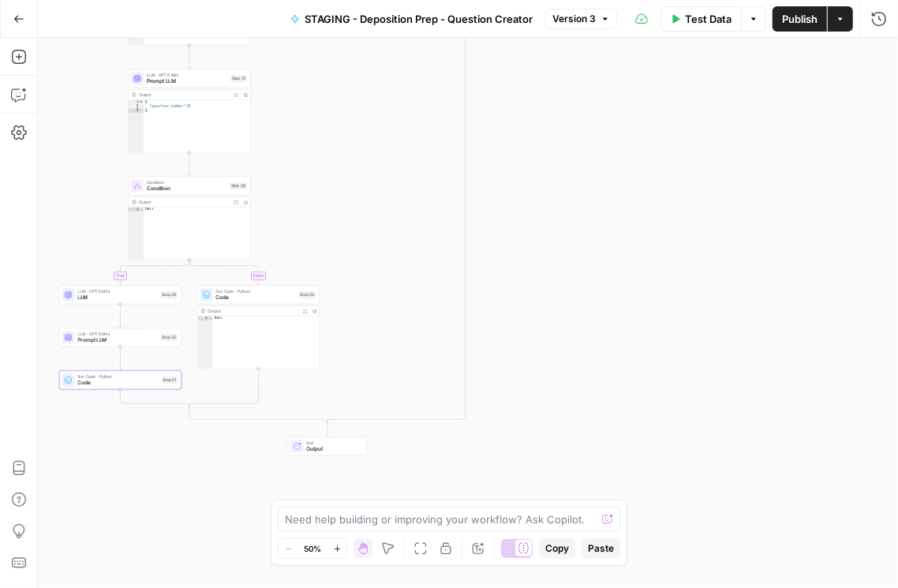
drag, startPoint x: 782, startPoint y: 259, endPoint x: 714, endPoint y: 177, distance: 105.9
click at [714, 177] on div "true true false true false false Workflow Input Settings Inputs Condition Condi…" at bounding box center [468, 313] width 860 height 550
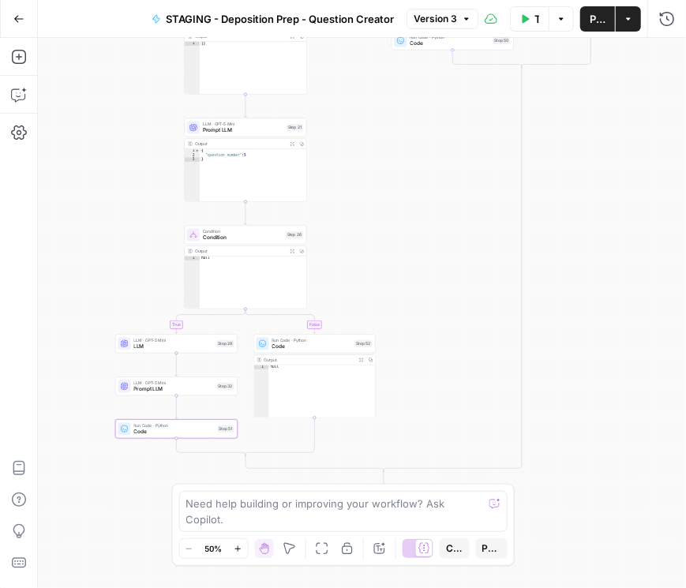
drag, startPoint x: 600, startPoint y: 221, endPoint x: 641, endPoint y: 265, distance: 60.3
click at [641, 265] on div "true true false true false false Workflow Input Settings Inputs Condition Condi…" at bounding box center [362, 313] width 648 height 550
click at [663, 18] on icon "button" at bounding box center [667, 19] width 16 height 16
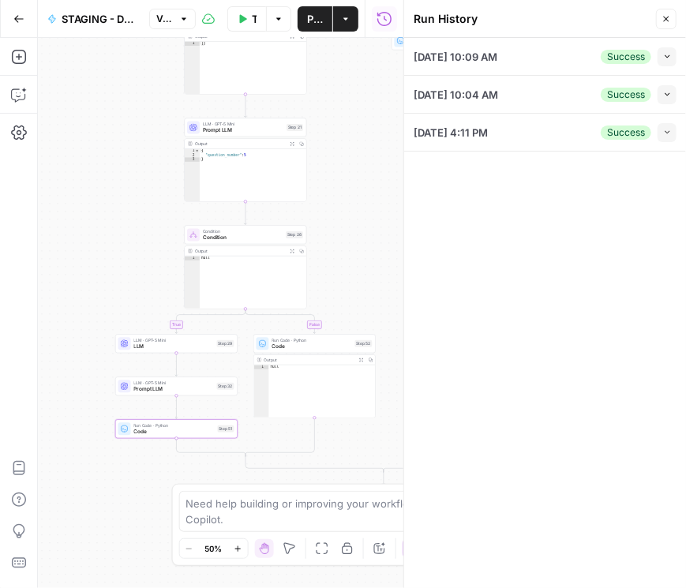
click at [663, 136] on span "button" at bounding box center [667, 132] width 9 height 9
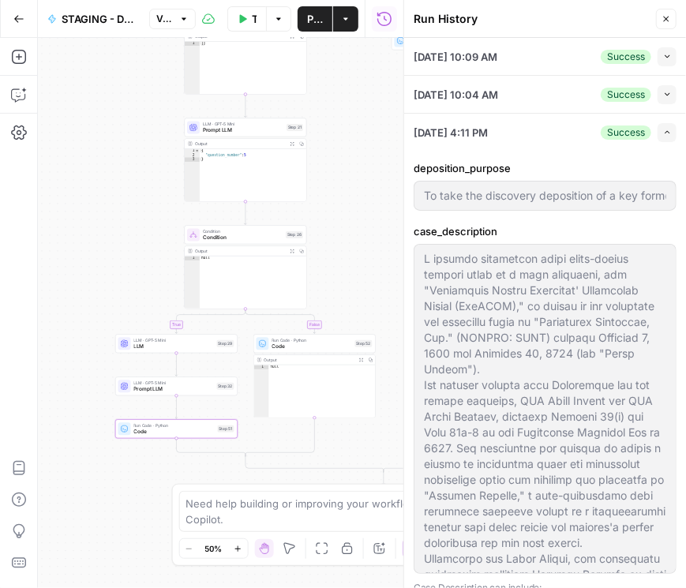
click at [663, 136] on icon "button" at bounding box center [667, 132] width 9 height 9
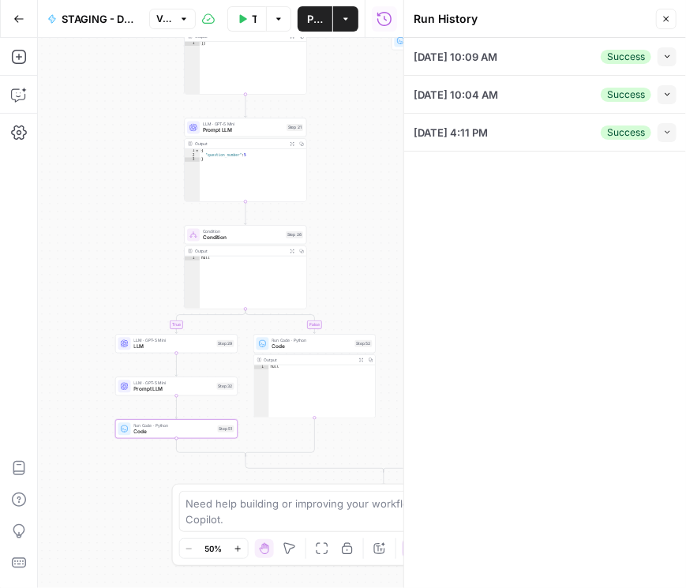
click at [665, 21] on icon "button" at bounding box center [665, 18] width 9 height 9
type input "To take the discovery deposition of a key former executive of the defendant cor…"
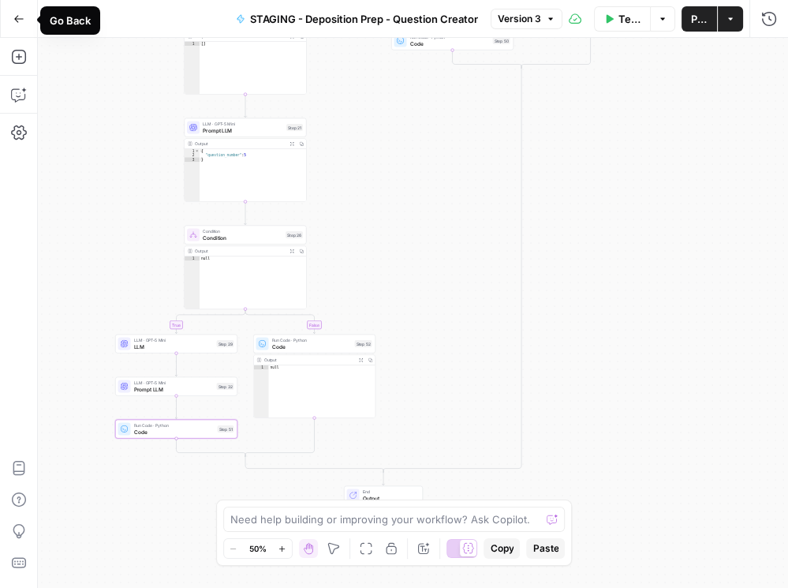
click at [17, 19] on icon "button" at bounding box center [18, 18] width 11 height 11
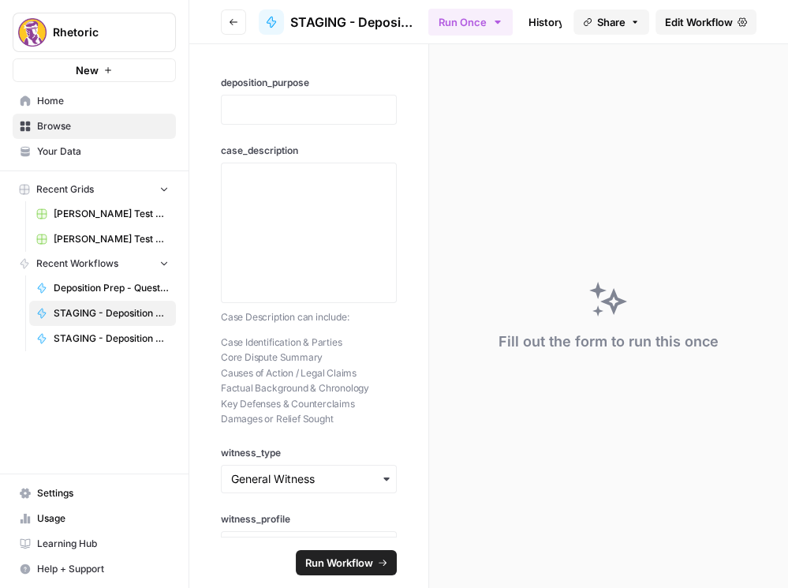
click at [230, 30] on button "Go back" at bounding box center [233, 21] width 25 height 25
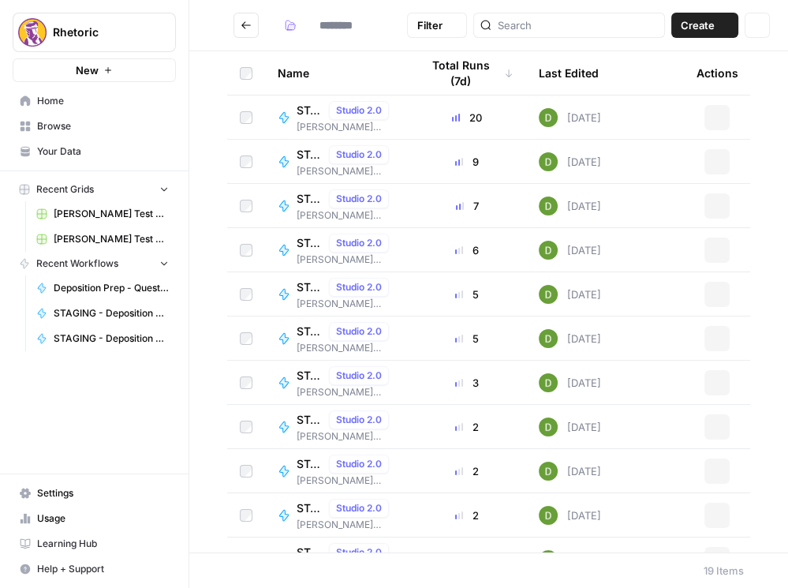
type input "**********"
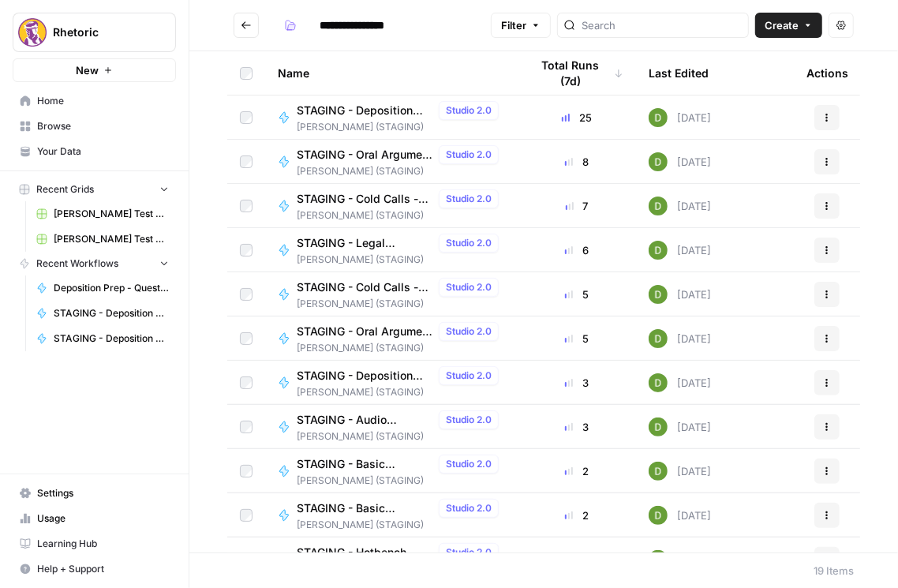
click at [384, 108] on span "STAGING - Deposition Prep - Grading" at bounding box center [365, 111] width 136 height 16
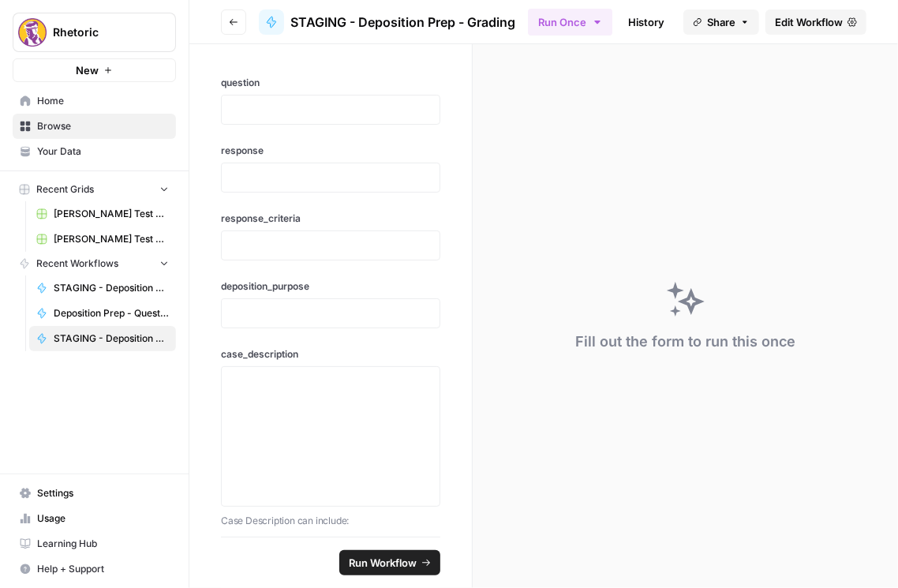
click at [244, 24] on button "Go back" at bounding box center [233, 21] width 25 height 25
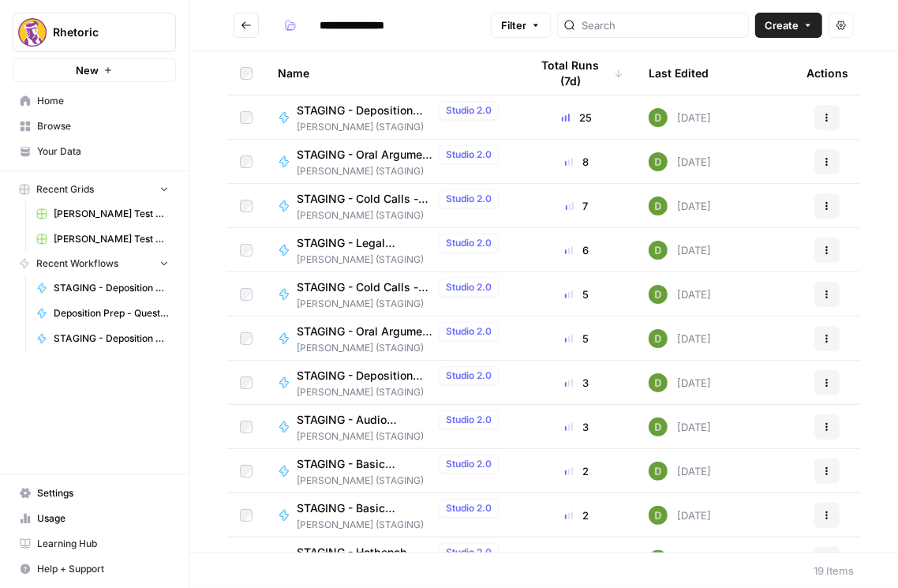
click at [396, 110] on span "STAGING - Deposition Prep - Grading" at bounding box center [365, 111] width 136 height 16
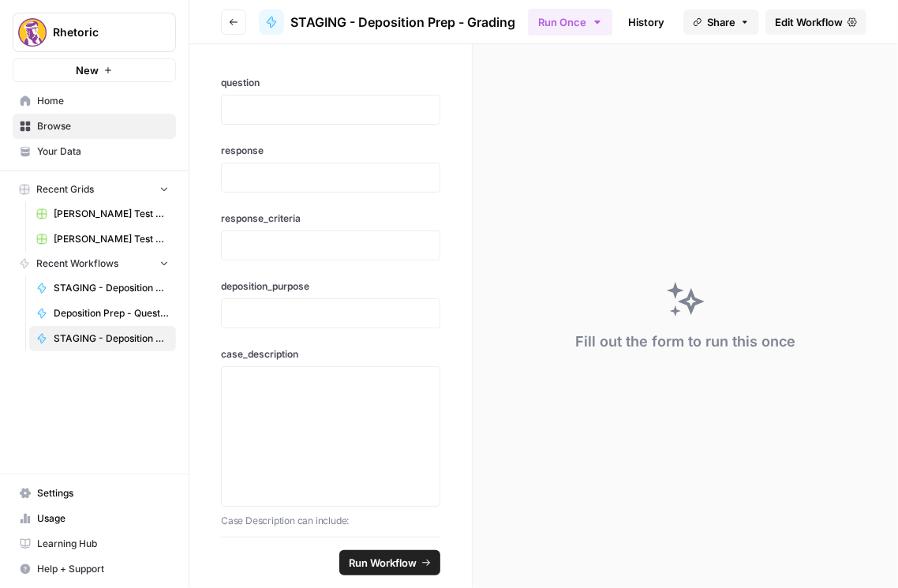
click at [787, 24] on span "Edit Workflow" at bounding box center [809, 22] width 68 height 16
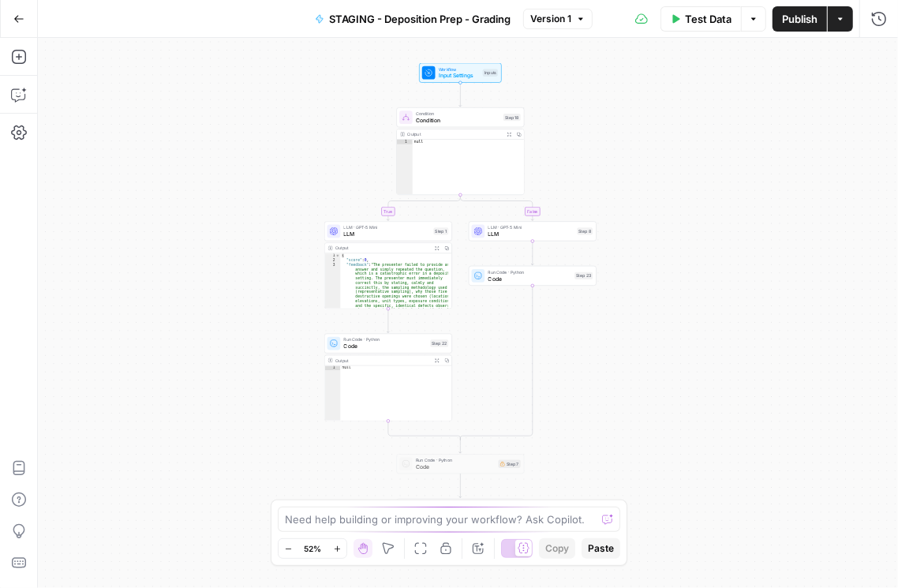
click at [377, 236] on span "LLM" at bounding box center [387, 234] width 87 height 8
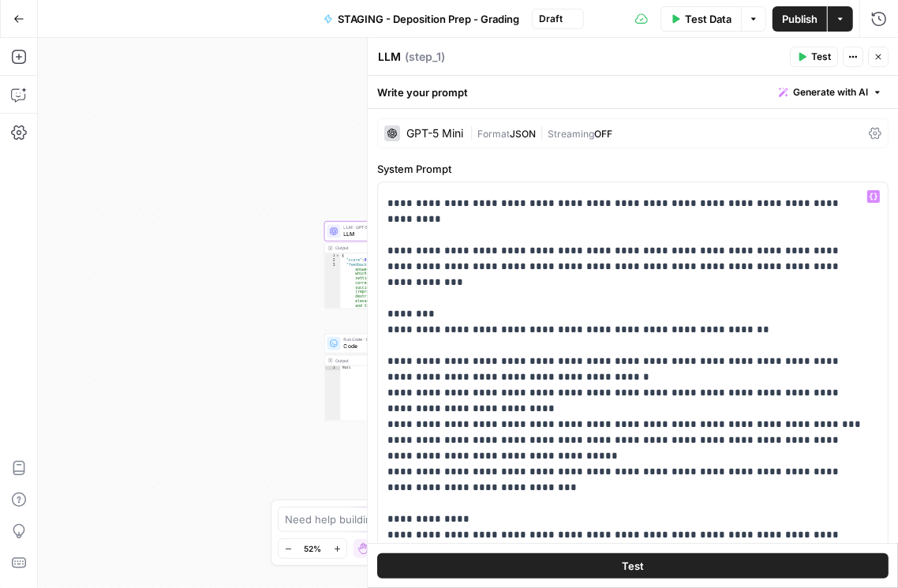
scroll to position [361, 0]
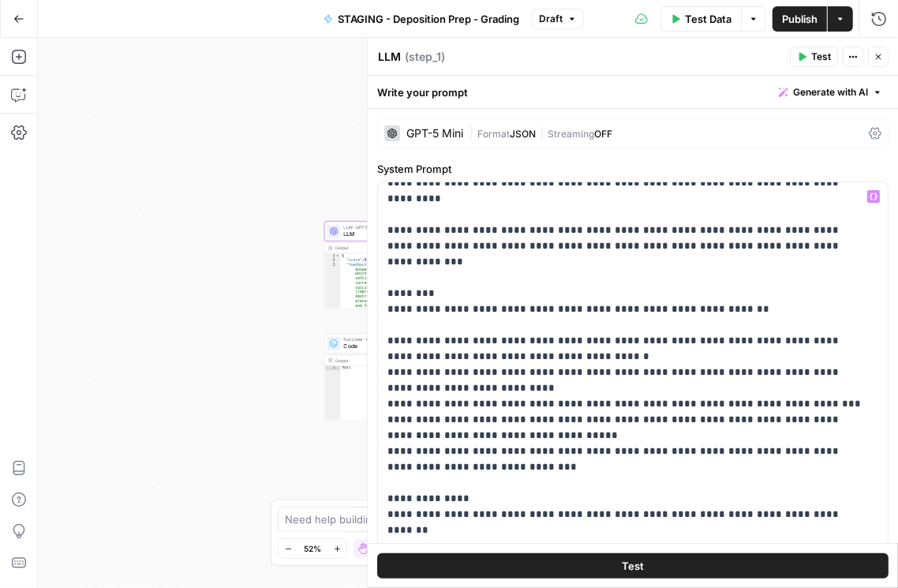
click at [787, 134] on icon at bounding box center [875, 133] width 13 height 13
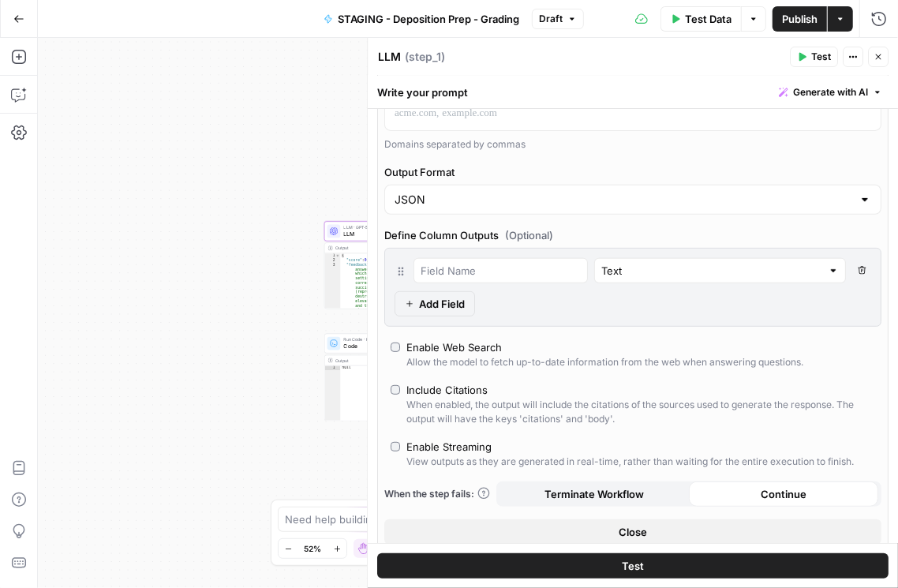
scroll to position [316, 0]
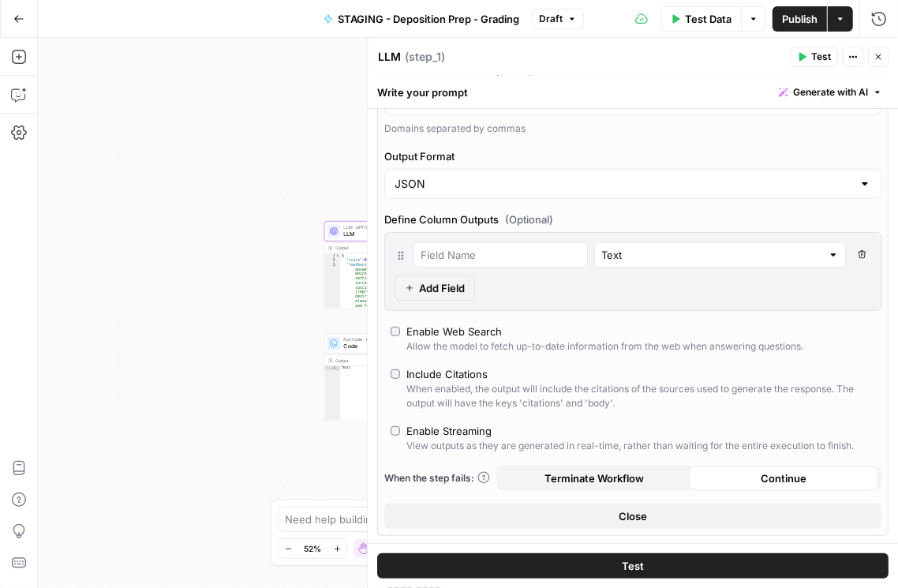
click at [787, 62] on button "Close" at bounding box center [878, 57] width 21 height 21
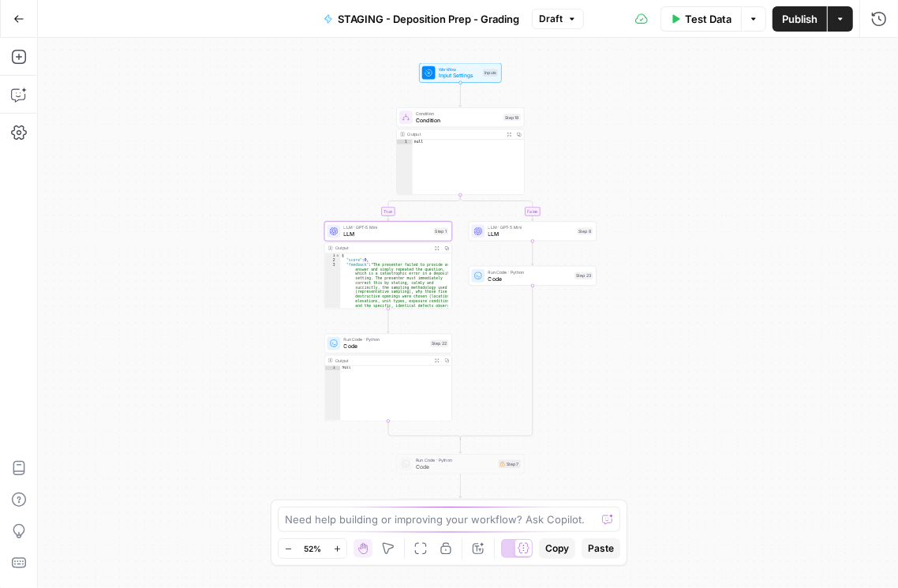
click at [538, 237] on span "LLM" at bounding box center [531, 234] width 86 height 8
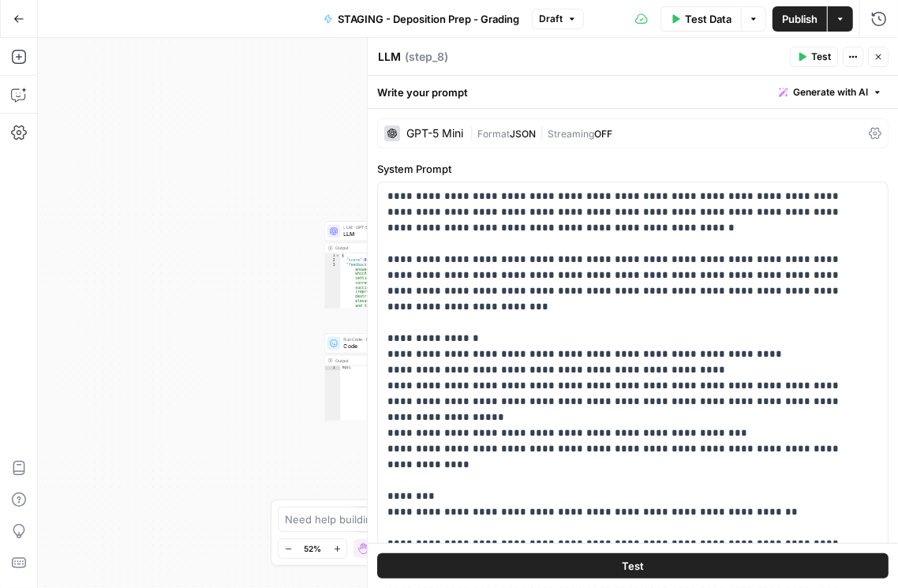
click at [787, 128] on icon at bounding box center [875, 134] width 13 height 12
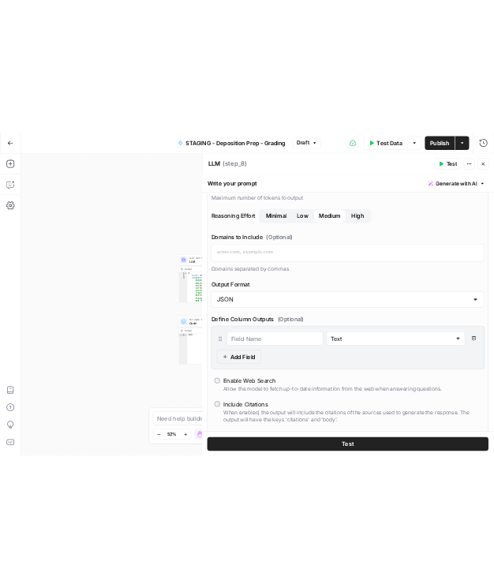
scroll to position [180, 0]
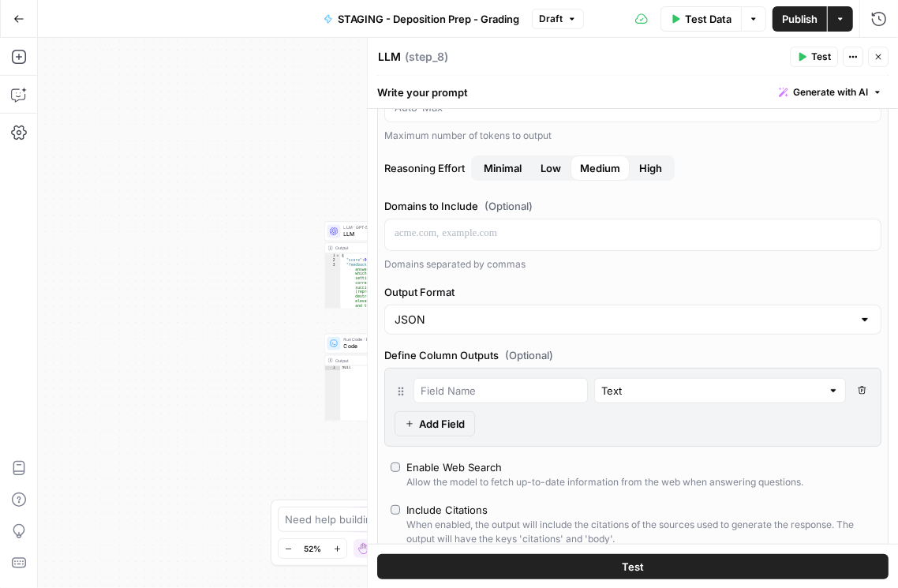
click at [787, 55] on button "Close" at bounding box center [878, 57] width 21 height 21
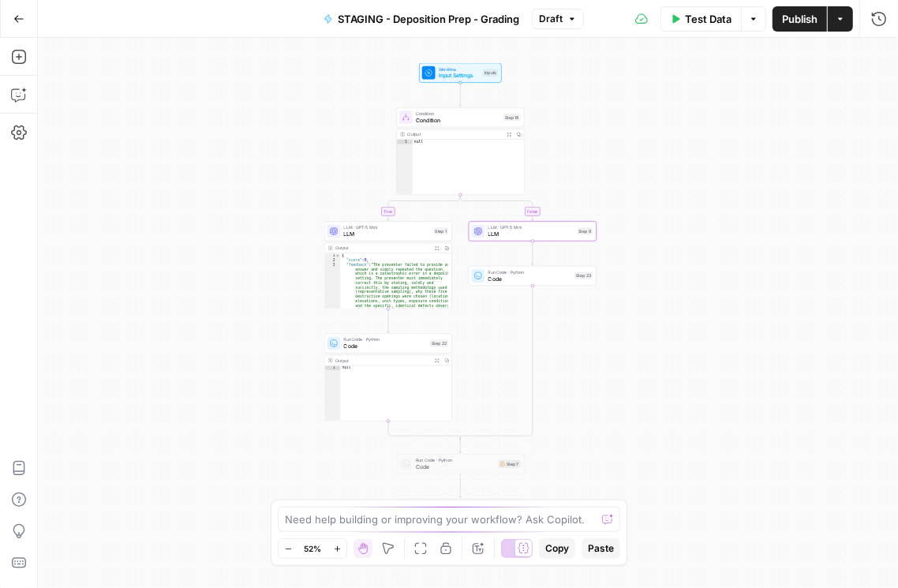
click at [787, 15] on span "Publish" at bounding box center [799, 19] width 35 height 16
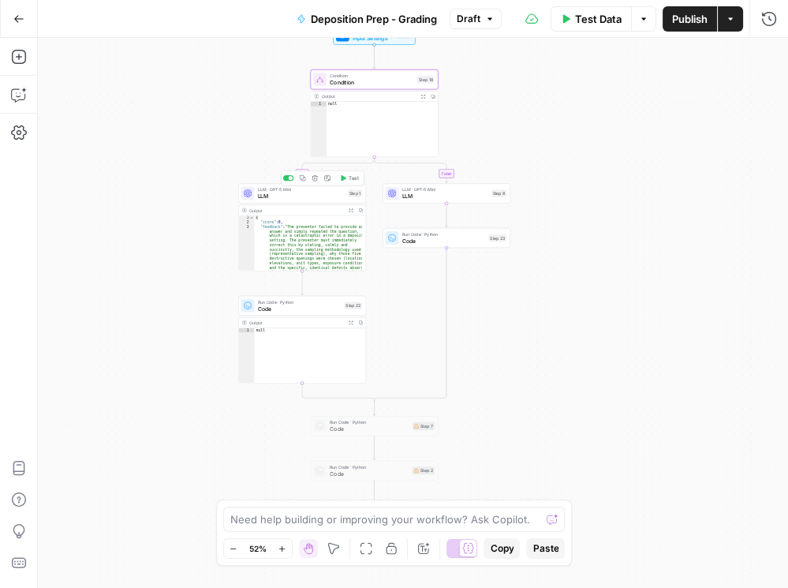
click at [277, 192] on span "LLM" at bounding box center [301, 196] width 87 height 8
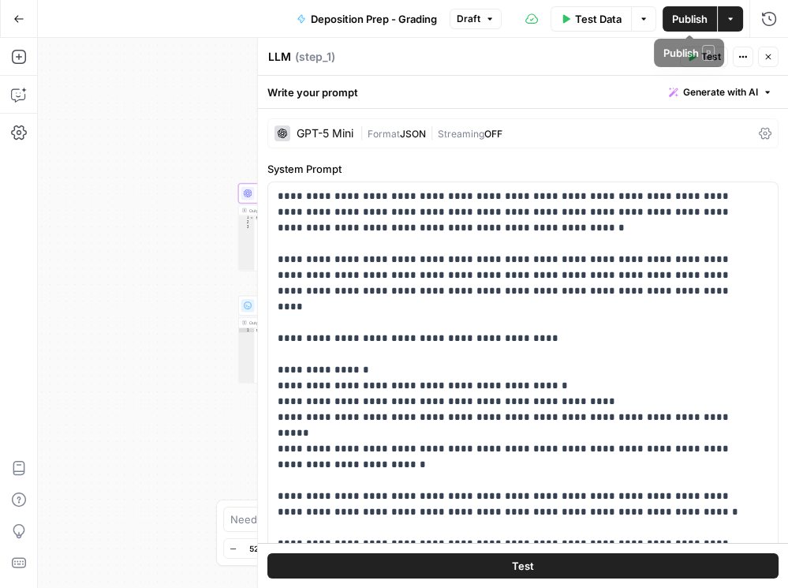
click at [765, 62] on button "Close" at bounding box center [768, 57] width 21 height 21
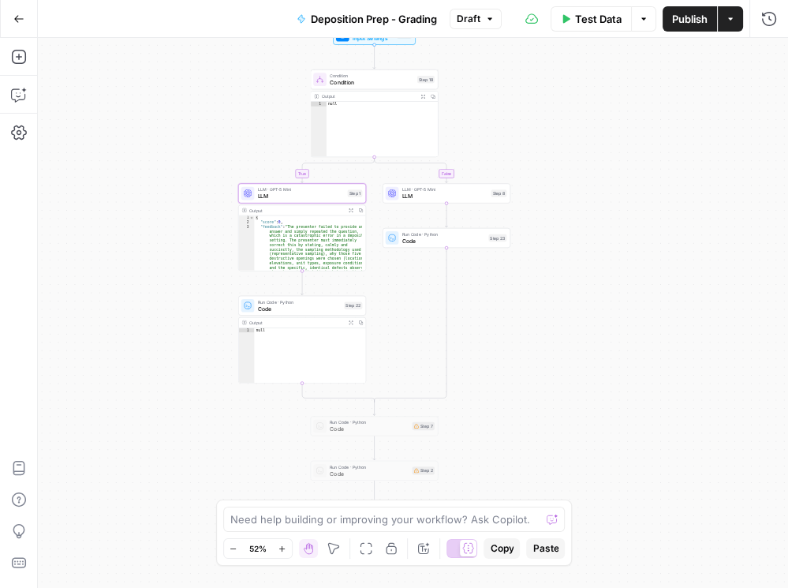
click at [417, 195] on span "LLM" at bounding box center [445, 196] width 86 height 8
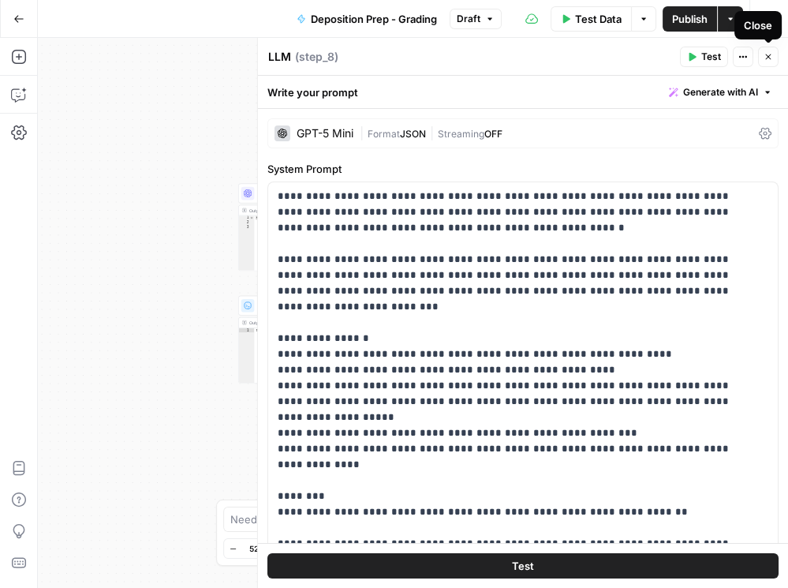
click at [772, 58] on icon "button" at bounding box center [768, 56] width 9 height 9
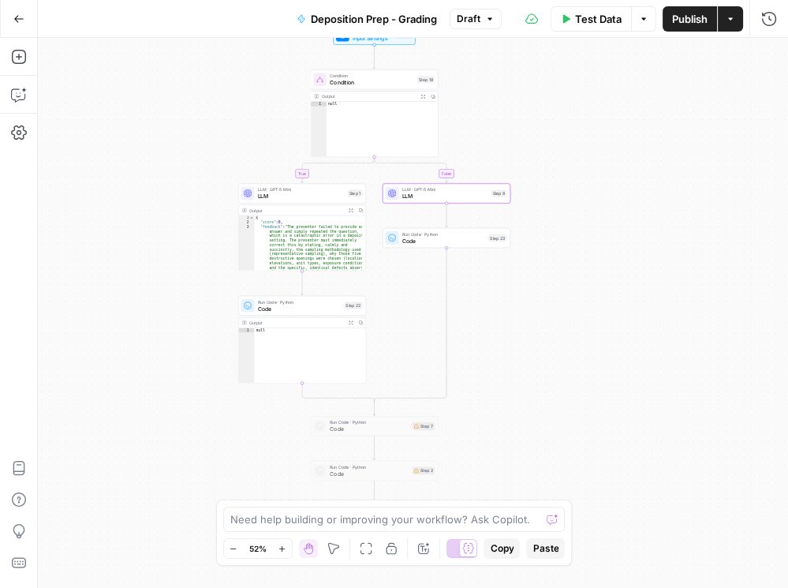
click at [373, 80] on span "Condition" at bounding box center [372, 82] width 84 height 8
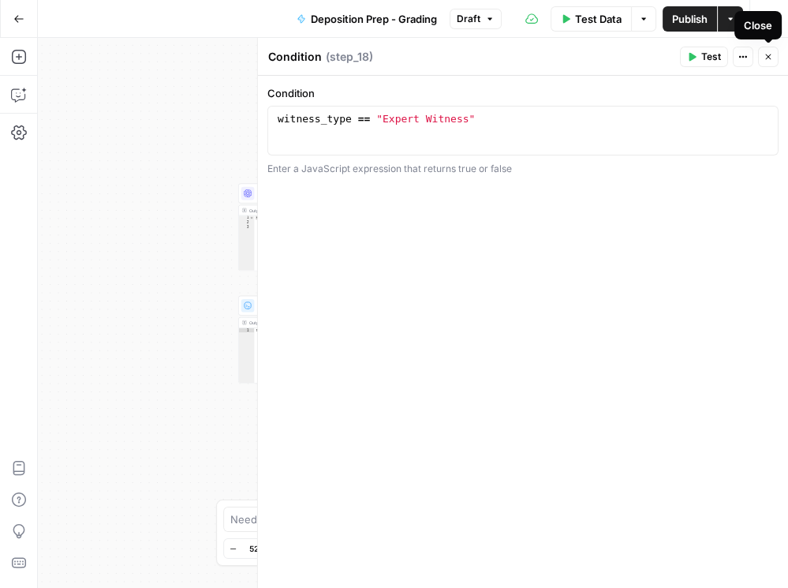
click at [763, 54] on button "Close" at bounding box center [768, 57] width 21 height 21
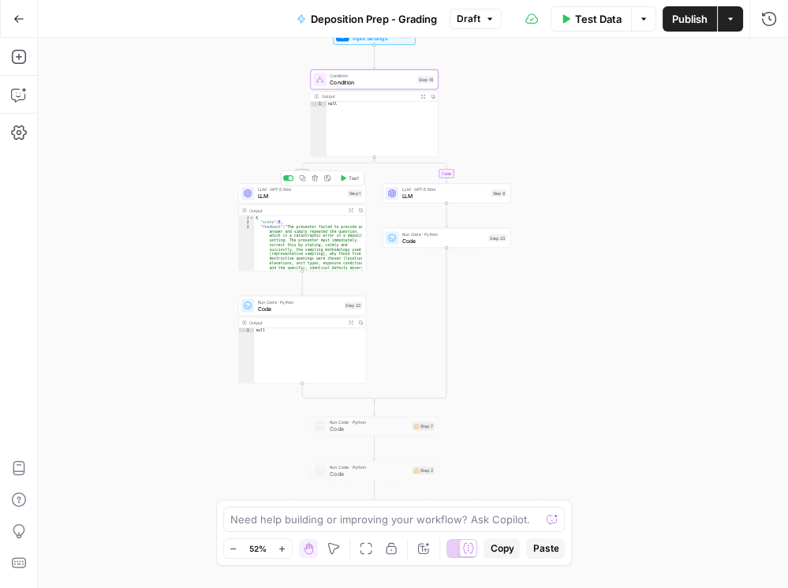
click at [282, 193] on span "LLM" at bounding box center [301, 196] width 87 height 8
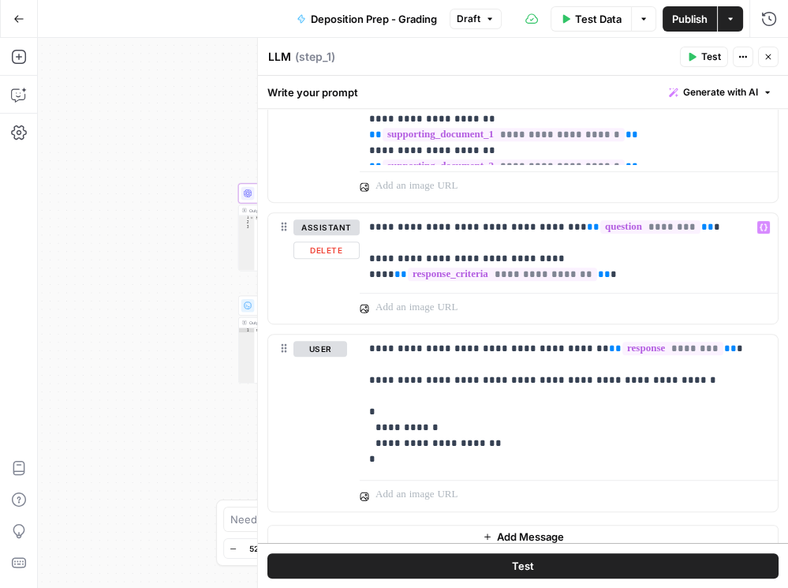
scroll to position [846, 0]
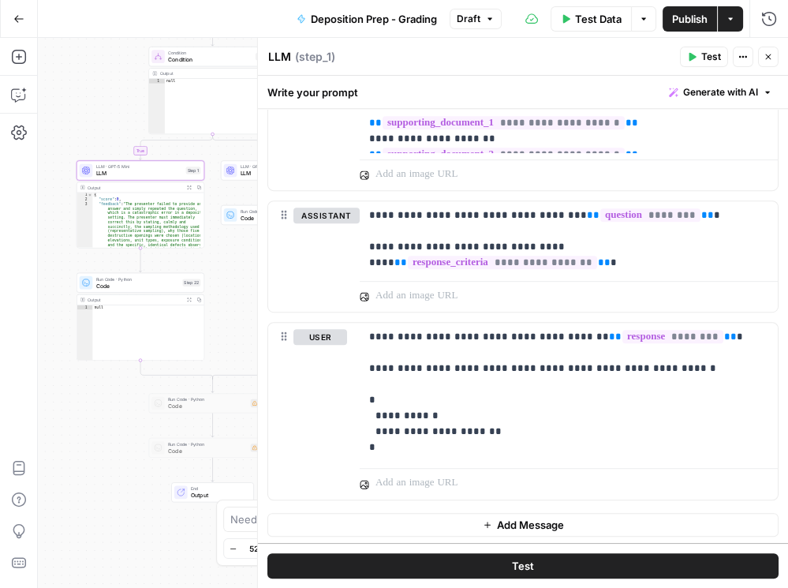
drag, startPoint x: 160, startPoint y: 267, endPoint x: 35, endPoint y: 241, distance: 127.3
click at [0, 246] on html "Rhetoric New Home Browse Your Data Recent Grids Brett Test Workflow - Copilot E…" at bounding box center [394, 294] width 788 height 588
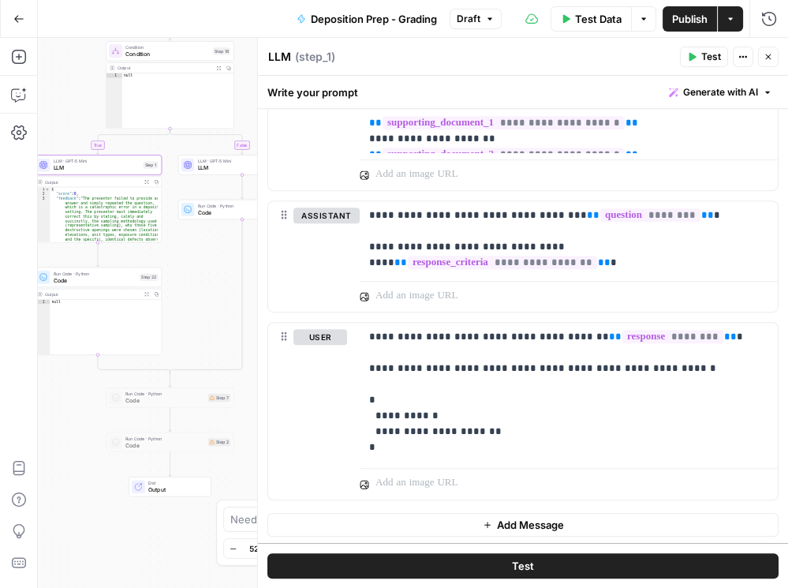
click at [194, 245] on div "true false Workflow Input Settings Inputs Condition Condition Step 18 Output Ex…" at bounding box center [413, 313] width 750 height 550
click at [217, 166] on span "LLM" at bounding box center [238, 167] width 86 height 8
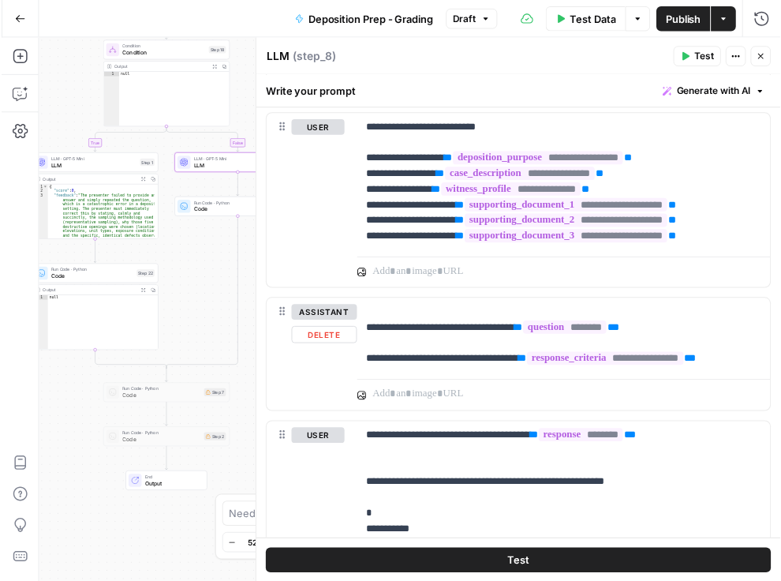
scroll to position [729, 0]
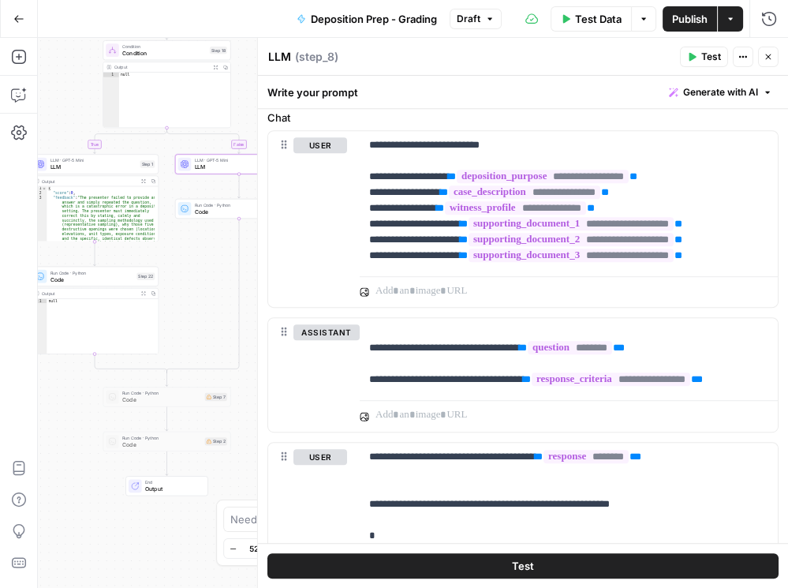
click at [765, 58] on icon "button" at bounding box center [768, 56] width 9 height 9
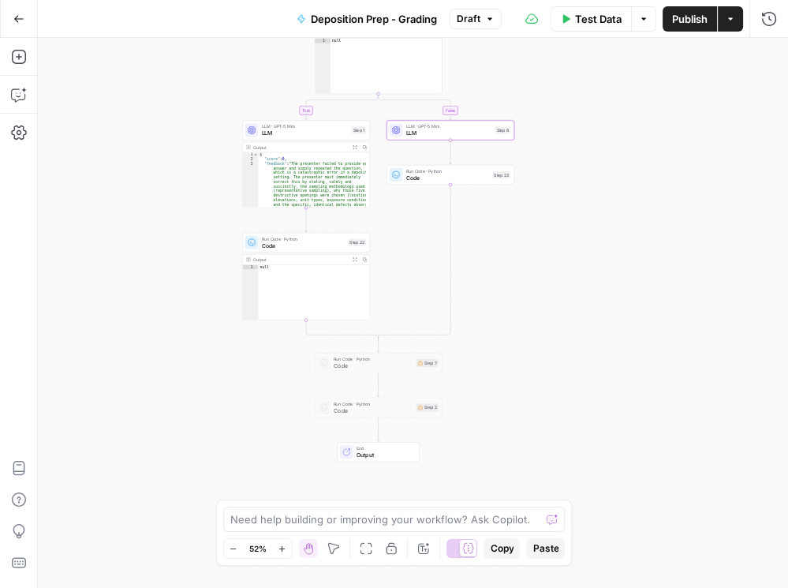
drag, startPoint x: 358, startPoint y: 272, endPoint x: 553, endPoint y: 235, distance: 198.3
click at [553, 235] on div "true false Workflow Input Settings Inputs Condition Condition Step 18 Output Ex…" at bounding box center [413, 313] width 750 height 550
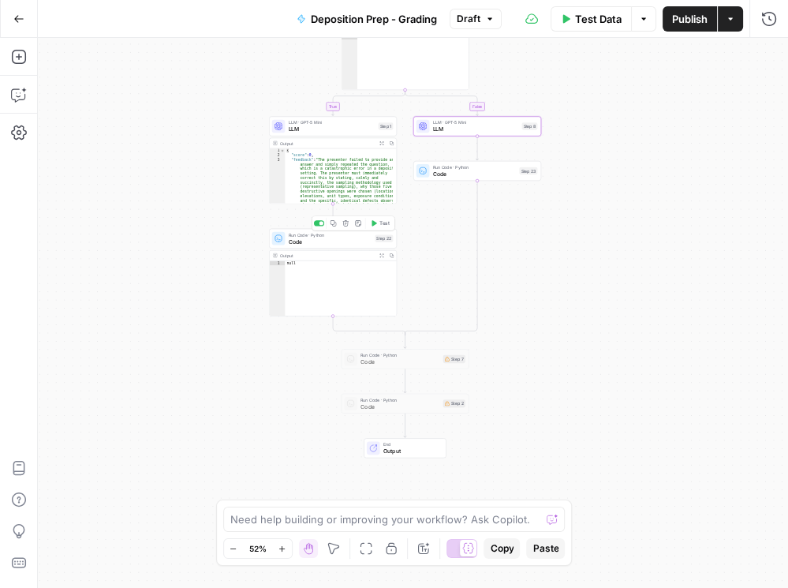
click at [301, 246] on div "Run Code · Python Code Step 22 Copy step Delete step Add Note Test" at bounding box center [333, 239] width 128 height 20
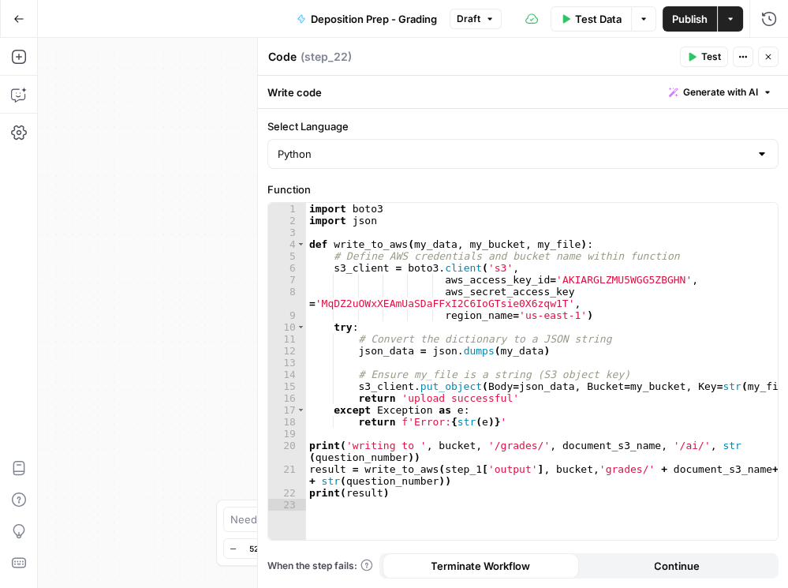
click at [772, 58] on icon "button" at bounding box center [768, 56] width 9 height 9
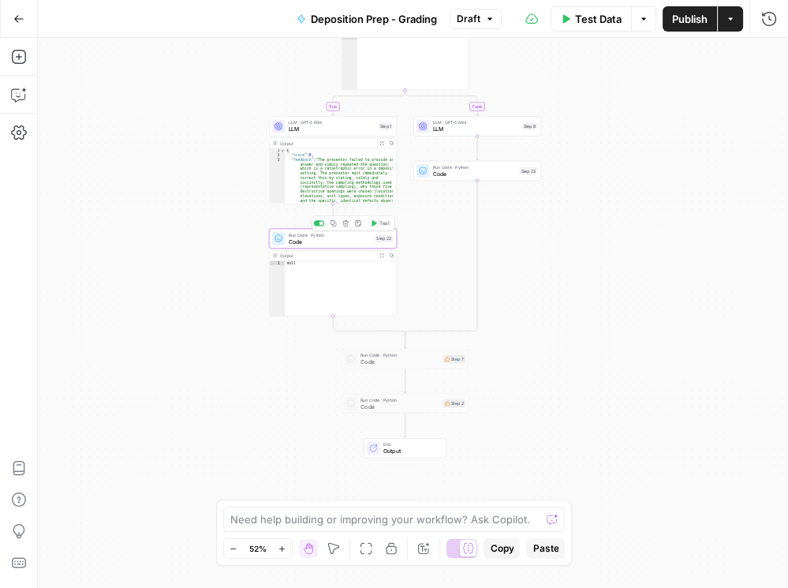
click at [328, 237] on span "Code" at bounding box center [331, 241] width 84 height 8
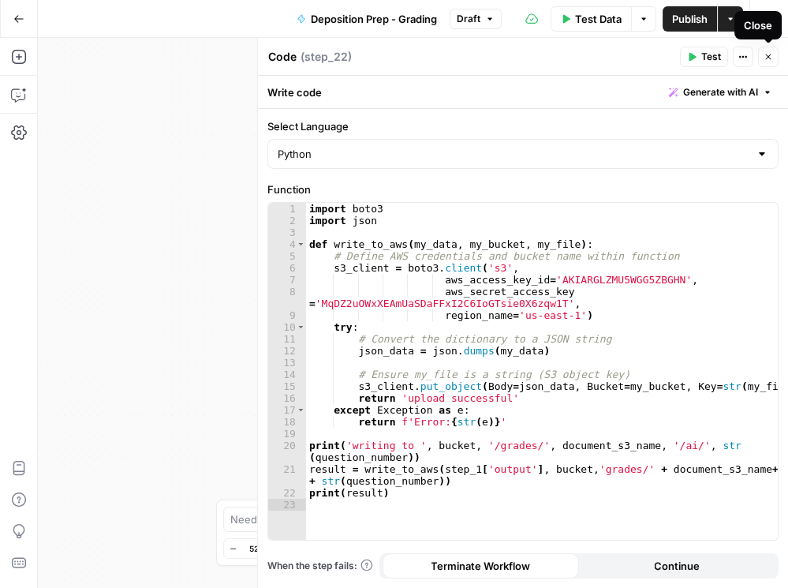
click at [770, 56] on icon "button" at bounding box center [768, 56] width 9 height 9
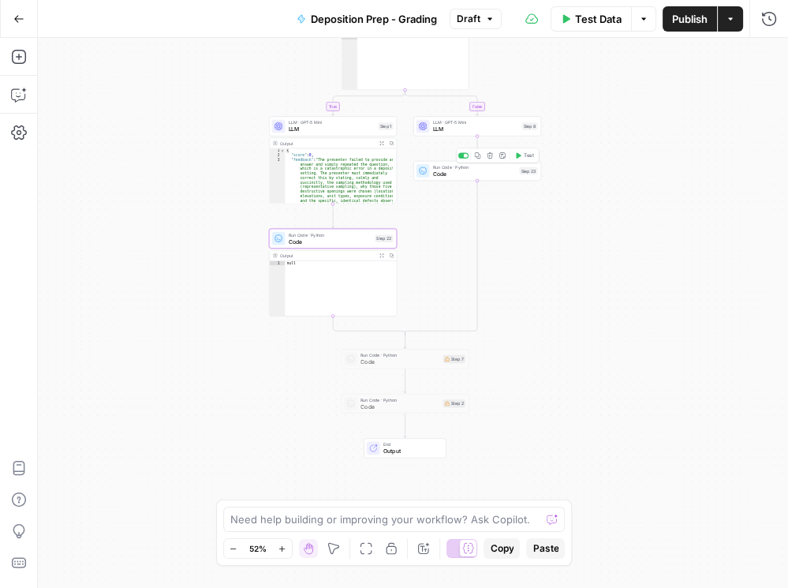
click at [476, 171] on span "Code" at bounding box center [475, 174] width 84 height 8
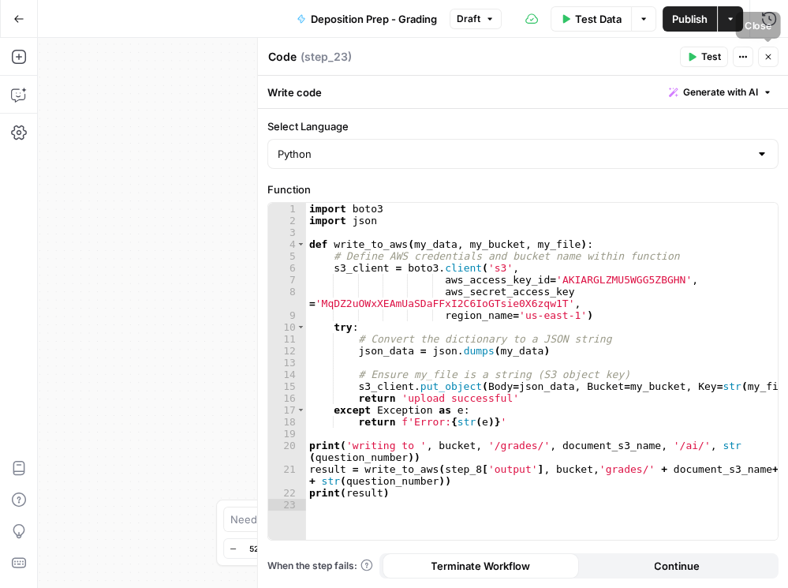
click at [771, 53] on icon "button" at bounding box center [768, 56] width 9 height 9
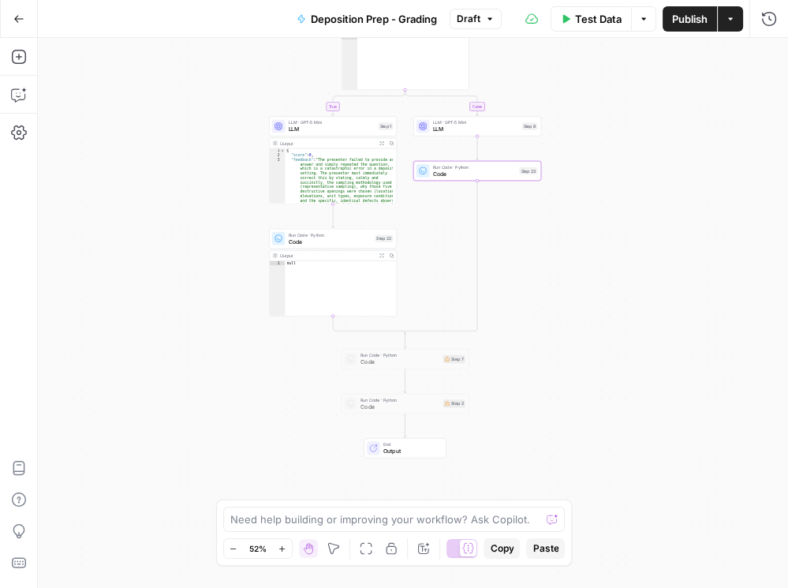
click at [298, 239] on span "Code" at bounding box center [331, 241] width 84 height 8
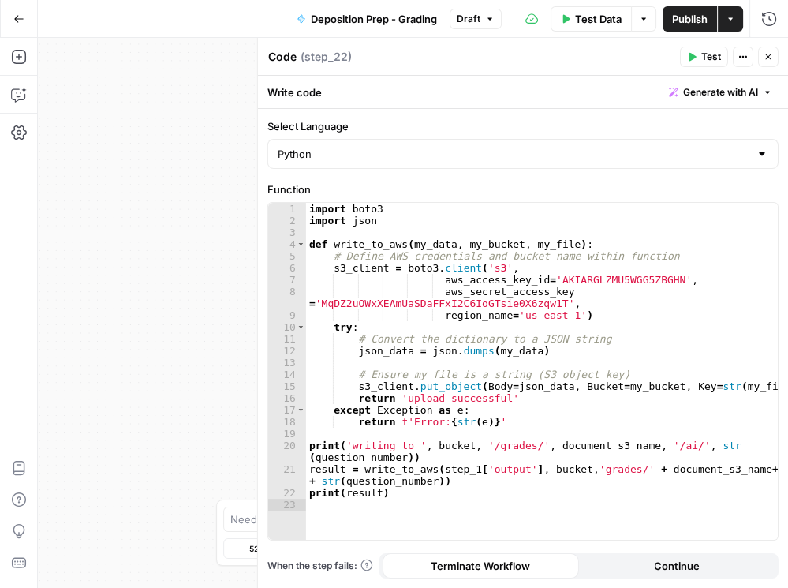
click at [772, 42] on header "Code Code ( step_22 ) Test Actions Close" at bounding box center [523, 57] width 530 height 38
click at [772, 54] on icon "button" at bounding box center [768, 56] width 9 height 9
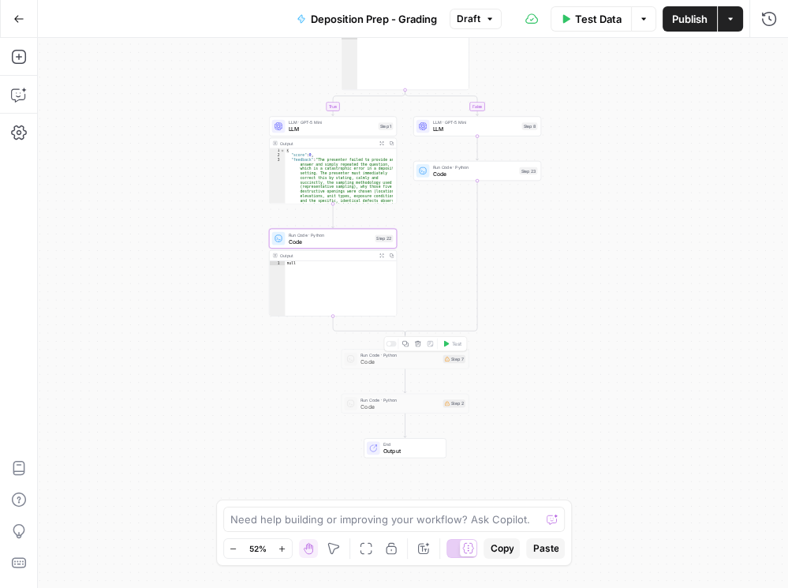
click at [393, 362] on span "Code" at bounding box center [400, 361] width 79 height 8
click at [416, 343] on icon "button" at bounding box center [418, 344] width 6 height 6
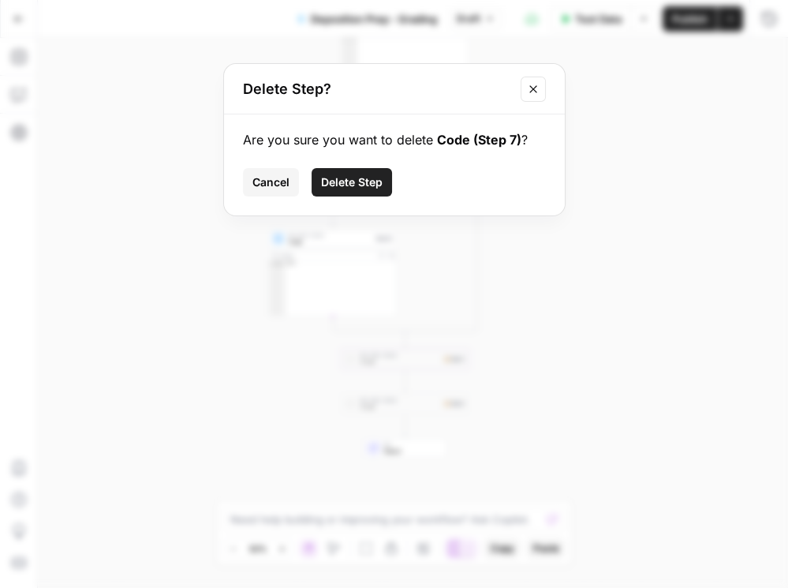
click at [344, 186] on span "Delete Step" at bounding box center [352, 182] width 62 height 16
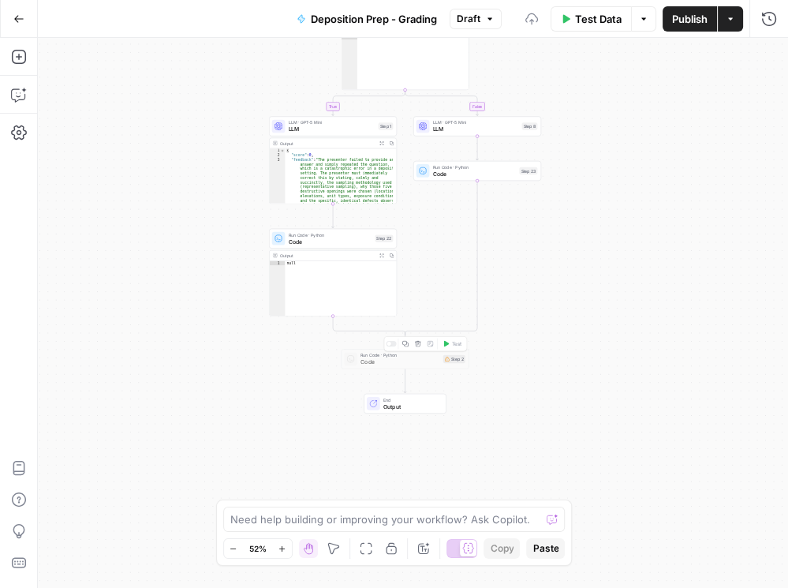
click at [418, 342] on icon "button" at bounding box center [418, 343] width 6 height 6
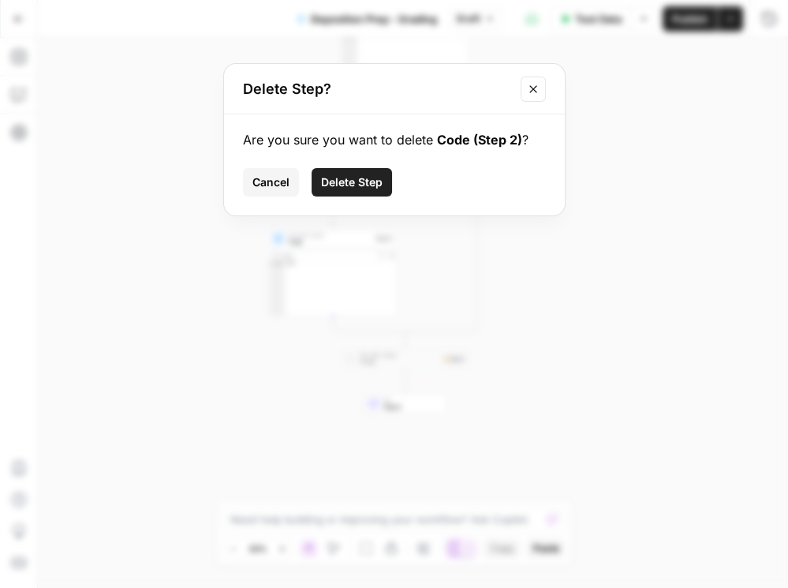
click at [387, 188] on button "Delete Step" at bounding box center [352, 182] width 80 height 28
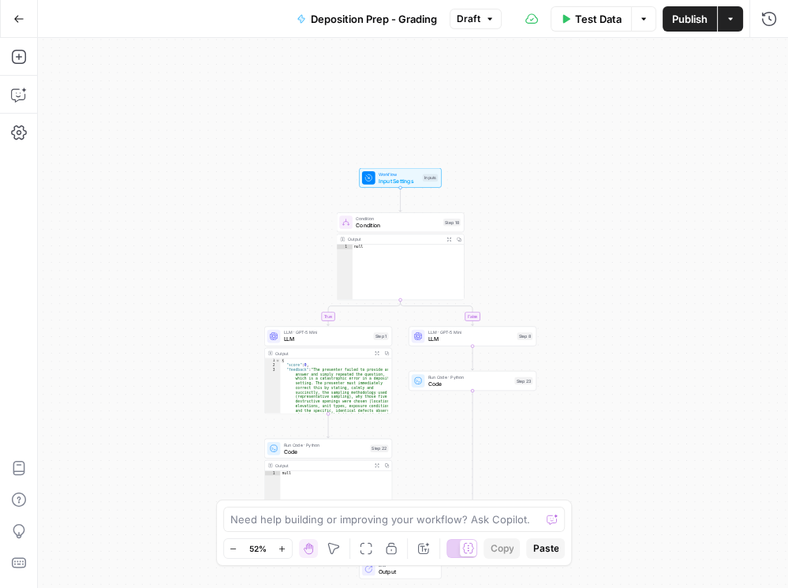
drag, startPoint x: 621, startPoint y: 245, endPoint x: 616, endPoint y: 455, distance: 209.9
click at [616, 455] on div "true false Workflow Input Settings Inputs Condition Condition Step 18 Output Ex…" at bounding box center [413, 313] width 750 height 550
click at [687, 25] on span "Publish" at bounding box center [689, 19] width 35 height 16
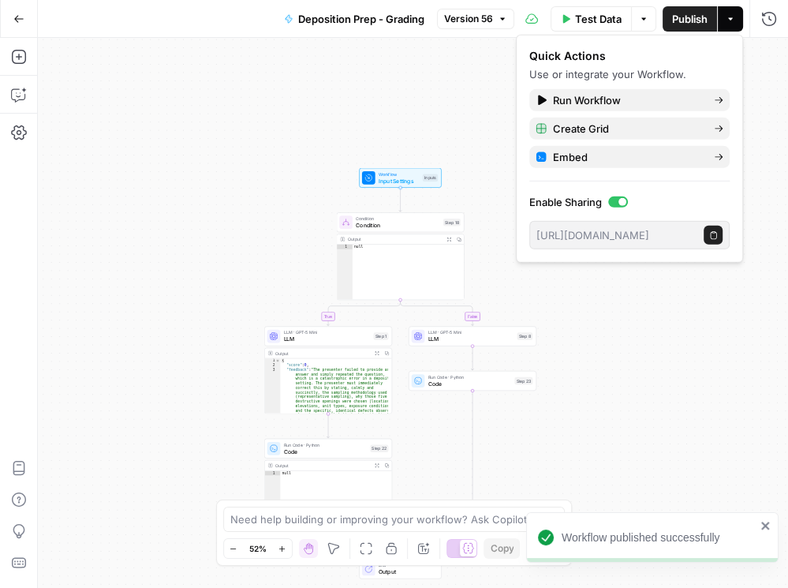
click at [387, 179] on span "Input Settings" at bounding box center [399, 181] width 41 height 8
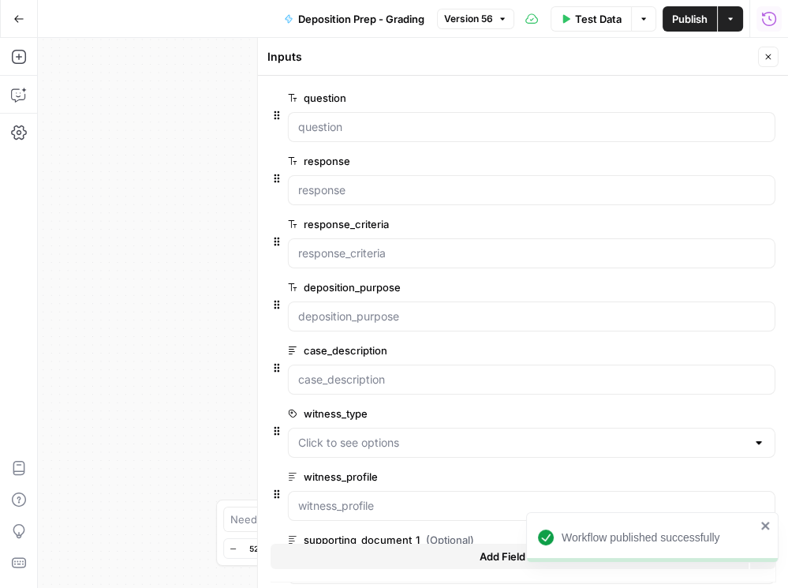
click at [760, 17] on button "Run History" at bounding box center [769, 18] width 25 height 25
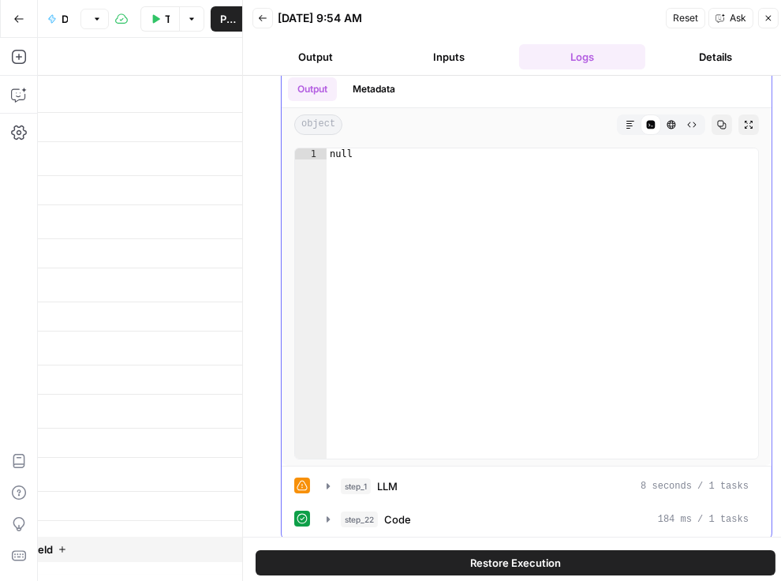
scroll to position [47, 0]
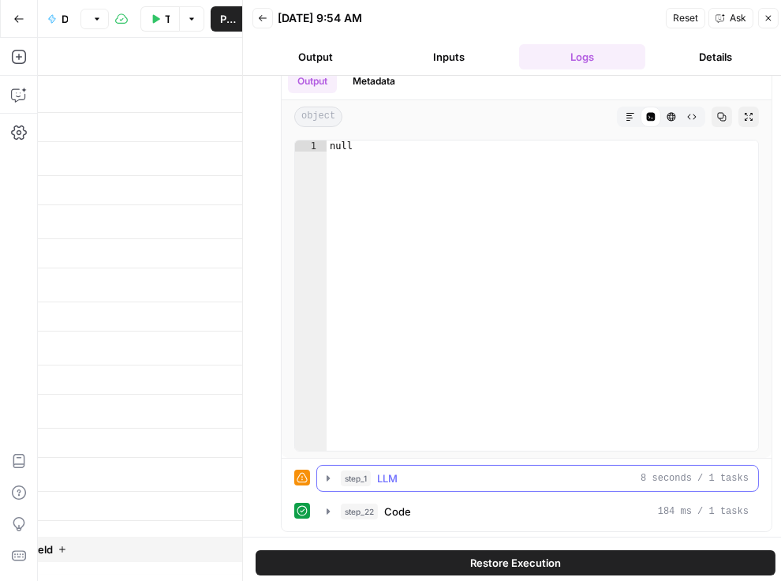
click at [331, 474] on icon "button" at bounding box center [328, 478] width 13 height 13
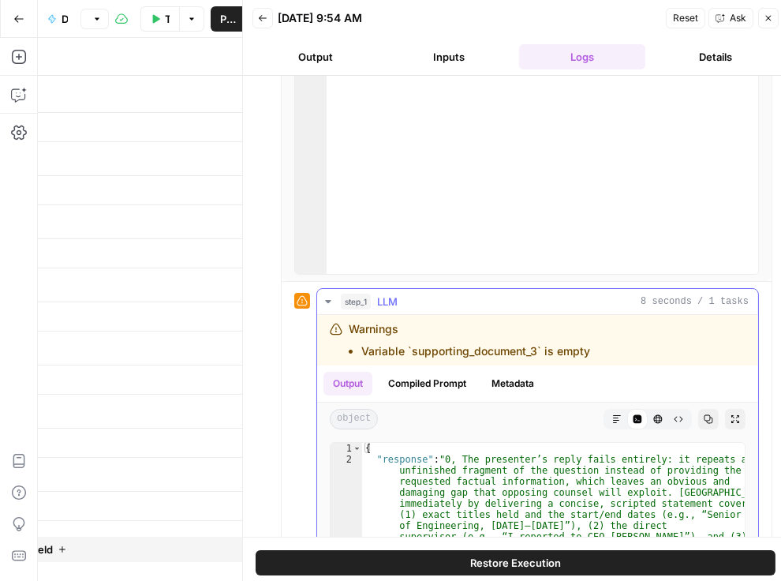
scroll to position [223, 0]
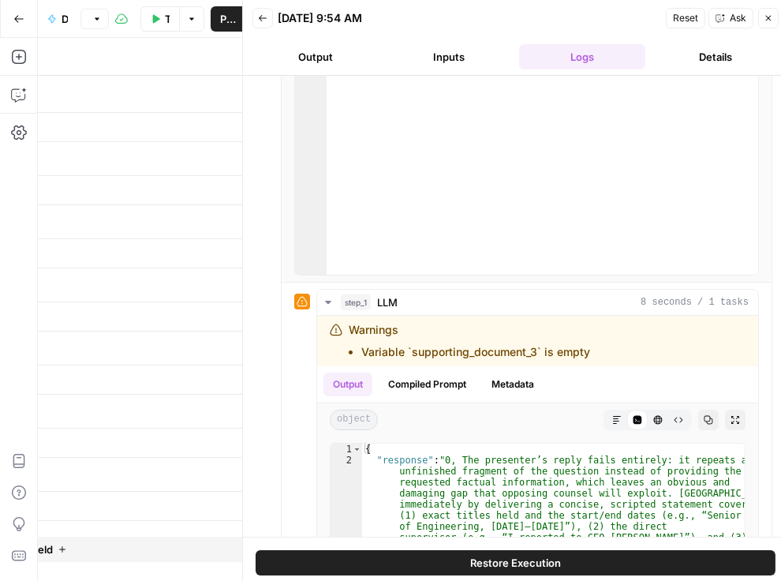
click at [448, 64] on button "Inputs" at bounding box center [449, 56] width 127 height 25
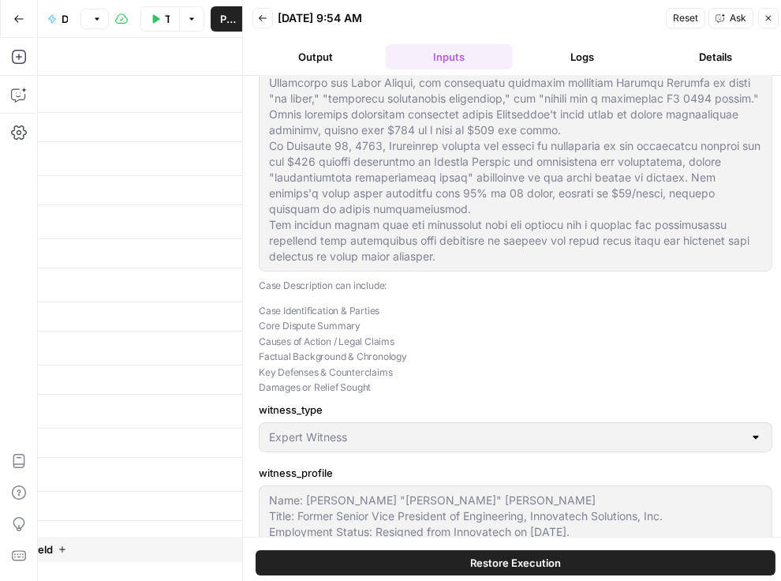
scroll to position [461, 0]
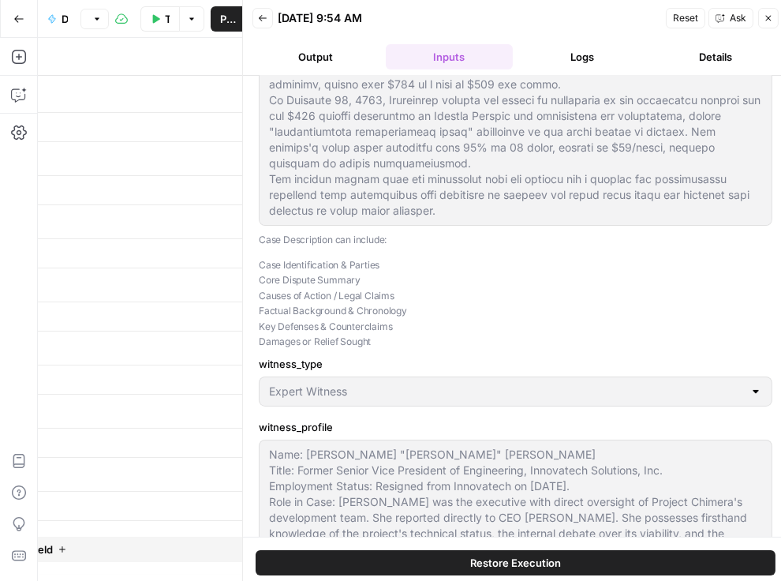
click at [266, 26] on button "Back" at bounding box center [262, 18] width 21 height 21
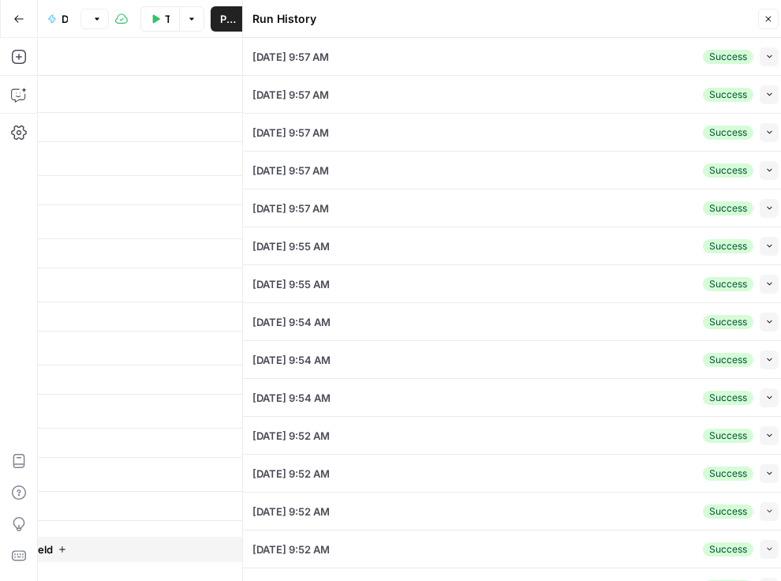
click at [764, 174] on button "Collapse" at bounding box center [769, 170] width 19 height 19
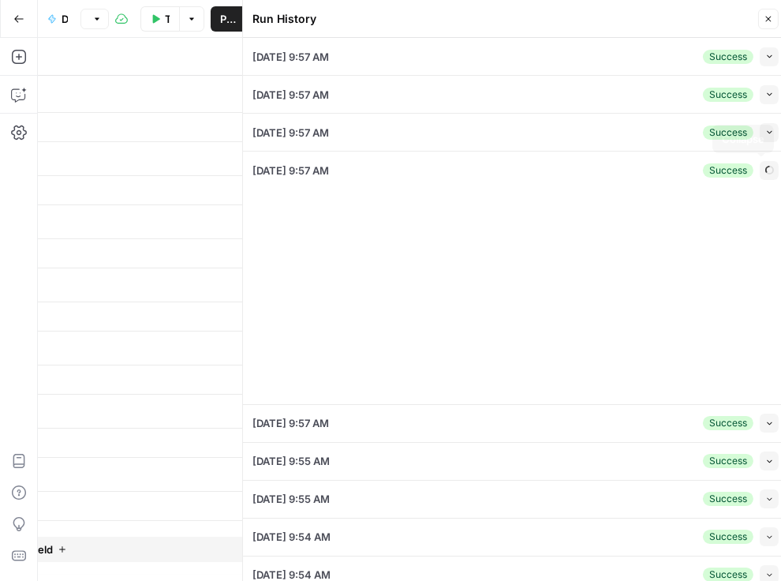
type input "Ms. Miller, please state for the record your present and most recent position a…"
type input "- Command & Credibility: The witness should respond methodically, listing docum…"
type input "To take the discovery deposition of a key former executive of the defendant cor…"
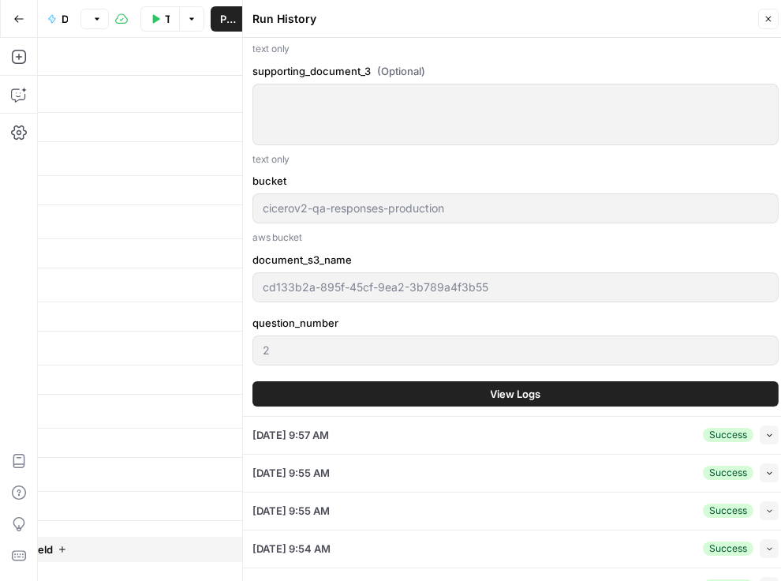
scroll to position [1352, 0]
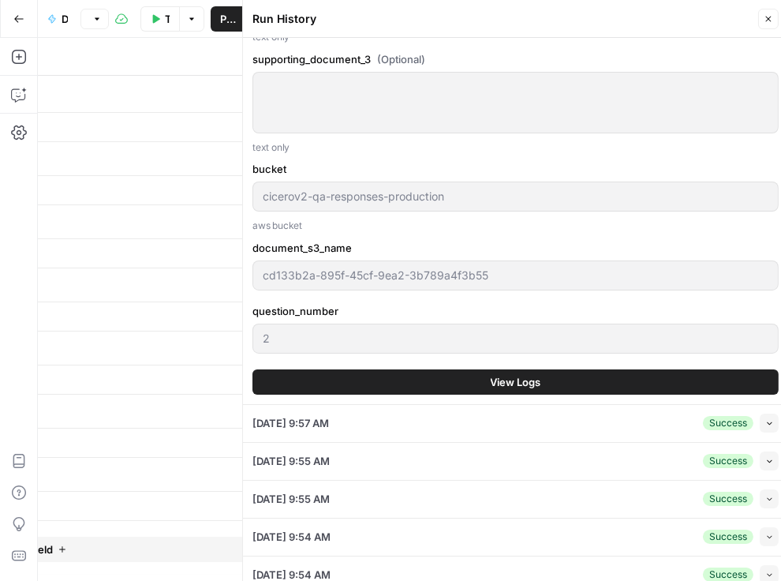
click at [562, 394] on button "View Logs" at bounding box center [515, 381] width 526 height 25
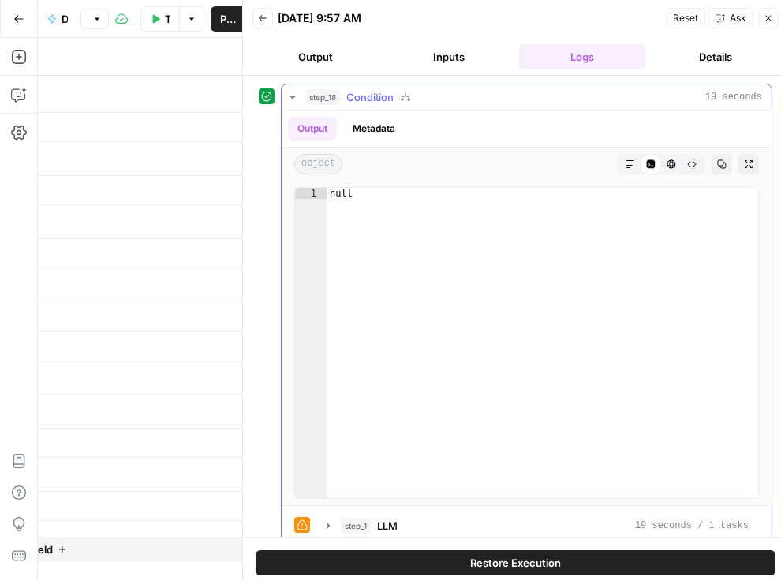
click at [325, 525] on icon "button" at bounding box center [328, 525] width 13 height 13
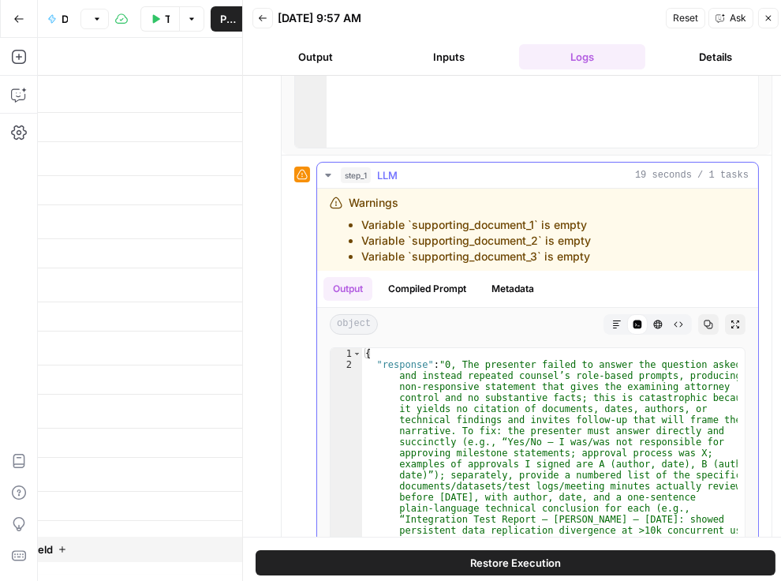
scroll to position [361, 0]
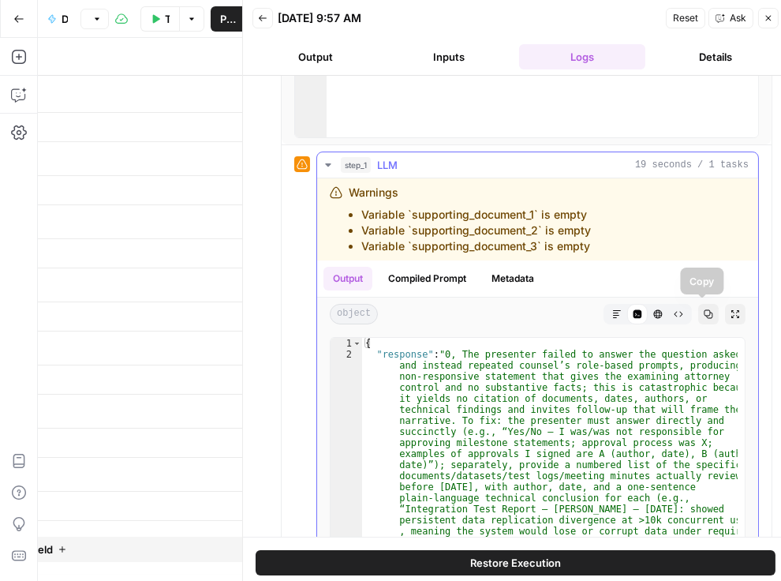
click at [704, 312] on icon "button" at bounding box center [708, 313] width 9 height 9
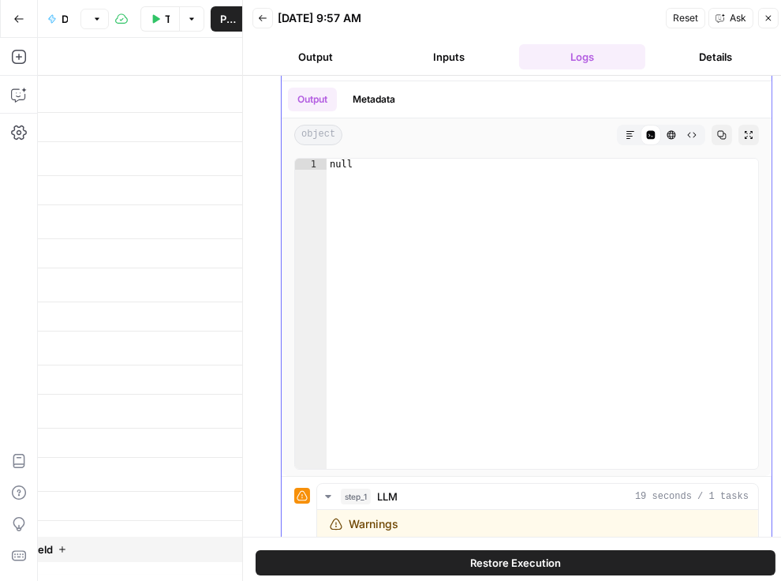
scroll to position [0, 0]
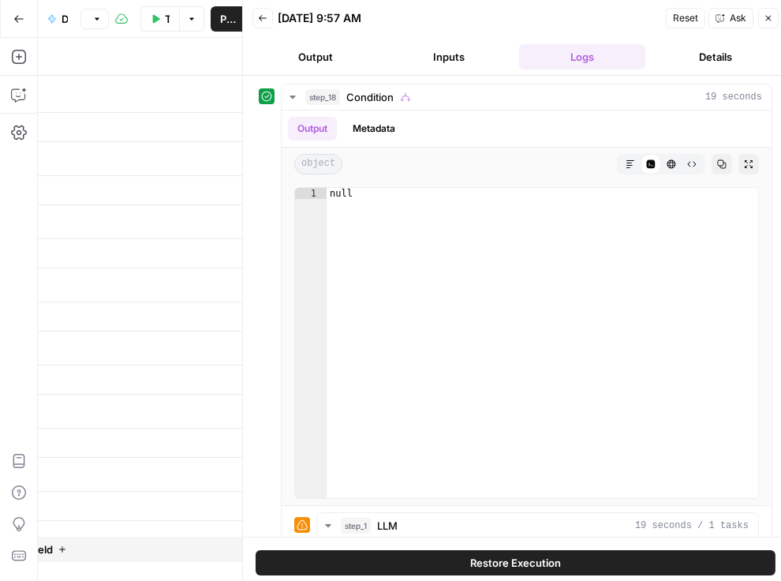
click at [266, 19] on icon "button" at bounding box center [262, 17] width 9 height 9
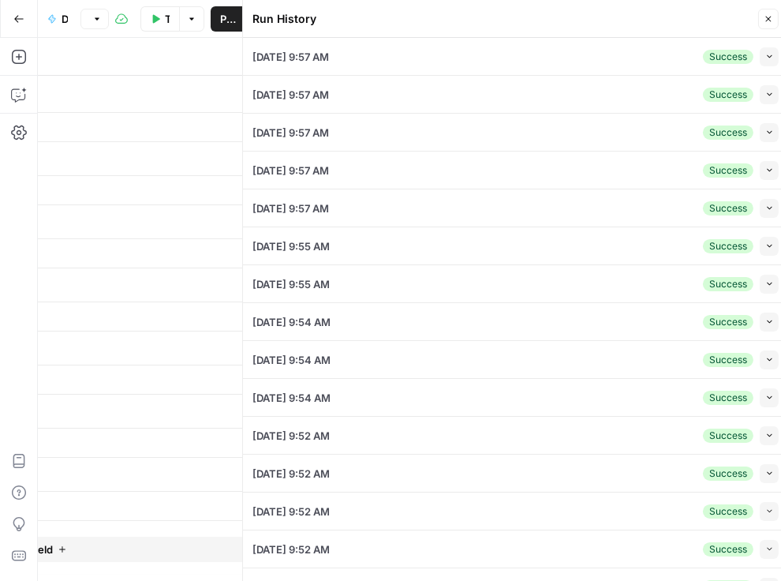
click at [765, 60] on icon "button" at bounding box center [769, 56] width 9 height 9
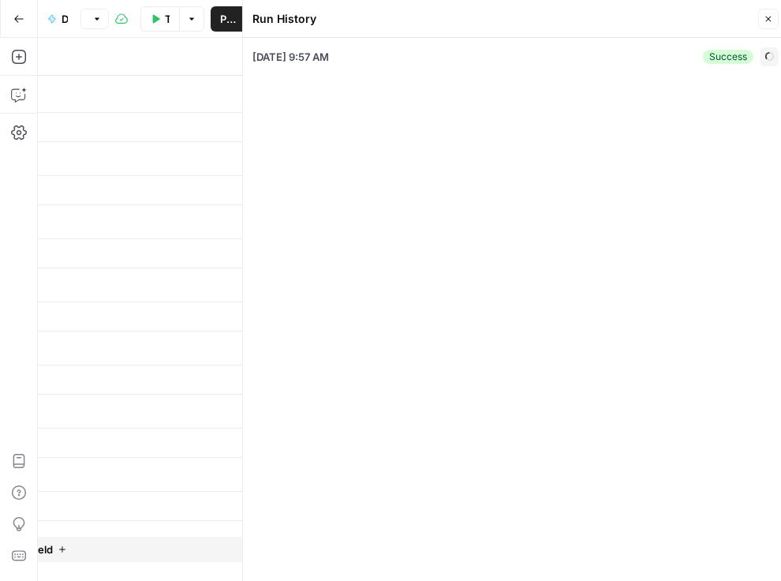
type input "Ms. Miller, please state for the record your present and most recent position a…"
type input "- Role Clarification: The witness should say exactly what she prepared (e.g., t…"
type input "To take the discovery deposition of a key former executive of the defendant cor…"
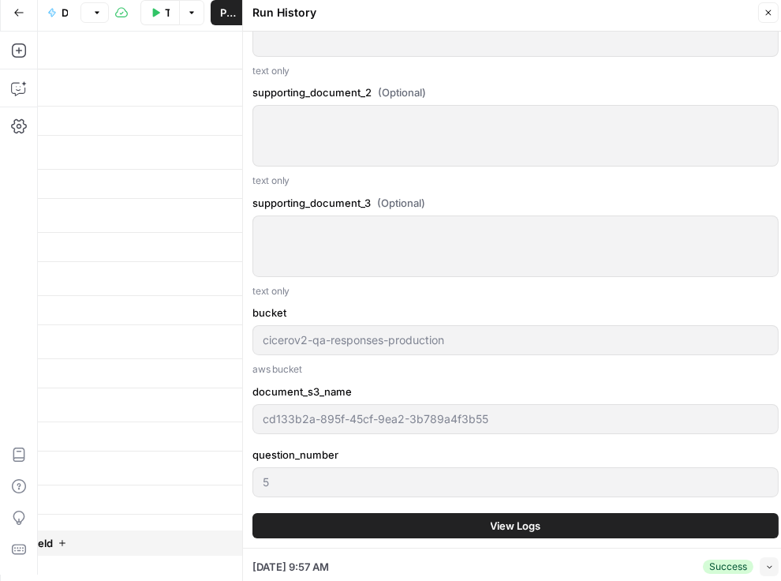
scroll to position [1126, 0]
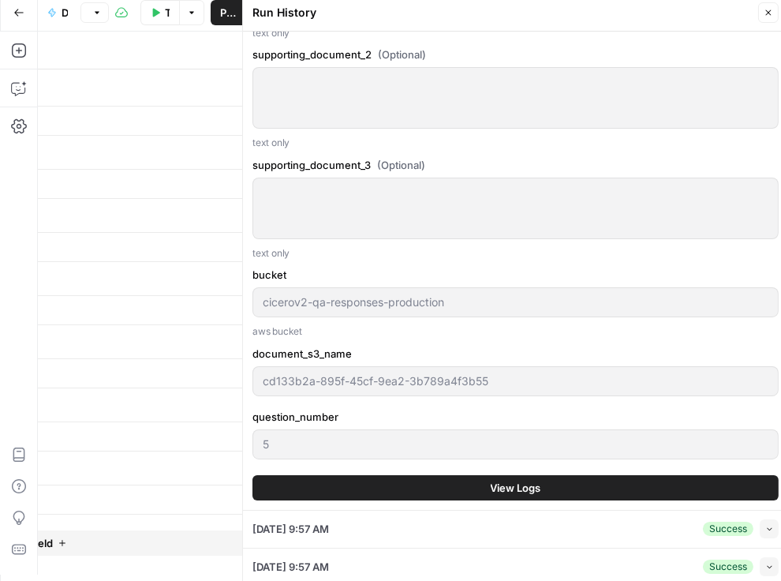
click at [463, 500] on button "View Logs" at bounding box center [515, 487] width 526 height 25
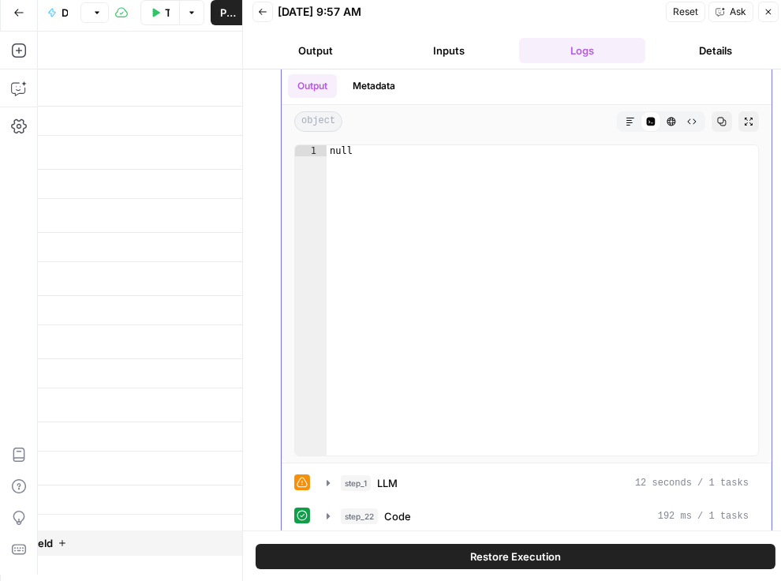
scroll to position [47, 0]
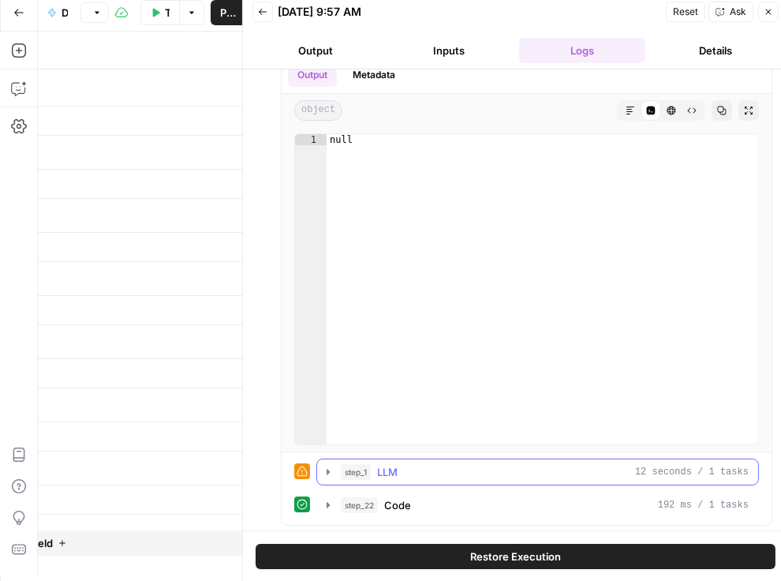
click at [330, 473] on icon "button" at bounding box center [328, 471] width 13 height 13
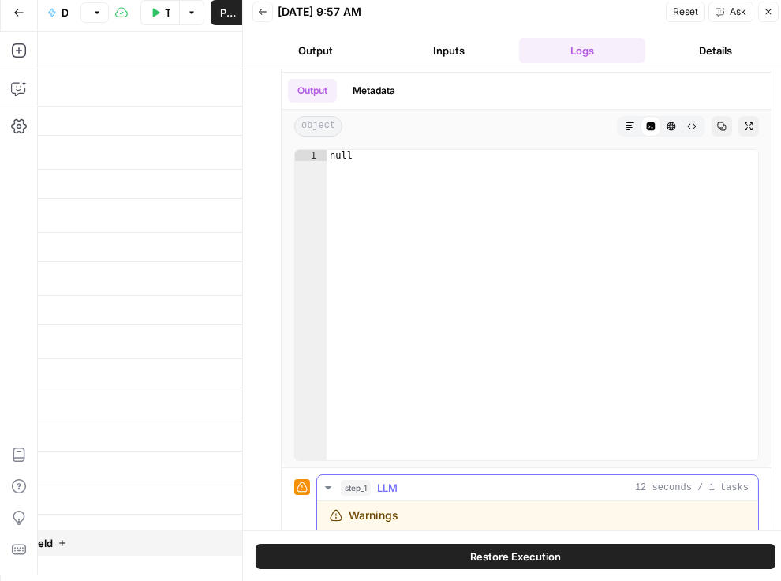
scroll to position [0, 0]
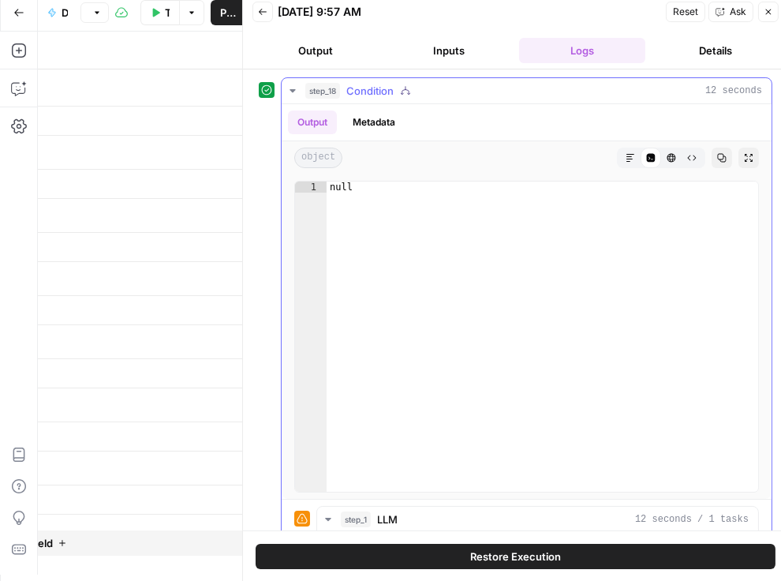
click at [287, 92] on icon "button" at bounding box center [292, 90] width 13 height 13
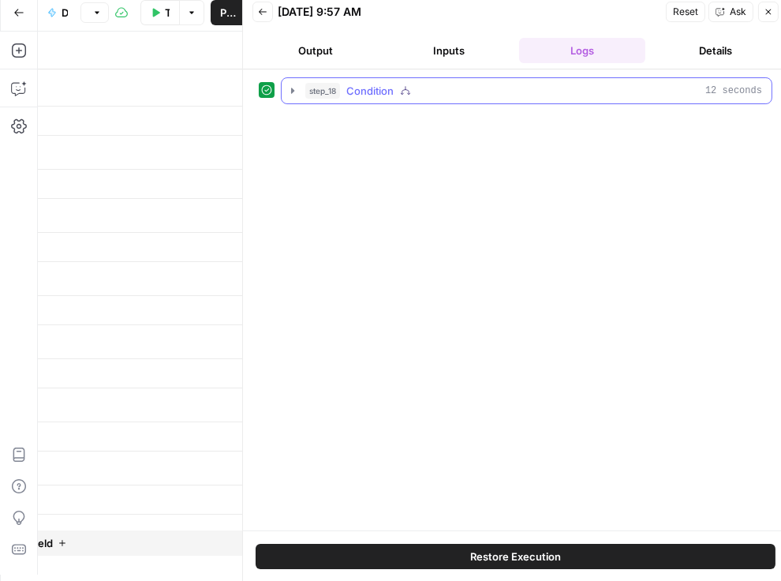
click at [287, 92] on icon "button" at bounding box center [292, 90] width 13 height 13
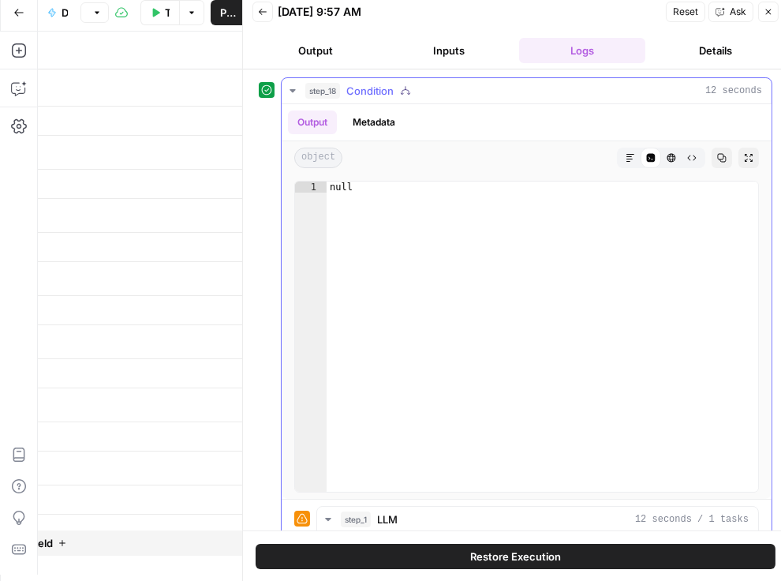
click at [622, 163] on button "Markdown" at bounding box center [630, 158] width 21 height 21
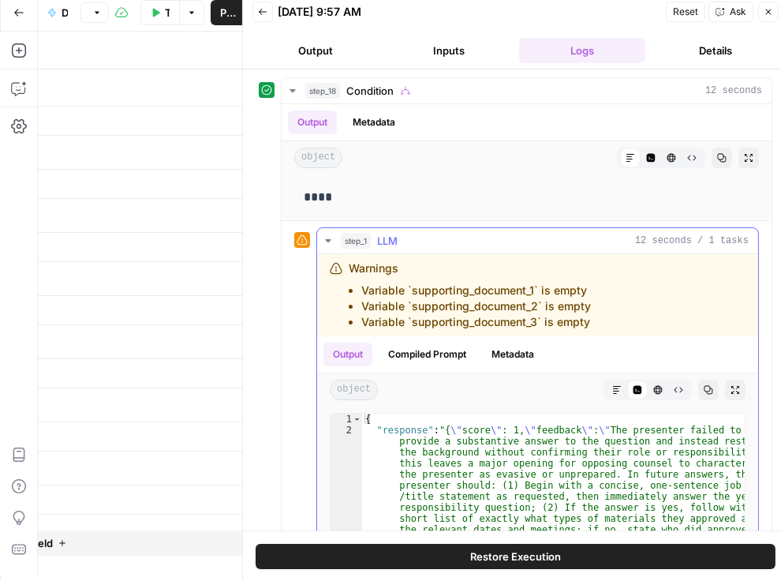
click at [442, 349] on button "Compiled Prompt" at bounding box center [427, 354] width 97 height 24
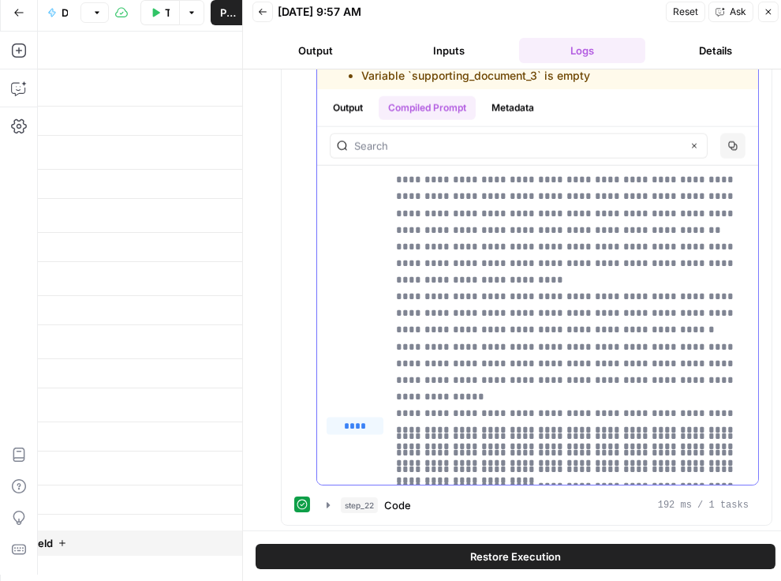
scroll to position [2778, 0]
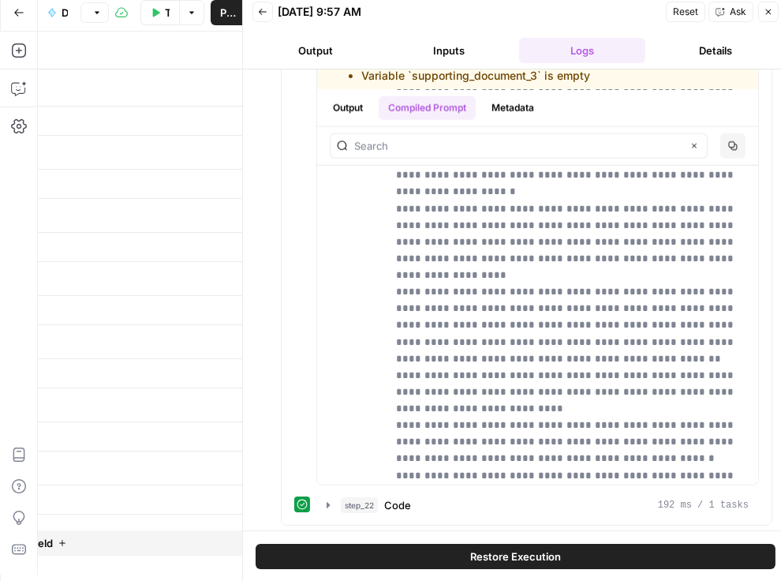
click at [766, 16] on button "Close" at bounding box center [768, 12] width 21 height 21
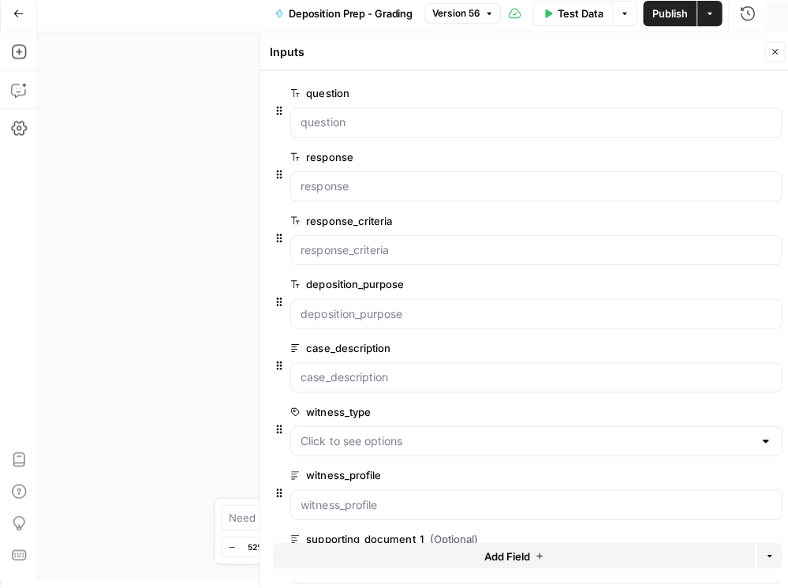
scroll to position [0, 0]
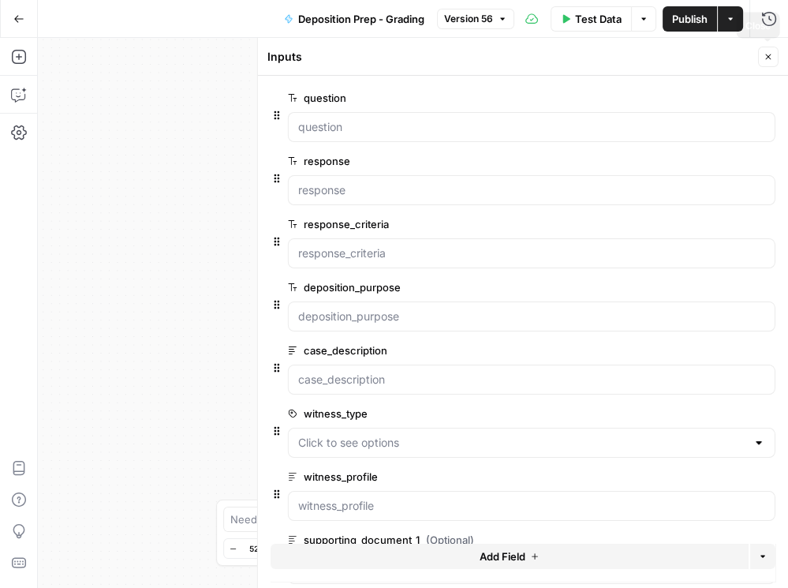
click at [773, 62] on button "Close" at bounding box center [768, 57] width 21 height 21
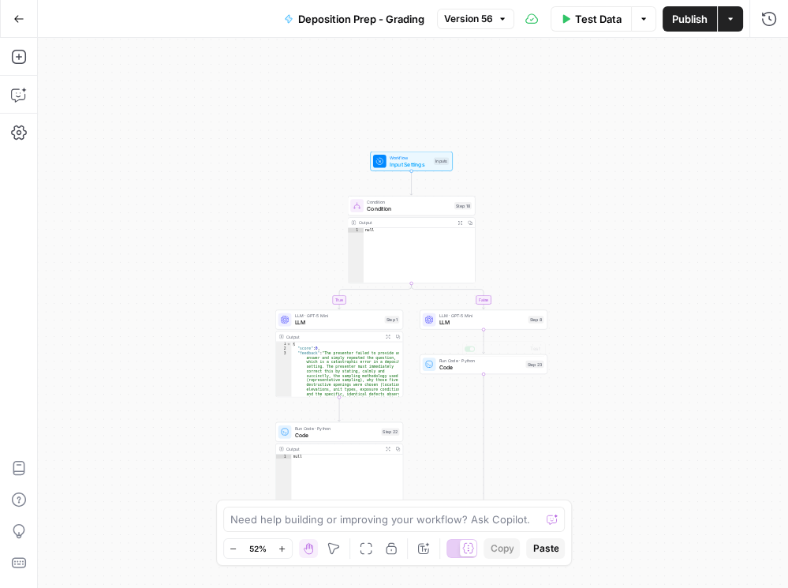
drag, startPoint x: 630, startPoint y: 411, endPoint x: 589, endPoint y: 295, distance: 122.7
click at [630, 310] on div "true false Workflow Input Settings Inputs Condition Condition Step 18 Output Ex…" at bounding box center [413, 313] width 750 height 550
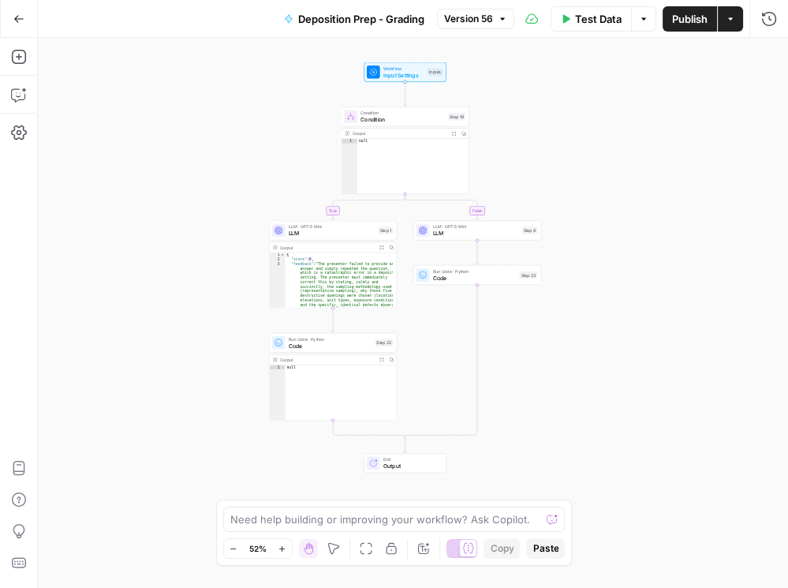
click at [339, 236] on span "LLM" at bounding box center [332, 233] width 87 height 8
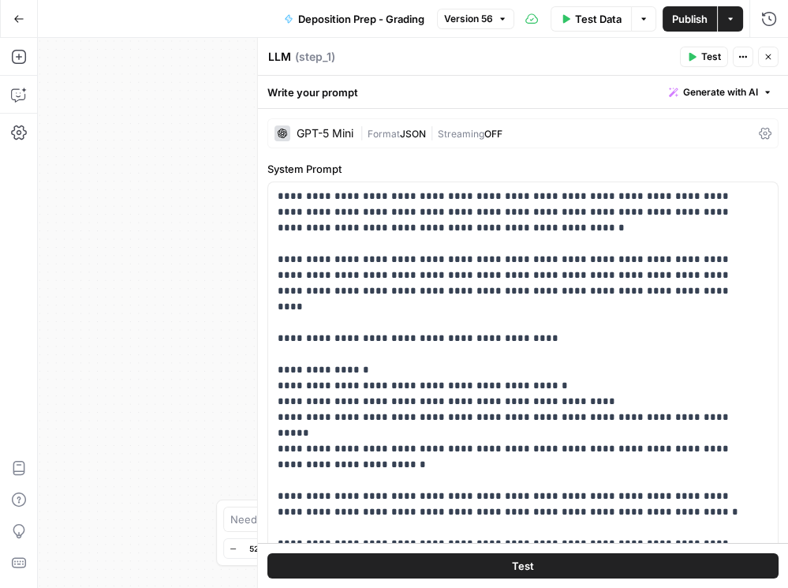
click at [759, 132] on icon at bounding box center [765, 134] width 13 height 12
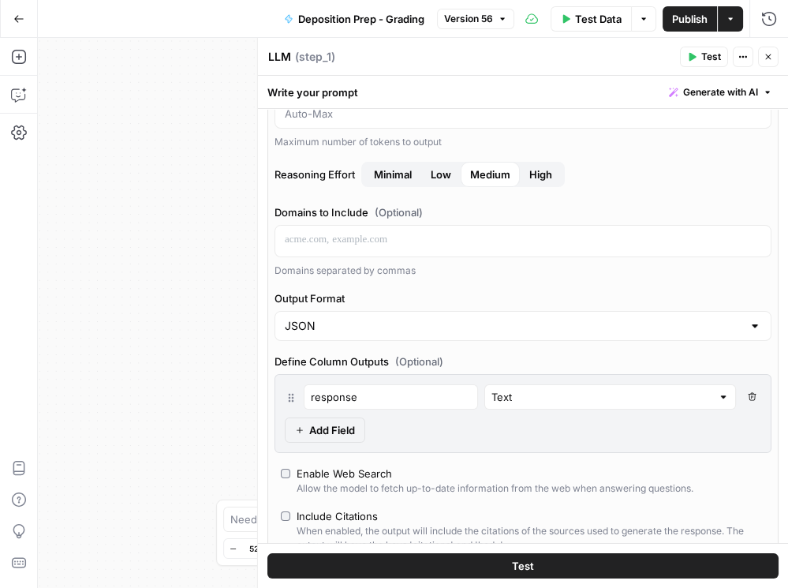
scroll to position [180, 0]
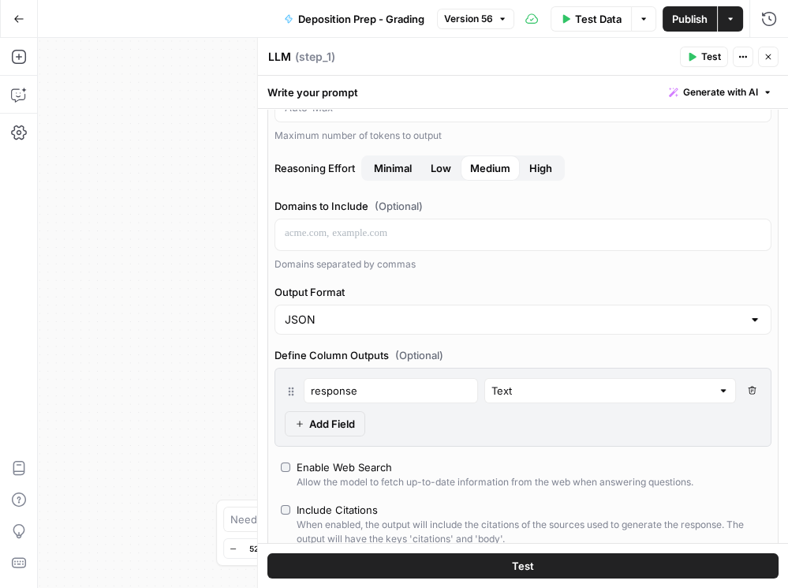
click at [747, 387] on icon "button" at bounding box center [751, 390] width 9 height 9
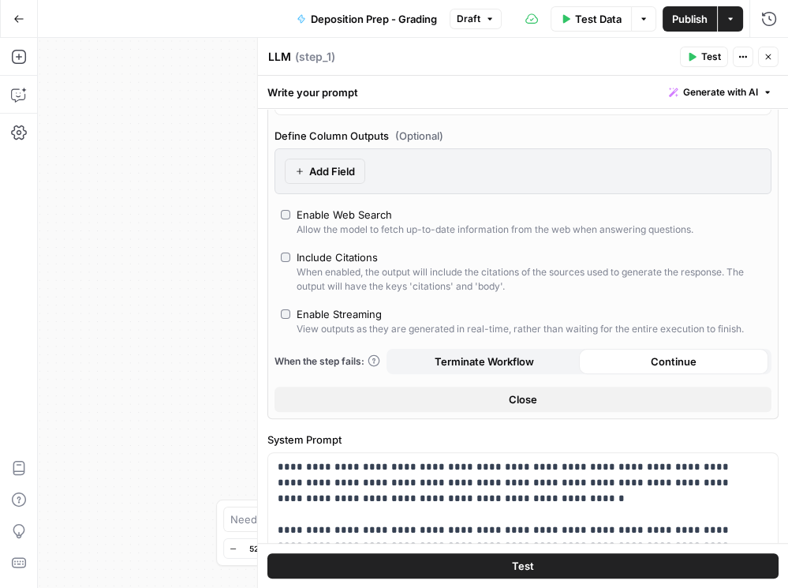
scroll to position [450, 0]
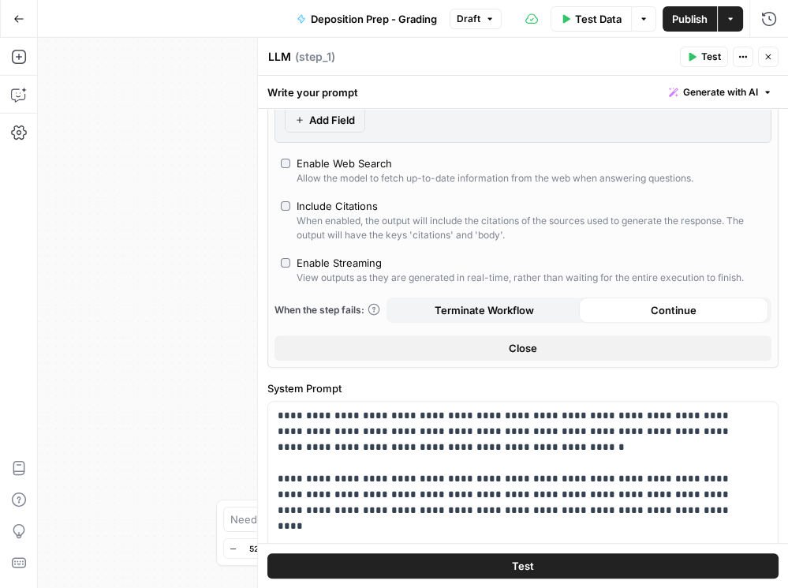
click at [679, 19] on span "Publish" at bounding box center [689, 19] width 35 height 16
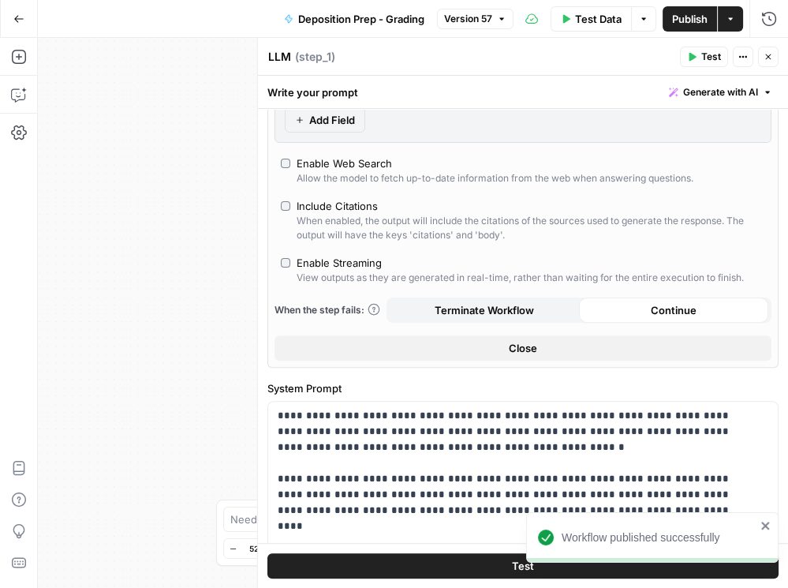
click at [177, 234] on div "true false Workflow Input Settings Inputs Condition Condition Step 18 Output Ex…" at bounding box center [413, 313] width 750 height 550
click at [771, 54] on icon "button" at bounding box center [768, 56] width 9 height 9
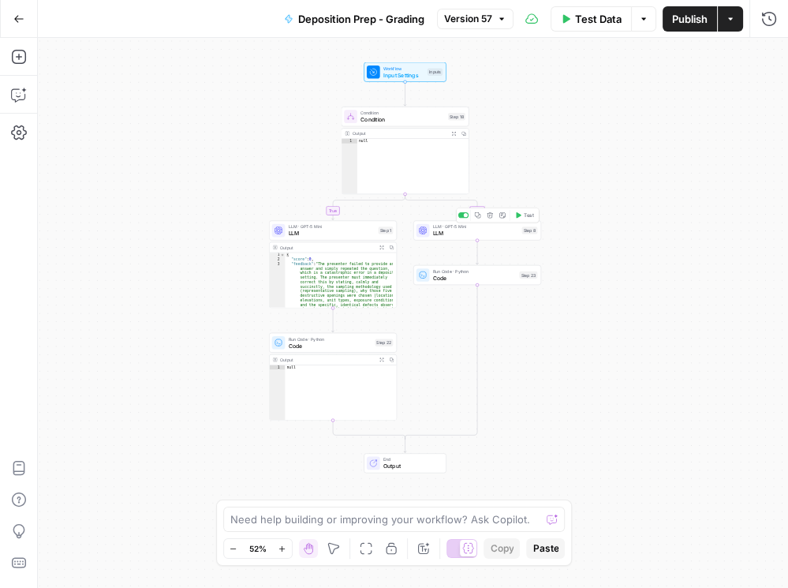
click at [483, 237] on div "LLM · GPT-5 Mini LLM Step 8 Copy step Delete step Add Note Test" at bounding box center [477, 230] width 128 height 20
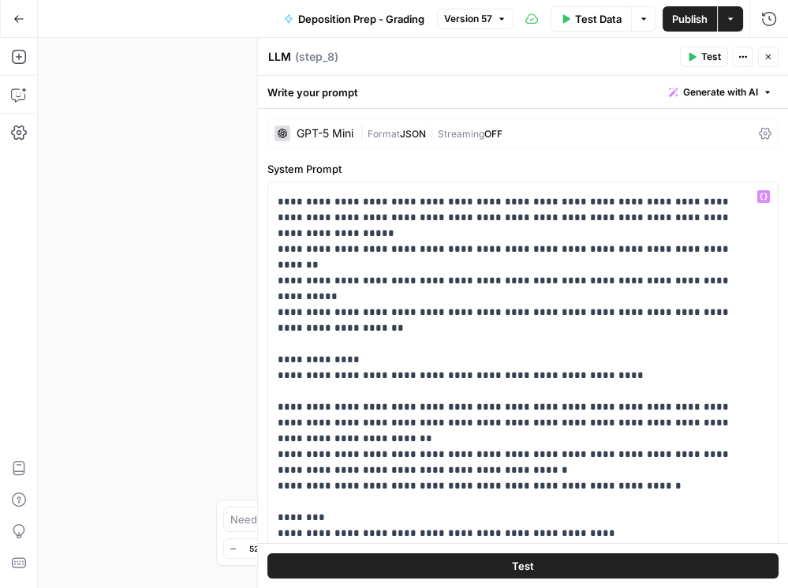
scroll to position [334, 0]
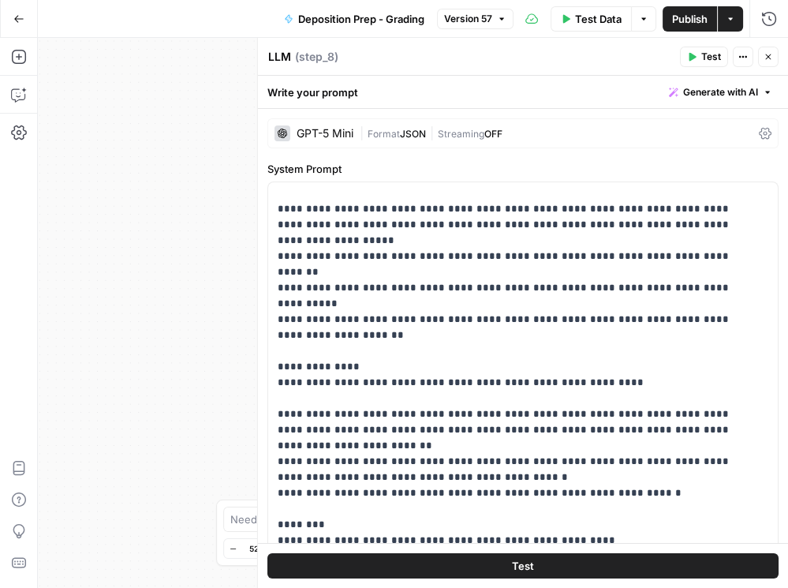
click at [760, 138] on icon at bounding box center [765, 134] width 13 height 12
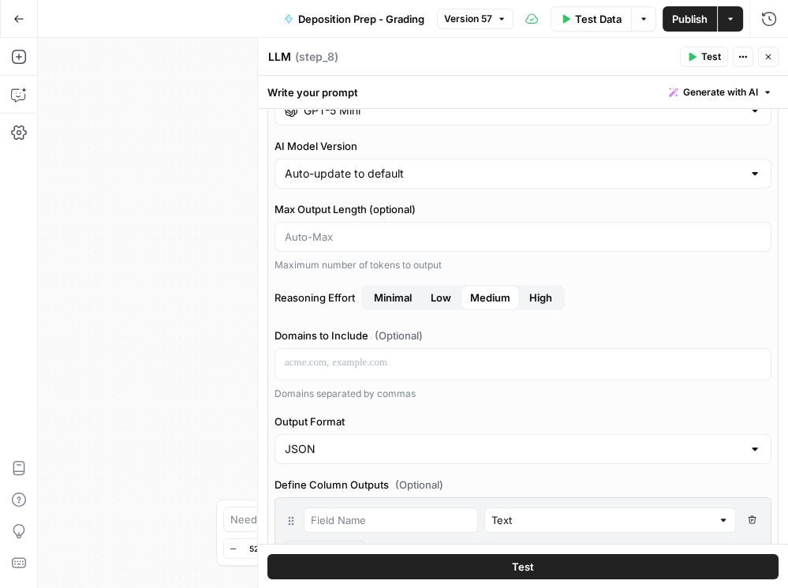
scroll to position [270, 0]
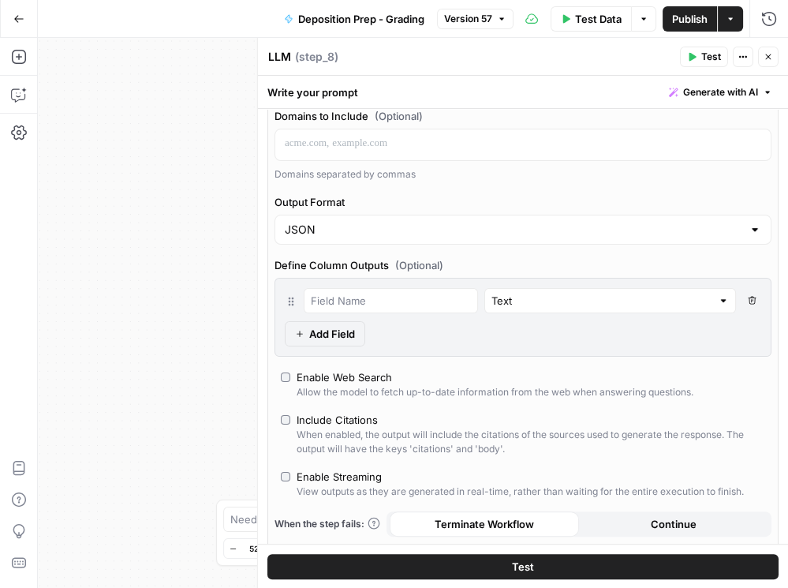
click at [768, 57] on icon "button" at bounding box center [768, 57] width 6 height 6
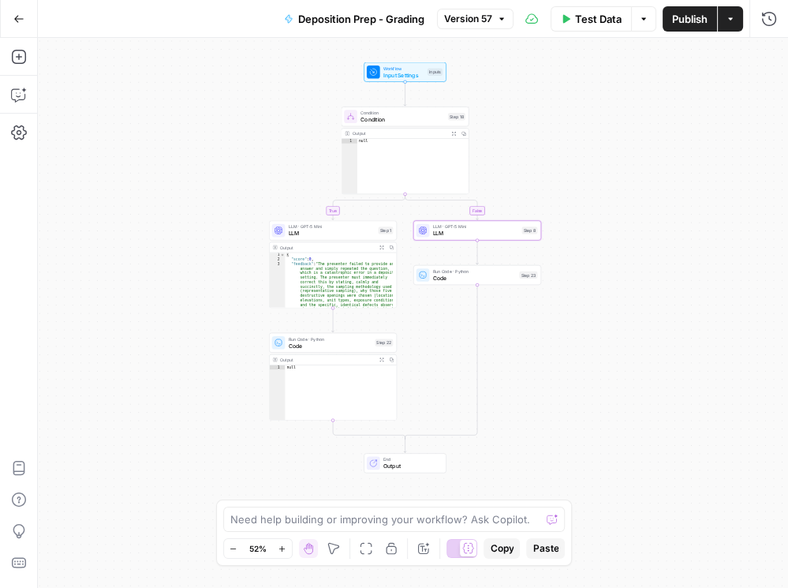
click at [333, 233] on span "LLM" at bounding box center [332, 233] width 87 height 8
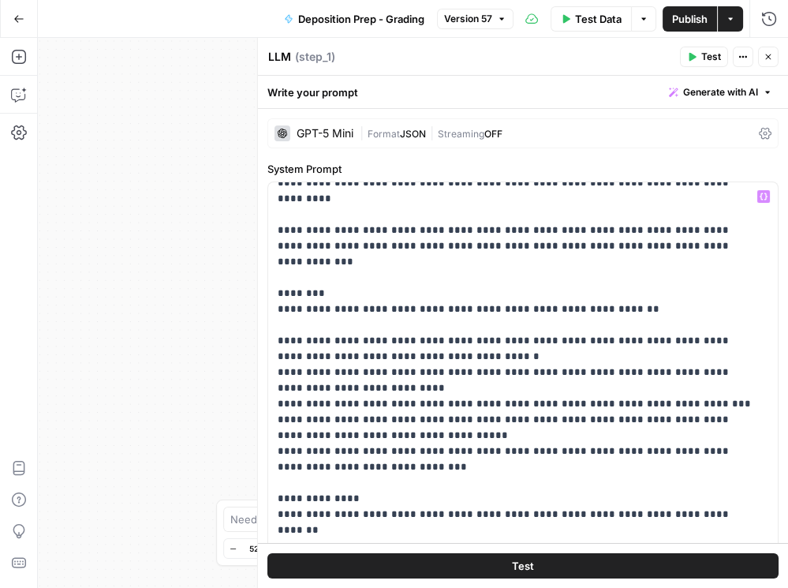
scroll to position [569, 0]
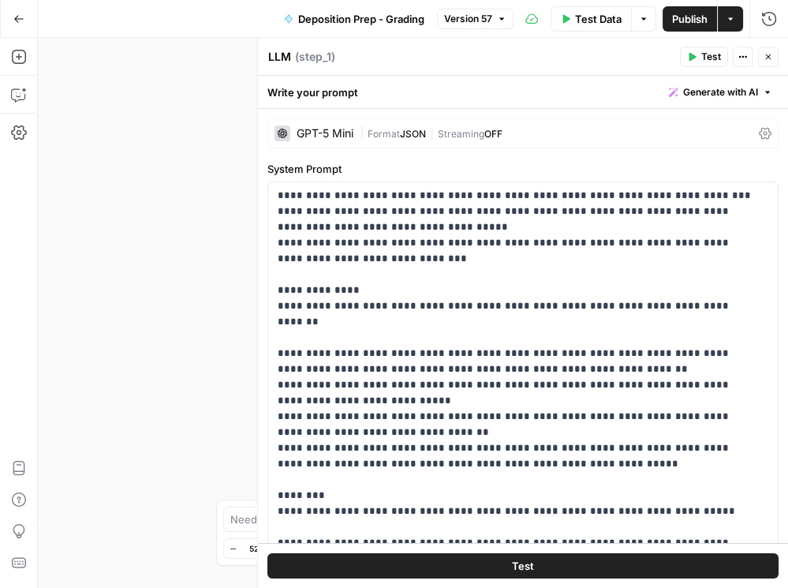
click at [764, 133] on div "GPT-5 Mini | Format JSON | Streaming OFF" at bounding box center [522, 133] width 511 height 30
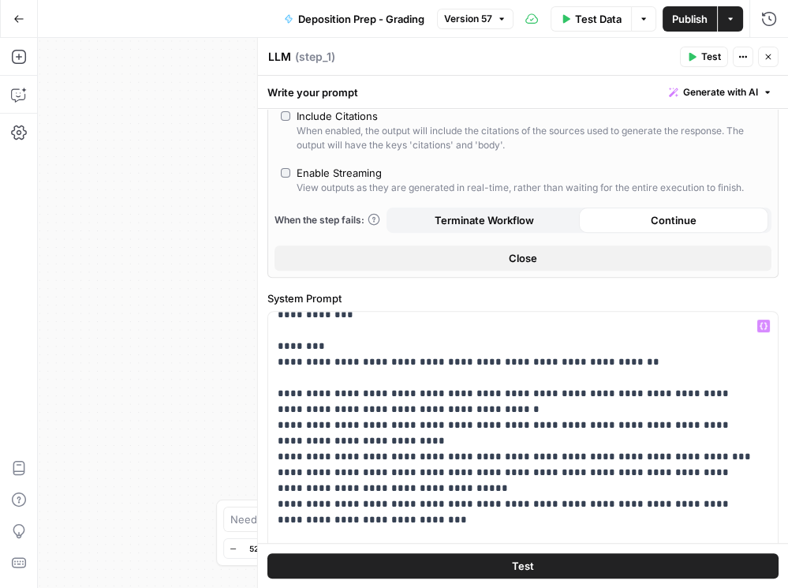
scroll to position [434, 0]
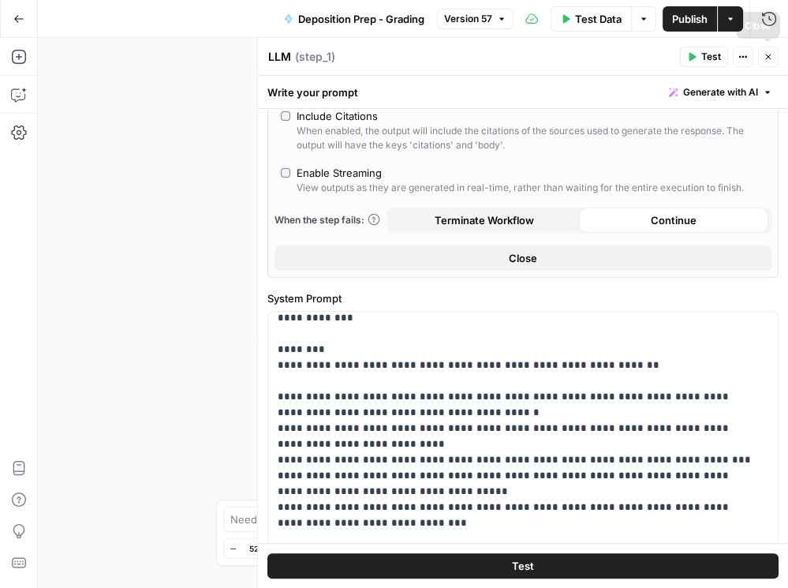
click at [768, 49] on button "Close" at bounding box center [768, 57] width 21 height 21
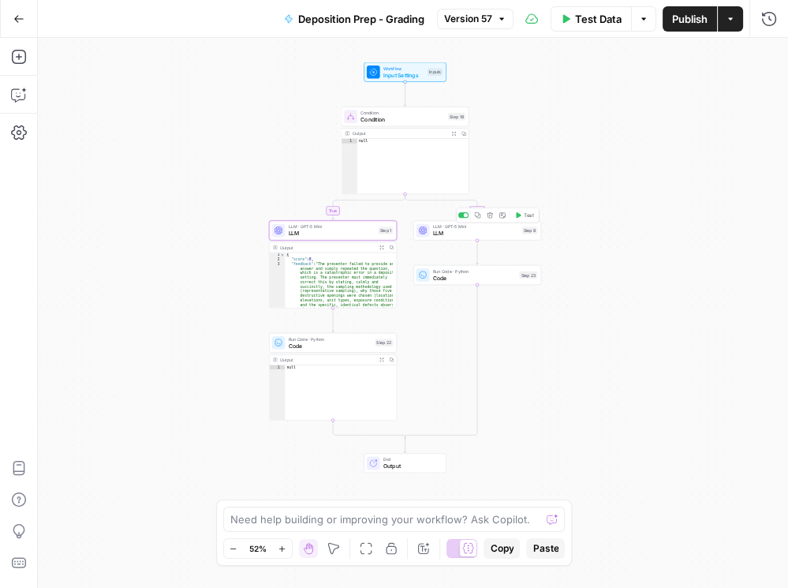
click at [450, 230] on span "LLM" at bounding box center [476, 233] width 86 height 8
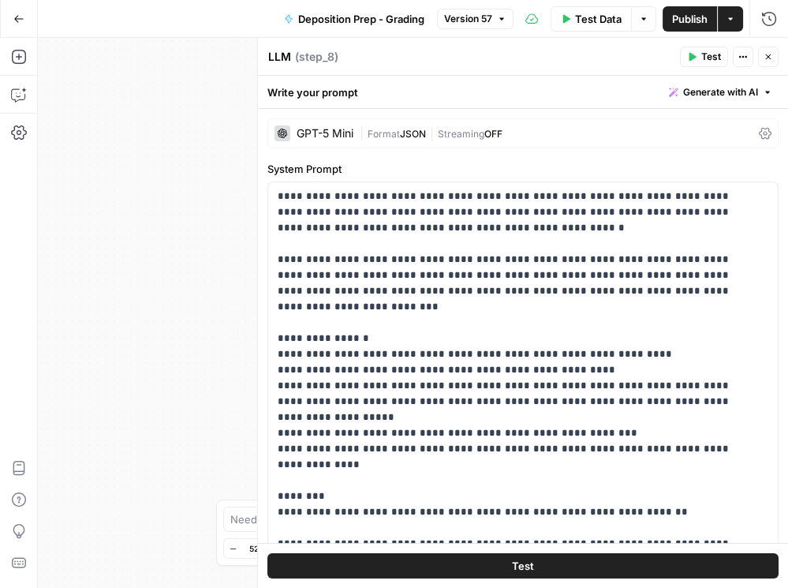
click at [759, 130] on icon at bounding box center [765, 133] width 13 height 13
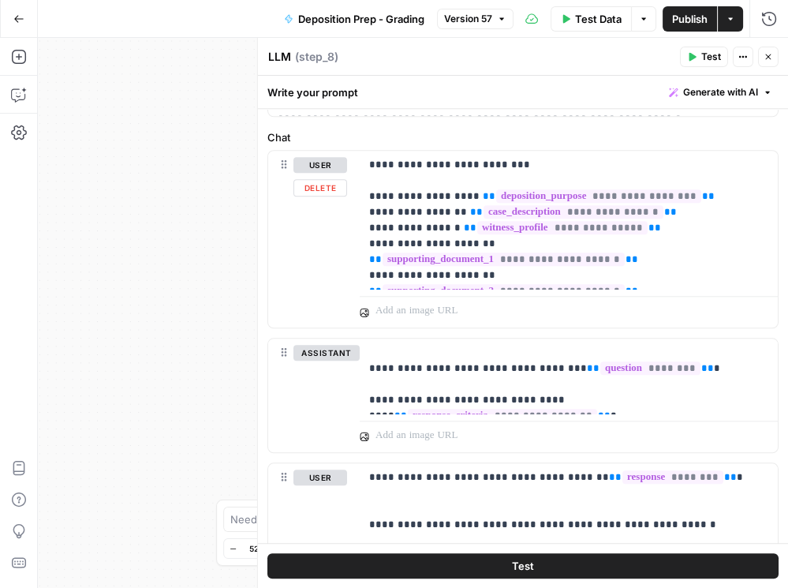
scroll to position [1564, 0]
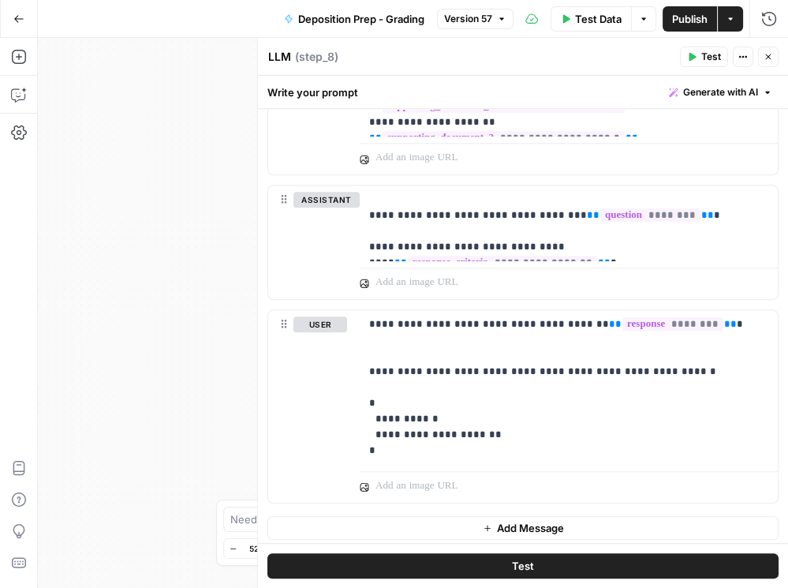
click at [774, 56] on button "Close" at bounding box center [768, 57] width 21 height 21
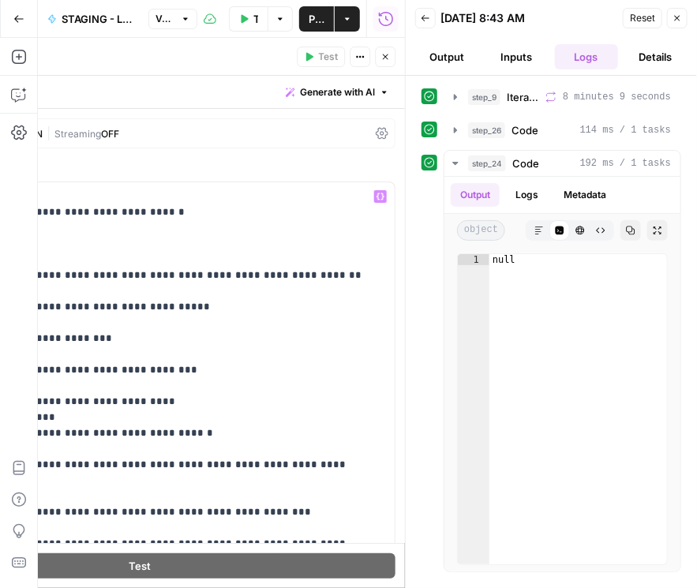
scroll to position [395, 0]
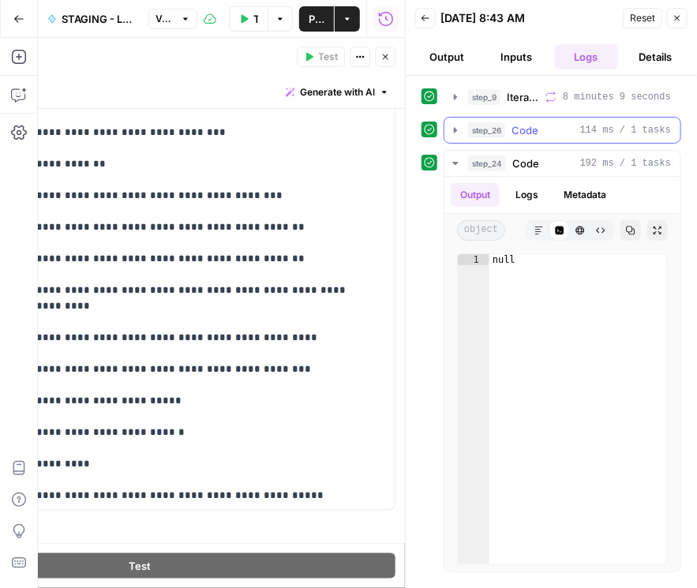
click at [455, 127] on icon "button" at bounding box center [455, 130] width 13 height 13
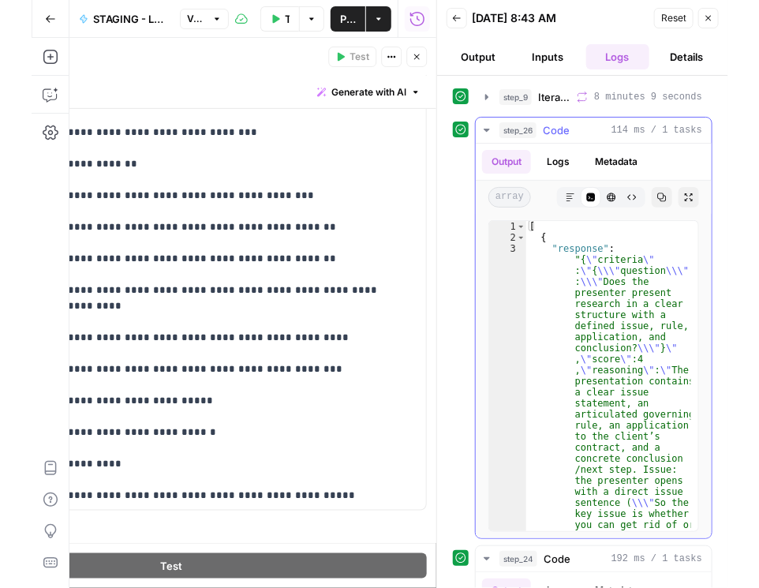
scroll to position [0, 0]
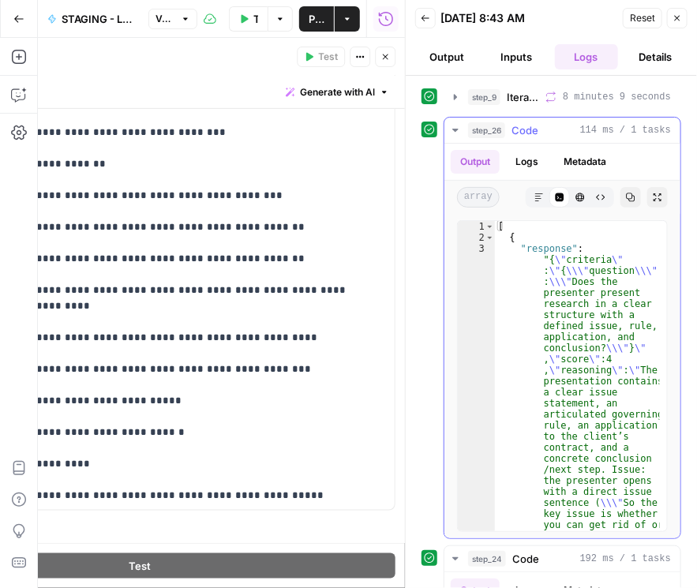
click at [627, 200] on icon "button" at bounding box center [630, 196] width 9 height 9
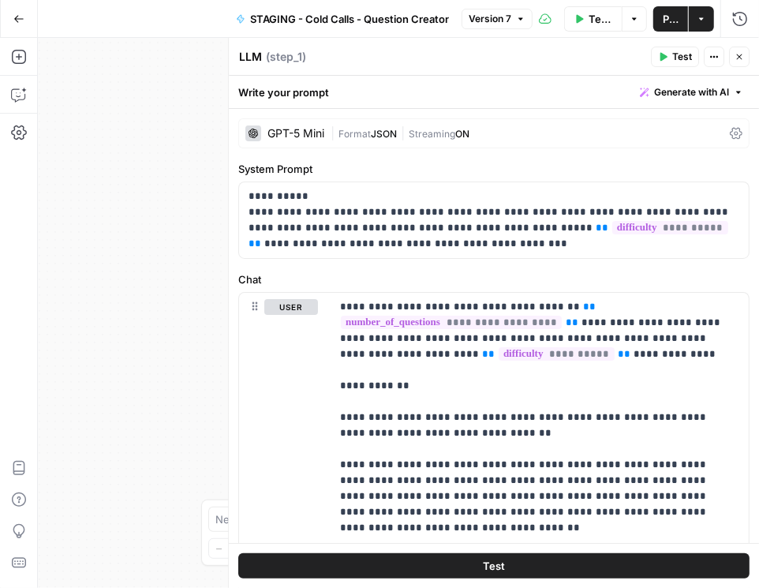
click at [730, 131] on icon at bounding box center [736, 133] width 13 height 13
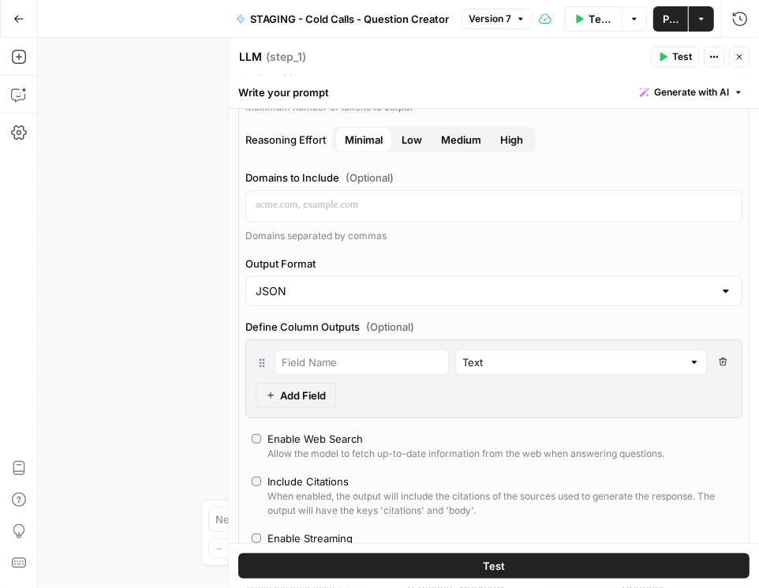
scroll to position [225, 0]
